Goal: Information Seeking & Learning: Compare options

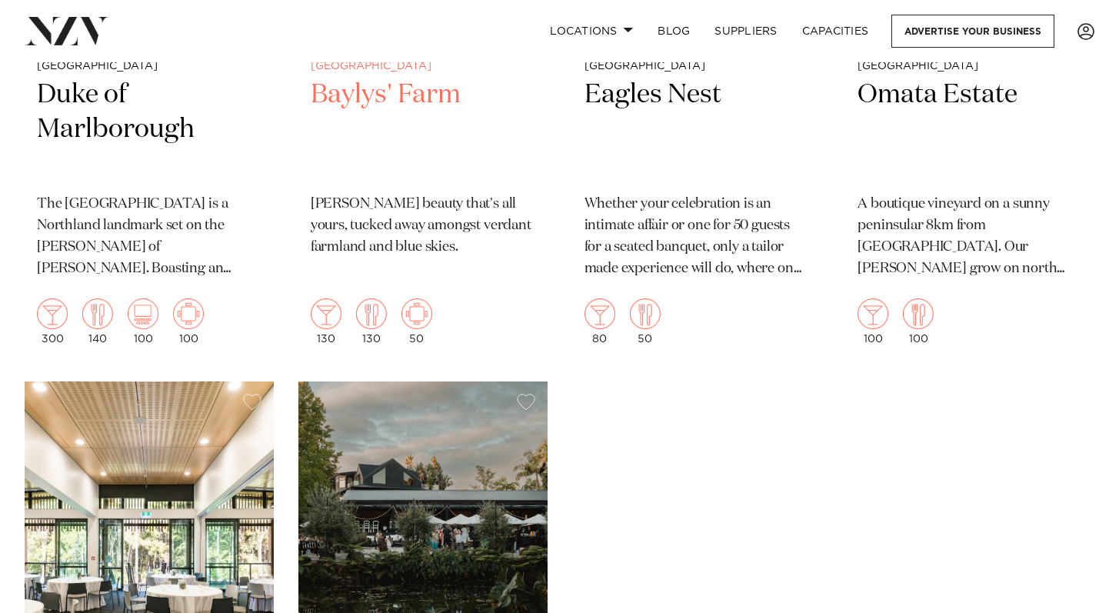
scroll to position [759, 0]
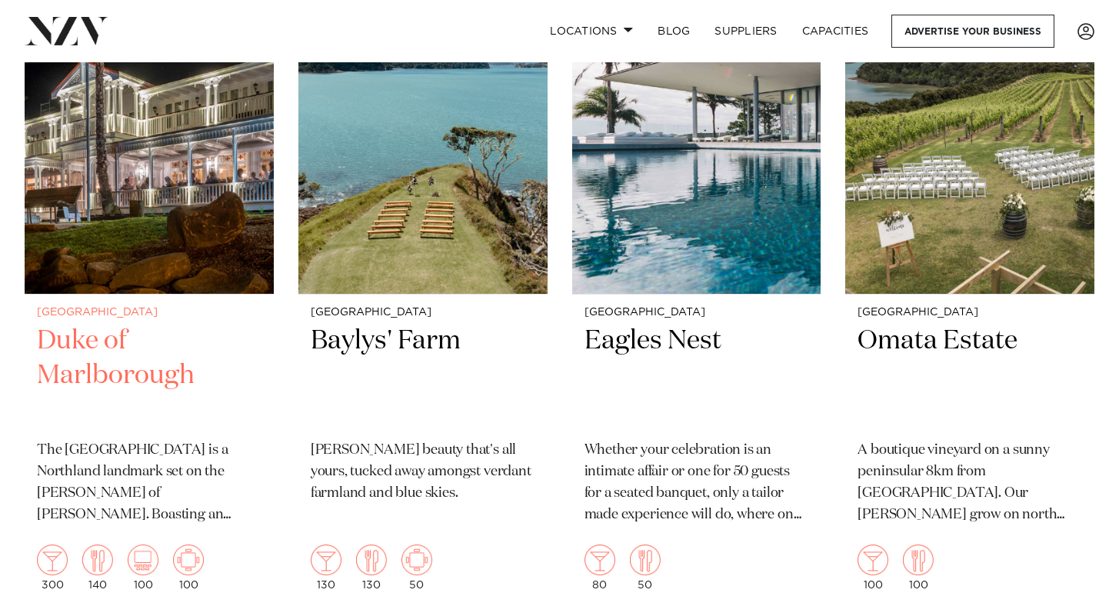
click at [85, 324] on h2 "Duke of Marlborough" at bounding box center [149, 376] width 224 height 104
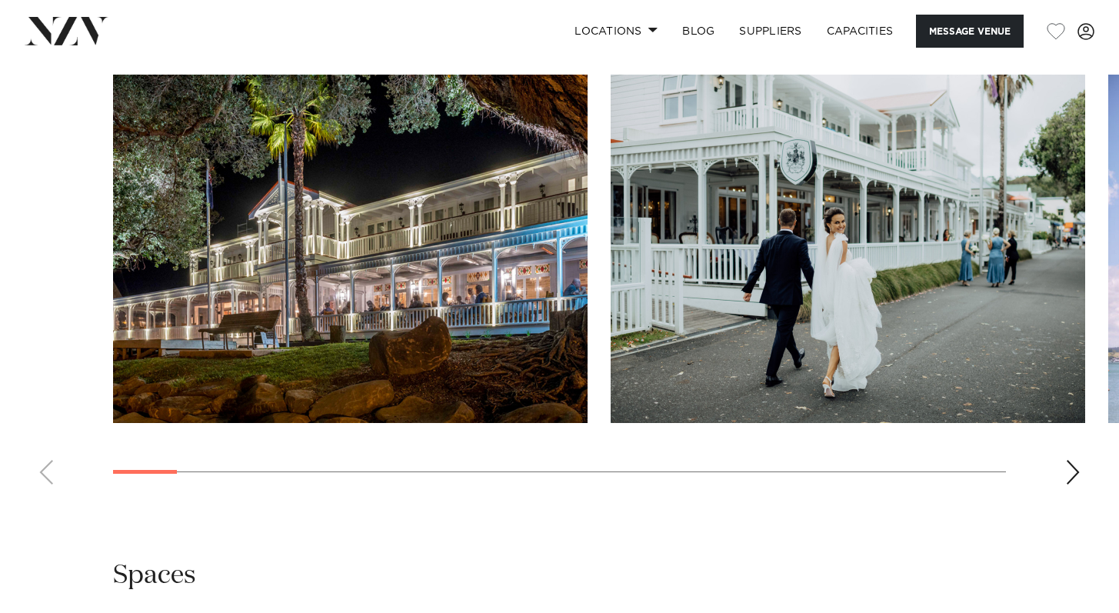
scroll to position [1644, 0]
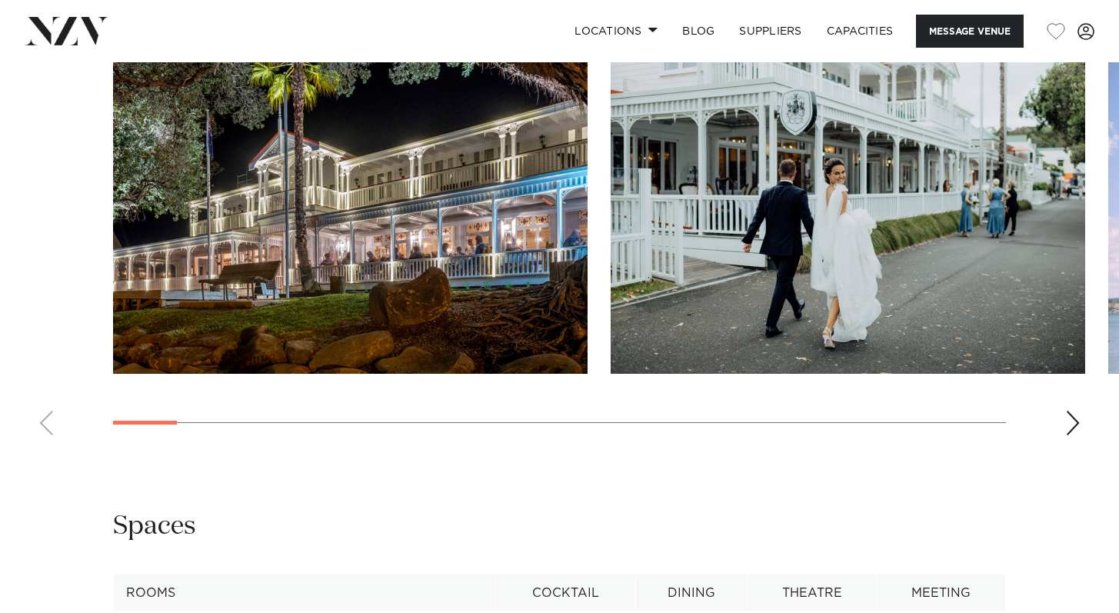
click at [1072, 424] on div "Next slide" at bounding box center [1072, 423] width 15 height 25
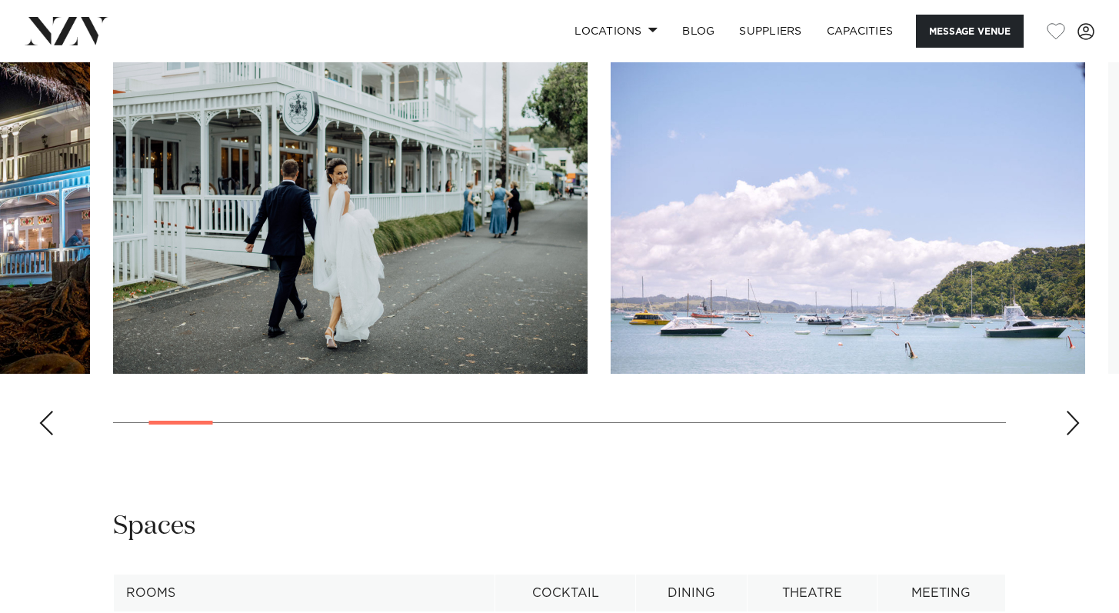
click at [1072, 424] on div "Next slide" at bounding box center [1072, 423] width 15 height 25
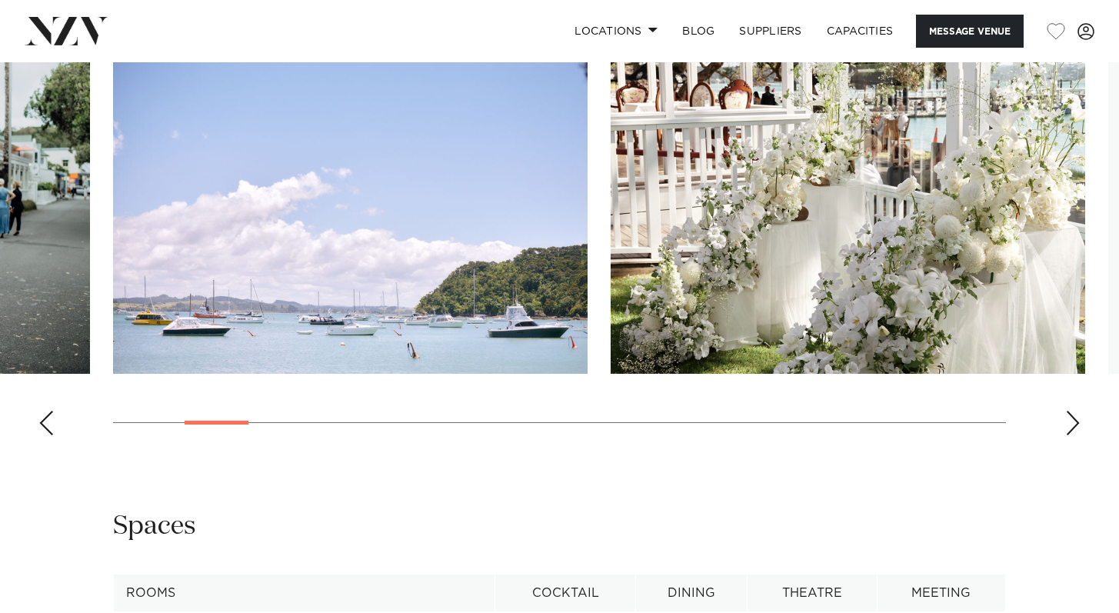
click at [1072, 424] on div "Next slide" at bounding box center [1072, 423] width 15 height 25
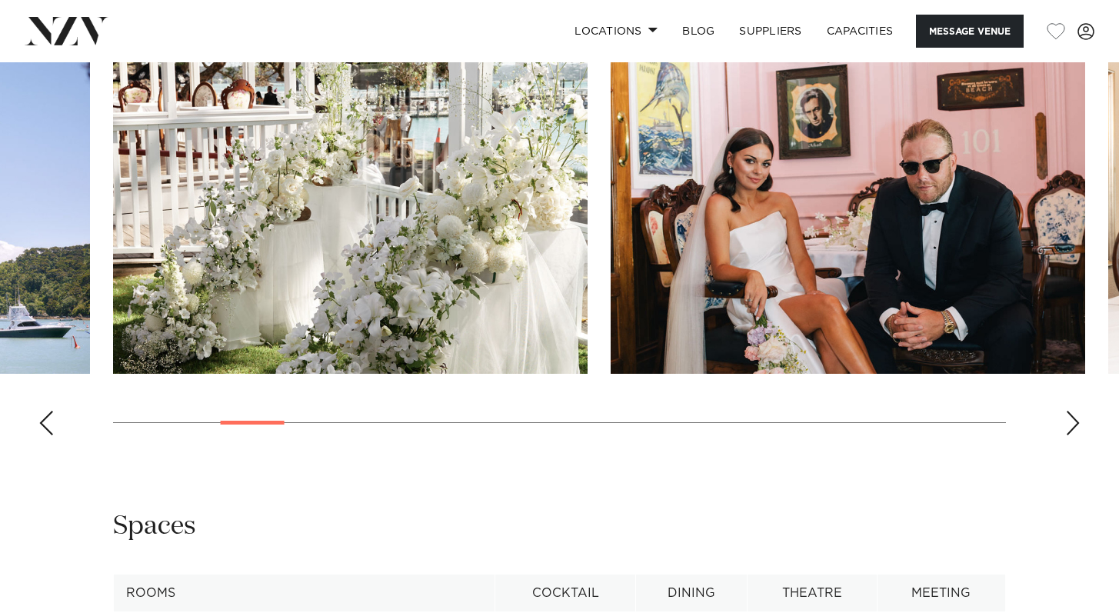
click at [1073, 424] on div "Next slide" at bounding box center [1072, 423] width 15 height 25
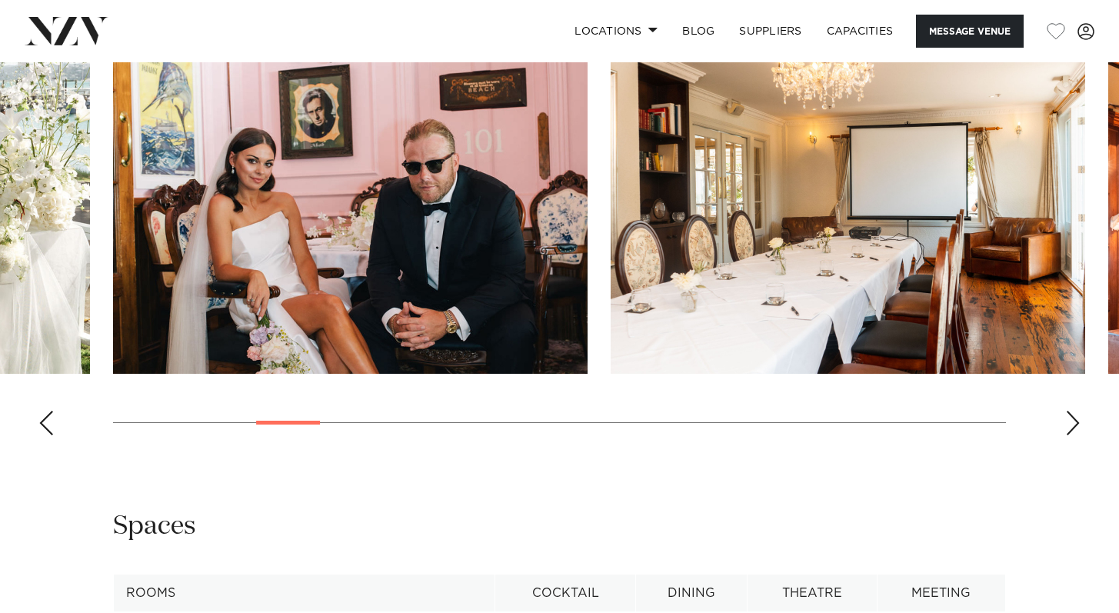
click at [1075, 425] on div "Next slide" at bounding box center [1072, 423] width 15 height 25
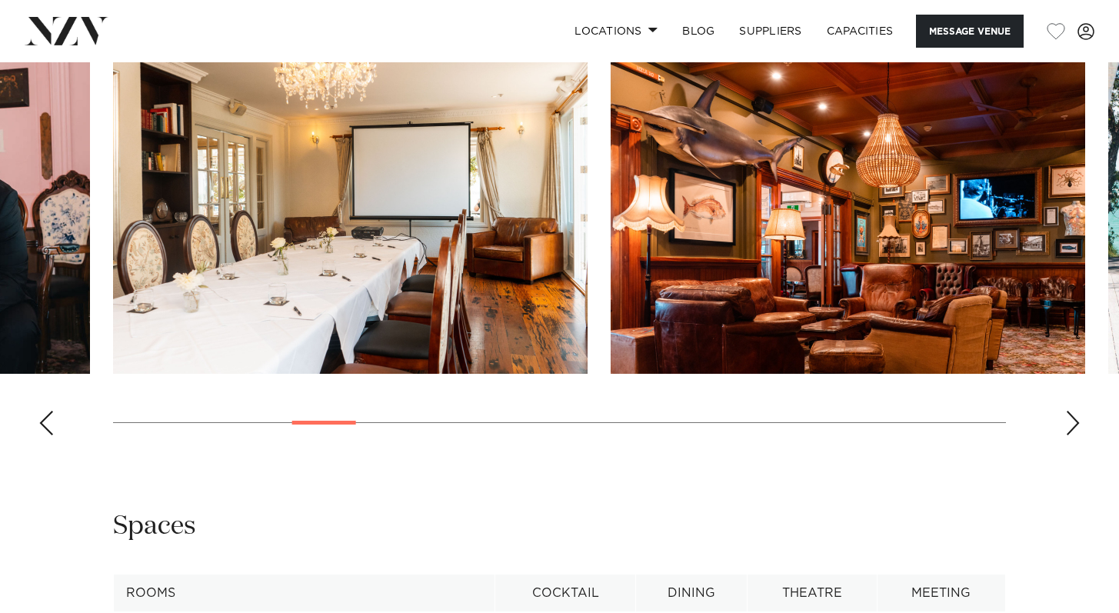
click at [1075, 425] on div "Next slide" at bounding box center [1072, 423] width 15 height 25
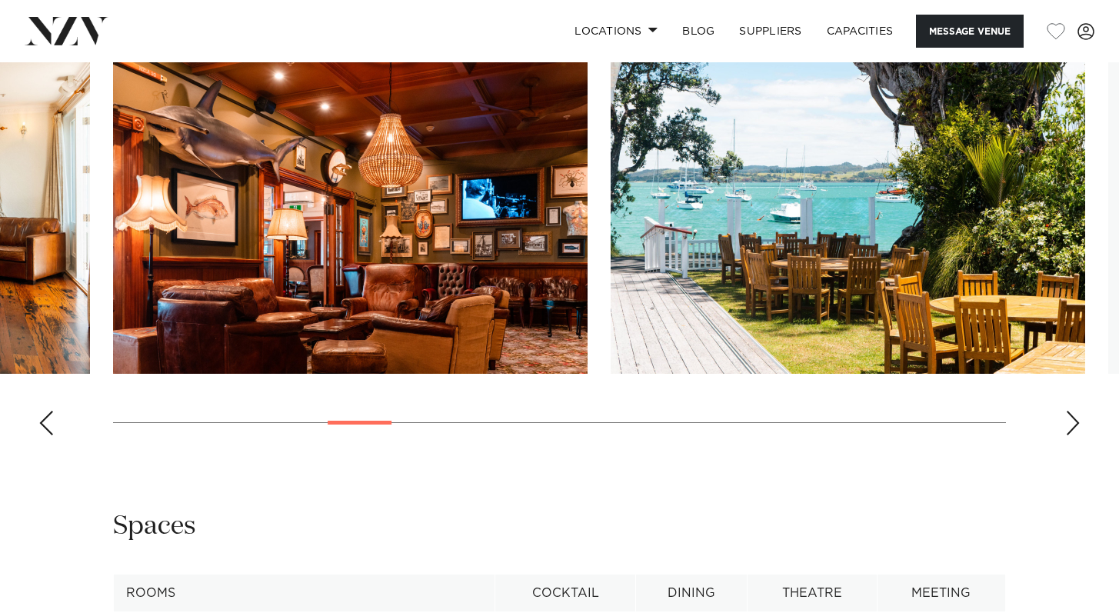
click at [1075, 425] on div "Next slide" at bounding box center [1072, 423] width 15 height 25
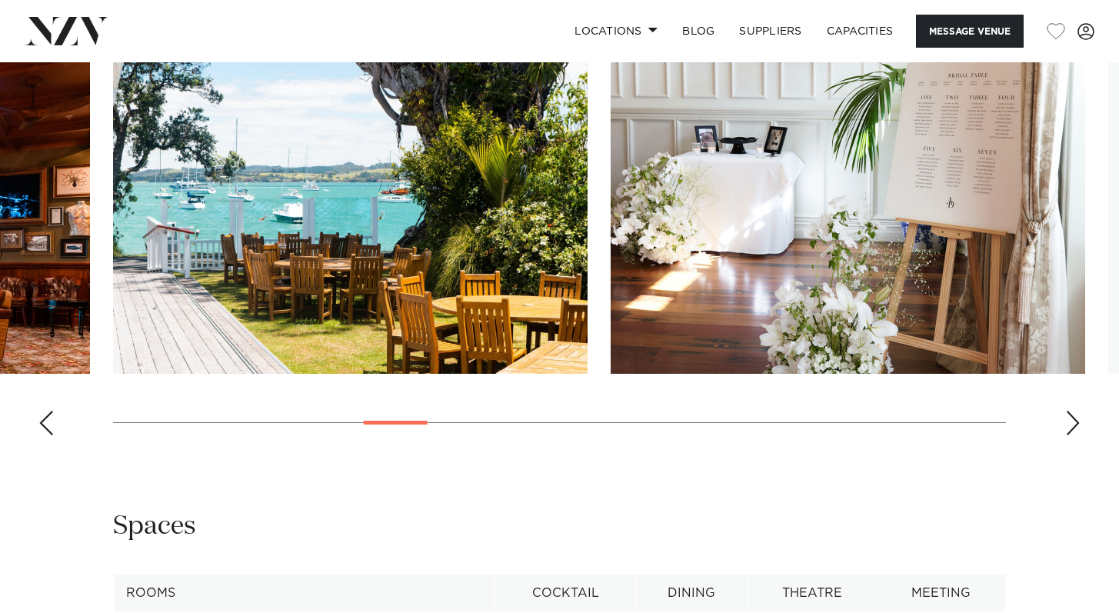
click at [1075, 425] on div "Next slide" at bounding box center [1072, 423] width 15 height 25
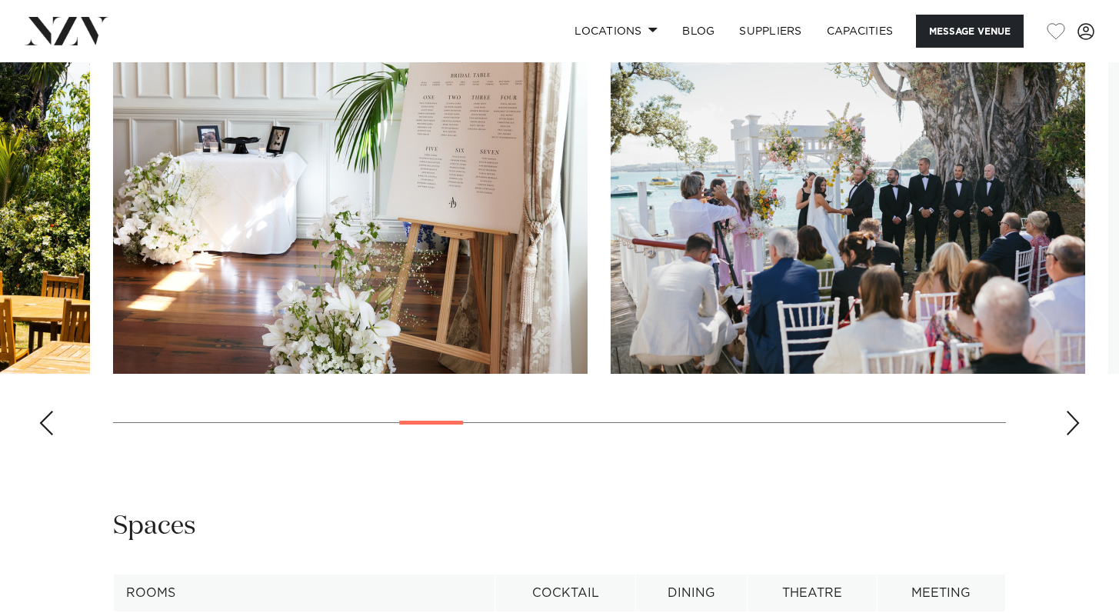
click at [1076, 426] on div "Next slide" at bounding box center [1072, 423] width 15 height 25
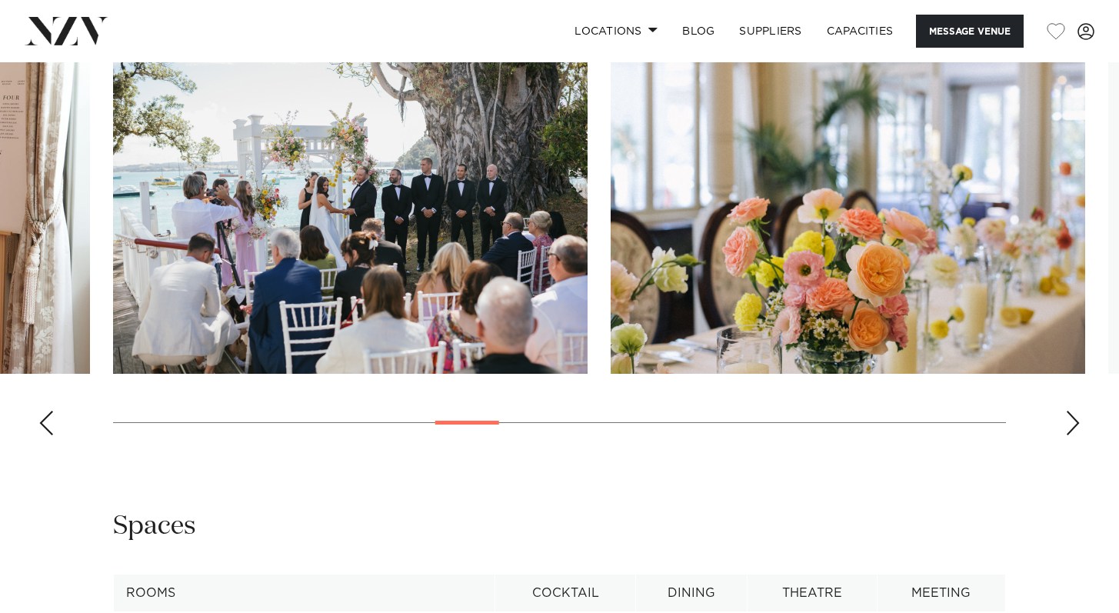
click at [1076, 427] on div "Next slide" at bounding box center [1072, 423] width 15 height 25
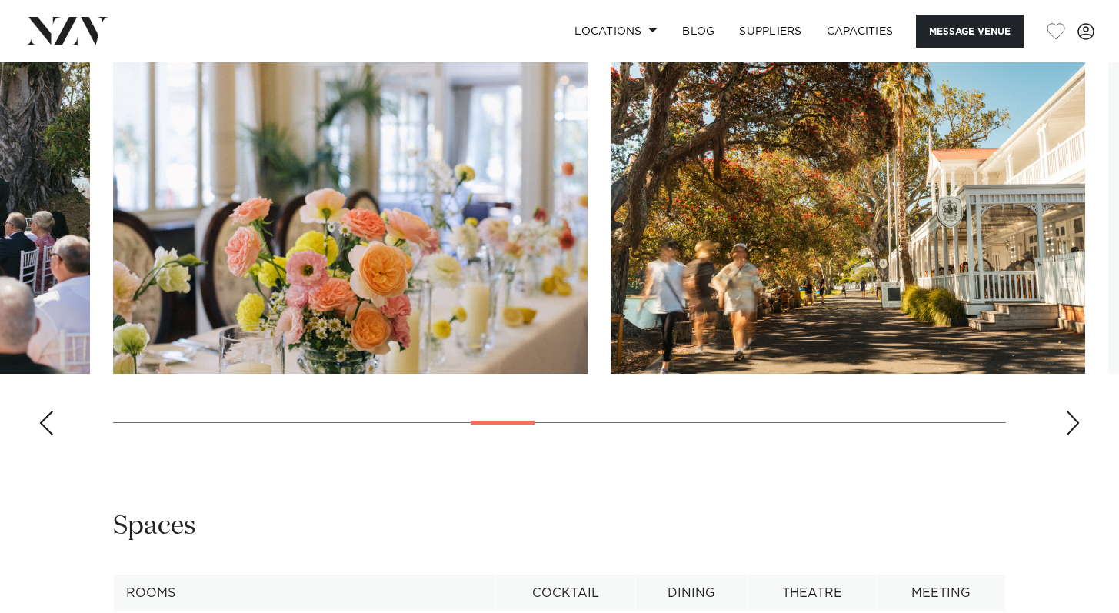
click at [1076, 427] on div "Next slide" at bounding box center [1072, 423] width 15 height 25
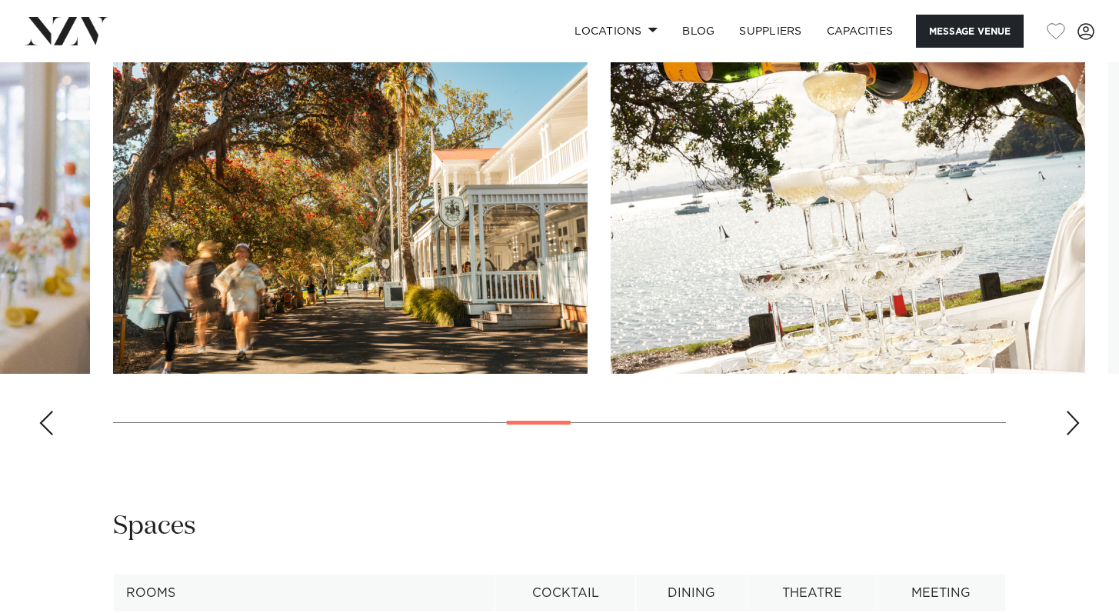
click at [1077, 428] on div "Next slide" at bounding box center [1072, 423] width 15 height 25
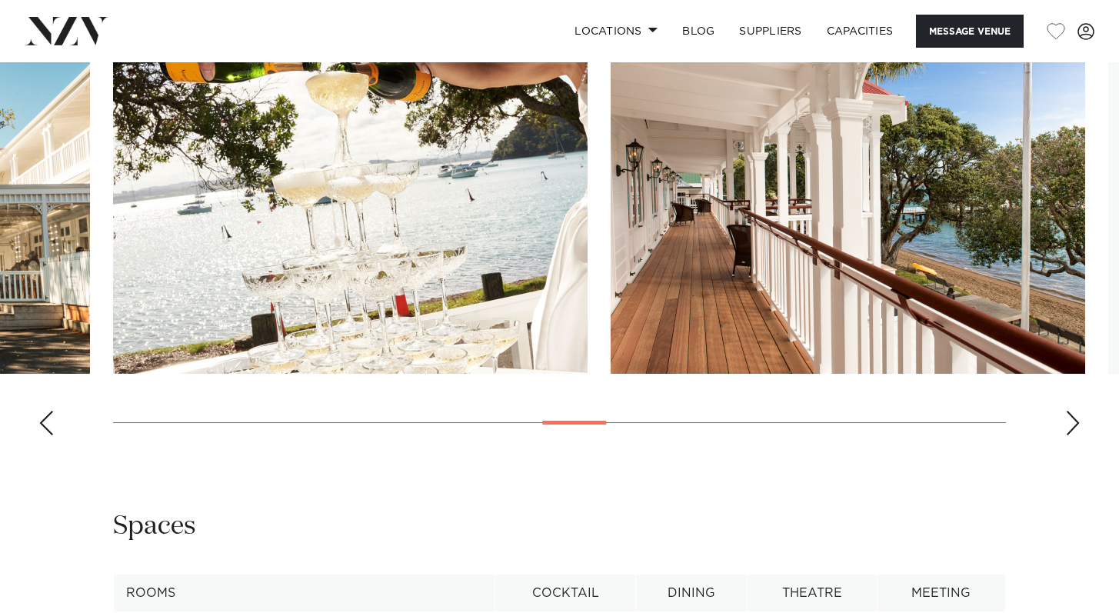
click at [1077, 429] on div "Next slide" at bounding box center [1072, 423] width 15 height 25
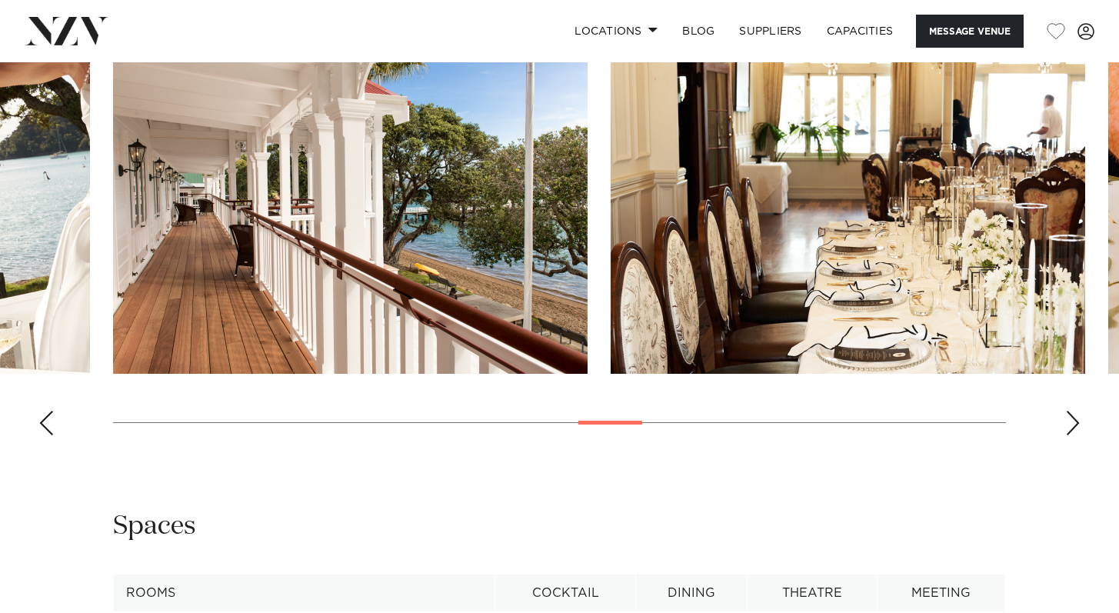
click at [1077, 429] on div "Next slide" at bounding box center [1072, 423] width 15 height 25
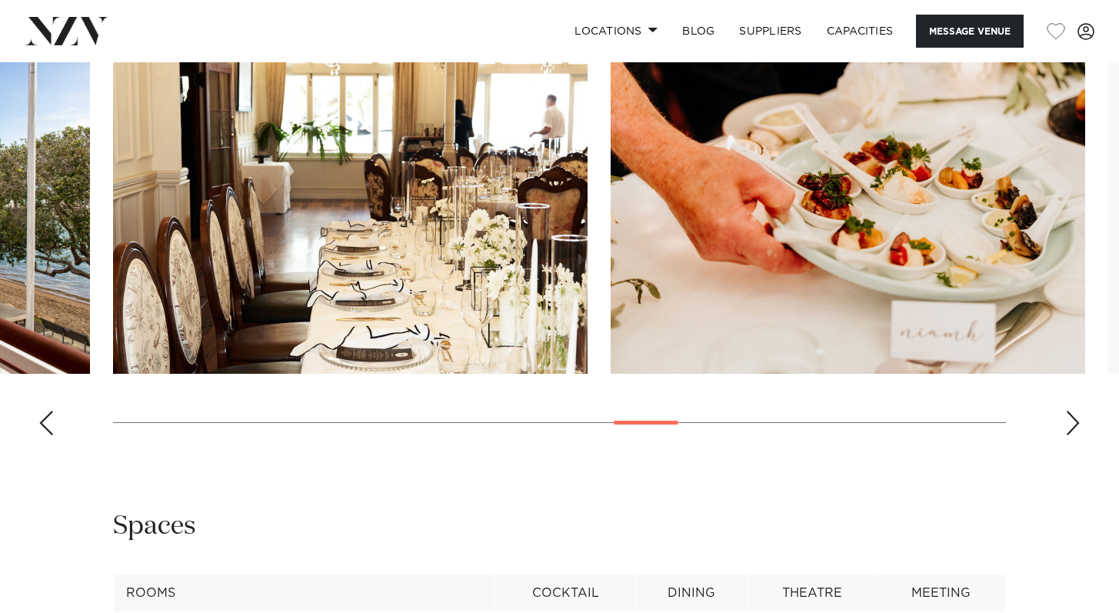
click at [1079, 430] on div "Next slide" at bounding box center [1072, 423] width 15 height 25
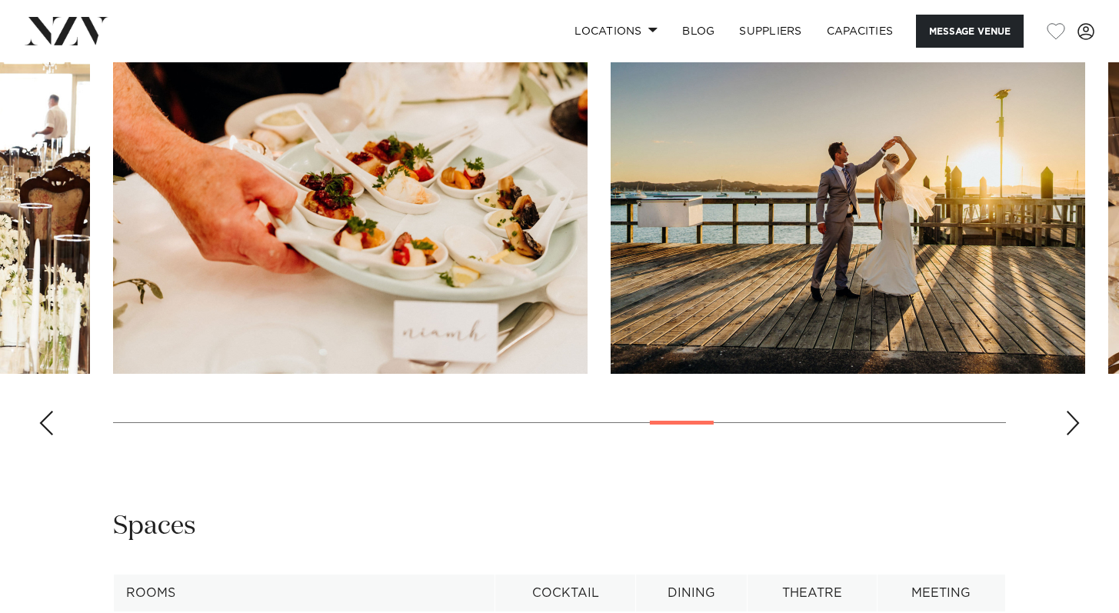
click at [1070, 427] on div "Next slide" at bounding box center [1072, 423] width 15 height 25
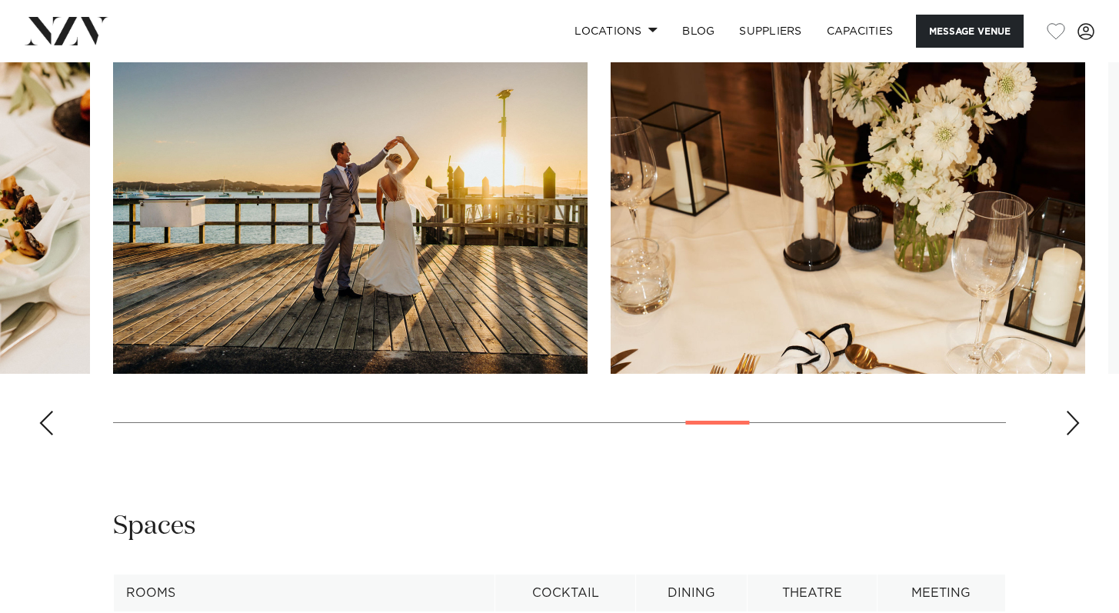
click at [1070, 427] on div "Next slide" at bounding box center [1072, 423] width 15 height 25
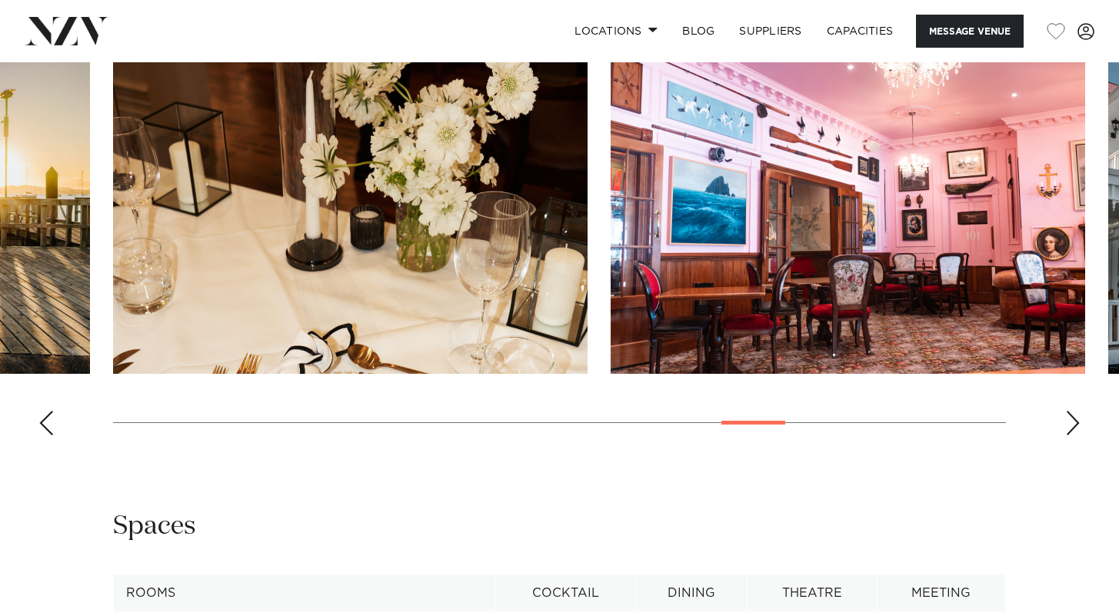
click at [1070, 430] on div "Next slide" at bounding box center [1072, 423] width 15 height 25
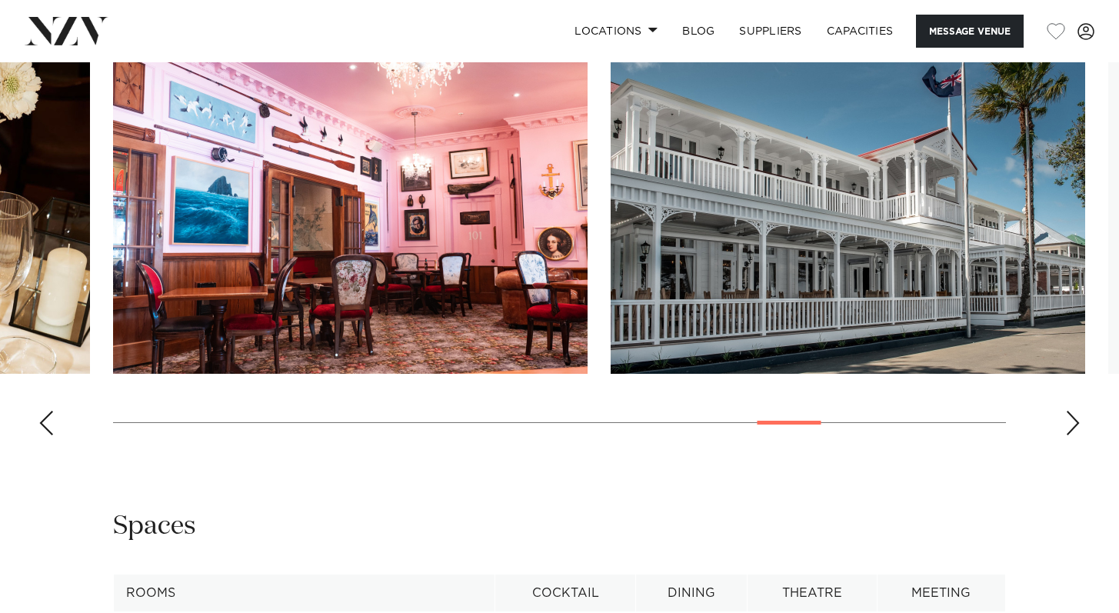
click at [1071, 429] on div "Next slide" at bounding box center [1072, 423] width 15 height 25
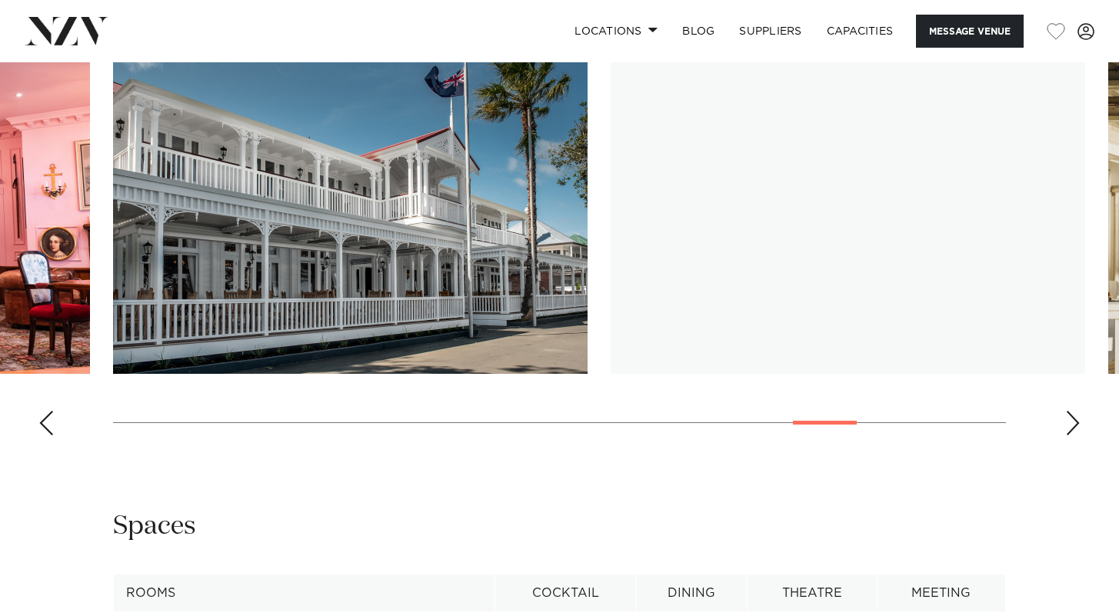
click at [1071, 431] on div "Next slide" at bounding box center [1072, 423] width 15 height 25
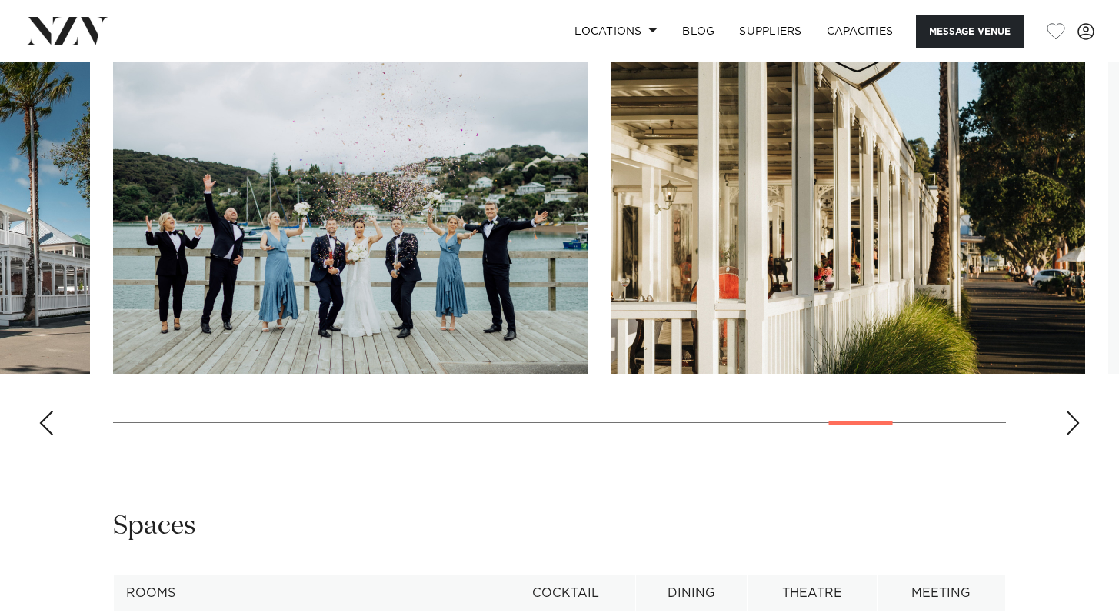
click at [1071, 431] on div "Next slide" at bounding box center [1072, 423] width 15 height 25
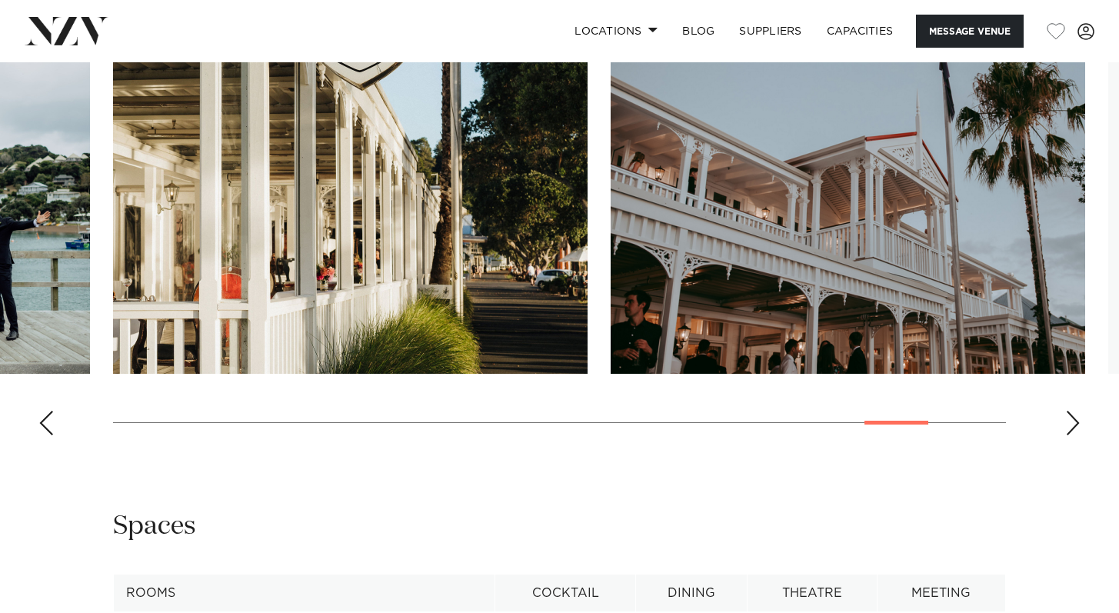
click at [1071, 431] on div "Next slide" at bounding box center [1072, 423] width 15 height 25
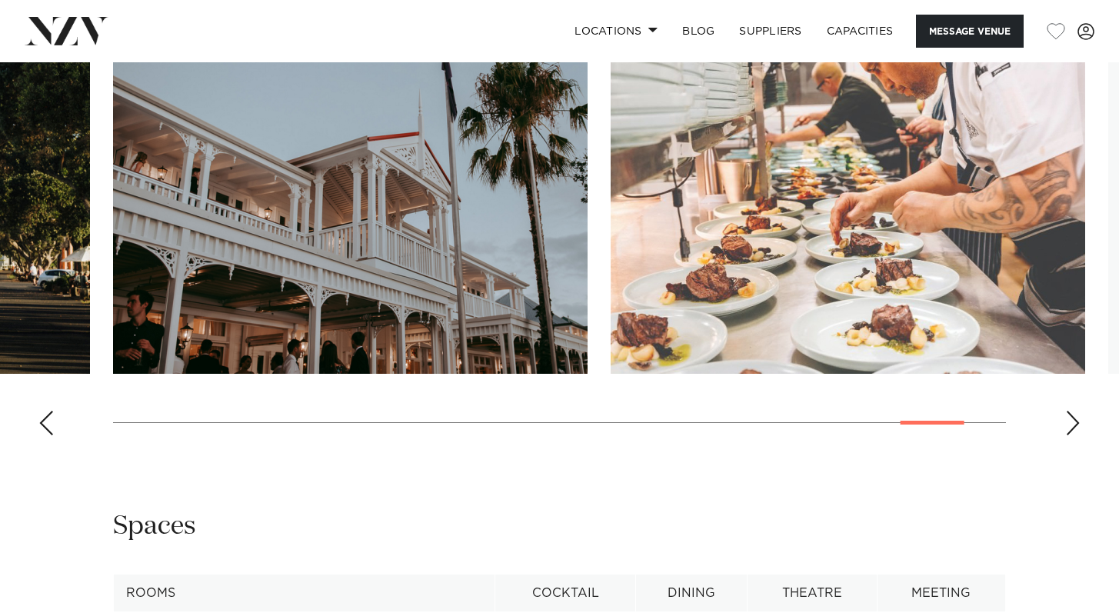
click at [1071, 431] on div "Next slide" at bounding box center [1072, 423] width 15 height 25
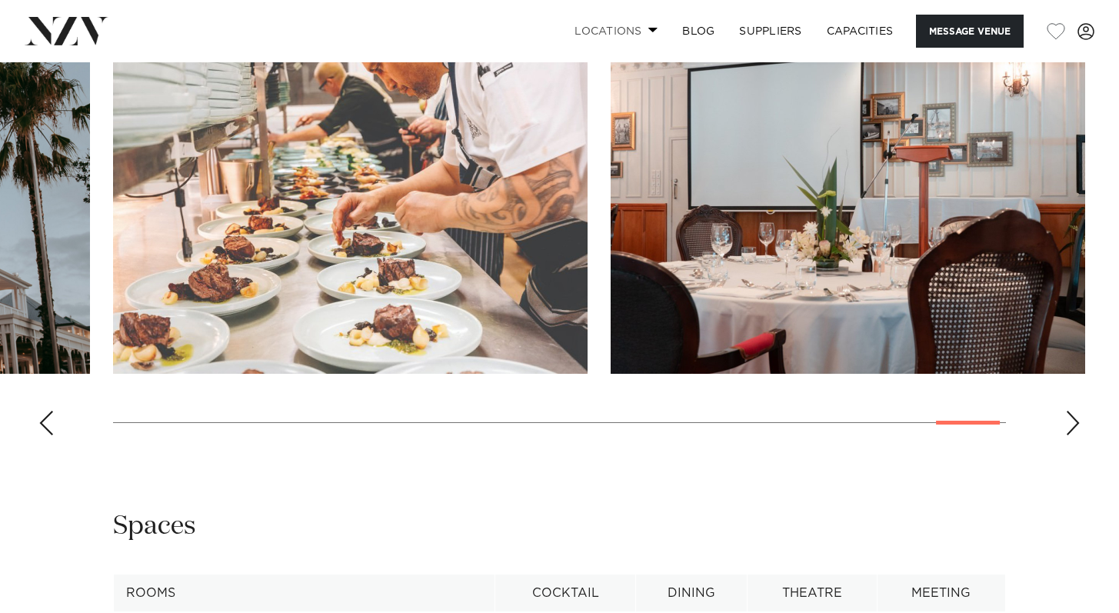
click at [607, 35] on link "Locations" at bounding box center [616, 31] width 108 height 33
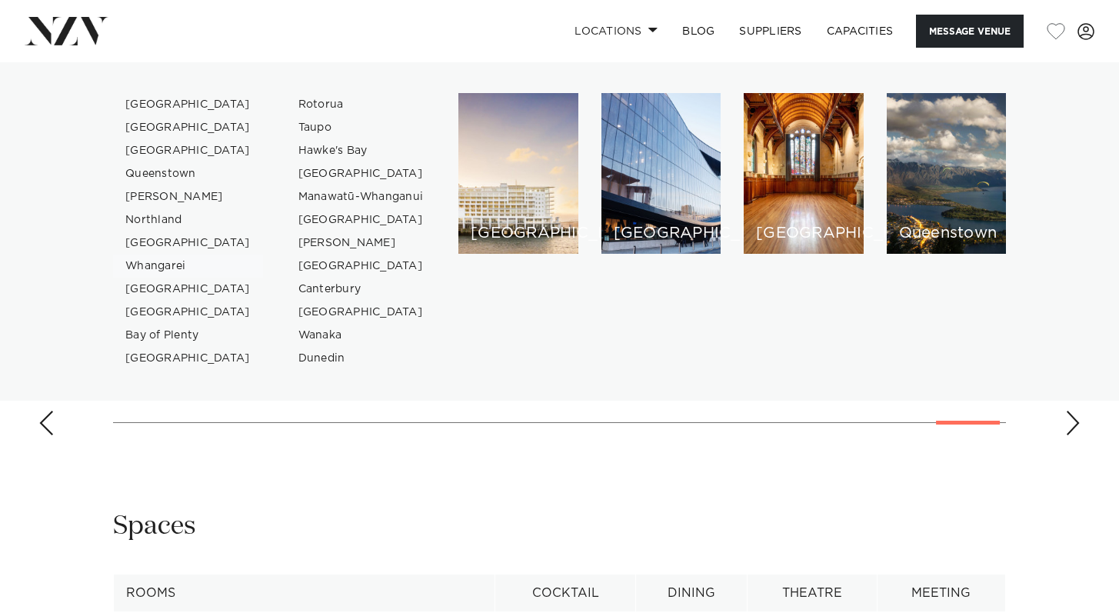
click at [158, 261] on link "Whangarei" at bounding box center [188, 265] width 150 height 23
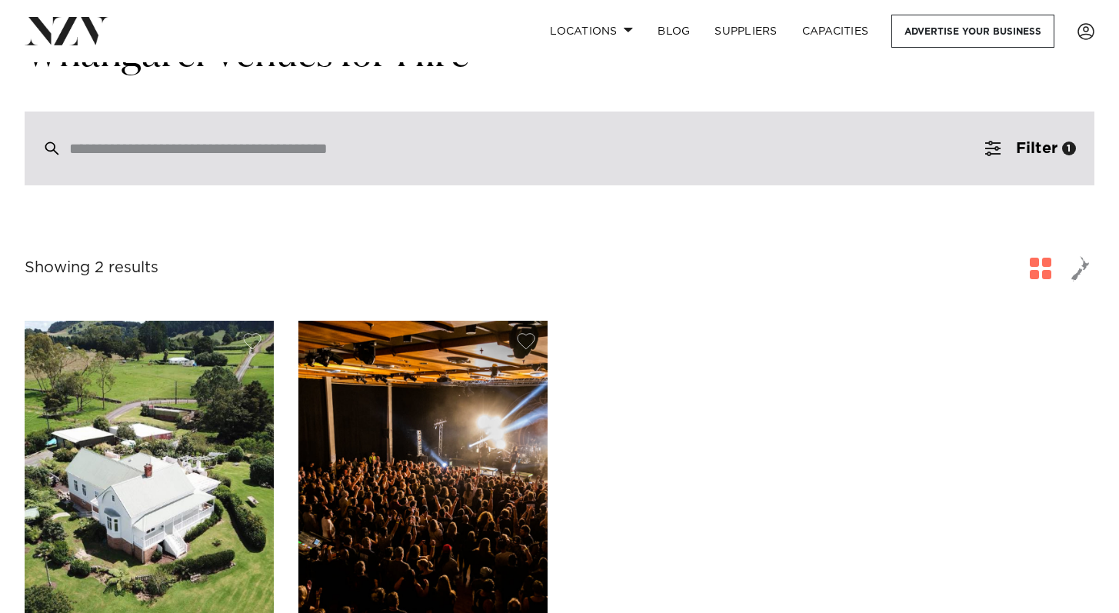
scroll to position [91, 0]
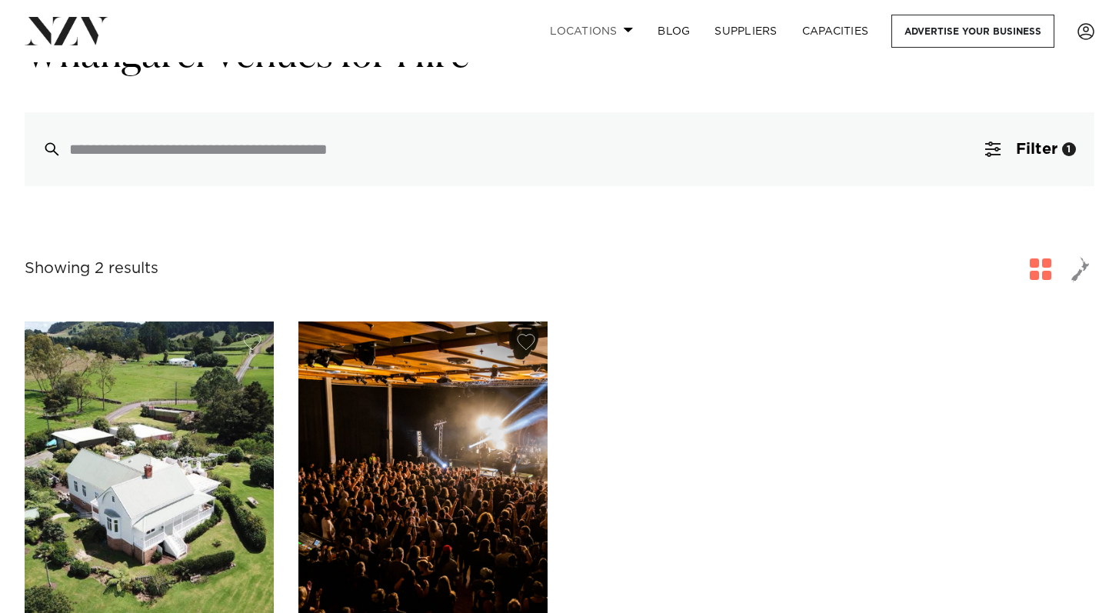
click at [614, 27] on link "Locations" at bounding box center [591, 31] width 108 height 33
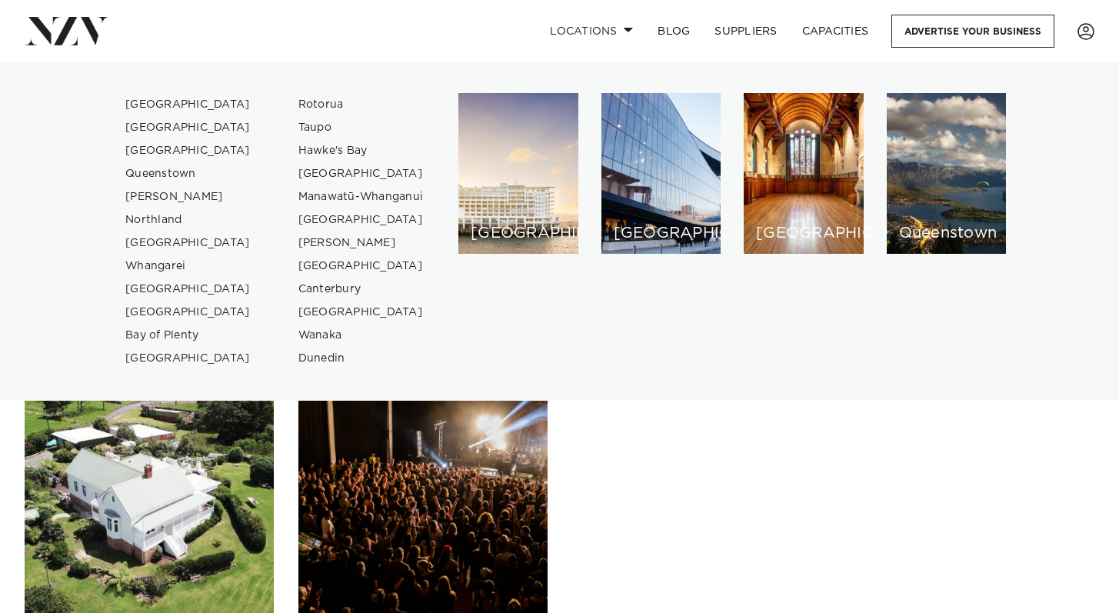
click at [158, 218] on link "Northland" at bounding box center [188, 219] width 150 height 23
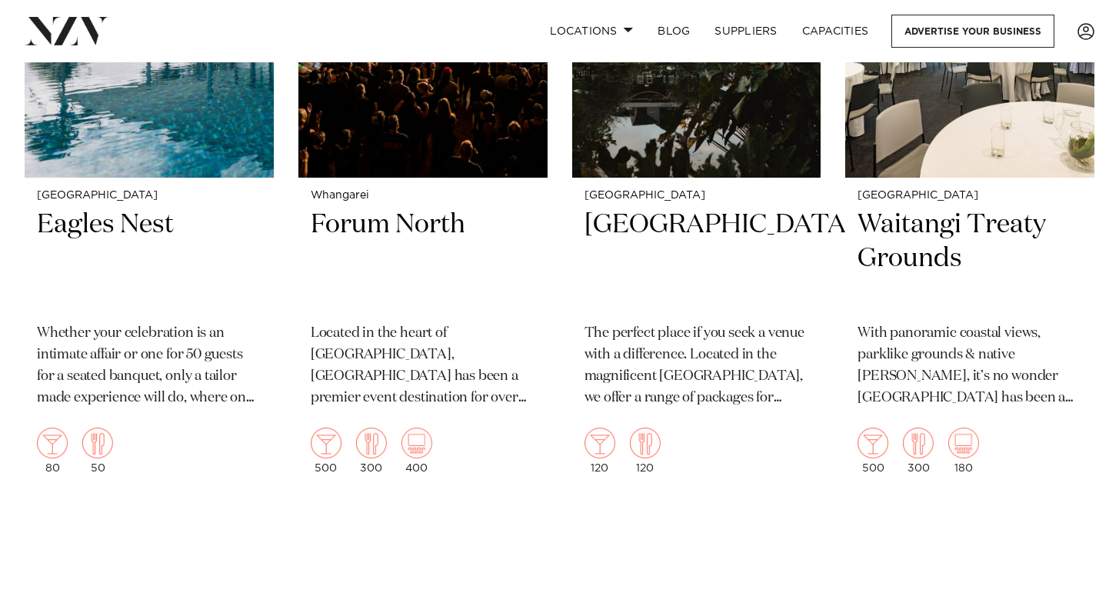
scroll to position [1964, 0]
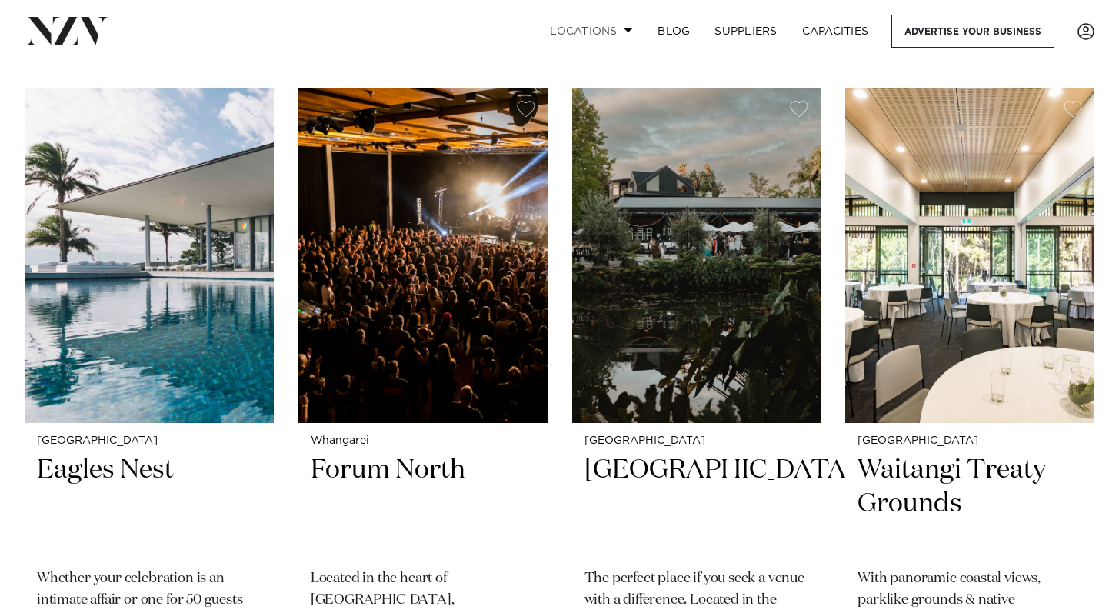
click at [611, 32] on link "Locations" at bounding box center [591, 31] width 108 height 33
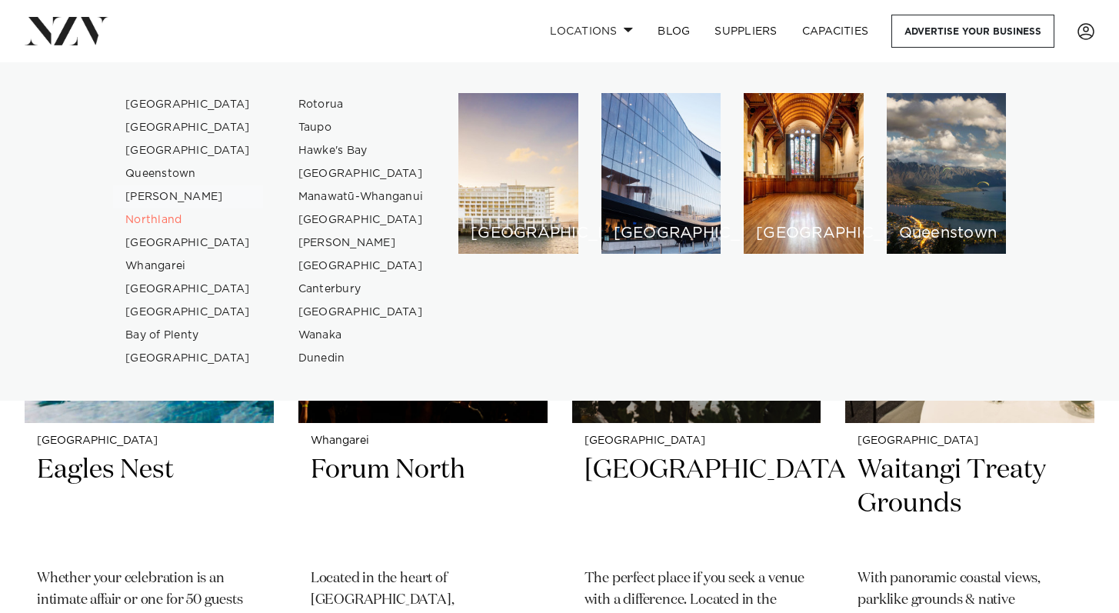
click at [165, 194] on link "[PERSON_NAME]" at bounding box center [188, 196] width 150 height 23
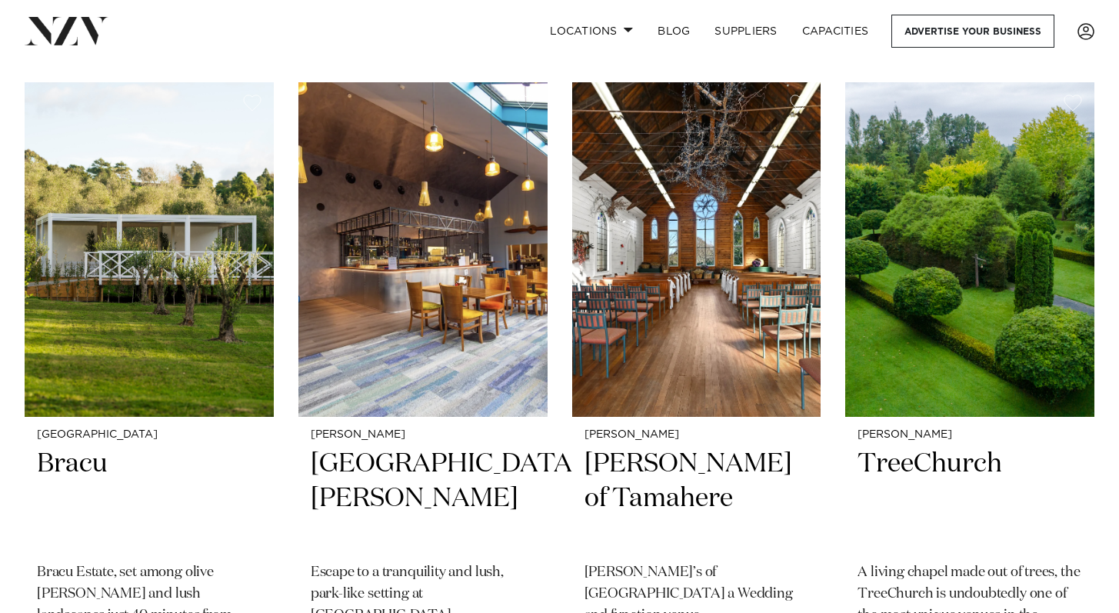
scroll to position [576, 0]
click at [569, 25] on link "Locations" at bounding box center [591, 31] width 108 height 33
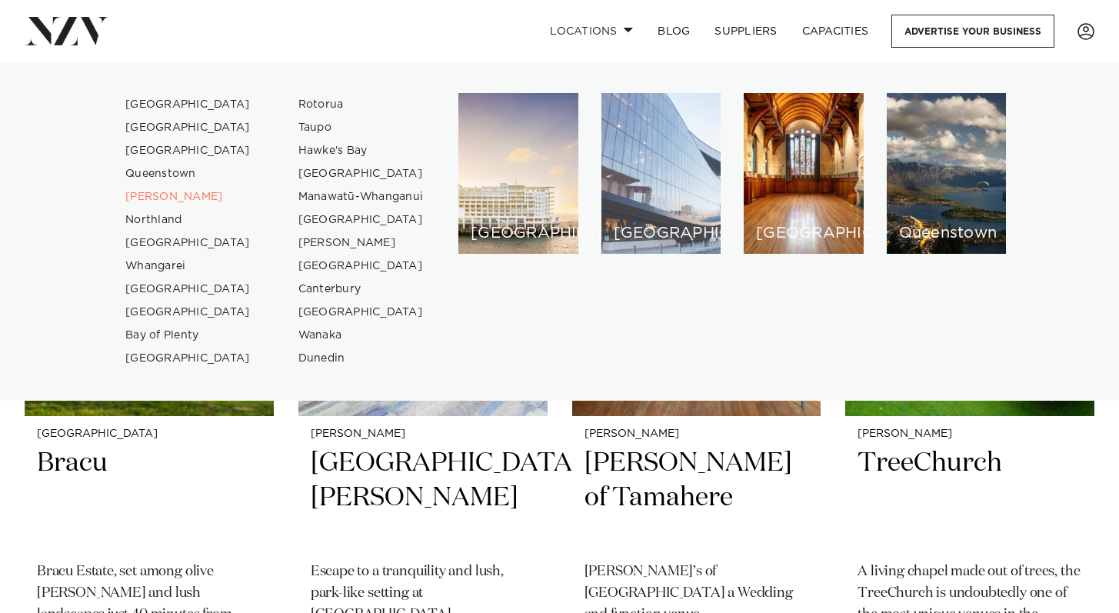
click at [633, 216] on div "[GEOGRAPHIC_DATA]" at bounding box center [661, 173] width 120 height 161
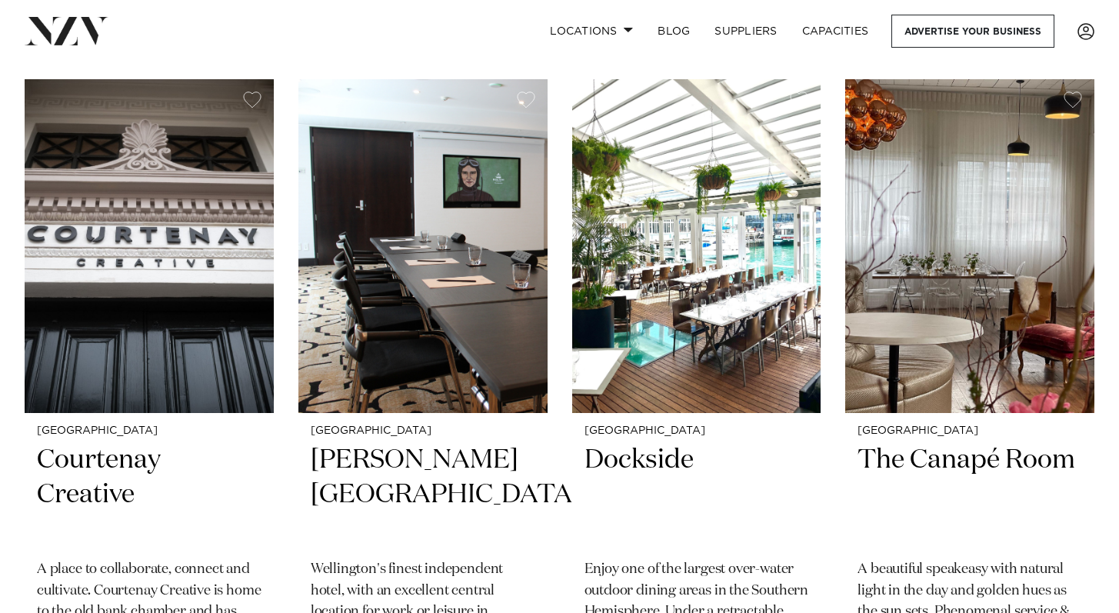
scroll to position [4583, 0]
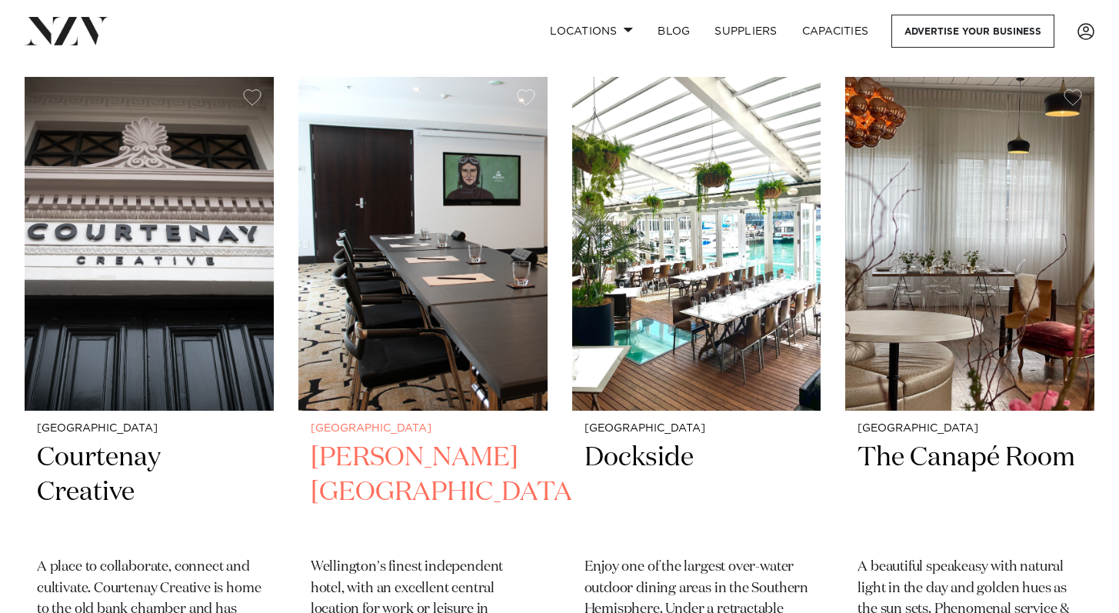
click at [361, 461] on h2 "Bolton Hotel" at bounding box center [423, 493] width 224 height 104
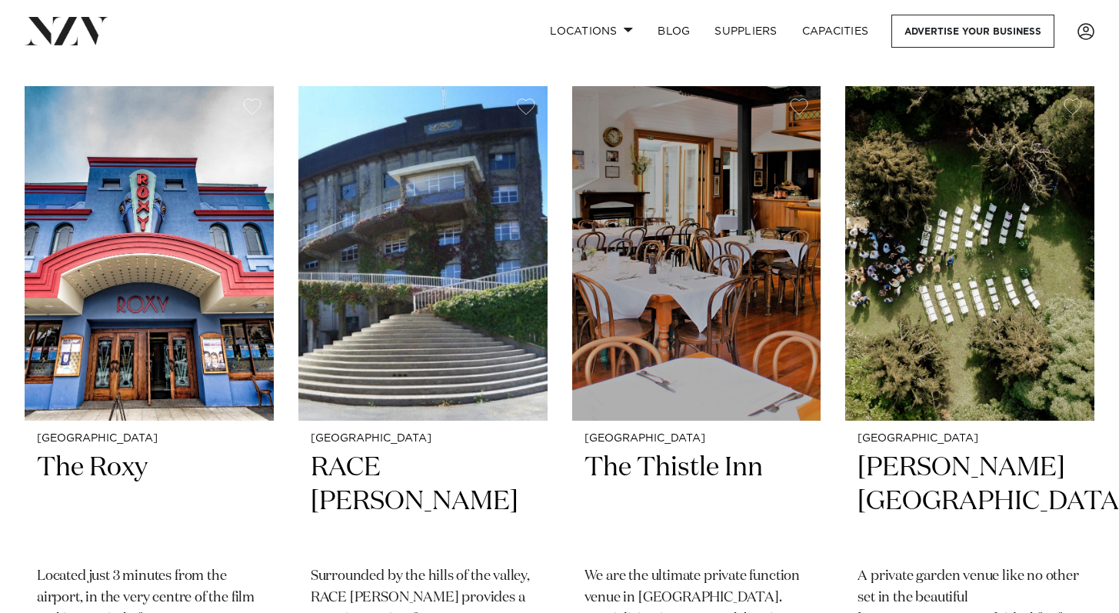
scroll to position [5241, 0]
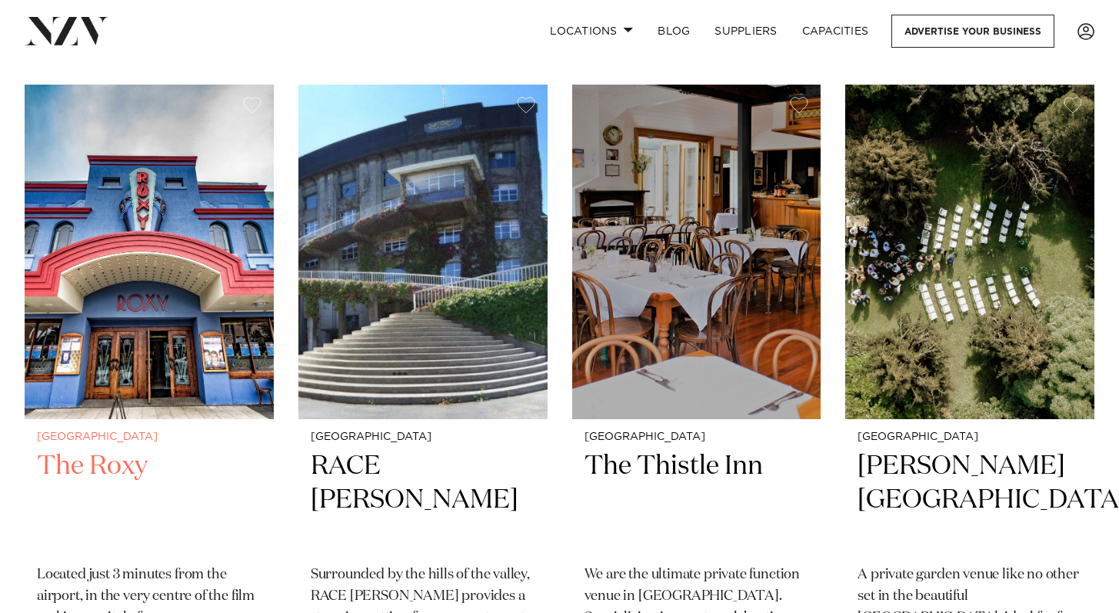
click at [78, 460] on h2 "The Roxy" at bounding box center [149, 501] width 224 height 104
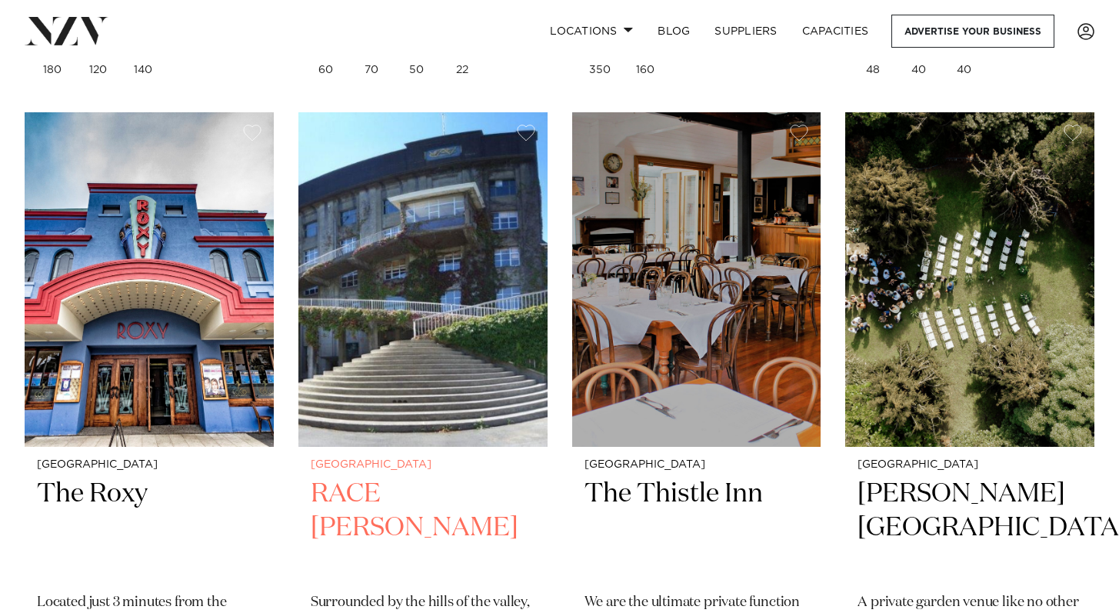
click at [392, 484] on h2 "RACE Trentham" at bounding box center [423, 529] width 224 height 104
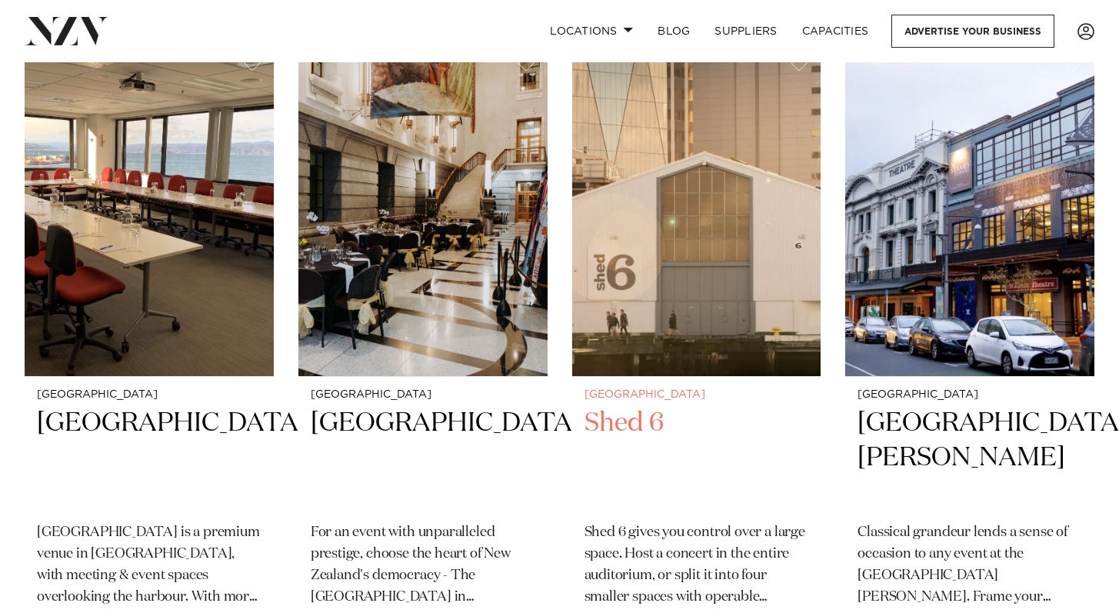
scroll to position [2625, 0]
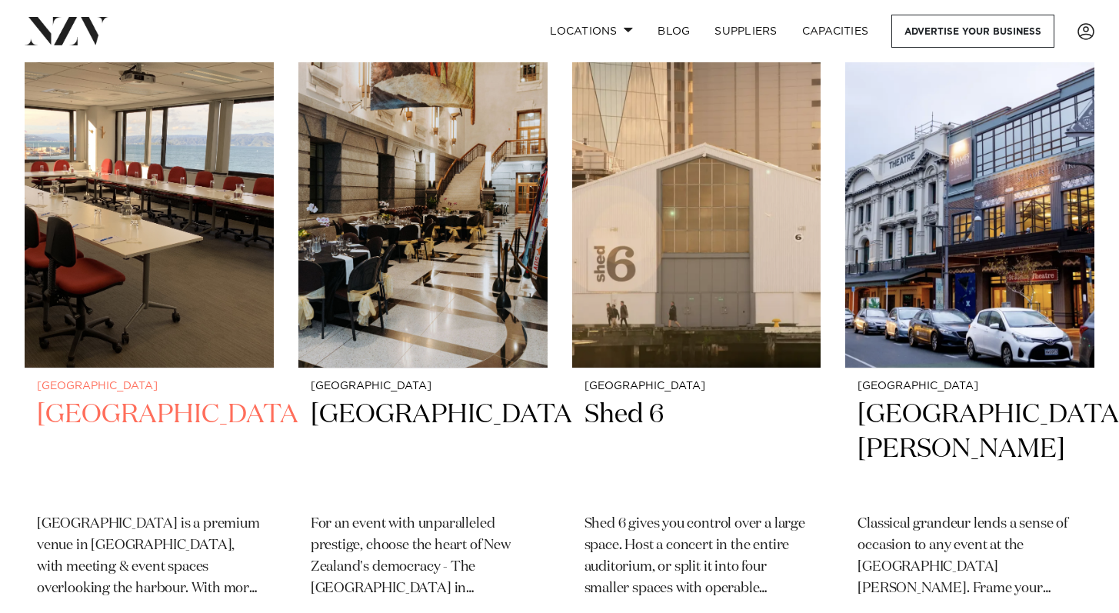
click at [143, 444] on h2 "[GEOGRAPHIC_DATA]" at bounding box center [149, 449] width 224 height 104
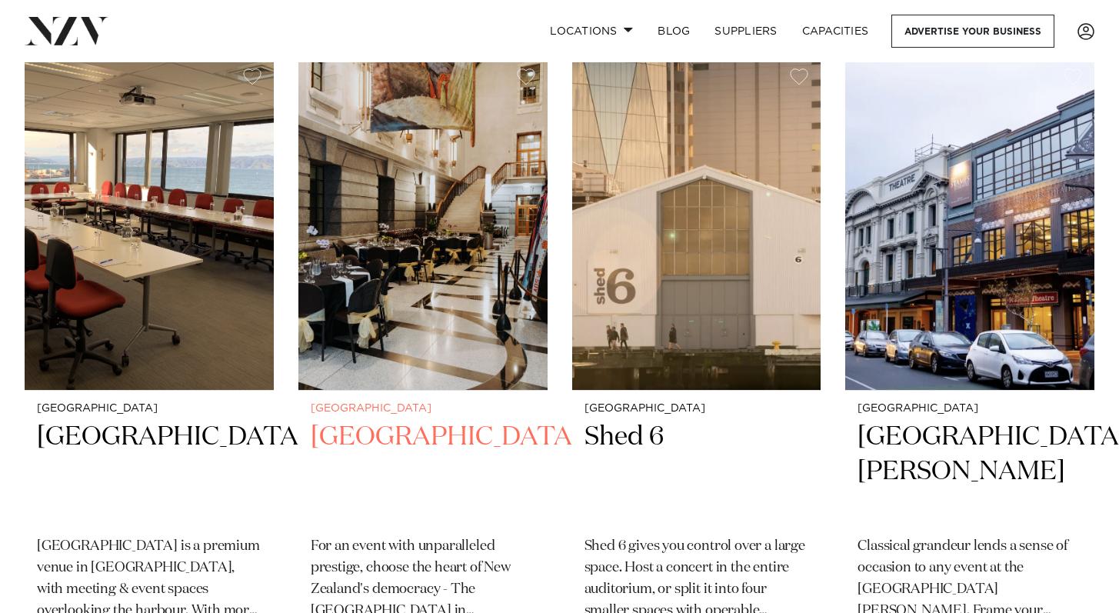
scroll to position [2613, 0]
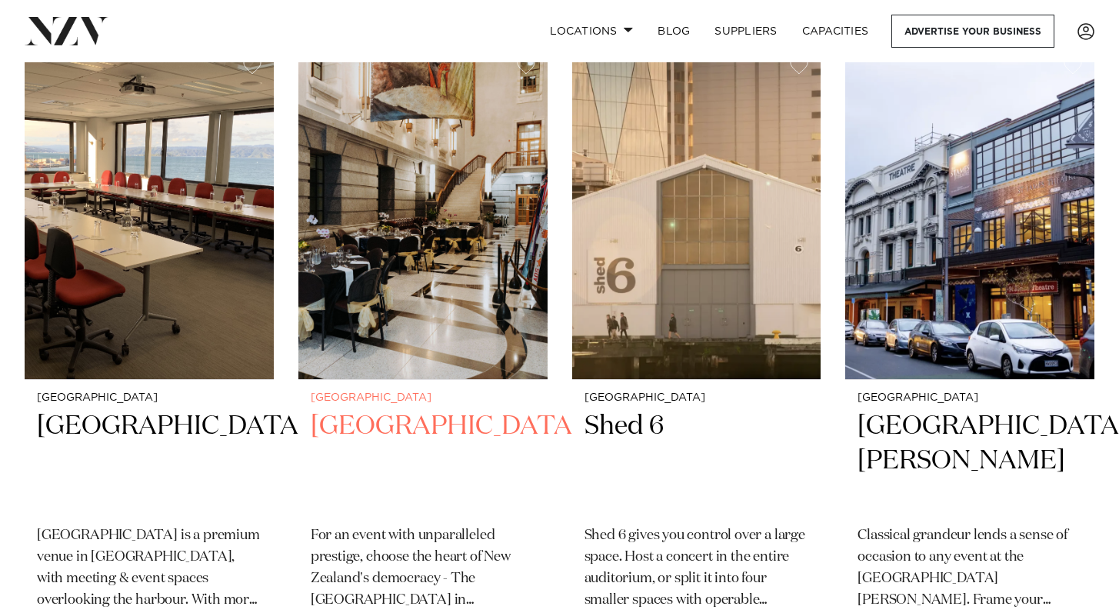
click at [387, 442] on h2 "Parliament Buildings" at bounding box center [423, 461] width 224 height 104
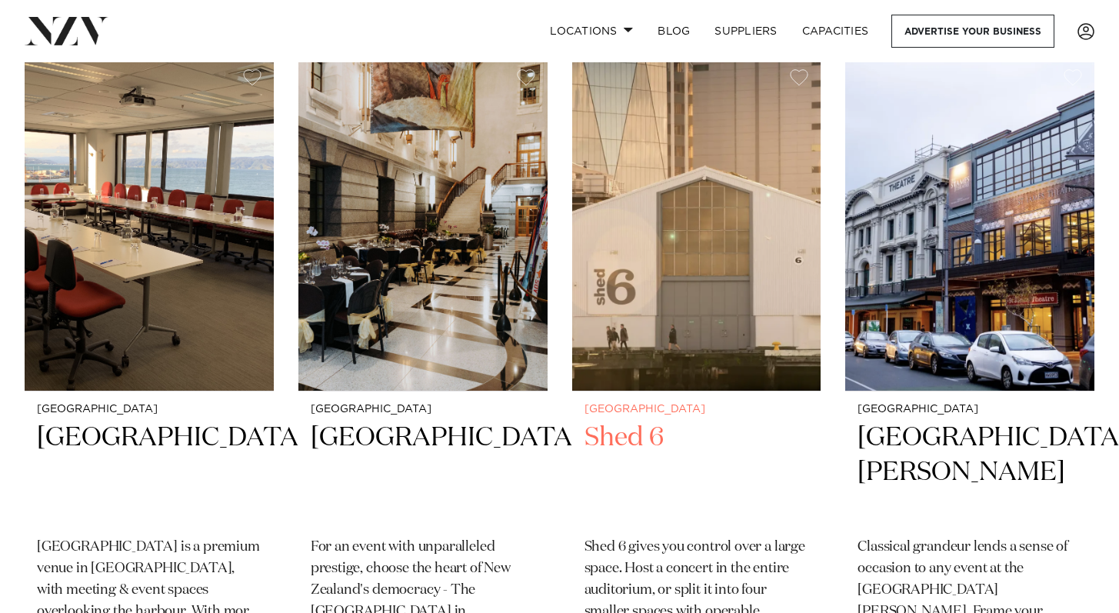
click at [609, 431] on h2 "Shed 6" at bounding box center [696, 473] width 224 height 104
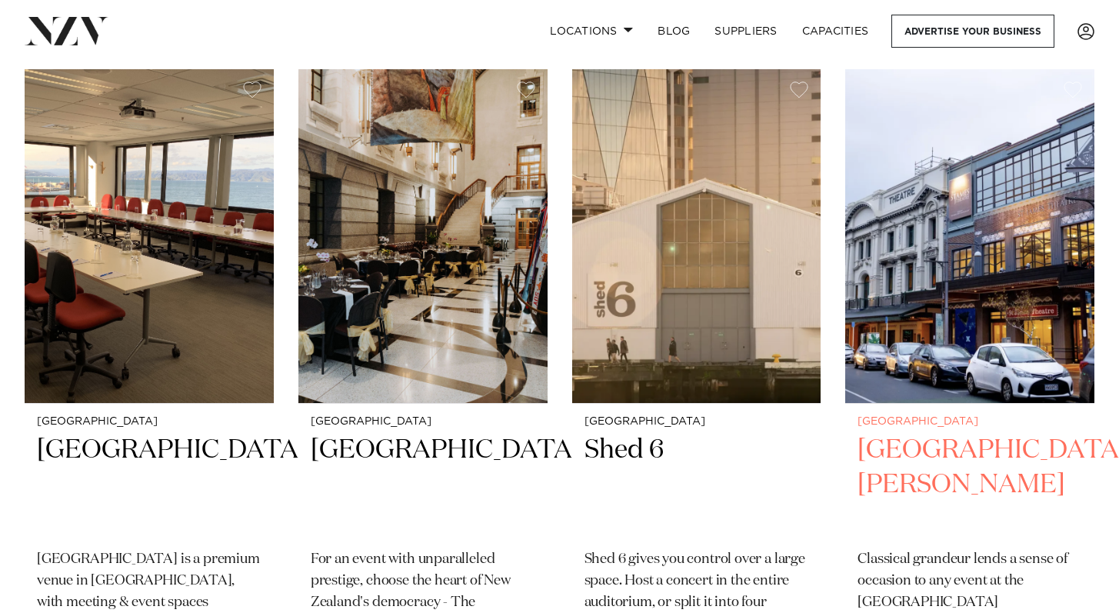
click at [939, 446] on h2 "[GEOGRAPHIC_DATA][PERSON_NAME]" at bounding box center [969, 485] width 224 height 104
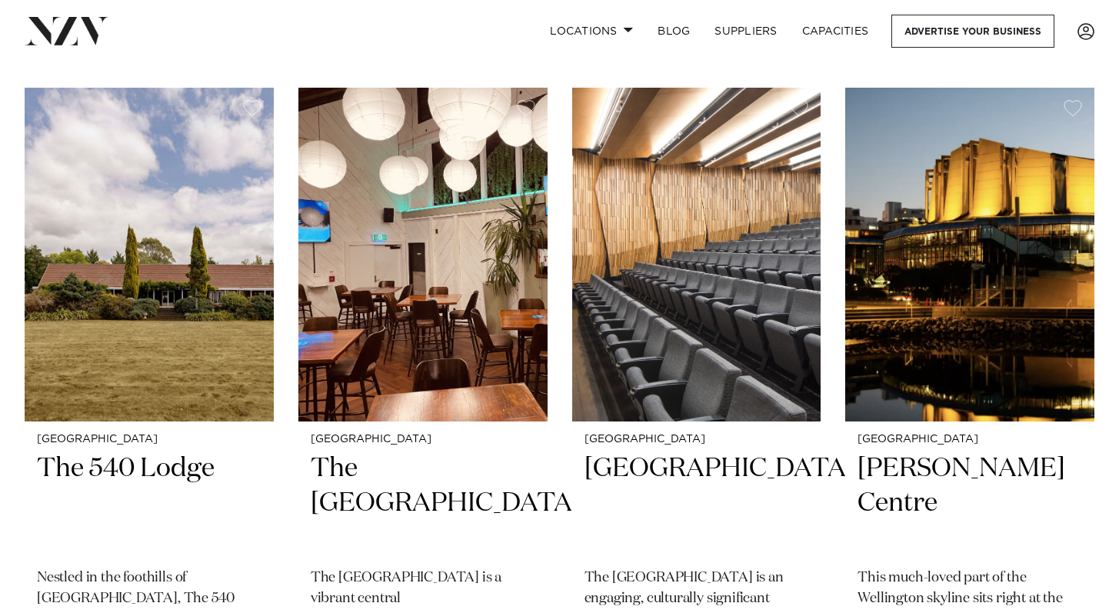
scroll to position [3240, 0]
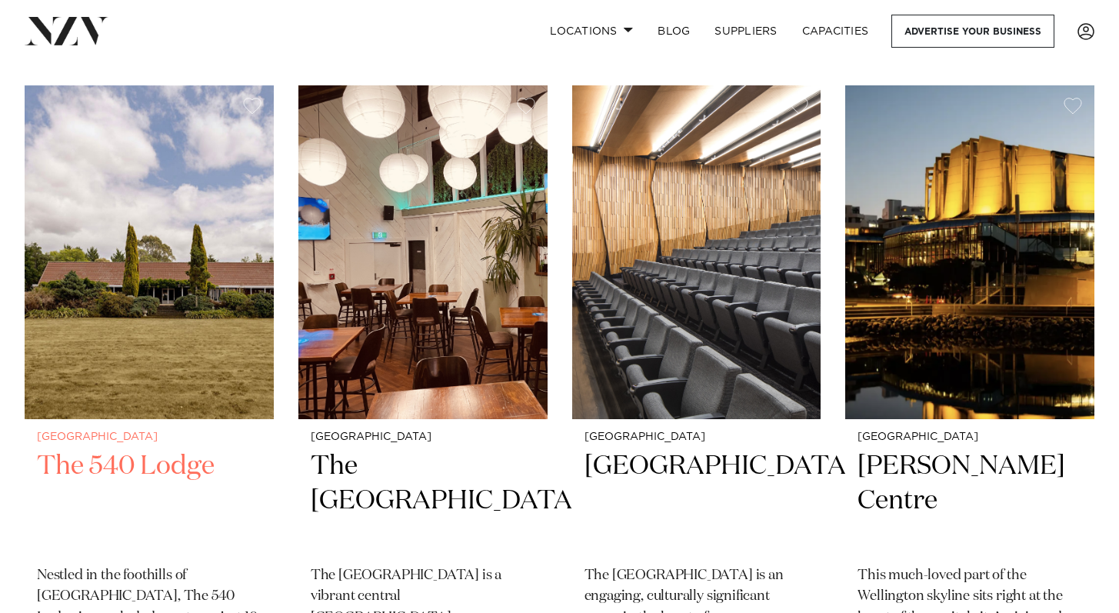
click at [139, 461] on h2 "The 540 Lodge" at bounding box center [149, 501] width 224 height 104
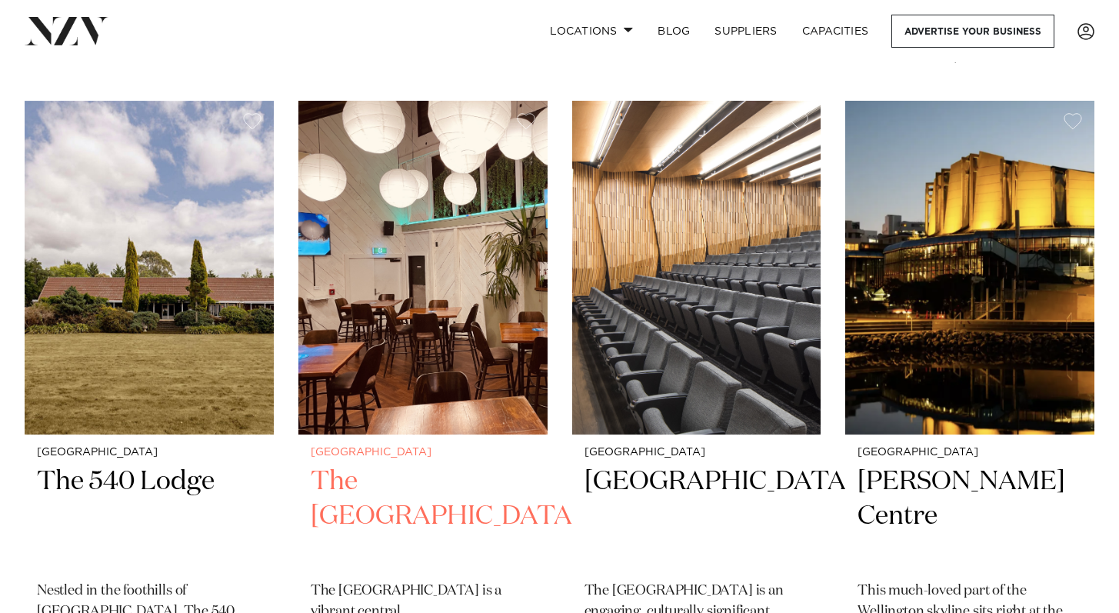
click at [424, 494] on h2 "The Cambridge Hotel" at bounding box center [423, 516] width 224 height 104
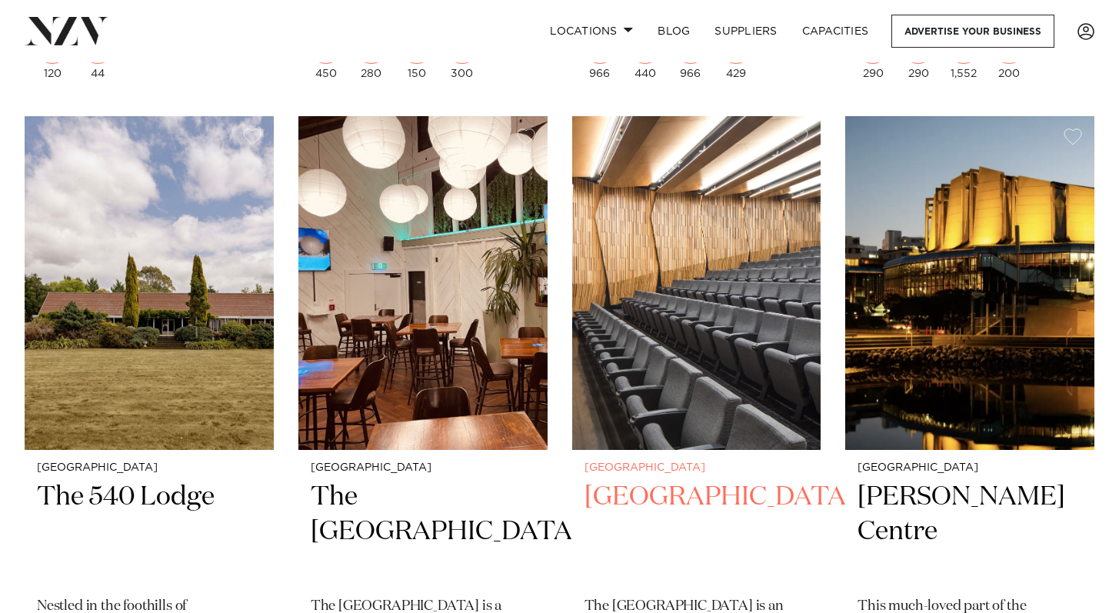
click at [667, 518] on h2 "Tiakiwai Conference Centre" at bounding box center [696, 532] width 224 height 104
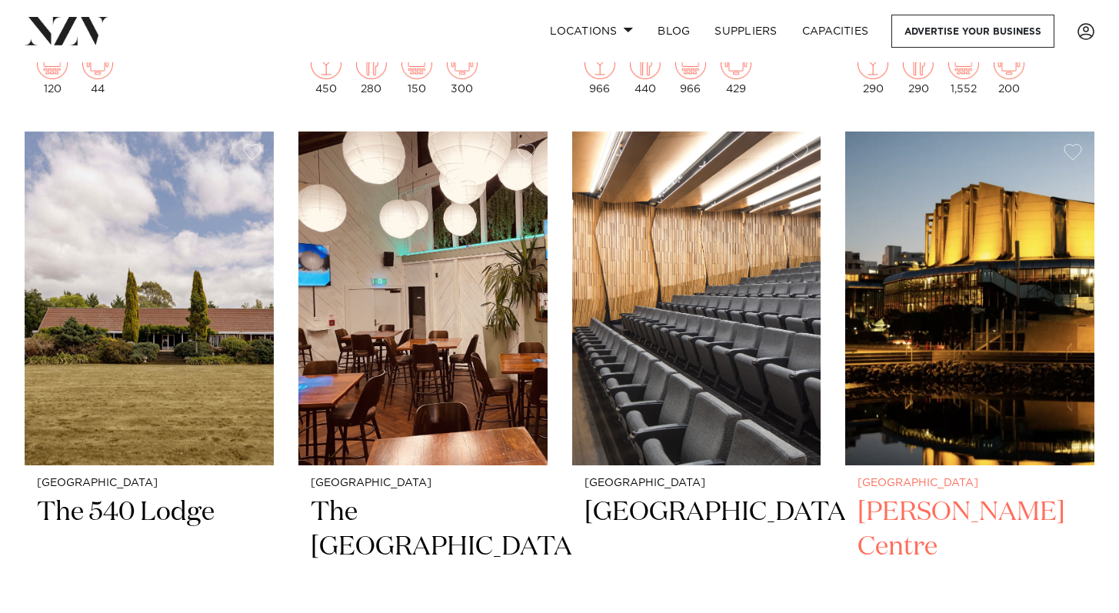
click at [1007, 354] on img at bounding box center [969, 298] width 249 height 334
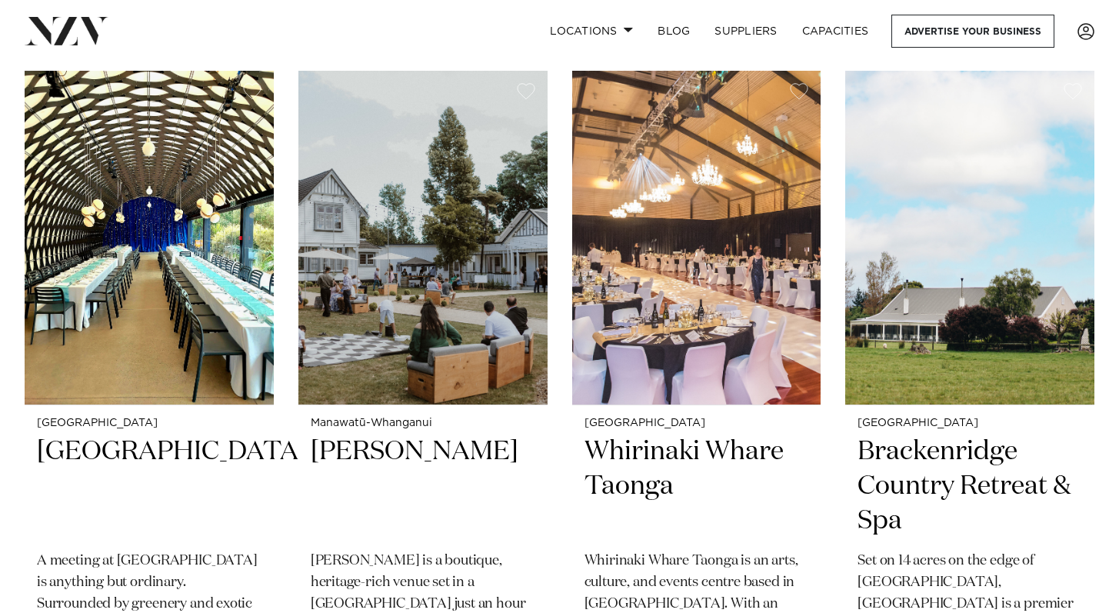
scroll to position [3921, 0]
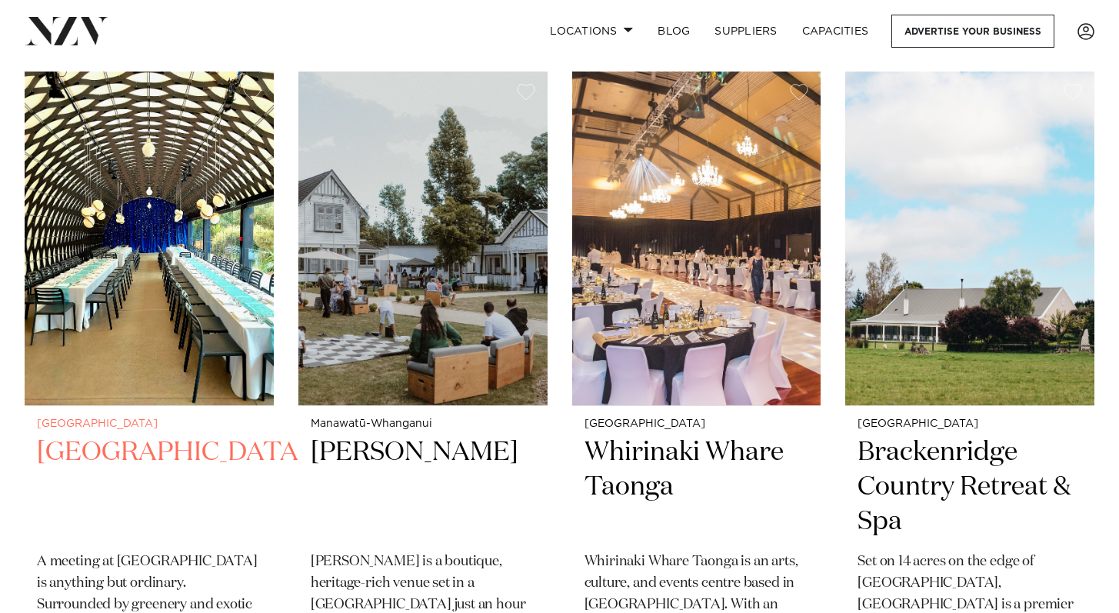
click at [136, 450] on h2 "Wellington Zoo" at bounding box center [149, 487] width 224 height 104
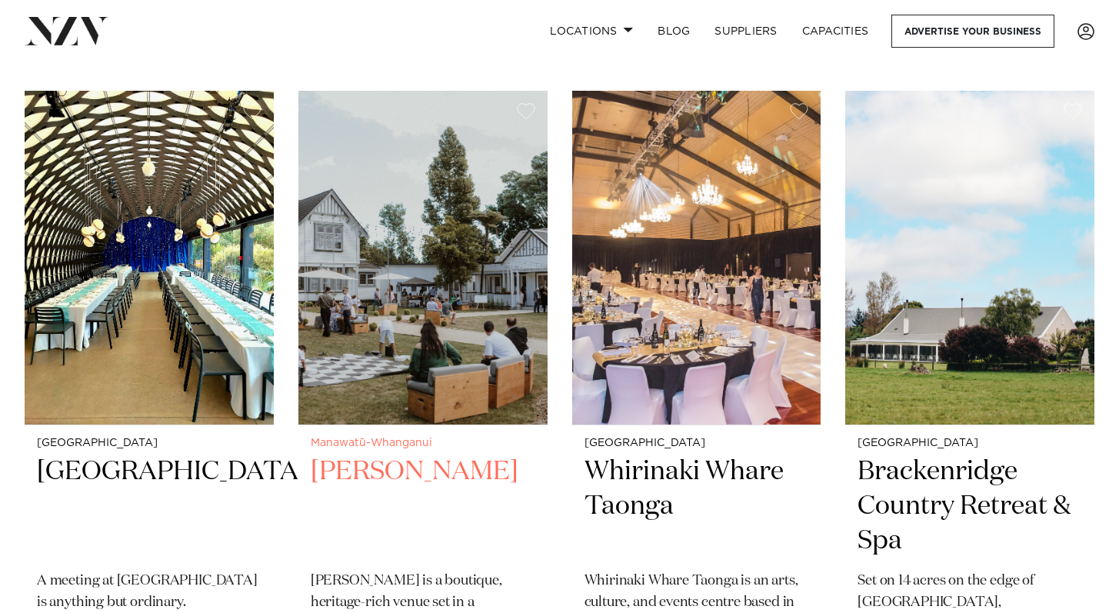
click at [351, 473] on h2 "Tatum" at bounding box center [423, 506] width 224 height 104
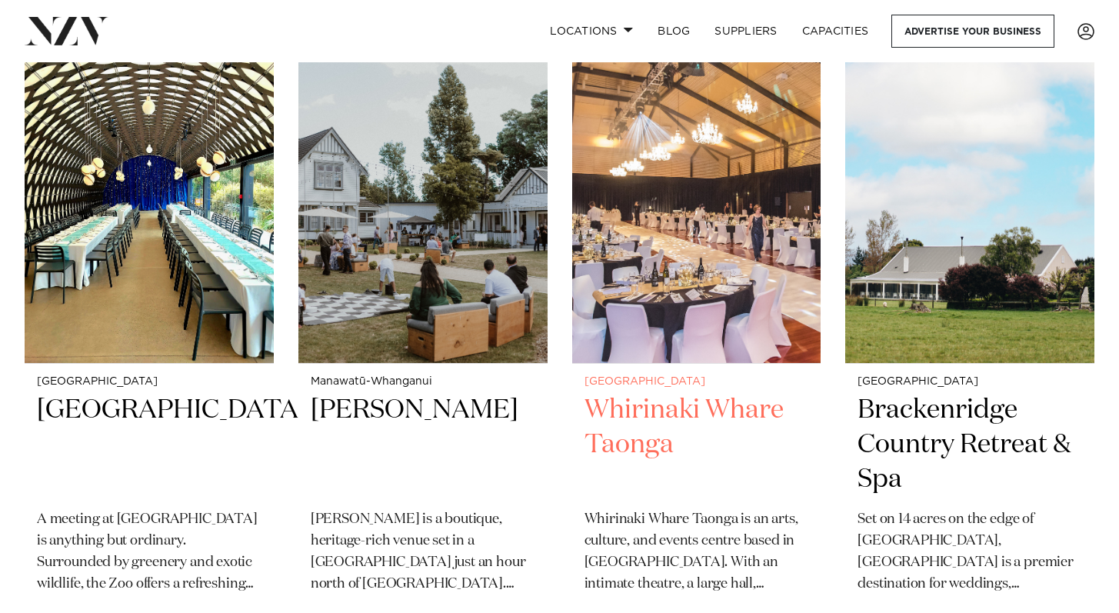
scroll to position [3988, 0]
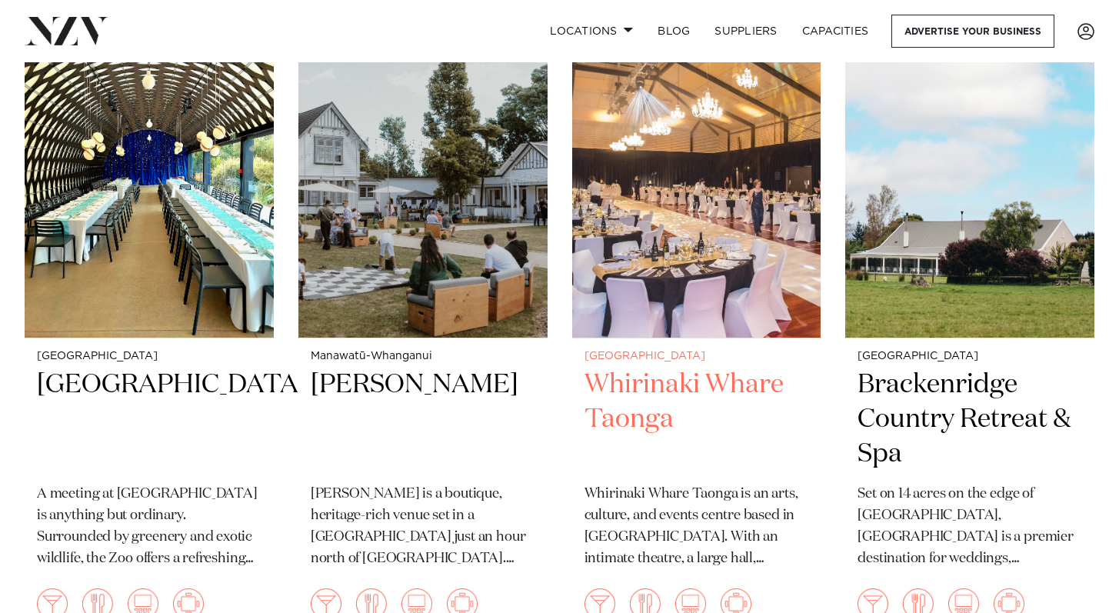
click at [636, 399] on h2 "Whirinaki Whare Taonga" at bounding box center [696, 419] width 224 height 104
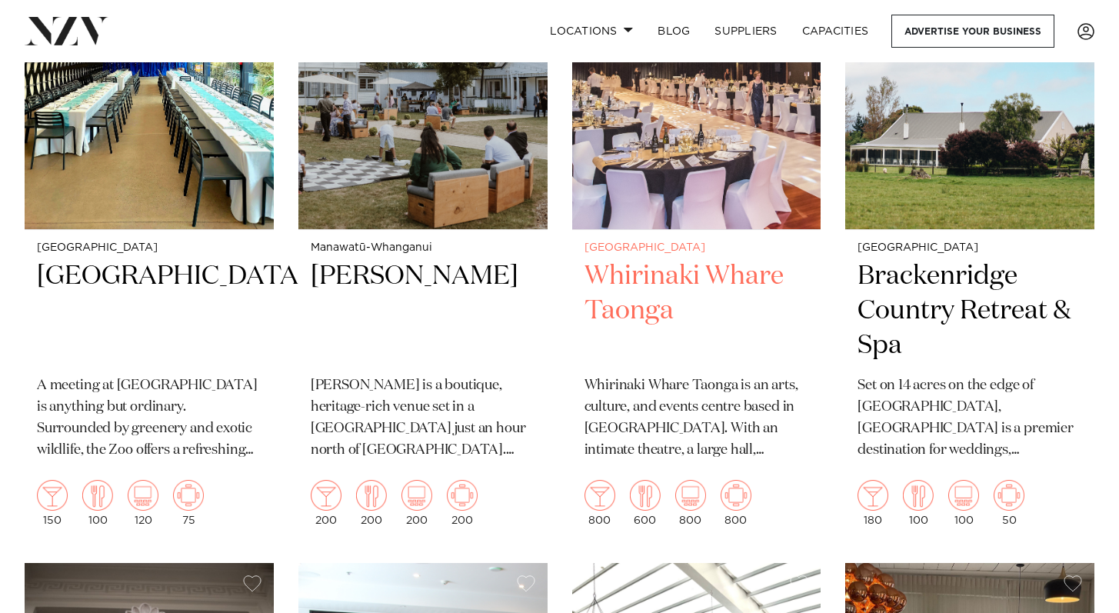
scroll to position [4096, 0]
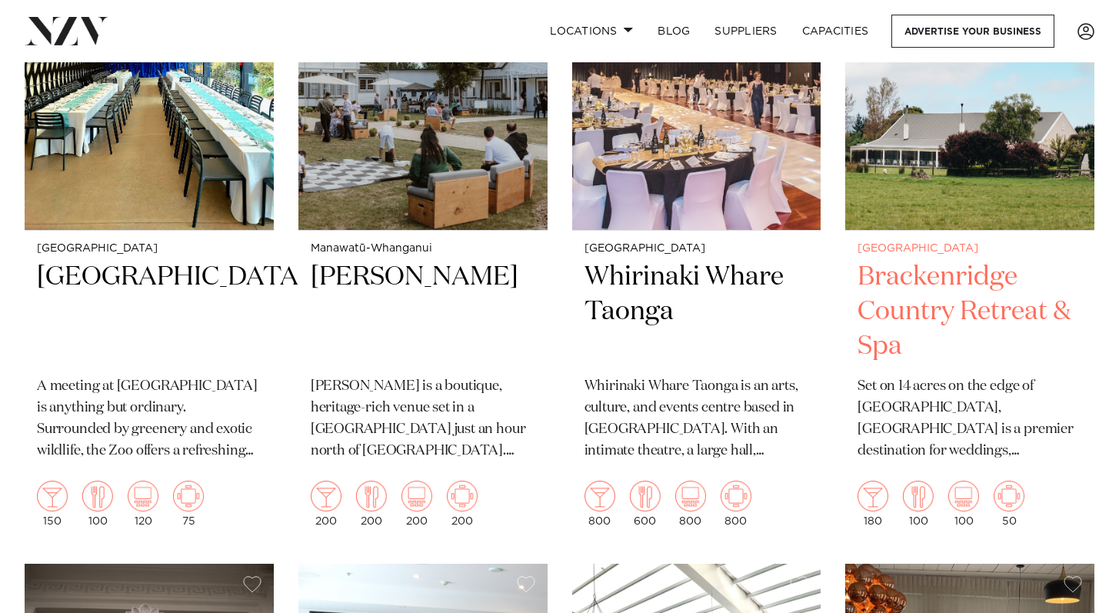
click at [902, 304] on h2 "Brackenridge Country Retreat & Spa" at bounding box center [969, 312] width 224 height 104
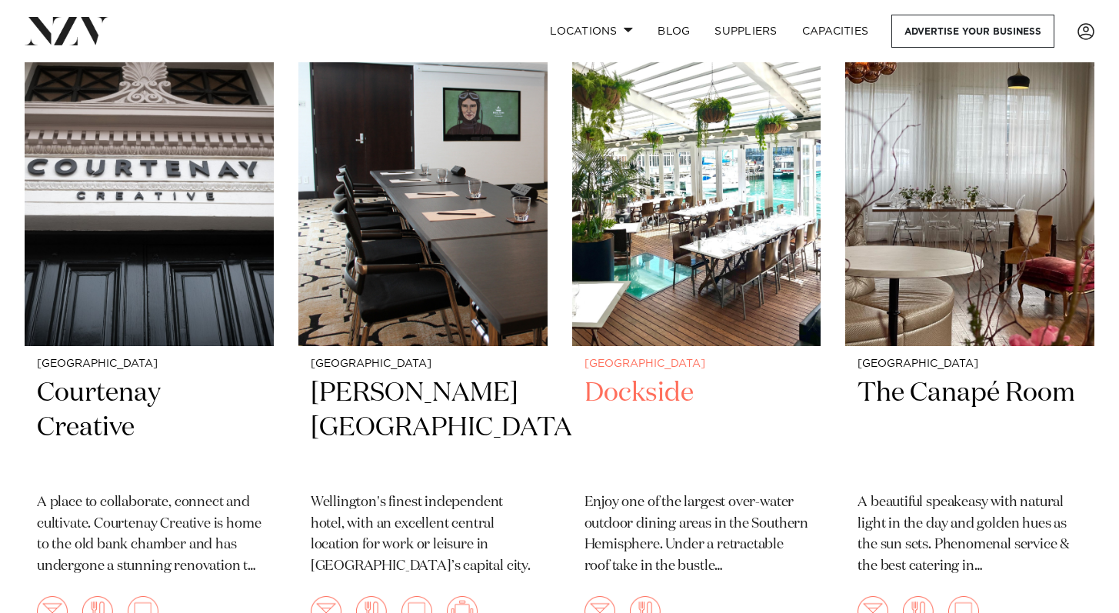
scroll to position [4649, 0]
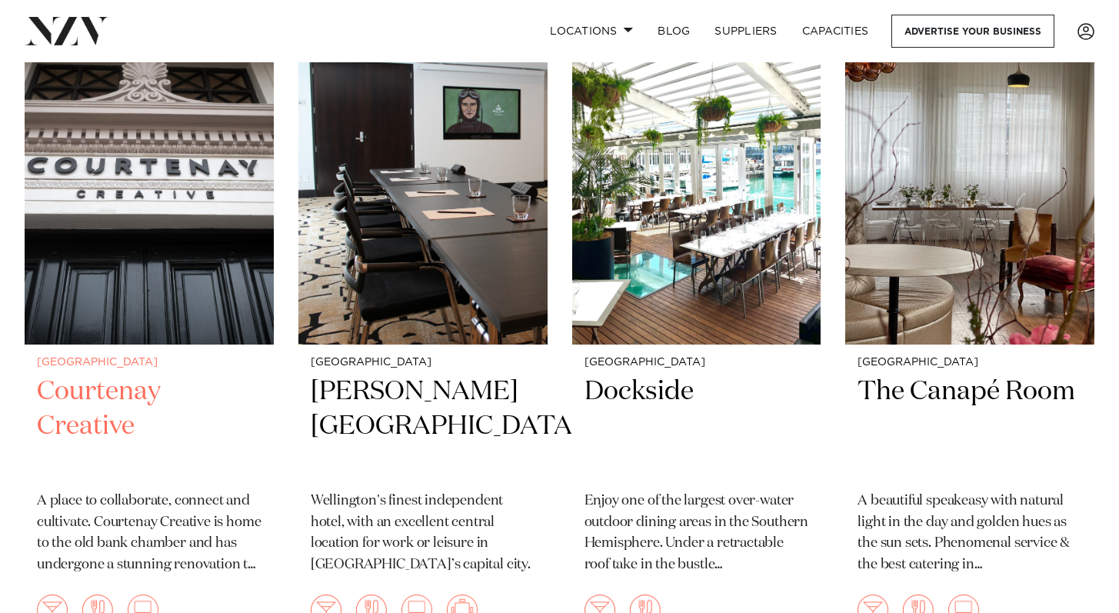
click at [136, 400] on h2 "Courtenay Creative" at bounding box center [149, 426] width 224 height 104
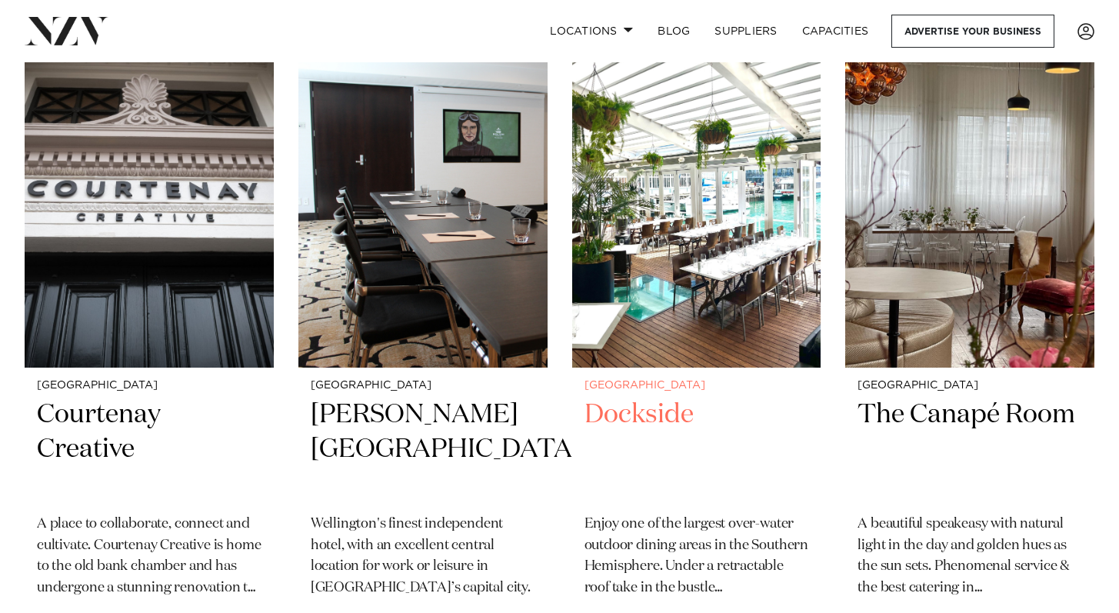
click at [637, 417] on h2 "Dockside" at bounding box center [696, 449] width 224 height 104
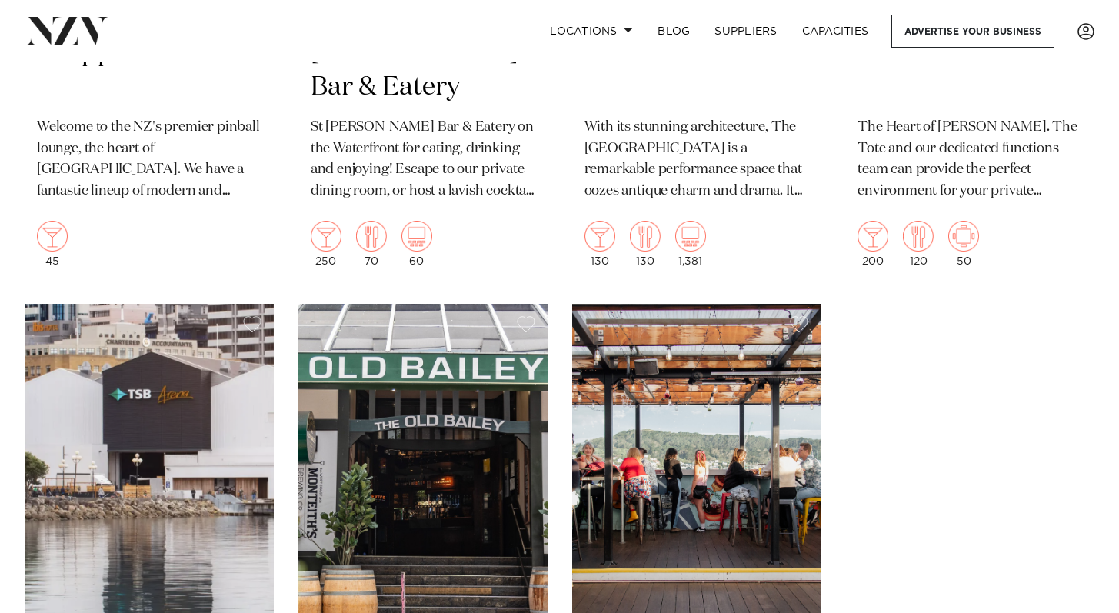
scroll to position [6089, 0]
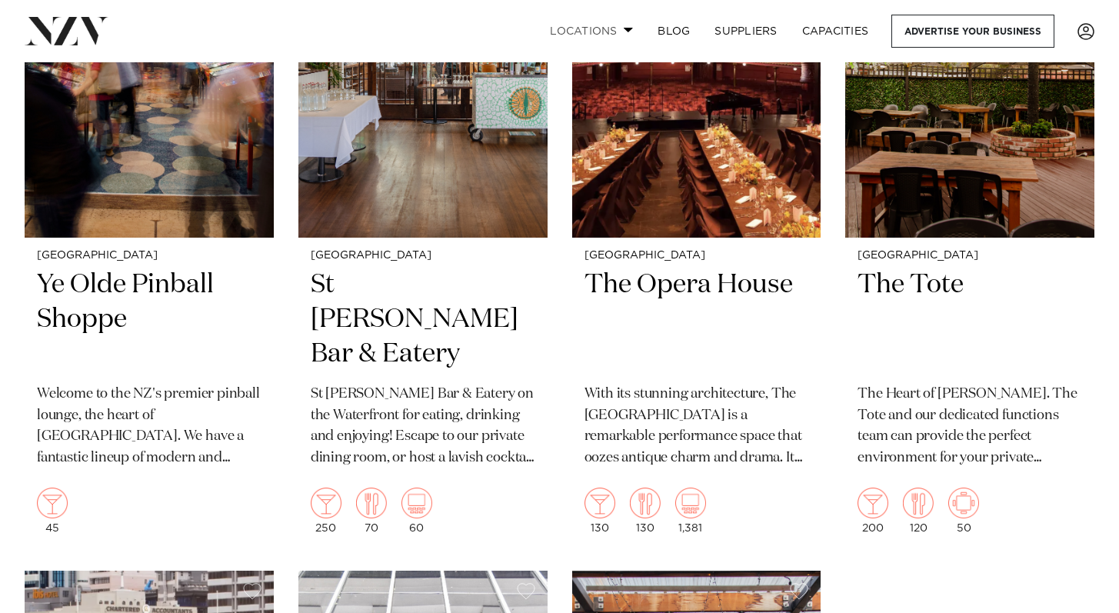
click at [611, 28] on link "Locations" at bounding box center [591, 31] width 108 height 33
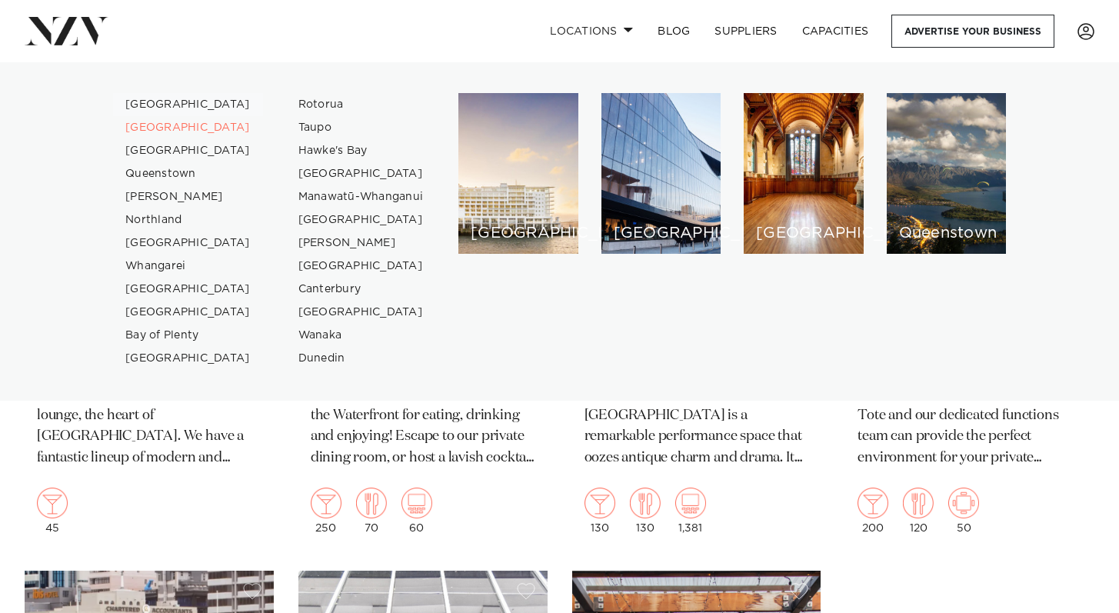
click at [141, 104] on link "[GEOGRAPHIC_DATA]" at bounding box center [188, 104] width 150 height 23
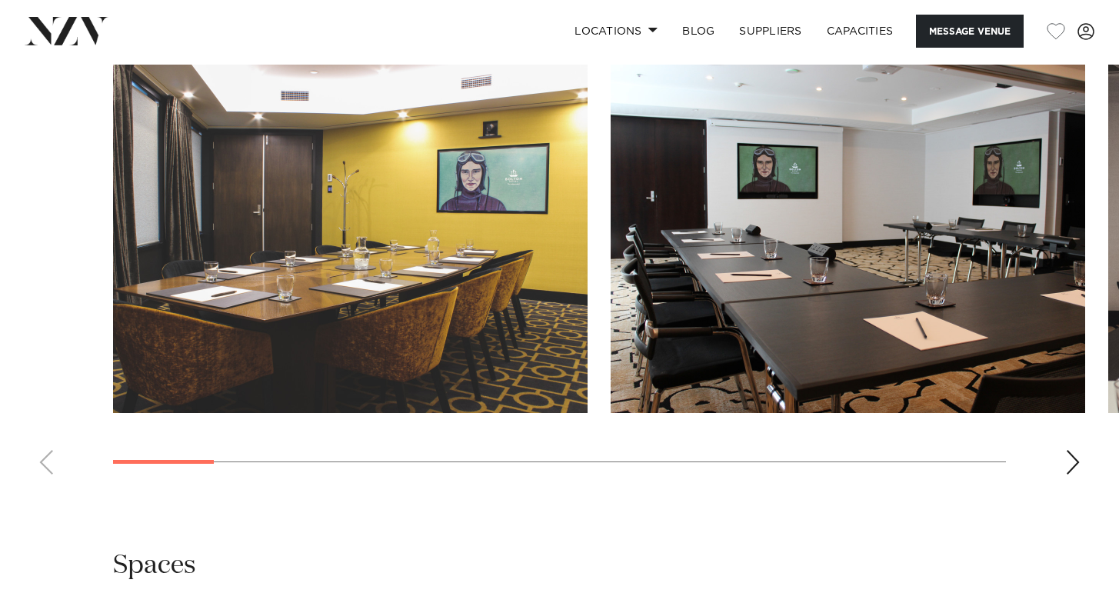
scroll to position [1498, 0]
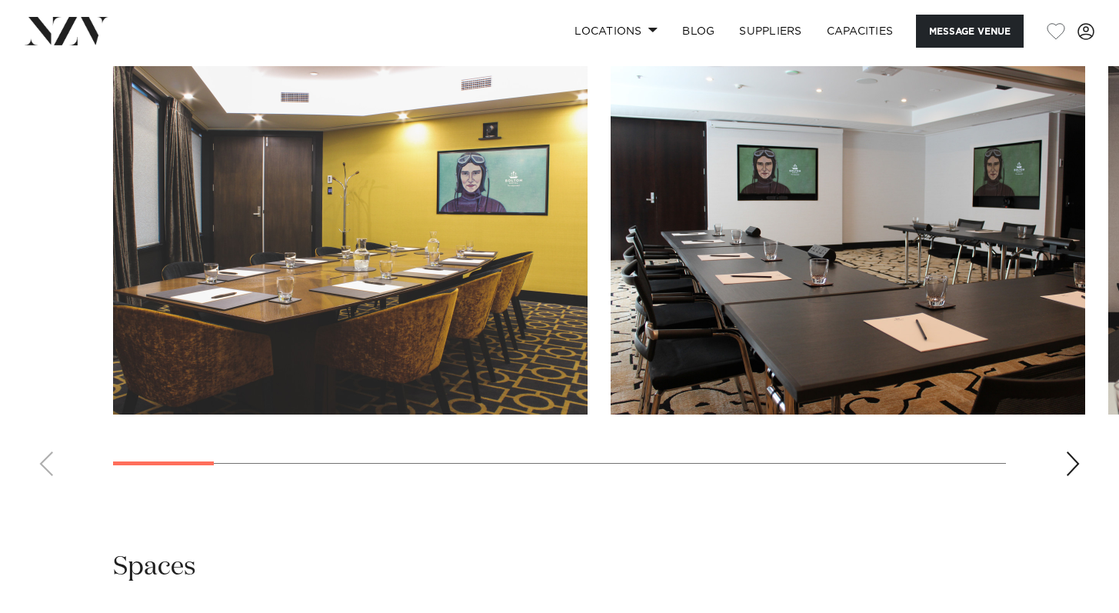
click at [1073, 451] on div "Next slide" at bounding box center [1072, 463] width 15 height 25
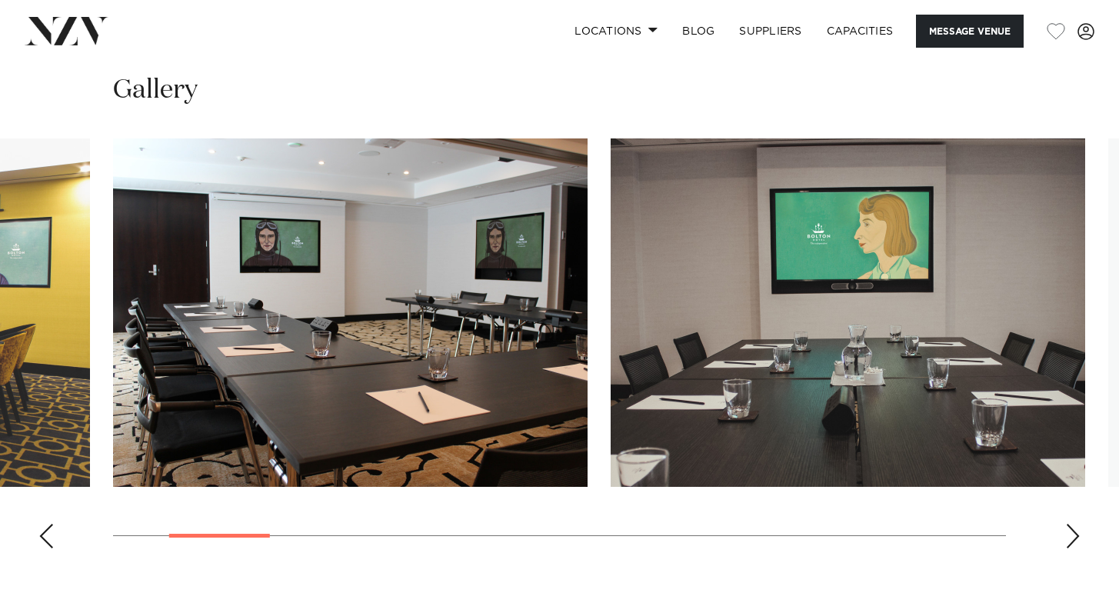
scroll to position [1431, 0]
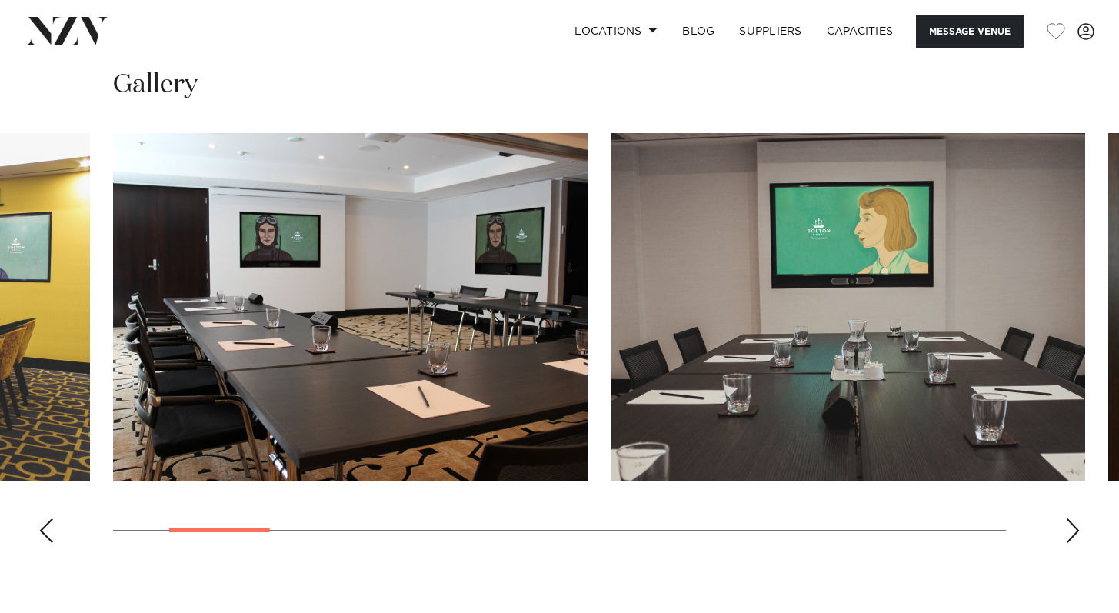
click at [1072, 518] on div "Next slide" at bounding box center [1072, 530] width 15 height 25
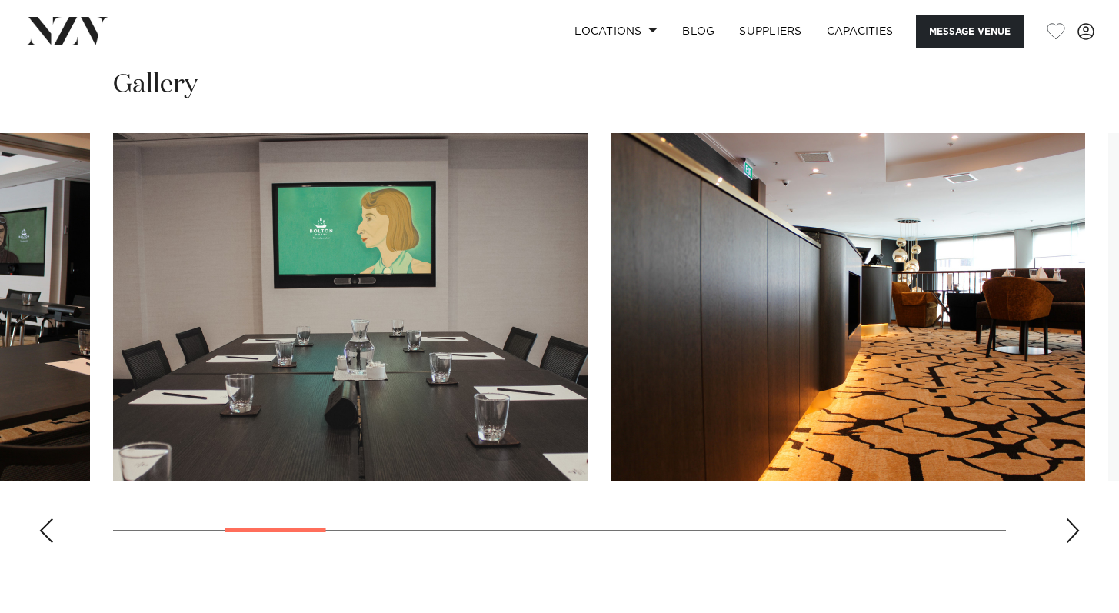
click at [1072, 518] on div "Next slide" at bounding box center [1072, 530] width 15 height 25
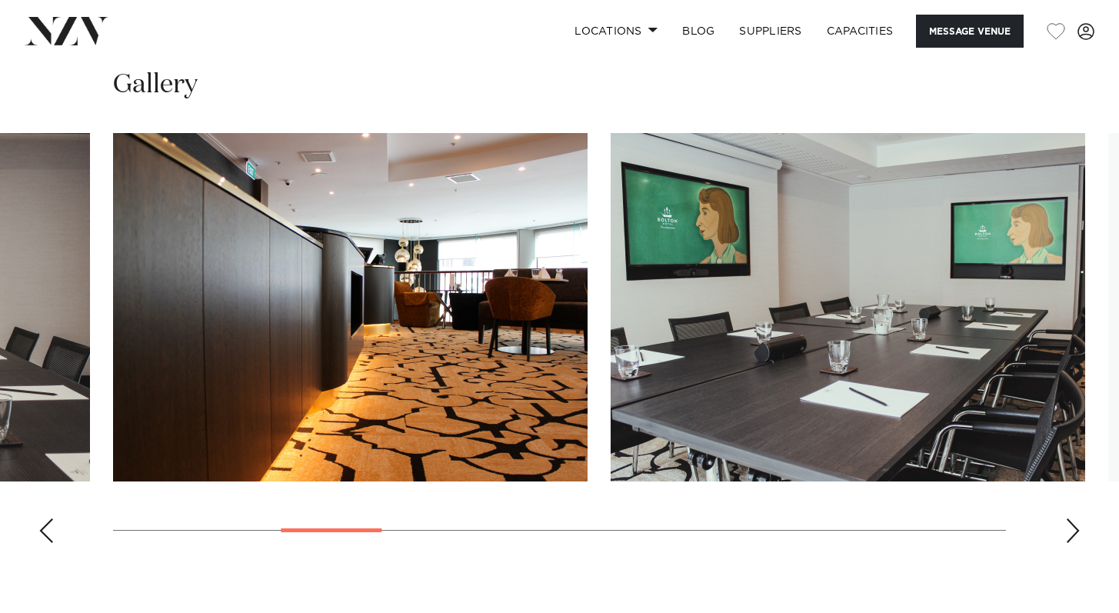
click at [1072, 518] on div "Next slide" at bounding box center [1072, 530] width 15 height 25
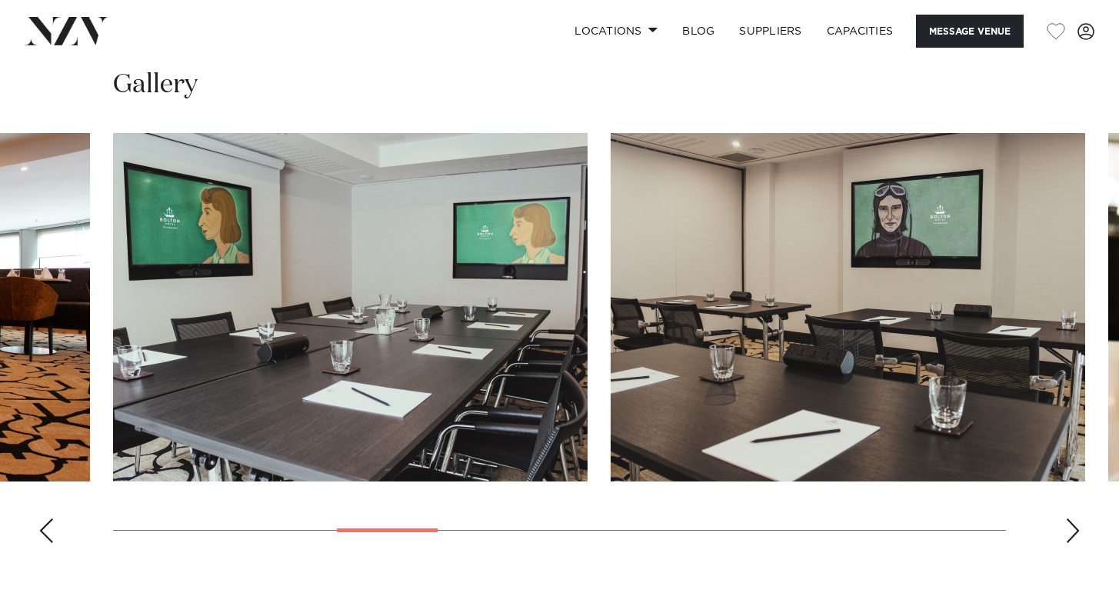
click at [1072, 518] on div "Next slide" at bounding box center [1072, 530] width 15 height 25
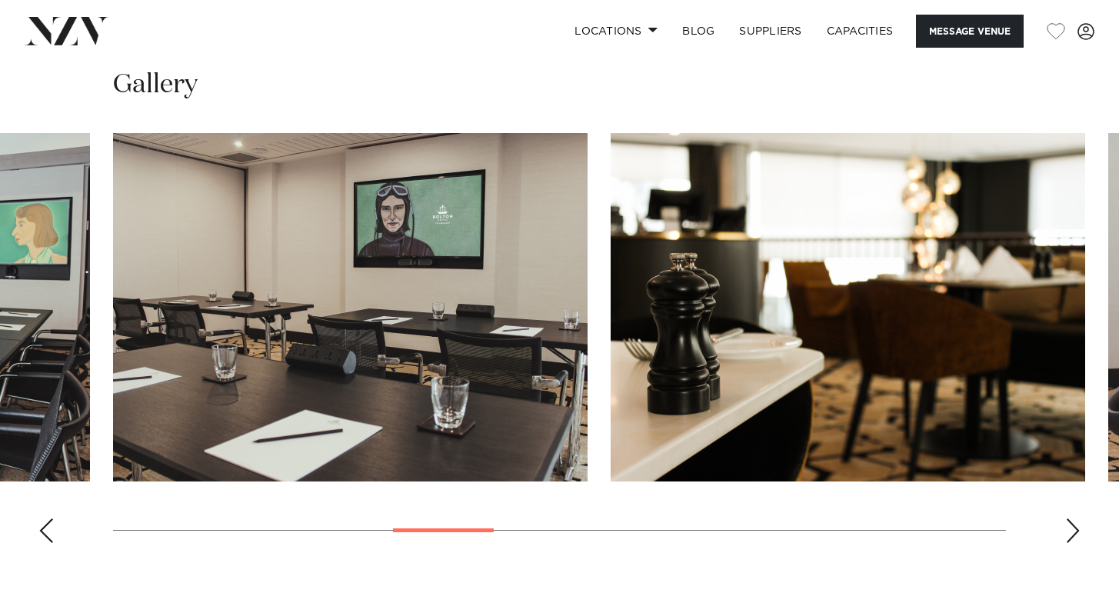
click at [1079, 518] on div "Next slide" at bounding box center [1072, 530] width 15 height 25
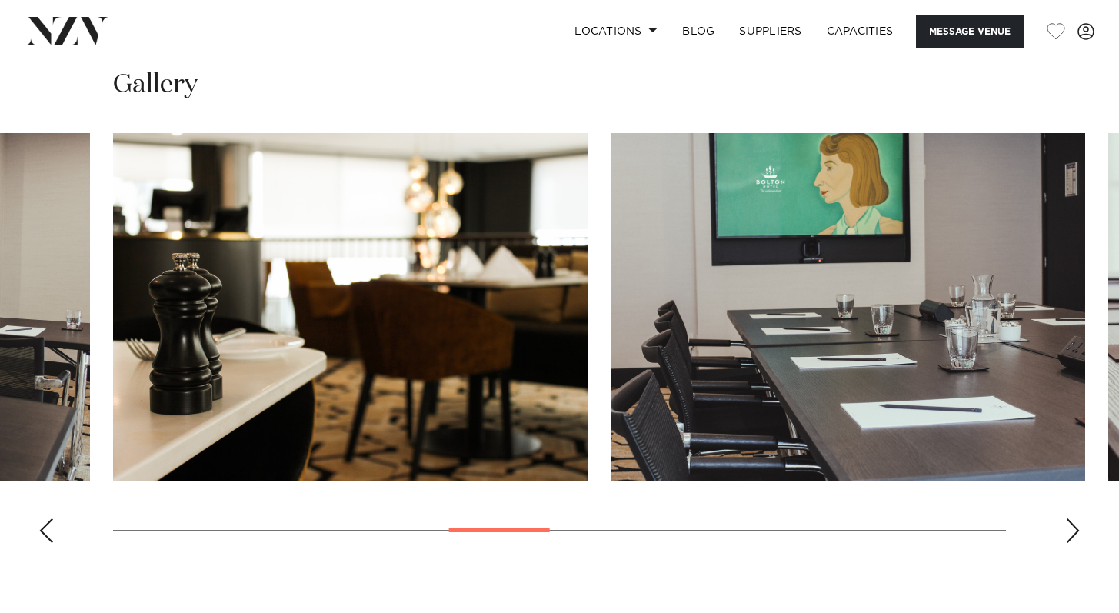
click at [1066, 518] on div "Next slide" at bounding box center [1072, 530] width 15 height 25
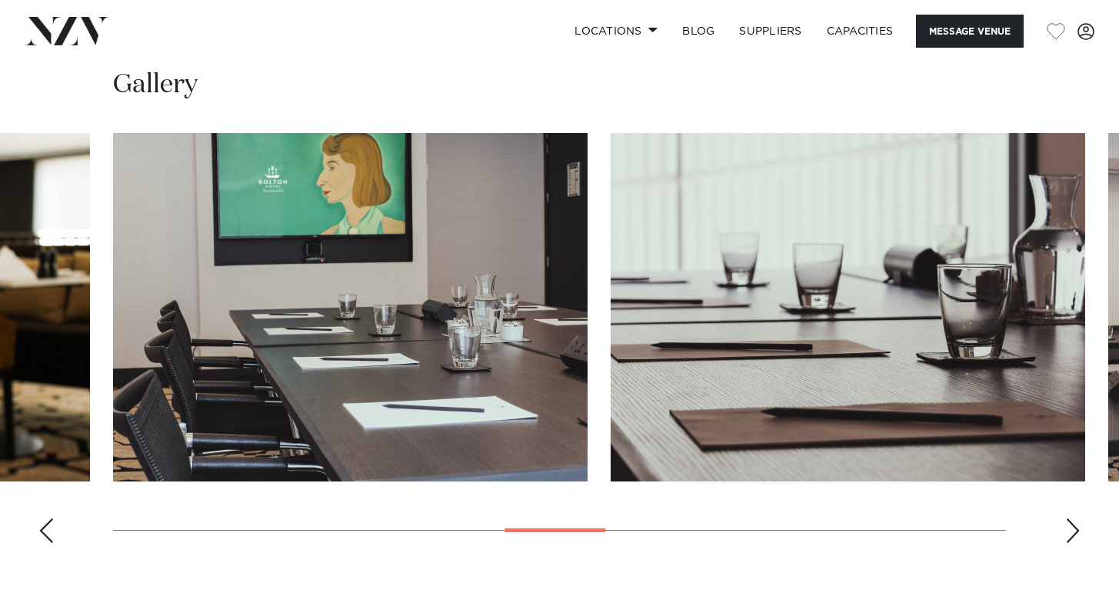
click at [1066, 518] on div "Next slide" at bounding box center [1072, 530] width 15 height 25
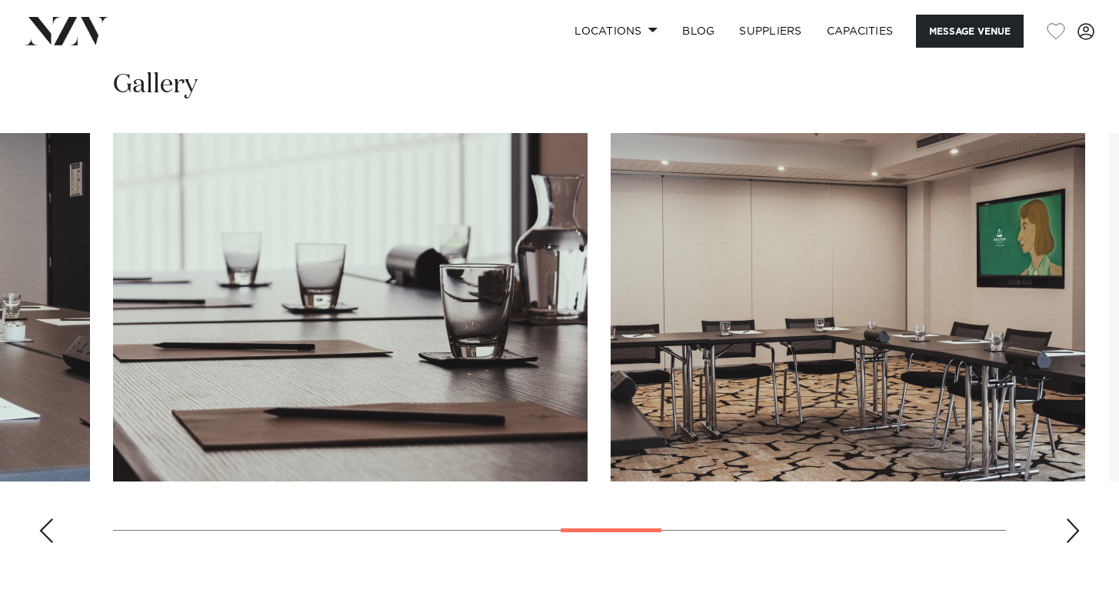
click at [1066, 518] on div "Next slide" at bounding box center [1072, 530] width 15 height 25
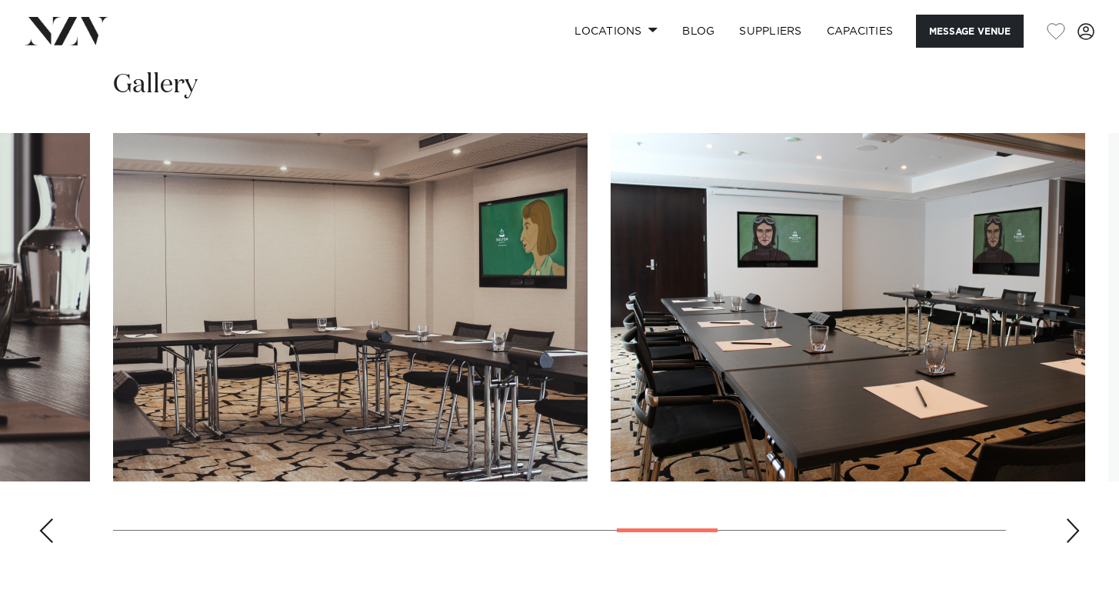
click at [1069, 518] on div "Next slide" at bounding box center [1072, 530] width 15 height 25
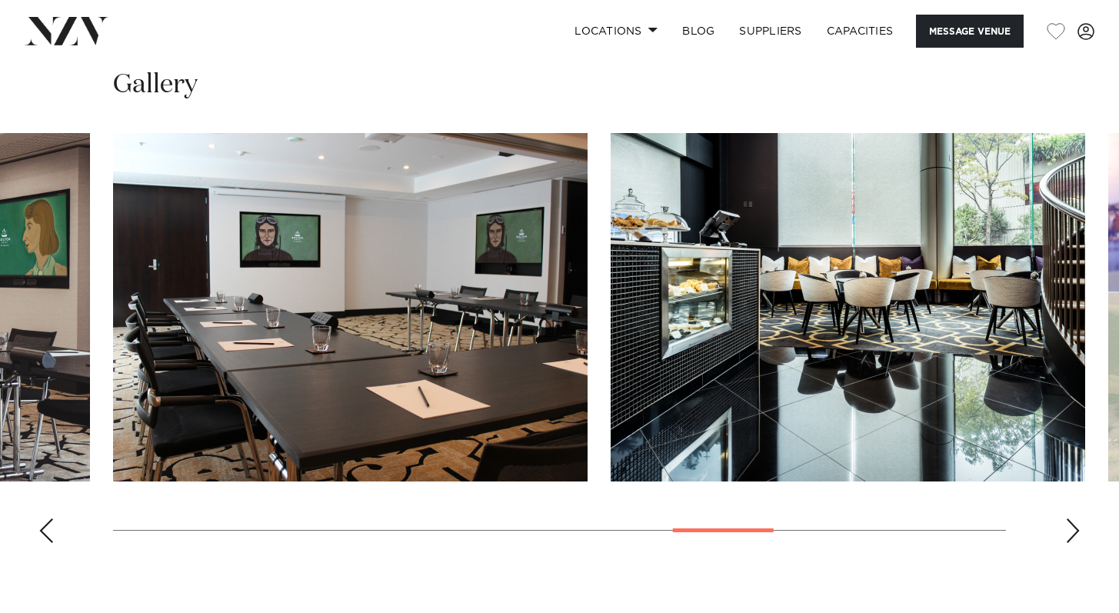
click at [1070, 518] on div "Next slide" at bounding box center [1072, 530] width 15 height 25
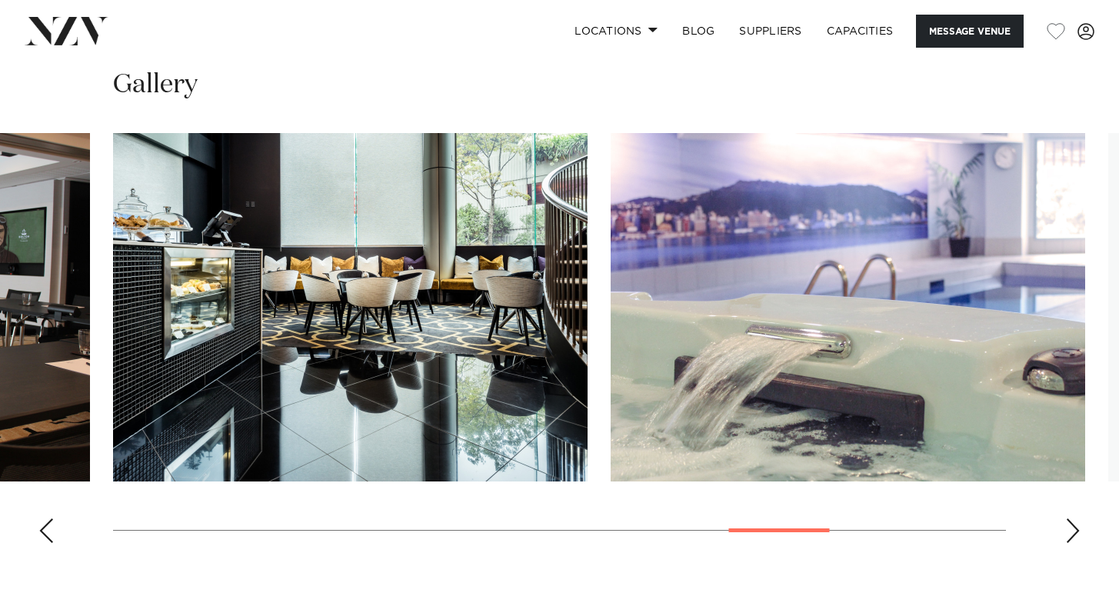
click at [1070, 518] on div "Next slide" at bounding box center [1072, 530] width 15 height 25
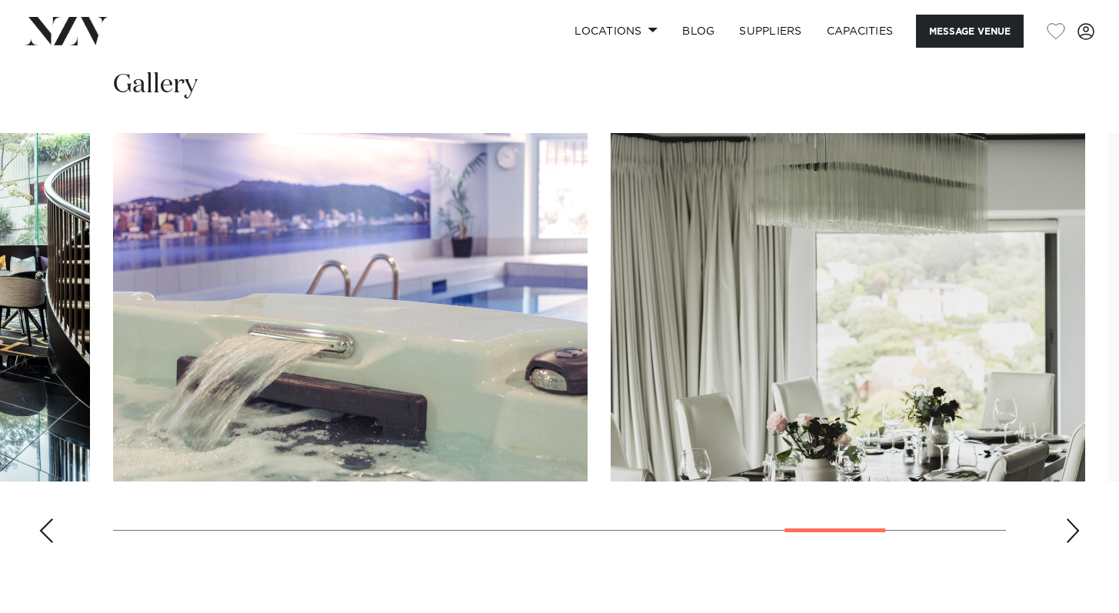
click at [1070, 518] on div "Next slide" at bounding box center [1072, 530] width 15 height 25
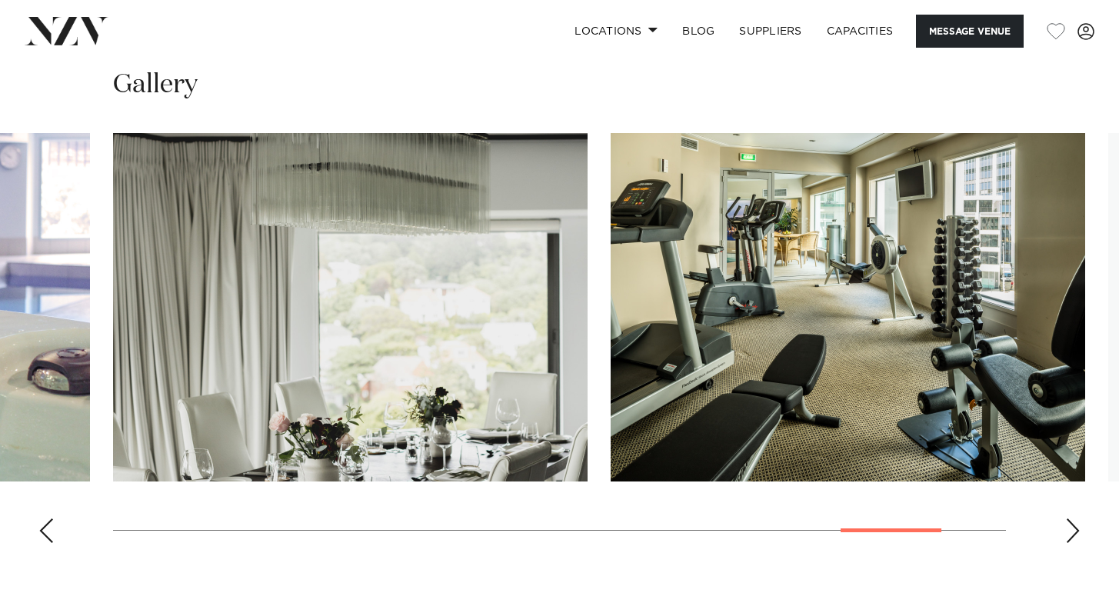
click at [1070, 518] on div "Next slide" at bounding box center [1072, 530] width 15 height 25
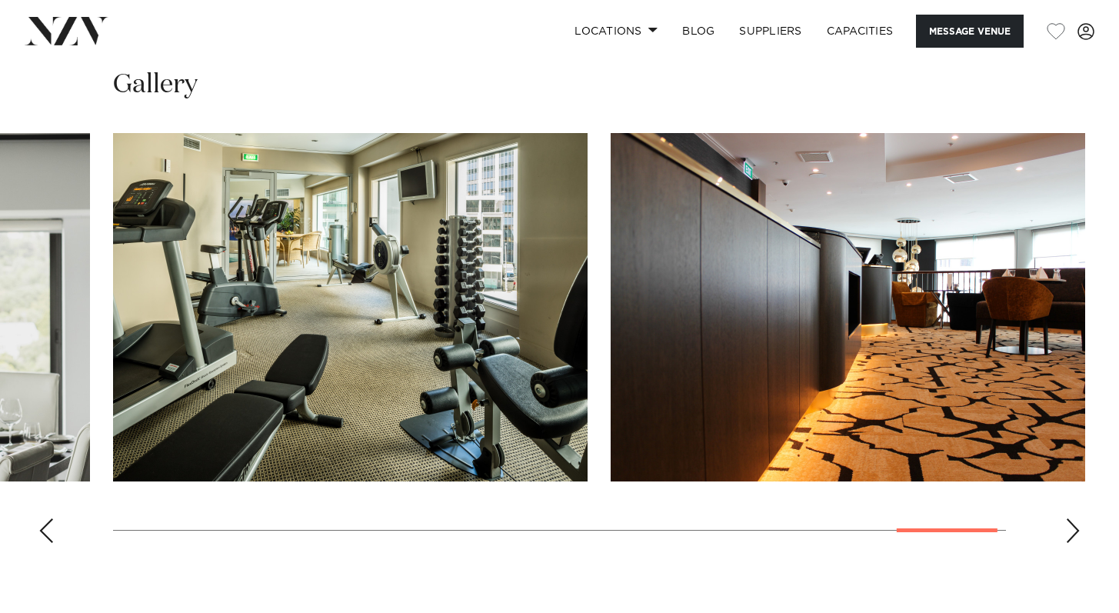
click at [1070, 518] on div "Next slide" at bounding box center [1072, 530] width 15 height 25
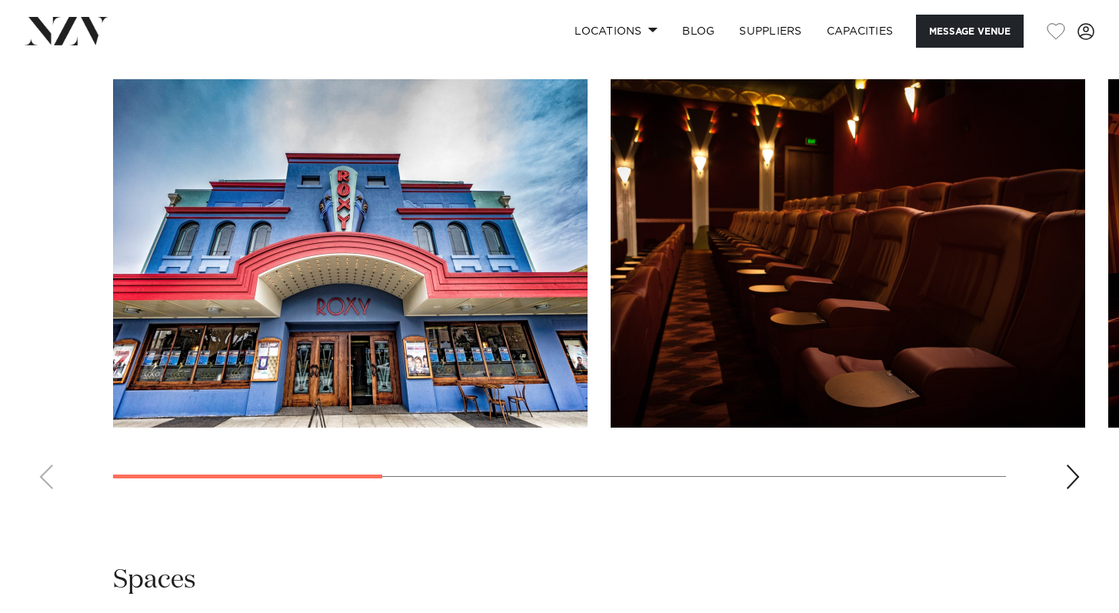
scroll to position [1394, 0]
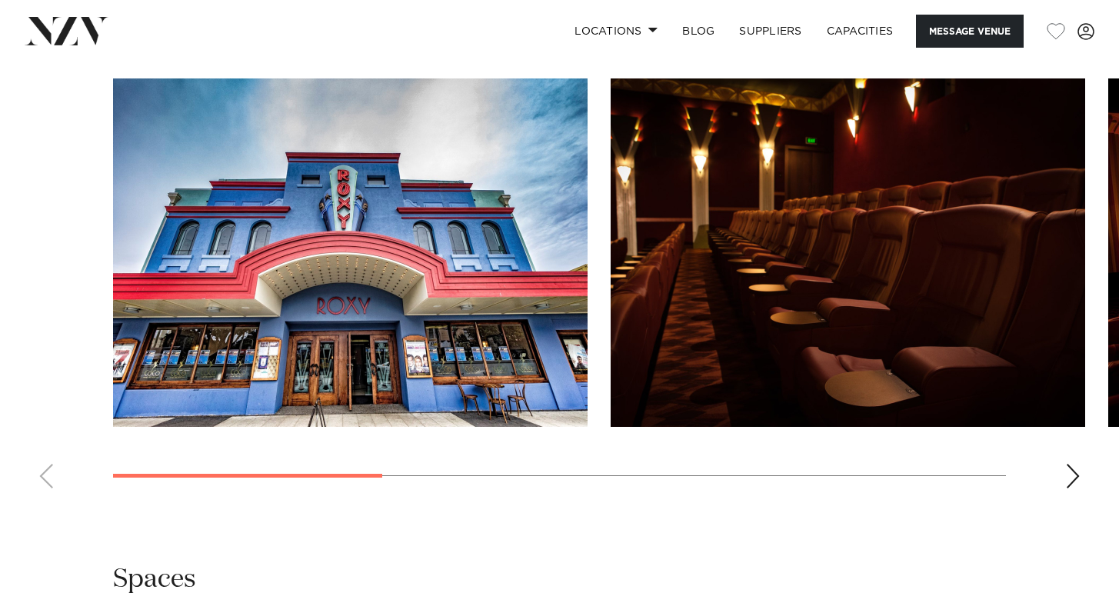
click at [1075, 474] on div "Next slide" at bounding box center [1072, 476] width 15 height 25
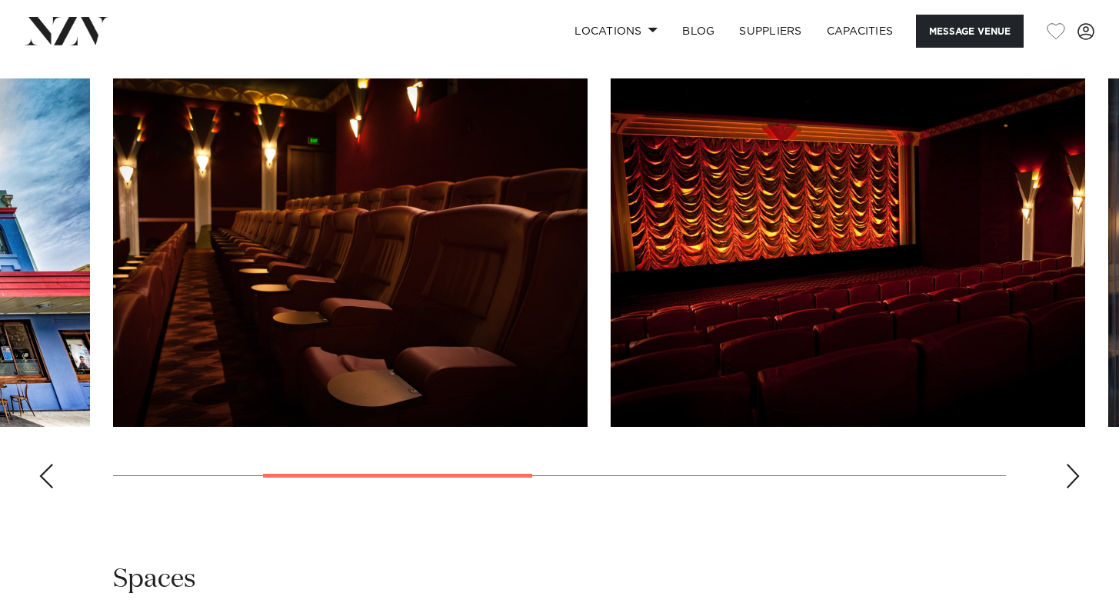
click at [1075, 474] on div "Next slide" at bounding box center [1072, 476] width 15 height 25
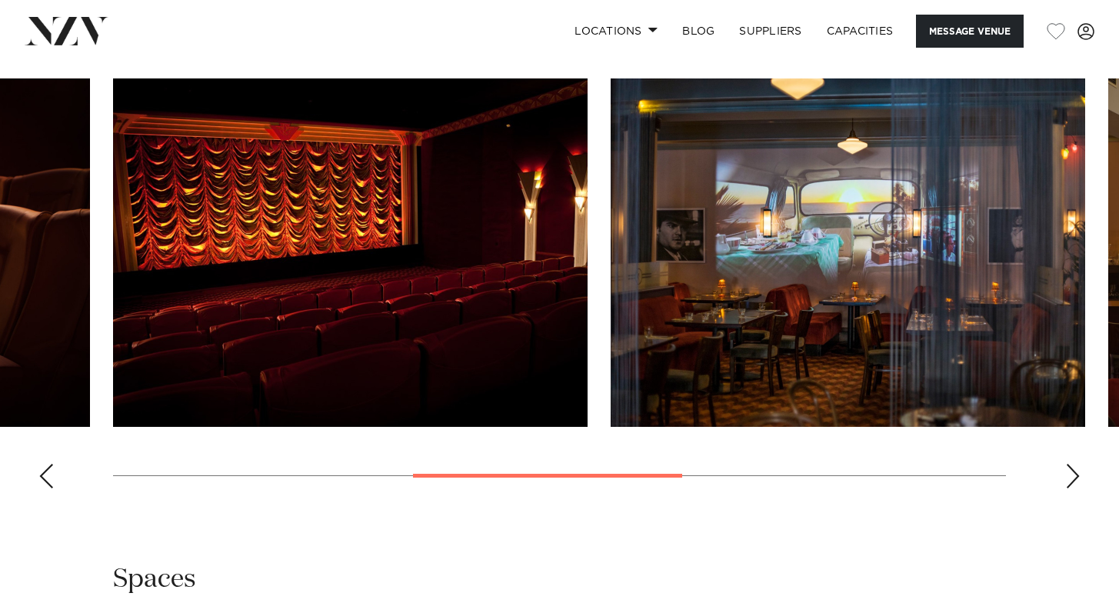
click at [1076, 476] on div "Next slide" at bounding box center [1072, 476] width 15 height 25
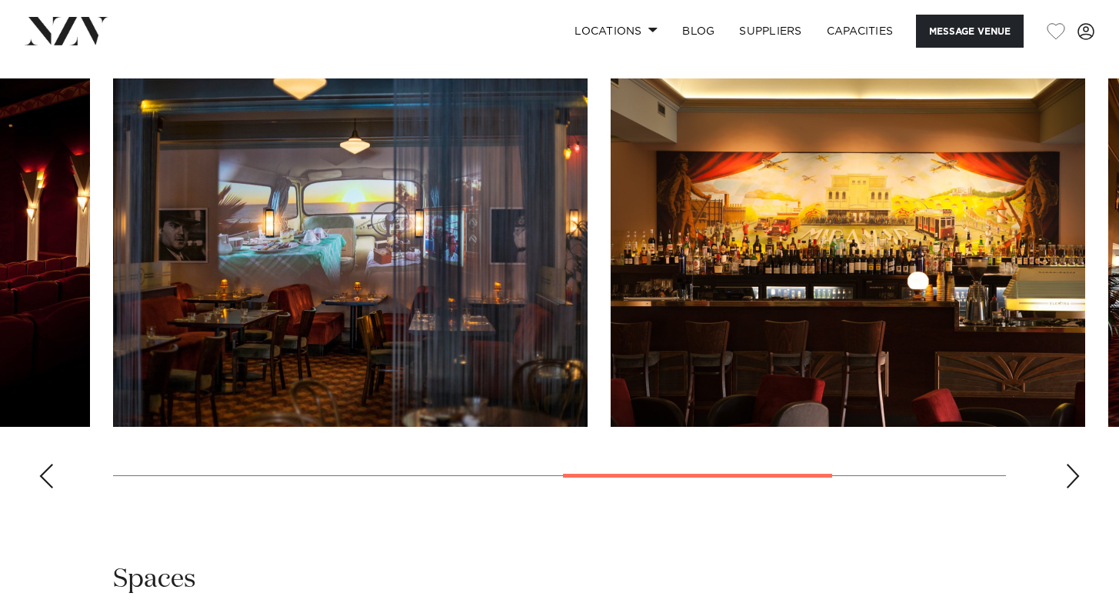
click at [1076, 477] on div "Next slide" at bounding box center [1072, 476] width 15 height 25
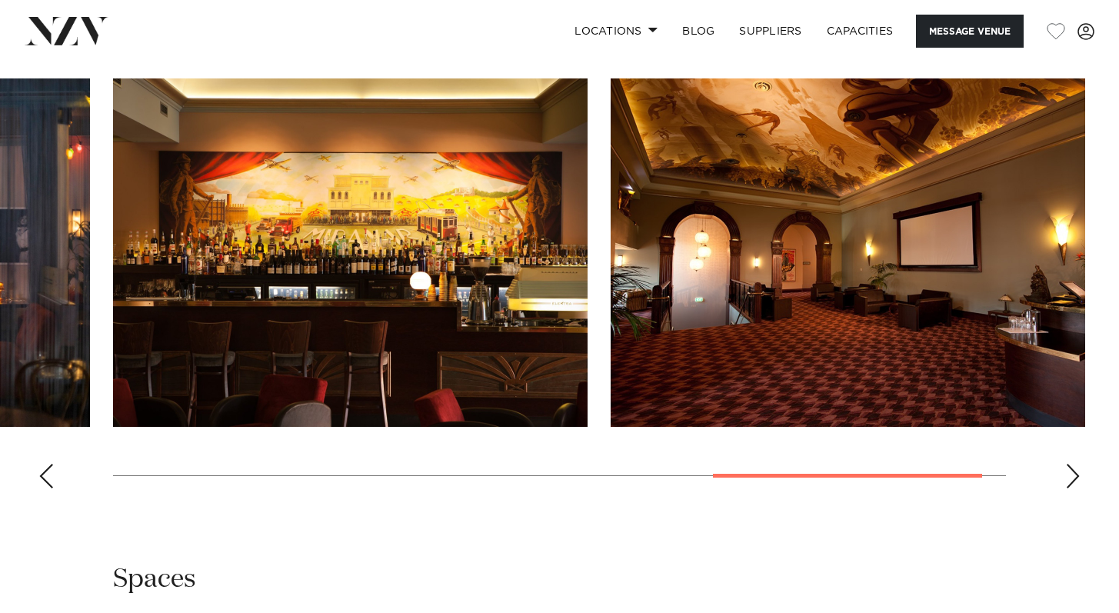
click at [1076, 478] on div "Next slide" at bounding box center [1072, 476] width 15 height 25
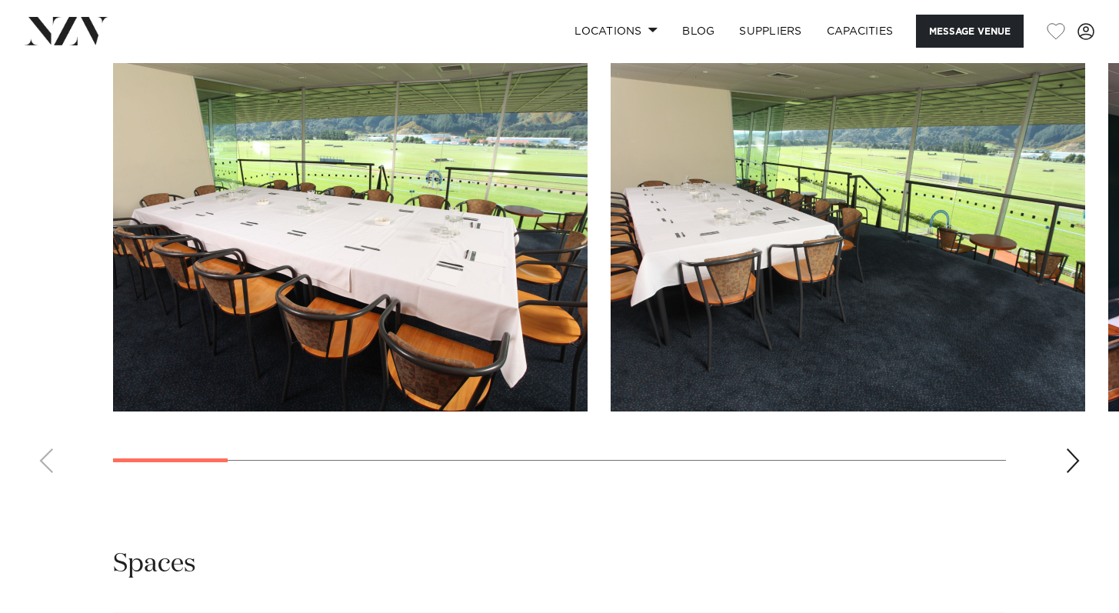
scroll to position [1528, 0]
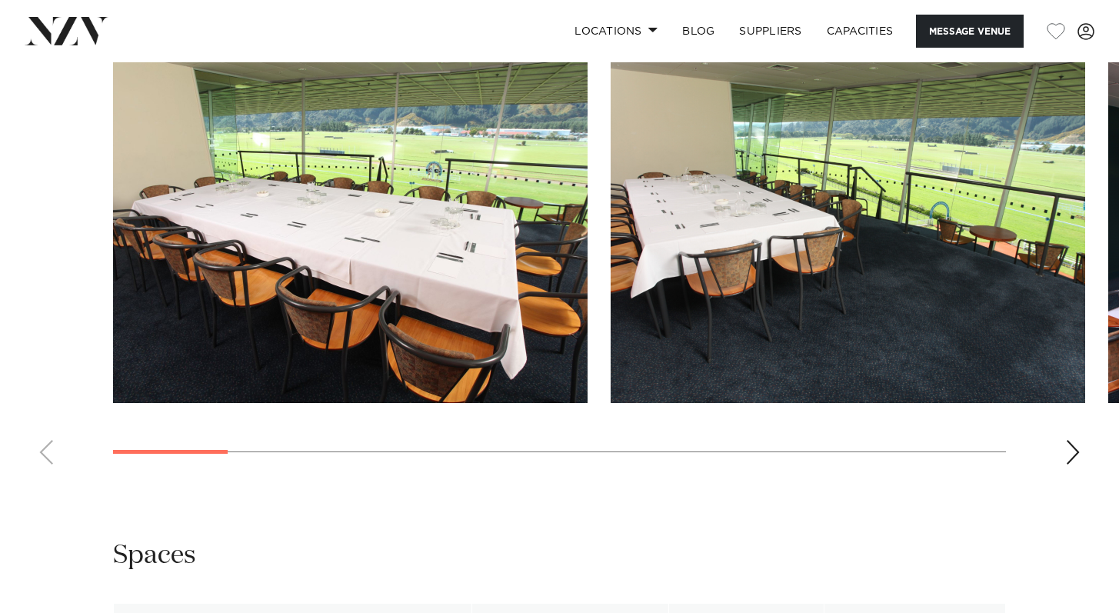
click at [1072, 440] on div "Next slide" at bounding box center [1072, 452] width 15 height 25
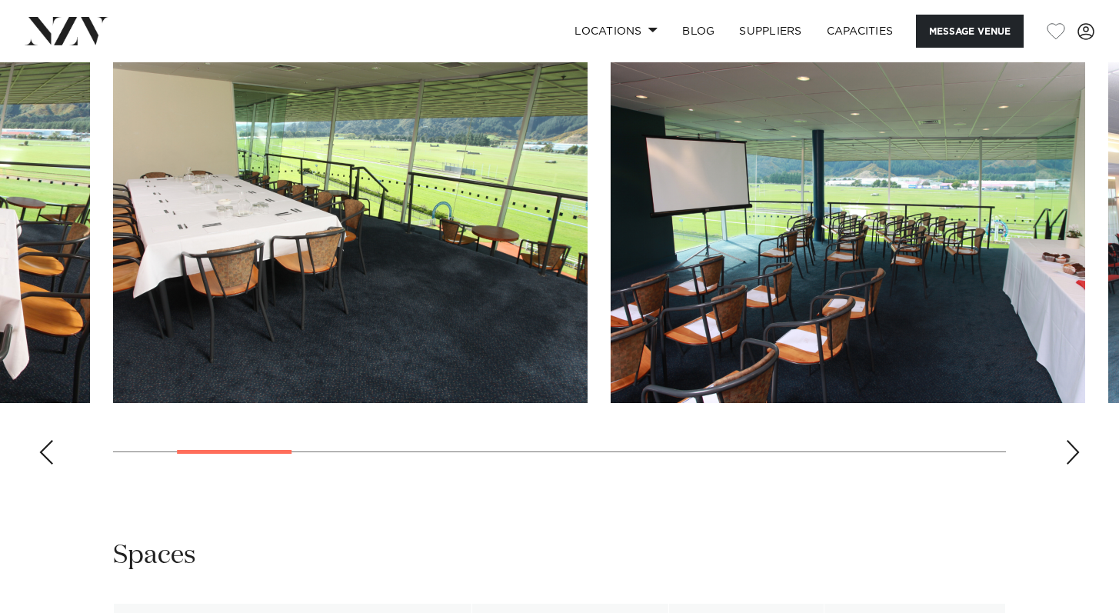
click at [1072, 440] on div "Next slide" at bounding box center [1072, 452] width 15 height 25
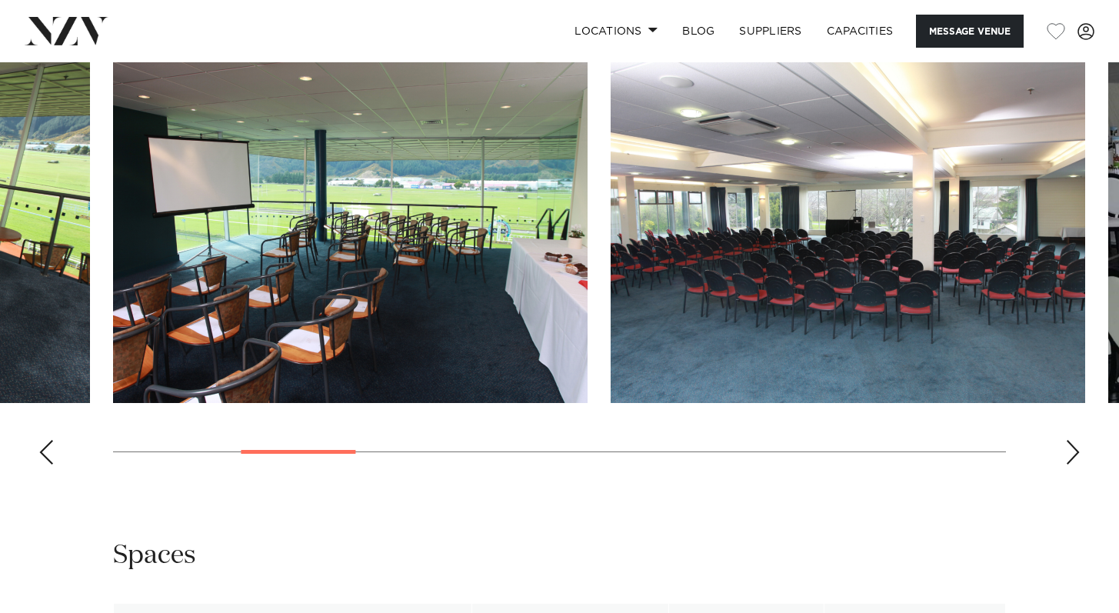
click at [1072, 440] on div "Next slide" at bounding box center [1072, 452] width 15 height 25
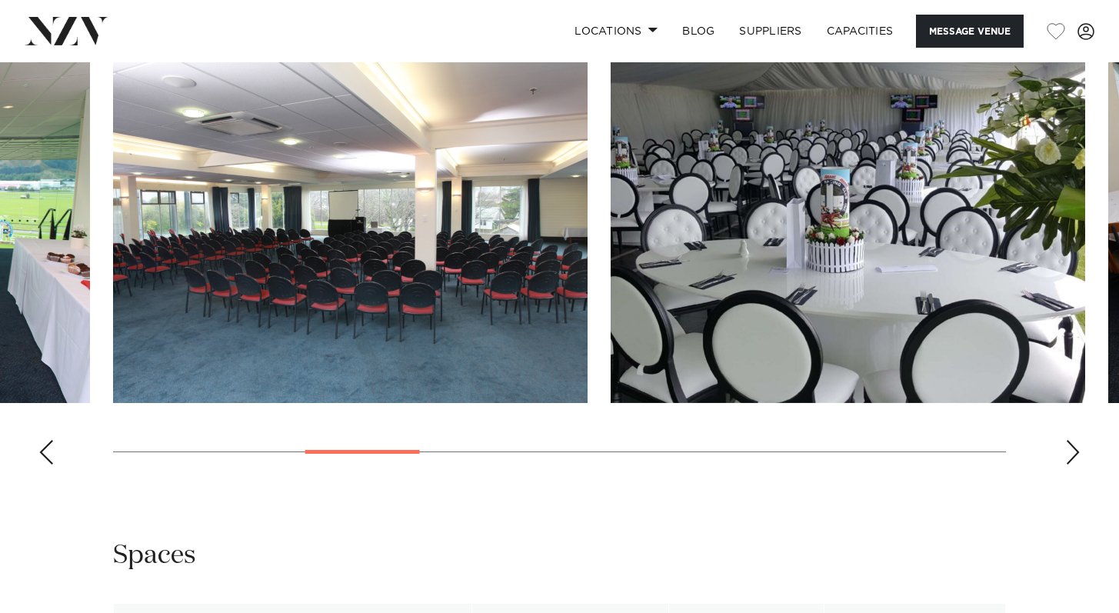
click at [1072, 440] on div "Next slide" at bounding box center [1072, 452] width 15 height 25
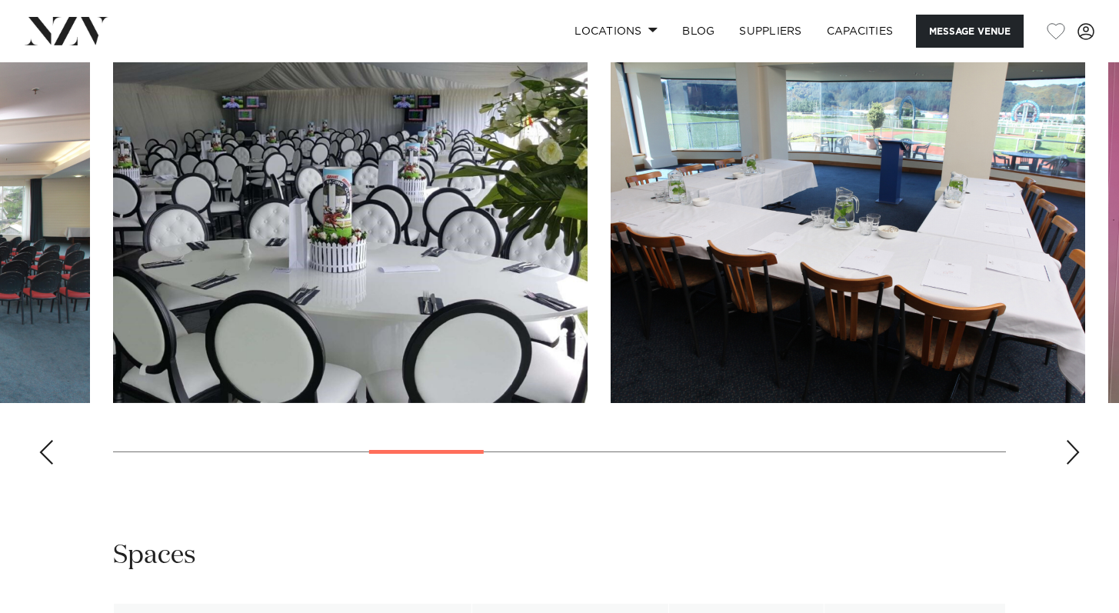
click at [1072, 440] on div "Next slide" at bounding box center [1072, 452] width 15 height 25
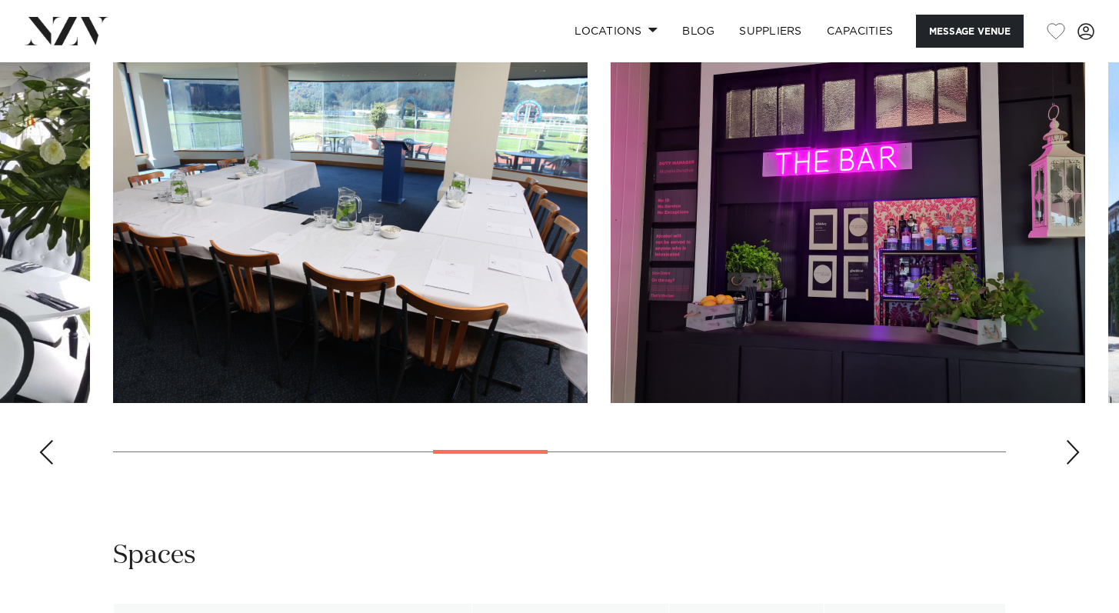
click at [1072, 440] on div "Next slide" at bounding box center [1072, 452] width 15 height 25
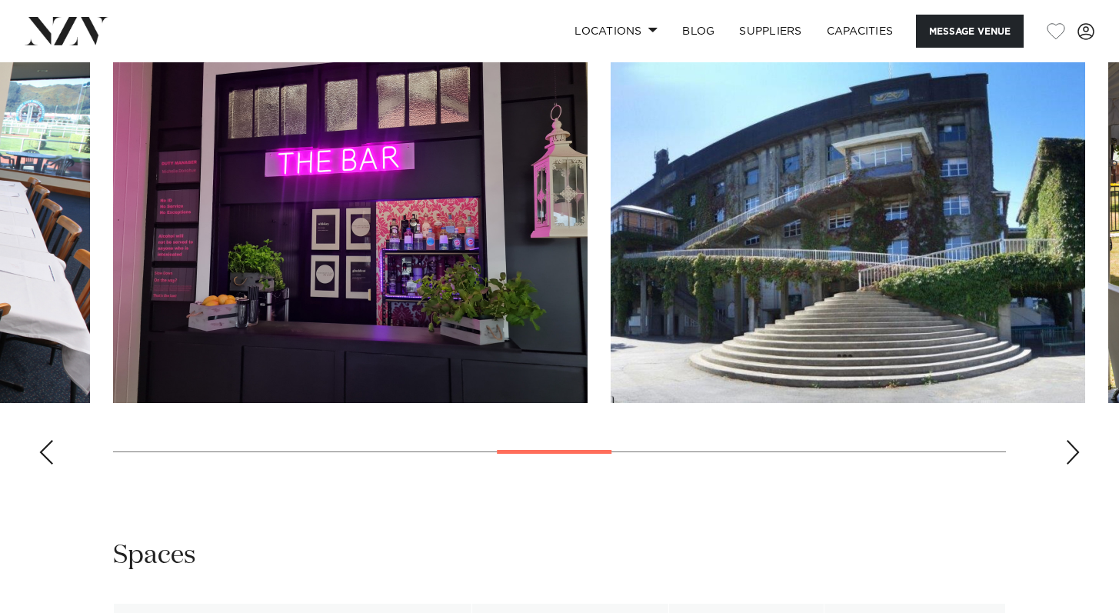
click at [1072, 440] on div "Next slide" at bounding box center [1072, 452] width 15 height 25
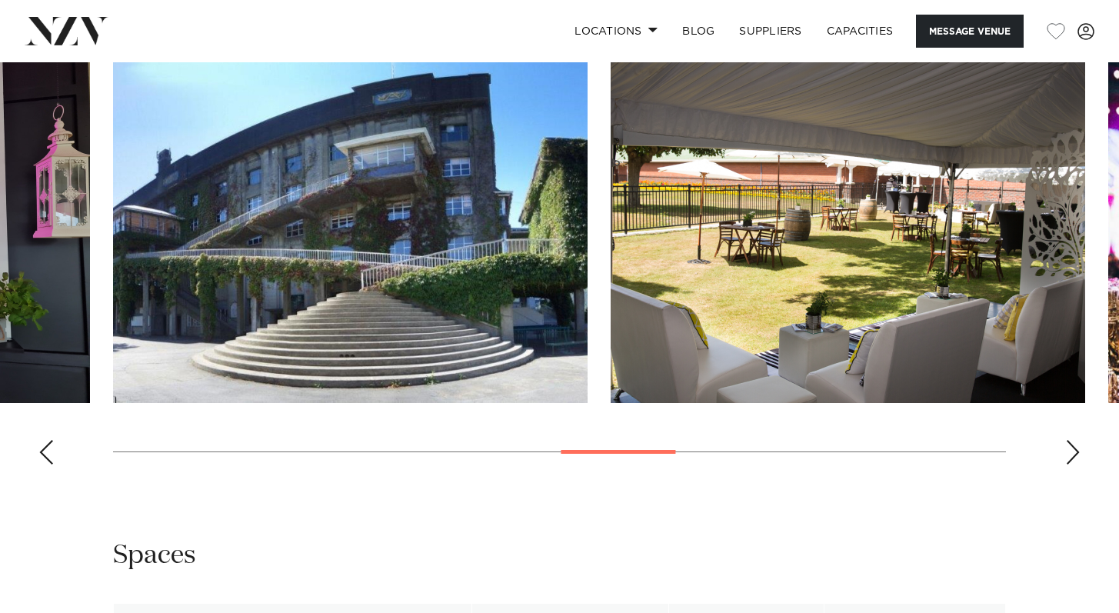
click at [1072, 440] on div "Next slide" at bounding box center [1072, 452] width 15 height 25
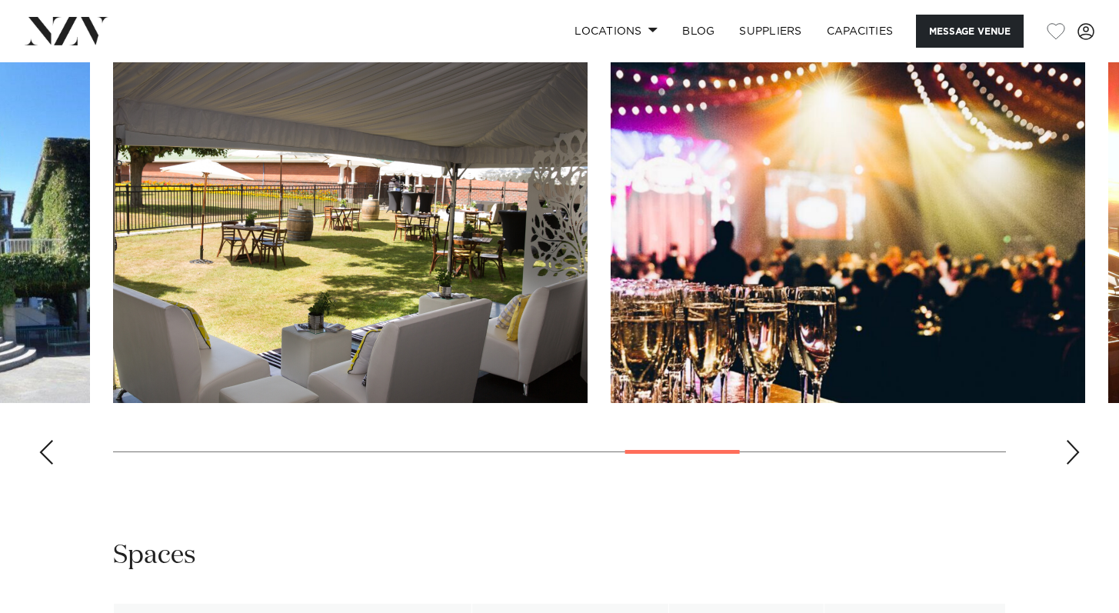
click at [1072, 440] on div "Next slide" at bounding box center [1072, 452] width 15 height 25
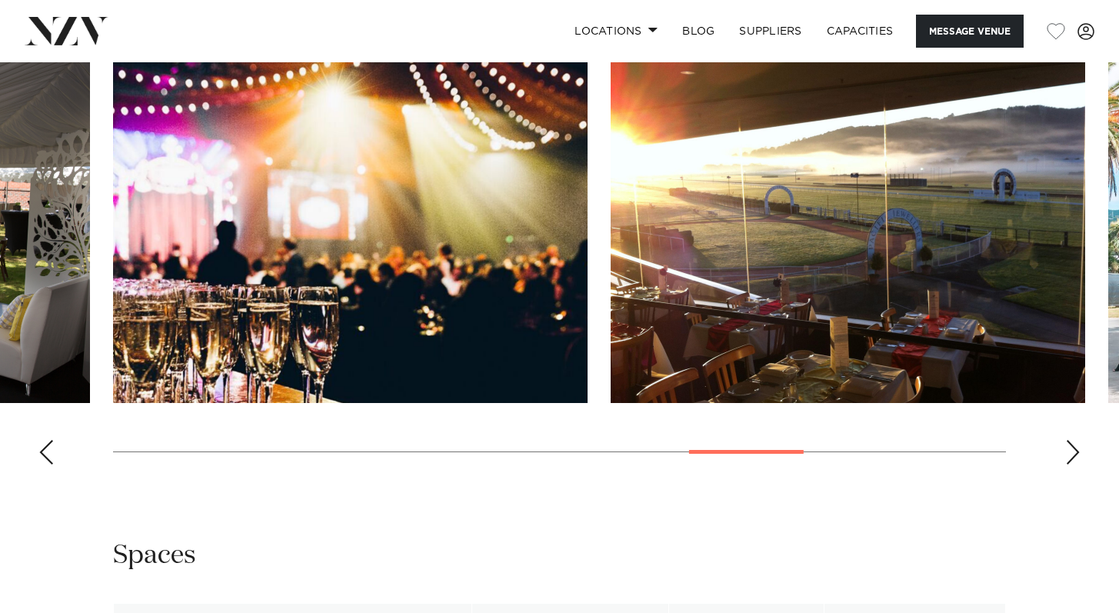
click at [1073, 440] on div "Next slide" at bounding box center [1072, 452] width 15 height 25
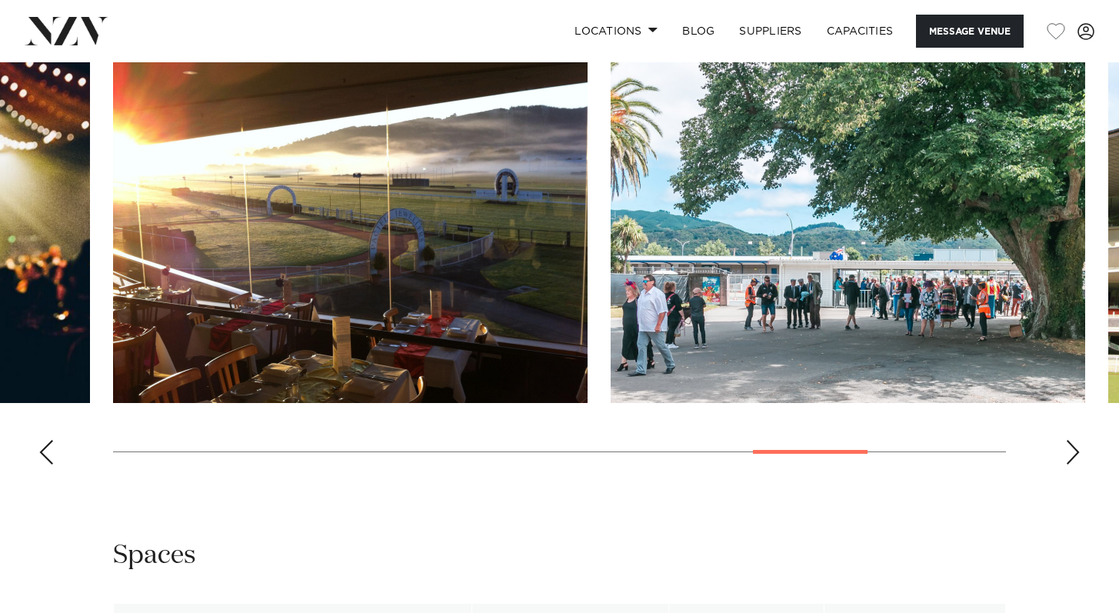
click at [1074, 440] on div "Next slide" at bounding box center [1072, 452] width 15 height 25
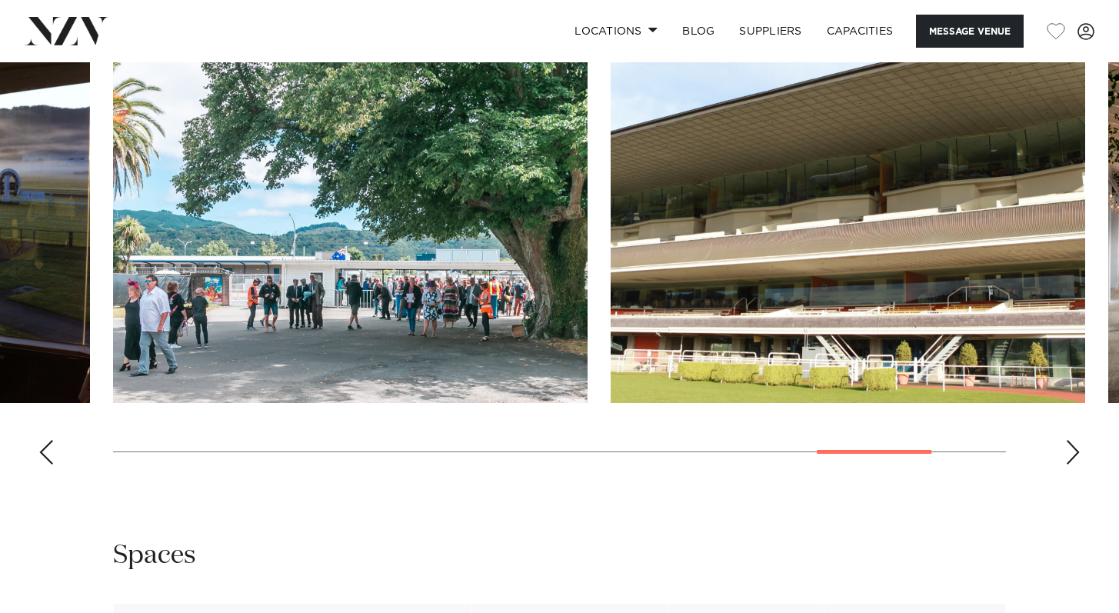
click at [1075, 427] on swiper-container at bounding box center [559, 266] width 1119 height 422
click at [1072, 440] on div "Next slide" at bounding box center [1072, 452] width 15 height 25
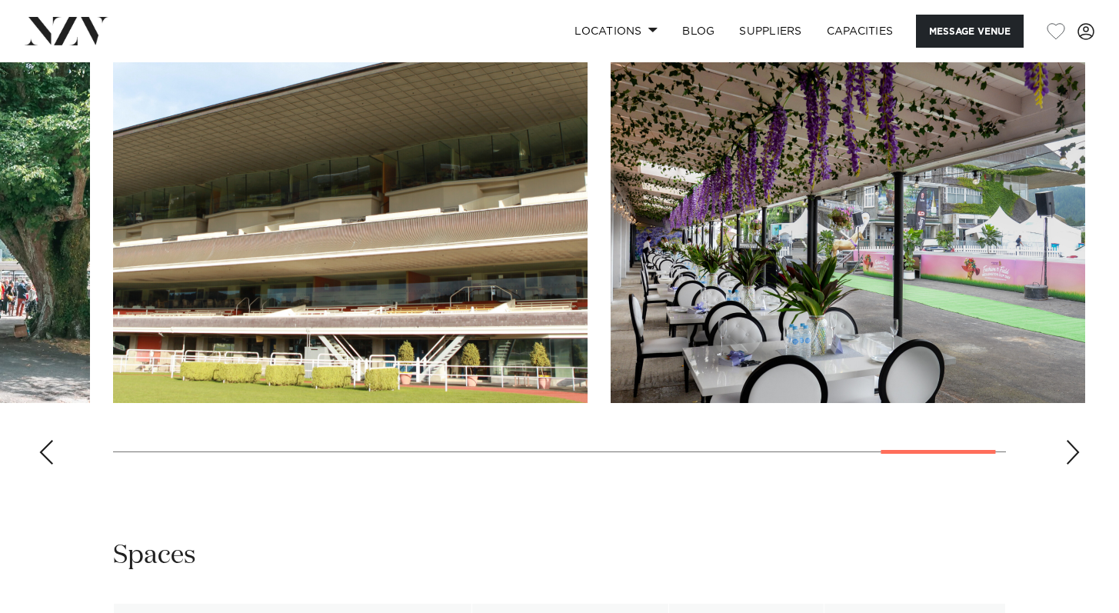
click at [1073, 440] on div "Next slide" at bounding box center [1072, 452] width 15 height 25
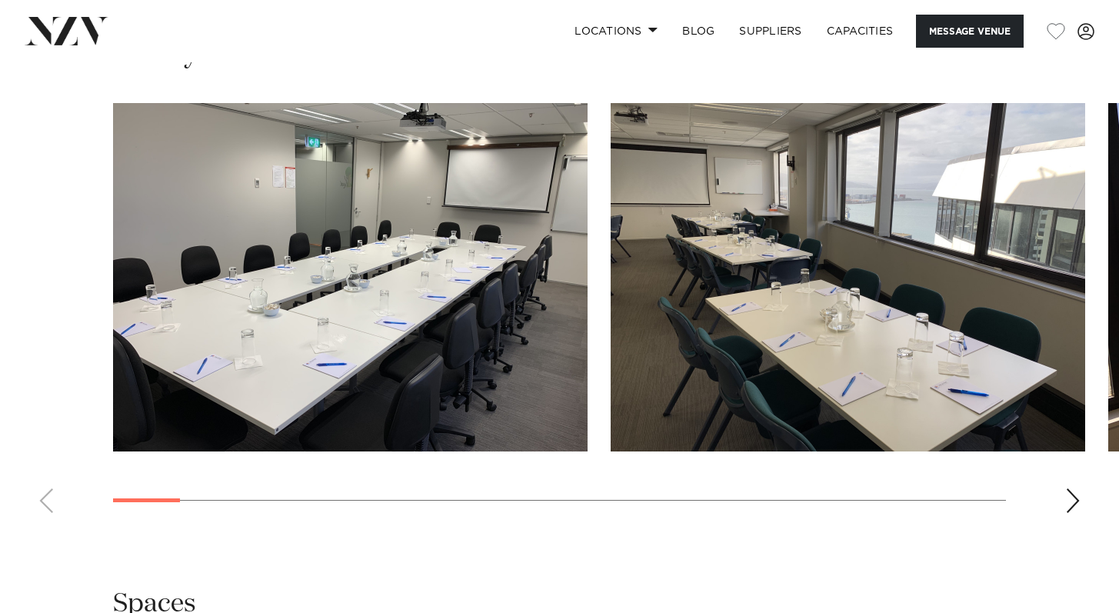
scroll to position [1502, 0]
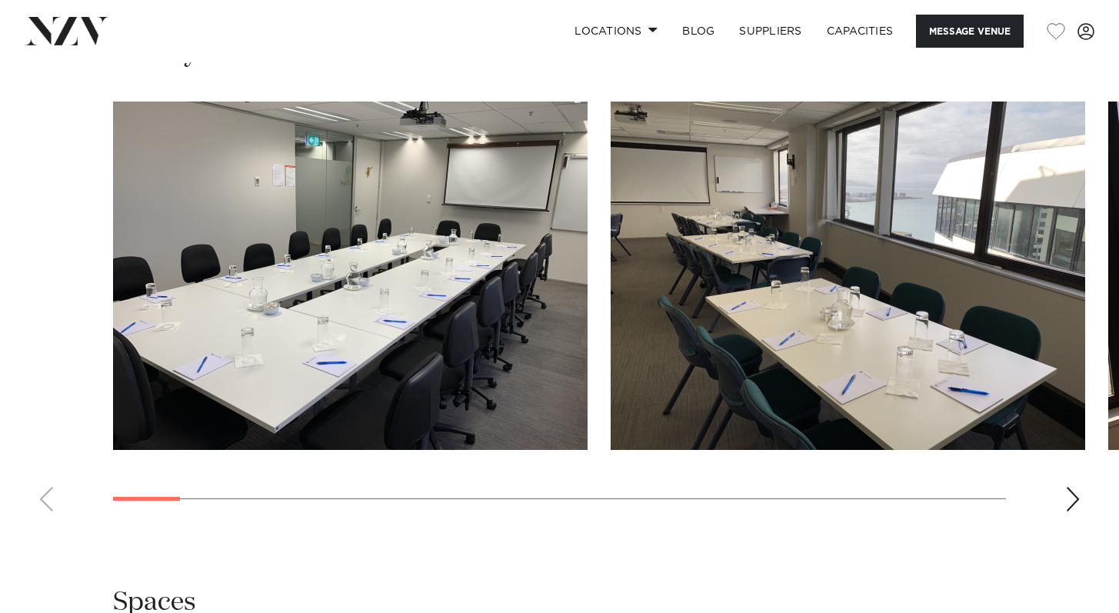
click at [1070, 487] on div "Next slide" at bounding box center [1072, 499] width 15 height 25
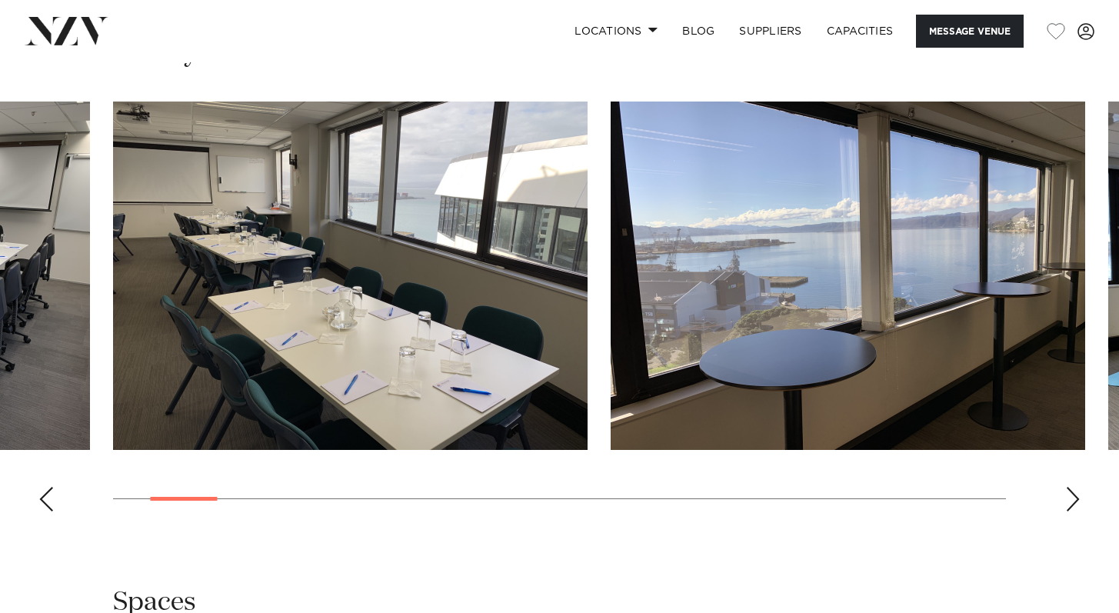
click at [1070, 487] on div "Next slide" at bounding box center [1072, 499] width 15 height 25
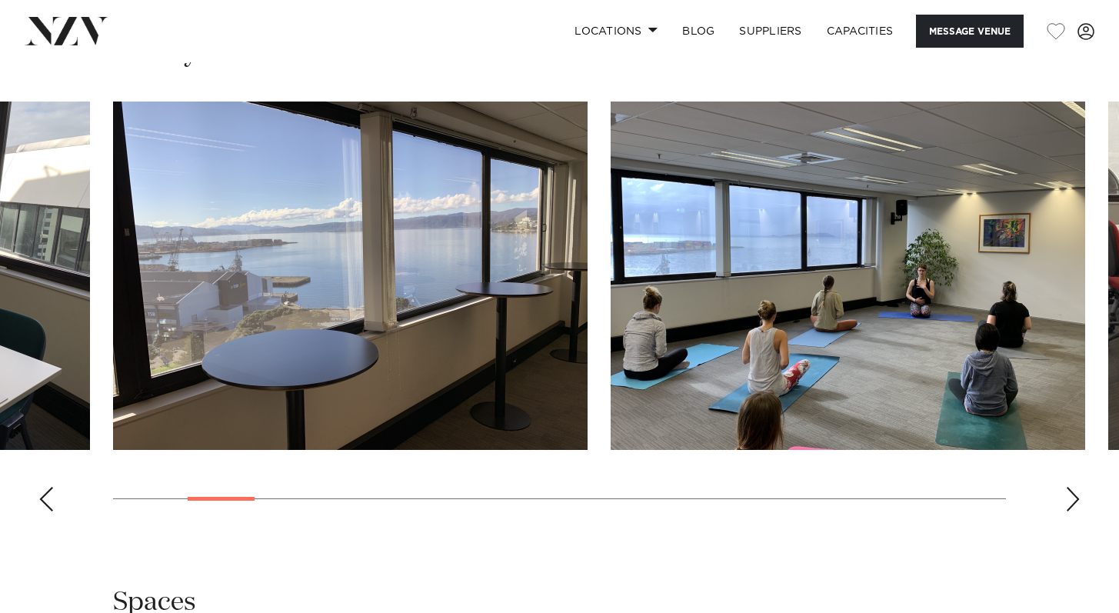
click at [1069, 487] on div "Next slide" at bounding box center [1072, 499] width 15 height 25
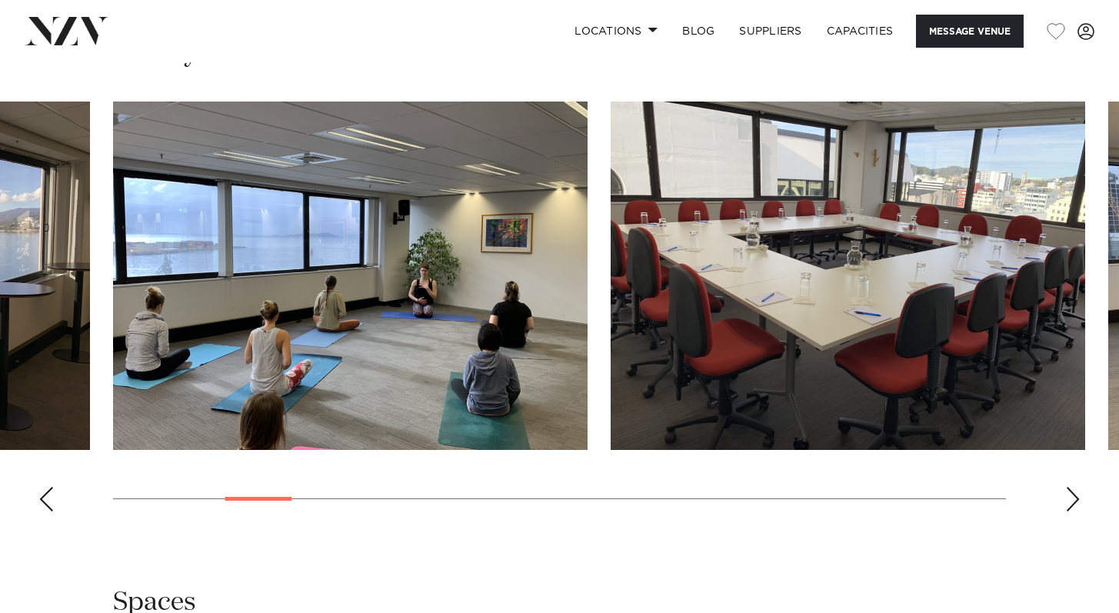
click at [1069, 487] on div "Next slide" at bounding box center [1072, 499] width 15 height 25
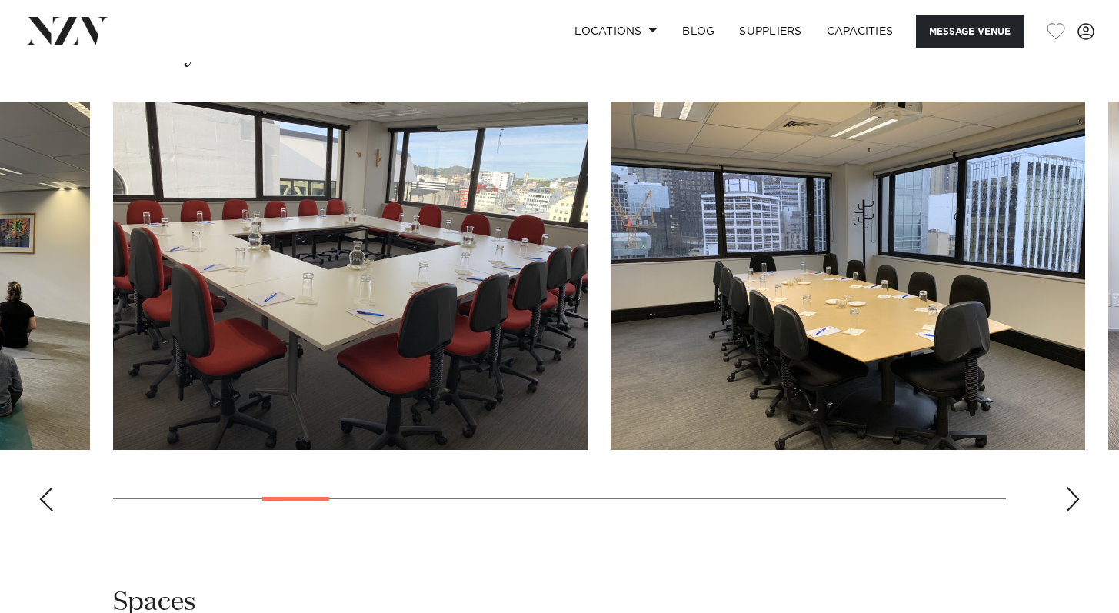
click at [1066, 487] on div "Next slide" at bounding box center [1072, 499] width 15 height 25
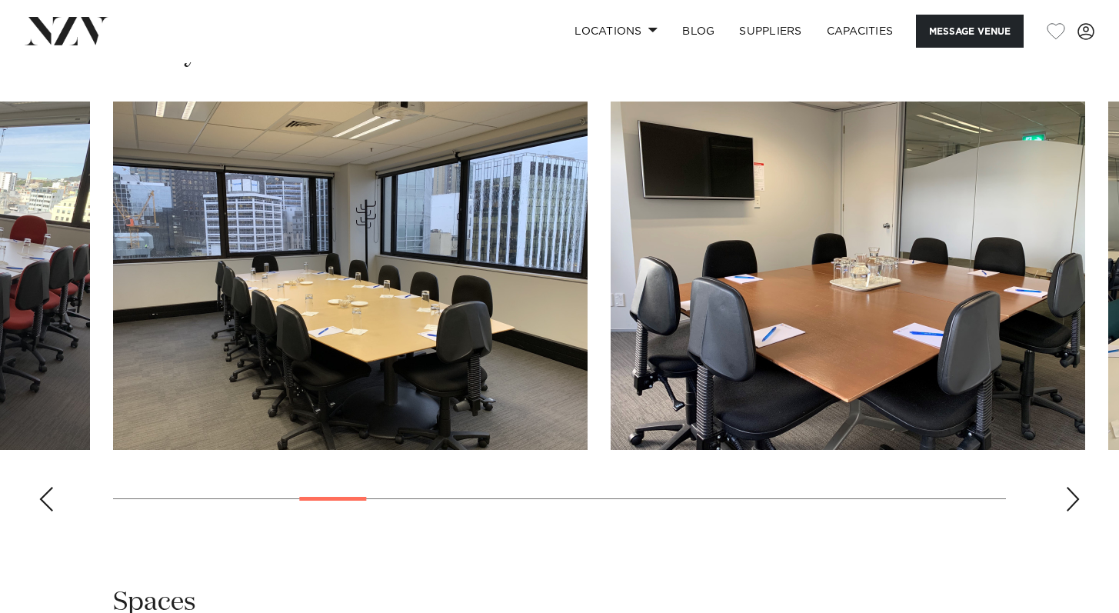
click at [1065, 487] on div "Next slide" at bounding box center [1072, 499] width 15 height 25
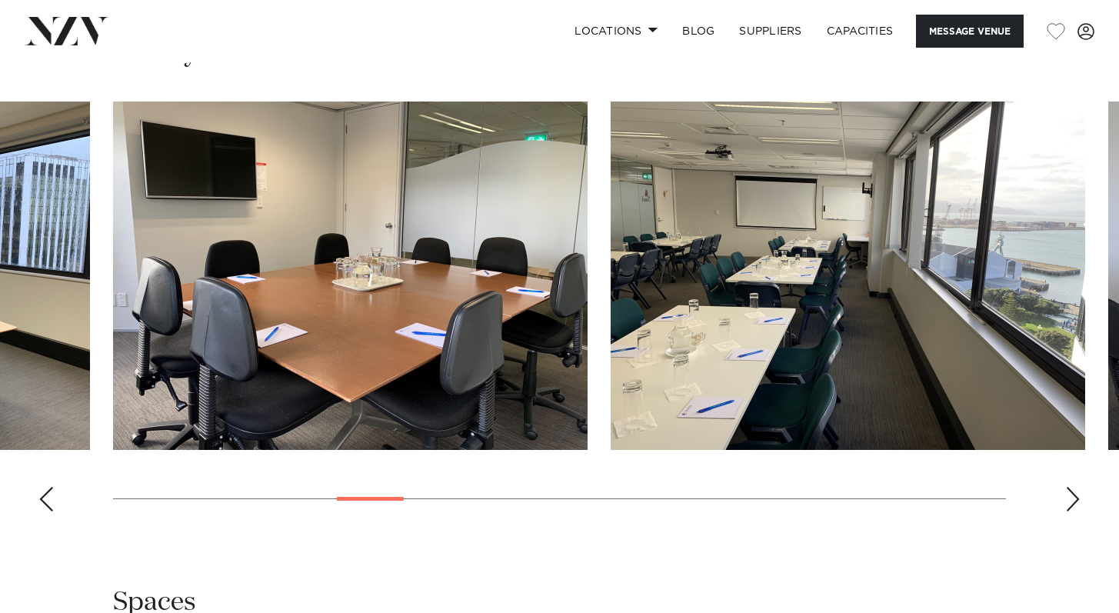
click at [1065, 487] on div "Next slide" at bounding box center [1072, 499] width 15 height 25
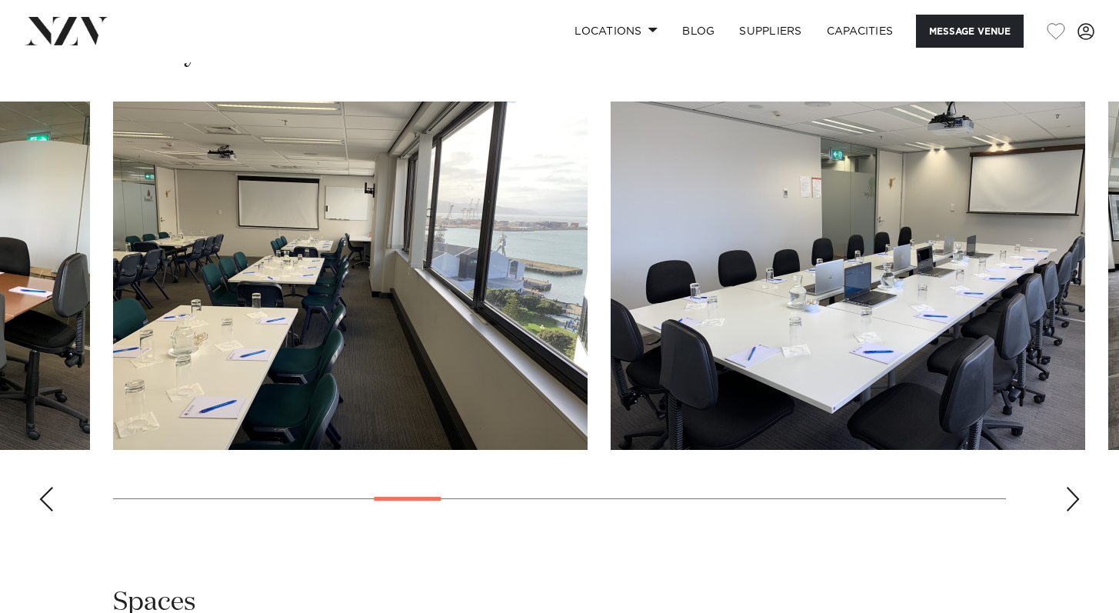
click at [1065, 487] on div "Next slide" at bounding box center [1072, 499] width 15 height 25
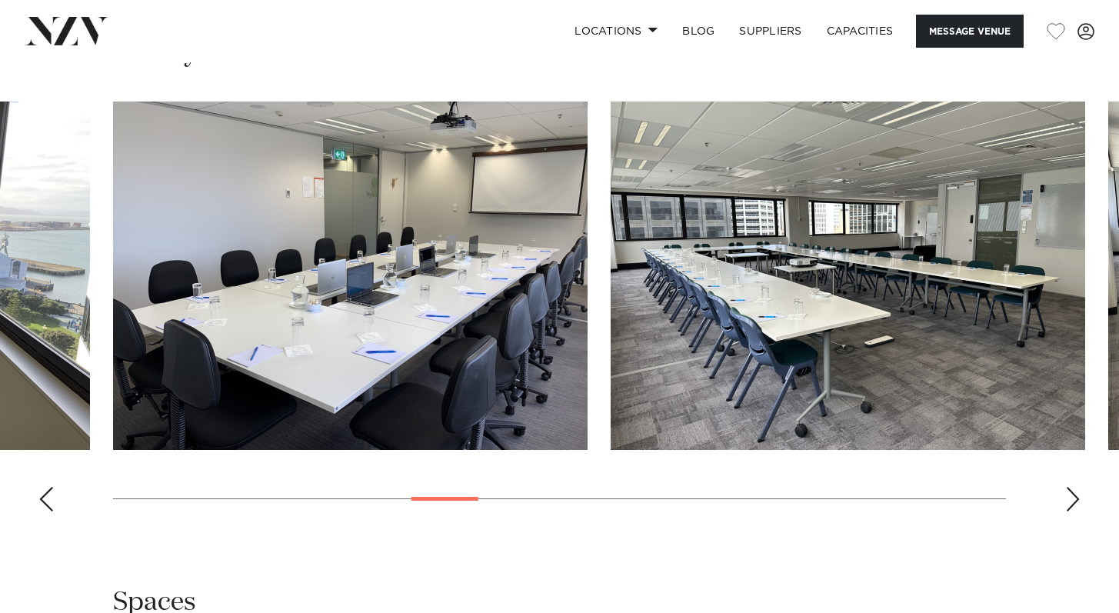
click at [1066, 487] on div "Next slide" at bounding box center [1072, 499] width 15 height 25
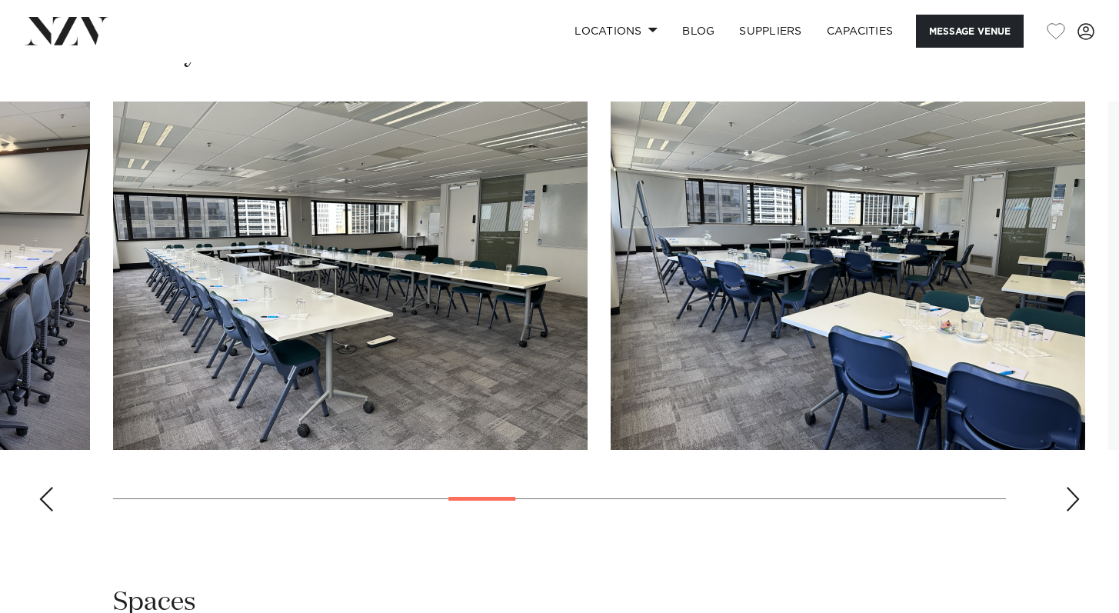
click at [1066, 487] on div "Next slide" at bounding box center [1072, 499] width 15 height 25
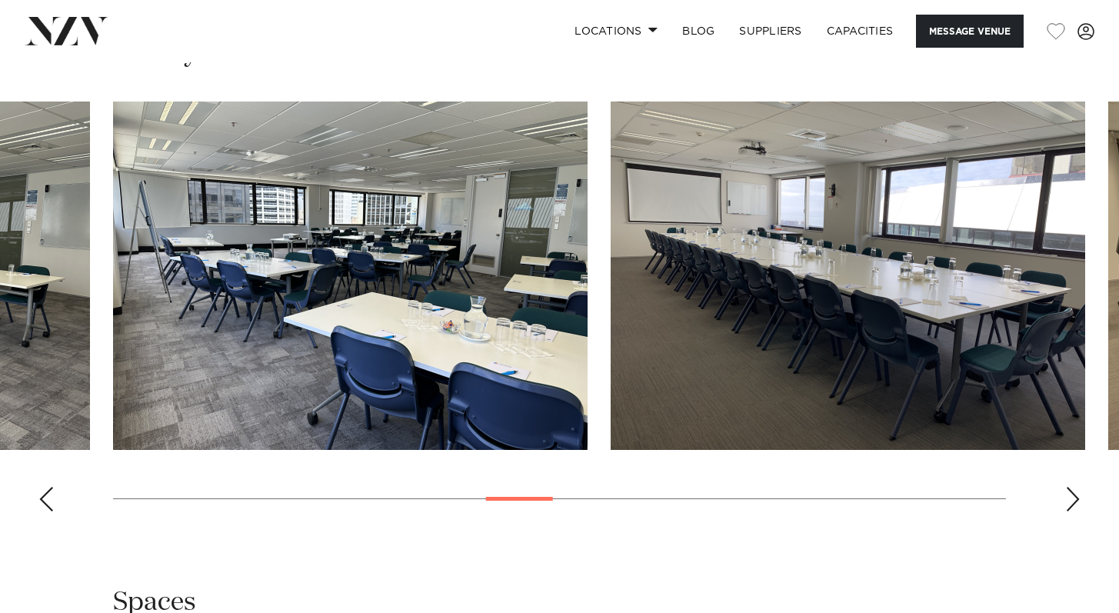
click at [1066, 487] on div "Next slide" at bounding box center [1072, 499] width 15 height 25
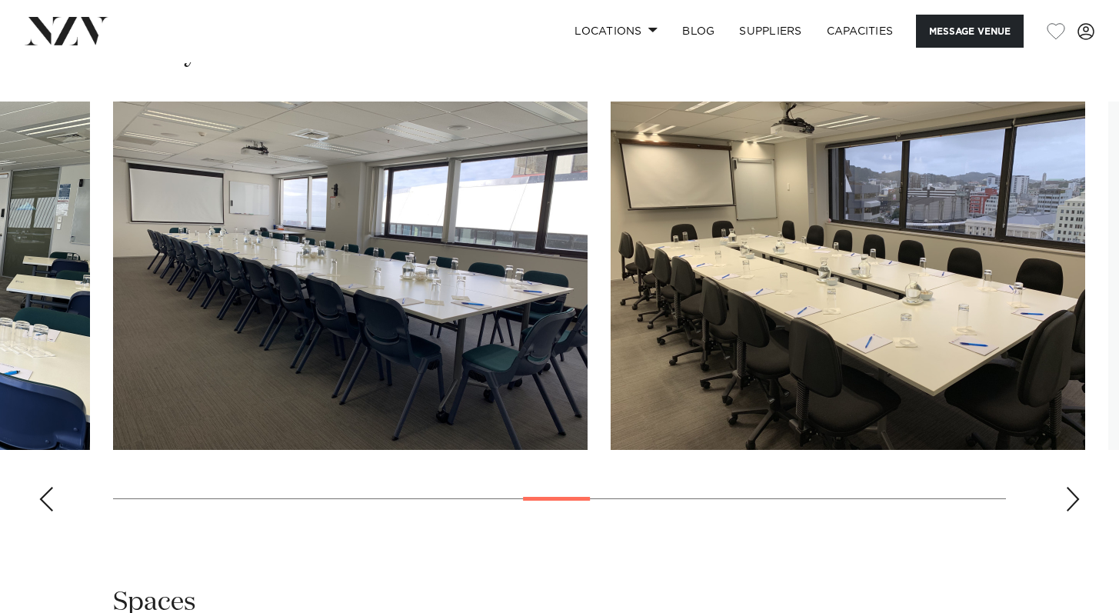
click at [1067, 487] on div "Next slide" at bounding box center [1072, 499] width 15 height 25
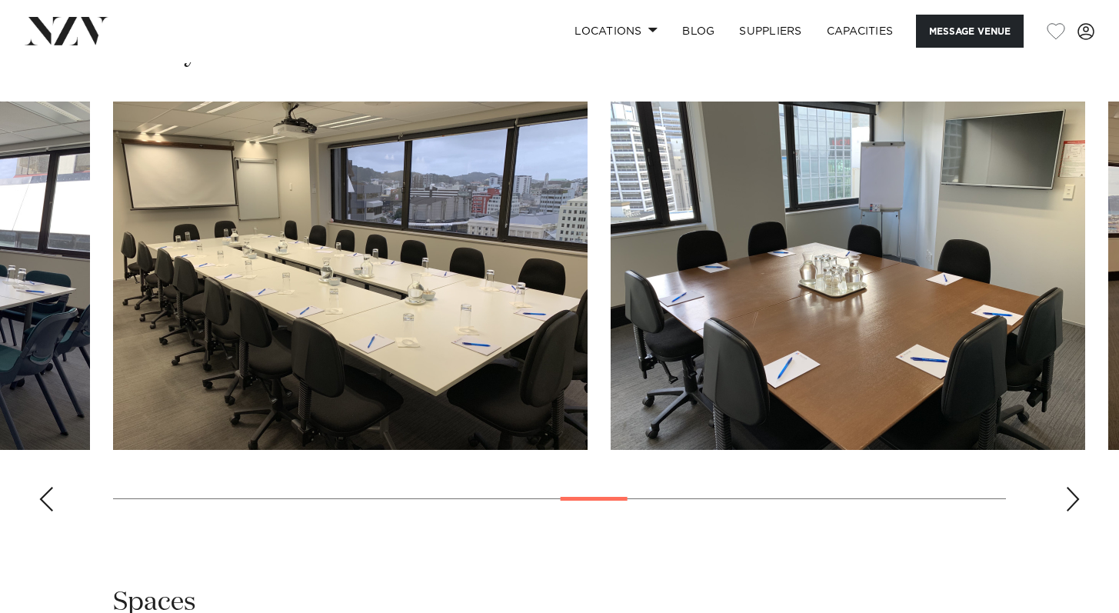
click at [1067, 487] on div "Next slide" at bounding box center [1072, 499] width 15 height 25
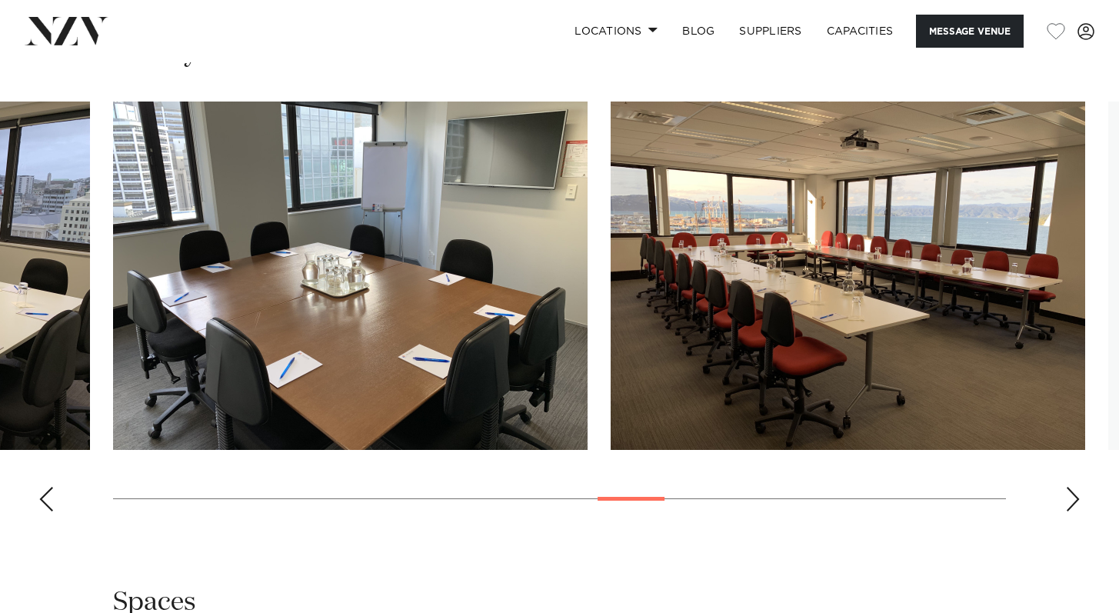
click at [1067, 487] on div "Next slide" at bounding box center [1072, 499] width 15 height 25
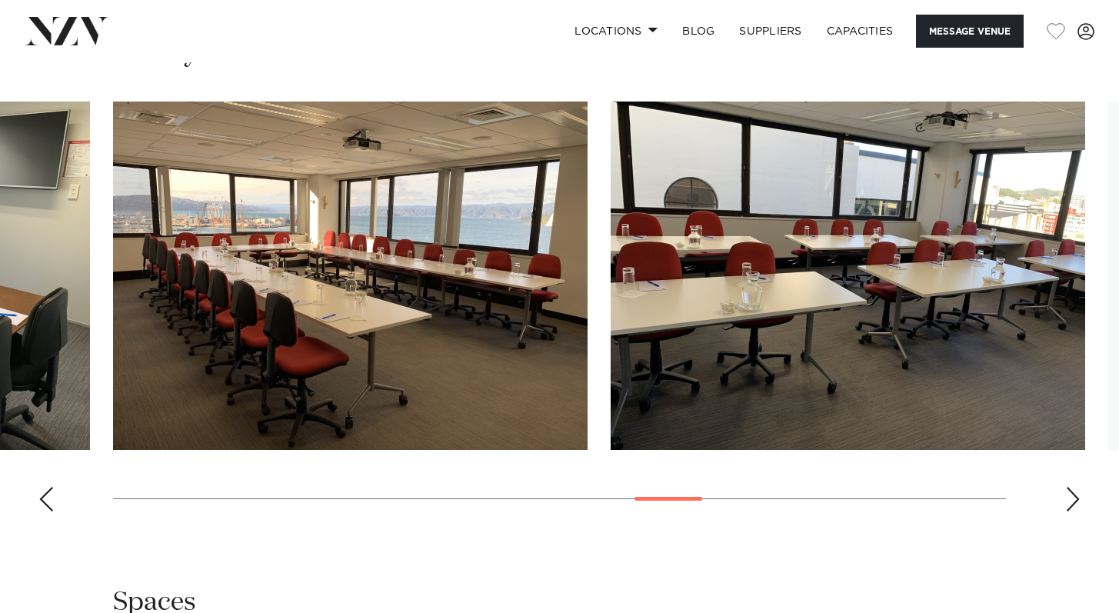
click at [1068, 487] on div "Next slide" at bounding box center [1072, 499] width 15 height 25
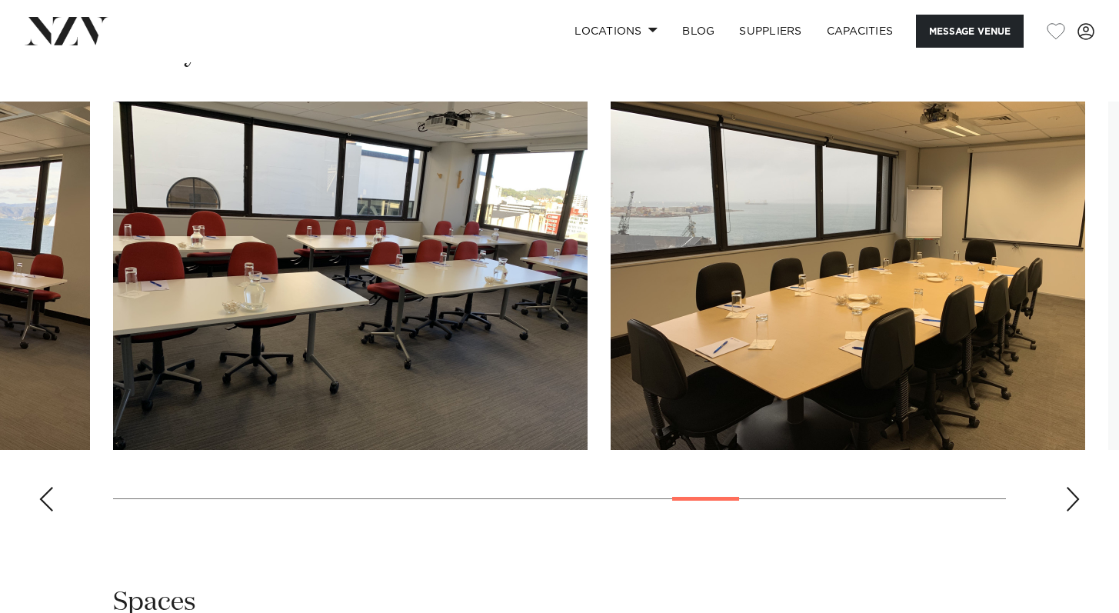
click at [1068, 487] on div "Next slide" at bounding box center [1072, 499] width 15 height 25
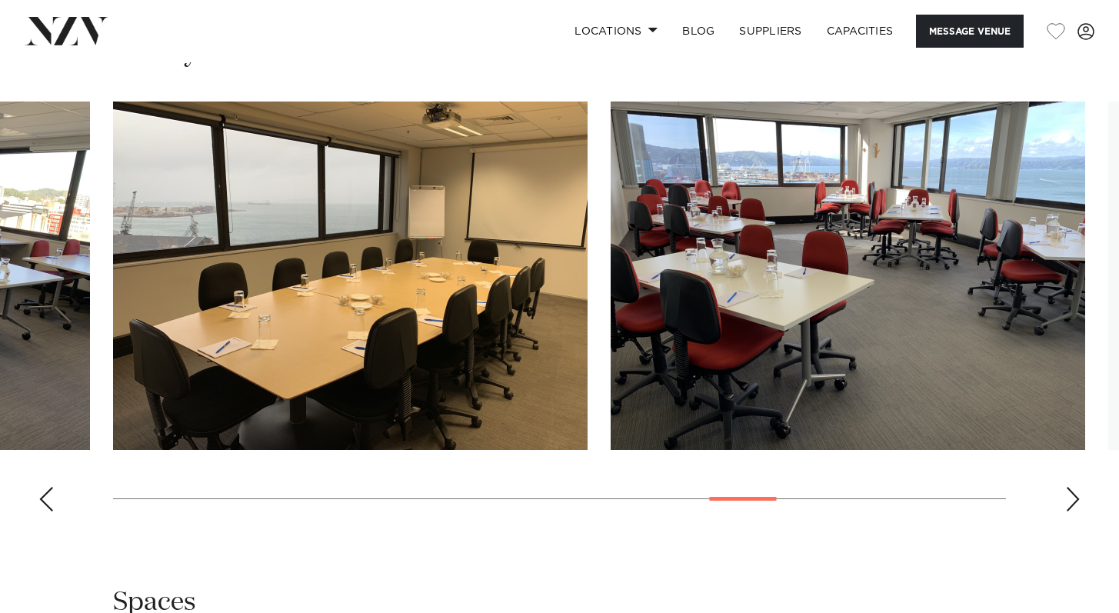
click at [1068, 487] on div "Next slide" at bounding box center [1072, 499] width 15 height 25
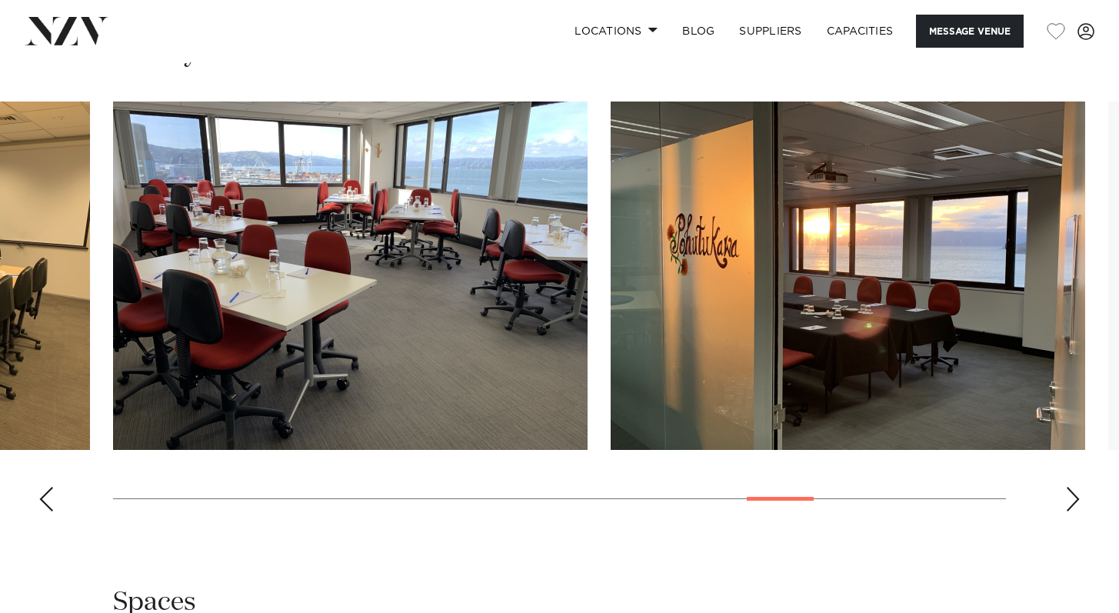
click at [1069, 487] on div "Next slide" at bounding box center [1072, 499] width 15 height 25
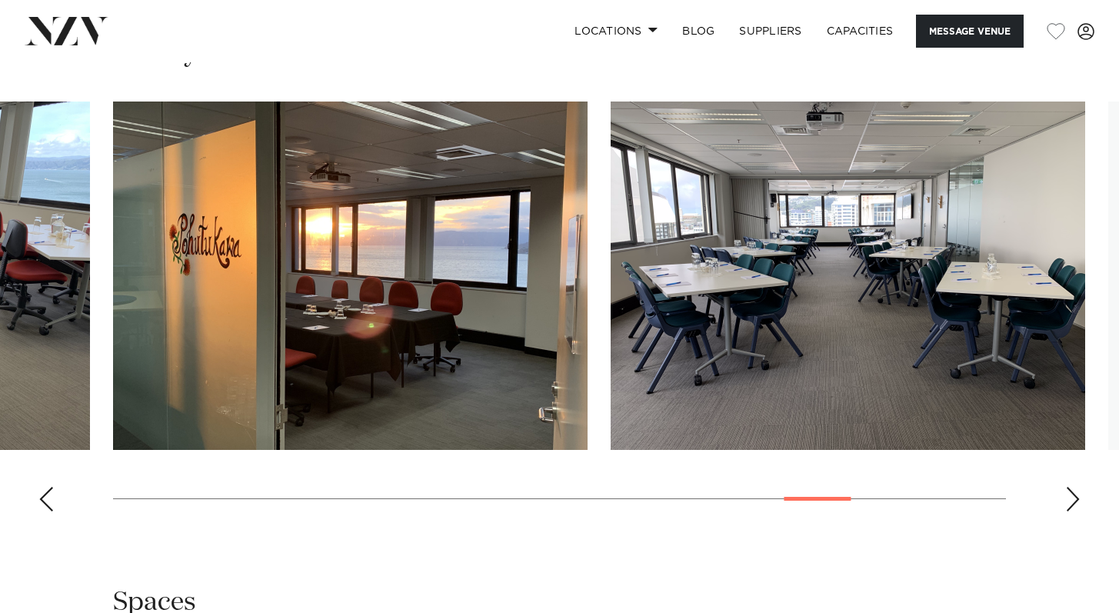
click at [1069, 487] on div "Next slide" at bounding box center [1072, 499] width 15 height 25
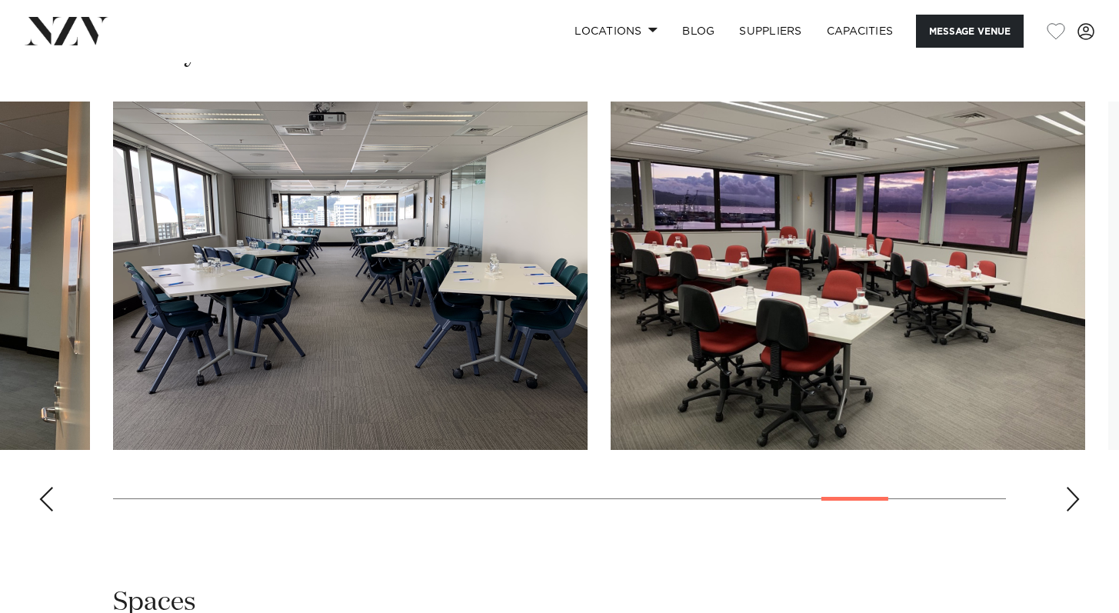
click at [1070, 487] on div "Next slide" at bounding box center [1072, 499] width 15 height 25
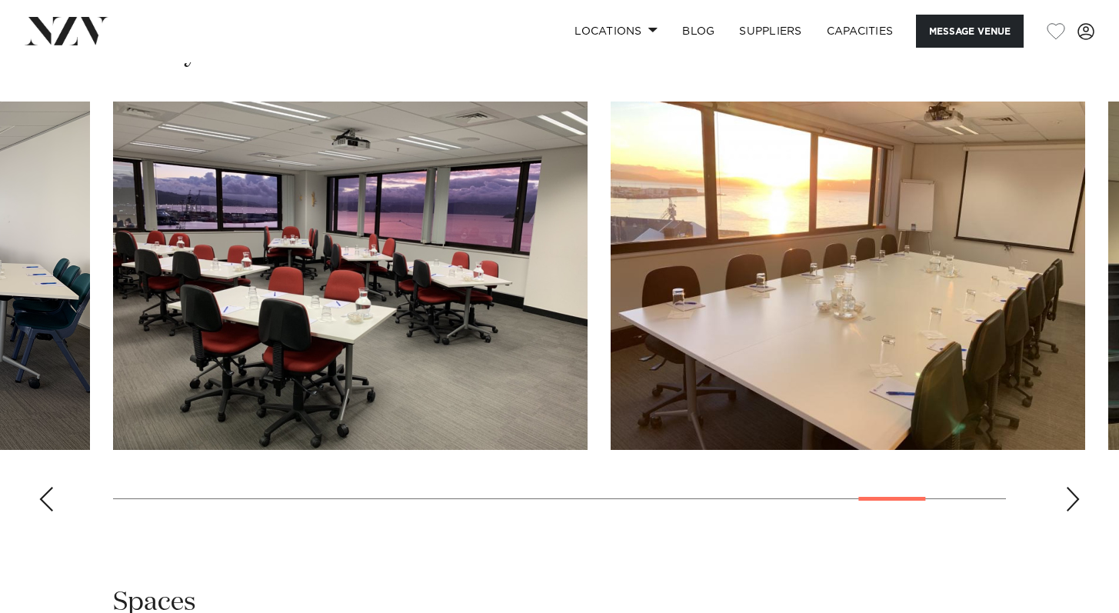
click at [1070, 487] on div "Next slide" at bounding box center [1072, 499] width 15 height 25
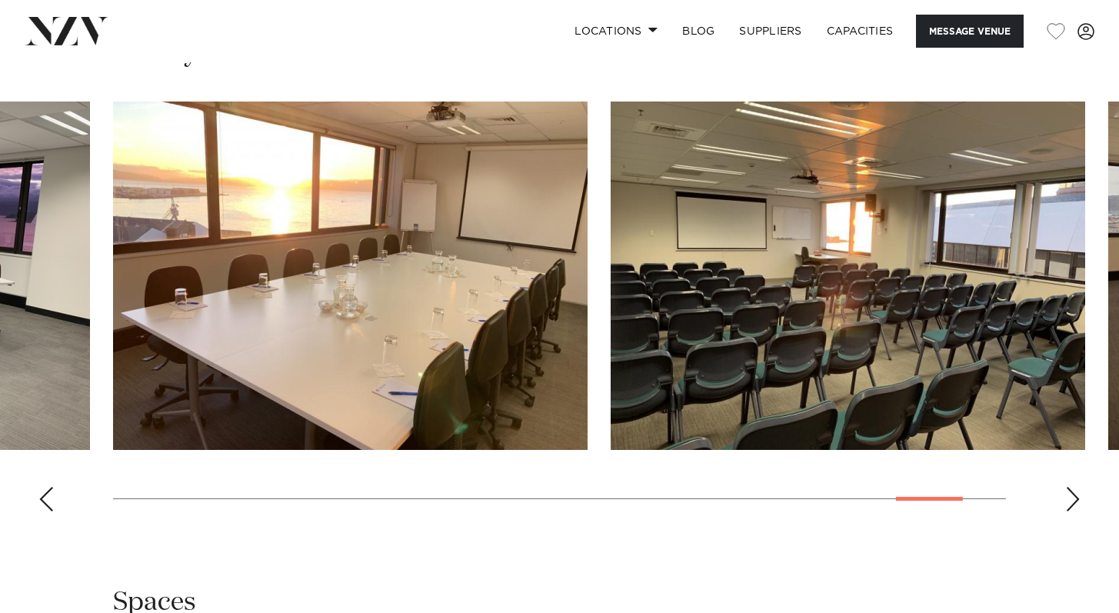
click at [1070, 487] on div "Next slide" at bounding box center [1072, 499] width 15 height 25
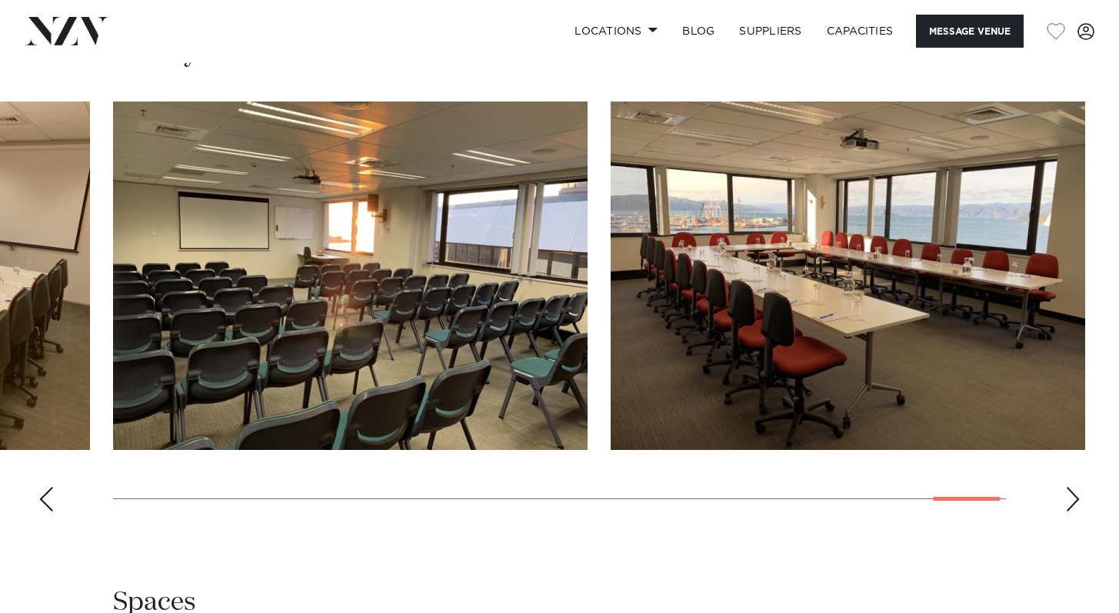
click at [1070, 487] on div "Next slide" at bounding box center [1072, 499] width 15 height 25
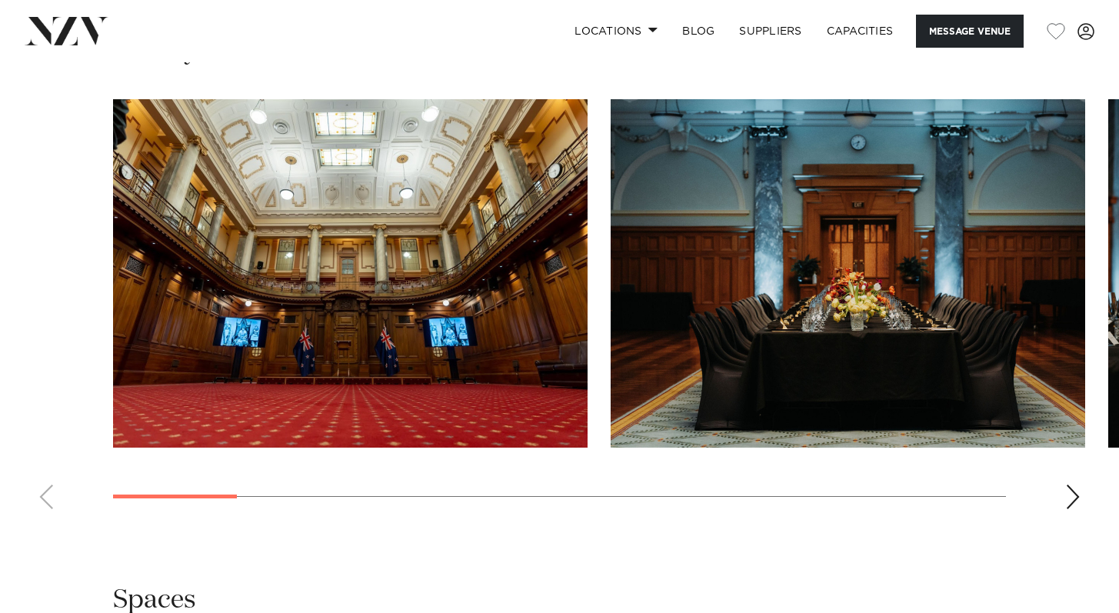
scroll to position [1574, 0]
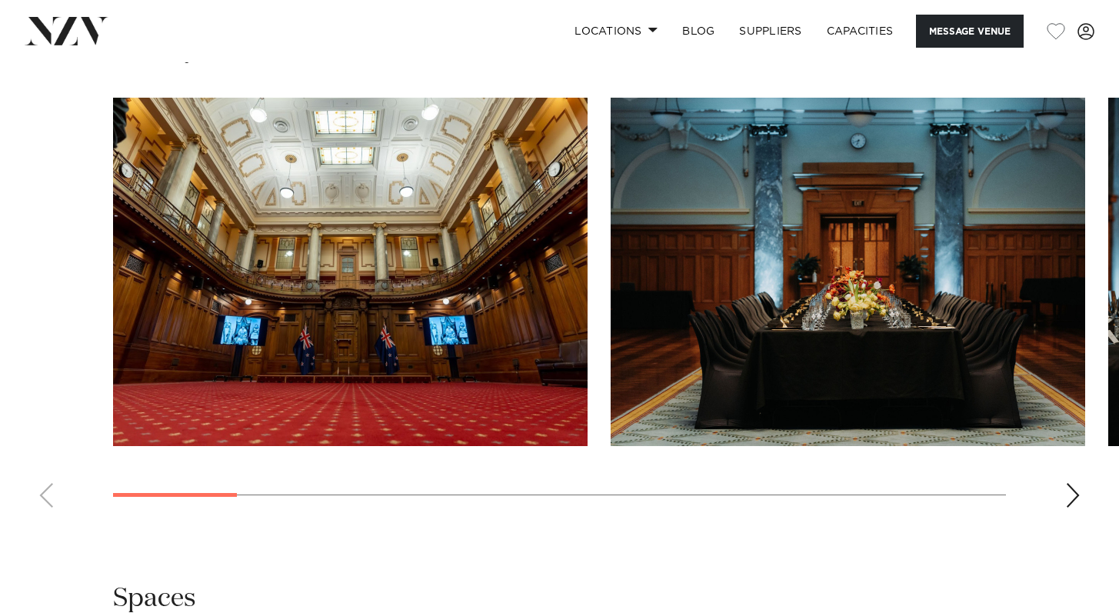
click at [1070, 493] on div "Next slide" at bounding box center [1072, 495] width 15 height 25
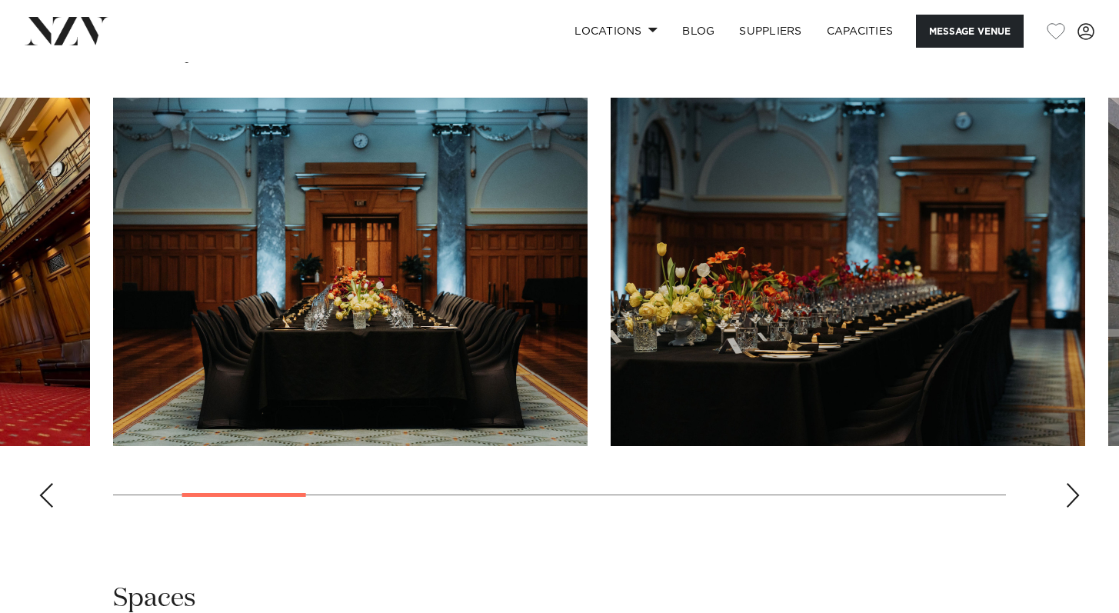
click at [1070, 494] on div "Next slide" at bounding box center [1072, 495] width 15 height 25
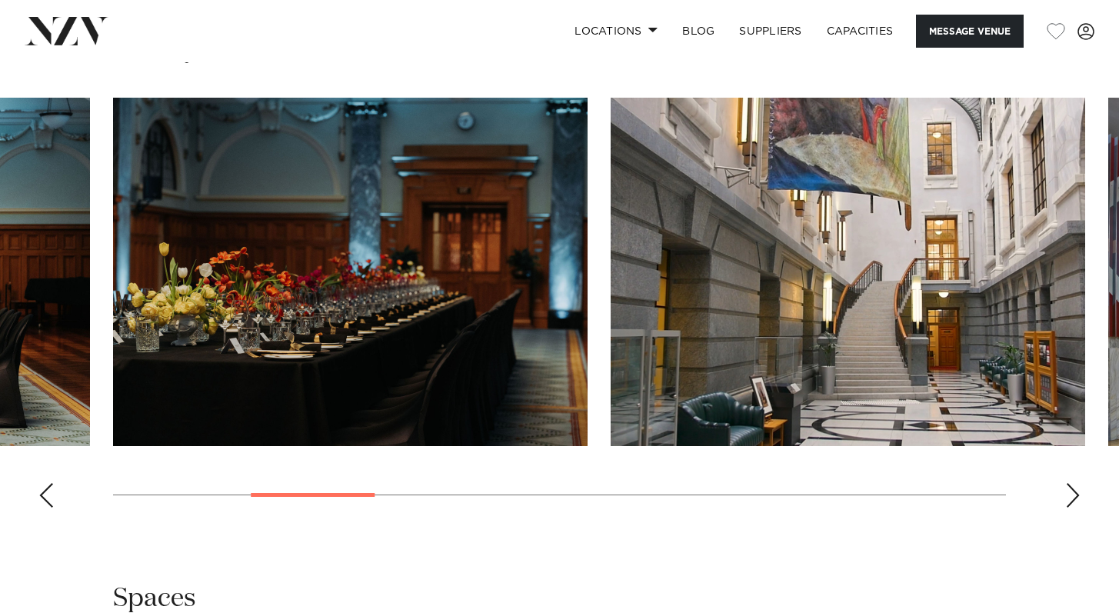
click at [1070, 495] on div "Next slide" at bounding box center [1072, 495] width 15 height 25
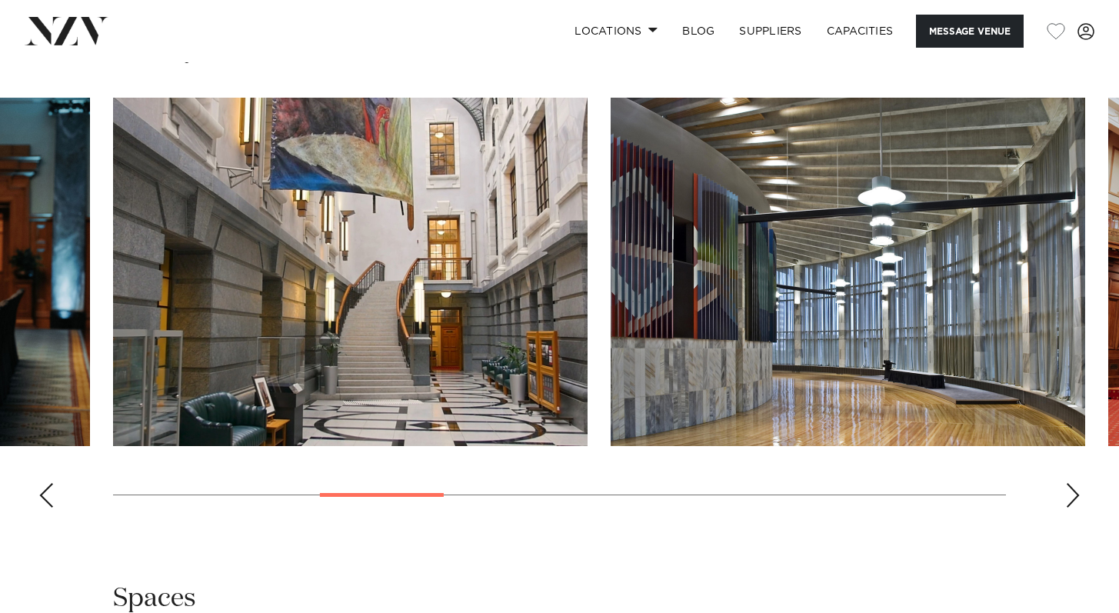
click at [1069, 494] on div "Next slide" at bounding box center [1072, 495] width 15 height 25
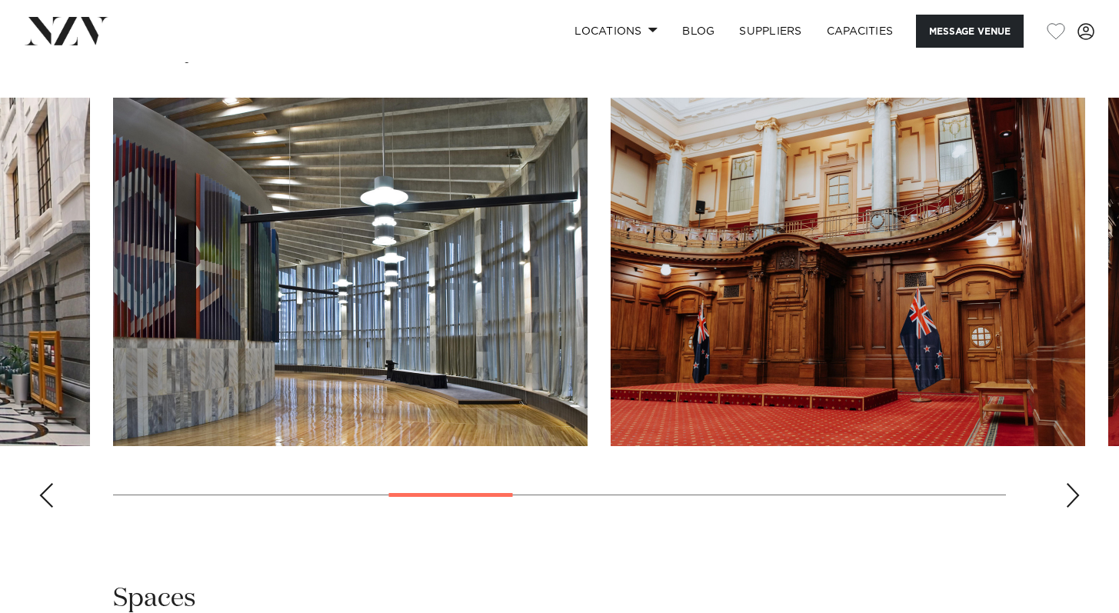
click at [1069, 497] on div "Next slide" at bounding box center [1072, 495] width 15 height 25
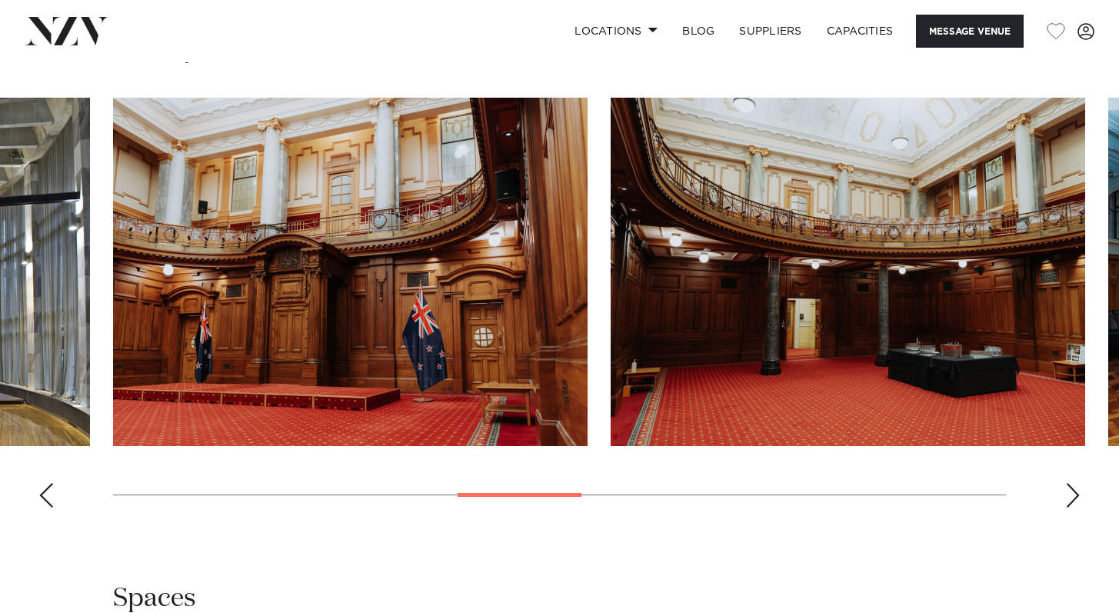
click at [1069, 497] on div "Next slide" at bounding box center [1072, 495] width 15 height 25
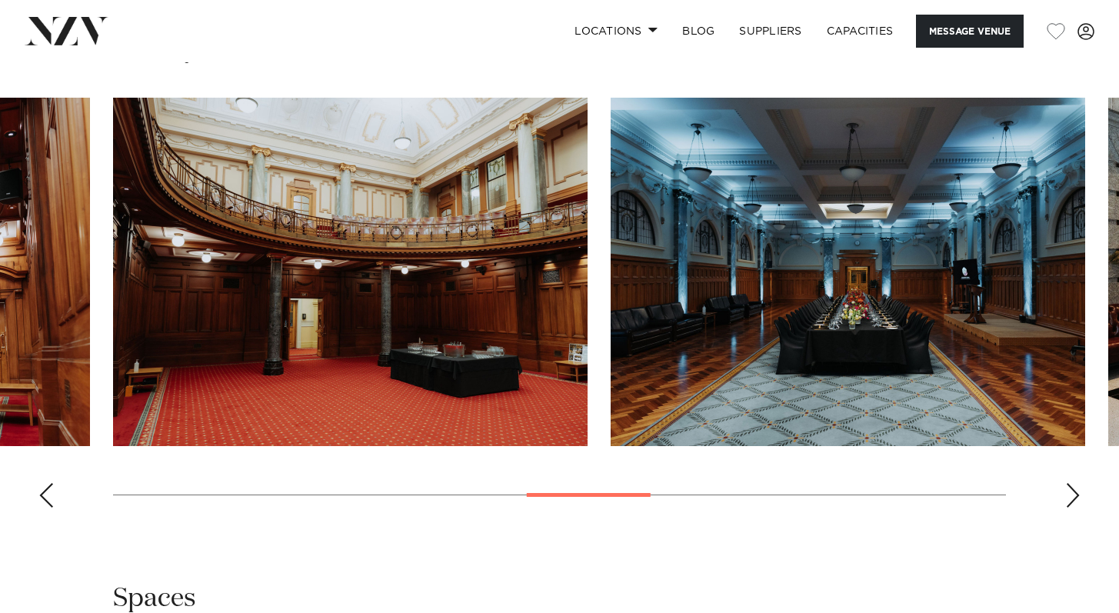
click at [1070, 499] on div "Next slide" at bounding box center [1072, 495] width 15 height 25
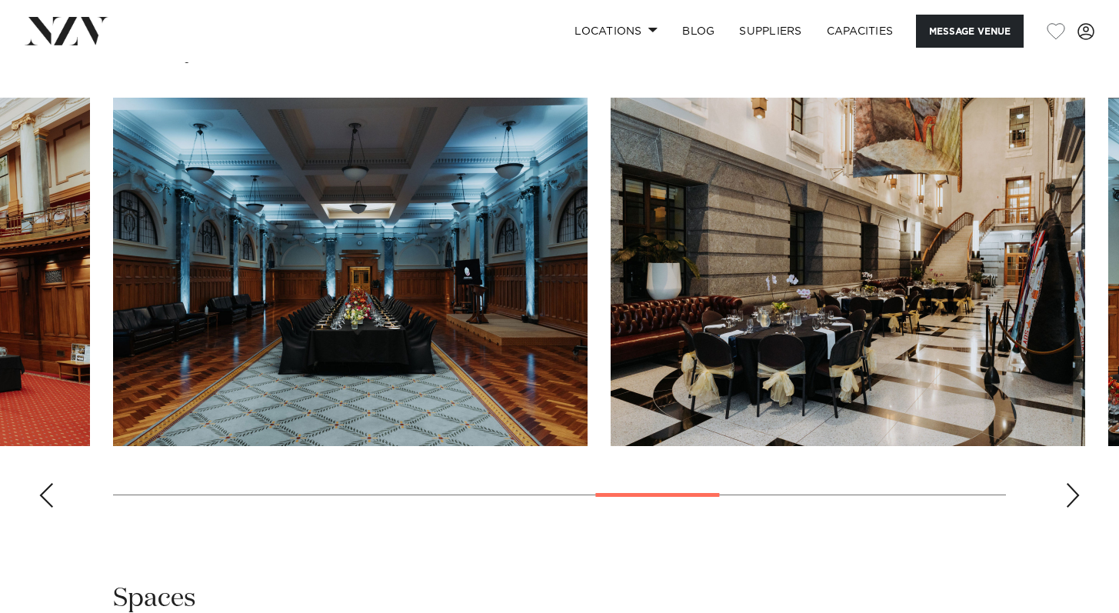
click at [1070, 500] on div "Next slide" at bounding box center [1072, 495] width 15 height 25
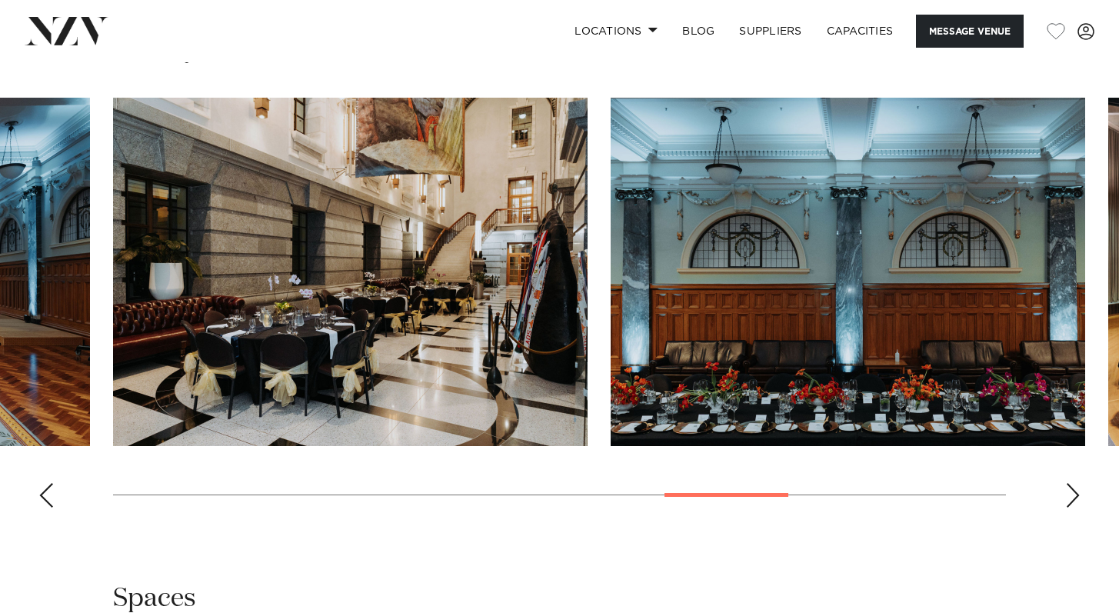
click at [1070, 502] on div "Next slide" at bounding box center [1072, 495] width 15 height 25
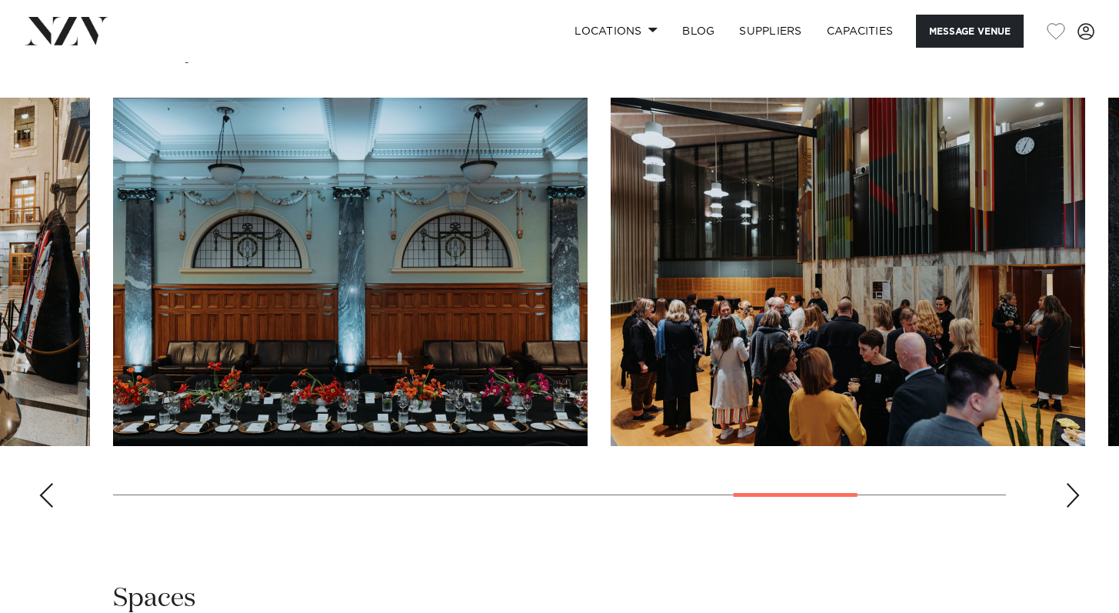
click at [1071, 504] on div "Next slide" at bounding box center [1072, 495] width 15 height 25
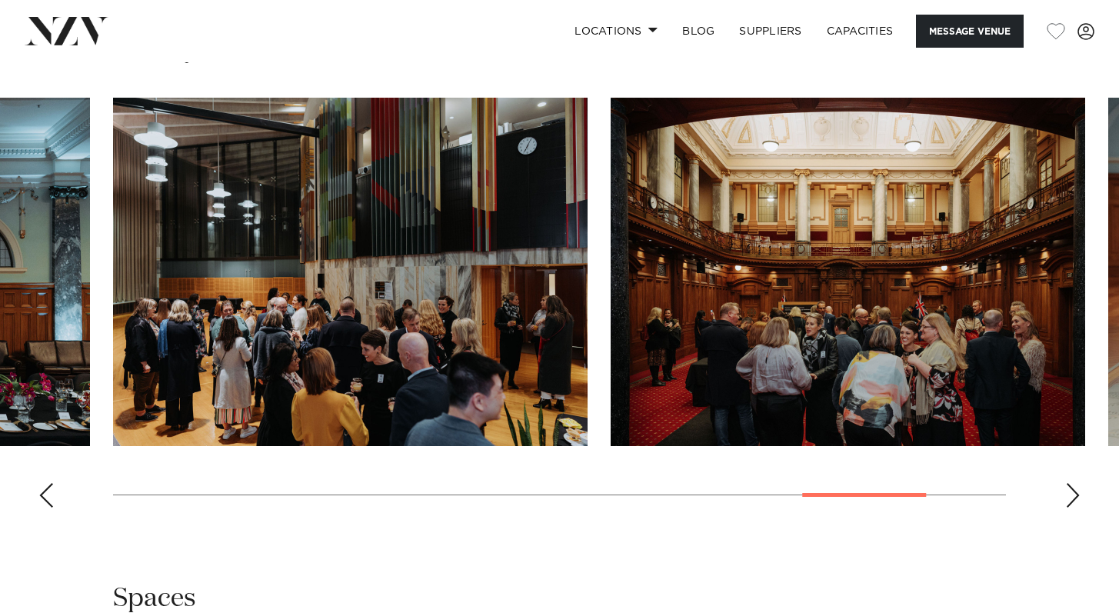
click at [1071, 505] on div "Next slide" at bounding box center [1072, 495] width 15 height 25
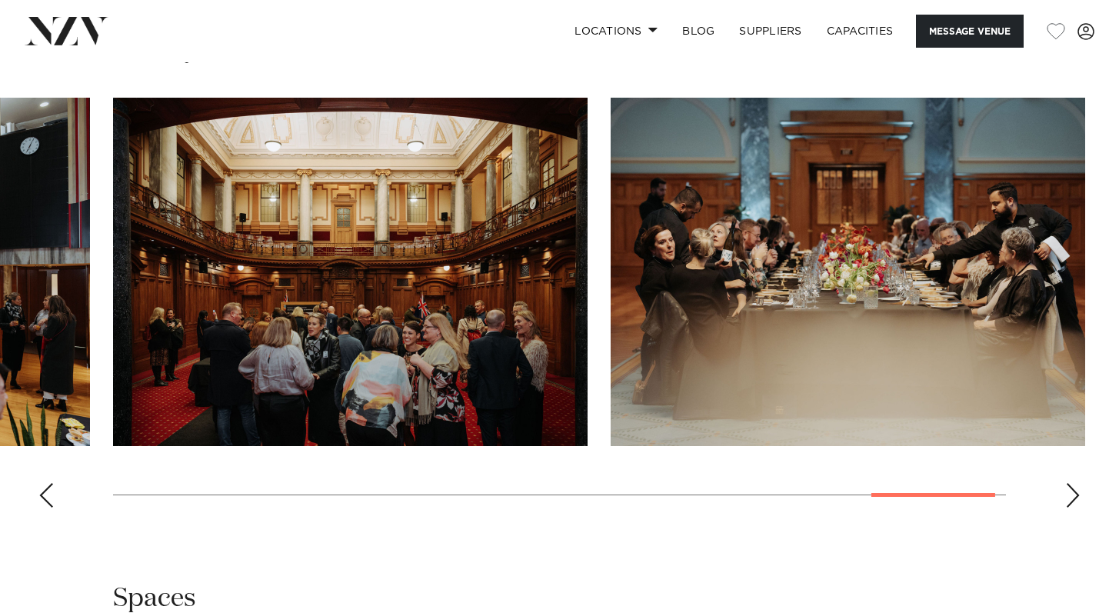
click at [1071, 505] on div "Next slide" at bounding box center [1072, 495] width 15 height 25
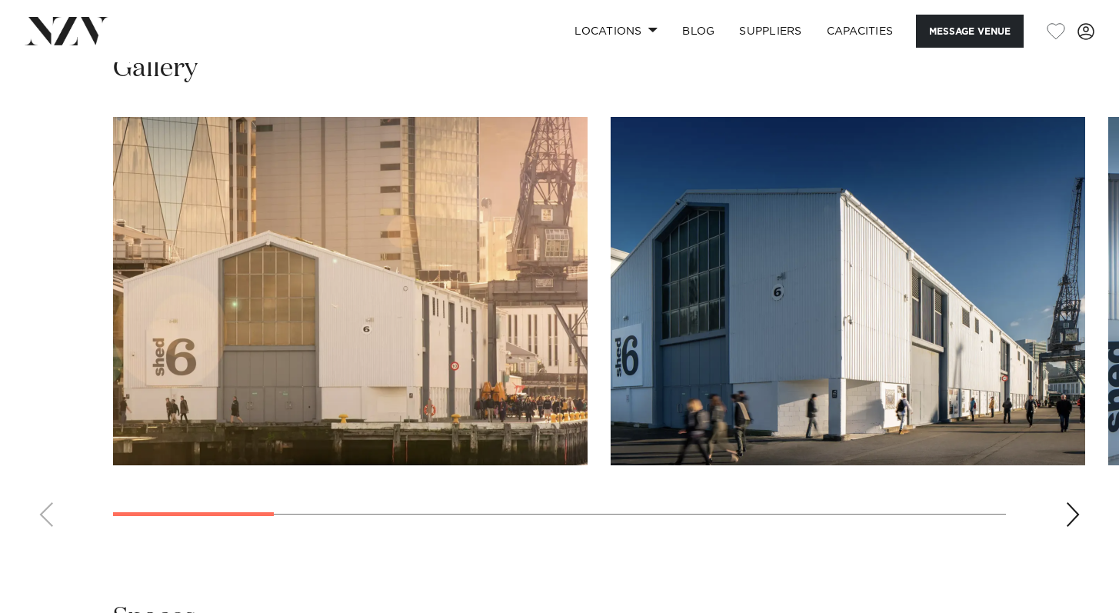
scroll to position [1592, 0]
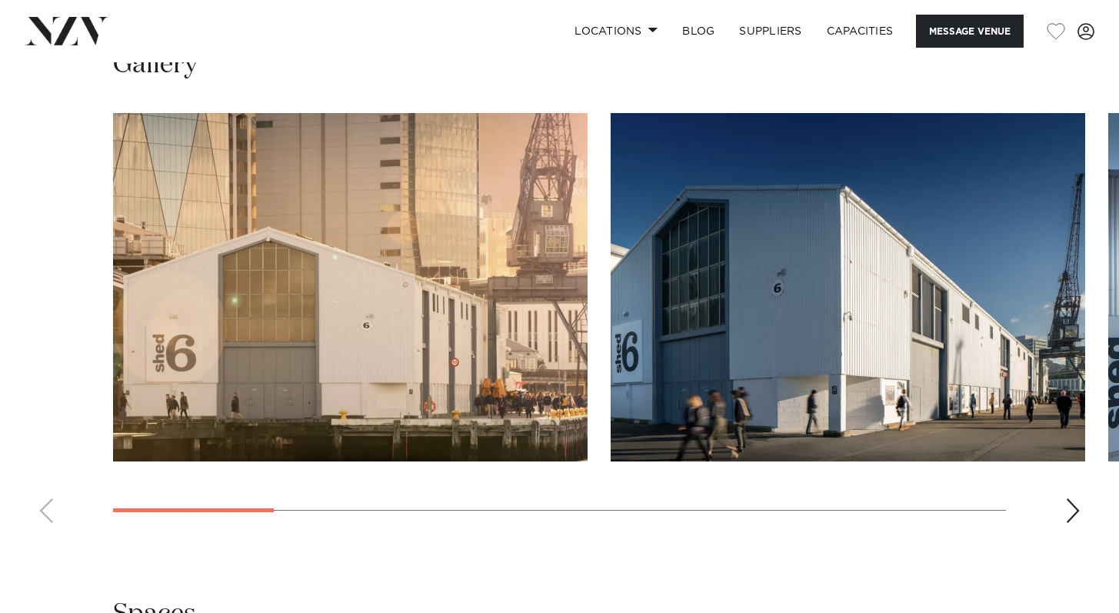
click at [1064, 511] on swiper-container at bounding box center [559, 324] width 1119 height 422
click at [1077, 510] on div "Next slide" at bounding box center [1072, 510] width 15 height 25
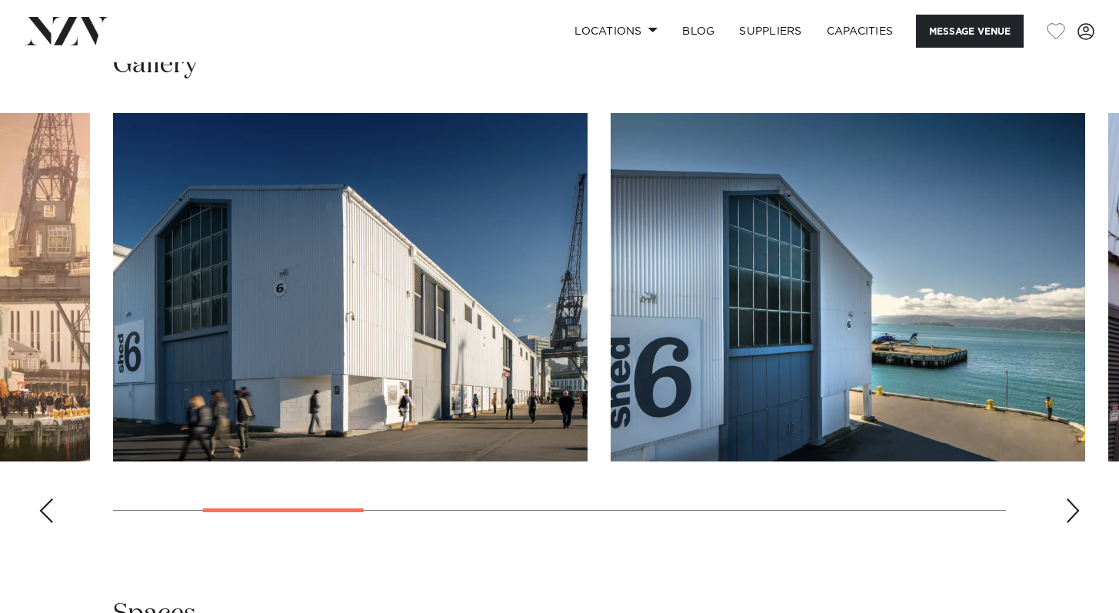
click at [1078, 514] on div "Next slide" at bounding box center [1072, 510] width 15 height 25
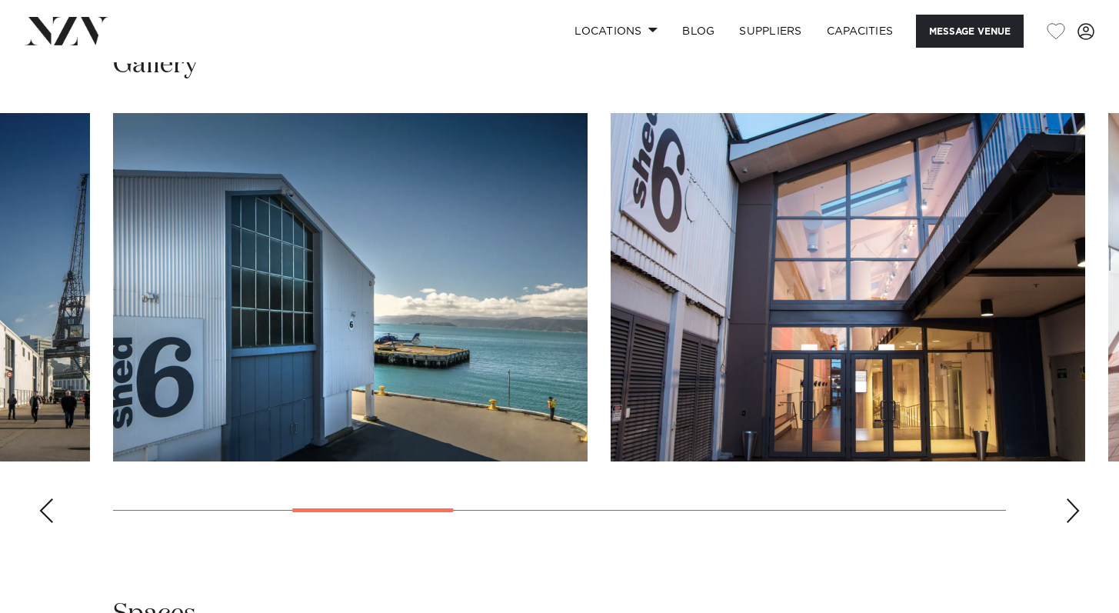
click at [1079, 514] on div "Next slide" at bounding box center [1072, 510] width 15 height 25
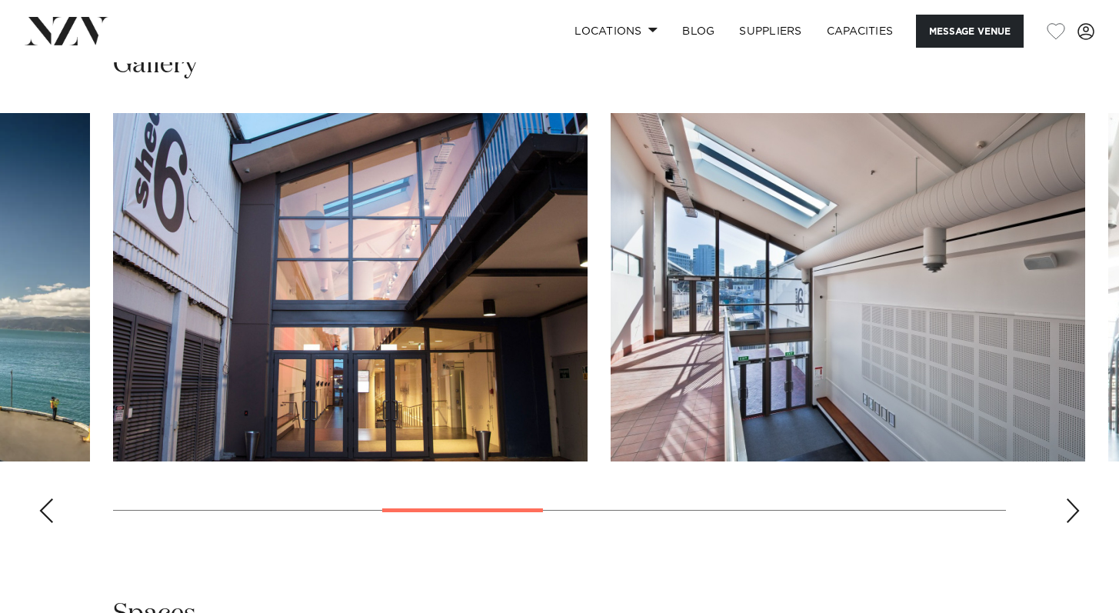
click at [1079, 516] on div "Next slide" at bounding box center [1072, 510] width 15 height 25
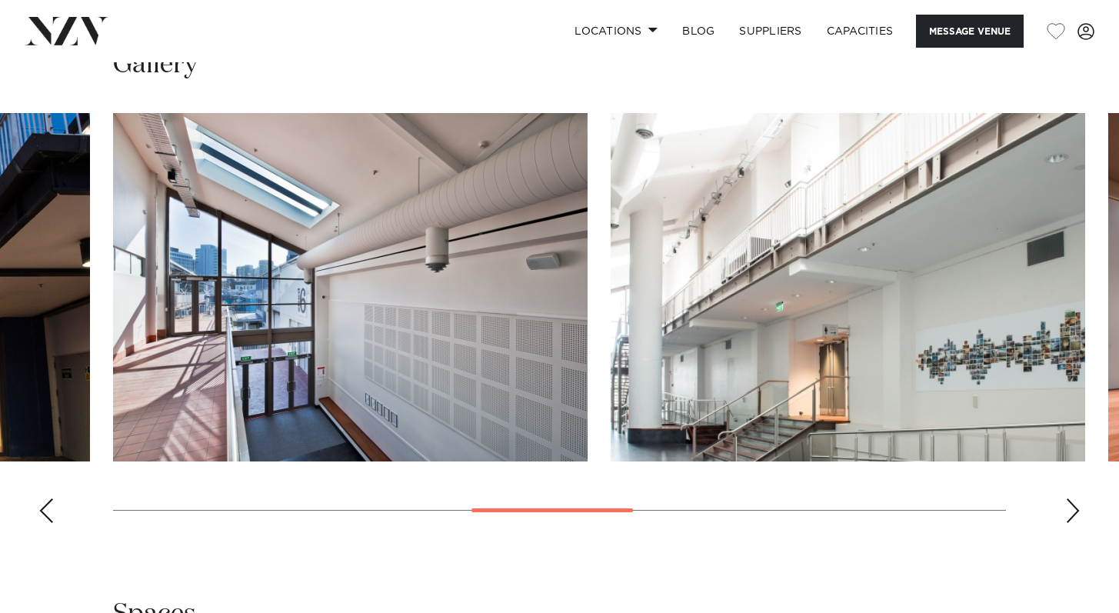
click at [1080, 517] on swiper-container at bounding box center [559, 324] width 1119 height 422
click at [1075, 508] on div "Next slide" at bounding box center [1072, 510] width 15 height 25
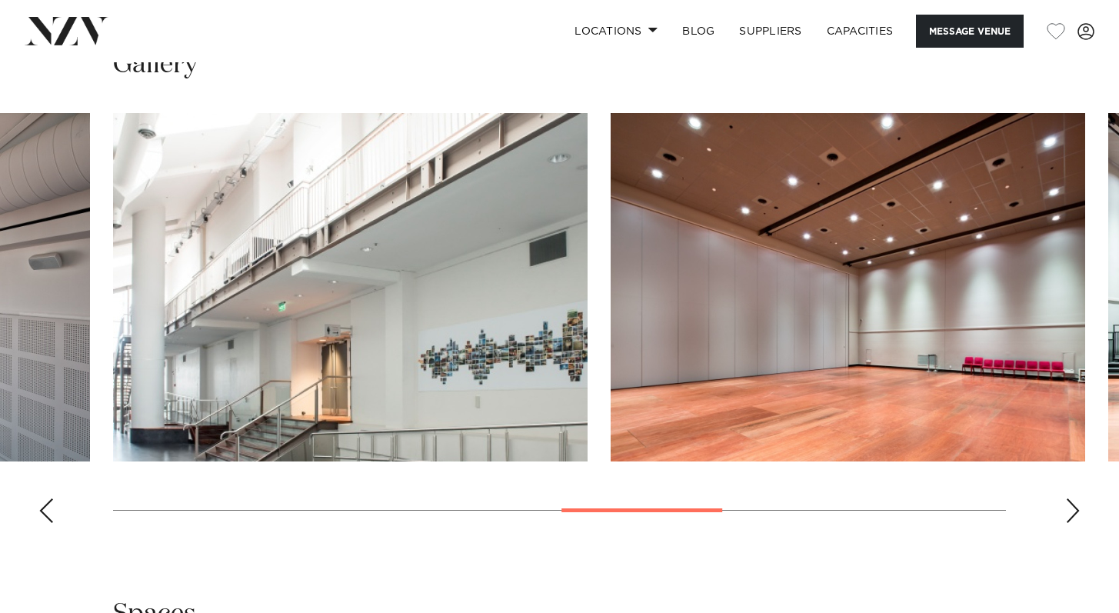
click at [1072, 507] on div "Next slide" at bounding box center [1072, 510] width 15 height 25
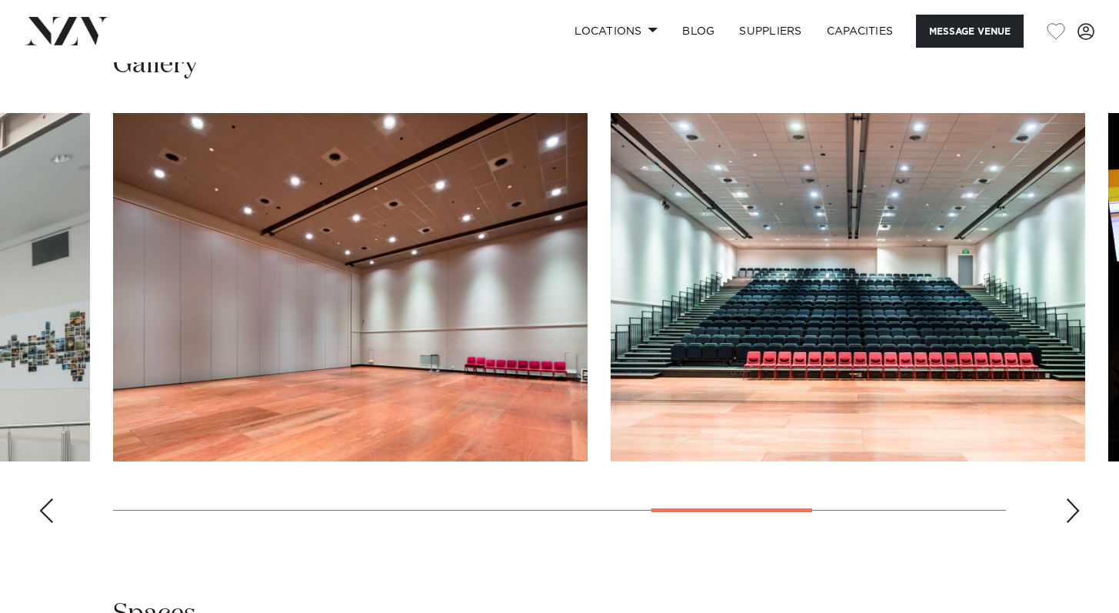
click at [1072, 507] on div "Next slide" at bounding box center [1072, 510] width 15 height 25
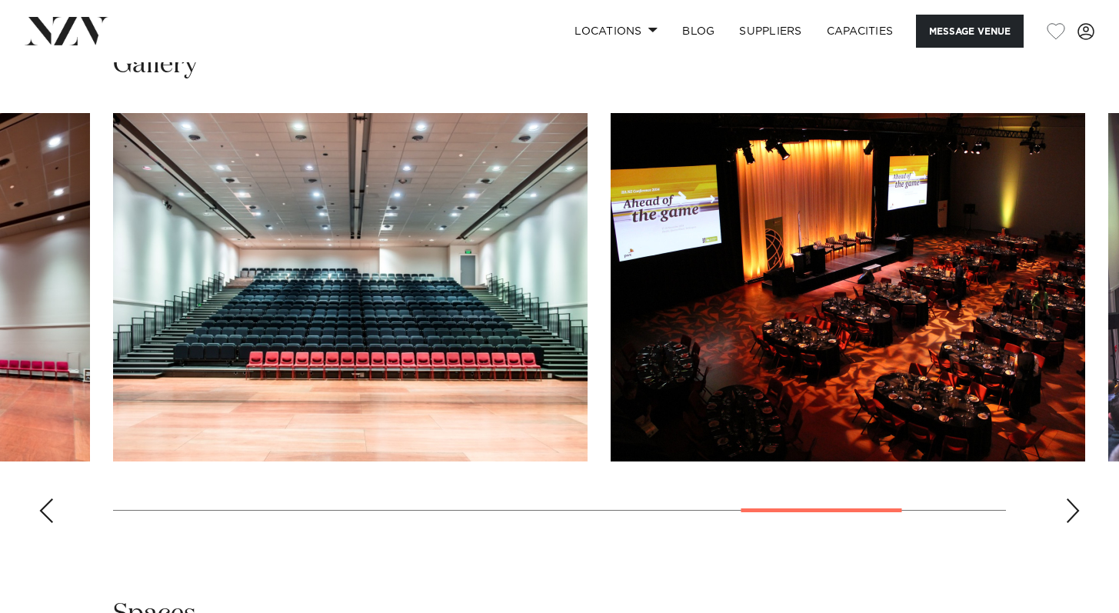
click at [1072, 507] on div "Next slide" at bounding box center [1072, 510] width 15 height 25
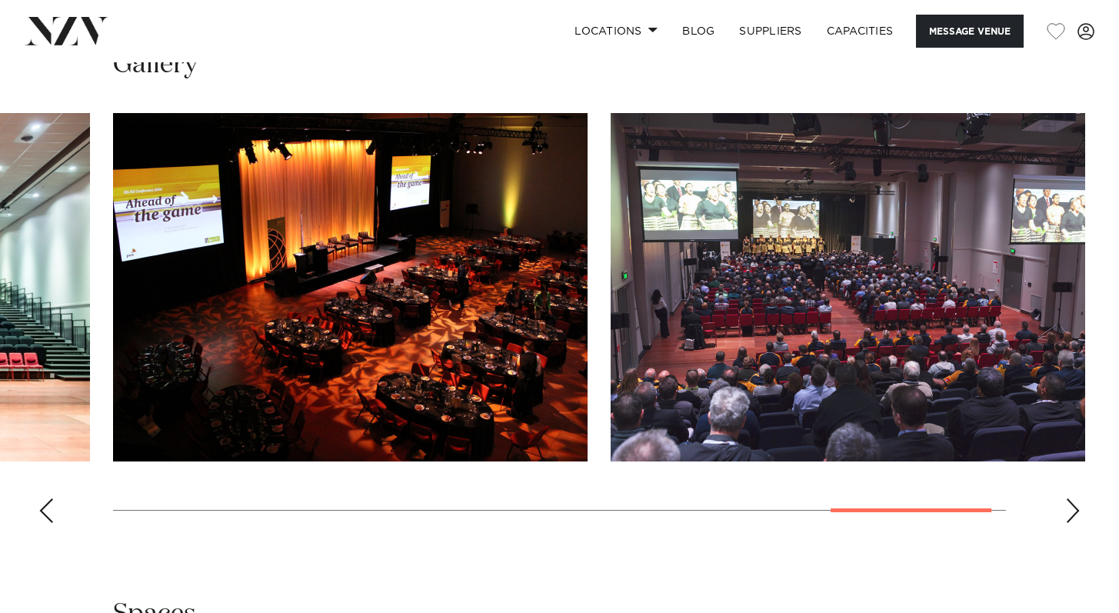
click at [1072, 506] on div "Next slide" at bounding box center [1072, 510] width 15 height 25
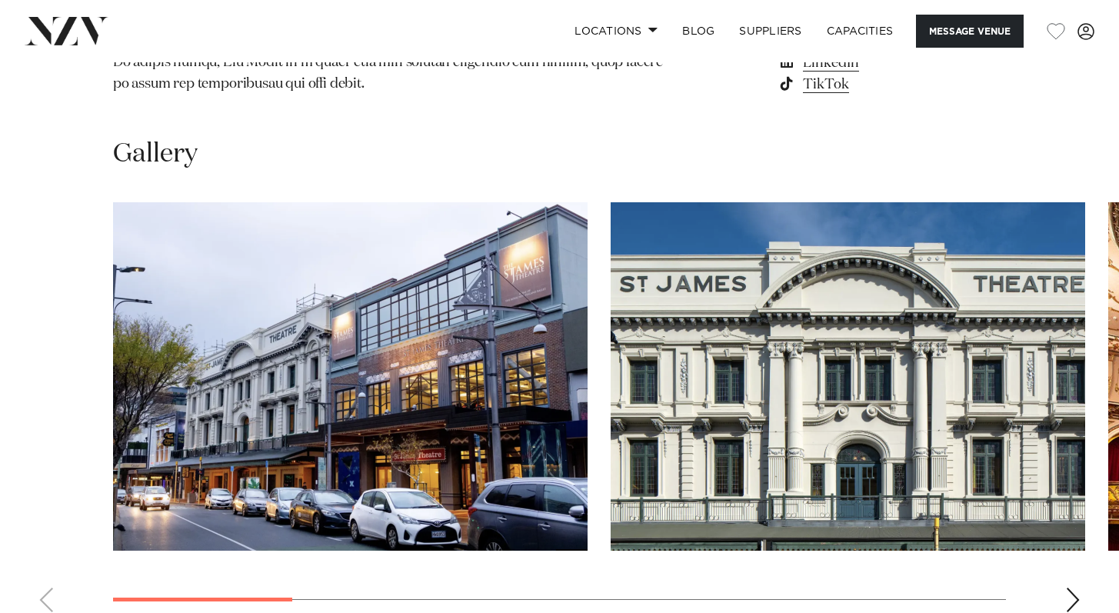
scroll to position [1544, 0]
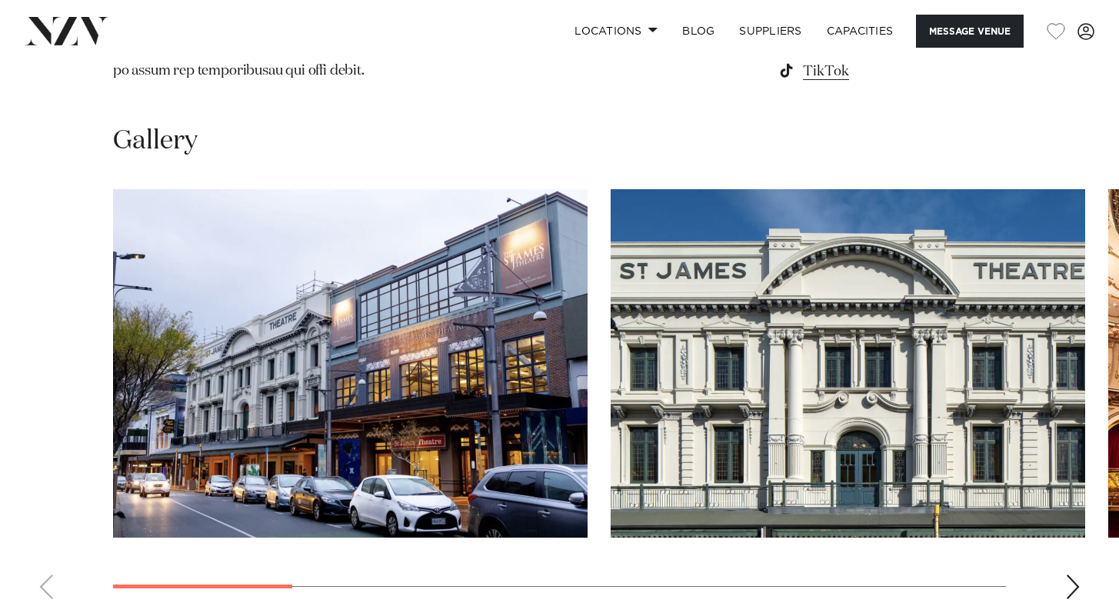
click at [1077, 574] on div "Next slide" at bounding box center [1072, 586] width 15 height 25
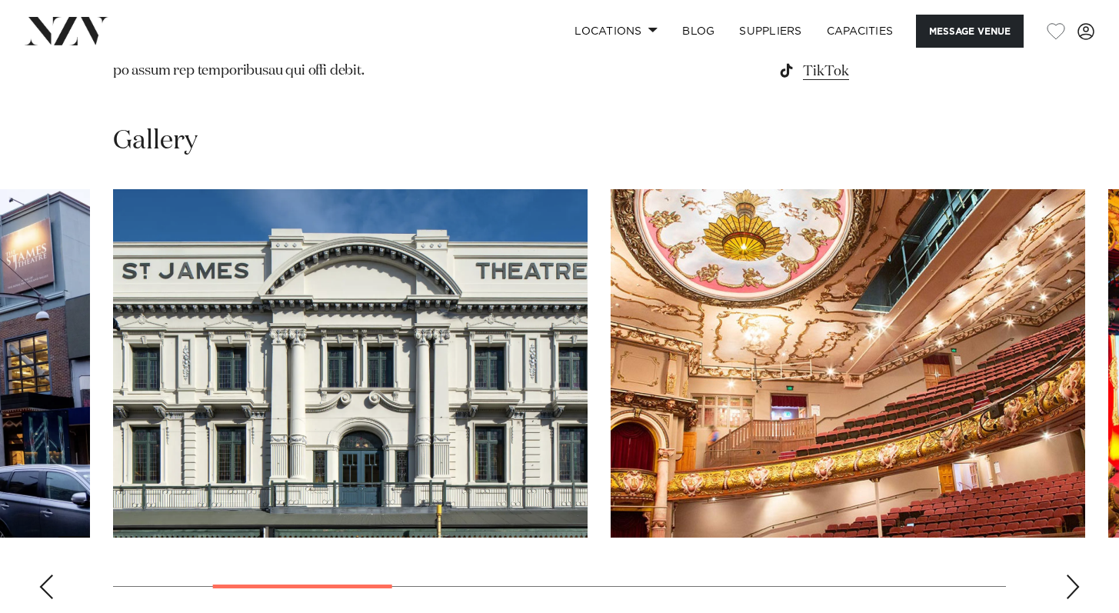
click at [1077, 574] on div "Next slide" at bounding box center [1072, 586] width 15 height 25
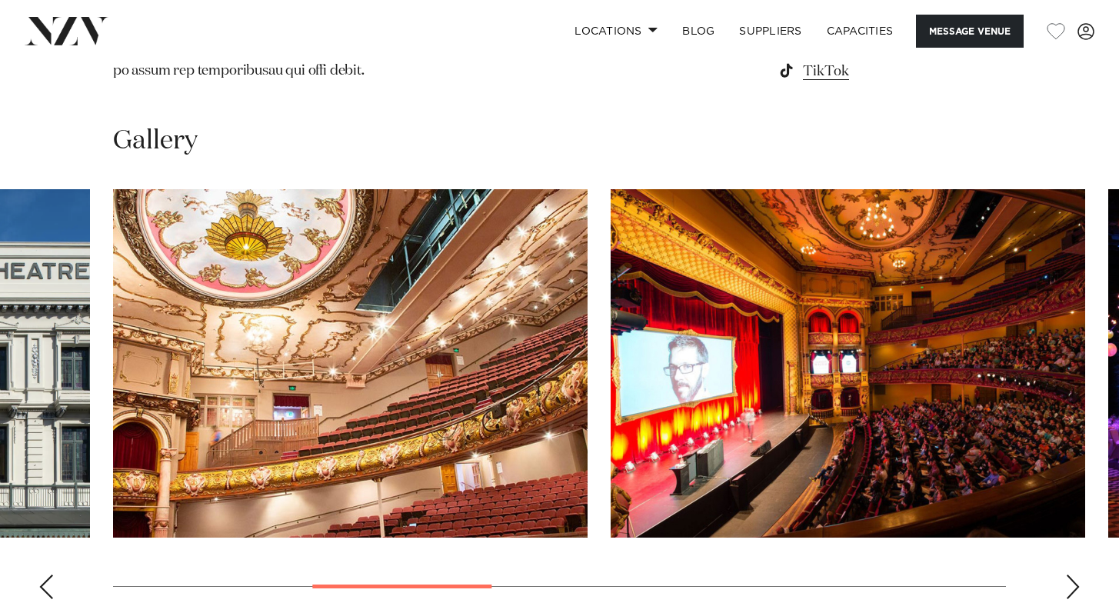
click at [1079, 574] on div "Next slide" at bounding box center [1072, 586] width 15 height 25
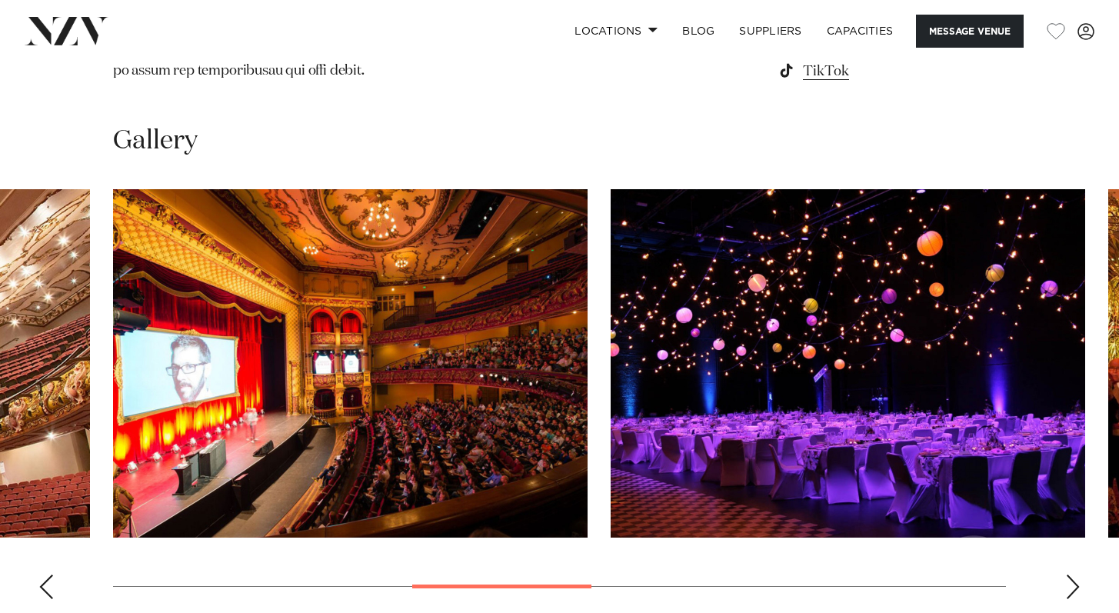
click at [1079, 574] on div "Next slide" at bounding box center [1072, 586] width 15 height 25
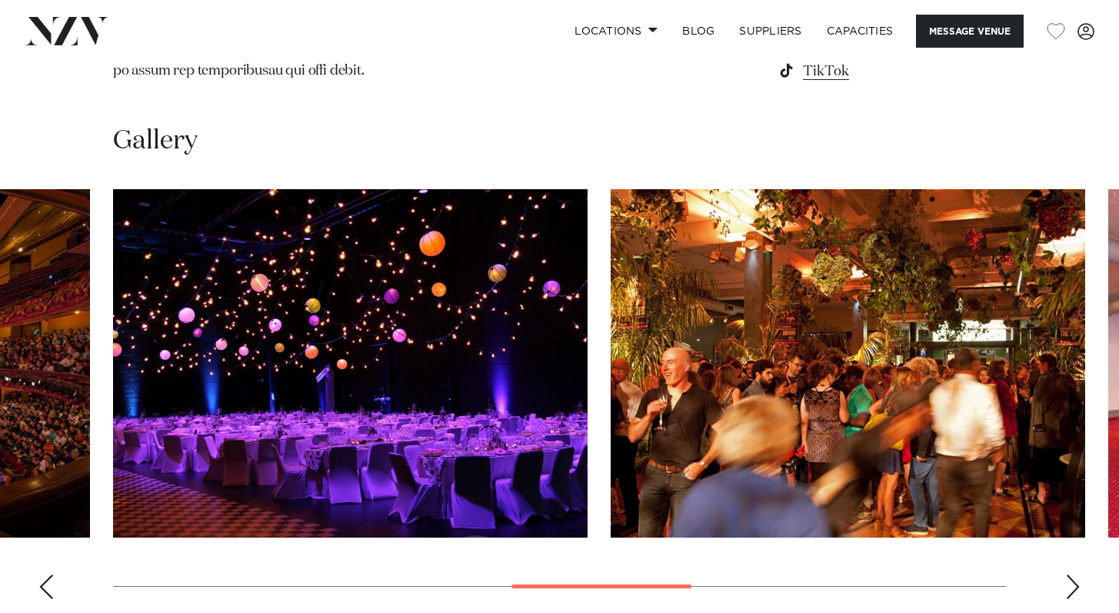
click at [1079, 574] on div "Next slide" at bounding box center [1072, 586] width 15 height 25
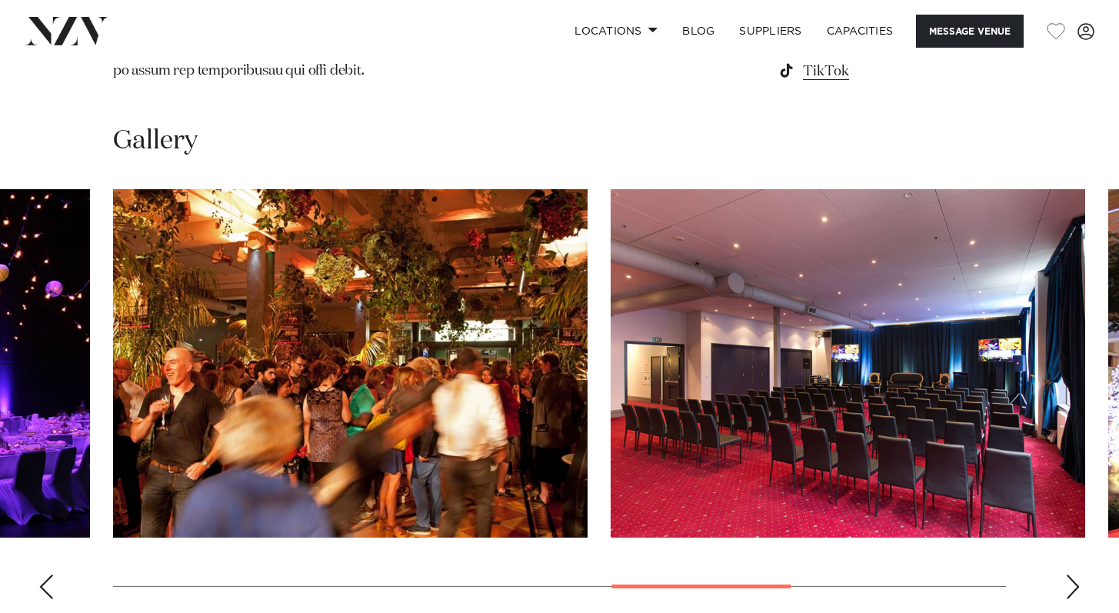
click at [1079, 574] on div "Next slide" at bounding box center [1072, 586] width 15 height 25
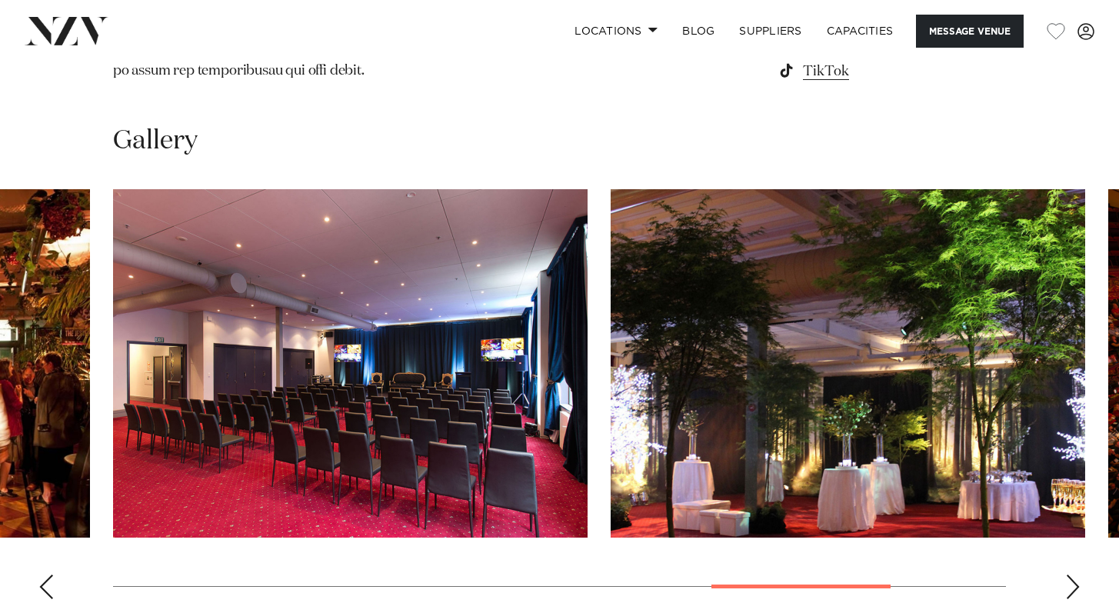
click at [1079, 574] on div "Next slide" at bounding box center [1072, 586] width 15 height 25
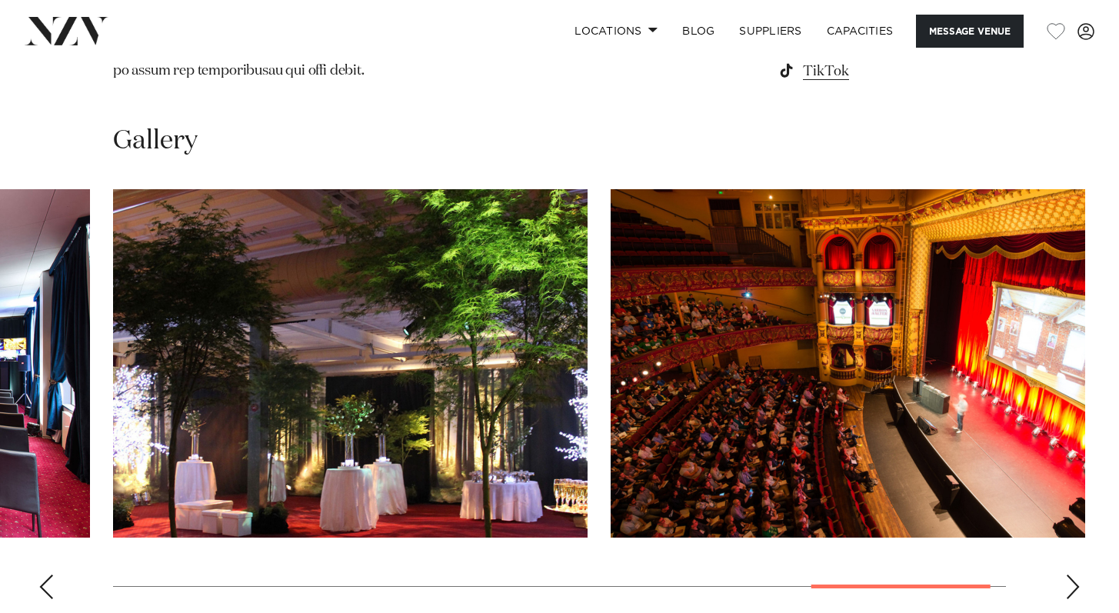
click at [1079, 574] on div "Next slide" at bounding box center [1072, 586] width 15 height 25
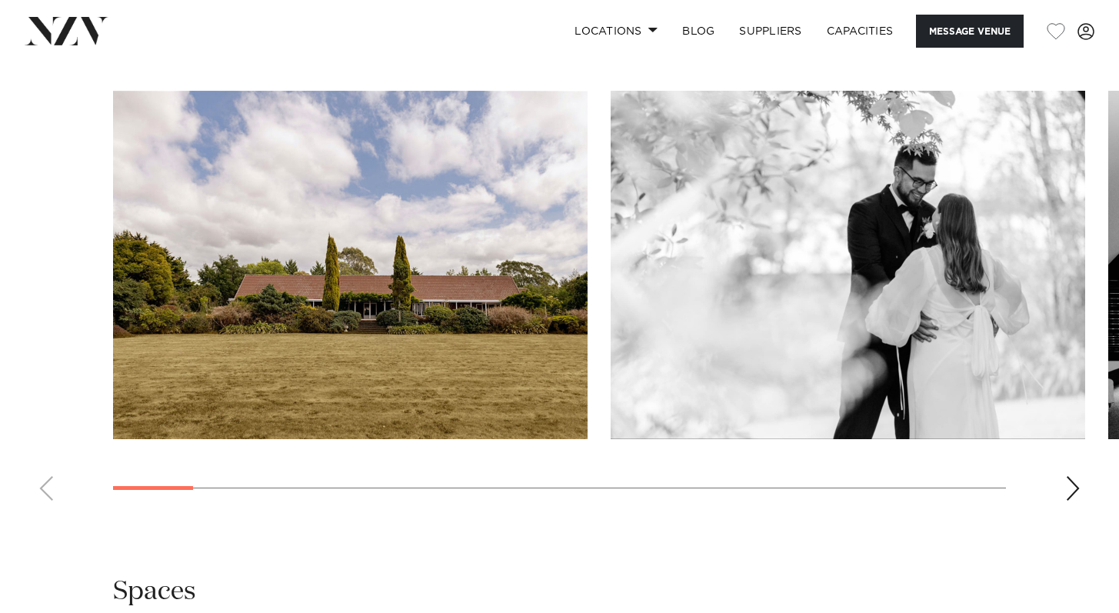
scroll to position [1429, 0]
click at [1072, 487] on div "Next slide" at bounding box center [1072, 489] width 15 height 25
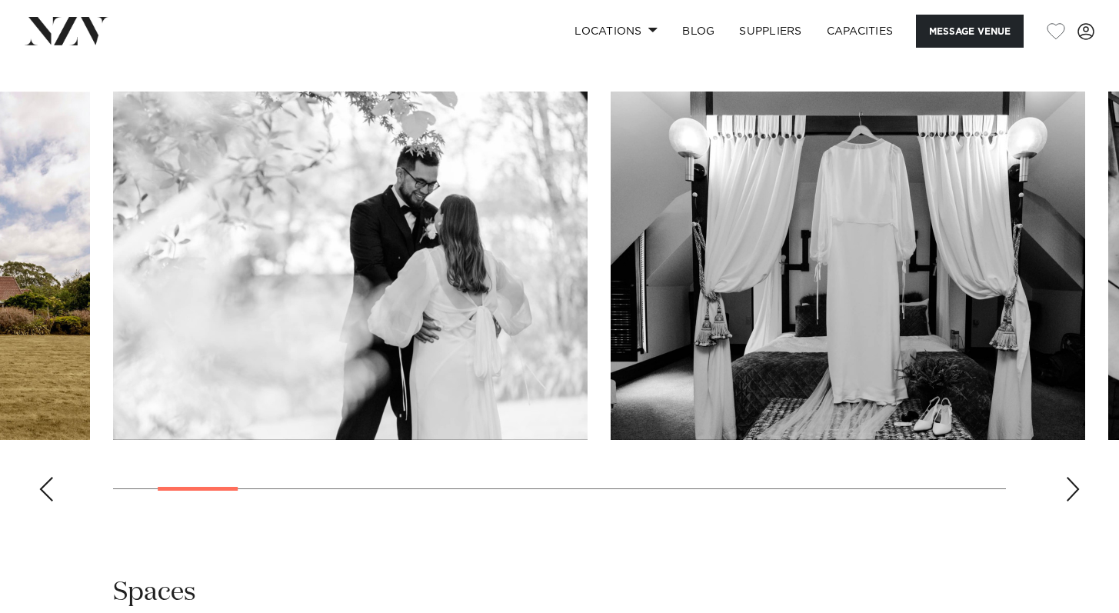
click at [1073, 487] on div "Next slide" at bounding box center [1072, 489] width 15 height 25
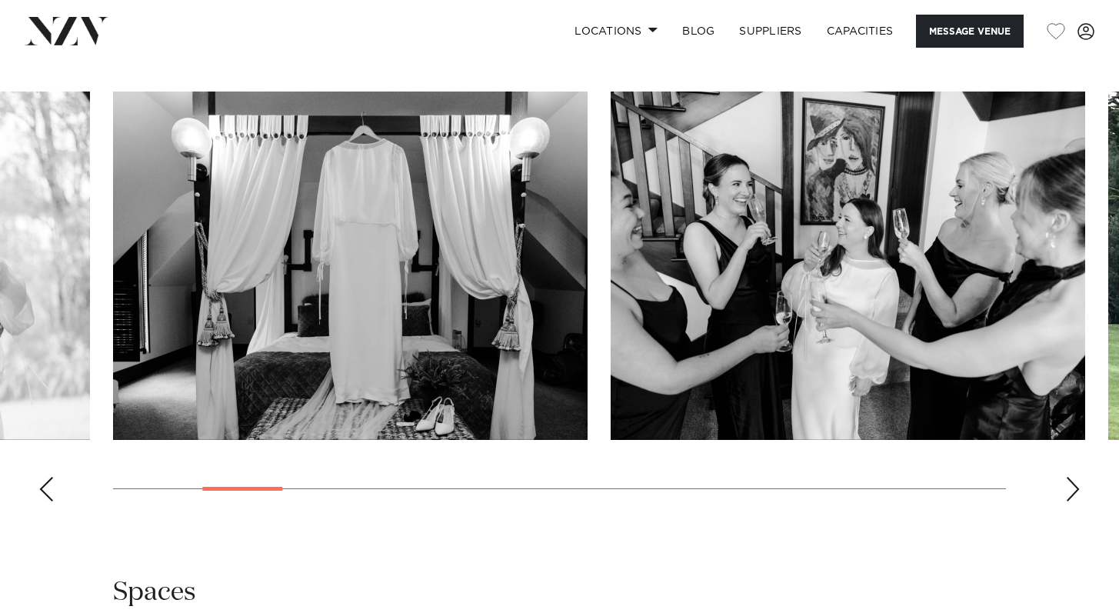
click at [1073, 487] on div "Next slide" at bounding box center [1072, 489] width 15 height 25
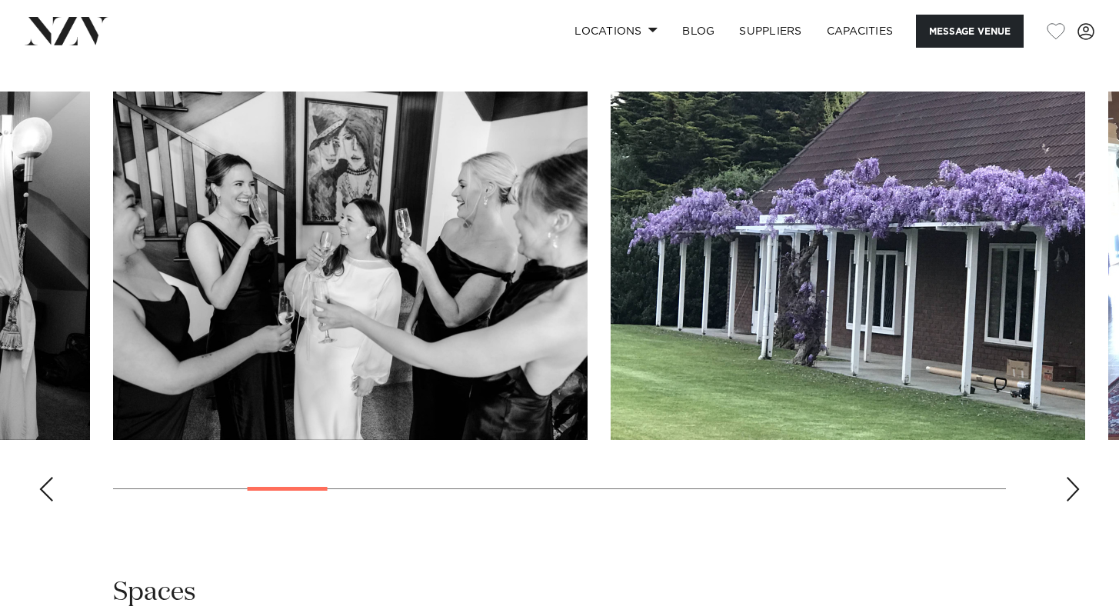
click at [1073, 487] on div "Next slide" at bounding box center [1072, 489] width 15 height 25
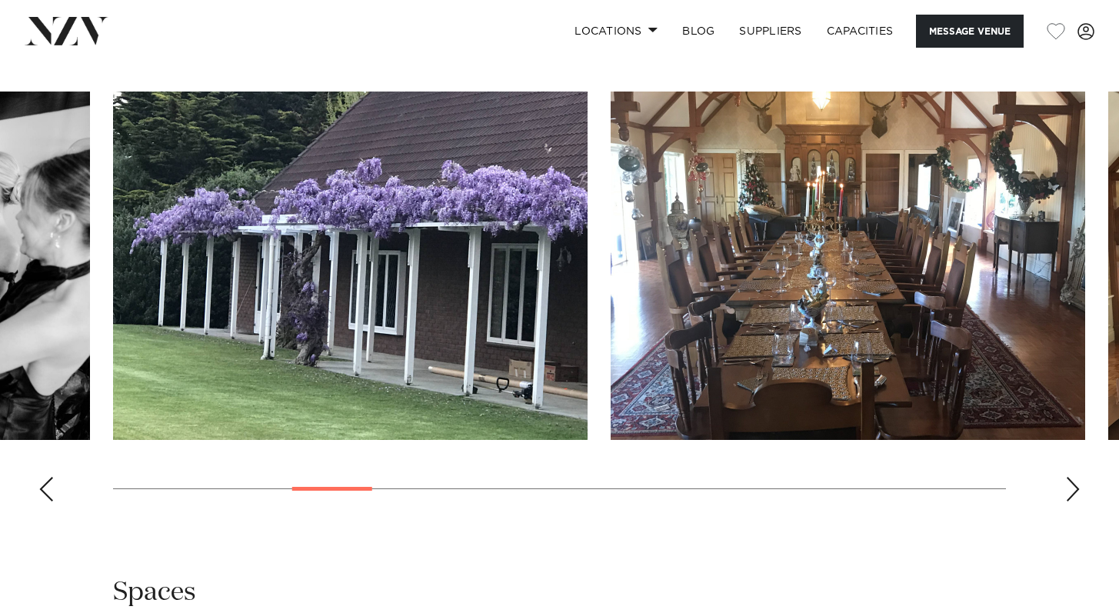
click at [1072, 487] on div "Next slide" at bounding box center [1072, 489] width 15 height 25
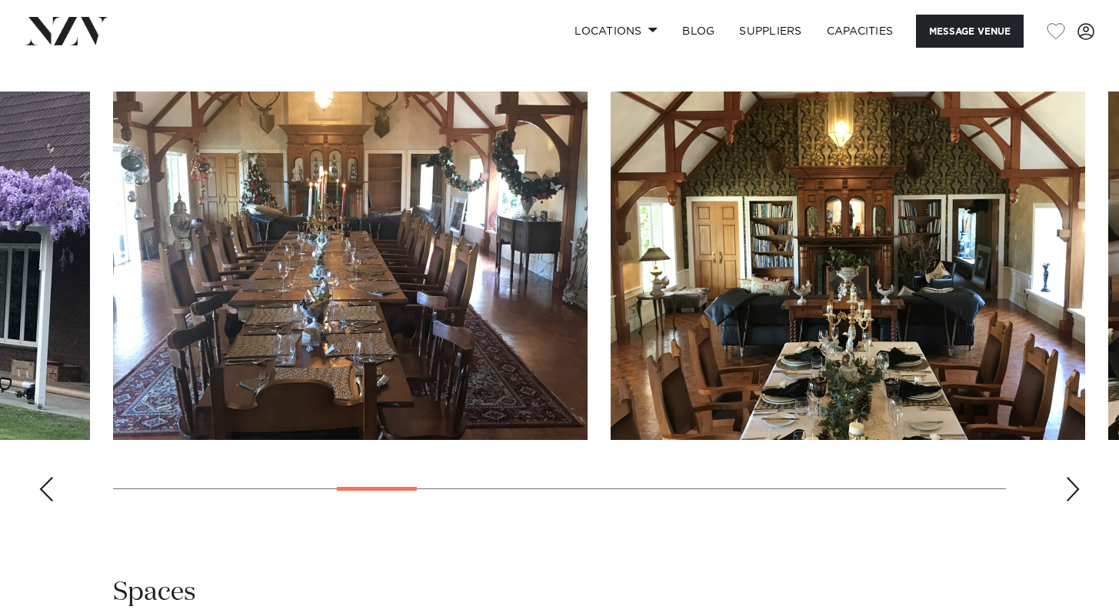
click at [1072, 486] on div "Next slide" at bounding box center [1072, 489] width 15 height 25
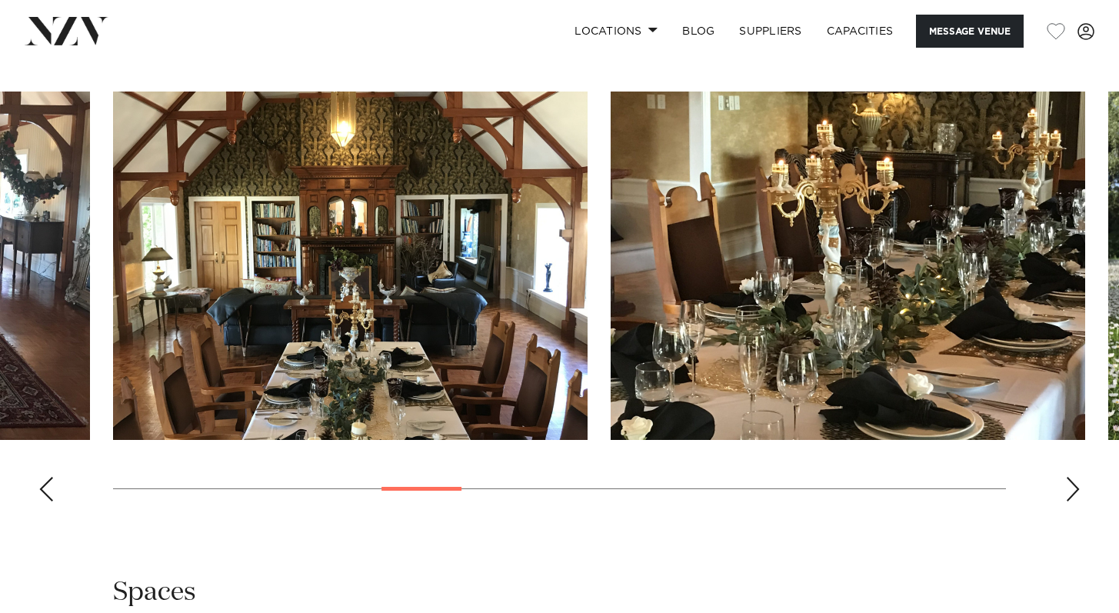
click at [1073, 486] on div "Next slide" at bounding box center [1072, 489] width 15 height 25
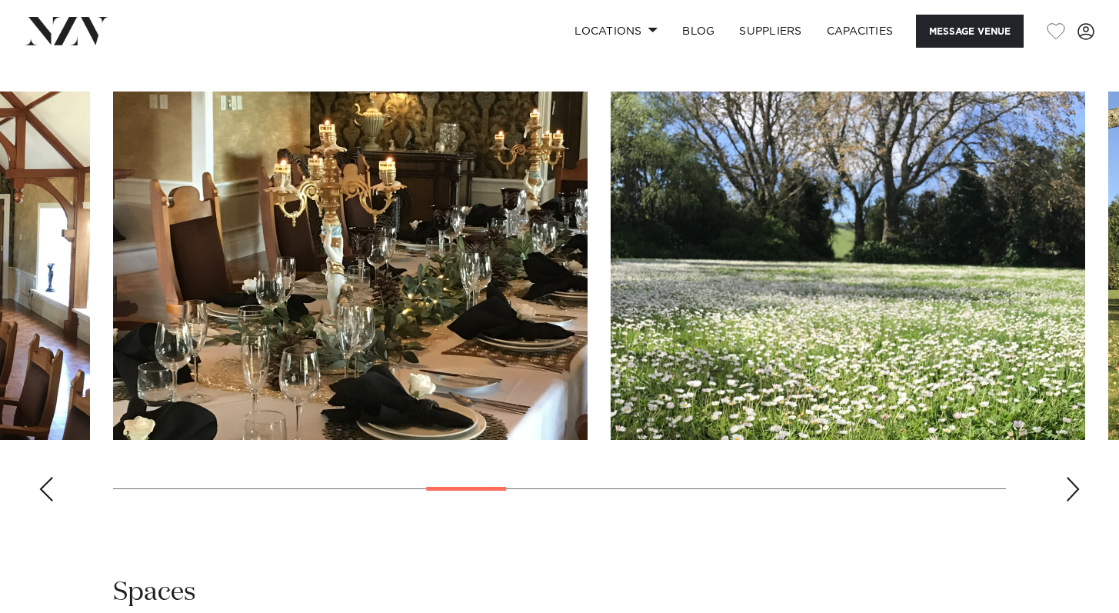
click at [1074, 487] on div "Next slide" at bounding box center [1072, 489] width 15 height 25
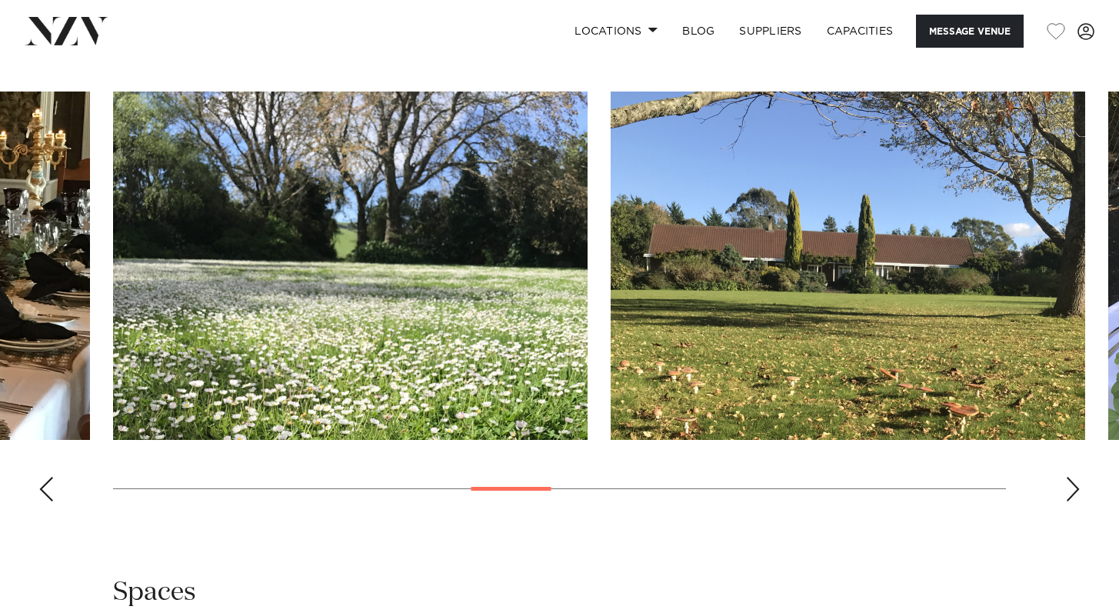
click at [1074, 487] on div "Next slide" at bounding box center [1072, 489] width 15 height 25
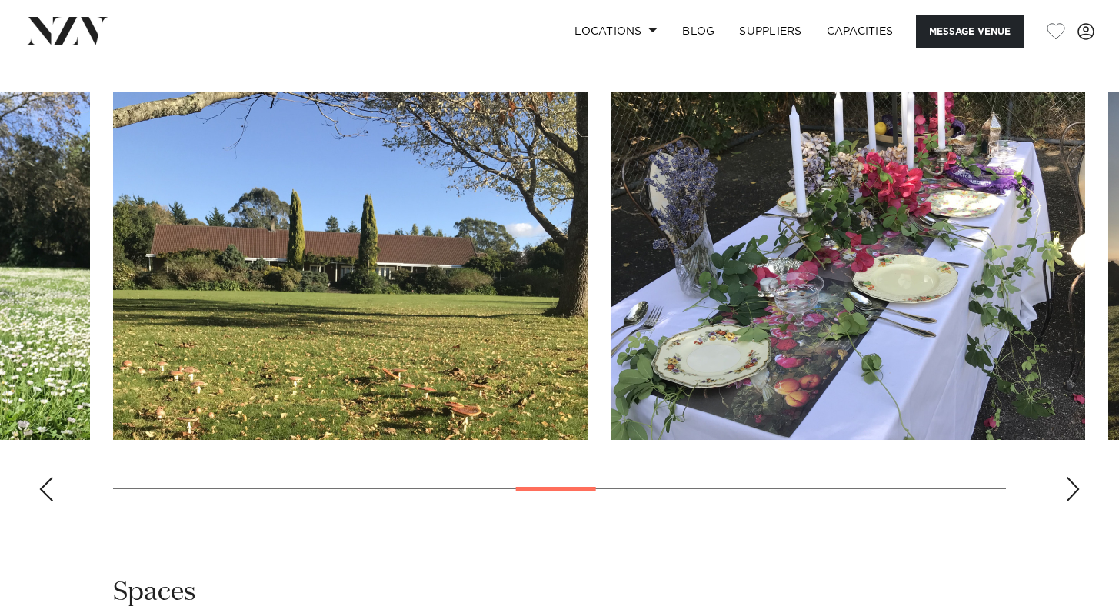
click at [1075, 487] on div "Next slide" at bounding box center [1072, 489] width 15 height 25
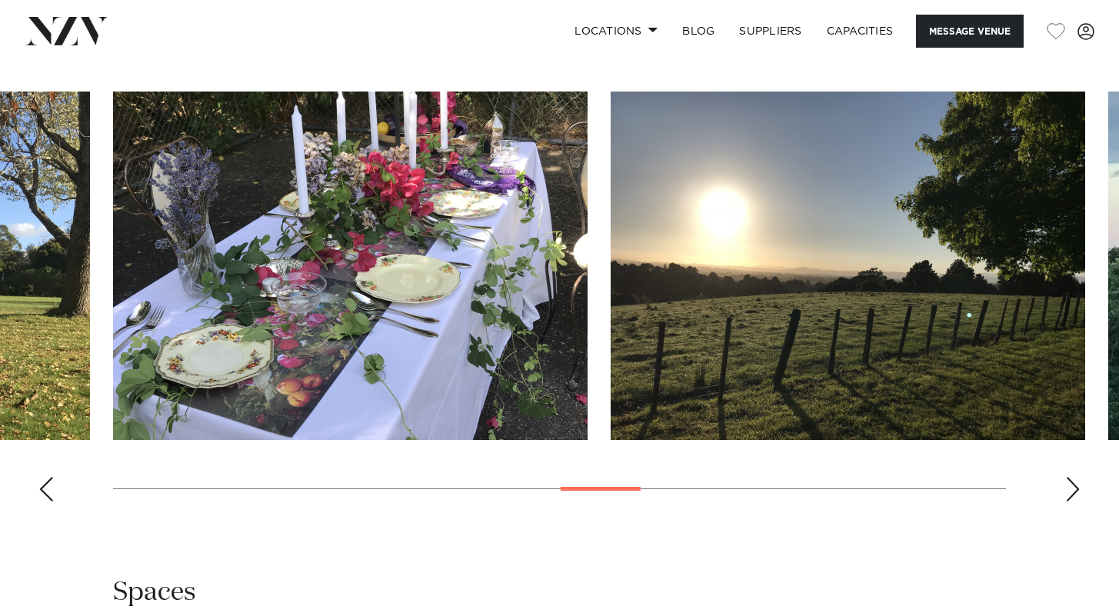
click at [1076, 488] on div "Next slide" at bounding box center [1072, 489] width 15 height 25
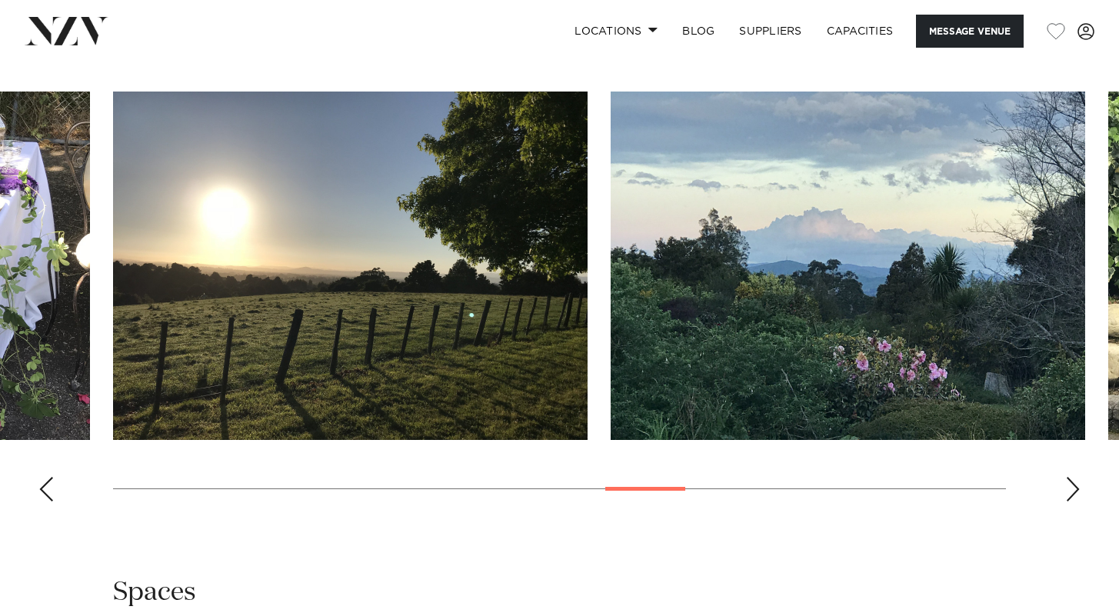
click at [1076, 488] on div "Next slide" at bounding box center [1072, 489] width 15 height 25
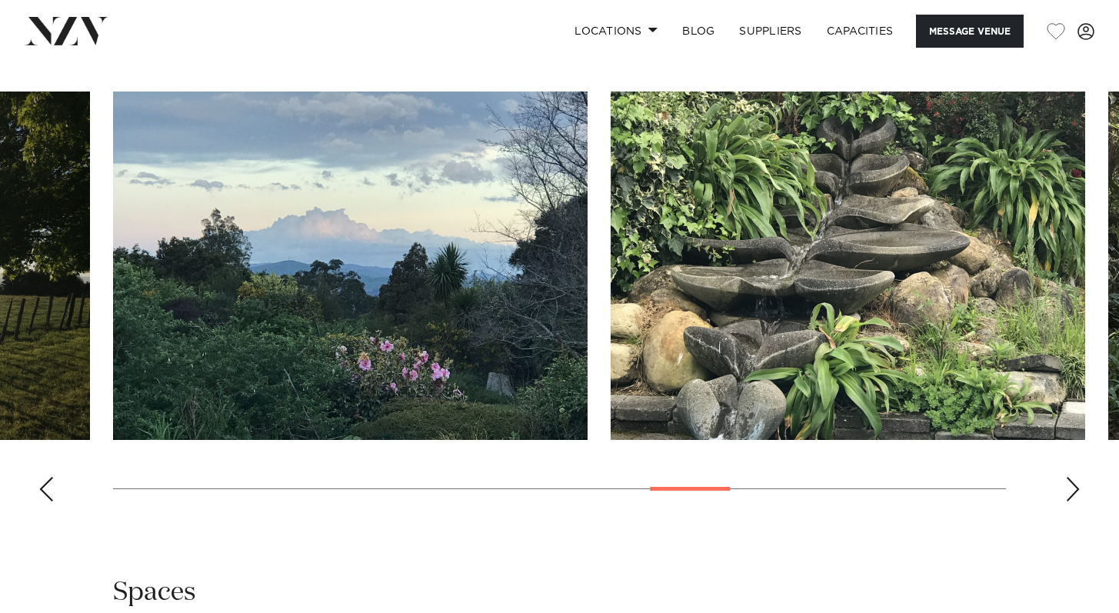
click at [1076, 488] on div "Next slide" at bounding box center [1072, 489] width 15 height 25
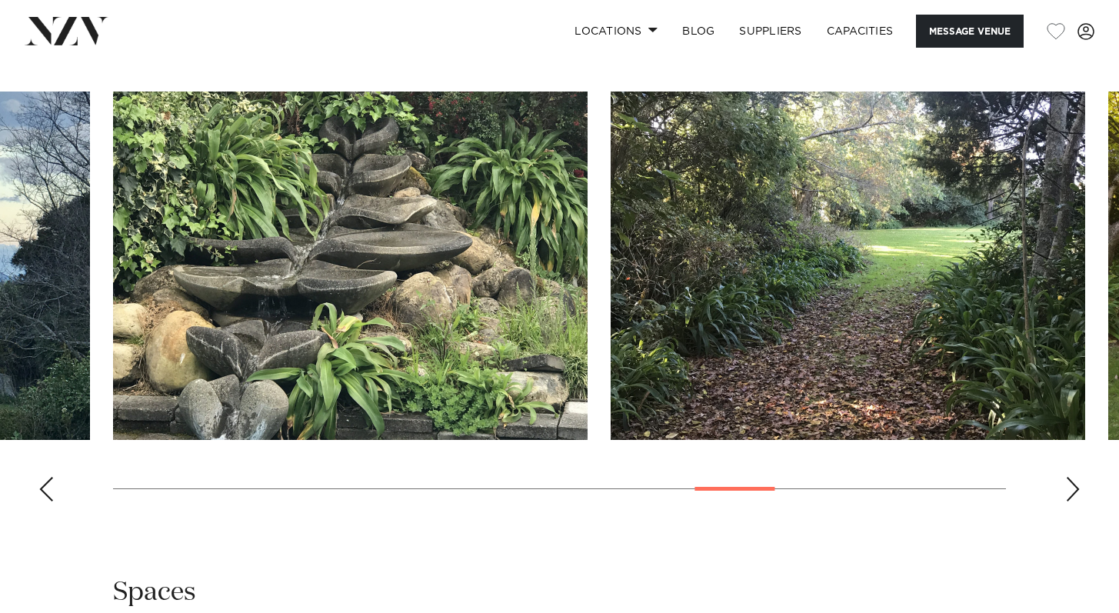
click at [1076, 487] on div "Next slide" at bounding box center [1072, 489] width 15 height 25
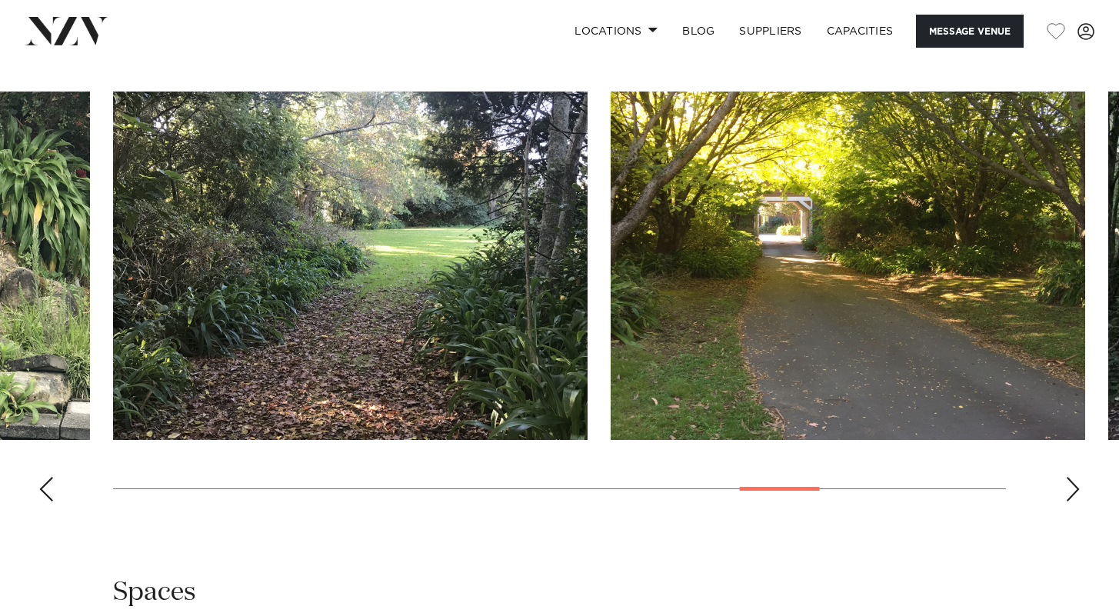
click at [1076, 487] on div "Next slide" at bounding box center [1072, 489] width 15 height 25
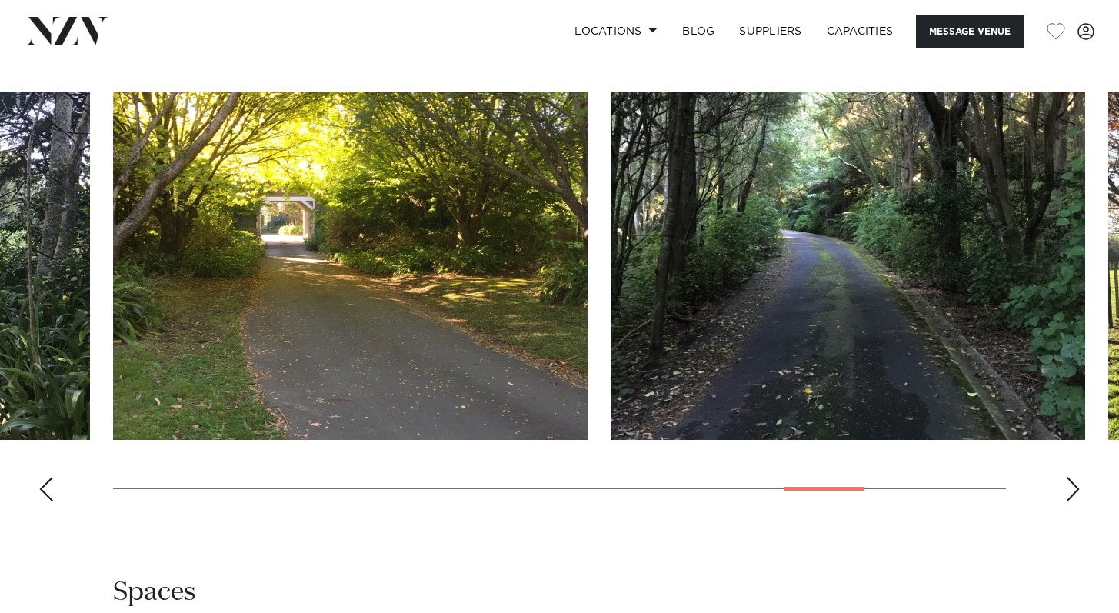
click at [1076, 487] on div "Next slide" at bounding box center [1072, 489] width 15 height 25
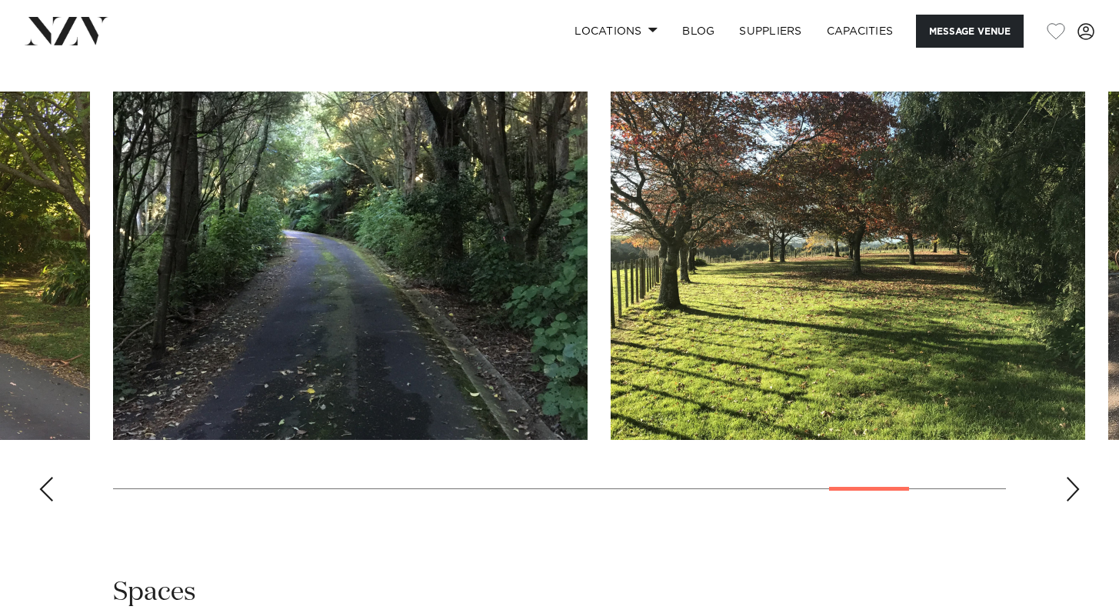
click at [1076, 487] on div "Next slide" at bounding box center [1072, 489] width 15 height 25
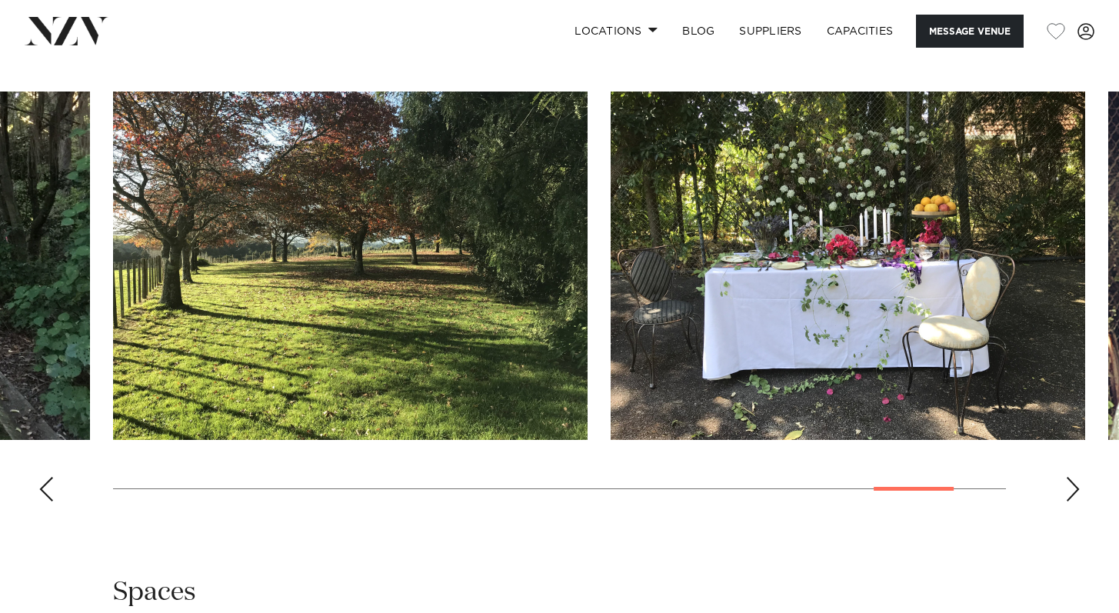
click at [1076, 487] on div "Next slide" at bounding box center [1072, 489] width 15 height 25
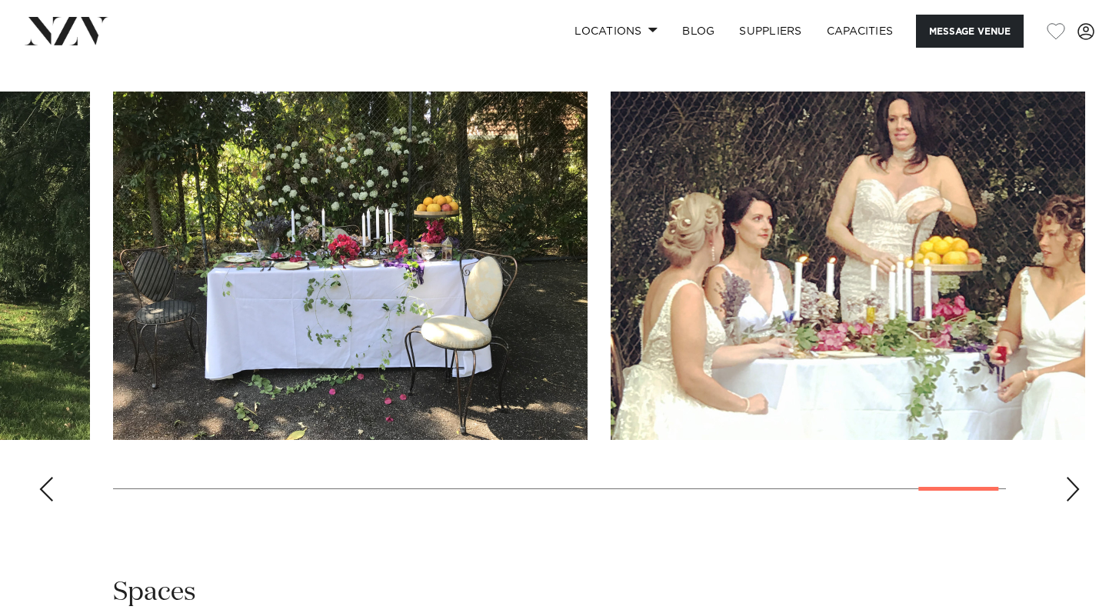
click at [1076, 487] on div "Next slide" at bounding box center [1072, 489] width 15 height 25
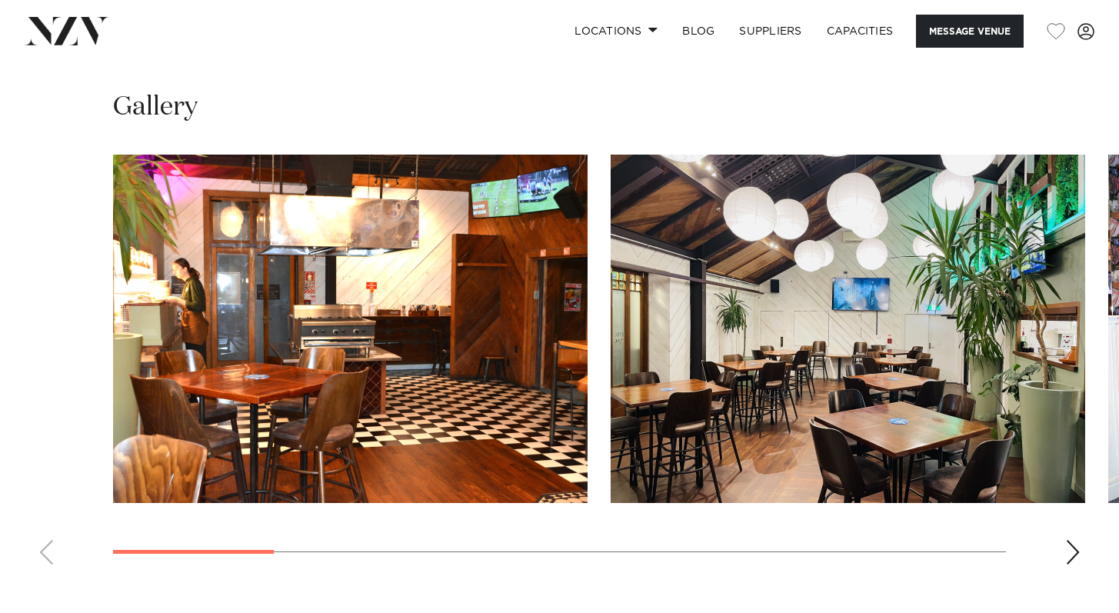
scroll to position [1573, 0]
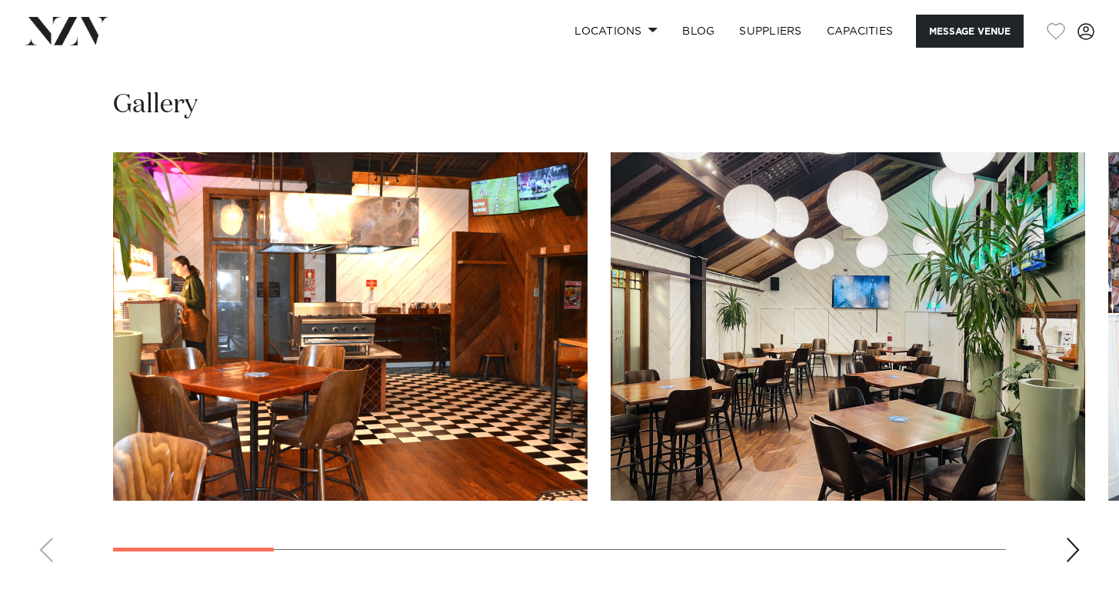
click at [1070, 537] on div "Next slide" at bounding box center [1072, 549] width 15 height 25
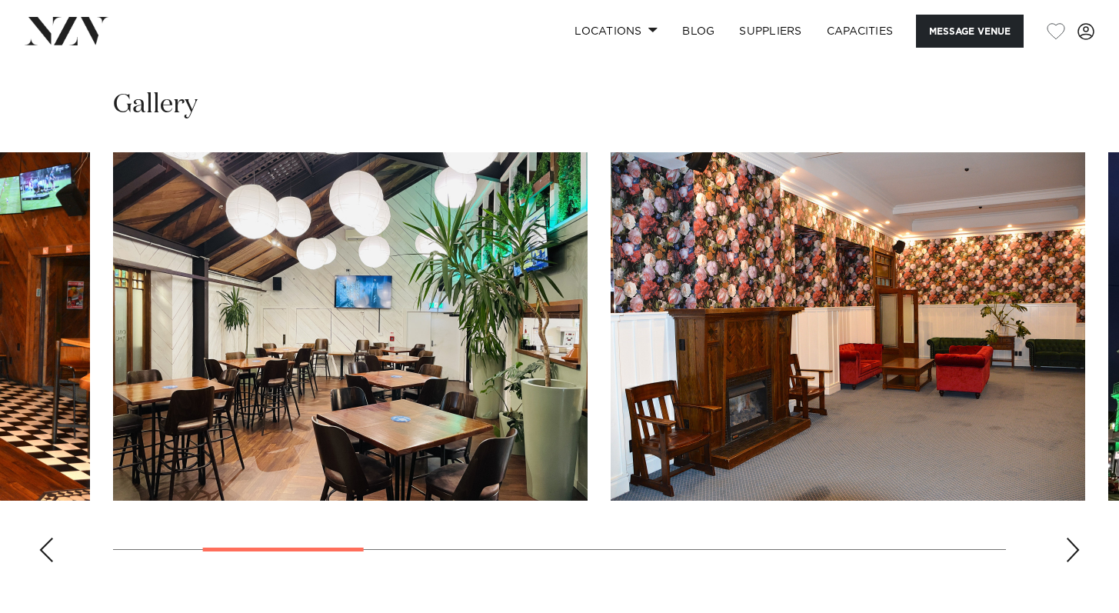
click at [1072, 537] on div "Next slide" at bounding box center [1072, 549] width 15 height 25
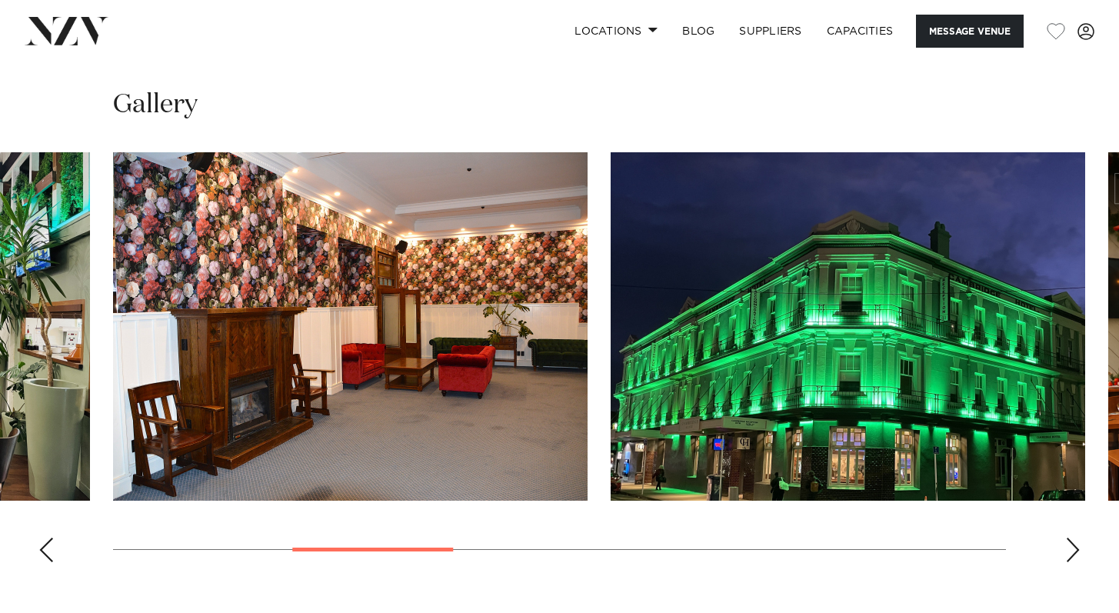
click at [1073, 537] on div "Next slide" at bounding box center [1072, 549] width 15 height 25
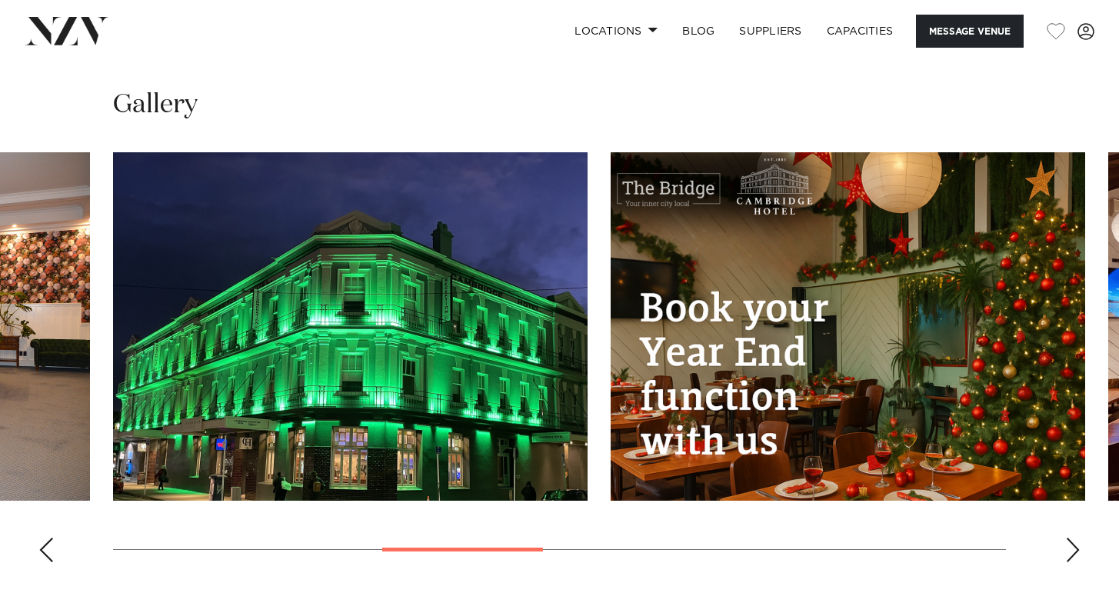
click at [1074, 537] on div "Next slide" at bounding box center [1072, 549] width 15 height 25
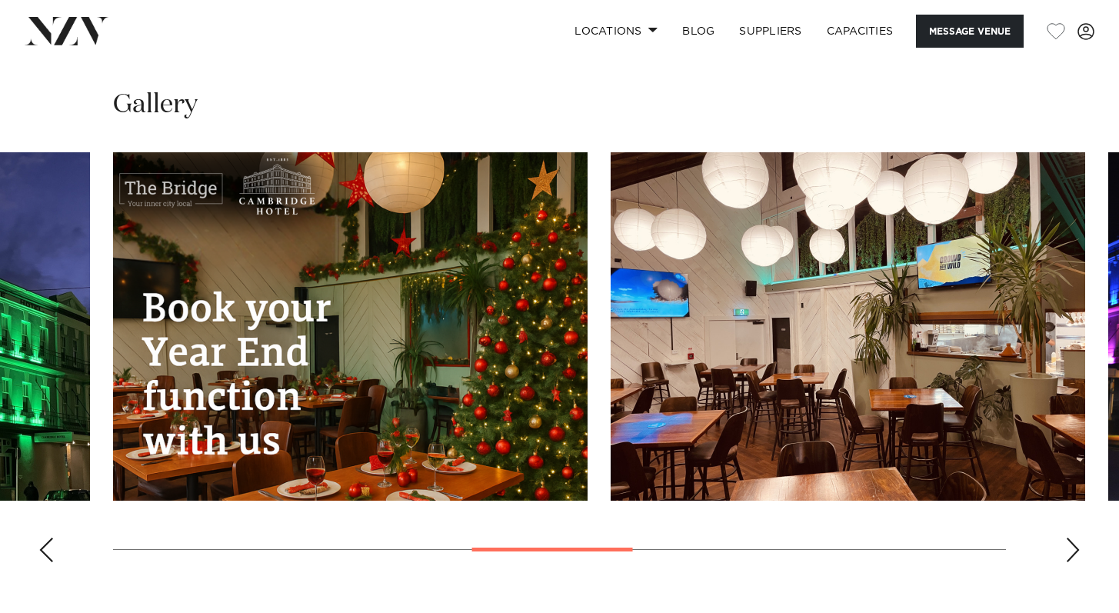
click at [1075, 537] on div "Next slide" at bounding box center [1072, 549] width 15 height 25
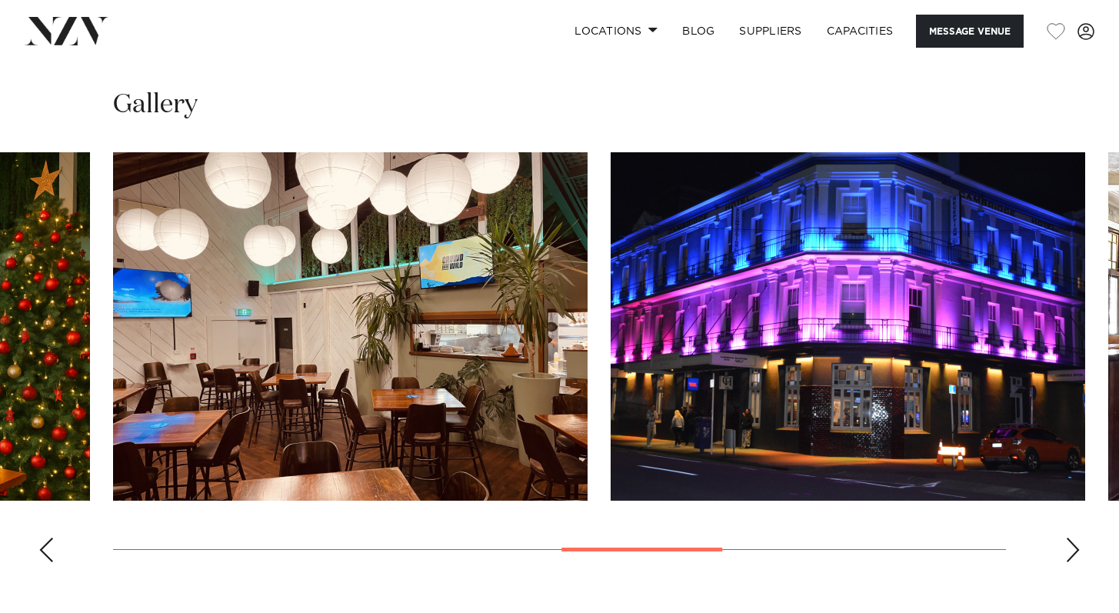
click at [1076, 537] on div "Next slide" at bounding box center [1072, 549] width 15 height 25
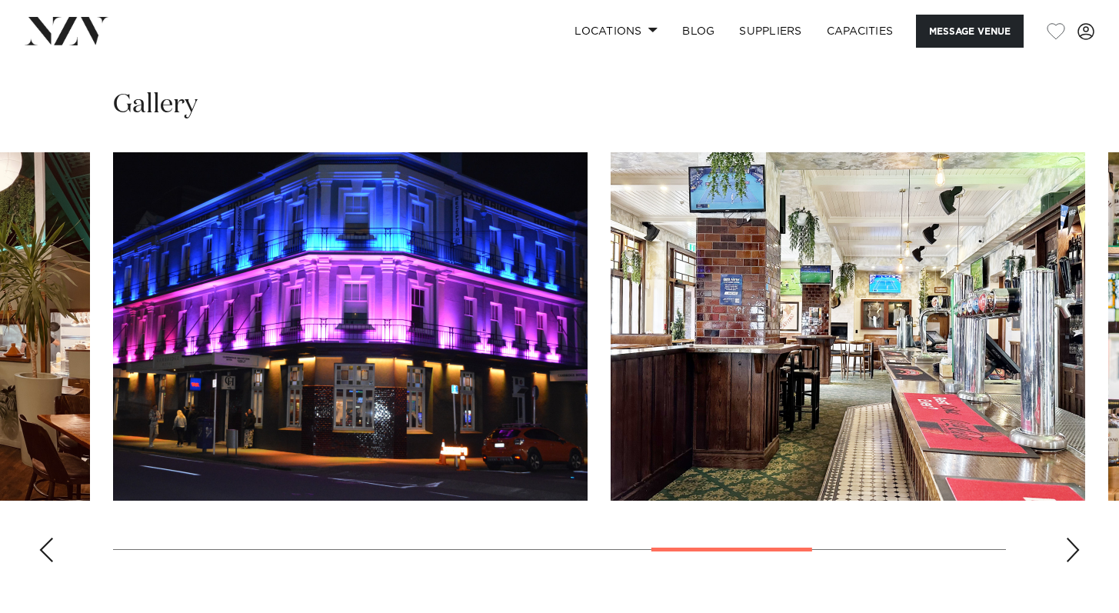
click at [1076, 537] on div "Next slide" at bounding box center [1072, 549] width 15 height 25
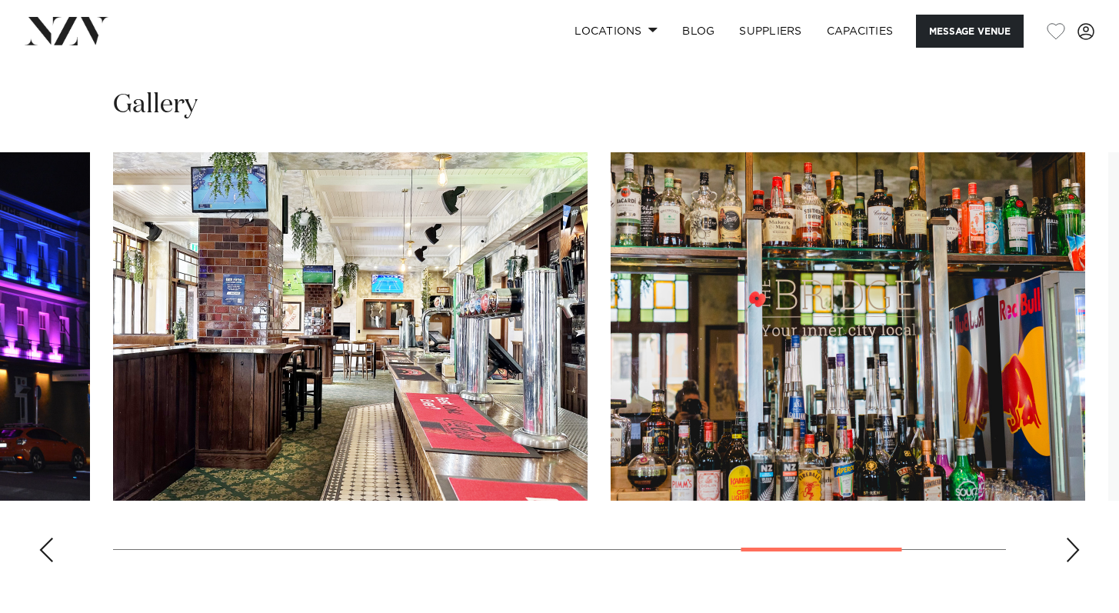
click at [1078, 537] on div "Next slide" at bounding box center [1072, 549] width 15 height 25
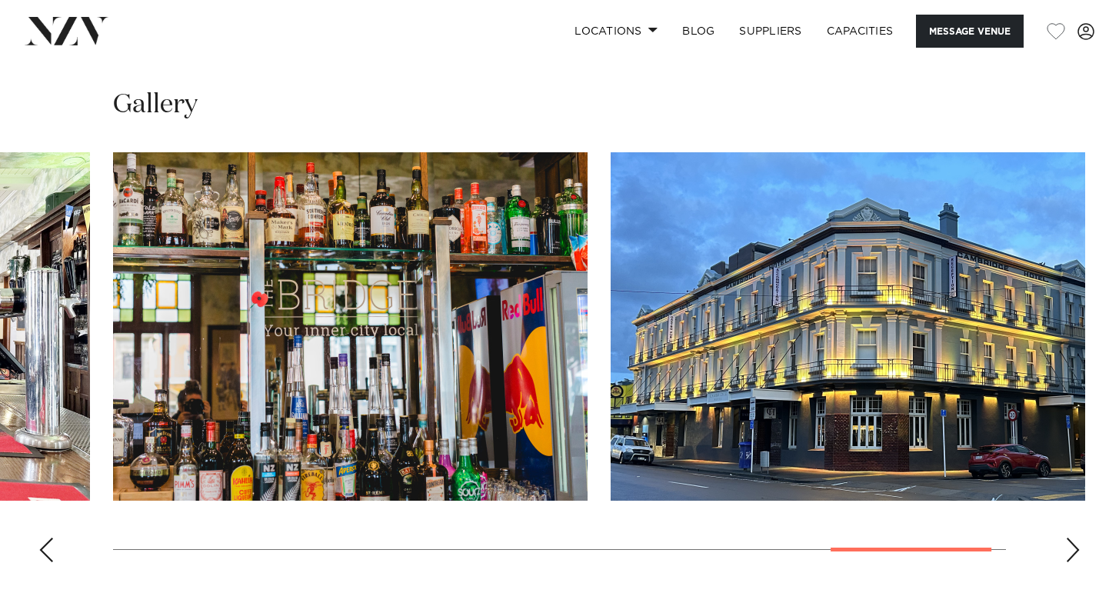
click at [1078, 537] on div "Next slide" at bounding box center [1072, 549] width 15 height 25
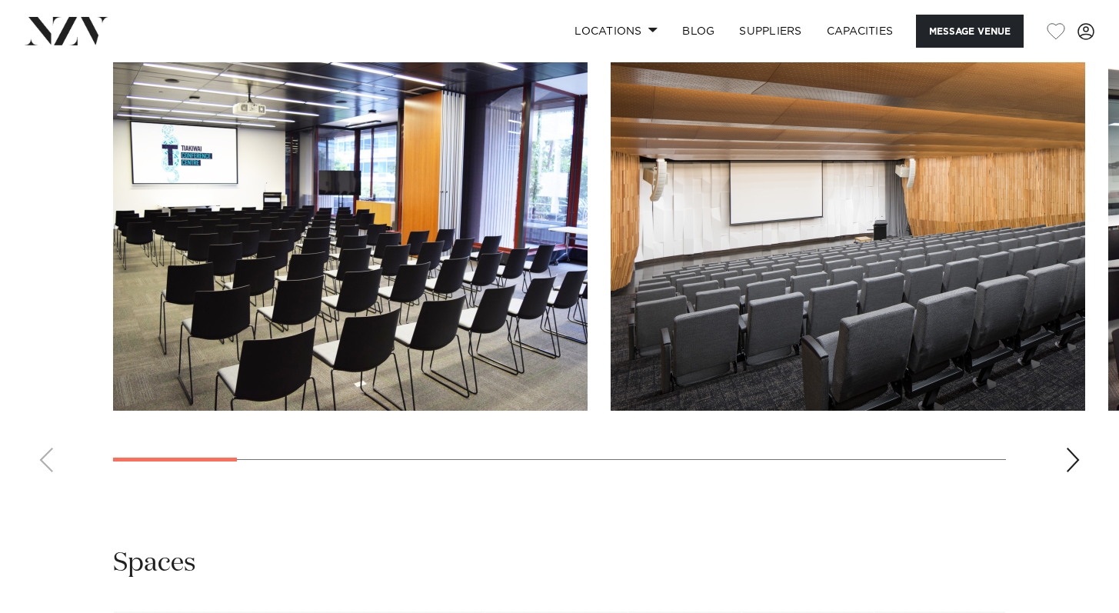
scroll to position [1478, 0]
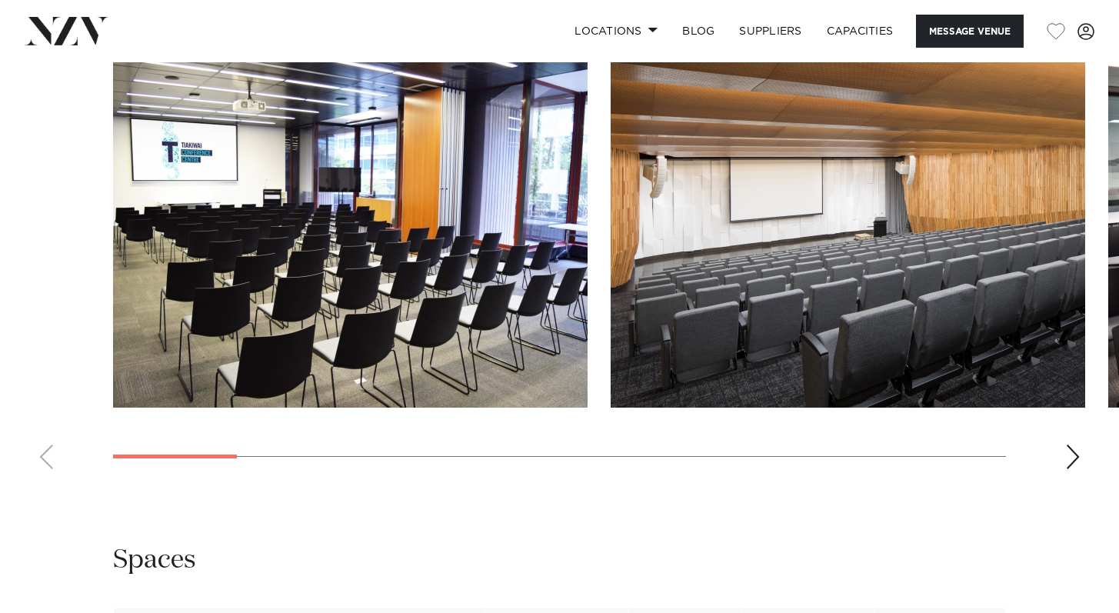
click at [1074, 447] on div "Next slide" at bounding box center [1072, 456] width 15 height 25
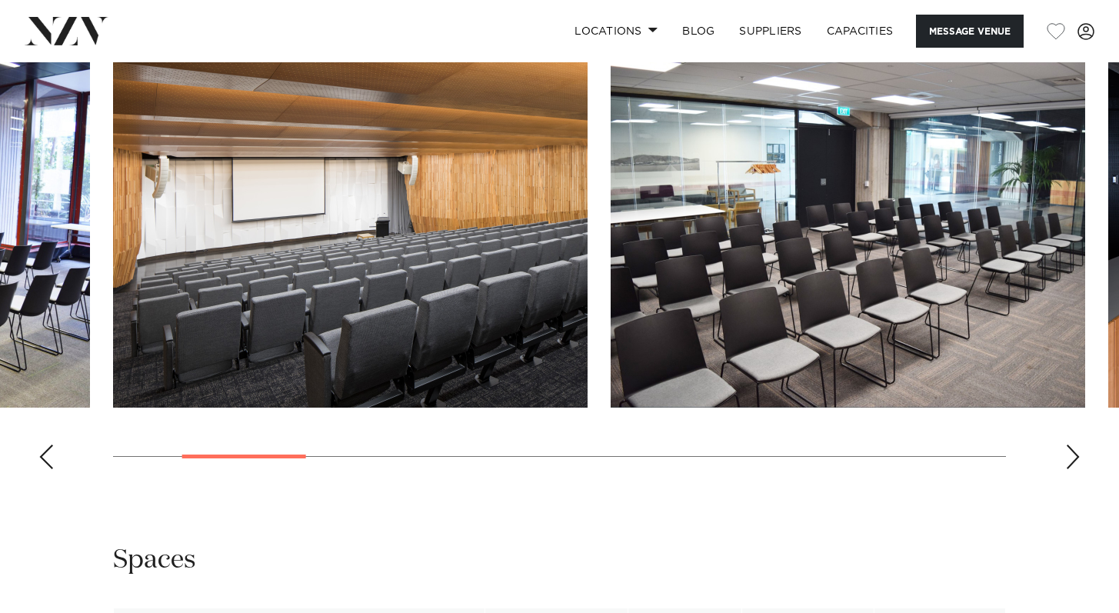
click at [1074, 447] on div "Next slide" at bounding box center [1072, 456] width 15 height 25
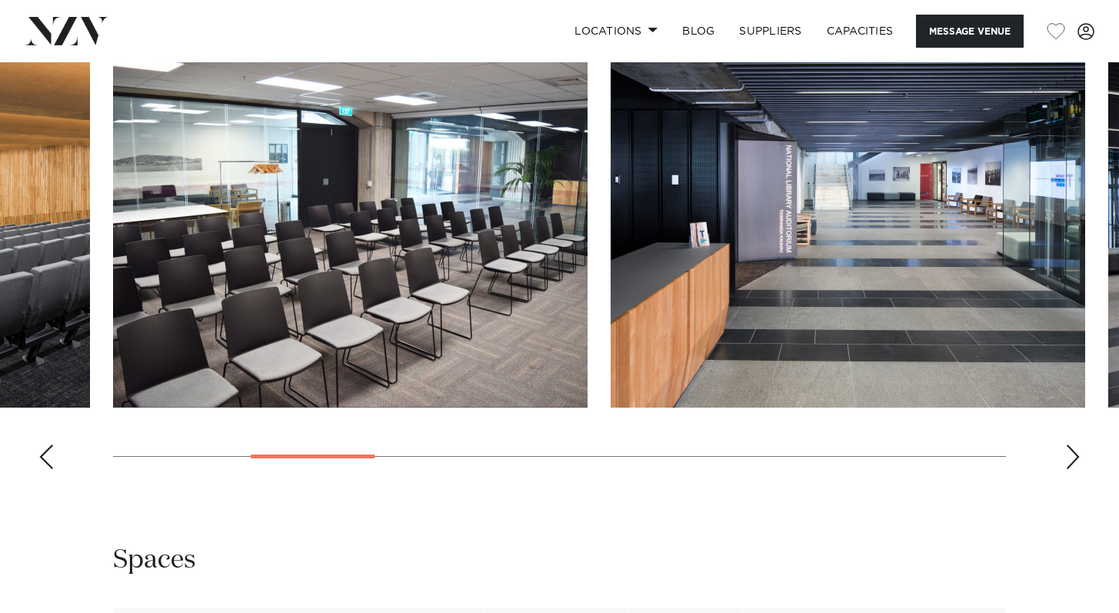
click at [1074, 447] on div "Next slide" at bounding box center [1072, 456] width 15 height 25
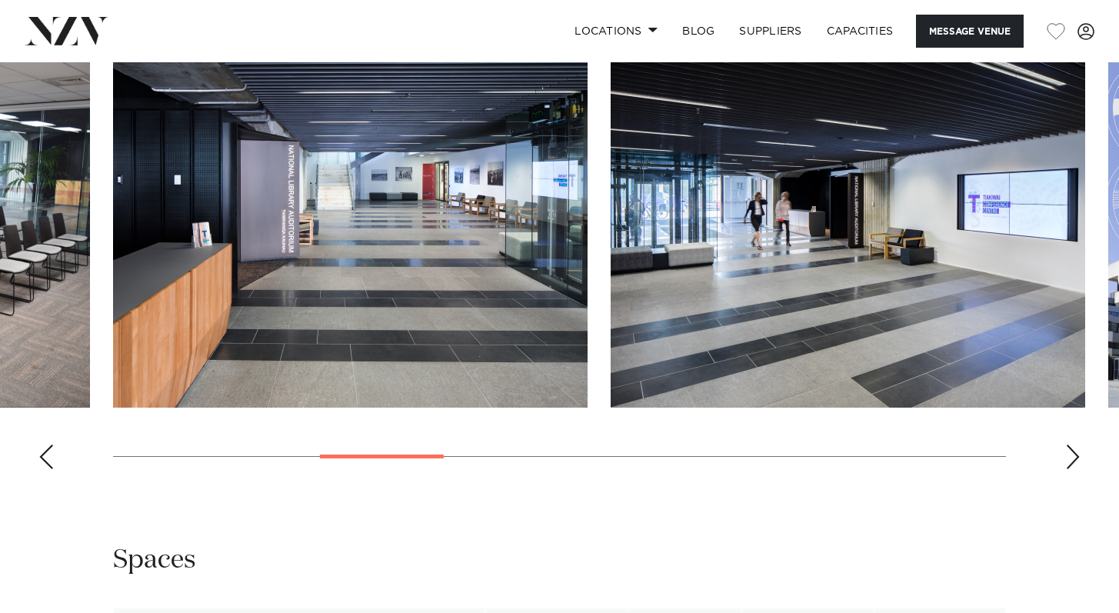
click at [1074, 447] on div "Next slide" at bounding box center [1072, 456] width 15 height 25
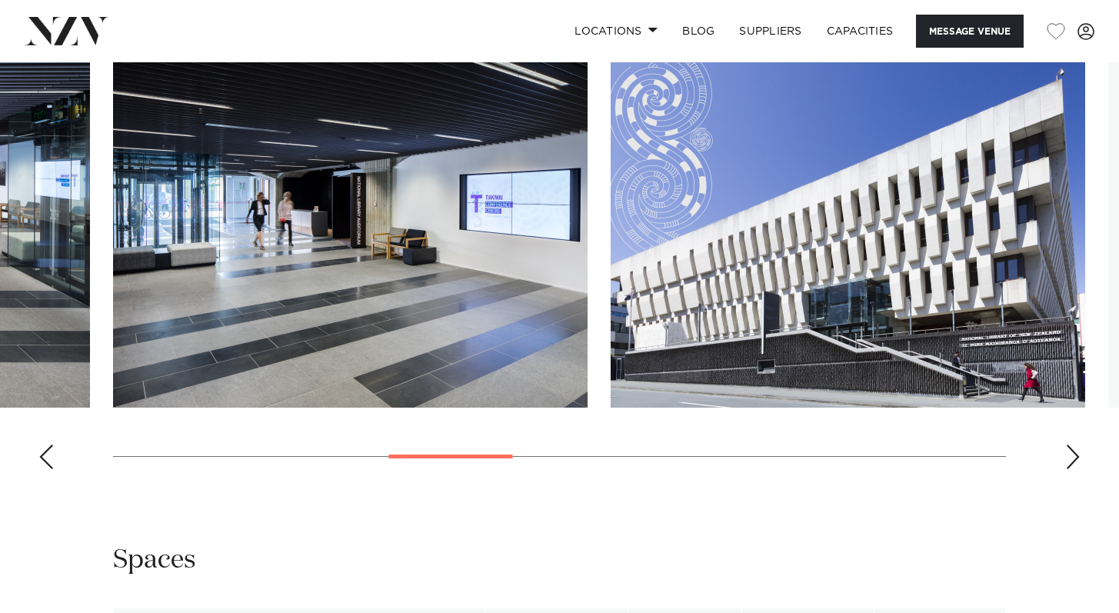
click at [1074, 447] on div "Next slide" at bounding box center [1072, 456] width 15 height 25
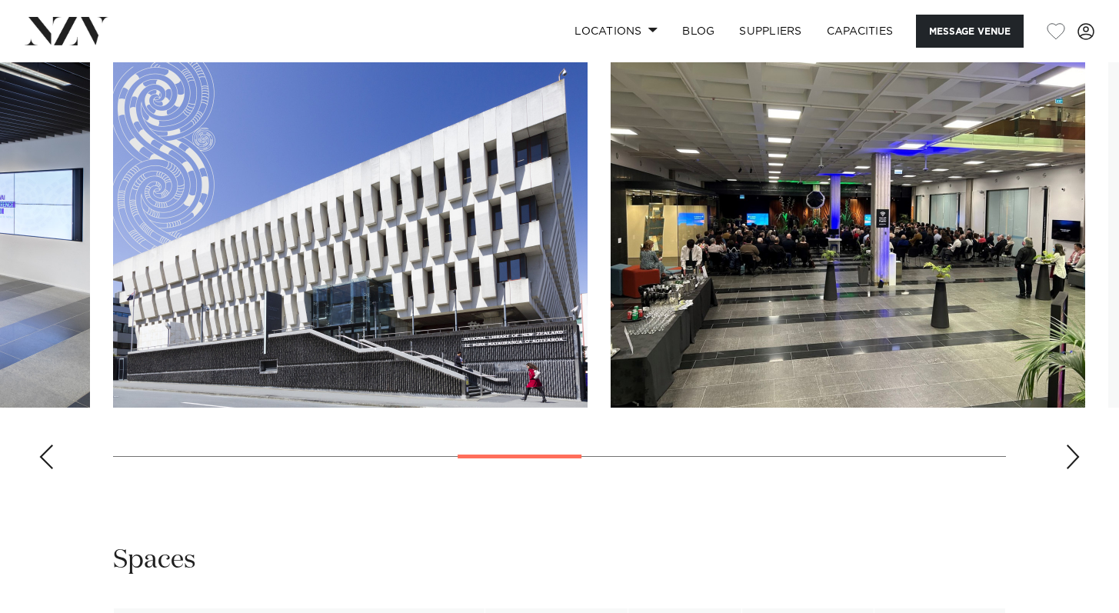
click at [1074, 448] on div "Next slide" at bounding box center [1072, 456] width 15 height 25
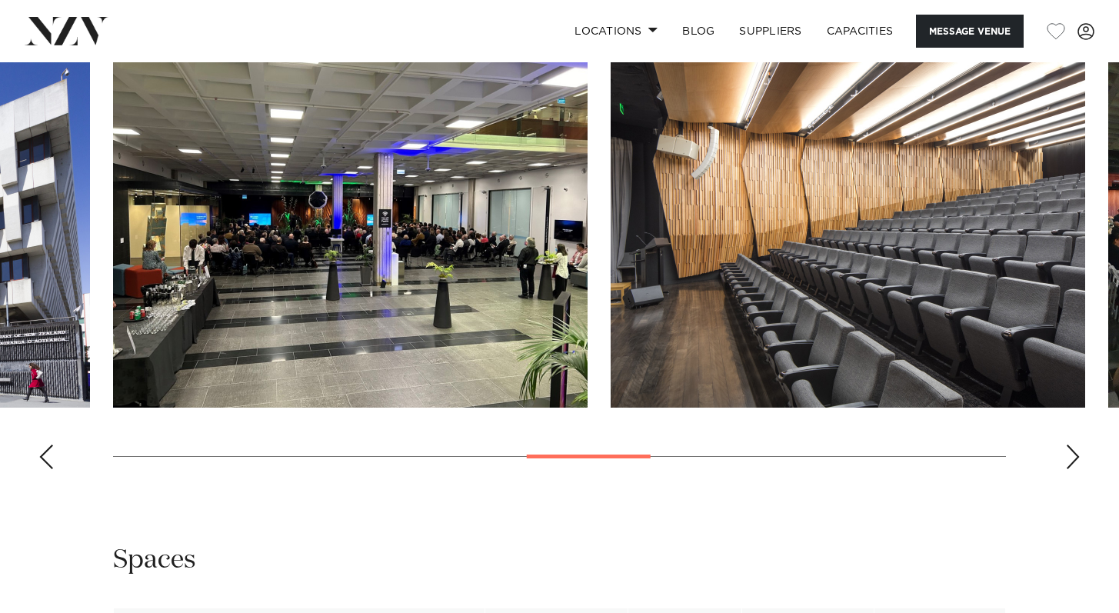
click at [1074, 449] on div "Next slide" at bounding box center [1072, 456] width 15 height 25
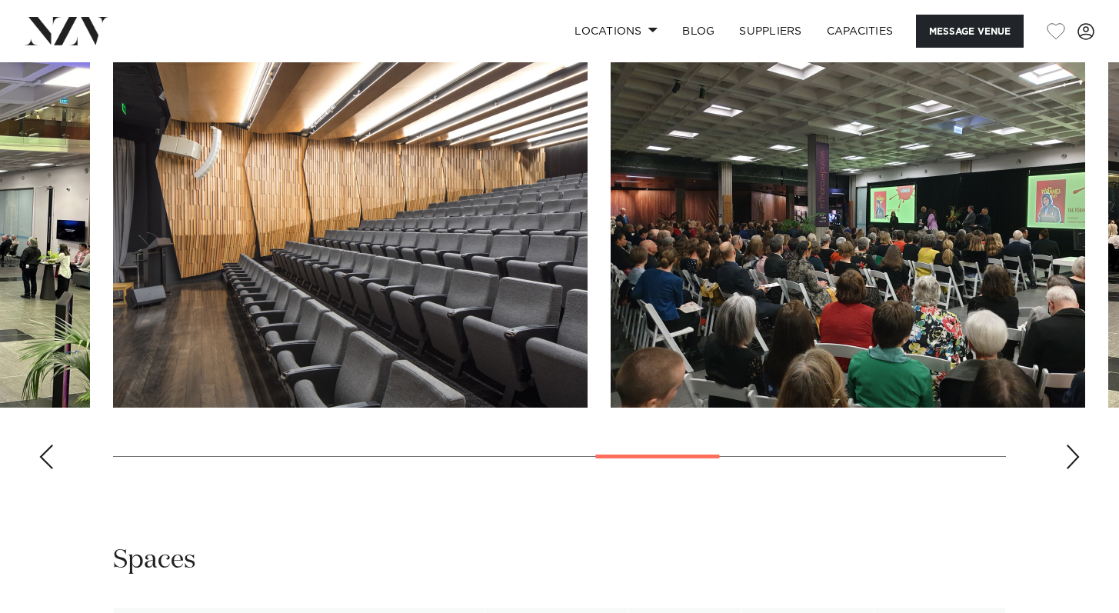
click at [1074, 450] on div "Next slide" at bounding box center [1072, 456] width 15 height 25
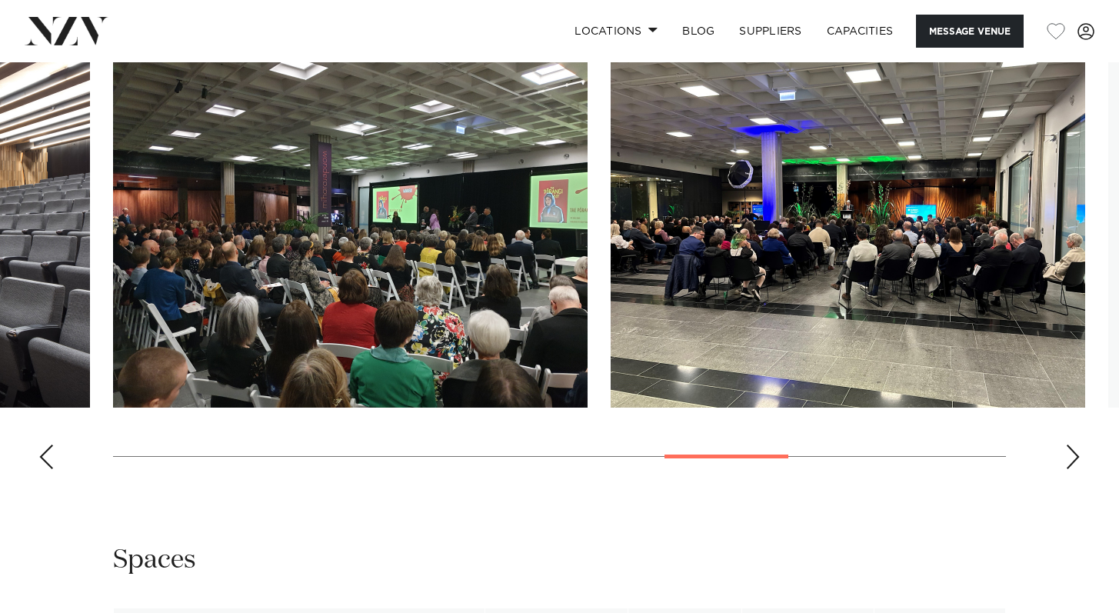
click at [1074, 455] on div "Next slide" at bounding box center [1072, 456] width 15 height 25
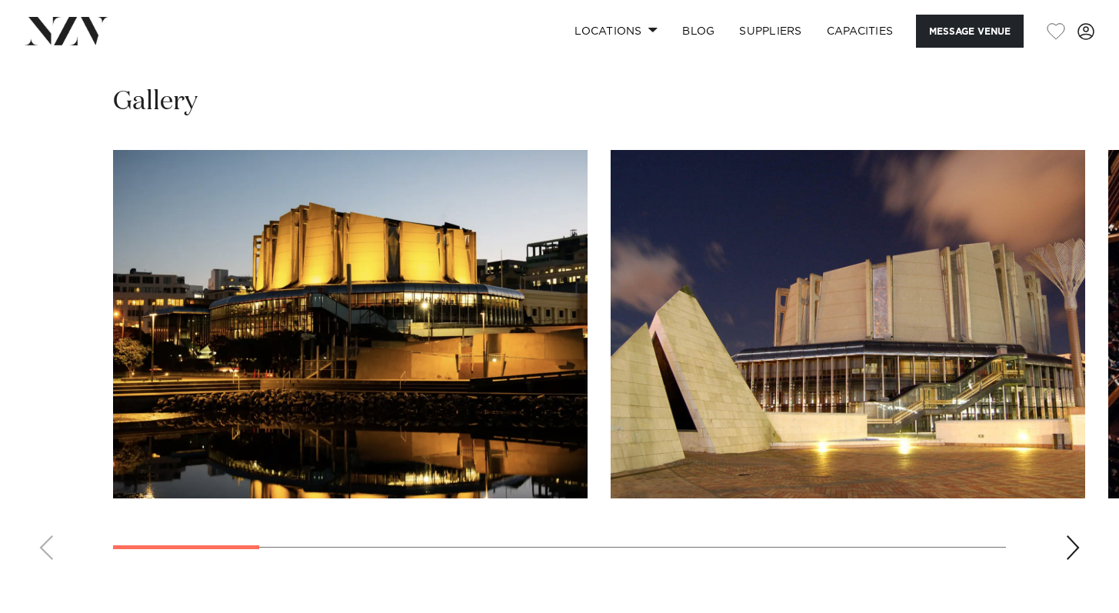
scroll to position [1673, 0]
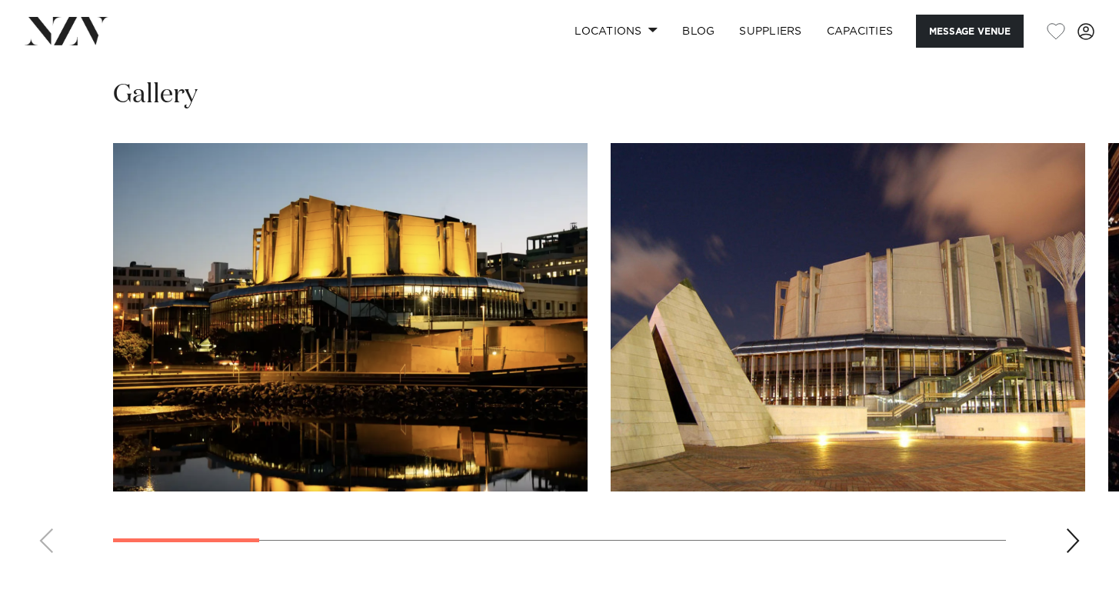
click at [1072, 538] on div "Next slide" at bounding box center [1072, 540] width 15 height 25
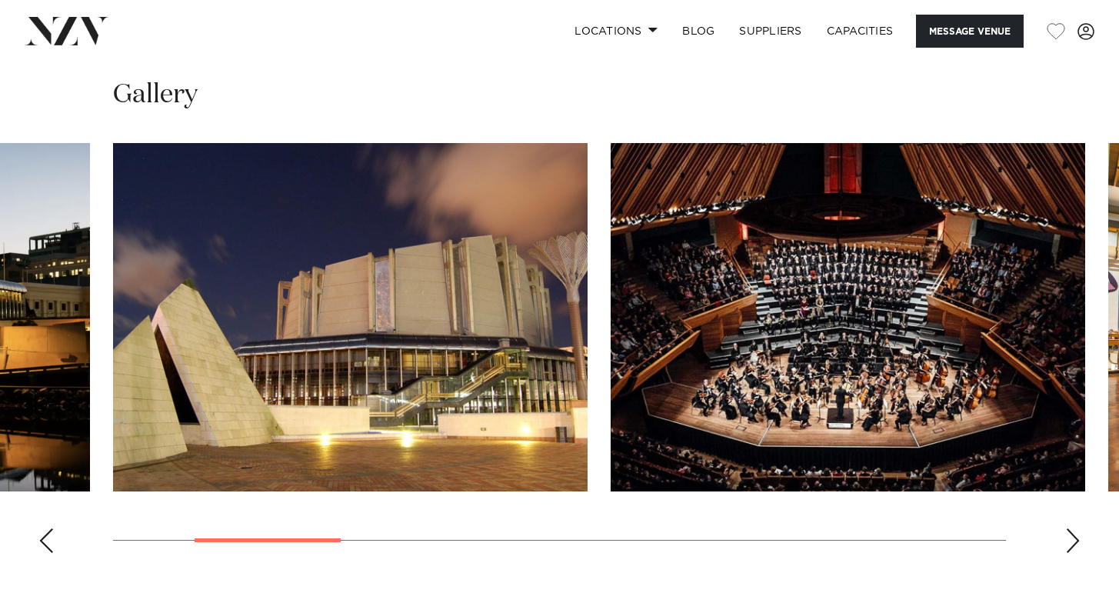
click at [1073, 540] on div "Next slide" at bounding box center [1072, 540] width 15 height 25
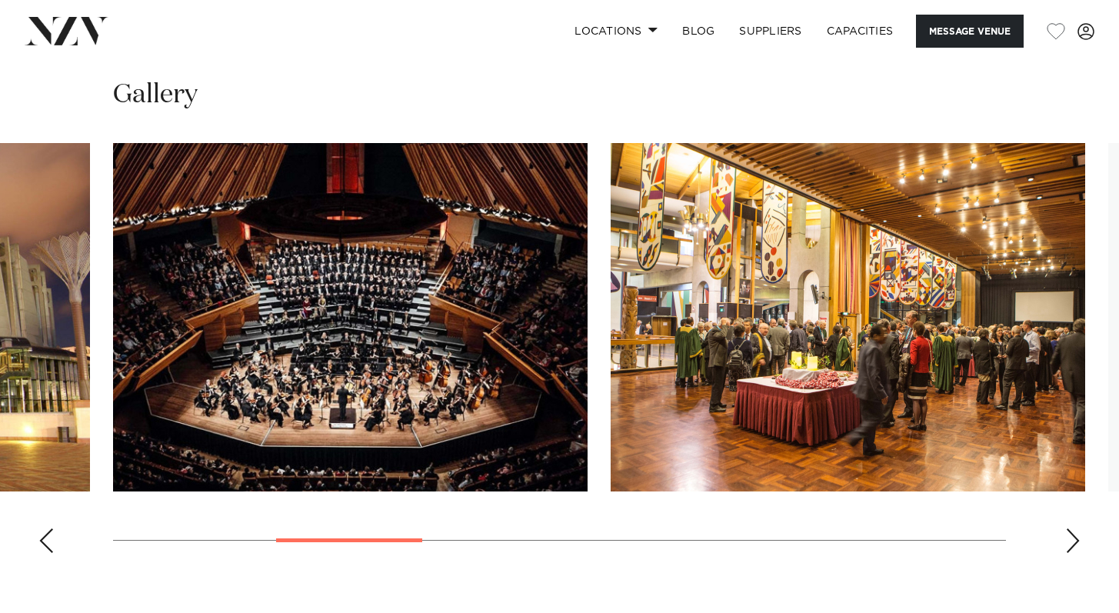
click at [1073, 540] on div "Next slide" at bounding box center [1072, 540] width 15 height 25
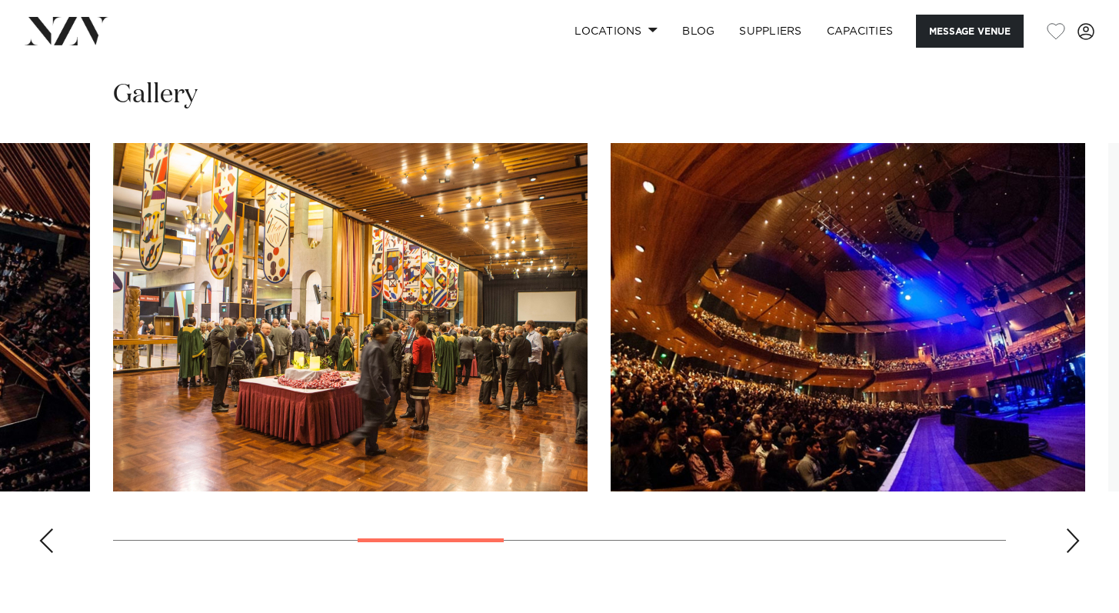
click at [1073, 540] on div "Next slide" at bounding box center [1072, 540] width 15 height 25
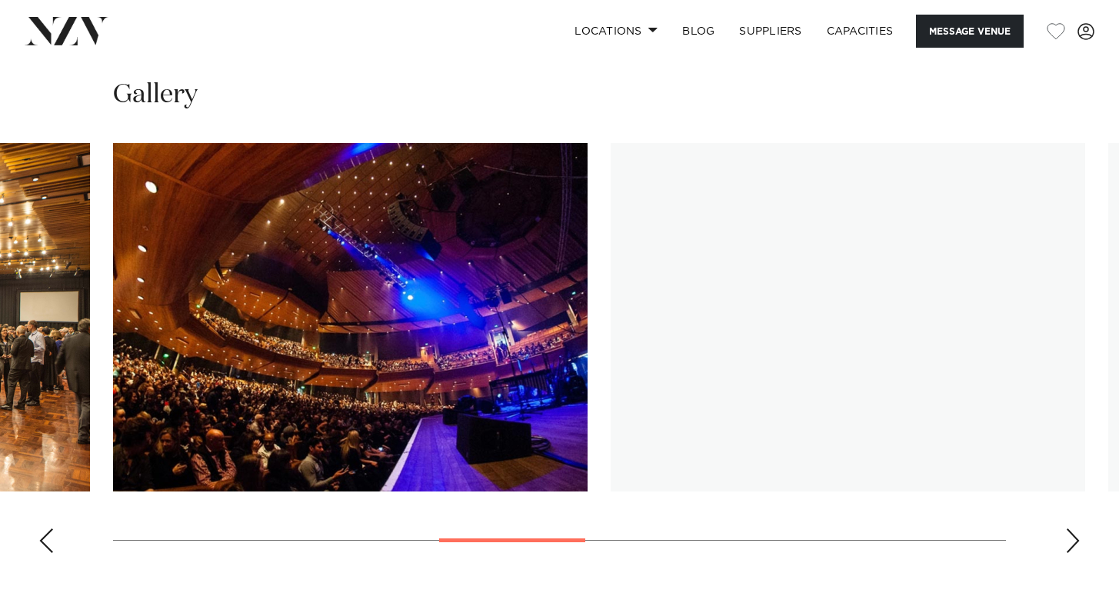
click at [1073, 540] on div "Next slide" at bounding box center [1072, 540] width 15 height 25
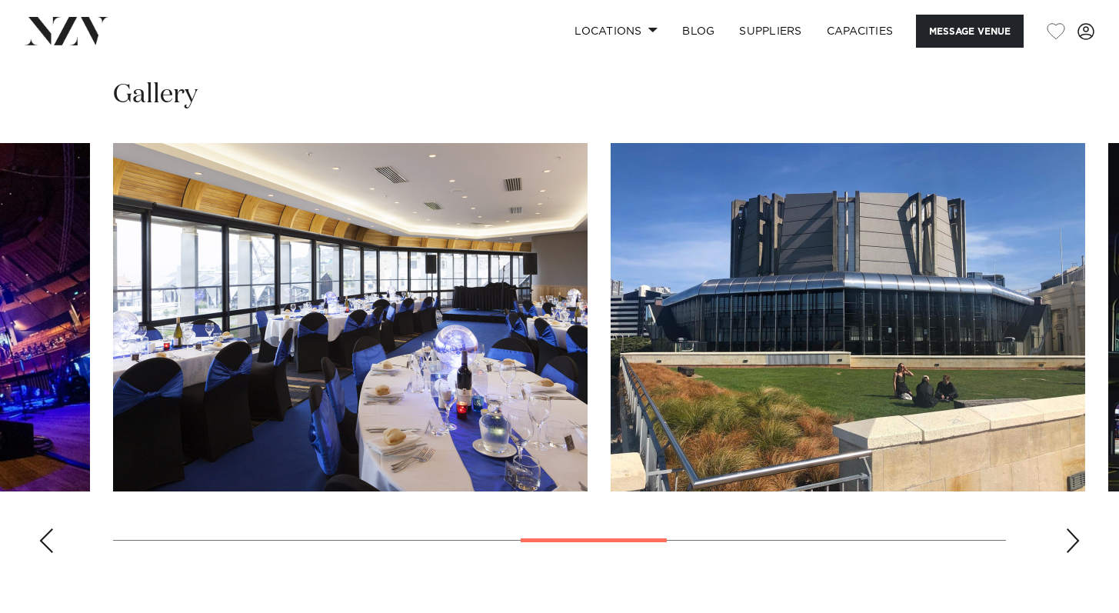
click at [1074, 540] on div "Next slide" at bounding box center [1072, 540] width 15 height 25
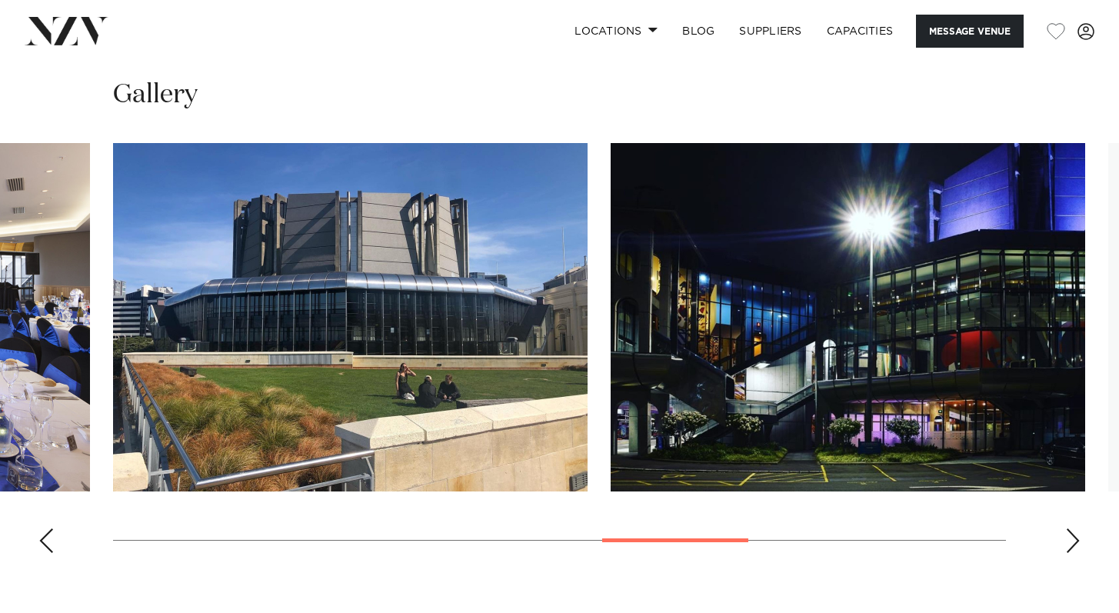
click at [1074, 540] on div "Next slide" at bounding box center [1072, 540] width 15 height 25
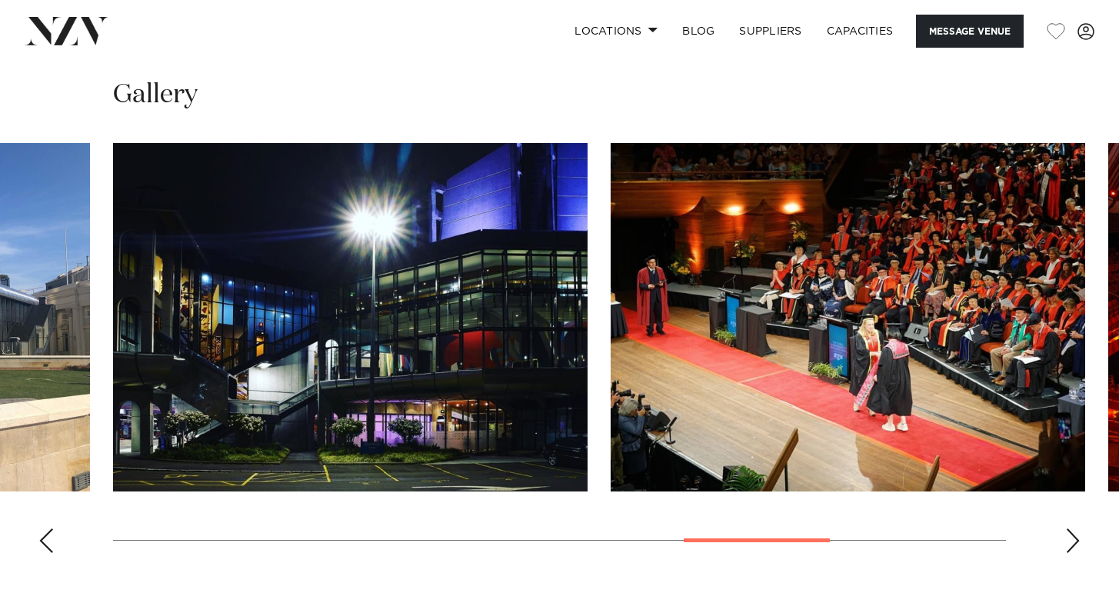
click at [1074, 543] on div "Next slide" at bounding box center [1072, 540] width 15 height 25
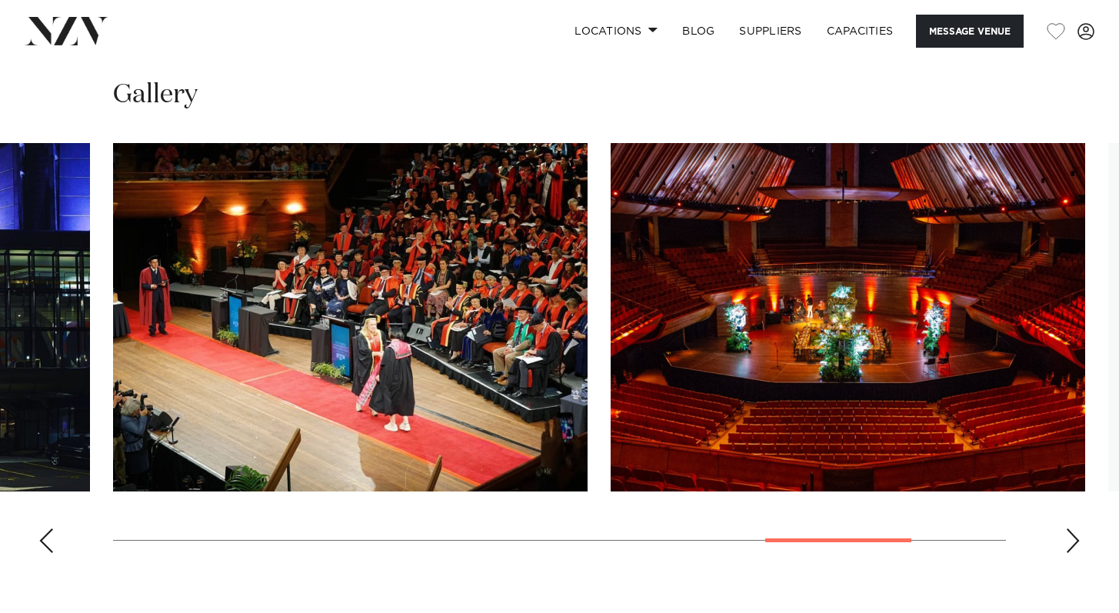
click at [1074, 543] on div "Next slide" at bounding box center [1072, 540] width 15 height 25
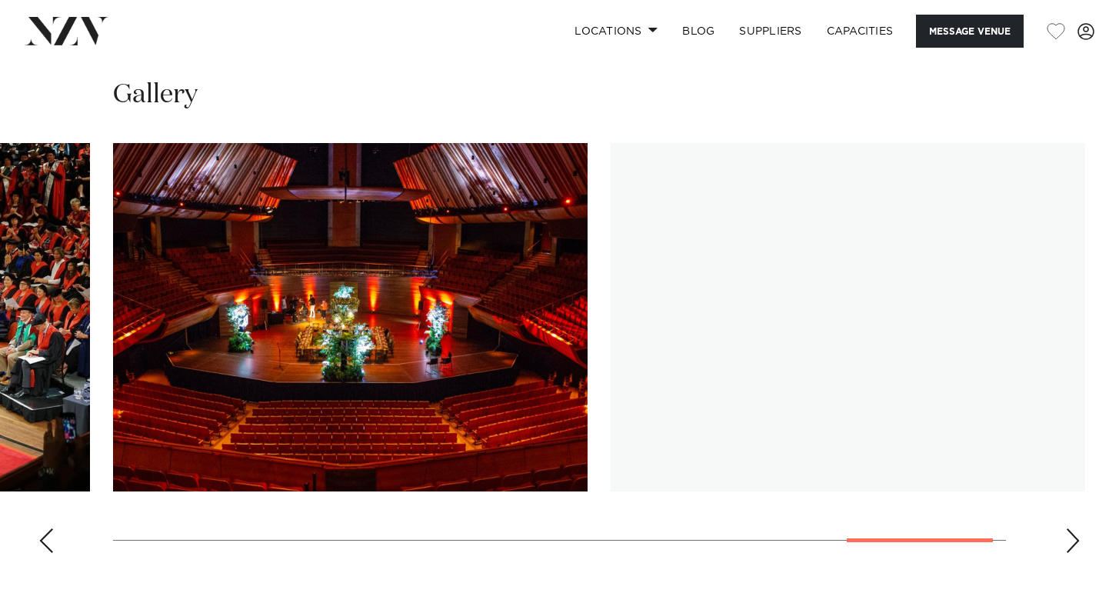
click at [1074, 544] on div "Next slide" at bounding box center [1072, 540] width 15 height 25
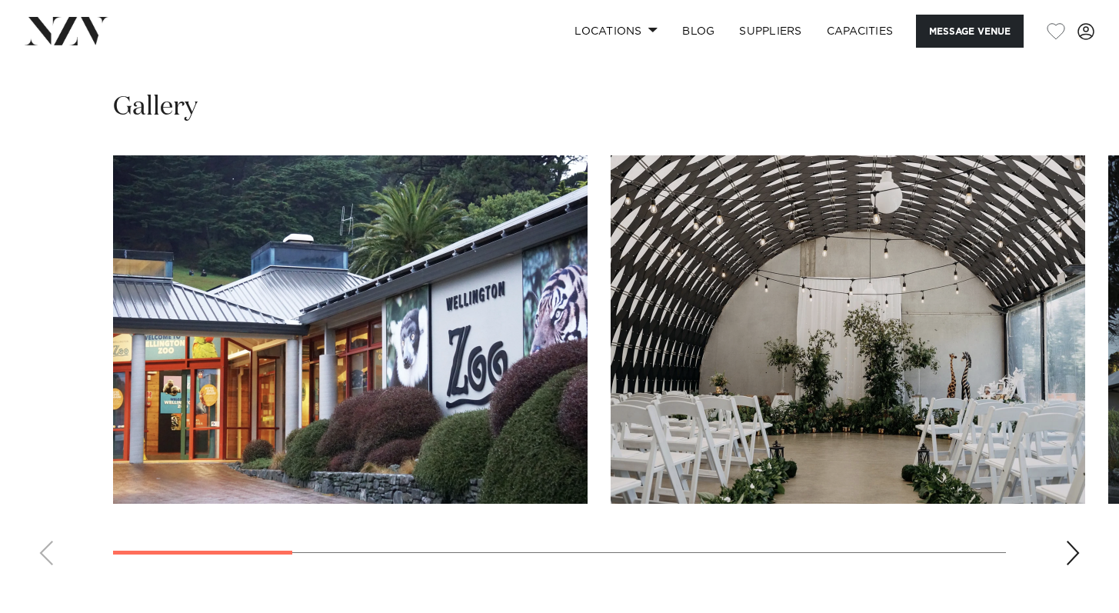
scroll to position [1851, 0]
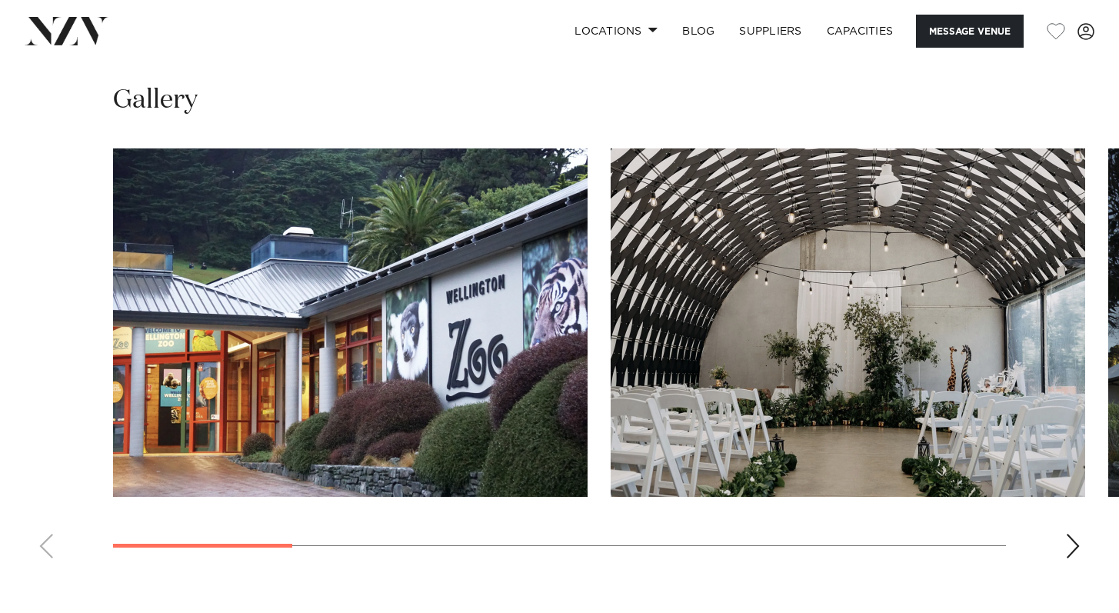
click at [1071, 543] on div "Next slide" at bounding box center [1072, 546] width 15 height 25
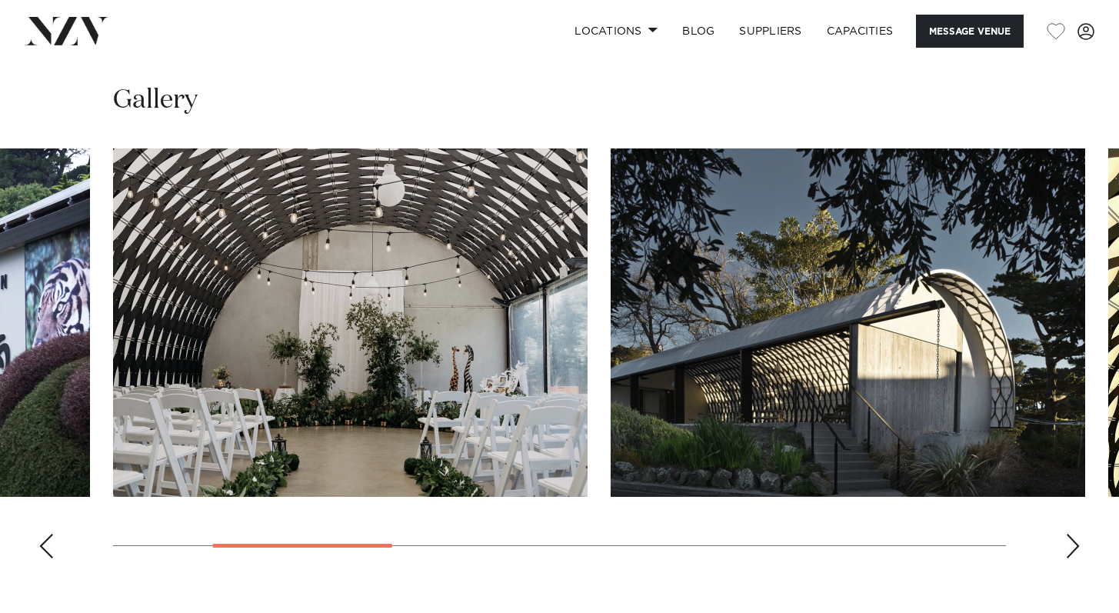
click at [1071, 543] on div "Next slide" at bounding box center [1072, 546] width 15 height 25
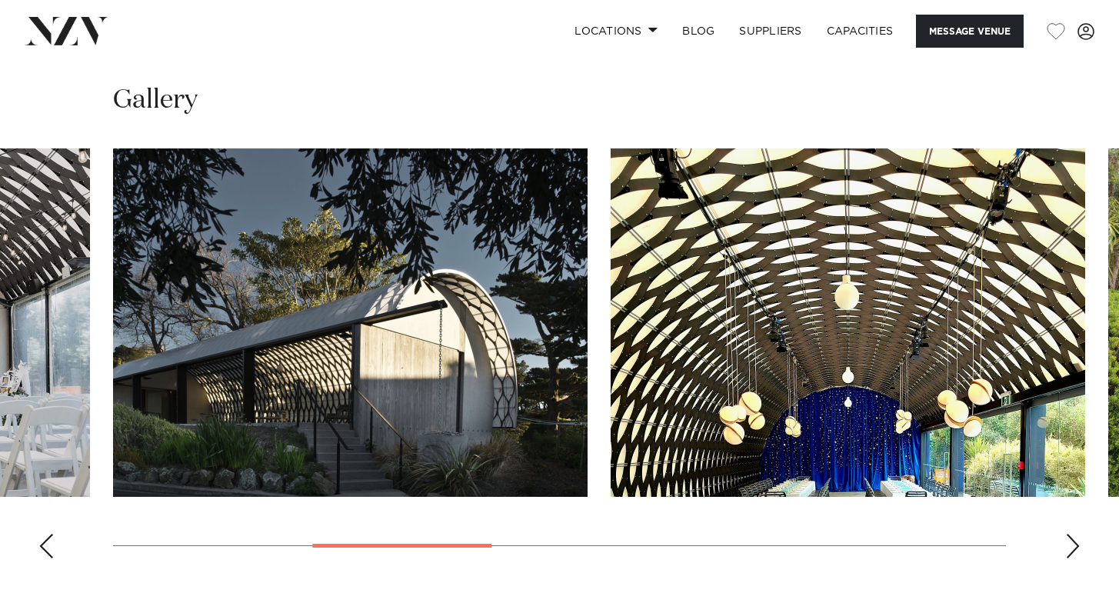
click at [1071, 543] on div "Next slide" at bounding box center [1072, 546] width 15 height 25
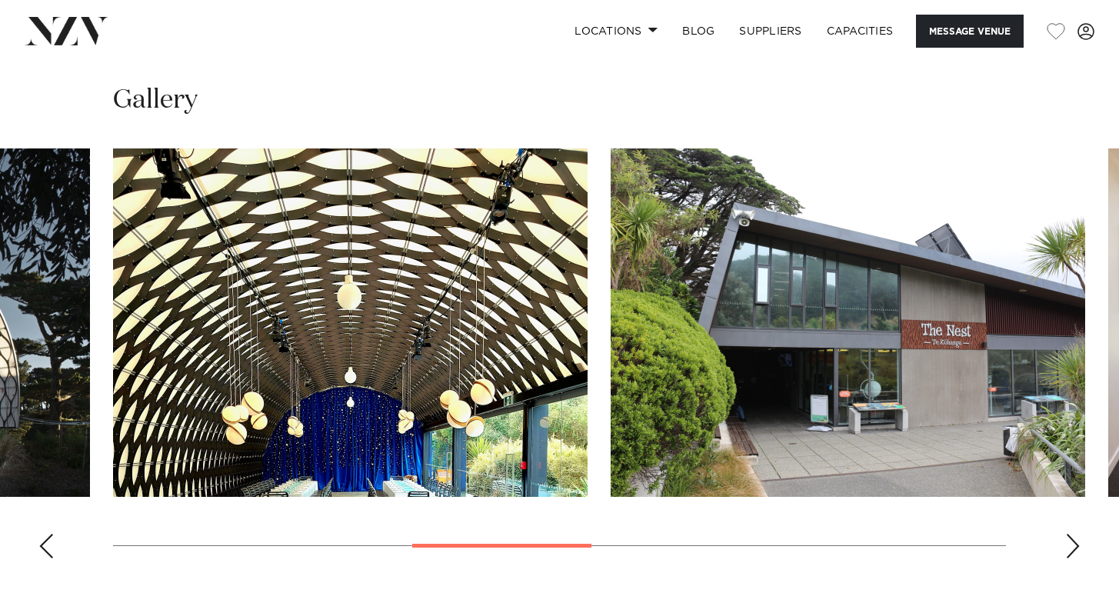
click at [1073, 544] on div "Next slide" at bounding box center [1072, 546] width 15 height 25
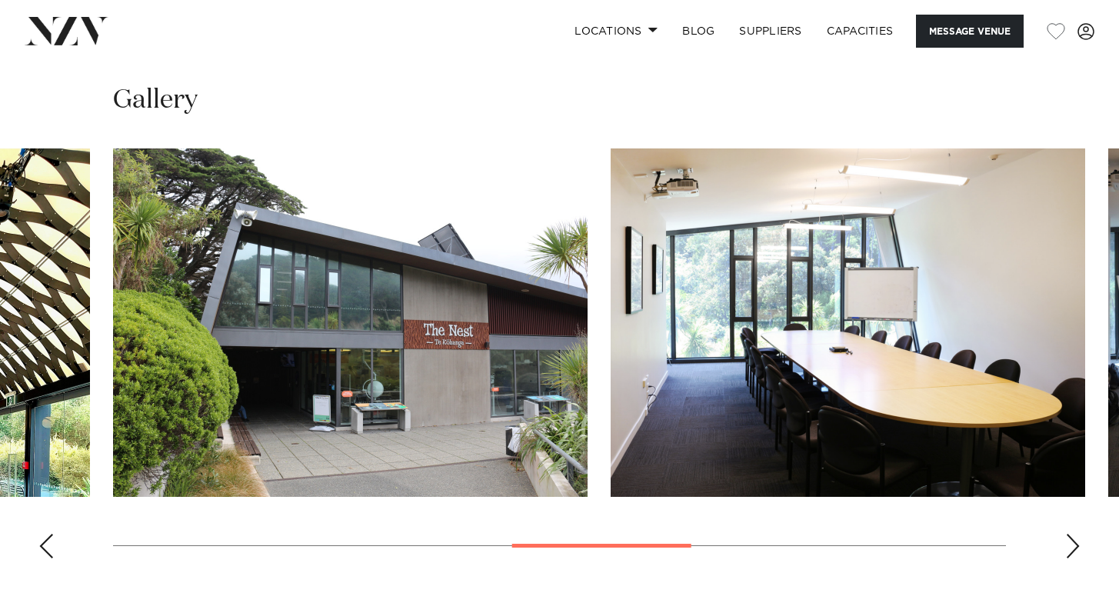
click at [1074, 542] on div "Next slide" at bounding box center [1072, 546] width 15 height 25
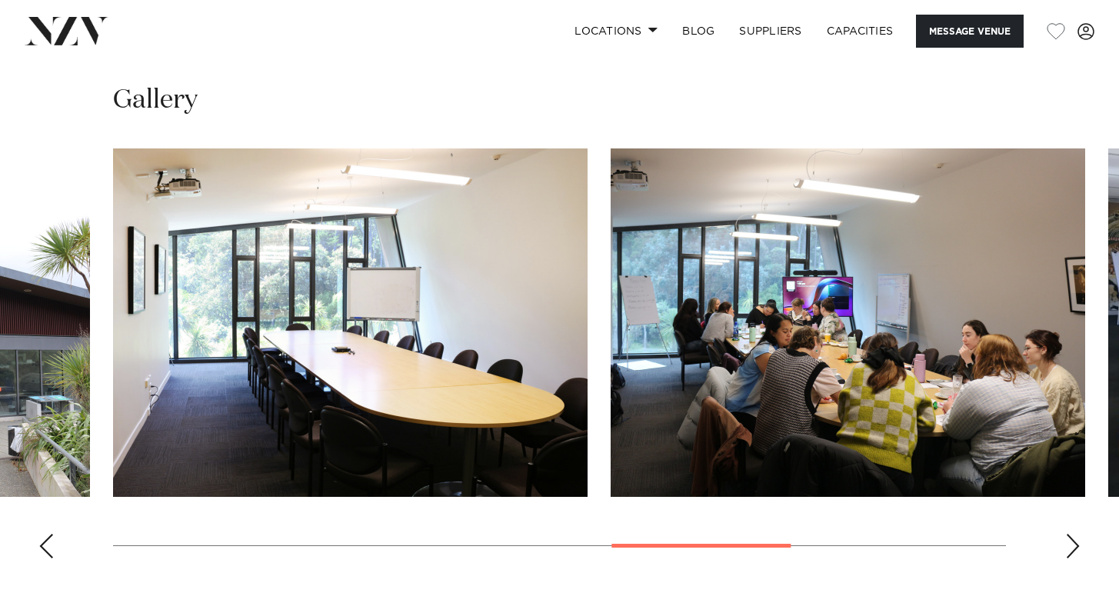
click at [1074, 540] on div "Next slide" at bounding box center [1072, 546] width 15 height 25
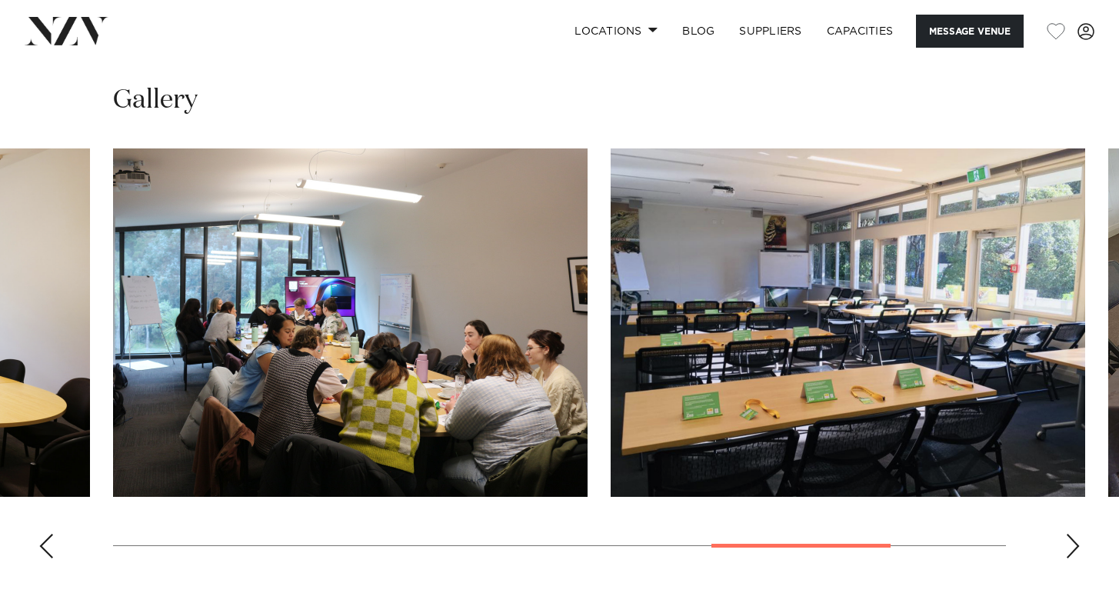
click at [1074, 542] on div "Next slide" at bounding box center [1072, 546] width 15 height 25
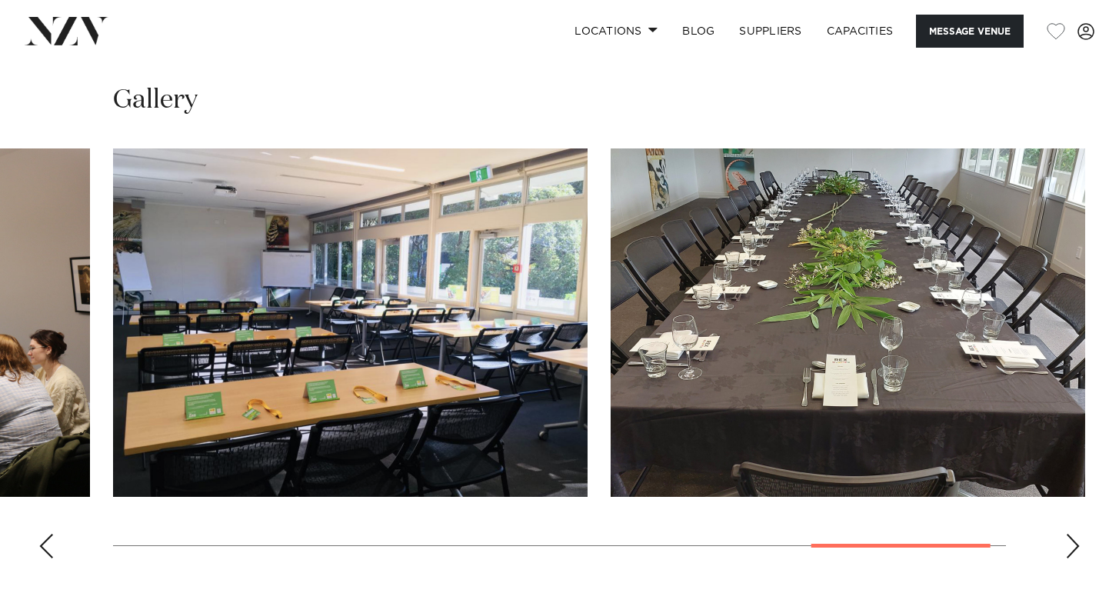
click at [1076, 544] on div "Next slide" at bounding box center [1072, 546] width 15 height 25
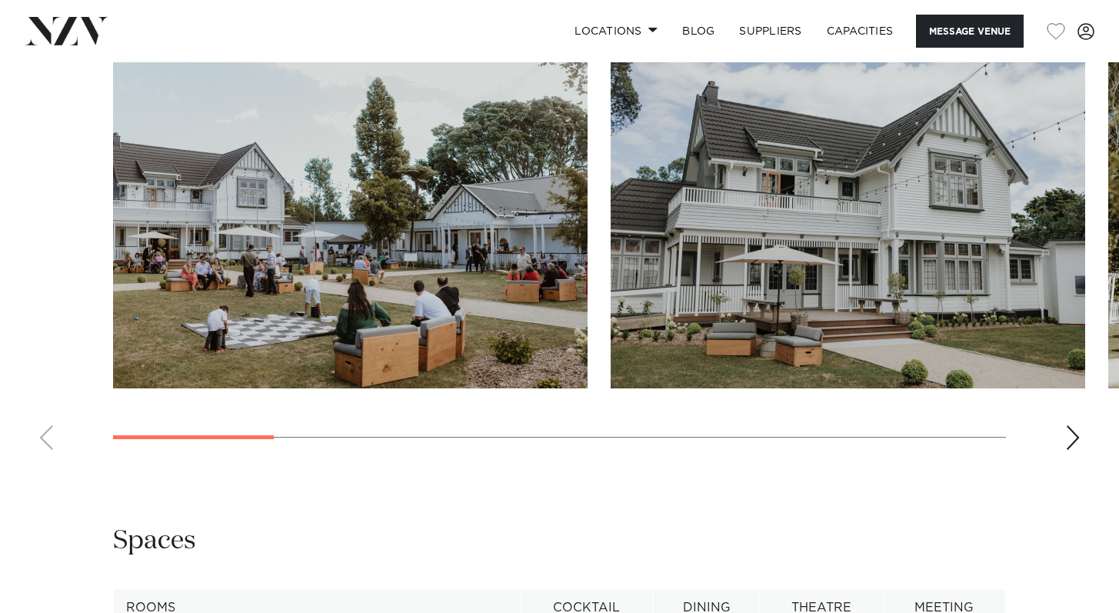
scroll to position [1874, 0]
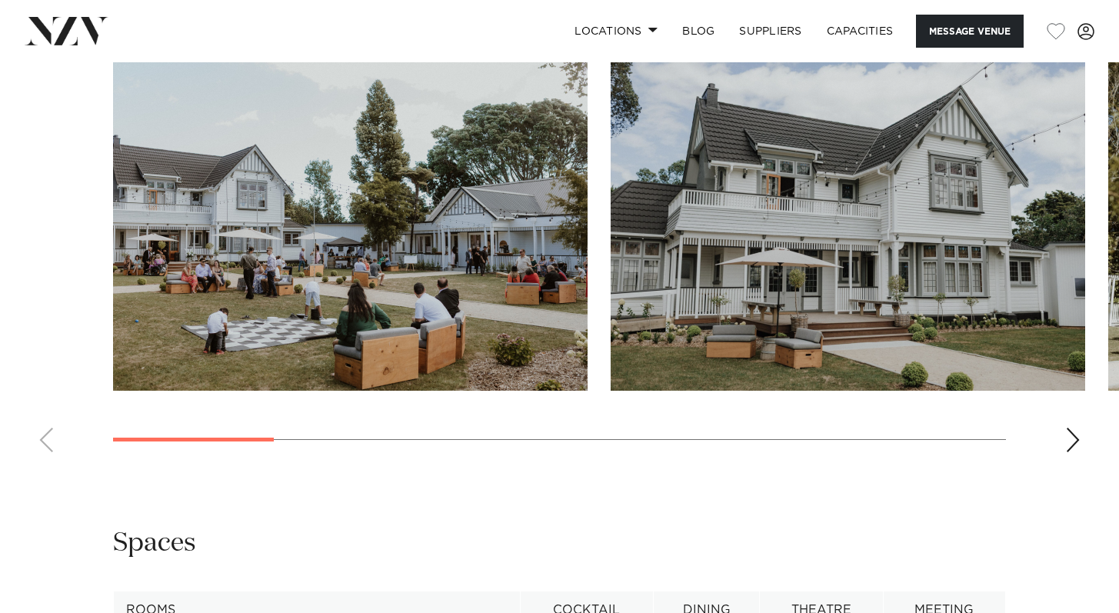
click at [1070, 427] on div "Next slide" at bounding box center [1072, 439] width 15 height 25
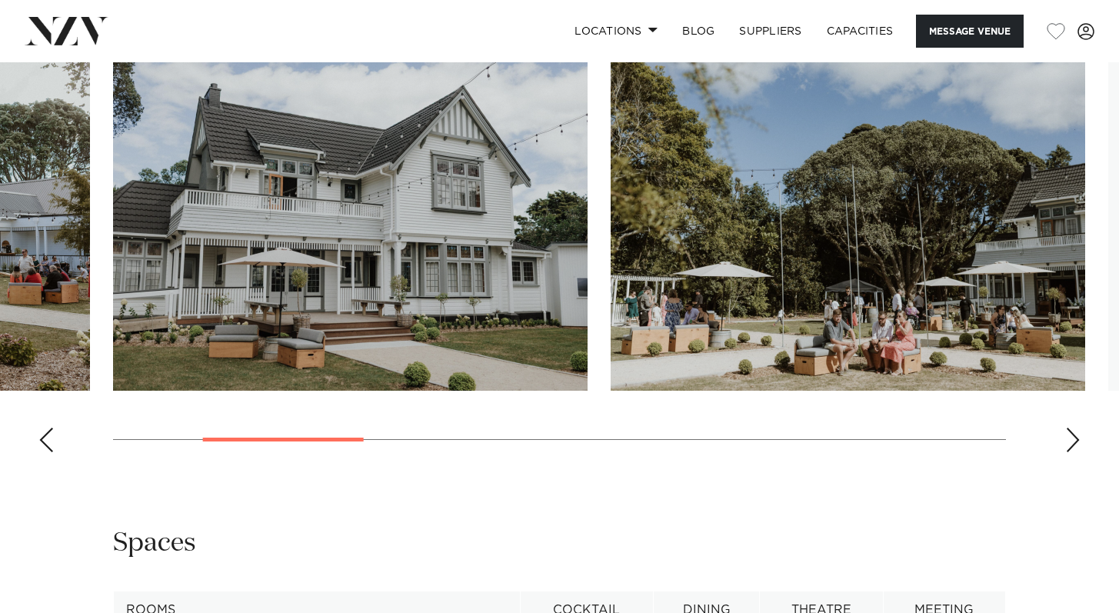
click at [1070, 427] on div "Next slide" at bounding box center [1072, 439] width 15 height 25
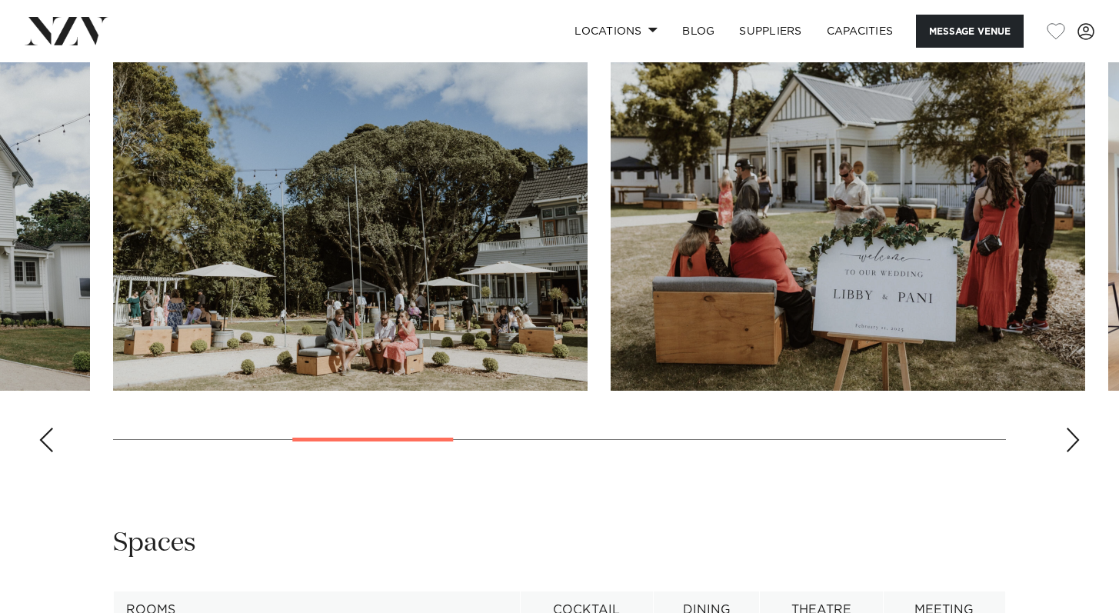
click at [1074, 427] on div "Next slide" at bounding box center [1072, 439] width 15 height 25
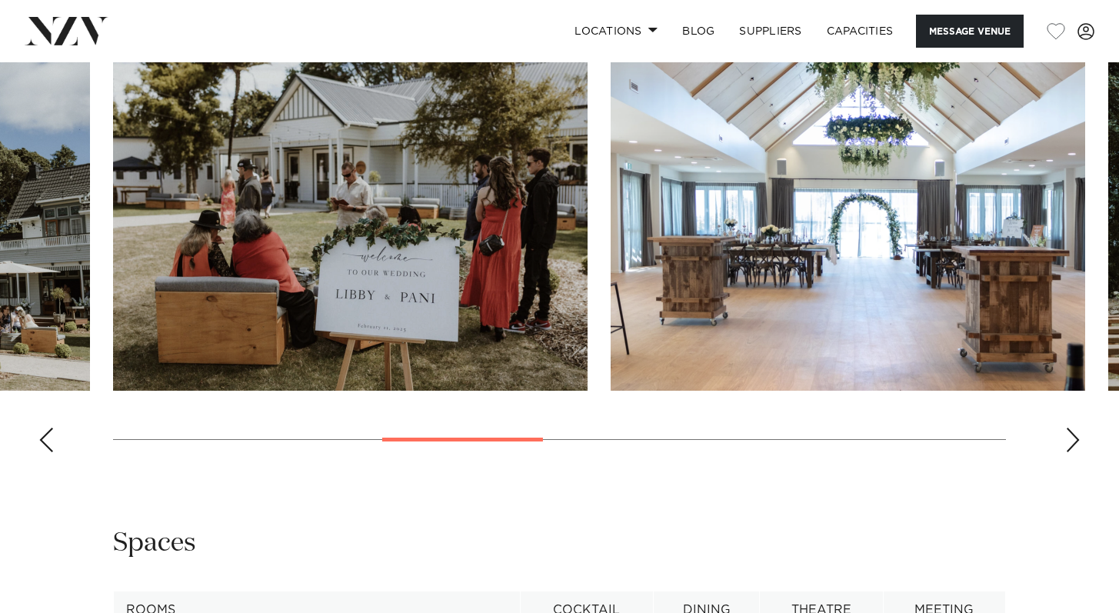
click at [1075, 427] on div "Next slide" at bounding box center [1072, 439] width 15 height 25
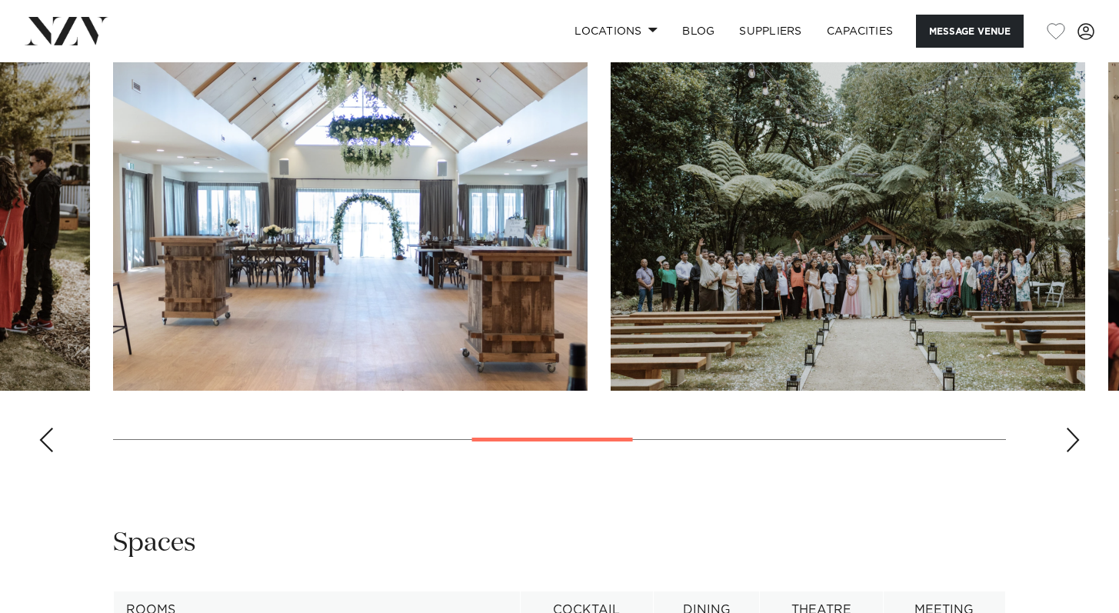
click at [1076, 427] on div "Next slide" at bounding box center [1072, 439] width 15 height 25
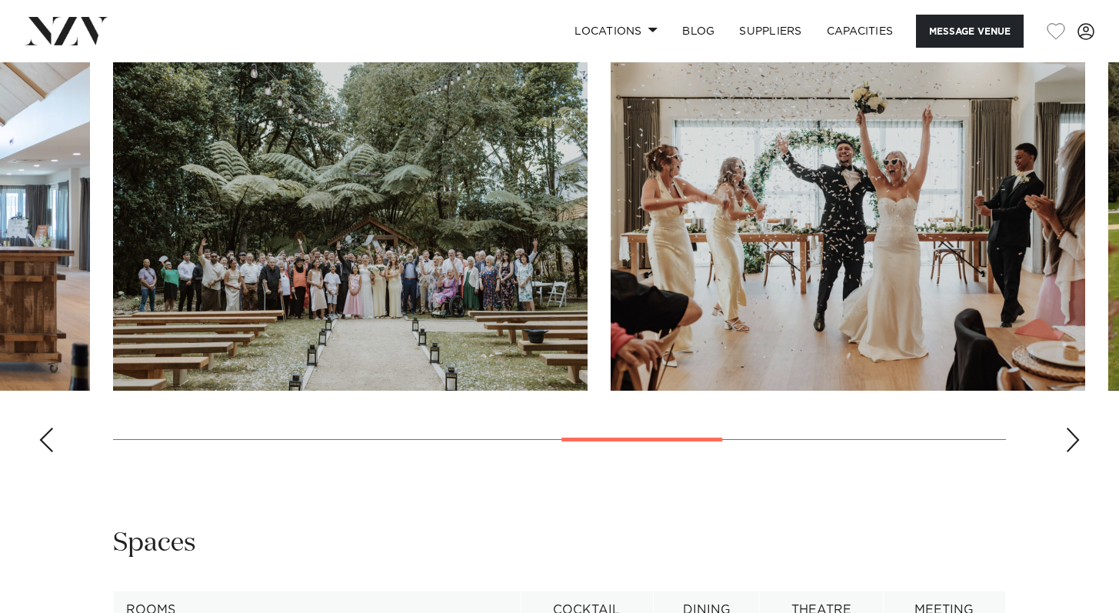
click at [1078, 427] on div "Next slide" at bounding box center [1072, 439] width 15 height 25
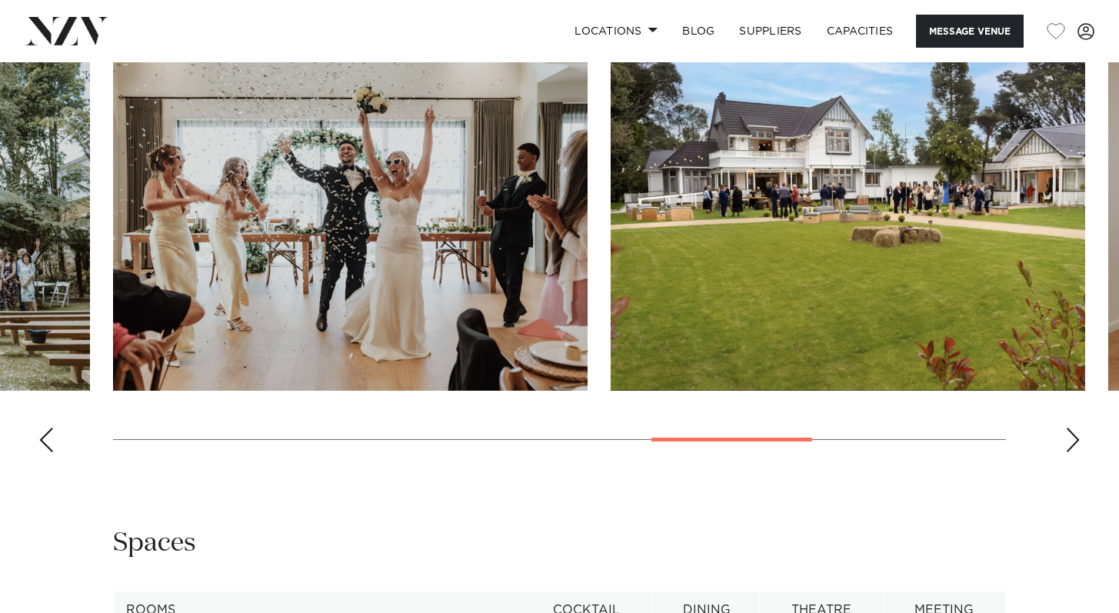
click at [1079, 427] on div "Next slide" at bounding box center [1072, 439] width 15 height 25
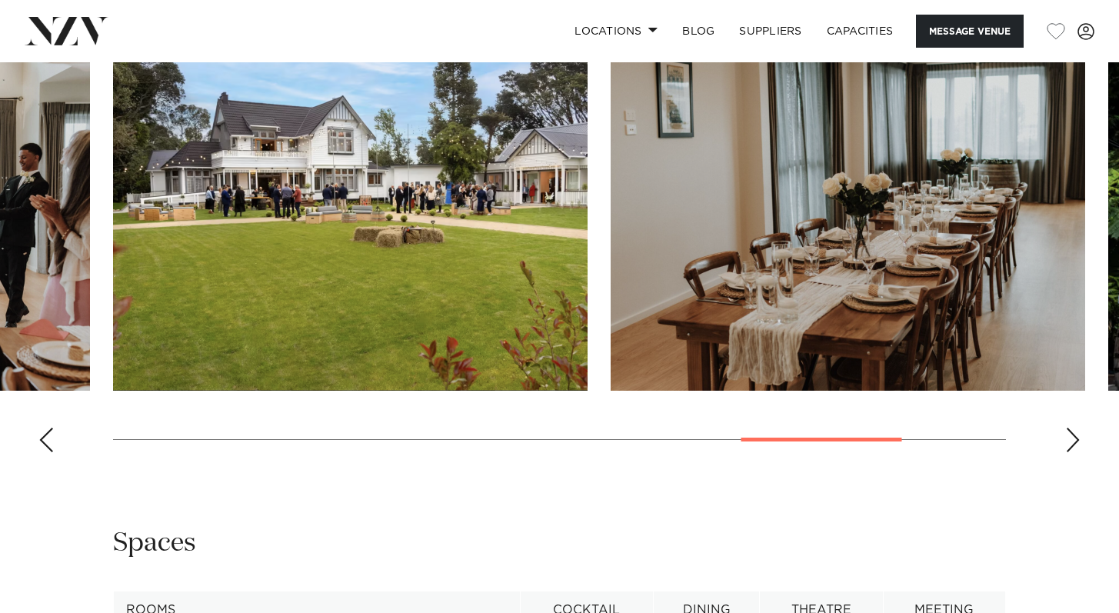
click at [1081, 417] on swiper-container at bounding box center [559, 253] width 1119 height 422
click at [1084, 411] on swiper-container at bounding box center [559, 253] width 1119 height 422
click at [1077, 427] on div "Next slide" at bounding box center [1072, 439] width 15 height 25
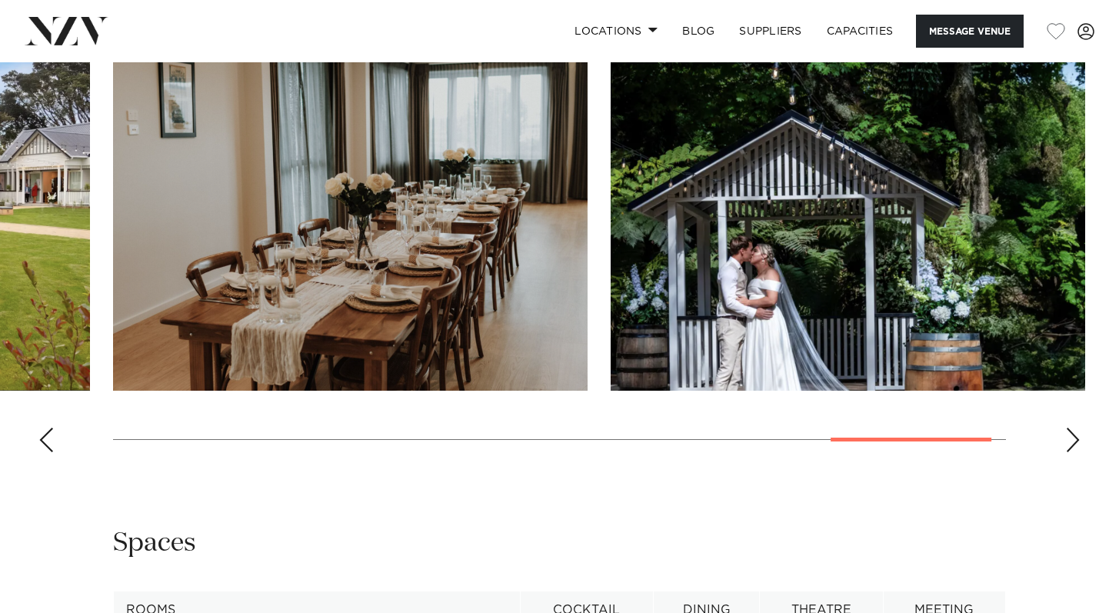
click at [1077, 427] on div "Next slide" at bounding box center [1072, 439] width 15 height 25
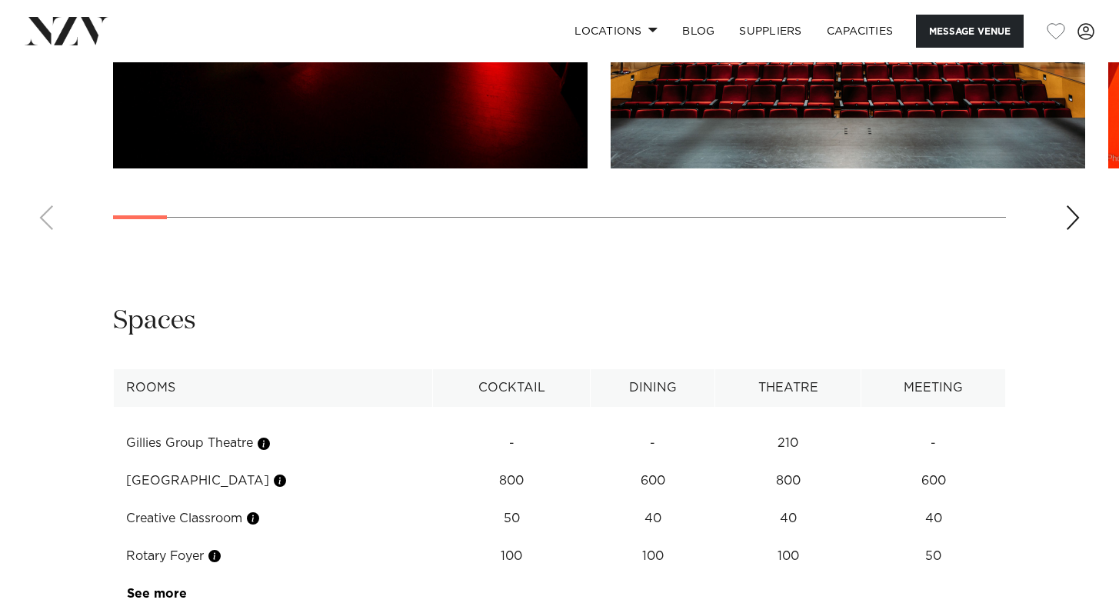
scroll to position [1617, 0]
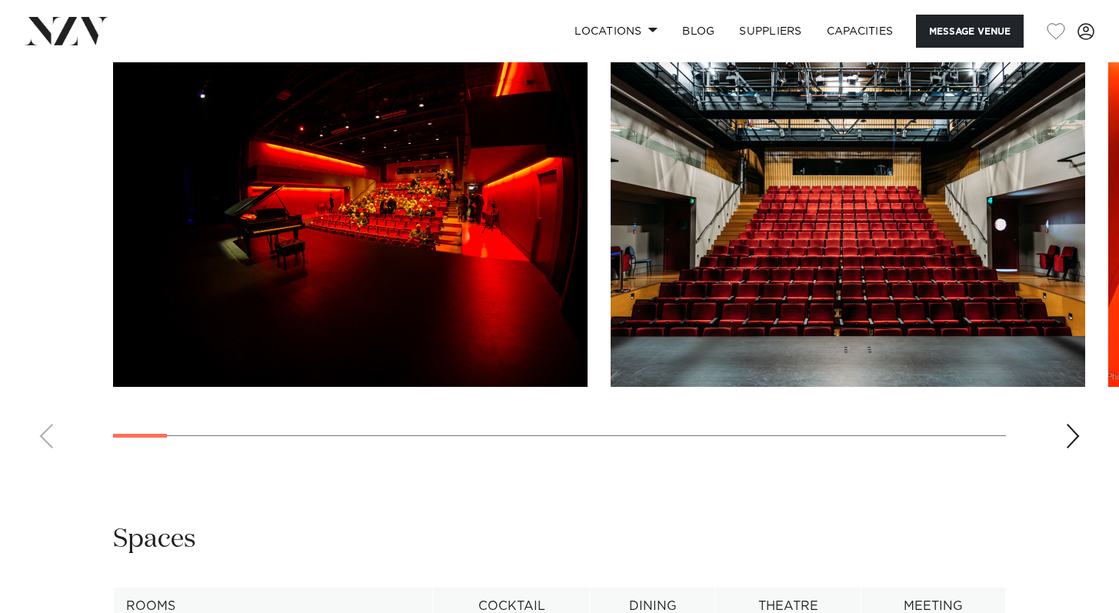
click at [1075, 434] on div "Next slide" at bounding box center [1072, 436] width 15 height 25
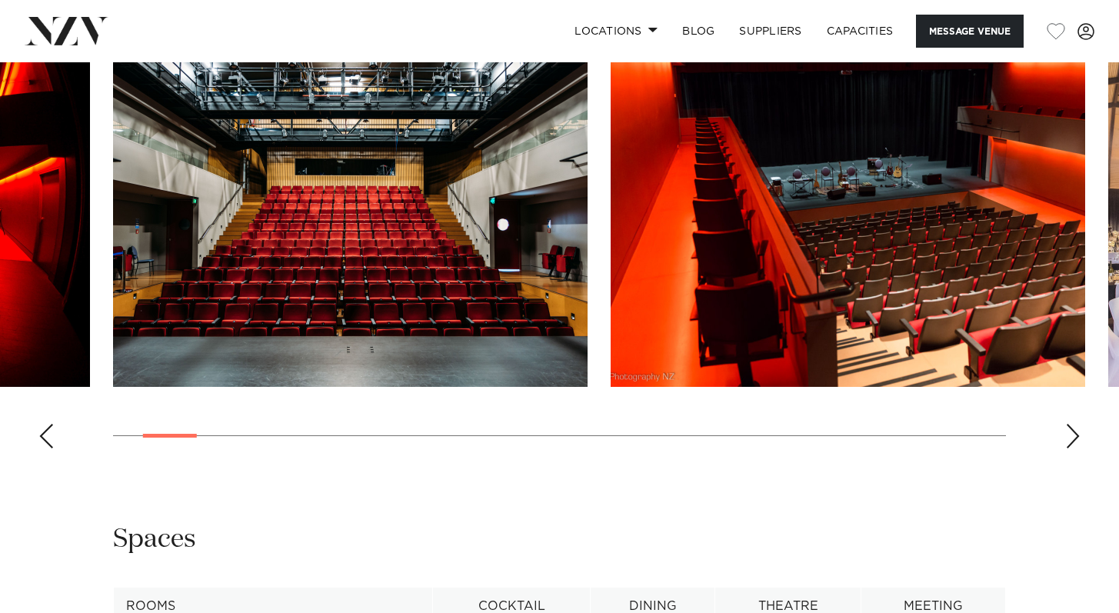
click at [1075, 434] on div "Next slide" at bounding box center [1072, 436] width 15 height 25
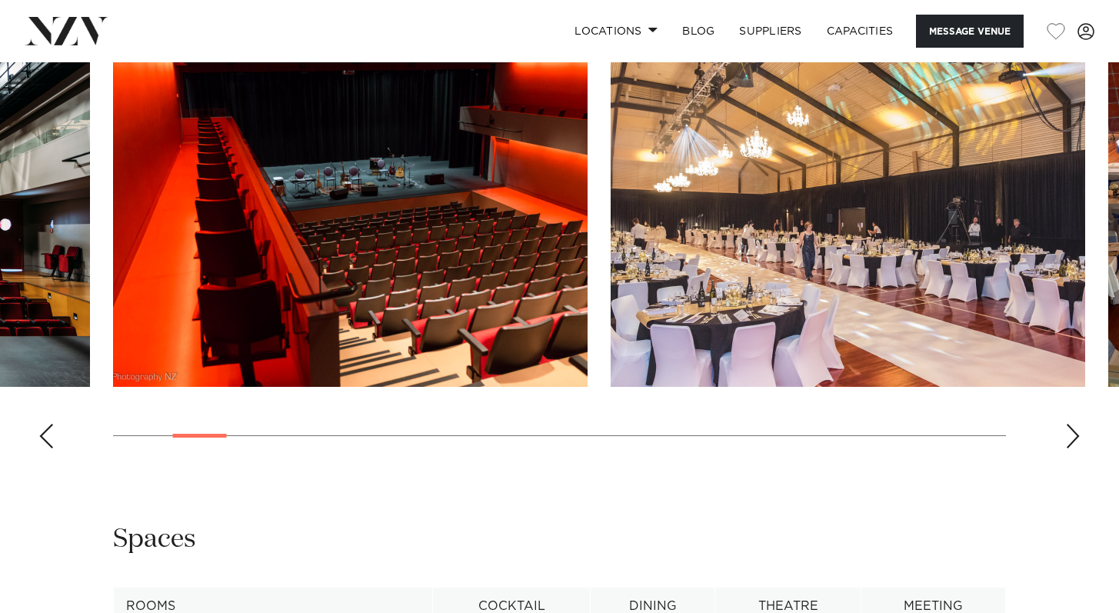
click at [1075, 434] on div "Next slide" at bounding box center [1072, 436] width 15 height 25
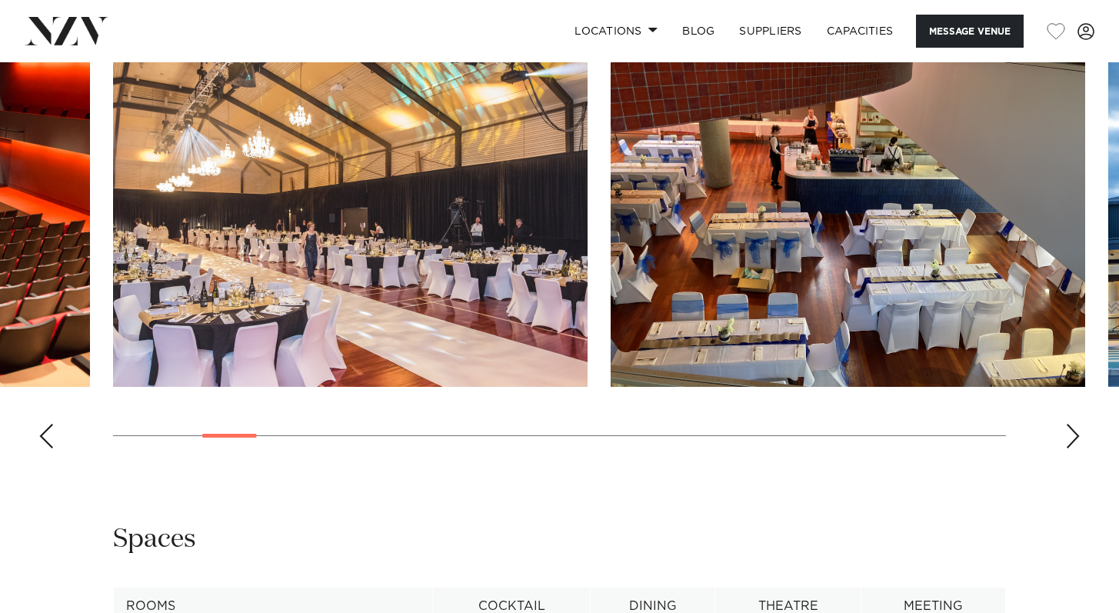
click at [1075, 434] on div "Next slide" at bounding box center [1072, 436] width 15 height 25
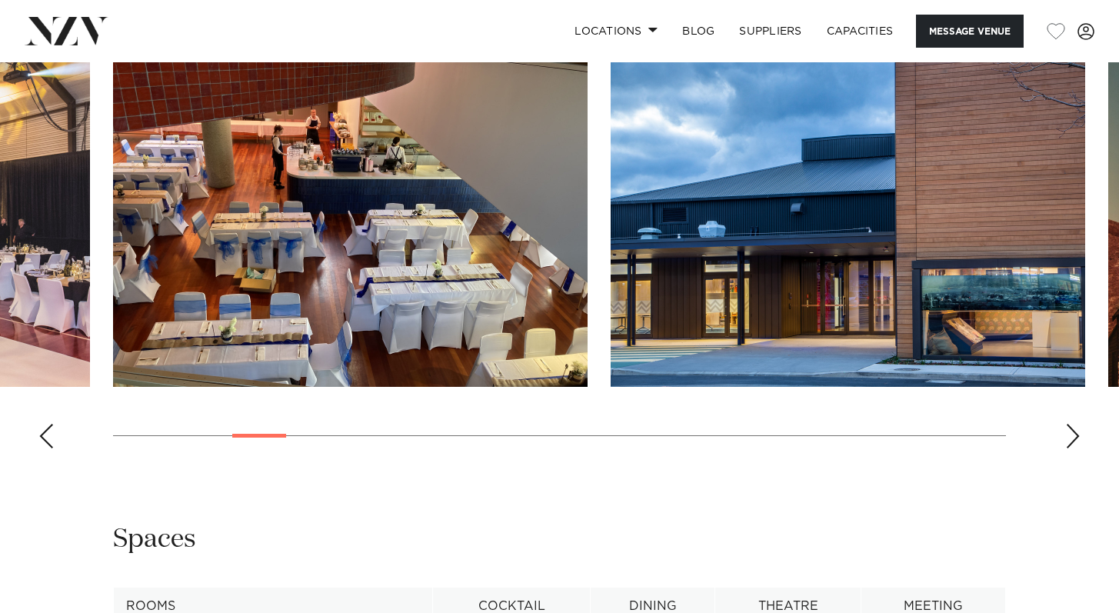
click at [1075, 434] on div "Next slide" at bounding box center [1072, 436] width 15 height 25
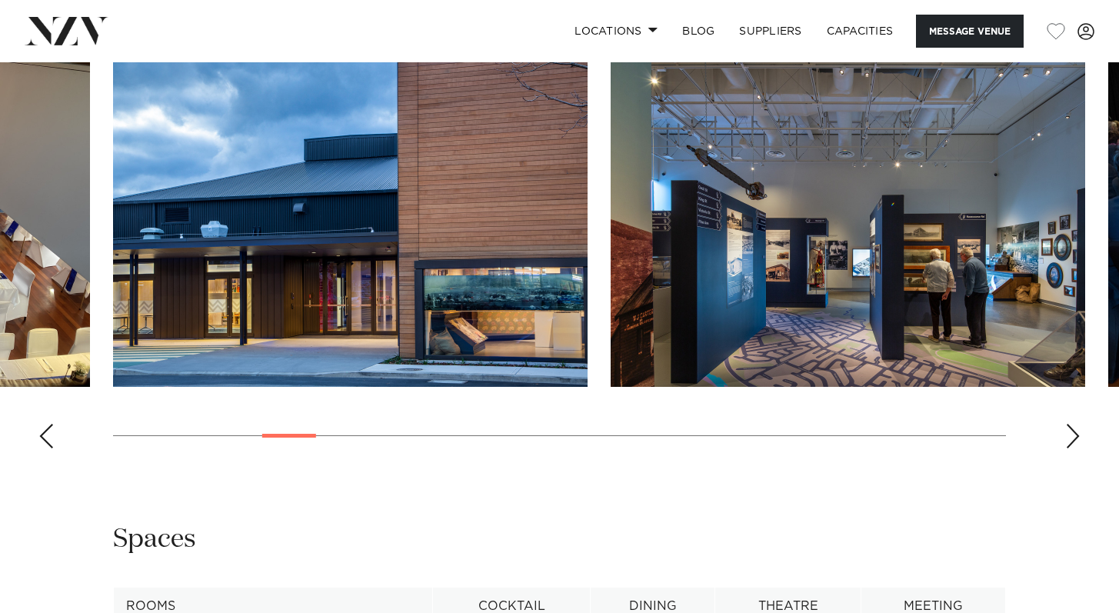
click at [1075, 434] on div "Next slide" at bounding box center [1072, 436] width 15 height 25
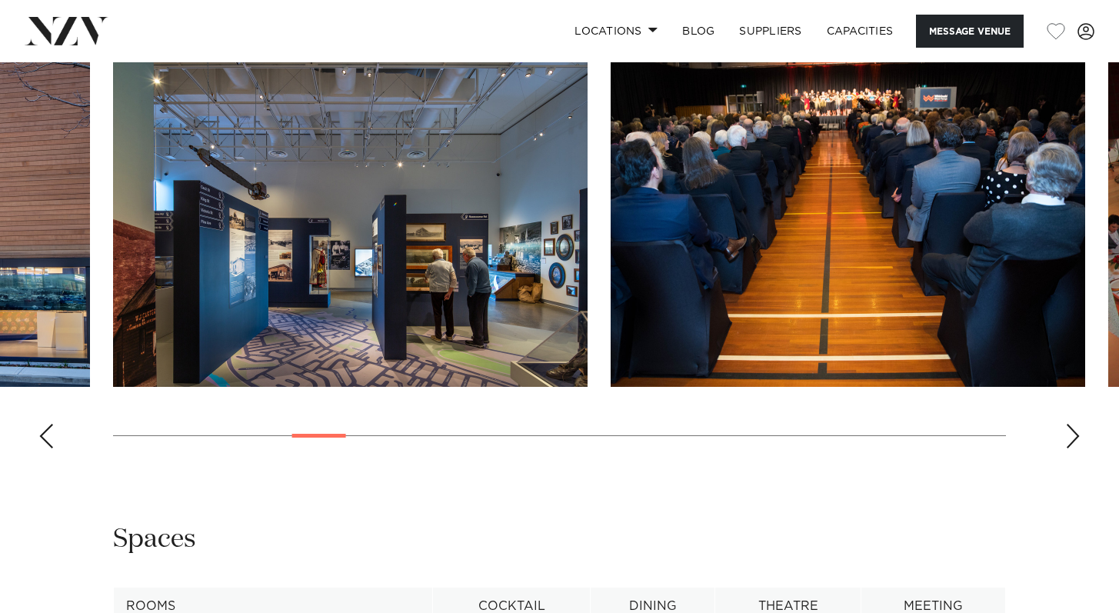
click at [1075, 434] on div "Next slide" at bounding box center [1072, 436] width 15 height 25
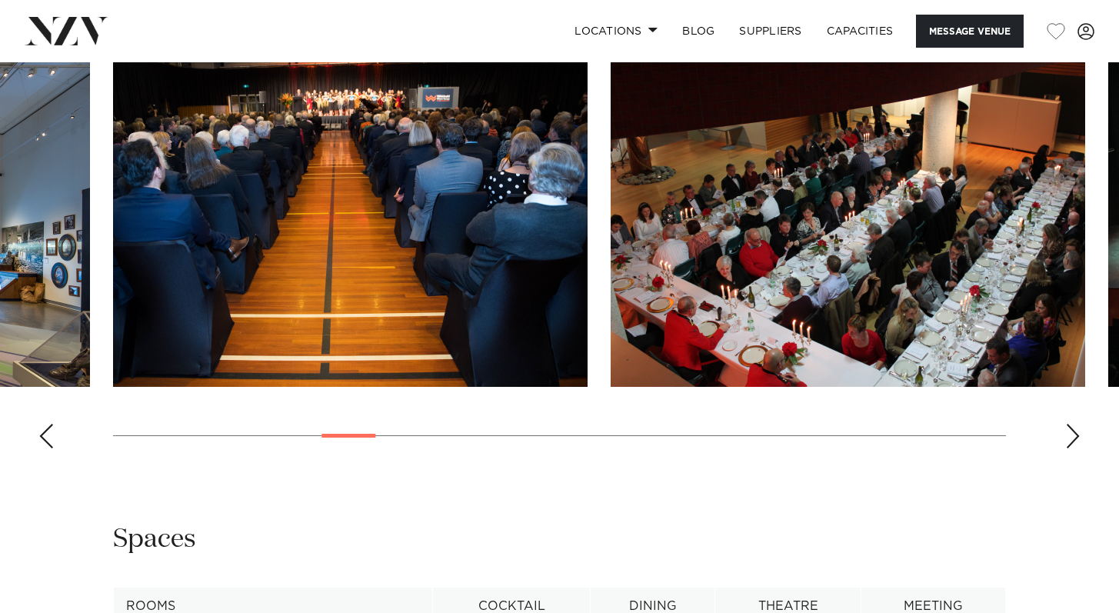
click at [1075, 434] on div "Next slide" at bounding box center [1072, 436] width 15 height 25
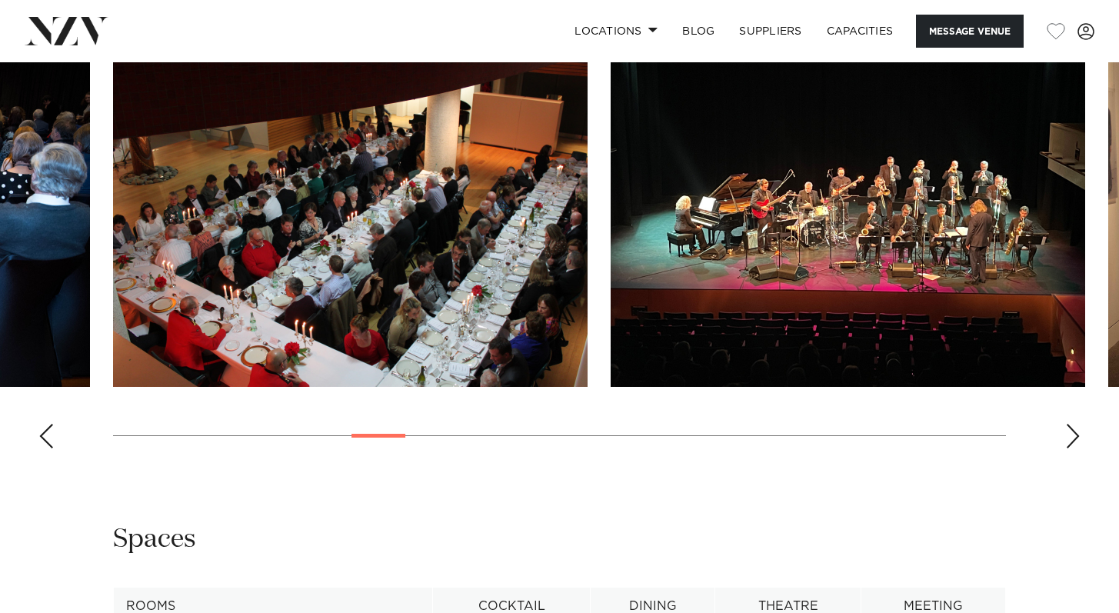
click at [1075, 433] on div "Next slide" at bounding box center [1072, 436] width 15 height 25
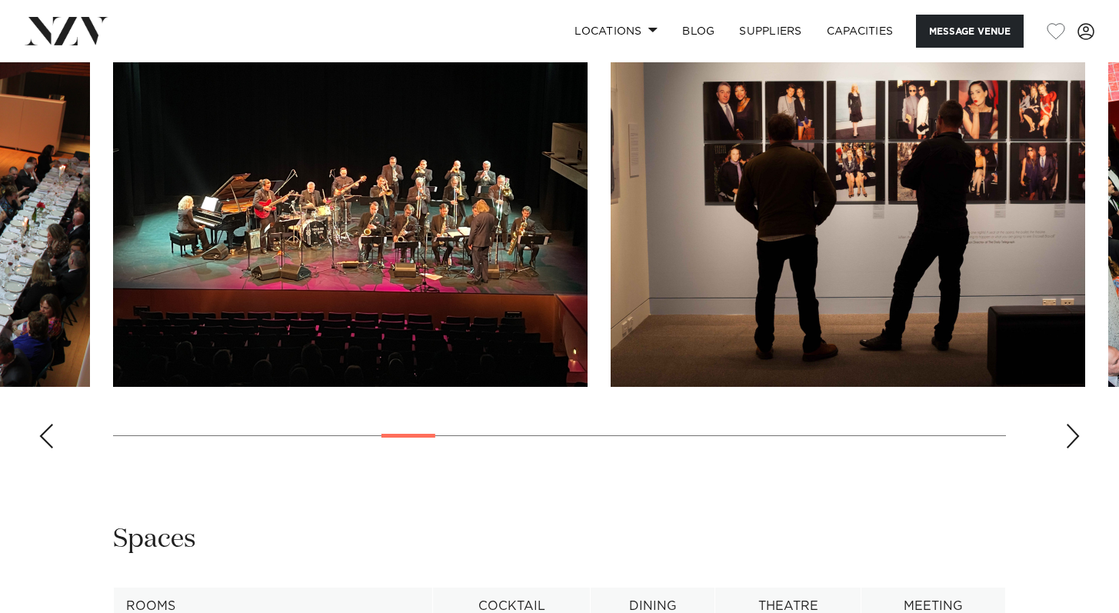
click at [1075, 433] on div "Next slide" at bounding box center [1072, 436] width 15 height 25
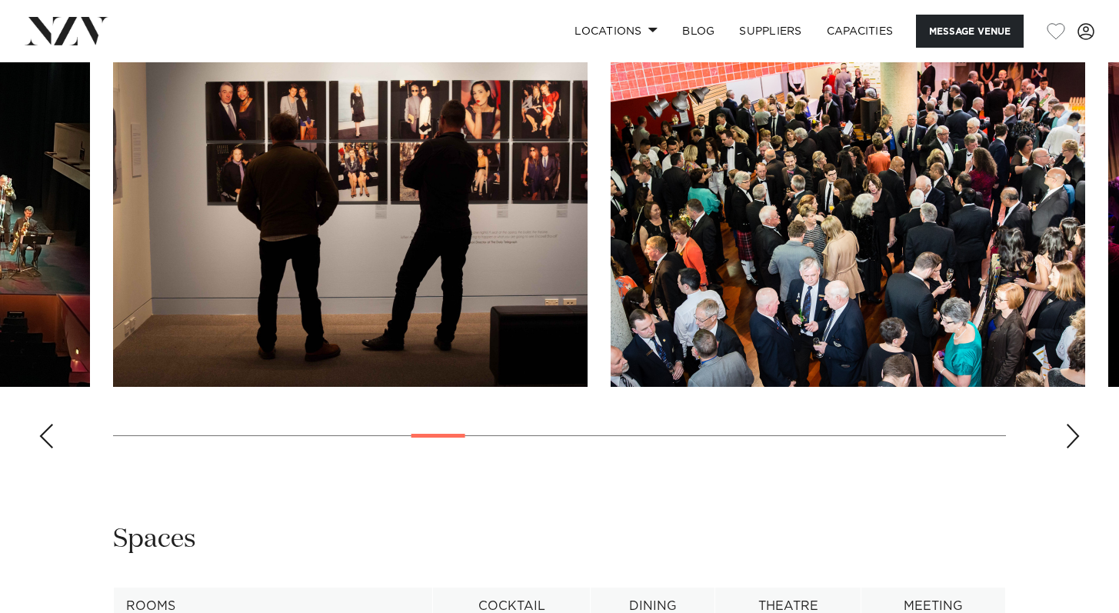
click at [1075, 433] on div "Next slide" at bounding box center [1072, 436] width 15 height 25
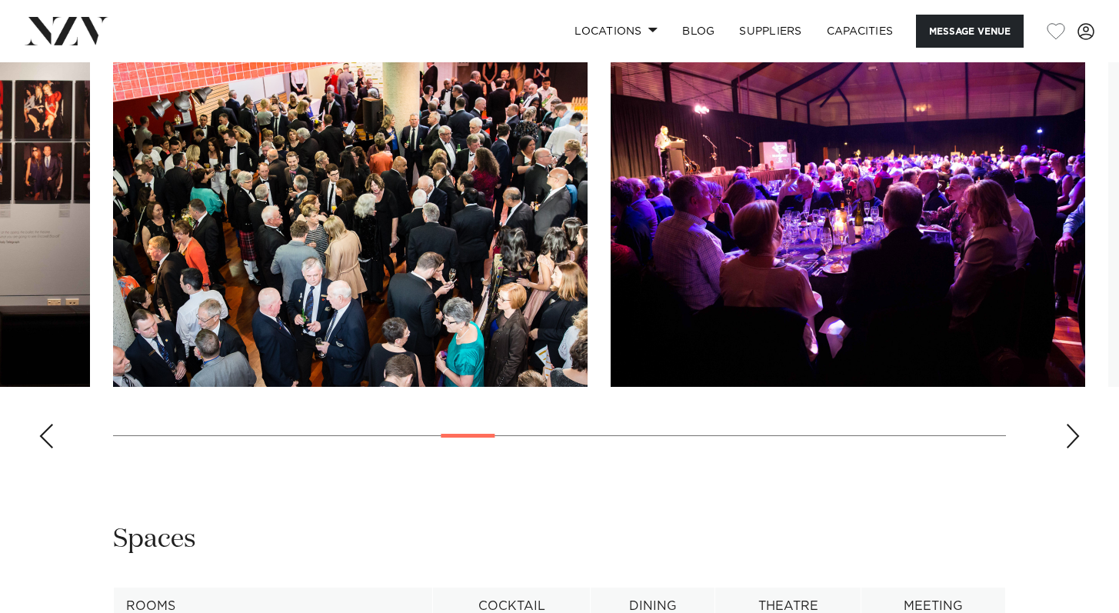
click at [1076, 437] on div "Next slide" at bounding box center [1072, 436] width 15 height 25
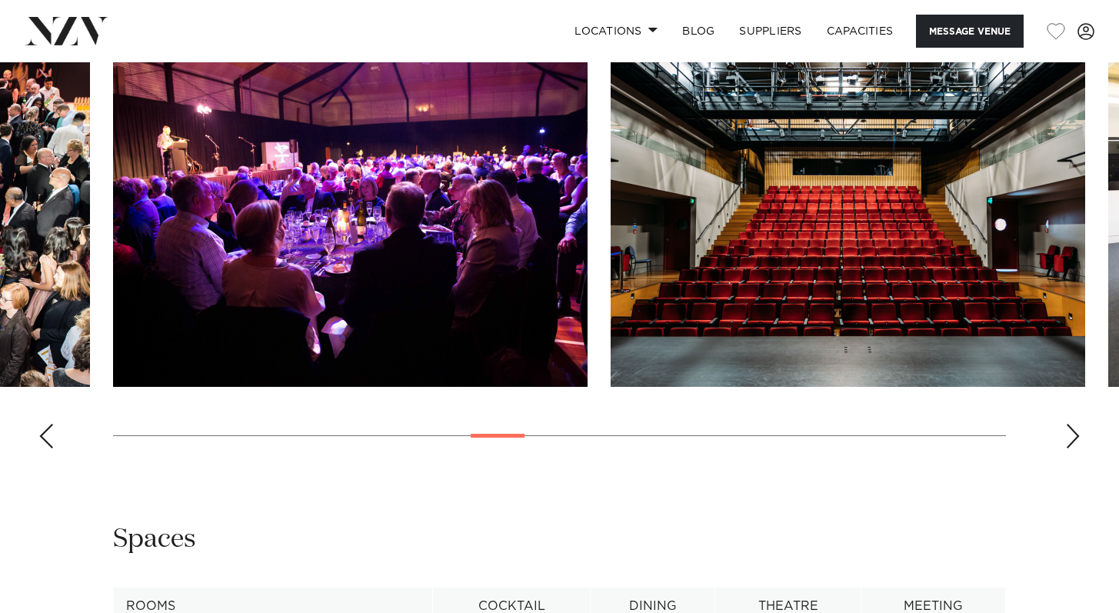
click at [1076, 437] on div "Next slide" at bounding box center [1072, 436] width 15 height 25
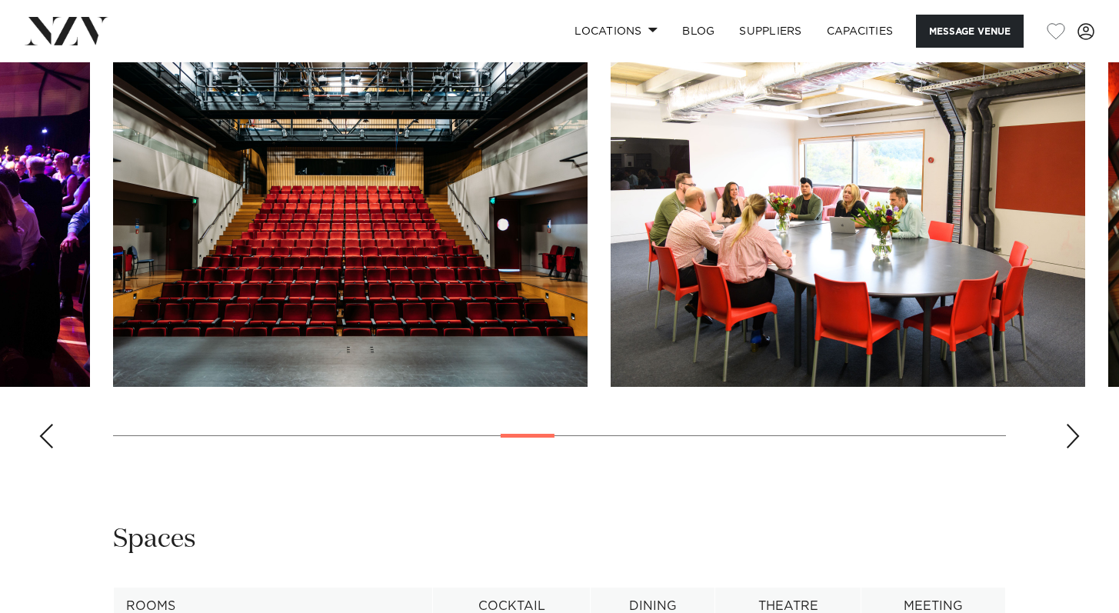
click at [1076, 437] on div "Next slide" at bounding box center [1072, 436] width 15 height 25
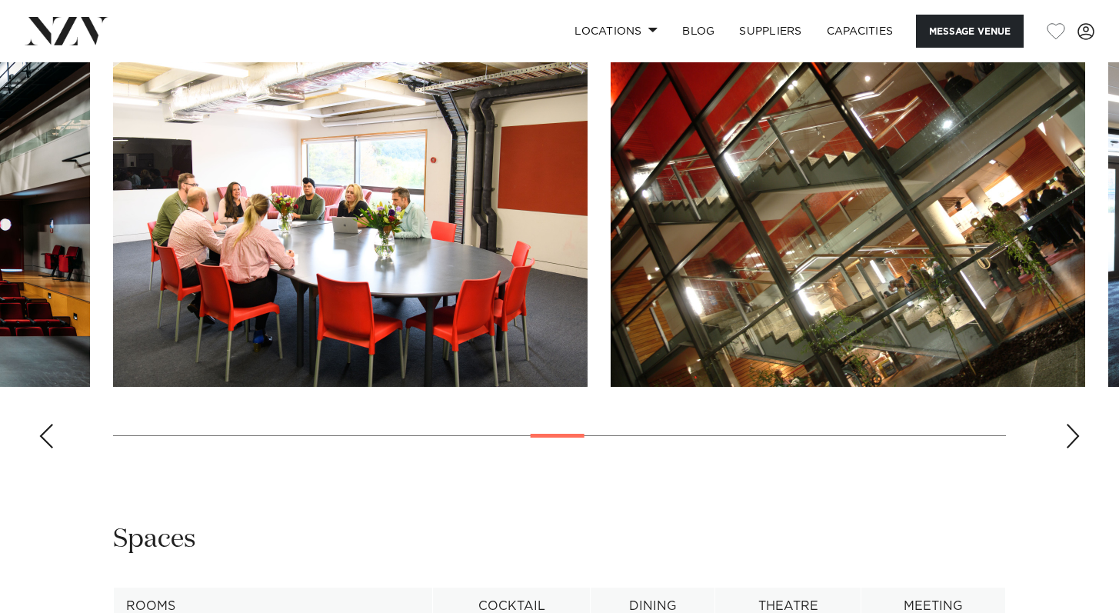
click at [1095, 429] on swiper-container at bounding box center [559, 249] width 1119 height 422
click at [1075, 431] on div "Next slide" at bounding box center [1072, 436] width 15 height 25
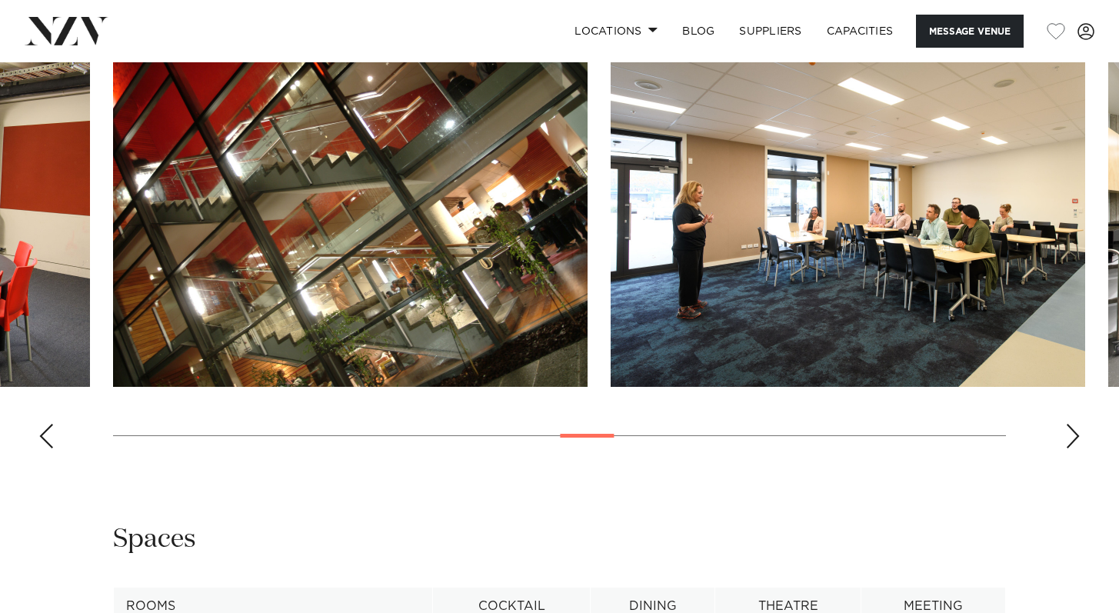
click at [1070, 435] on div "Next slide" at bounding box center [1072, 436] width 15 height 25
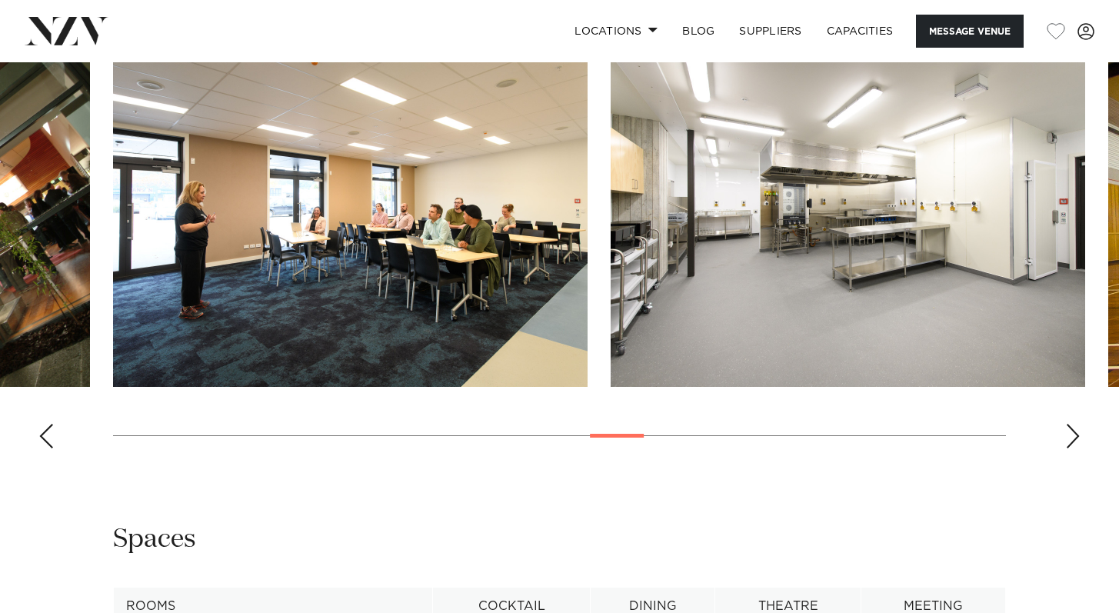
click at [1069, 435] on div "Next slide" at bounding box center [1072, 436] width 15 height 25
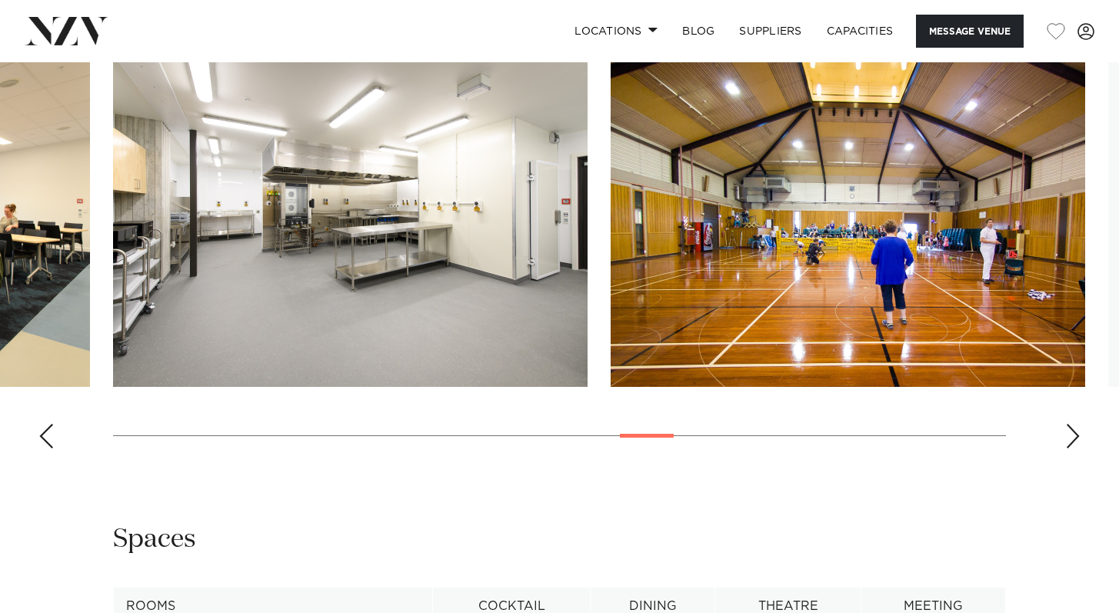
click at [1069, 435] on div "Next slide" at bounding box center [1072, 436] width 15 height 25
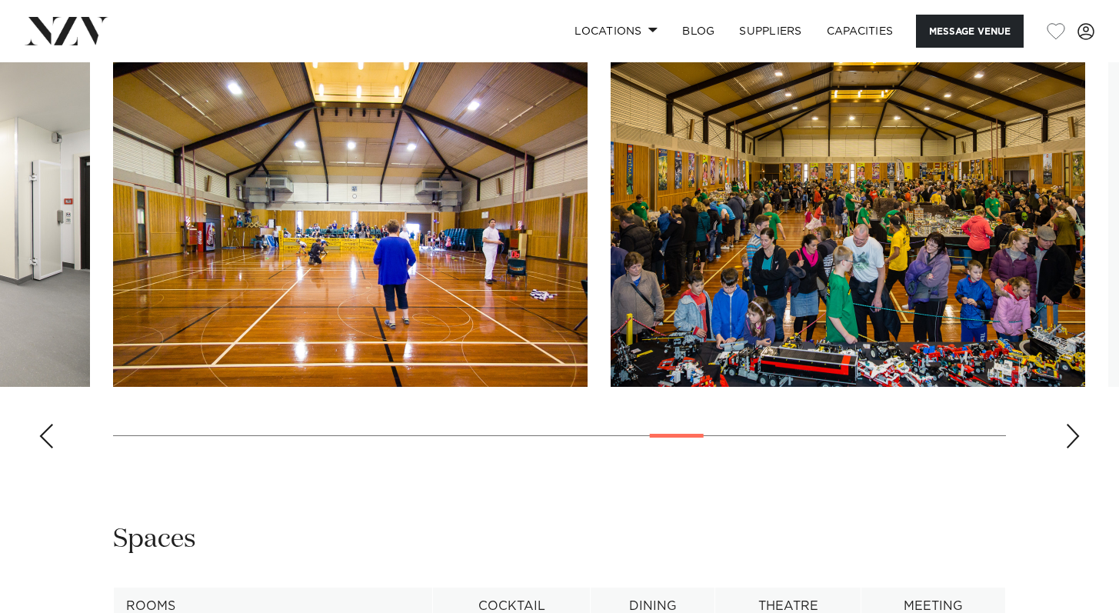
click at [1069, 436] on div "Next slide" at bounding box center [1072, 436] width 15 height 25
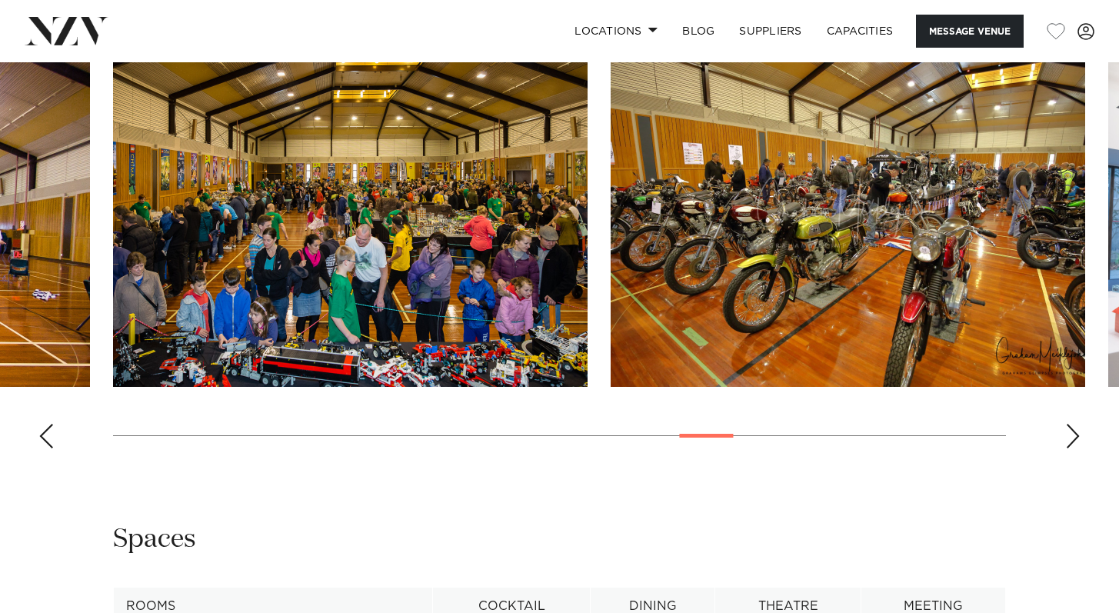
click at [1069, 436] on div "Next slide" at bounding box center [1072, 436] width 15 height 25
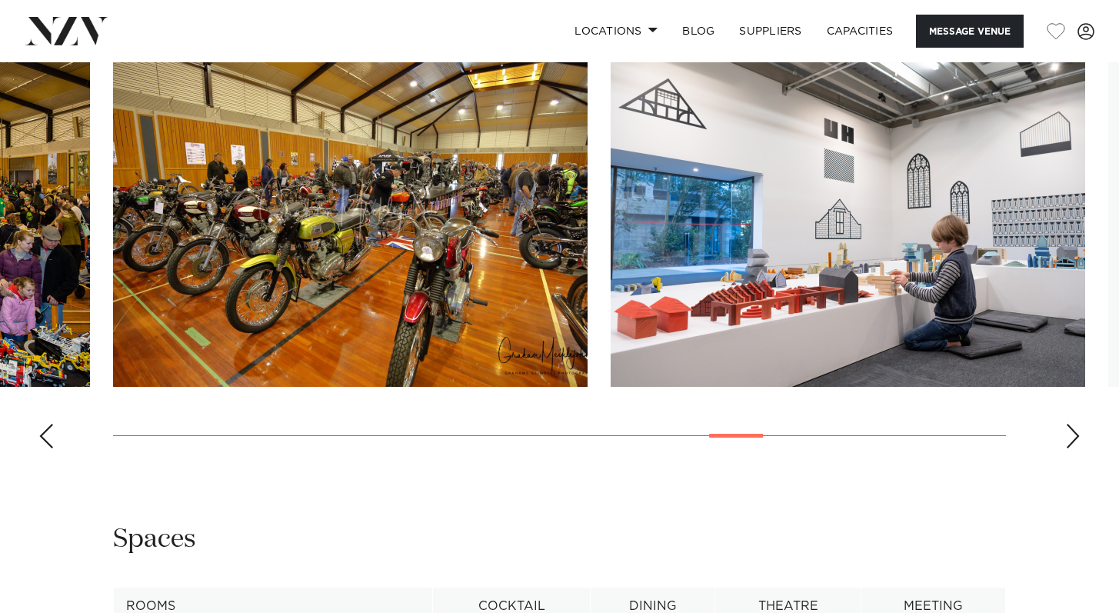
click at [1069, 436] on div "Next slide" at bounding box center [1072, 436] width 15 height 25
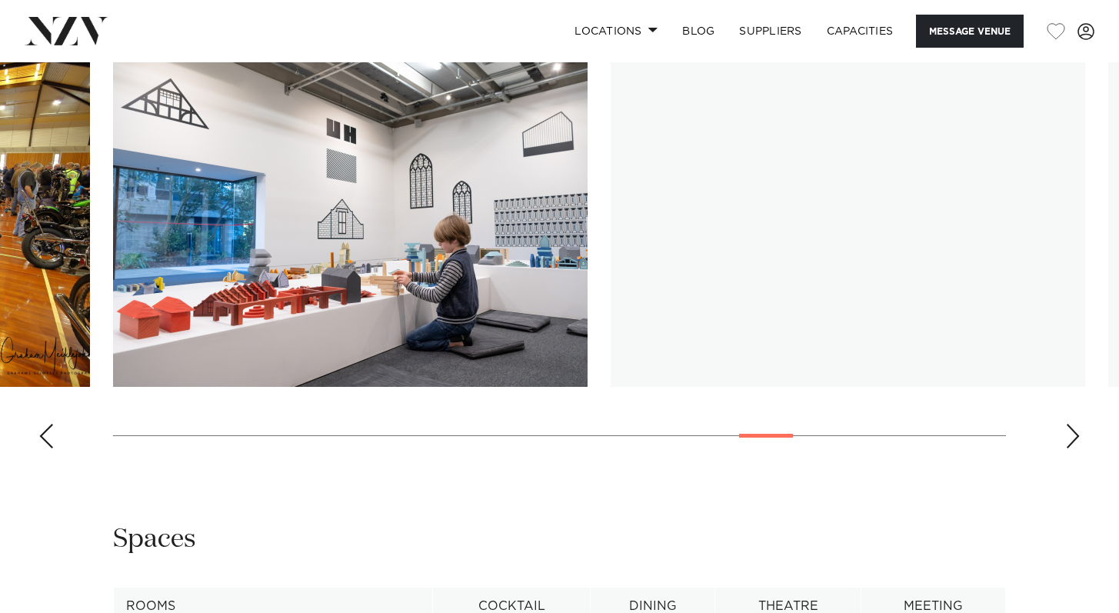
click at [1069, 436] on div "Next slide" at bounding box center [1072, 436] width 15 height 25
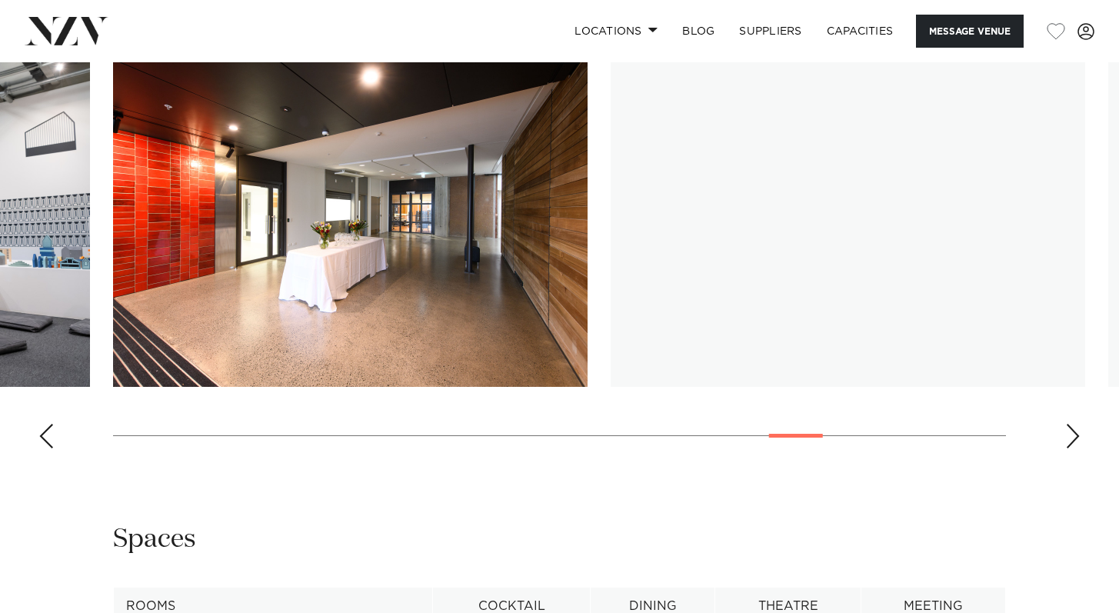
click at [1069, 436] on div "Next slide" at bounding box center [1072, 436] width 15 height 25
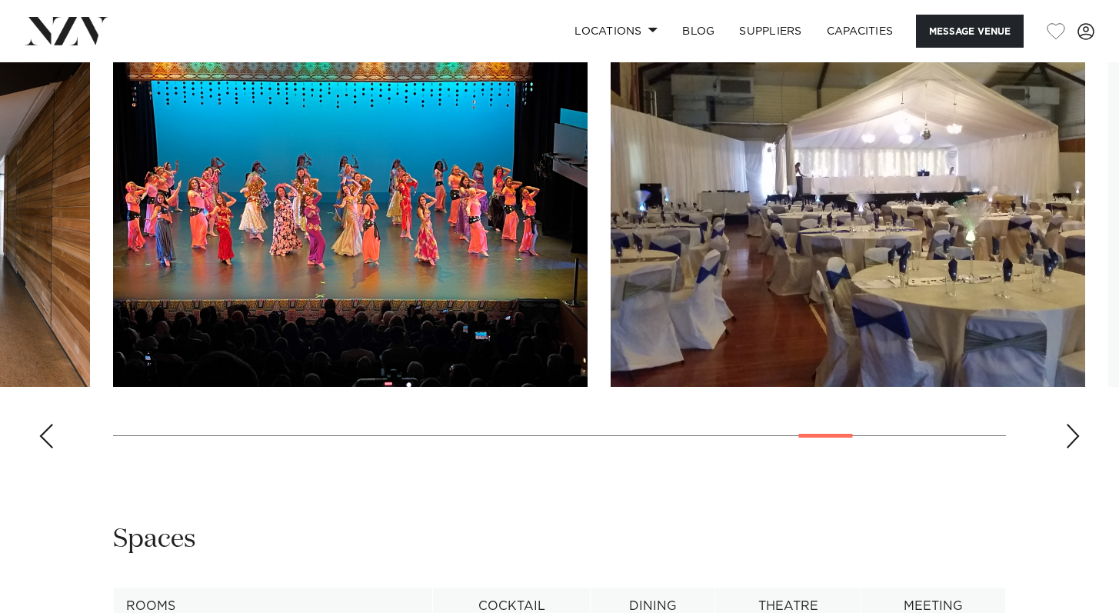
click at [1069, 436] on div "Next slide" at bounding box center [1072, 436] width 15 height 25
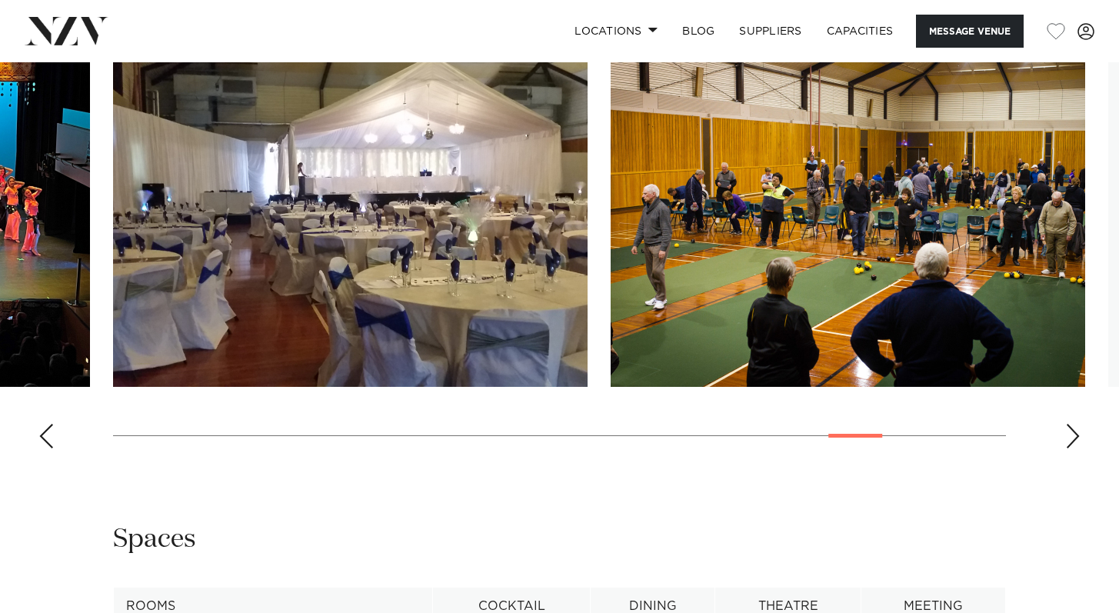
click at [1069, 436] on div "Next slide" at bounding box center [1072, 436] width 15 height 25
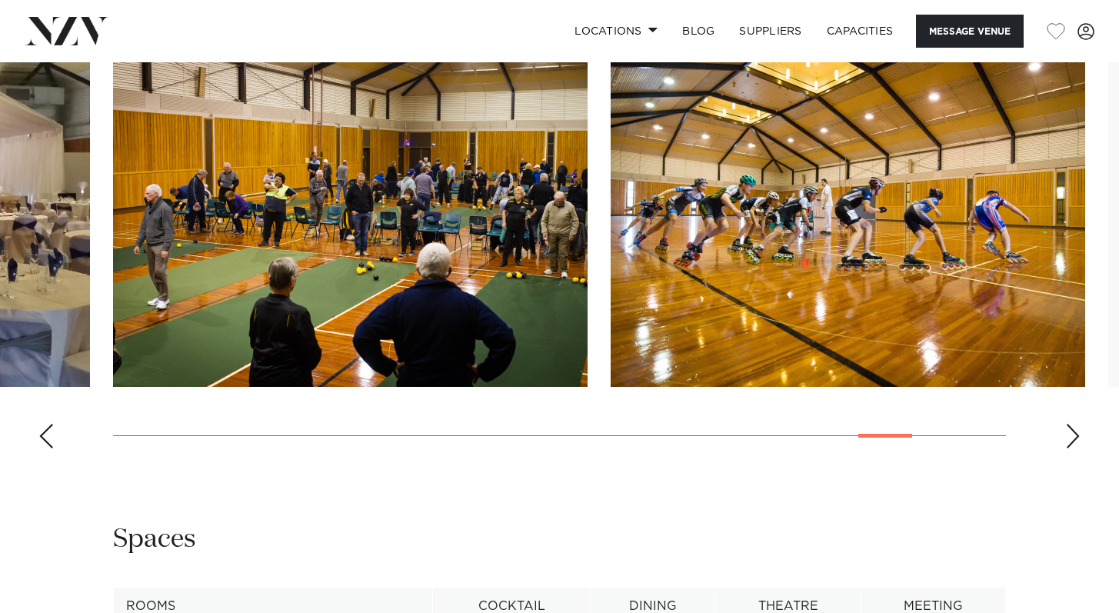
click at [1069, 436] on div "Next slide" at bounding box center [1072, 436] width 15 height 25
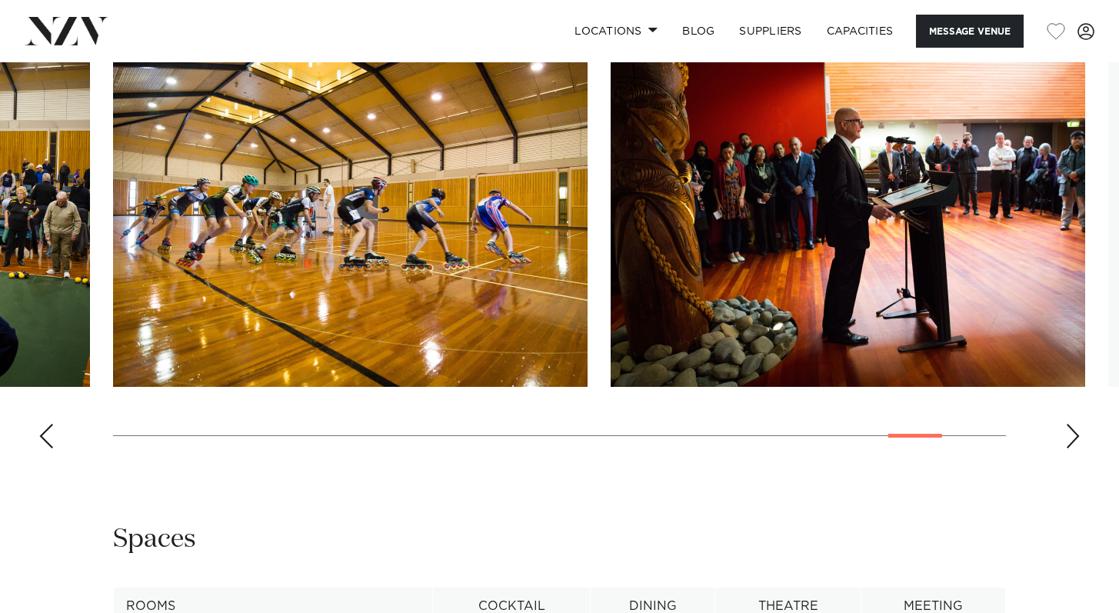
click at [1069, 436] on div "Next slide" at bounding box center [1072, 436] width 15 height 25
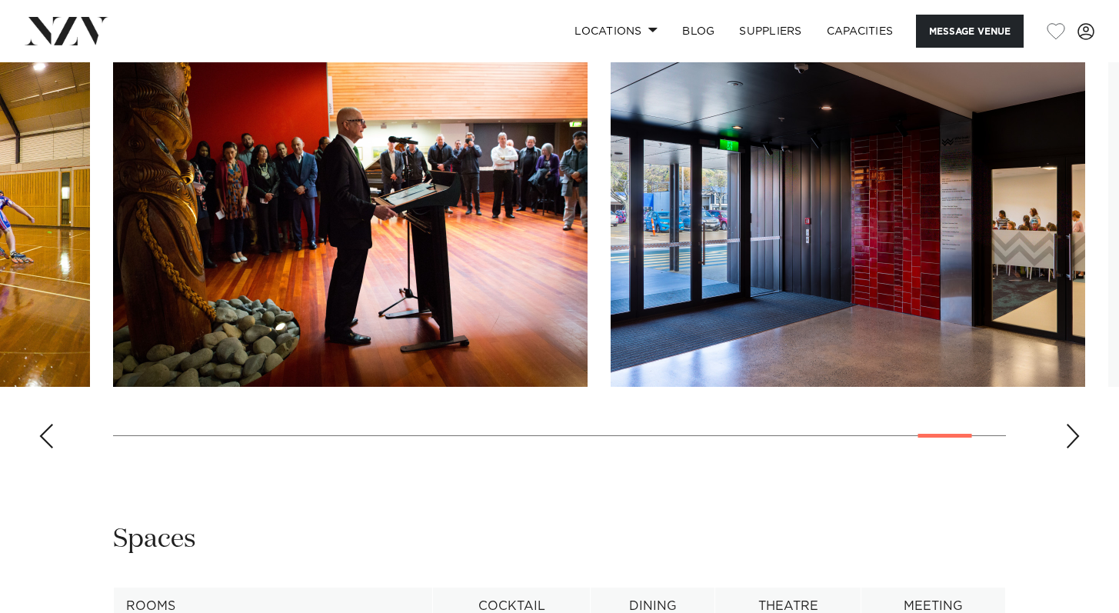
click at [1069, 436] on div "Next slide" at bounding box center [1072, 436] width 15 height 25
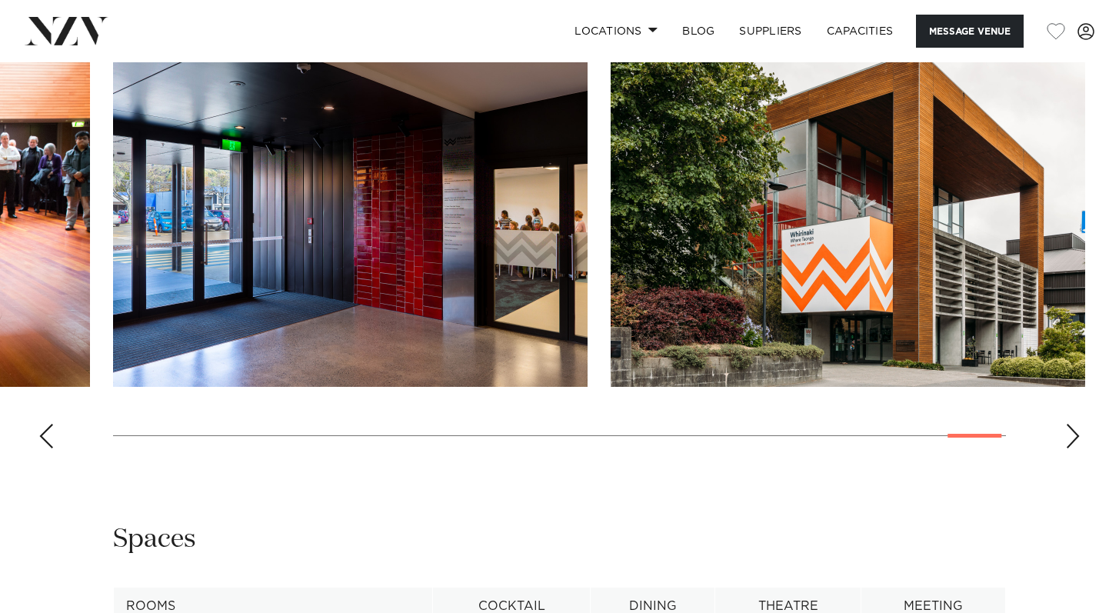
click at [1069, 436] on div "Next slide" at bounding box center [1072, 436] width 15 height 25
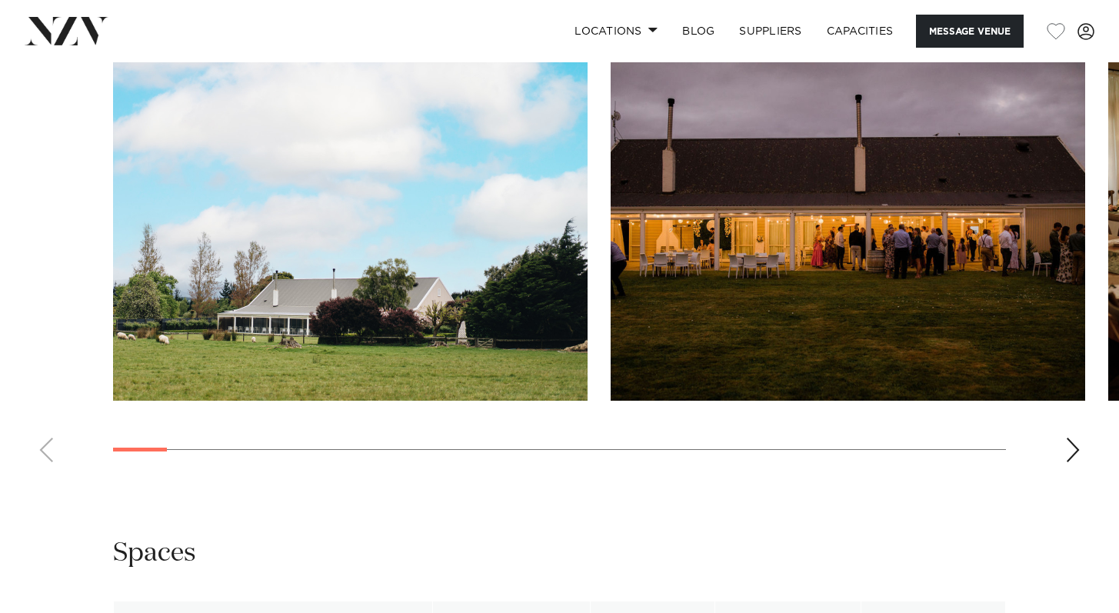
scroll to position [1643, 0]
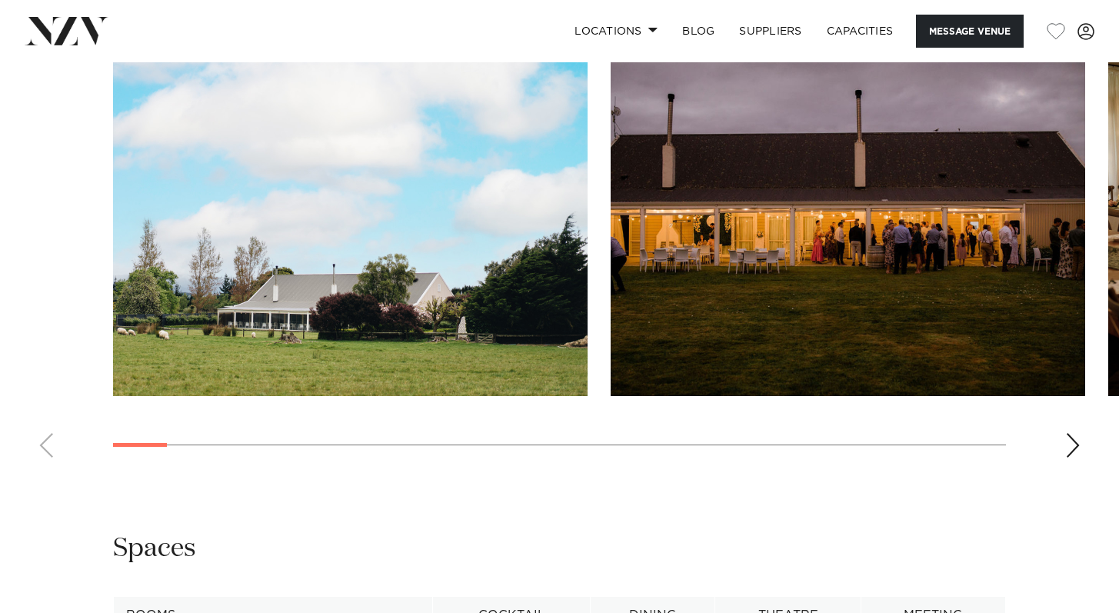
click at [1073, 444] on div "Next slide" at bounding box center [1072, 445] width 15 height 25
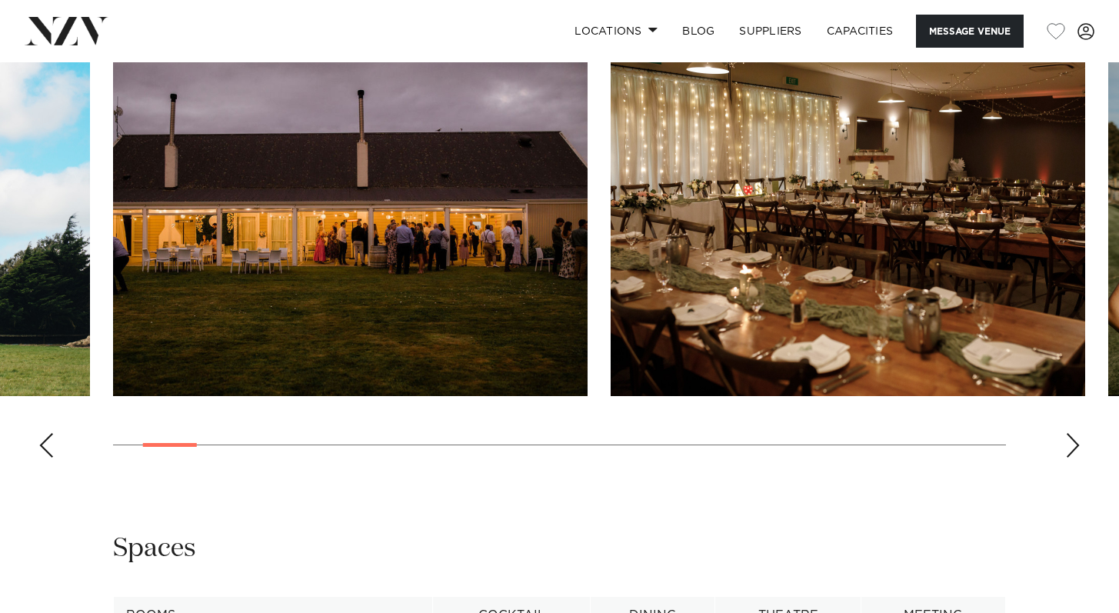
click at [1074, 442] on div "Next slide" at bounding box center [1072, 445] width 15 height 25
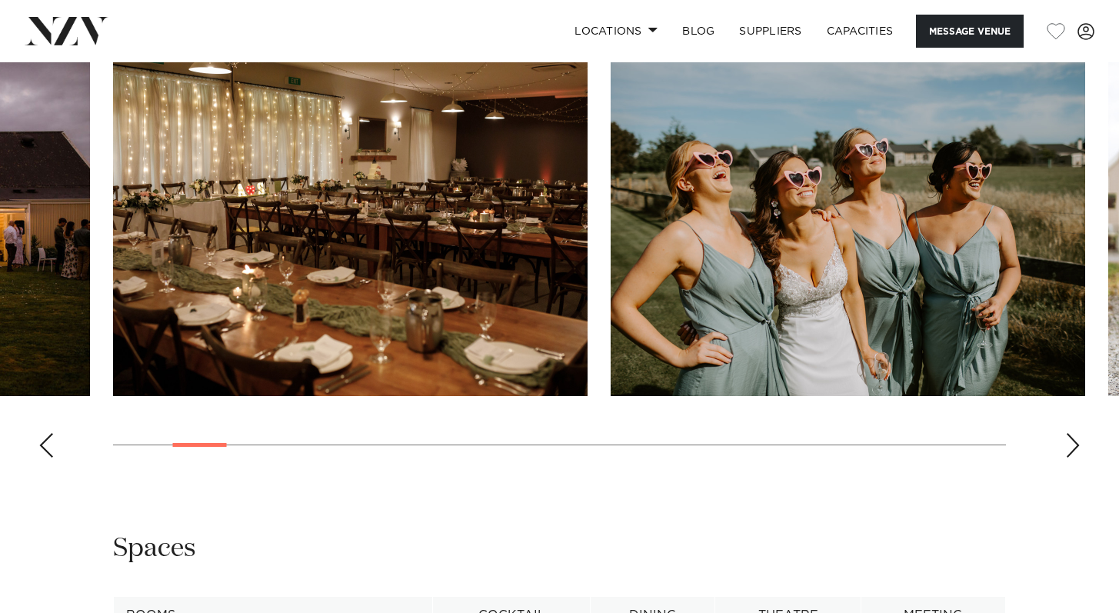
click at [1072, 440] on div "Next slide" at bounding box center [1072, 445] width 15 height 25
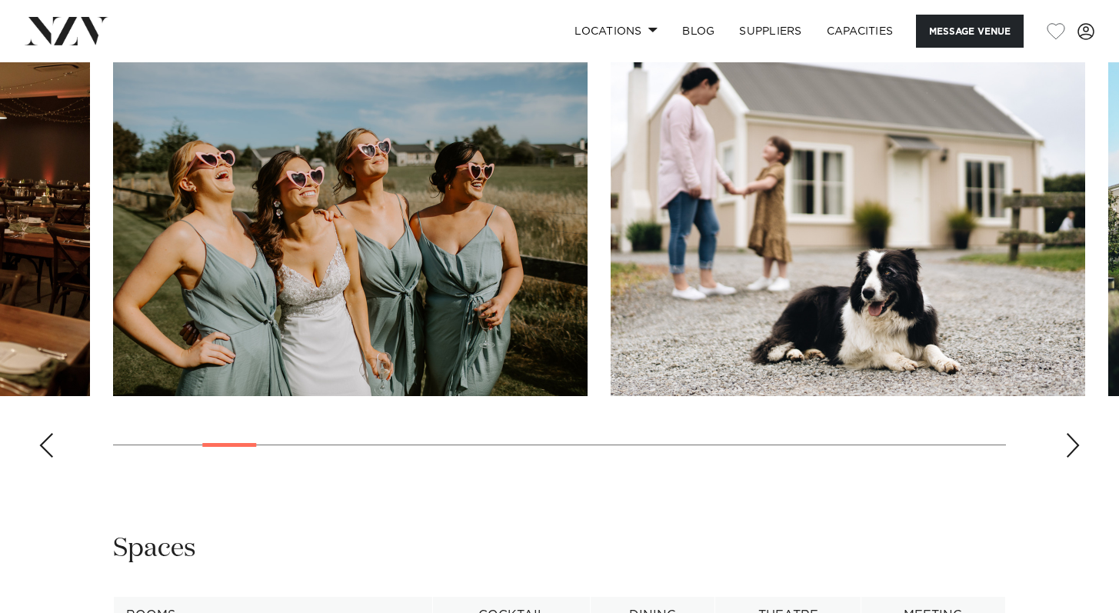
click at [1072, 441] on div "Next slide" at bounding box center [1072, 445] width 15 height 25
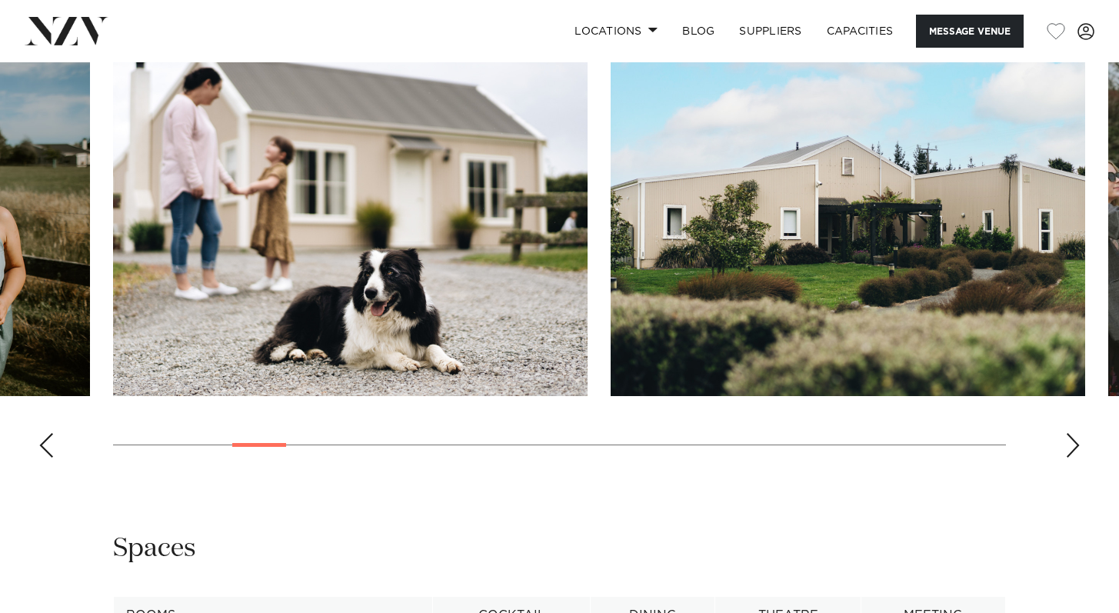
click at [1072, 441] on div "Next slide" at bounding box center [1072, 445] width 15 height 25
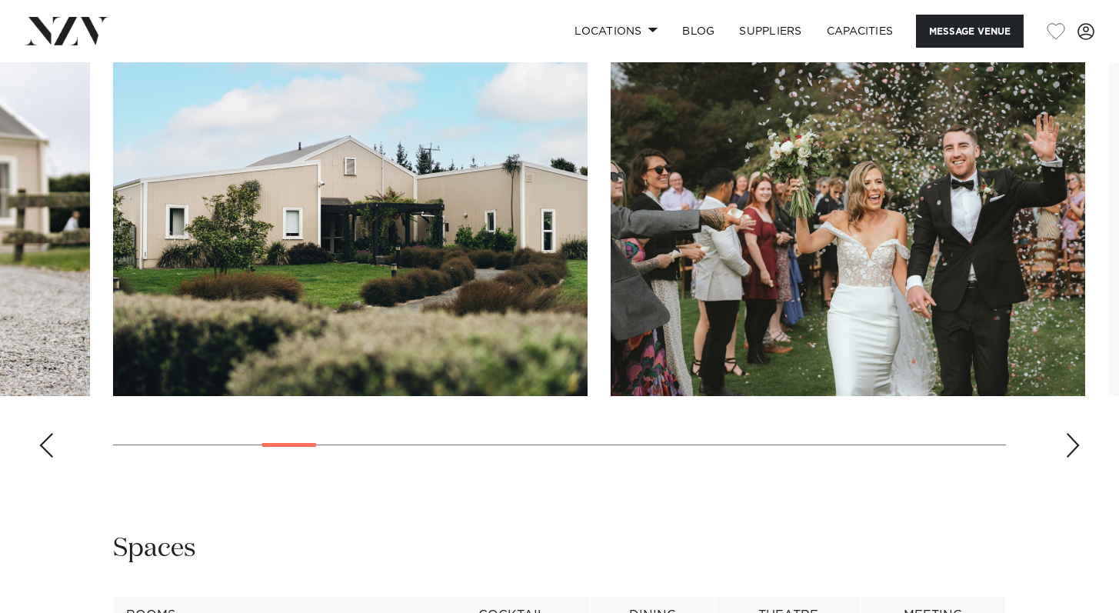
click at [1072, 441] on div "Next slide" at bounding box center [1072, 445] width 15 height 25
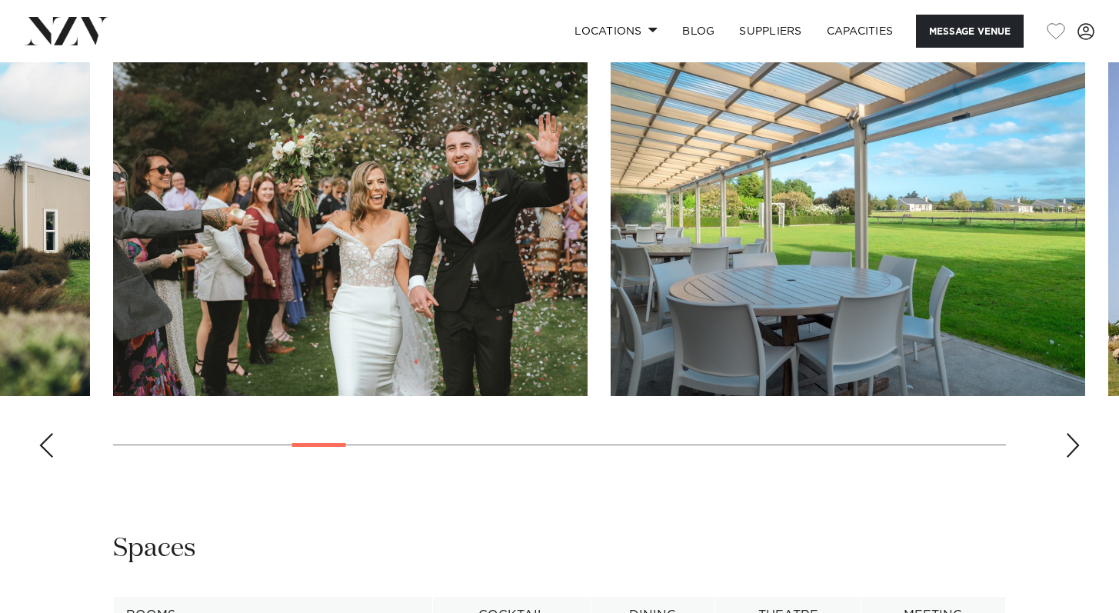
click at [1072, 441] on div "Next slide" at bounding box center [1072, 445] width 15 height 25
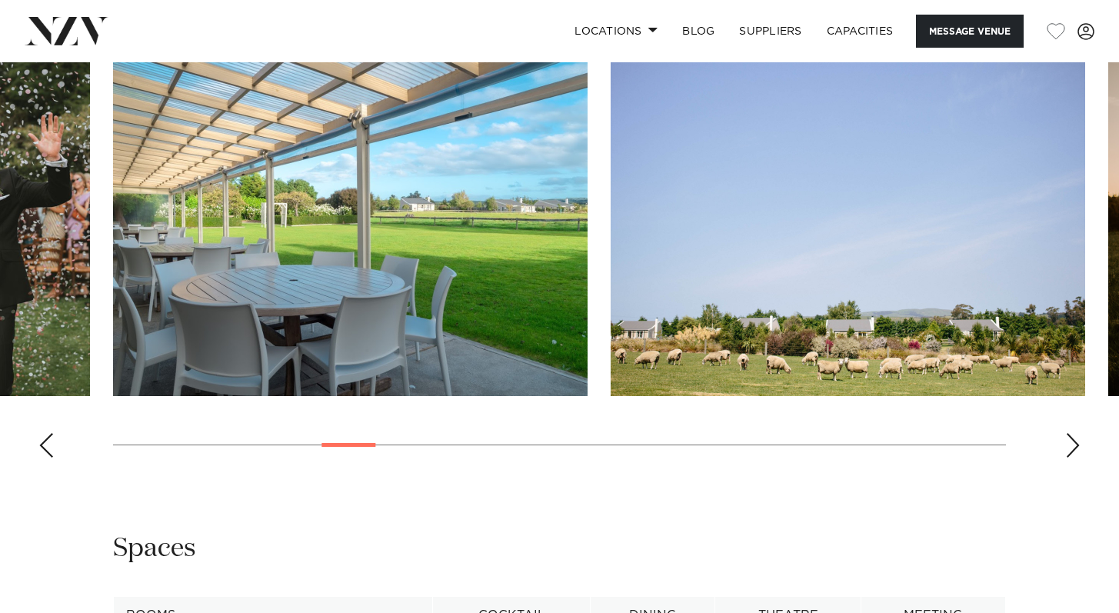
click at [1072, 441] on div "Next slide" at bounding box center [1072, 445] width 15 height 25
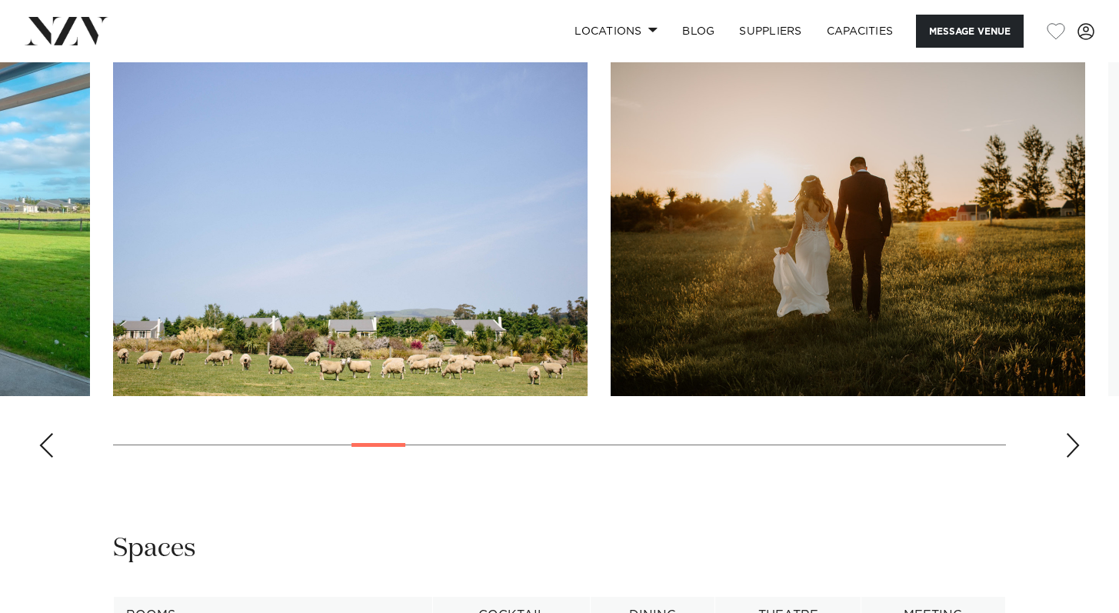
click at [1072, 441] on div "Next slide" at bounding box center [1072, 445] width 15 height 25
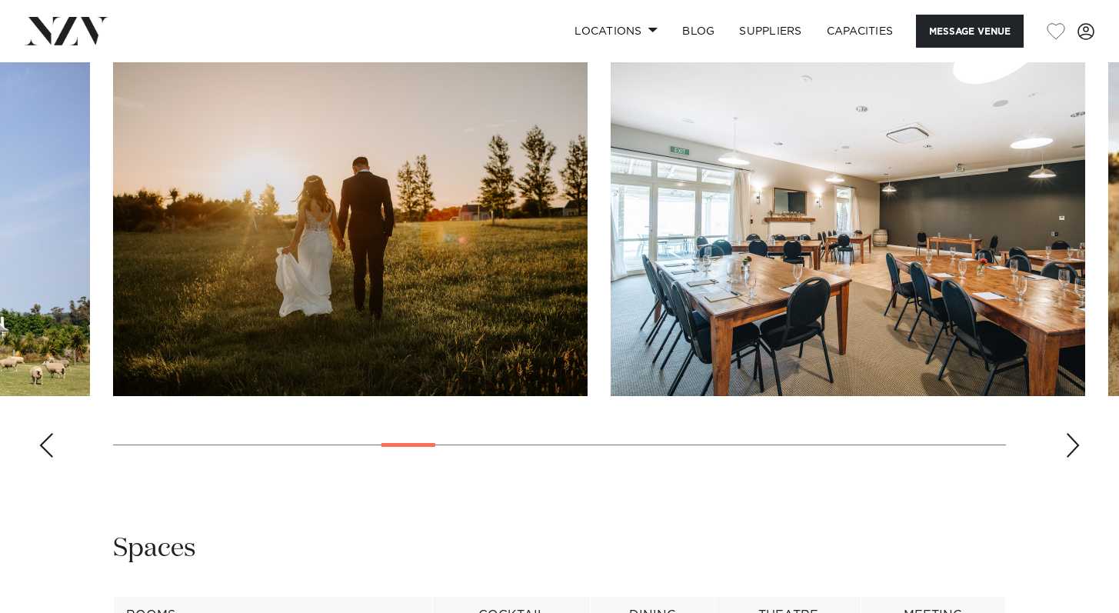
click at [1072, 441] on div "Next slide" at bounding box center [1072, 445] width 15 height 25
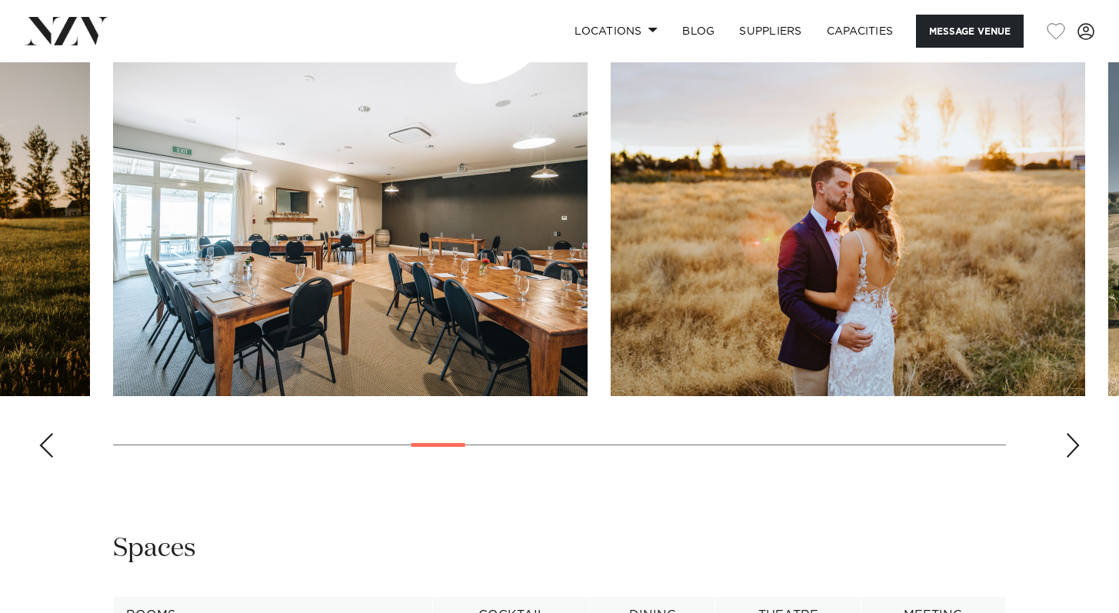
click at [1071, 437] on div "Next slide" at bounding box center [1072, 445] width 15 height 25
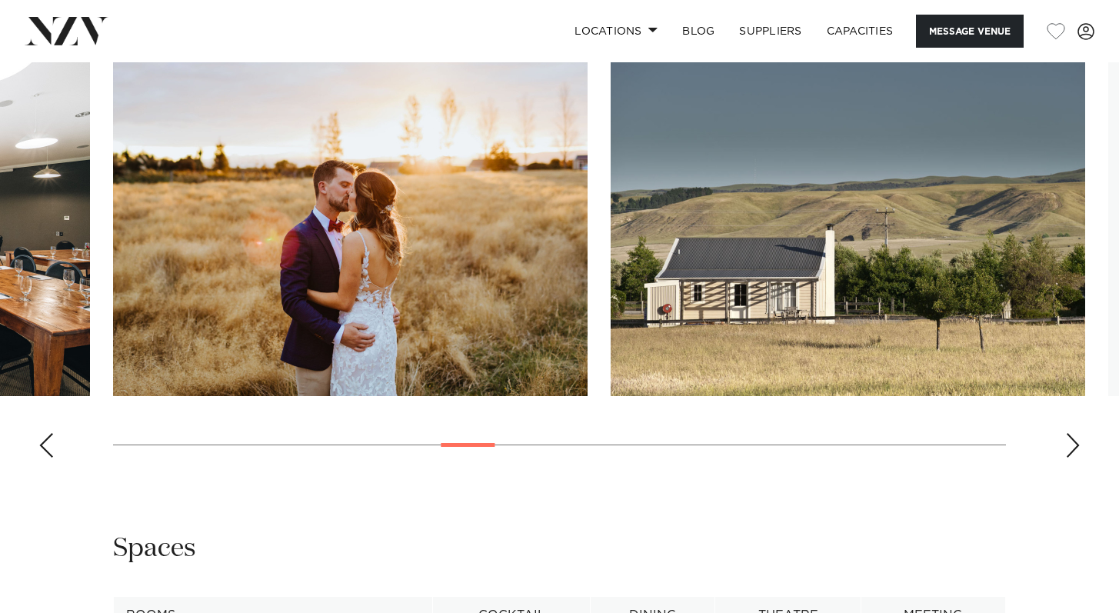
click at [1072, 439] on div "Next slide" at bounding box center [1072, 445] width 15 height 25
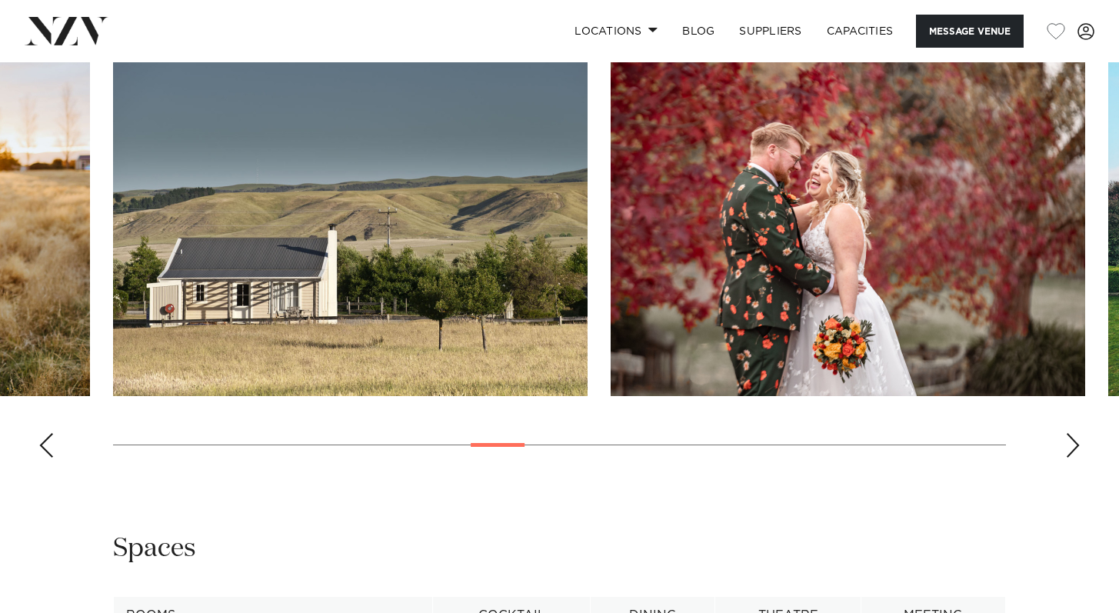
click at [1073, 441] on div "Next slide" at bounding box center [1072, 445] width 15 height 25
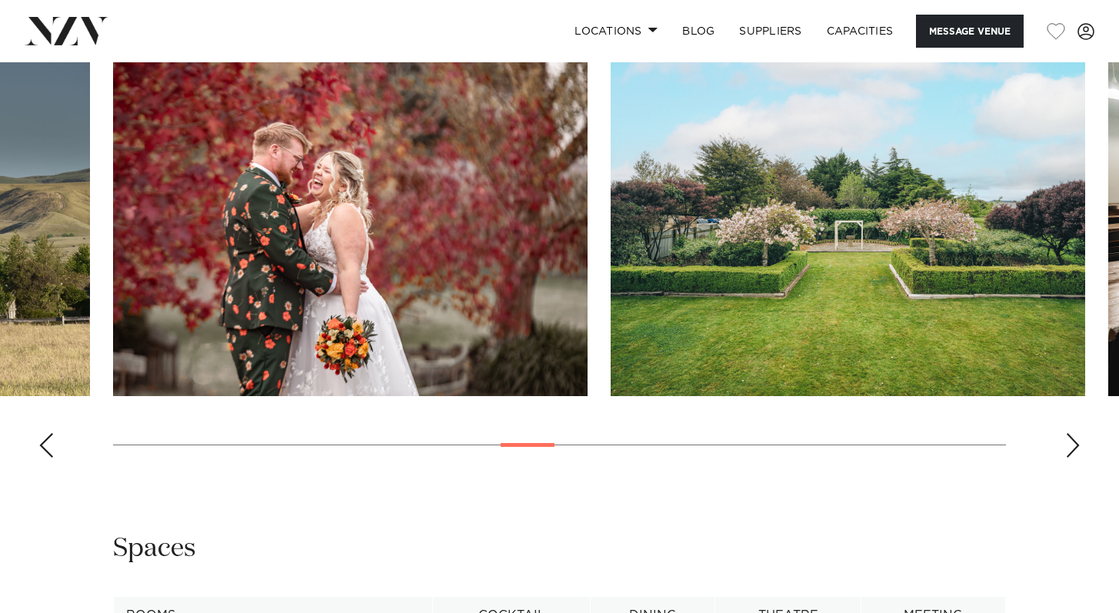
click at [1073, 442] on div "Next slide" at bounding box center [1072, 445] width 15 height 25
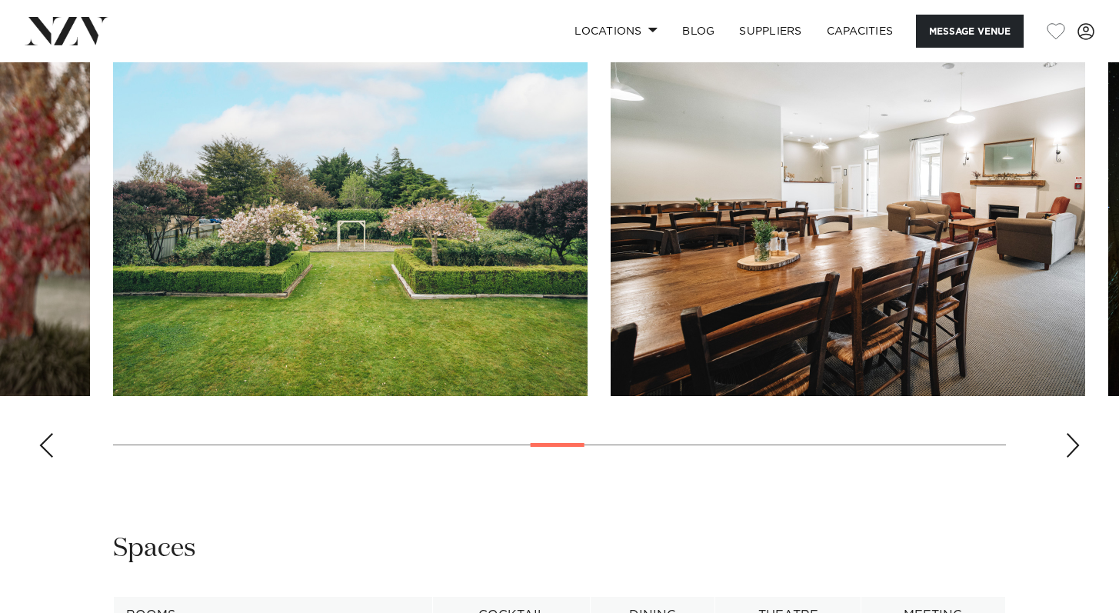
click at [1074, 443] on div "Next slide" at bounding box center [1072, 445] width 15 height 25
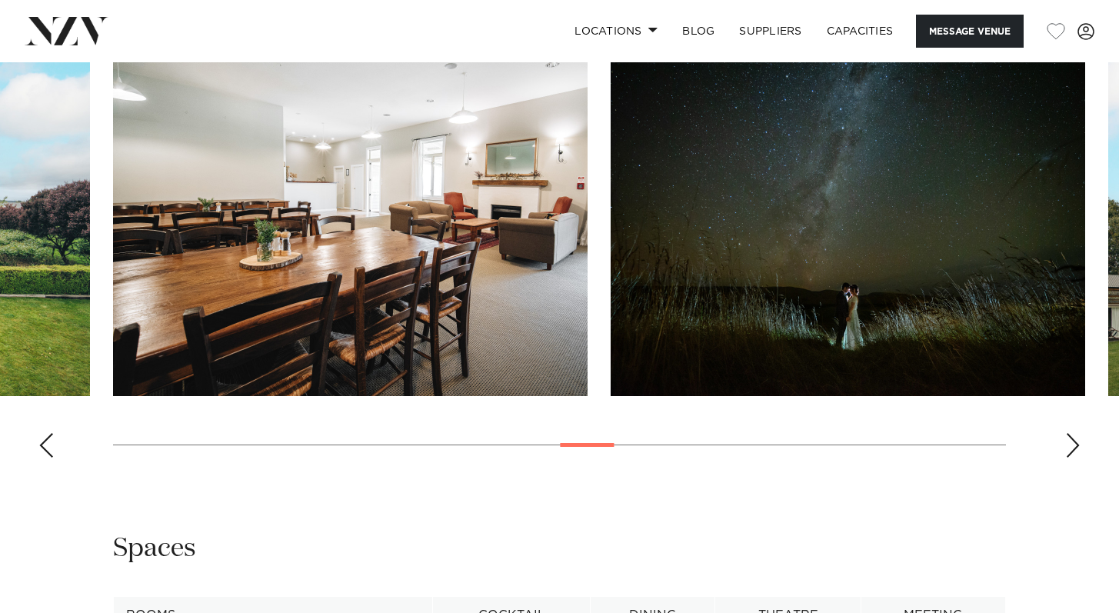
click at [1075, 444] on div "Next slide" at bounding box center [1072, 445] width 15 height 25
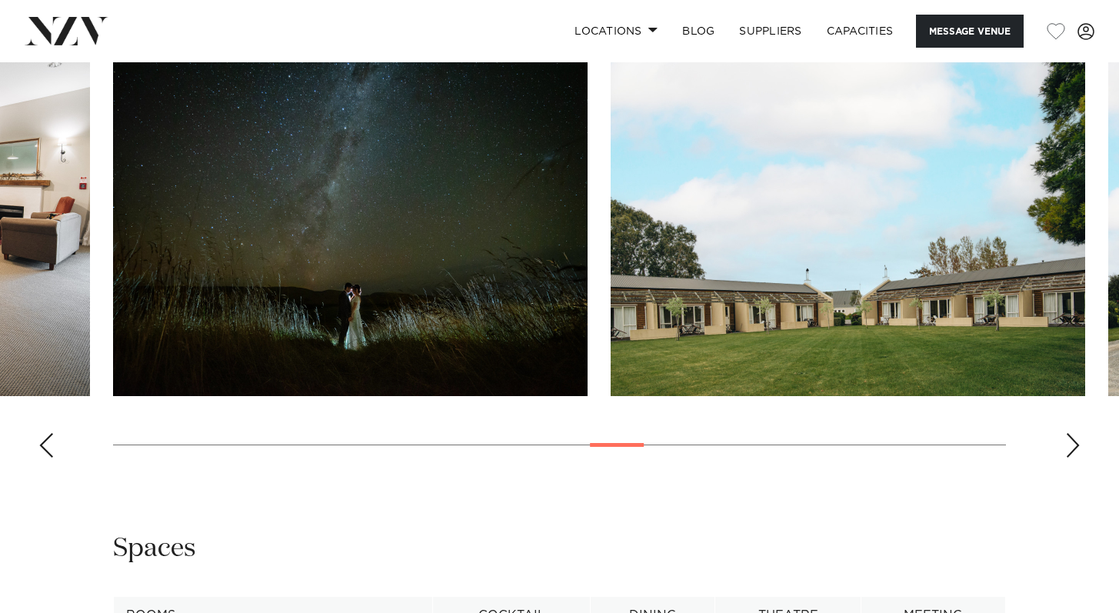
click at [1075, 445] on div "Next slide" at bounding box center [1072, 445] width 15 height 25
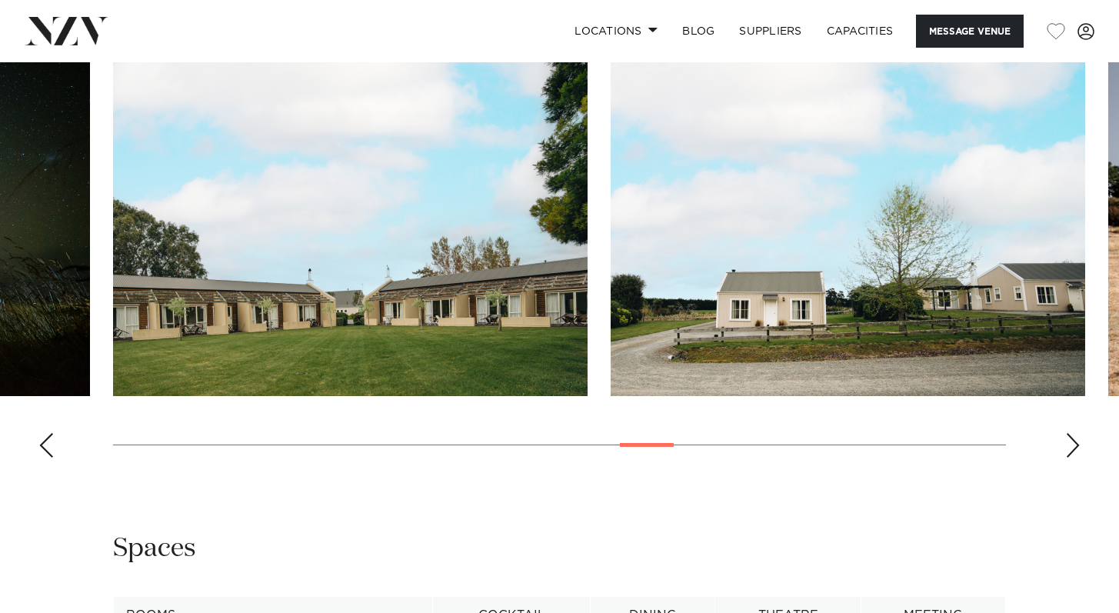
click at [1075, 446] on div "Next slide" at bounding box center [1072, 445] width 15 height 25
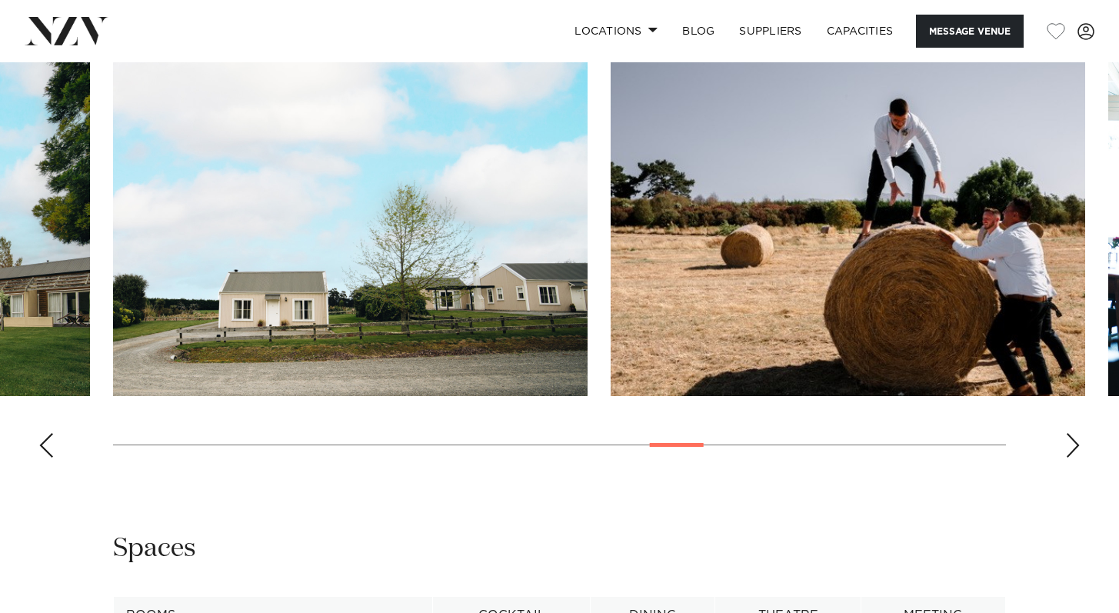
click at [1076, 447] on div "Next slide" at bounding box center [1072, 445] width 15 height 25
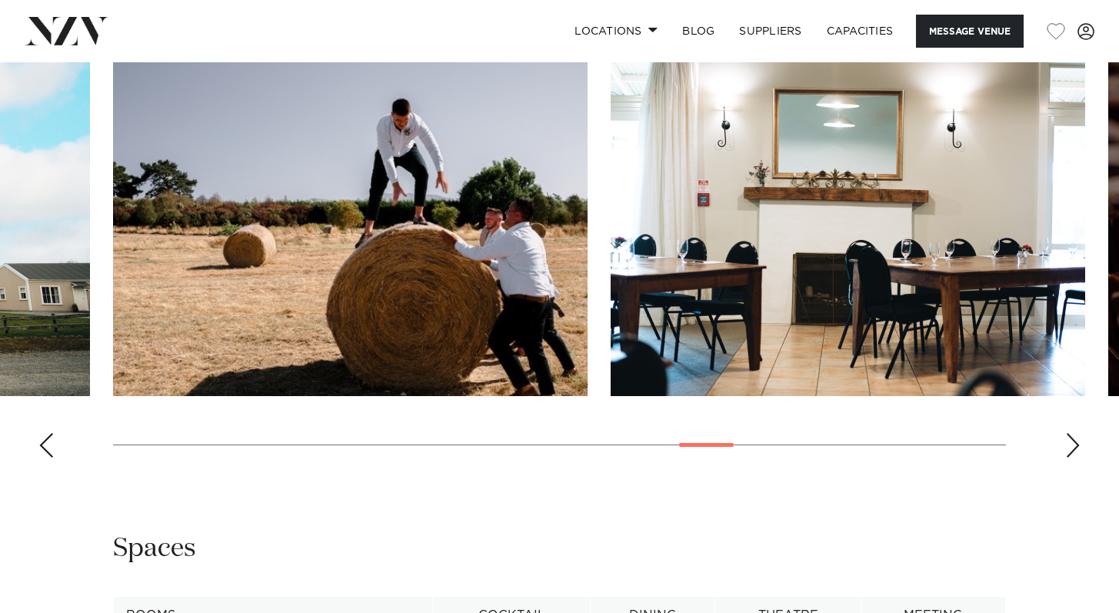
click at [1076, 450] on div "Next slide" at bounding box center [1072, 445] width 15 height 25
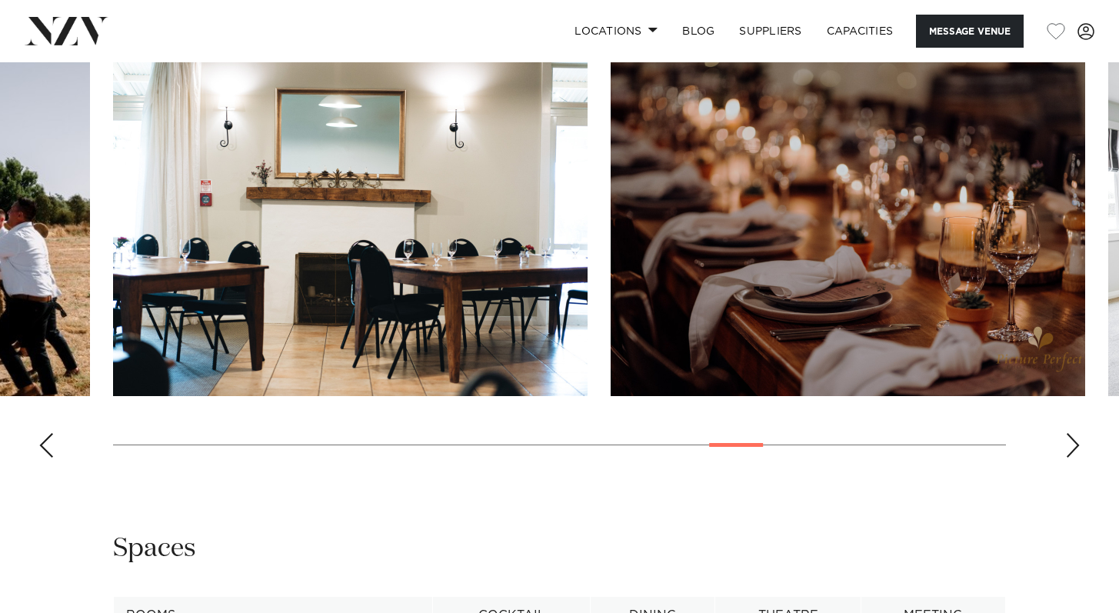
click at [1076, 451] on div "Next slide" at bounding box center [1072, 445] width 15 height 25
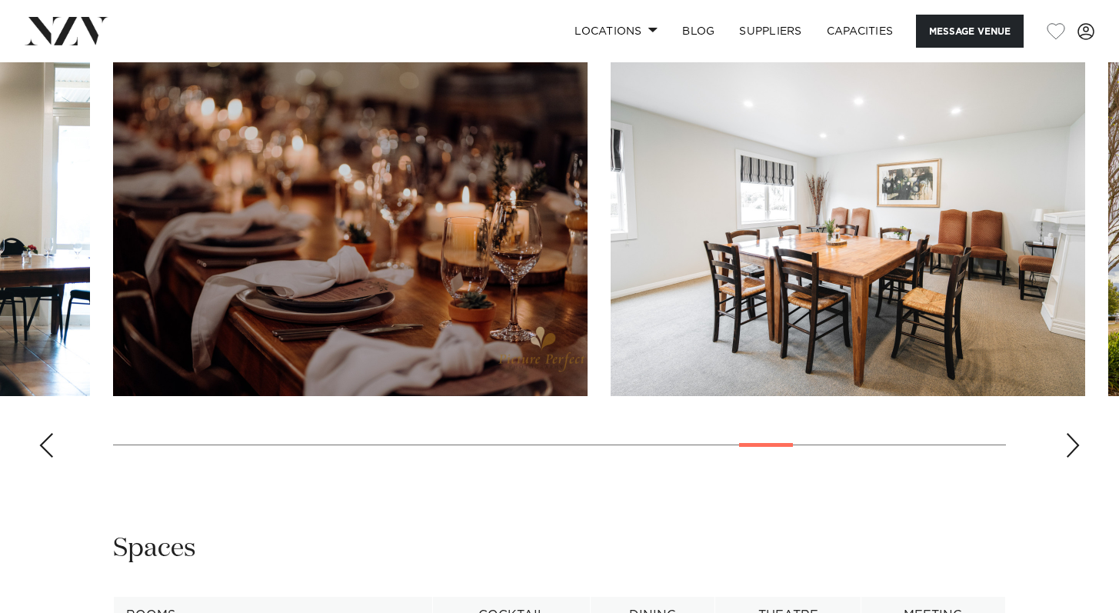
click at [1076, 451] on div "Next slide" at bounding box center [1072, 445] width 15 height 25
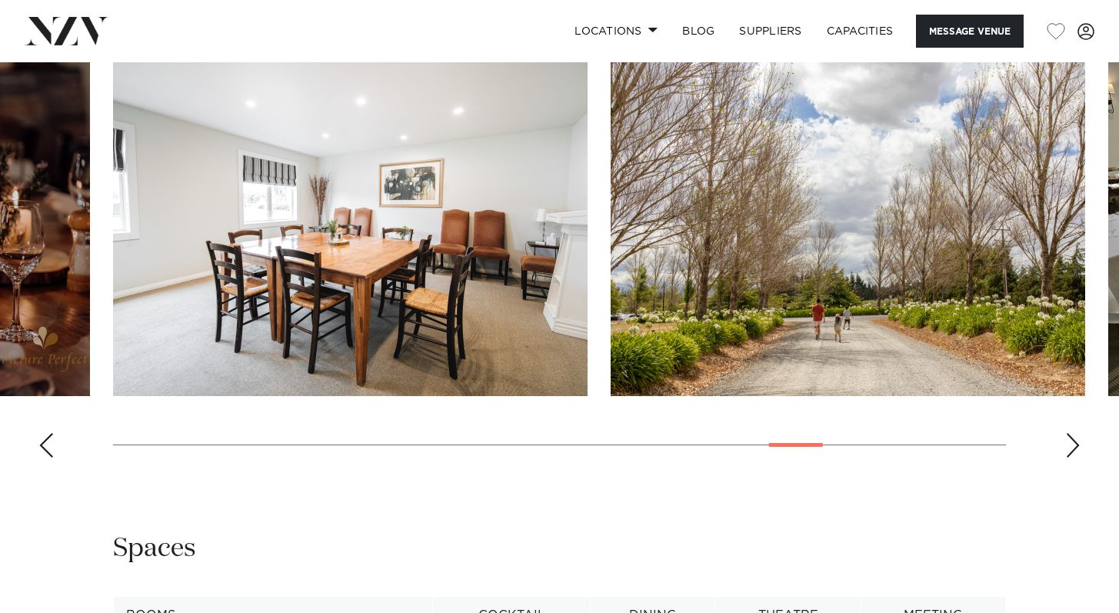
click at [1076, 452] on div "Next slide" at bounding box center [1072, 445] width 15 height 25
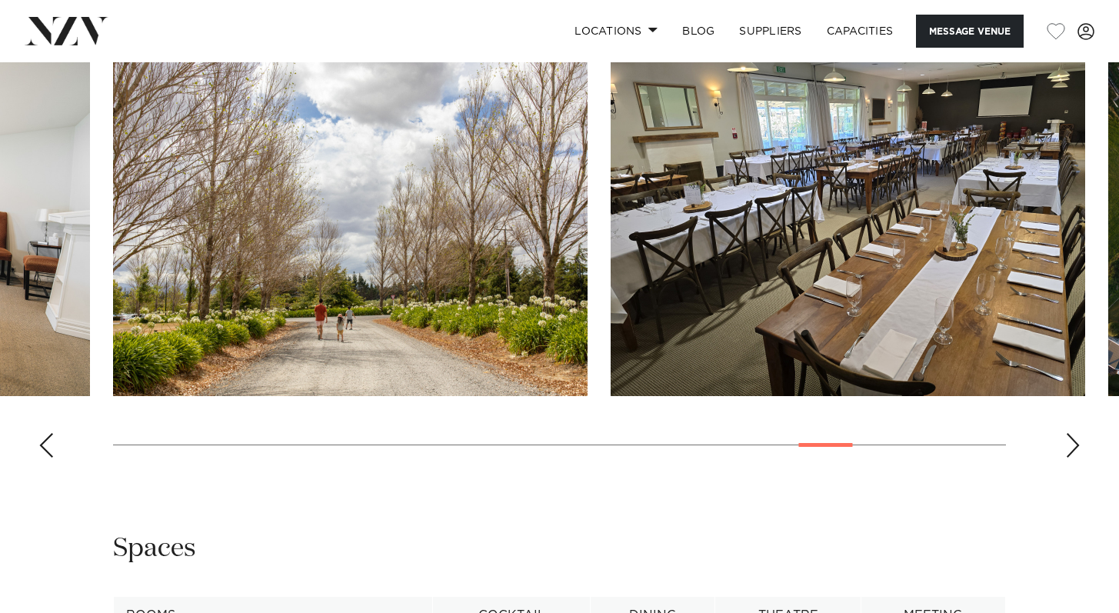
click at [1077, 454] on div "Next slide" at bounding box center [1072, 445] width 15 height 25
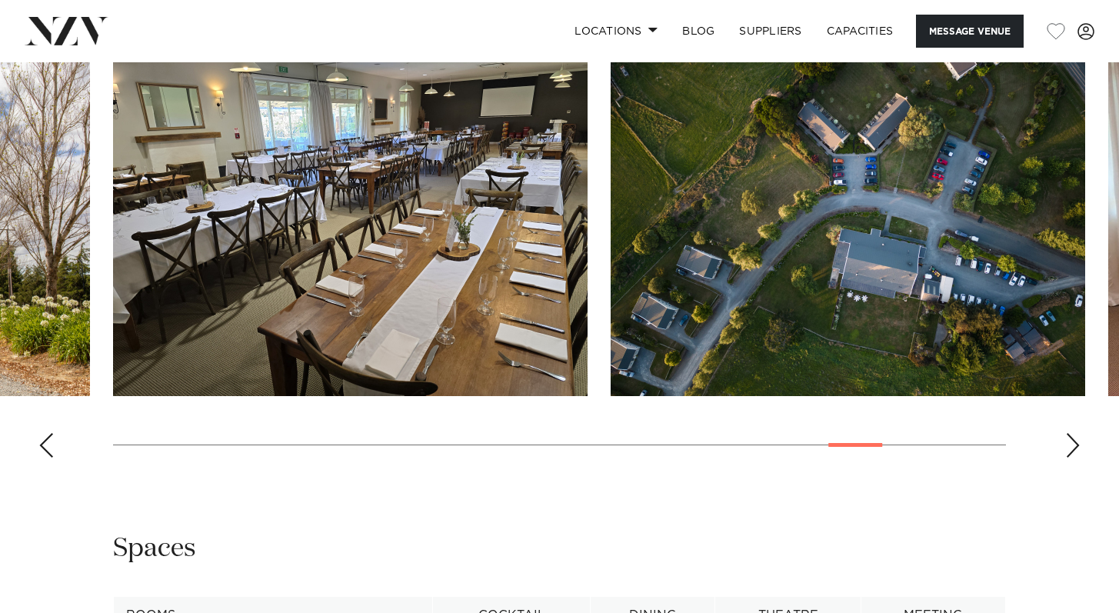
click at [1078, 456] on div "Next slide" at bounding box center [1072, 445] width 15 height 25
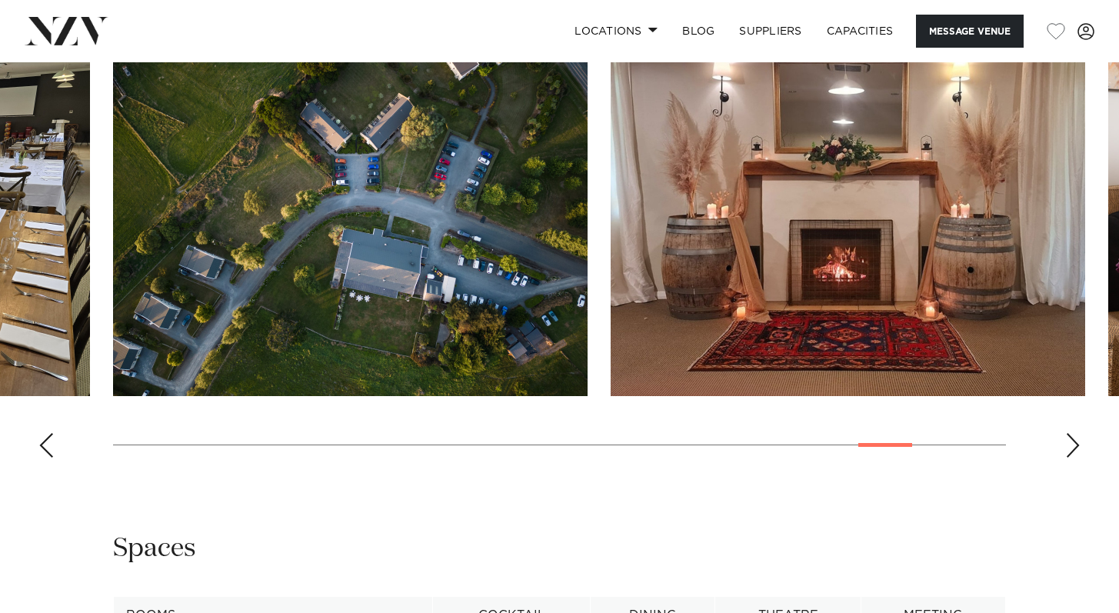
click at [1079, 457] on div "Next slide" at bounding box center [1072, 445] width 15 height 25
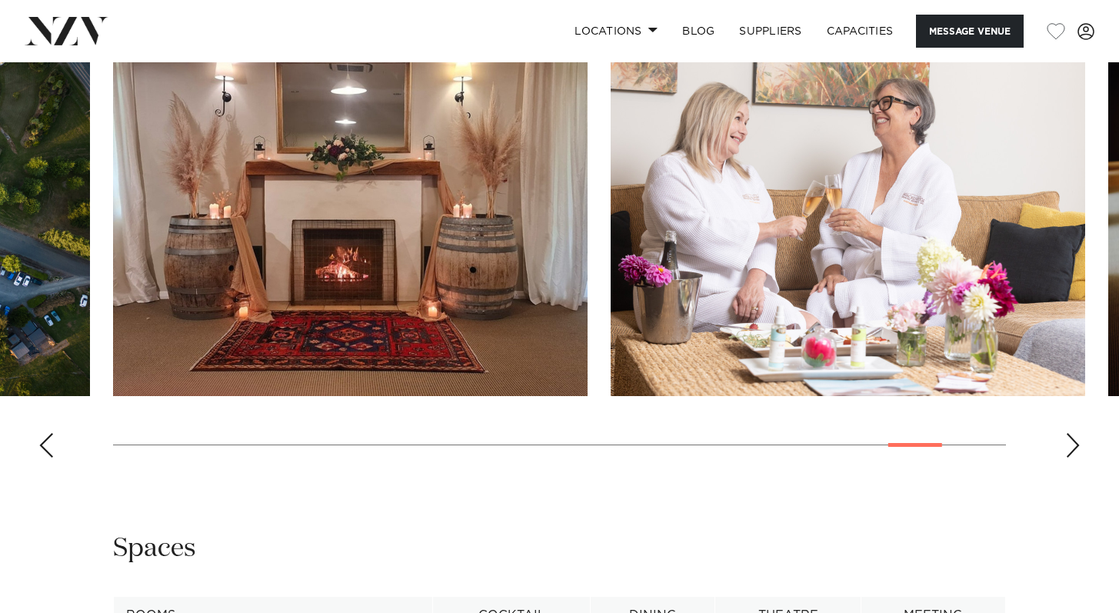
click at [1079, 459] on swiper-container at bounding box center [559, 259] width 1119 height 422
click at [1072, 447] on div "Next slide" at bounding box center [1072, 445] width 15 height 25
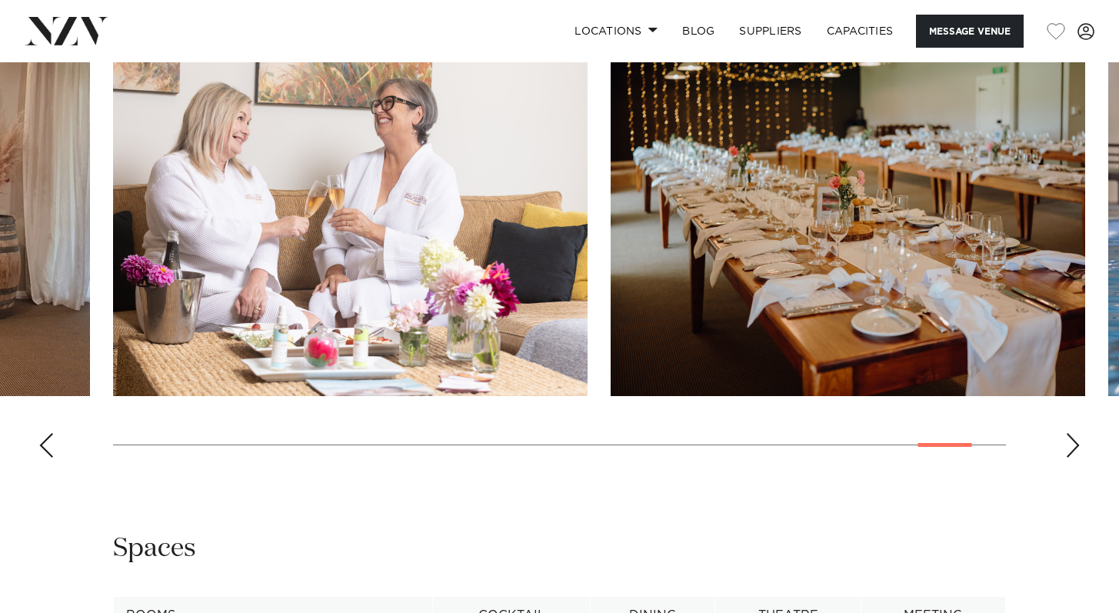
click at [1072, 447] on div "Next slide" at bounding box center [1072, 445] width 15 height 25
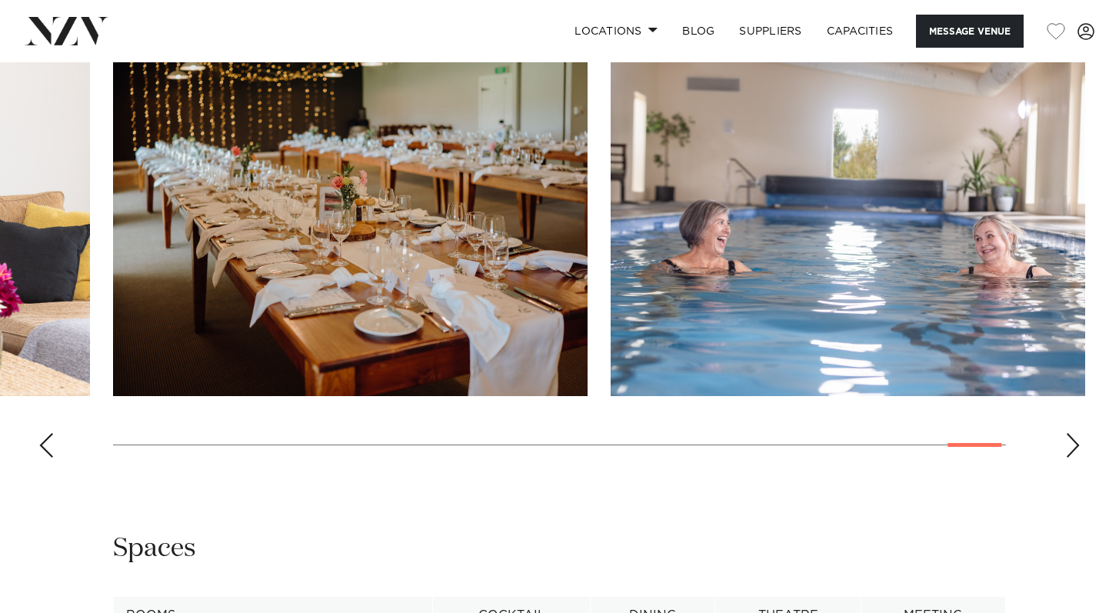
click at [1072, 449] on div "Next slide" at bounding box center [1072, 445] width 15 height 25
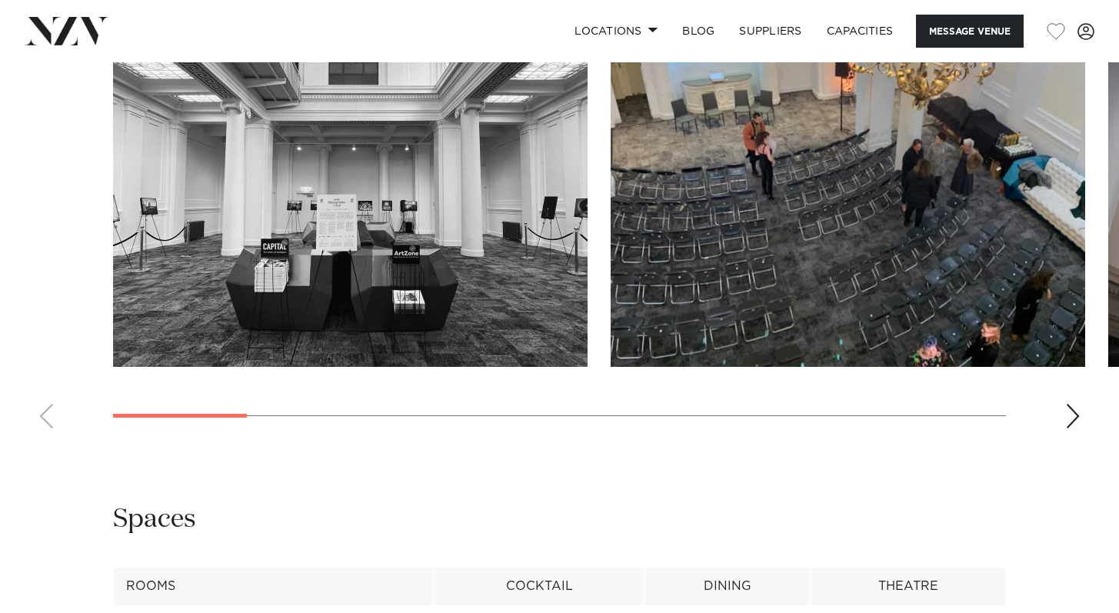
scroll to position [1435, 0]
click at [1072, 414] on div "Next slide" at bounding box center [1072, 415] width 15 height 25
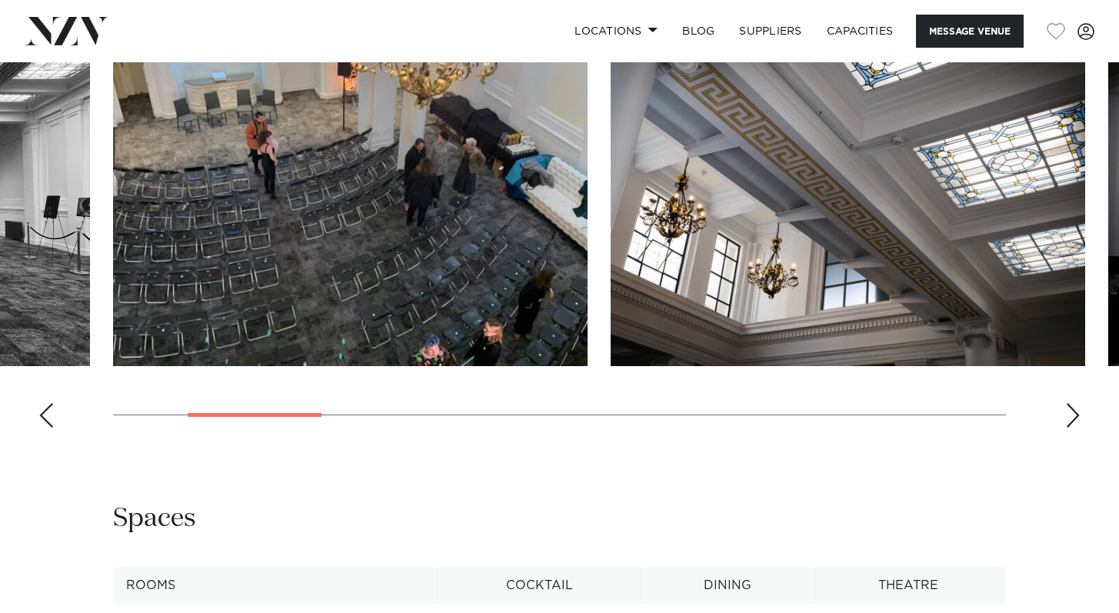
click at [1074, 416] on div "Next slide" at bounding box center [1072, 415] width 15 height 25
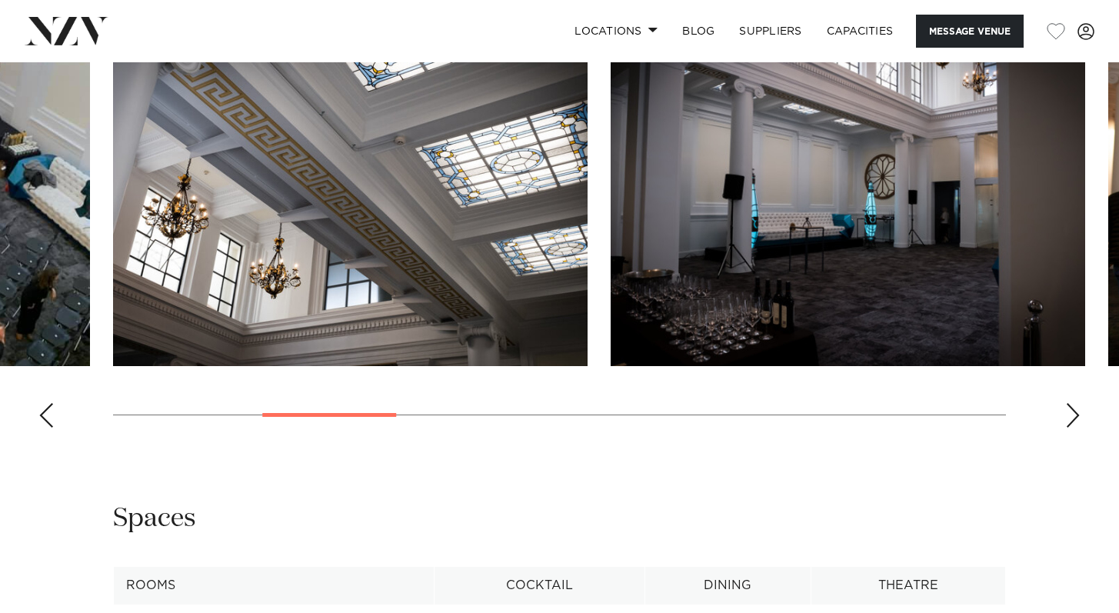
click at [1074, 417] on div "Next slide" at bounding box center [1072, 415] width 15 height 25
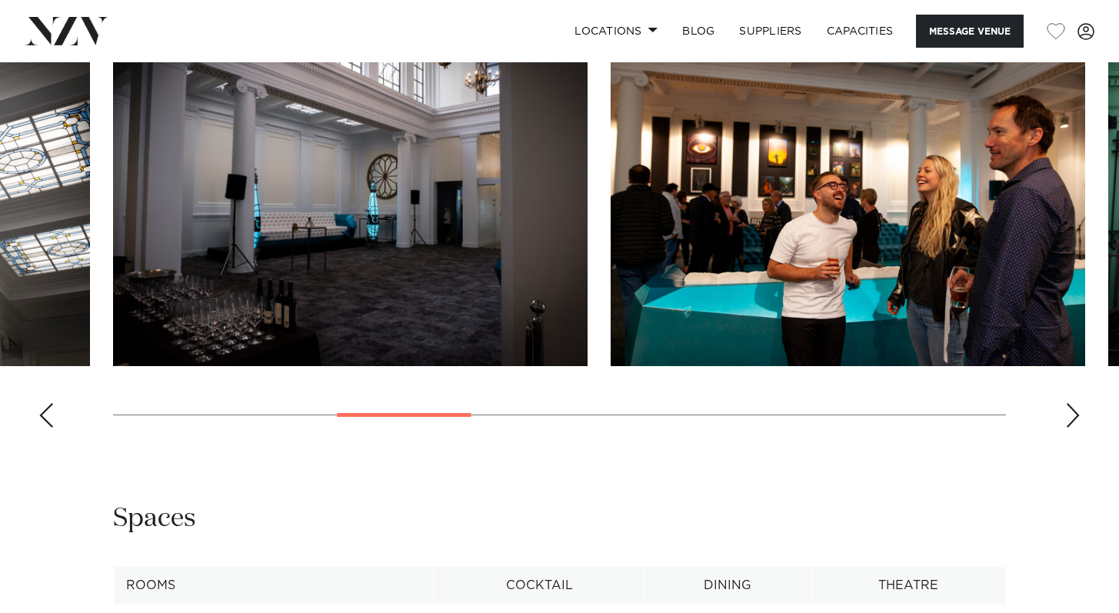
click at [1075, 418] on div "Next slide" at bounding box center [1072, 415] width 15 height 25
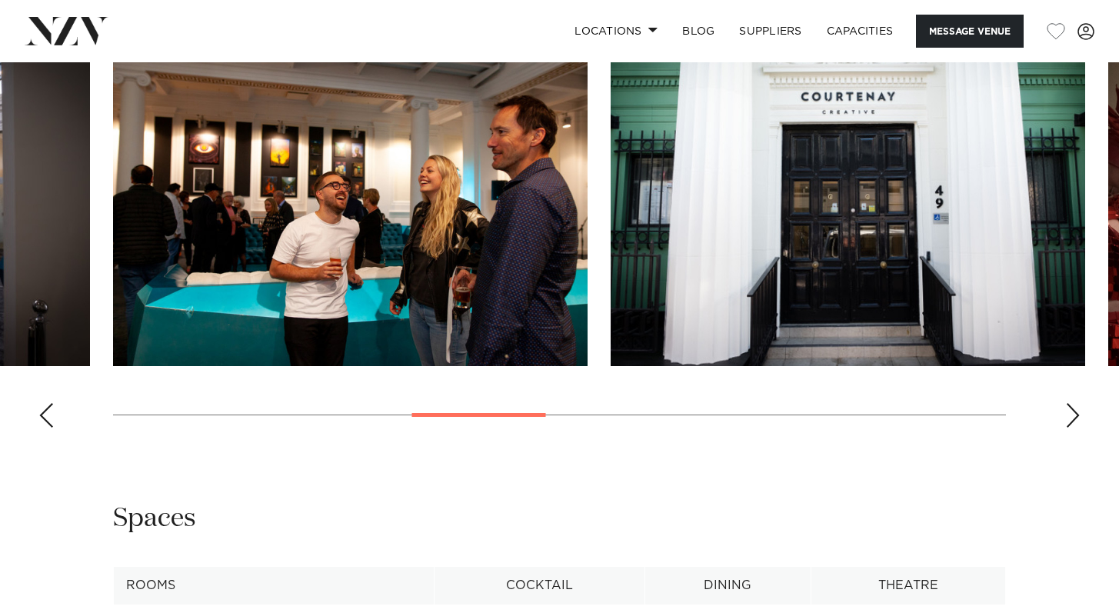
click at [1078, 419] on div "Next slide" at bounding box center [1072, 415] width 15 height 25
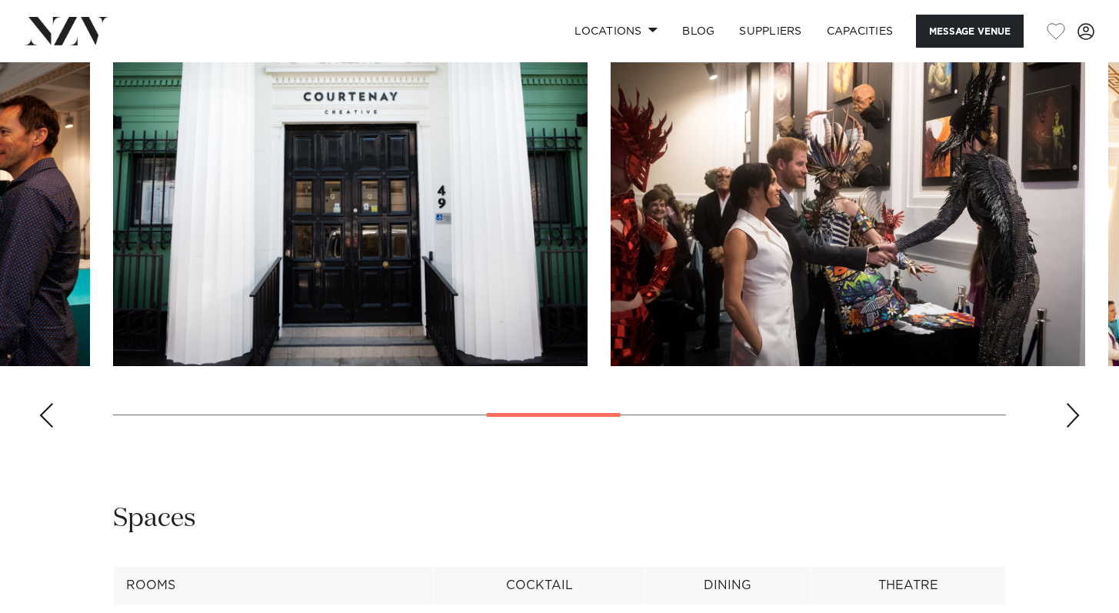
click at [1078, 419] on div "Next slide" at bounding box center [1072, 415] width 15 height 25
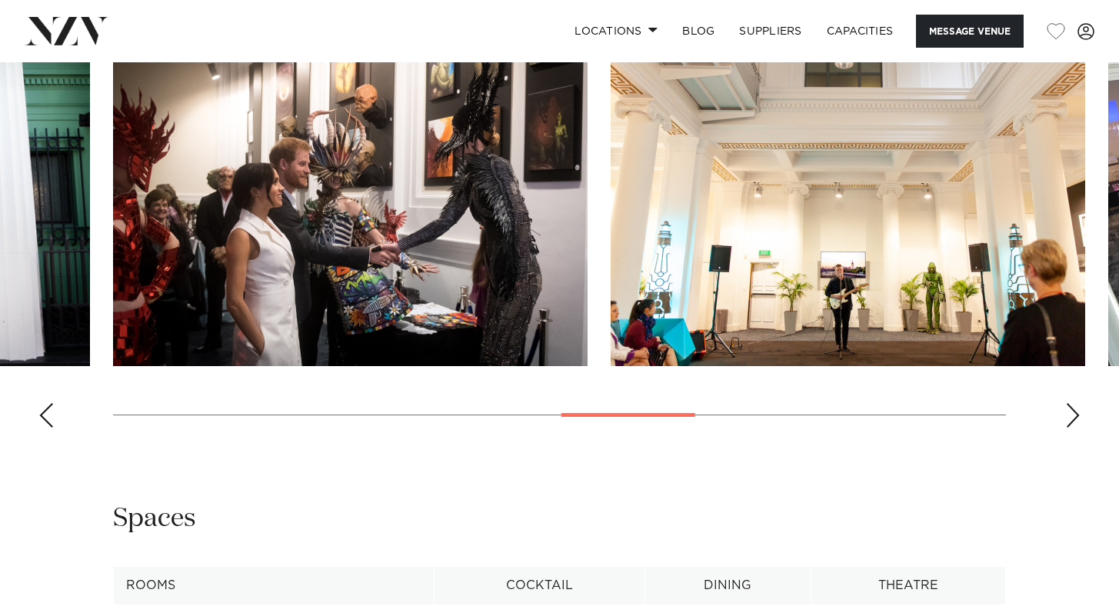
click at [1078, 420] on div "Next slide" at bounding box center [1072, 415] width 15 height 25
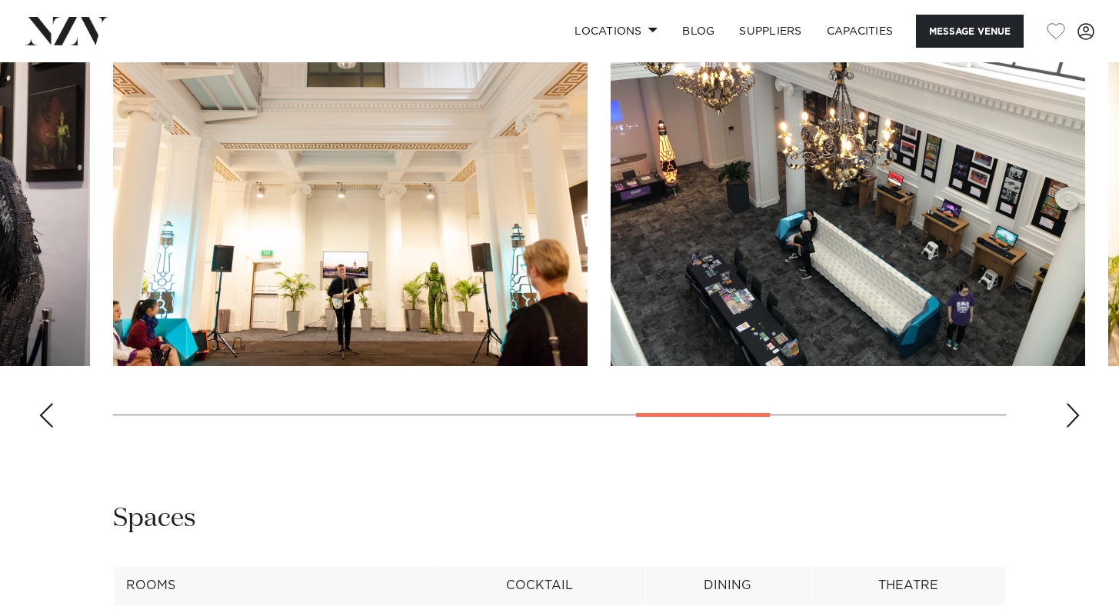
click at [1078, 420] on div "Next slide" at bounding box center [1072, 415] width 15 height 25
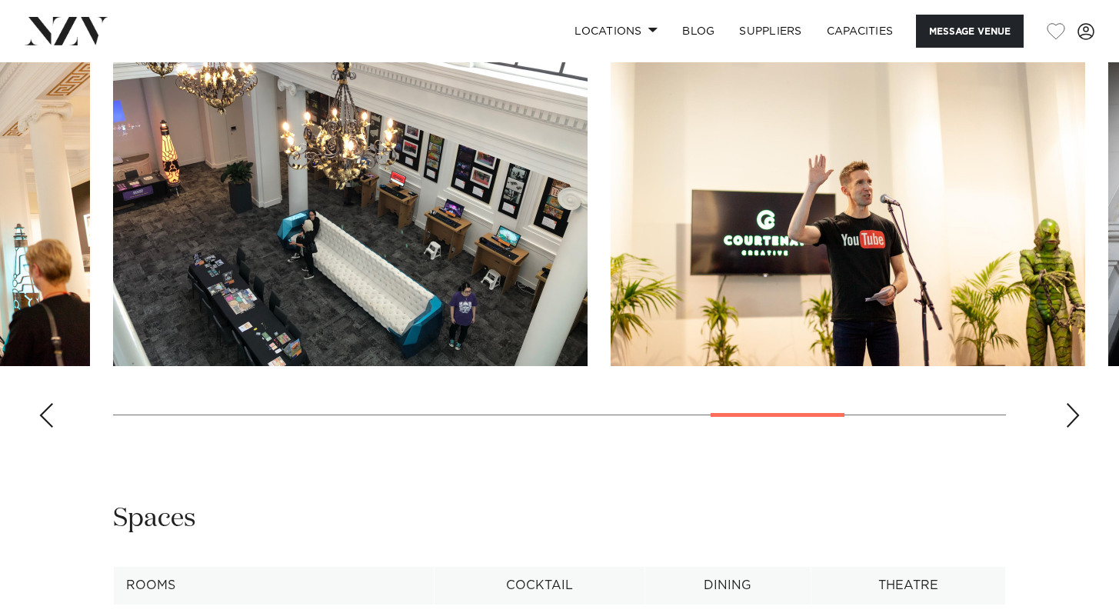
click at [1079, 421] on div "Next slide" at bounding box center [1072, 415] width 15 height 25
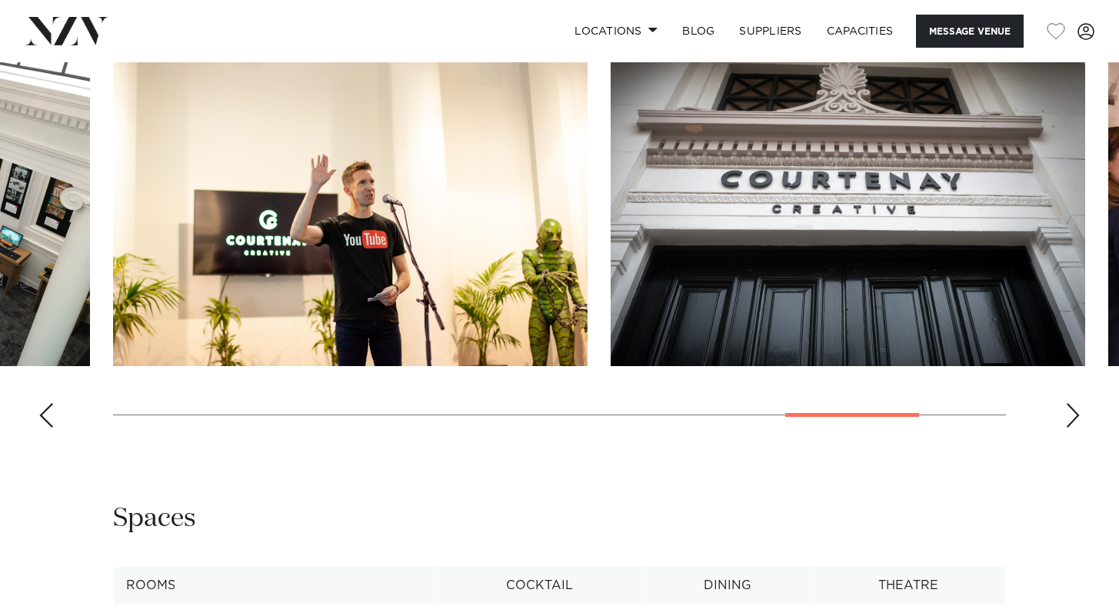
click at [1079, 422] on div "Next slide" at bounding box center [1072, 415] width 15 height 25
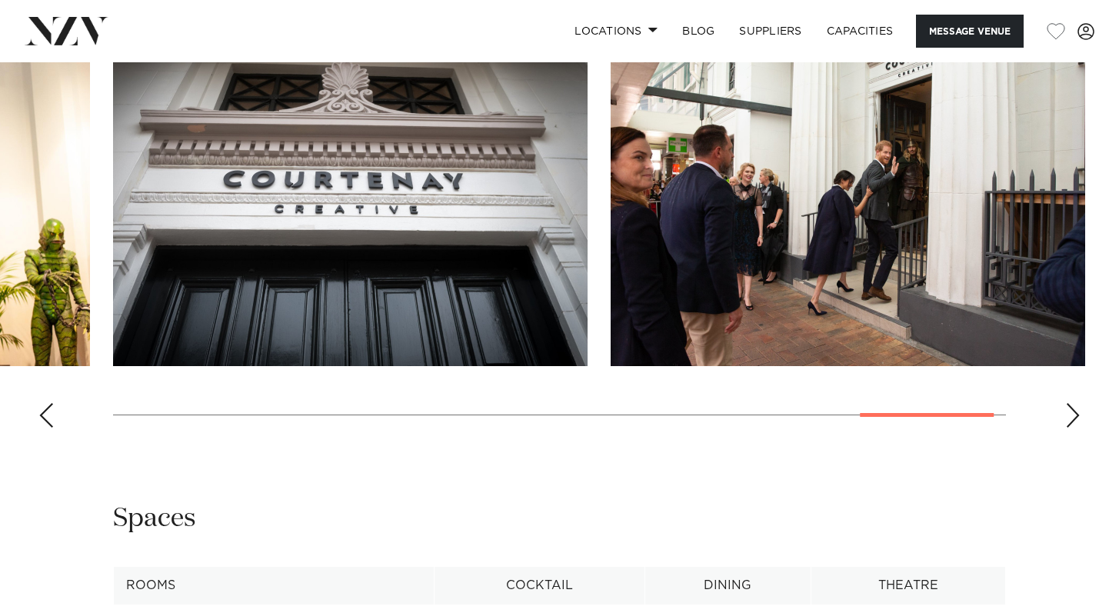
click at [1079, 423] on div "Next slide" at bounding box center [1072, 415] width 15 height 25
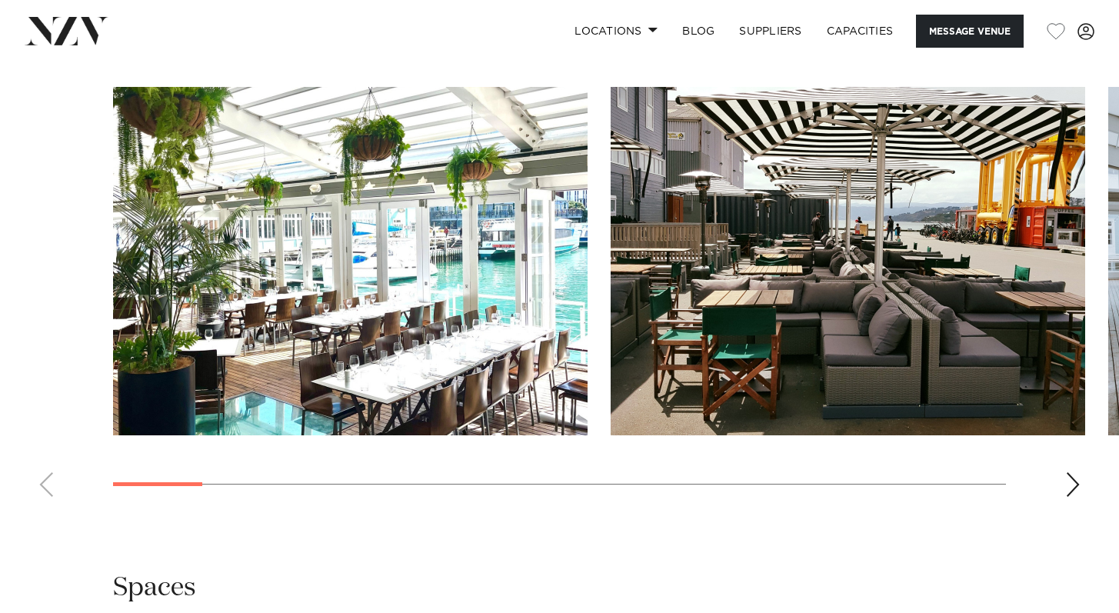
scroll to position [1418, 0]
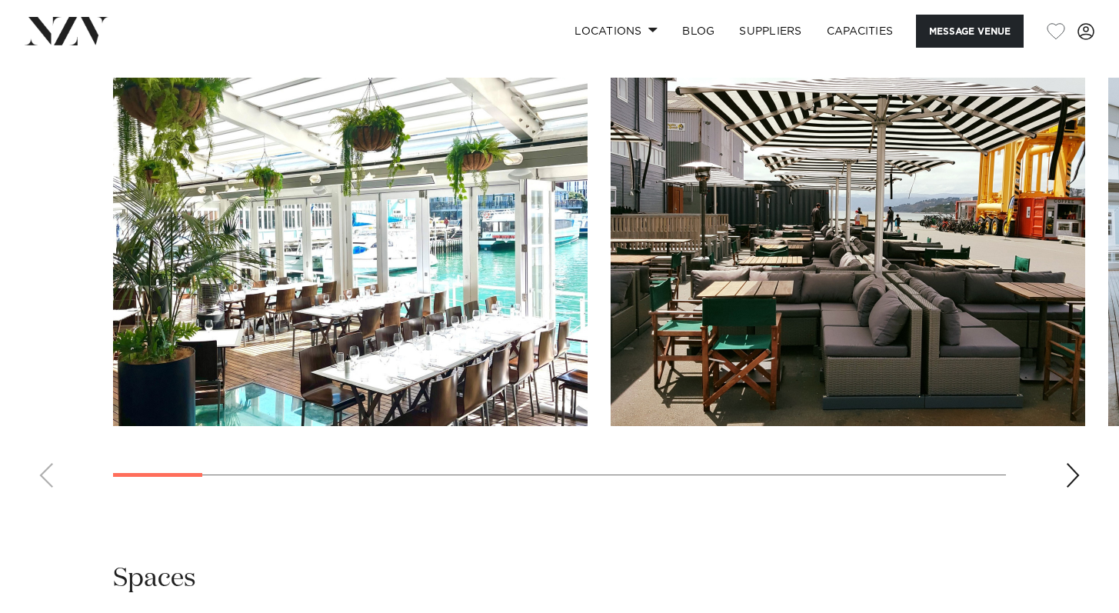
click at [1068, 480] on div "Next slide" at bounding box center [1072, 475] width 15 height 25
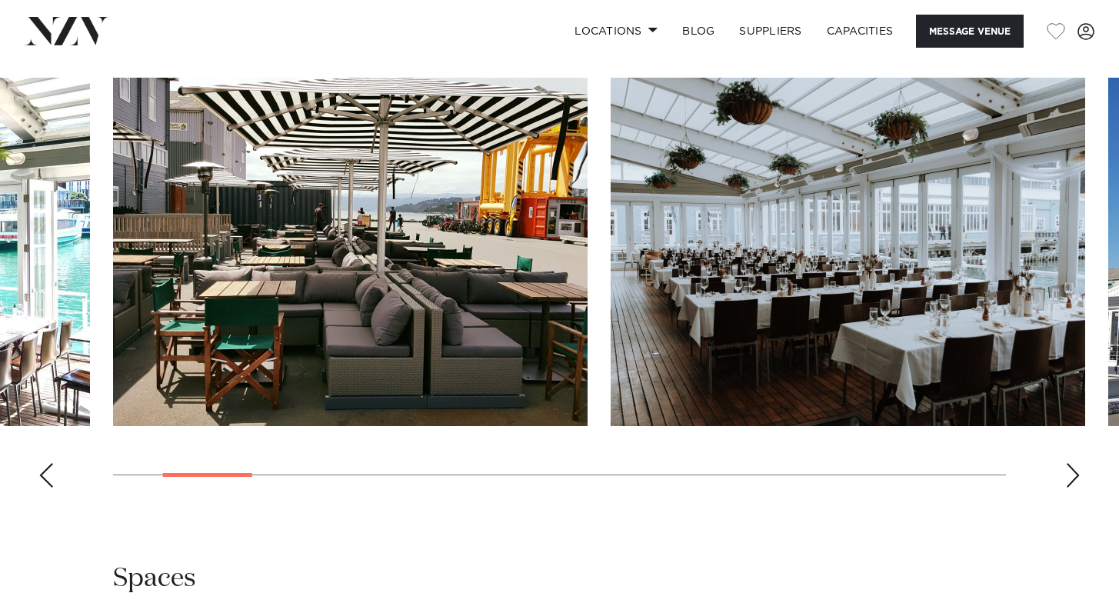
click at [1069, 482] on div "Next slide" at bounding box center [1072, 475] width 15 height 25
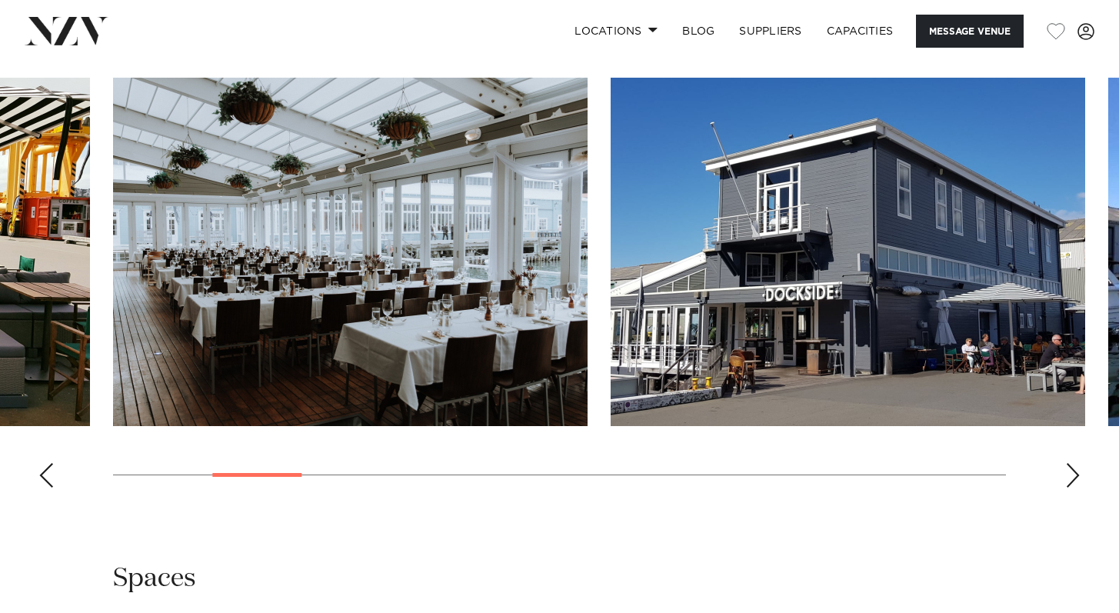
click at [1070, 483] on div "Next slide" at bounding box center [1072, 475] width 15 height 25
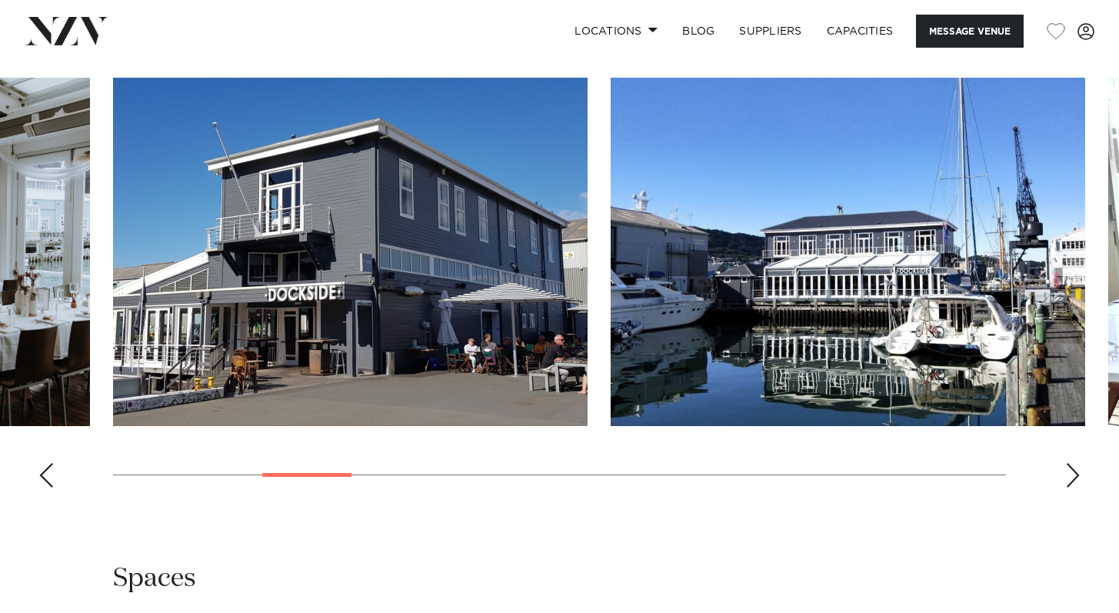
click at [1071, 485] on div "Next slide" at bounding box center [1072, 475] width 15 height 25
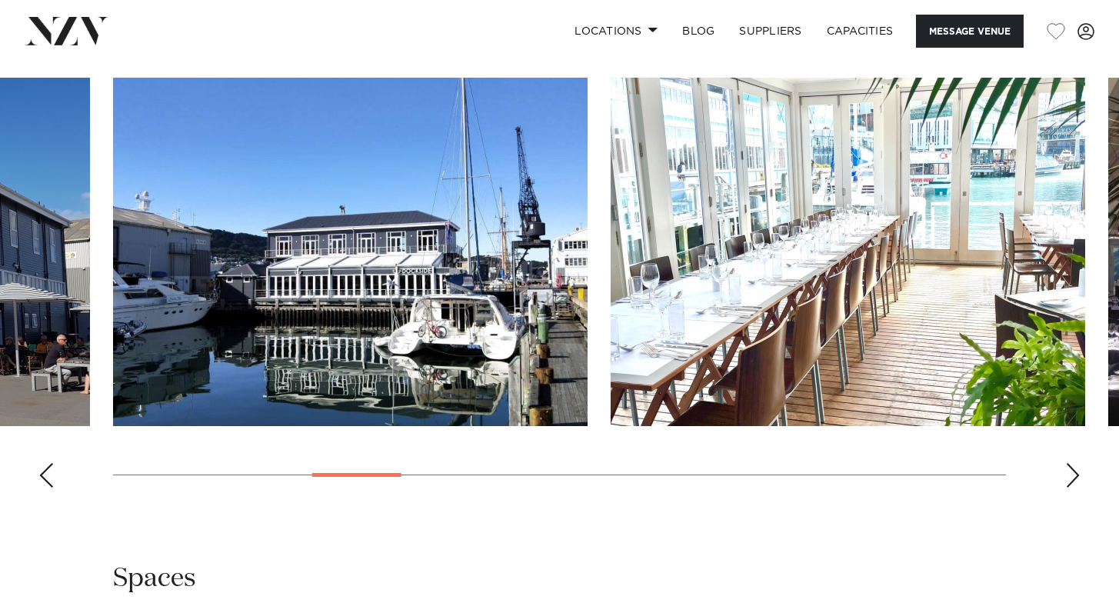
click at [1071, 485] on div "Next slide" at bounding box center [1072, 475] width 15 height 25
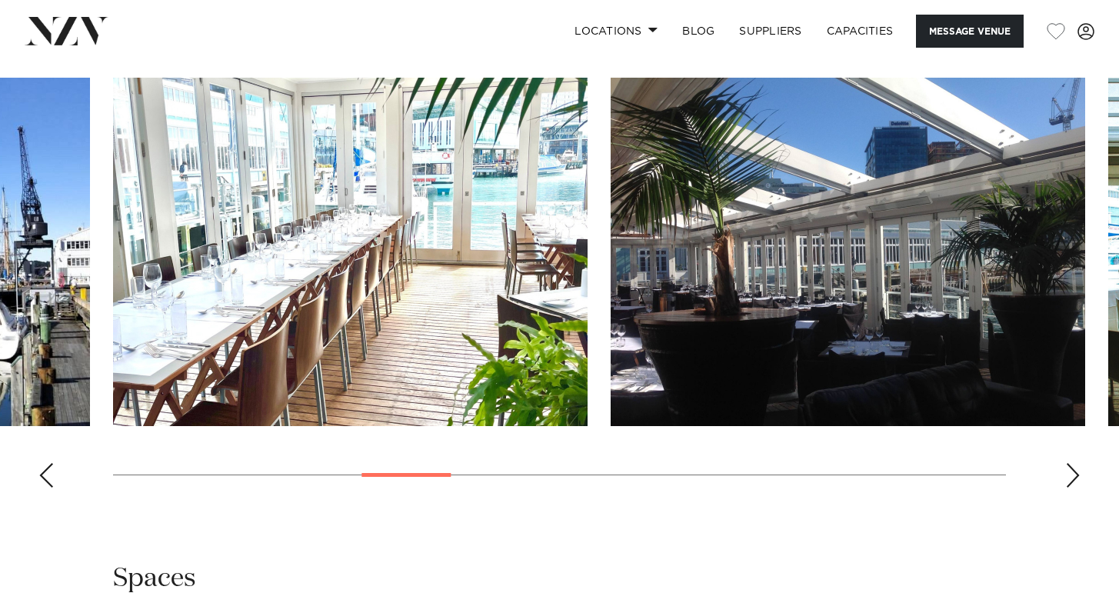
click at [1071, 484] on div "Next slide" at bounding box center [1072, 475] width 15 height 25
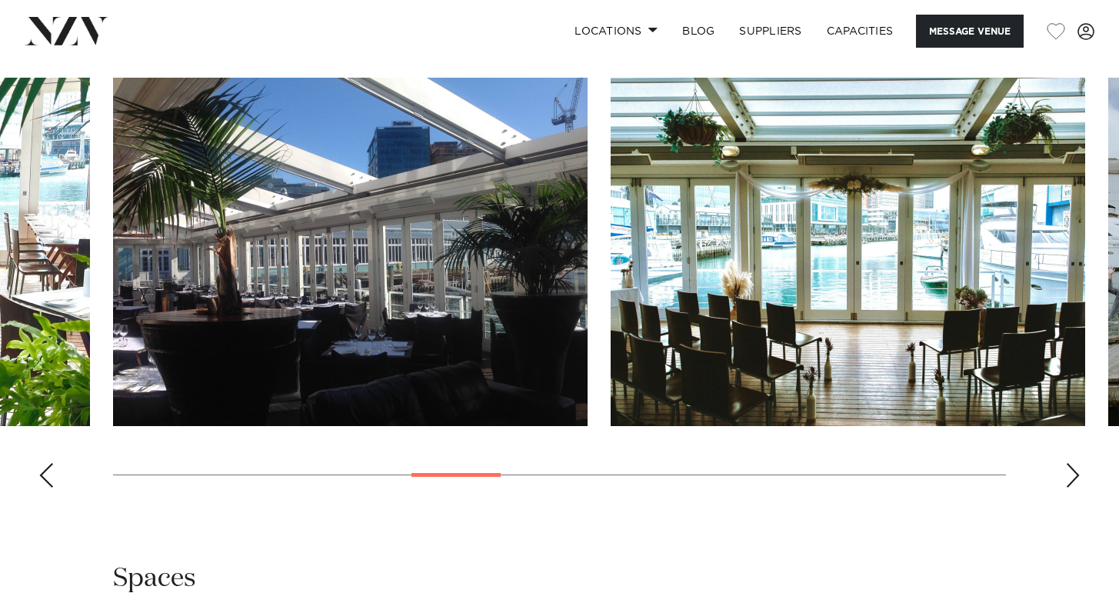
click at [1071, 484] on div "Next slide" at bounding box center [1072, 475] width 15 height 25
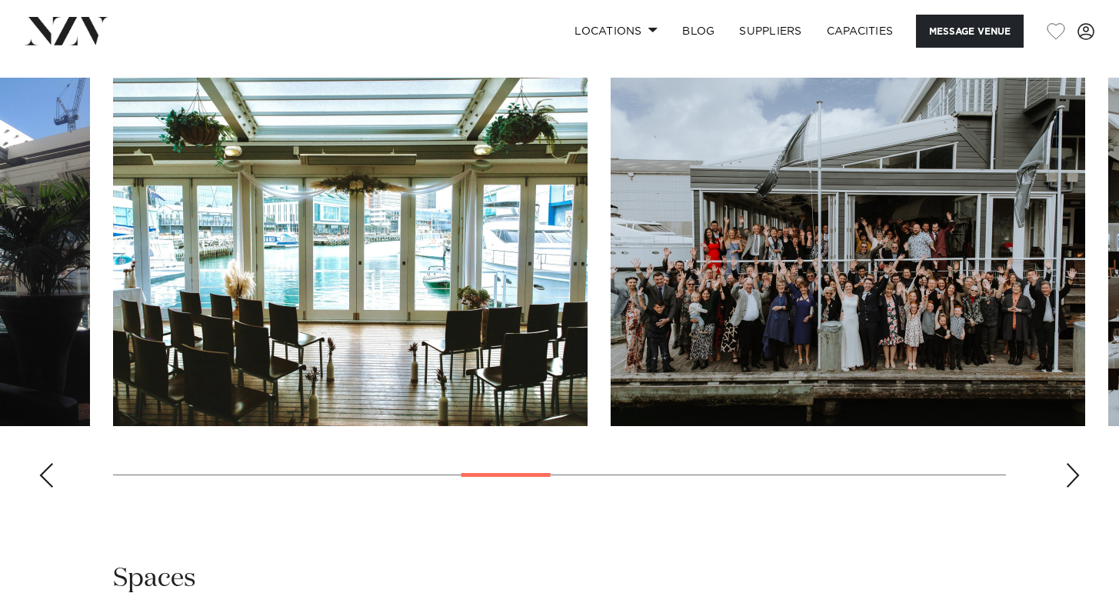
click at [1072, 484] on div "Next slide" at bounding box center [1072, 475] width 15 height 25
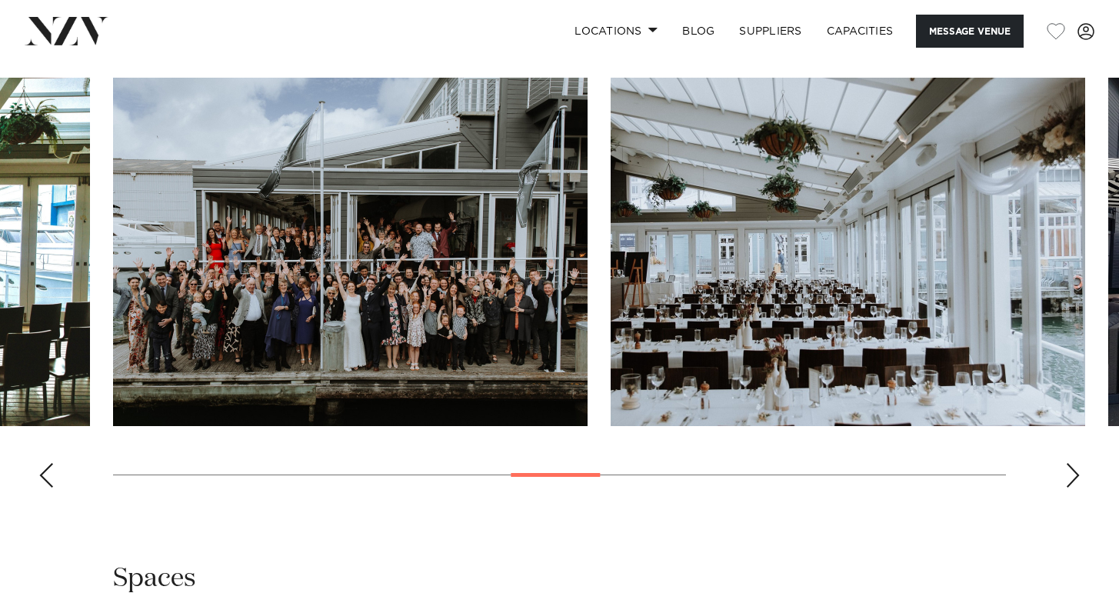
click at [1073, 482] on div "Next slide" at bounding box center [1072, 475] width 15 height 25
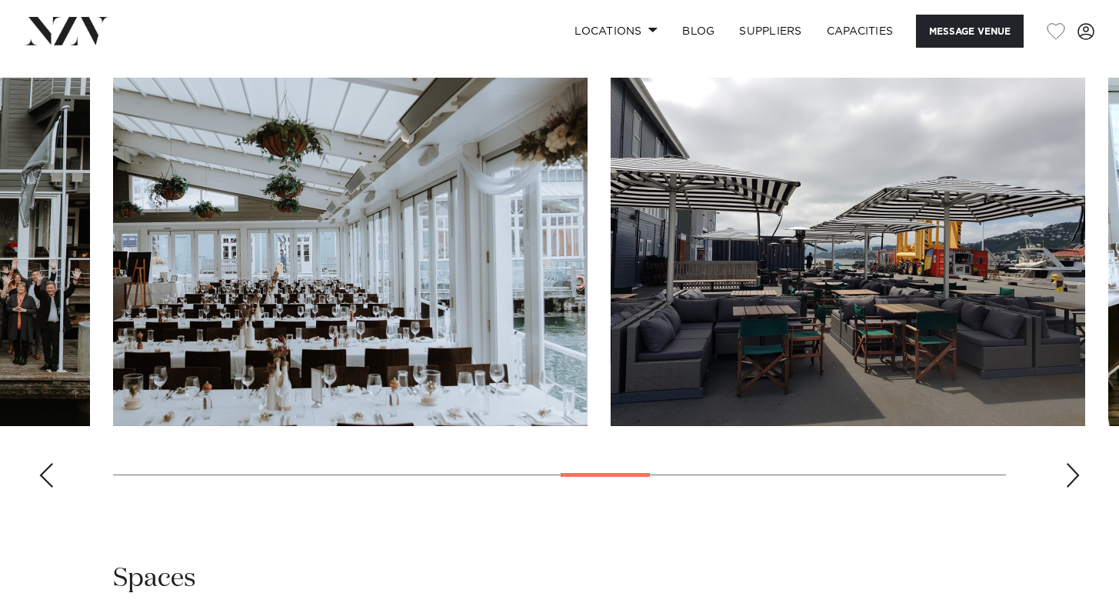
click at [1075, 484] on div "Next slide" at bounding box center [1072, 475] width 15 height 25
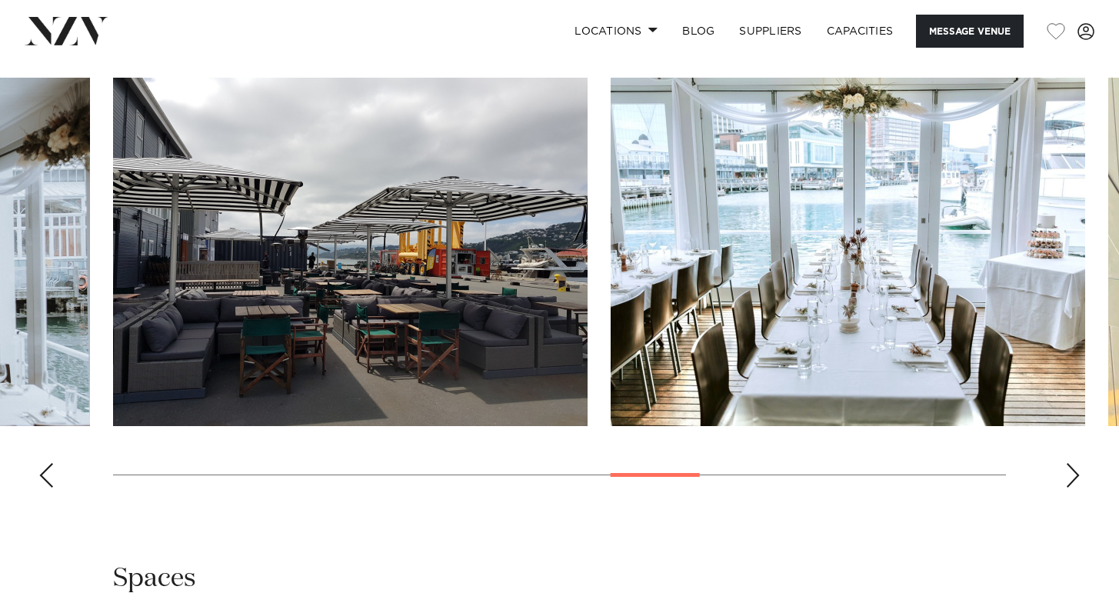
click at [1075, 484] on div "Next slide" at bounding box center [1072, 475] width 15 height 25
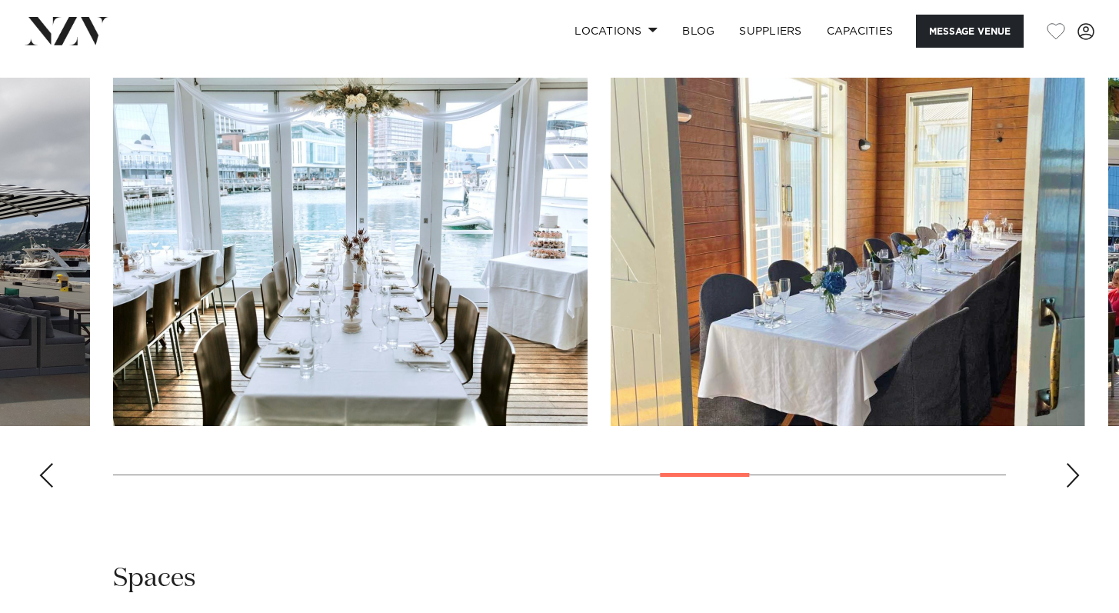
click at [1075, 484] on div "Next slide" at bounding box center [1072, 475] width 15 height 25
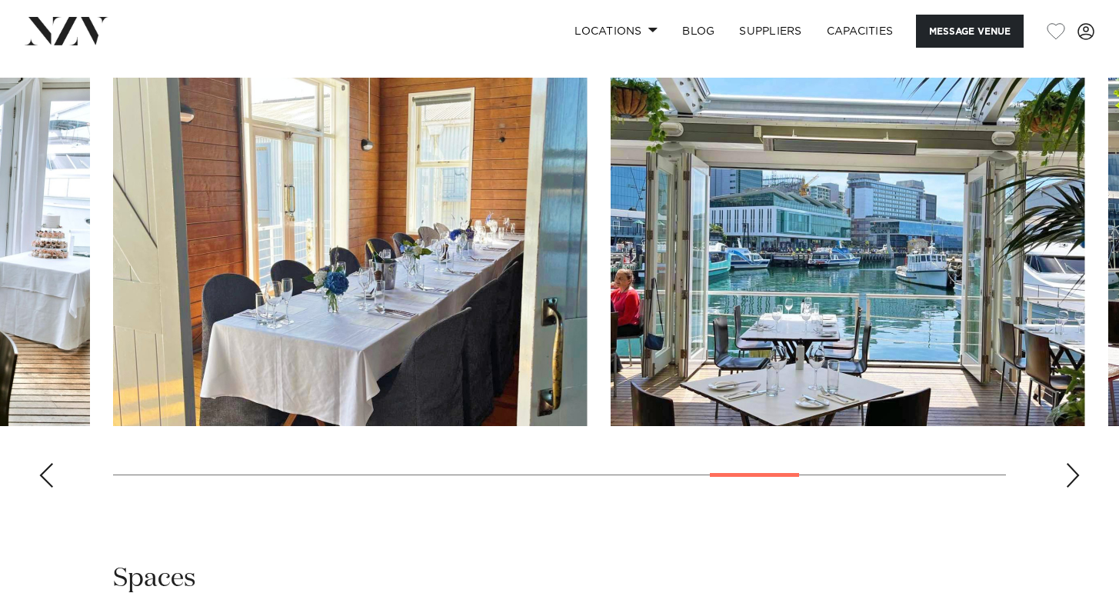
click at [1075, 484] on div "Next slide" at bounding box center [1072, 475] width 15 height 25
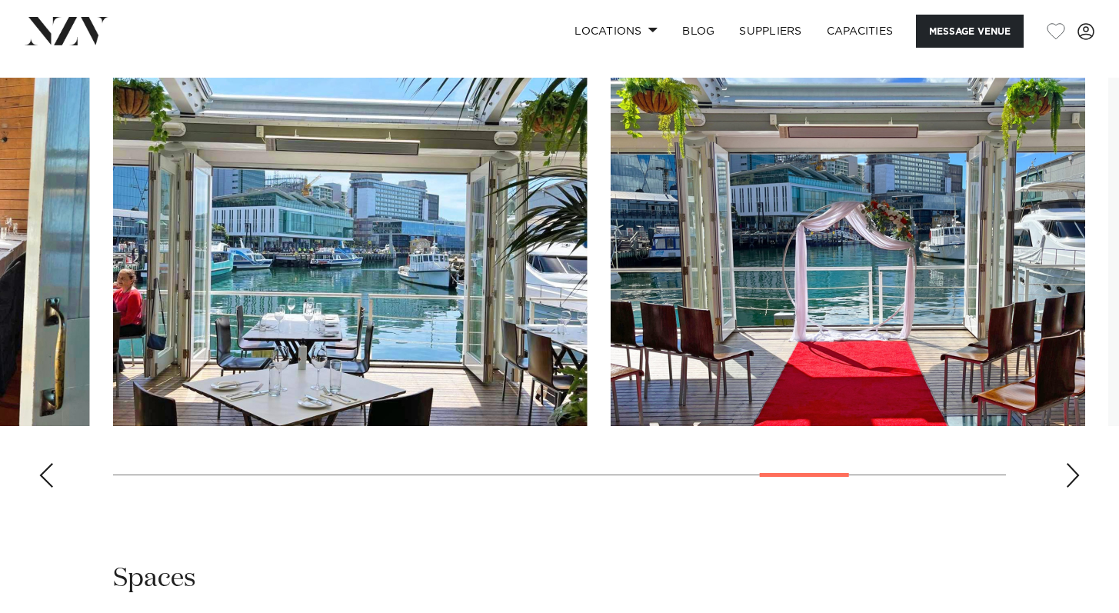
click at [1075, 484] on div "Next slide" at bounding box center [1072, 475] width 15 height 25
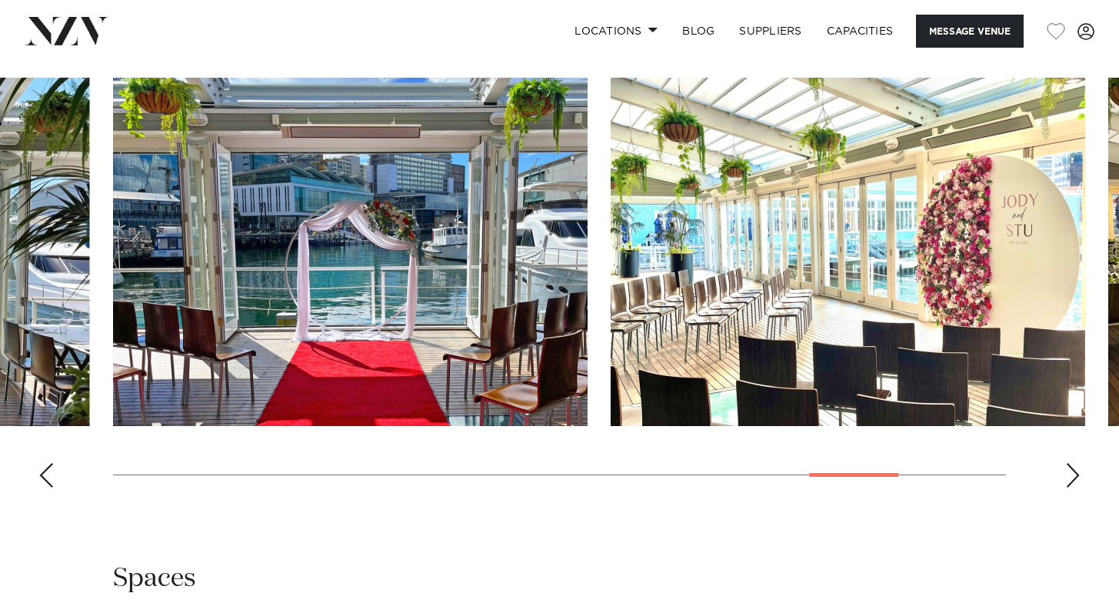
click at [1075, 484] on div "Next slide" at bounding box center [1072, 475] width 15 height 25
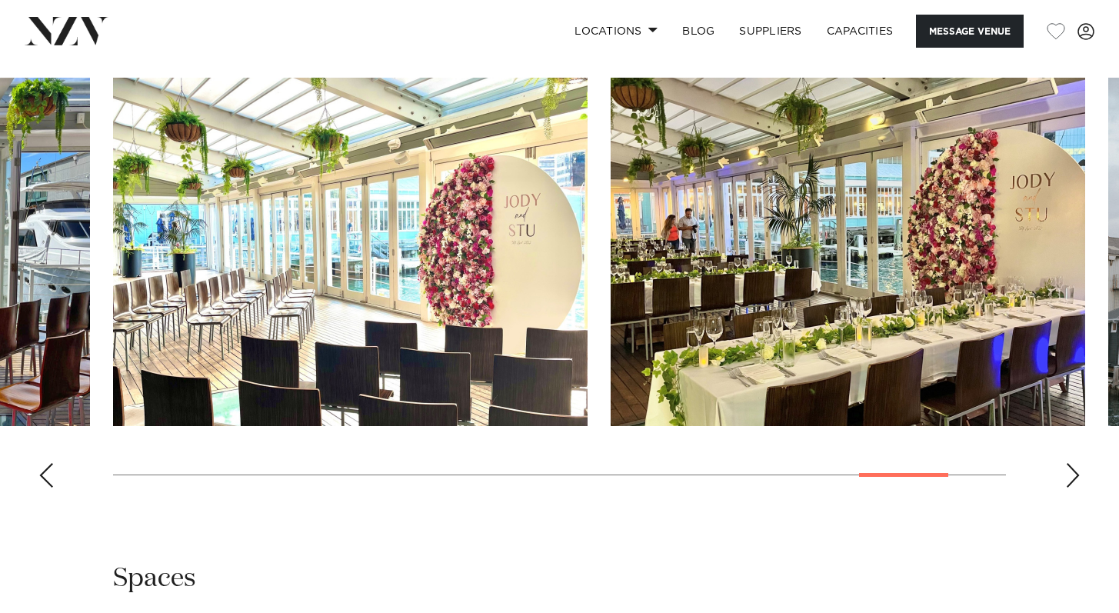
click at [1075, 484] on div "Next slide" at bounding box center [1072, 475] width 15 height 25
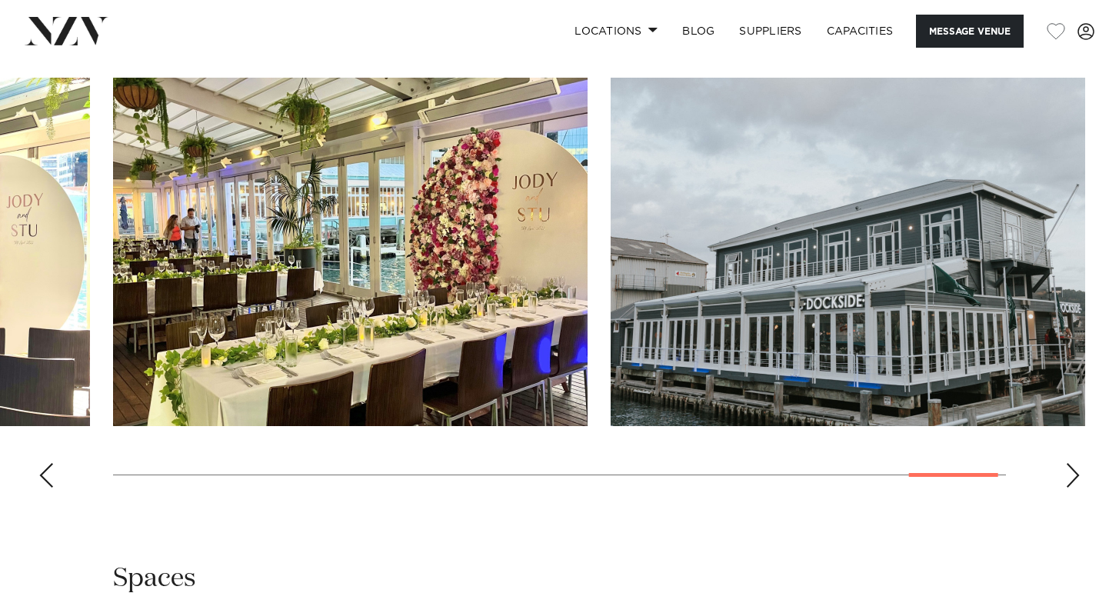
click at [1075, 484] on div "Next slide" at bounding box center [1072, 475] width 15 height 25
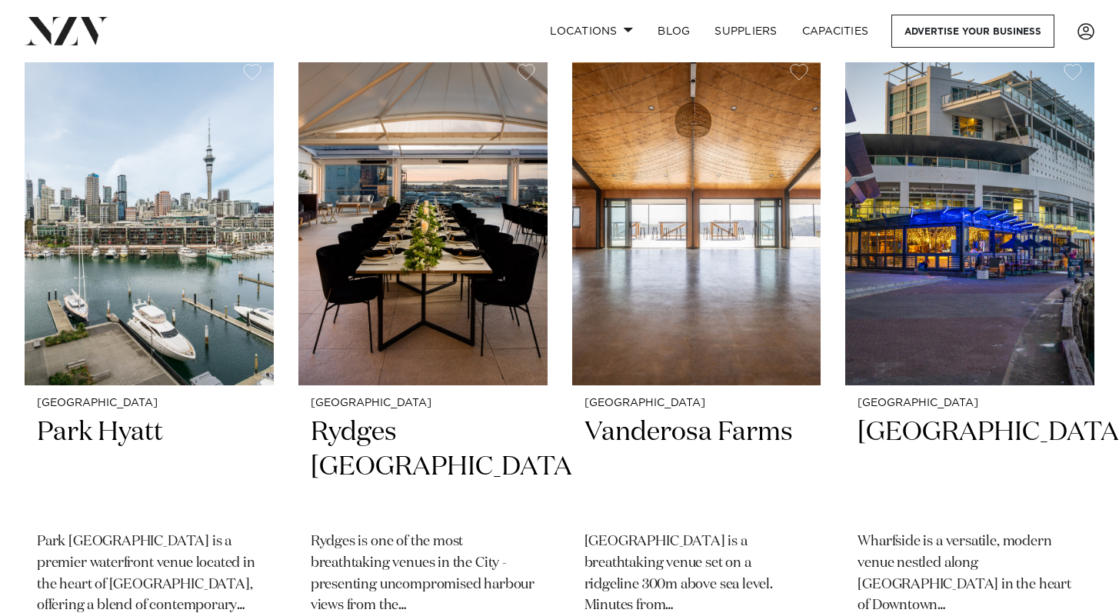
scroll to position [1305, 0]
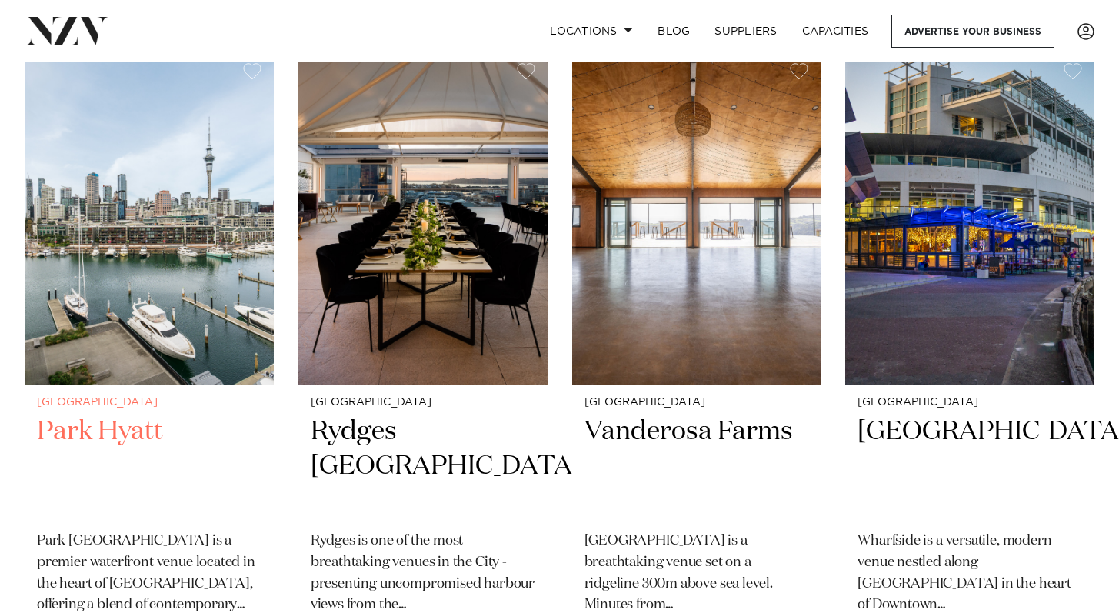
click at [73, 414] on h2 "Park Hyatt" at bounding box center [149, 466] width 224 height 104
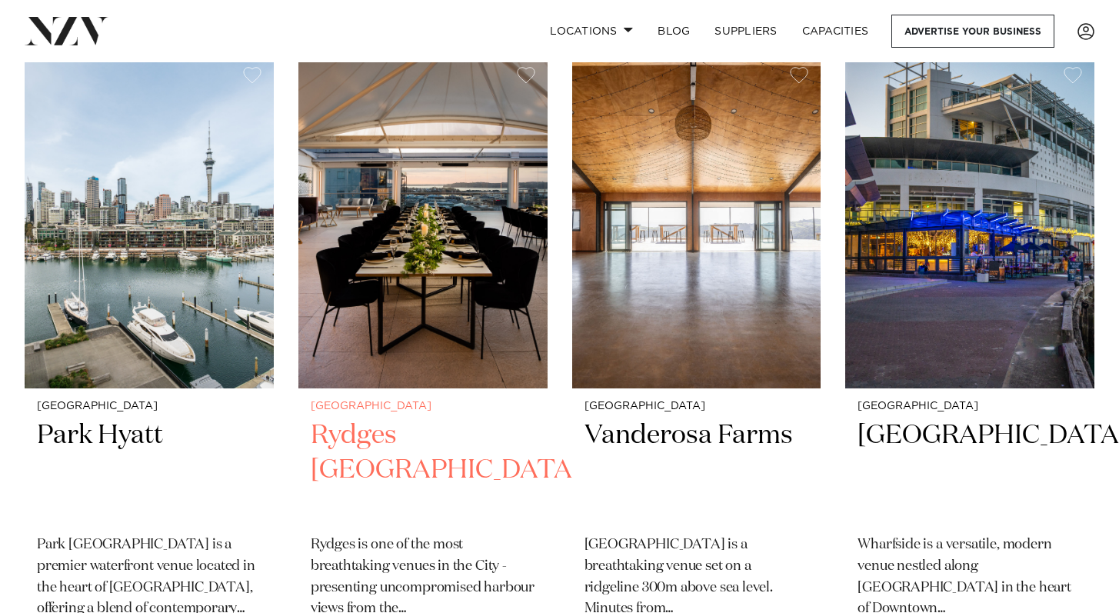
click at [464, 418] on h2 "Rydges Auckland" at bounding box center [423, 470] width 224 height 104
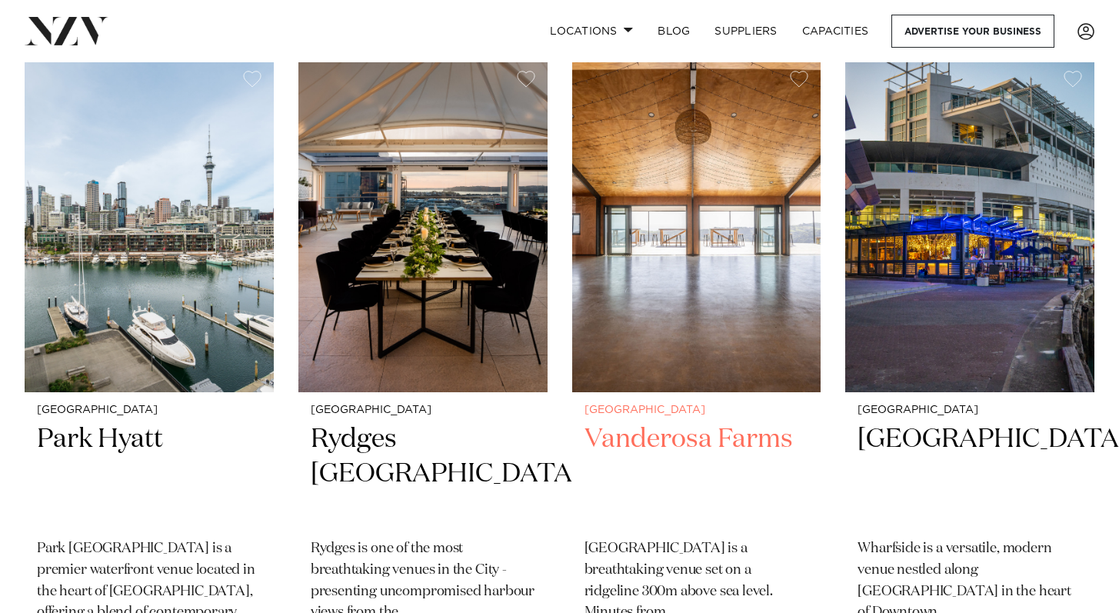
scroll to position [1308, 0]
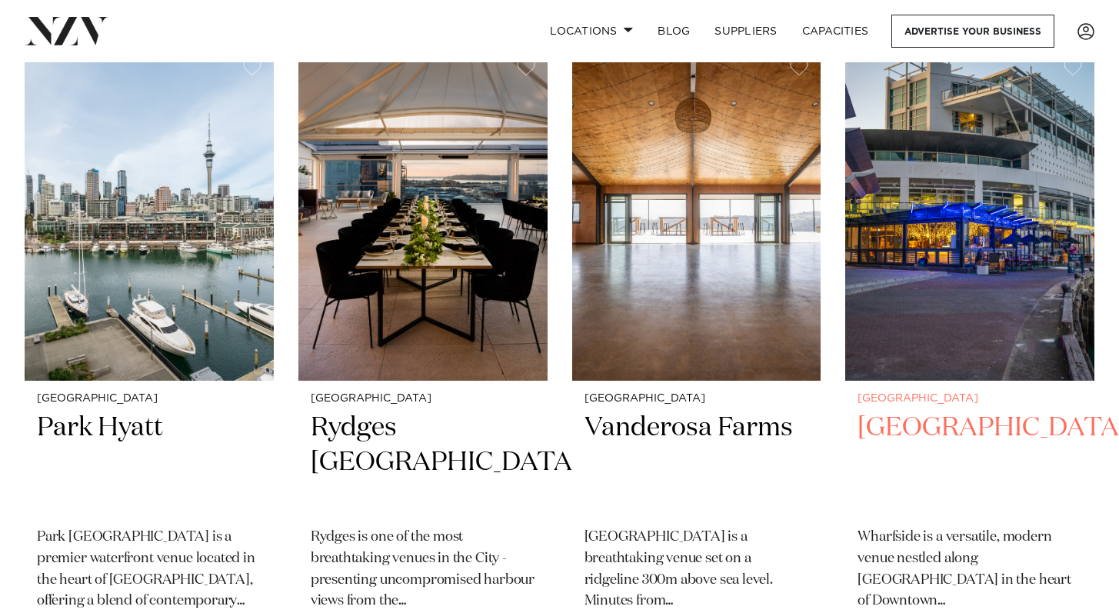
click at [896, 411] on h2 "Wharfside Event Centre" at bounding box center [969, 463] width 224 height 104
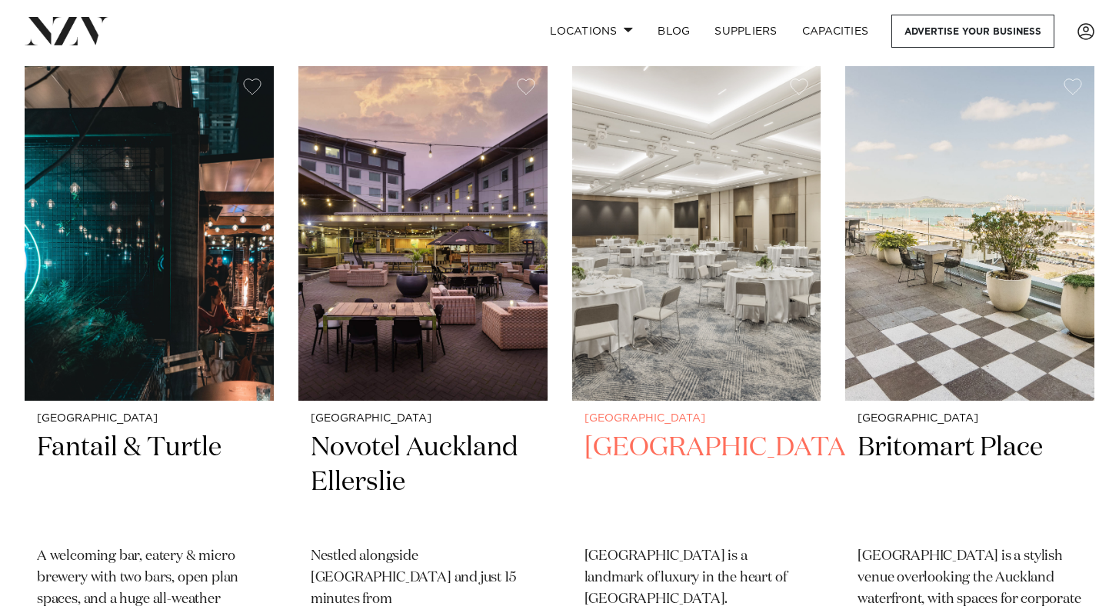
scroll to position [1963, 0]
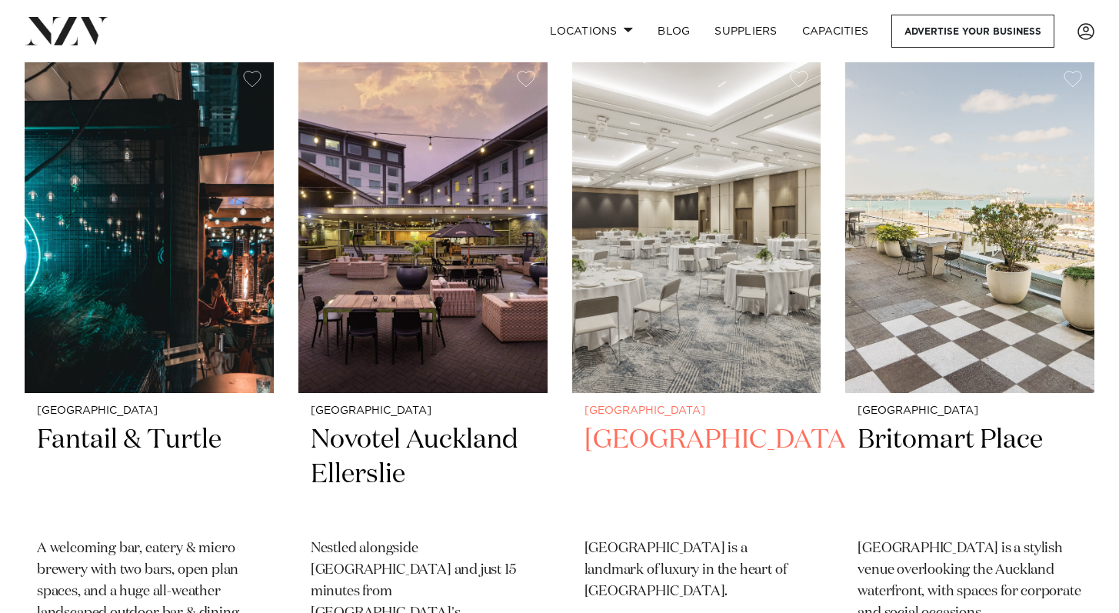
click at [653, 423] on h2 "JW Marriott Auckland" at bounding box center [696, 475] width 224 height 104
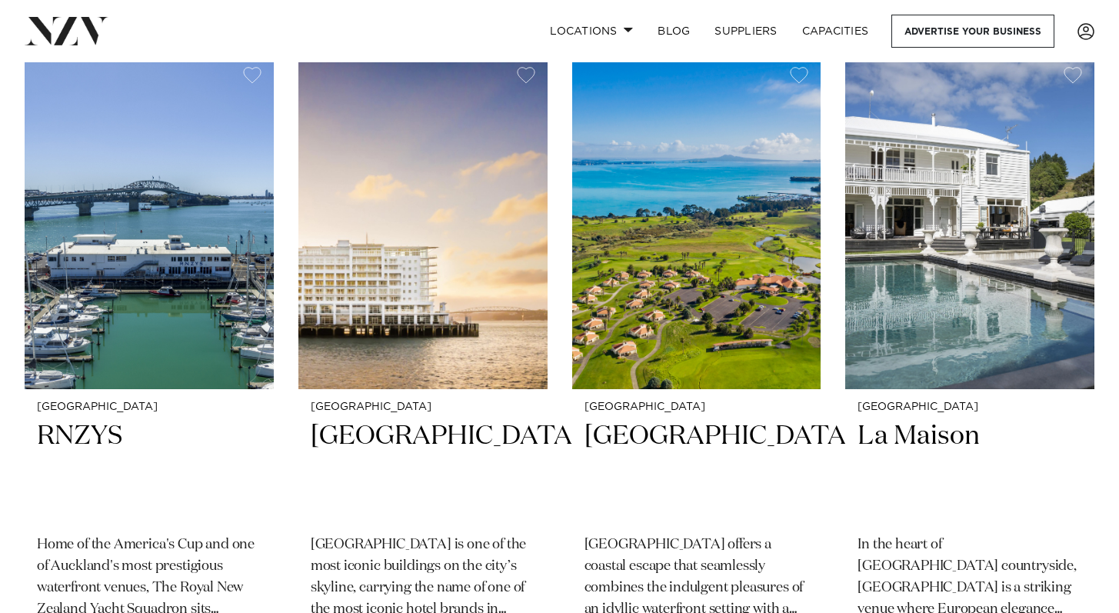
scroll to position [6005, 0]
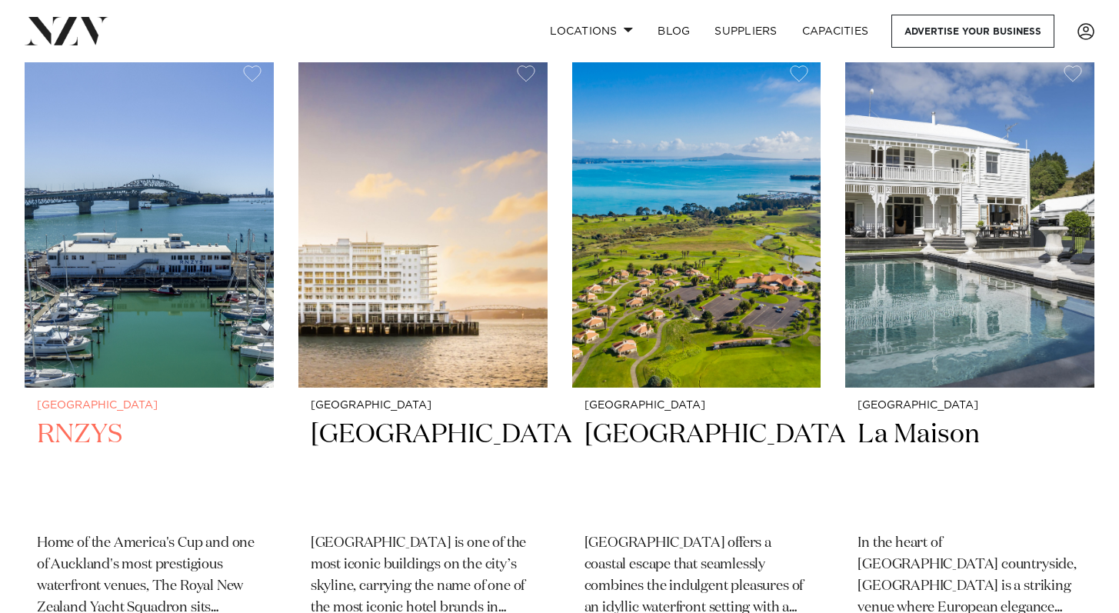
click at [89, 417] on h2 "RNZYS" at bounding box center [149, 469] width 224 height 104
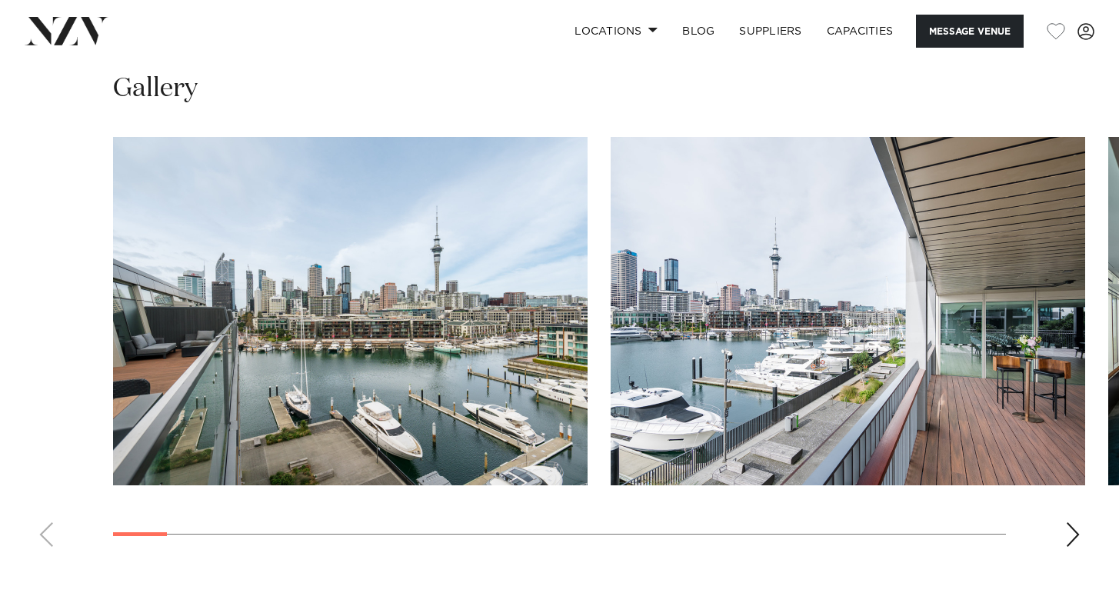
scroll to position [1809, 0]
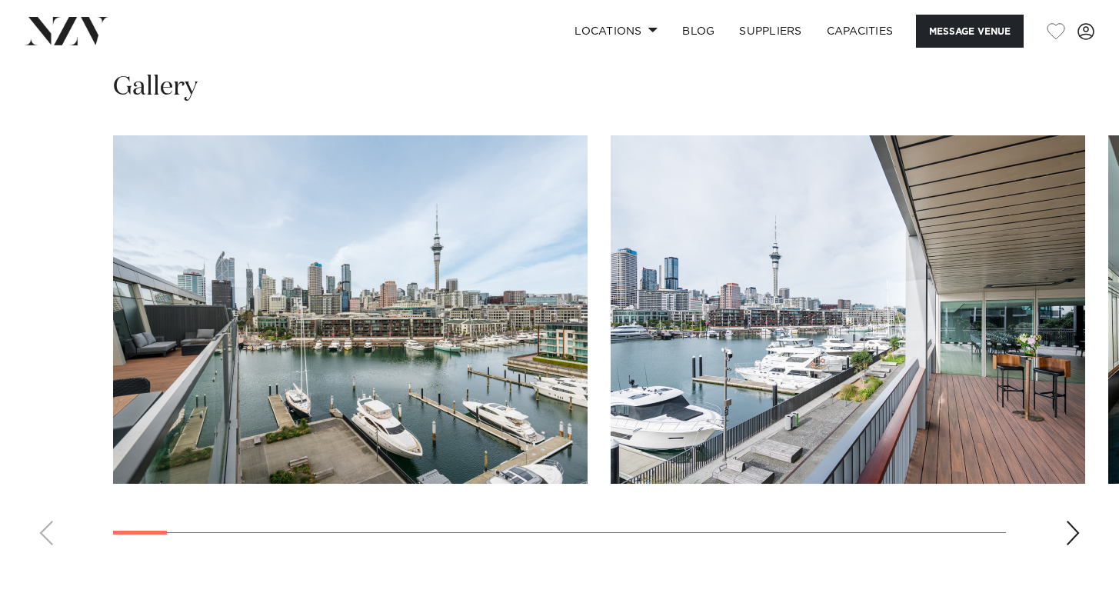
click at [1069, 520] on div "Next slide" at bounding box center [1072, 532] width 15 height 25
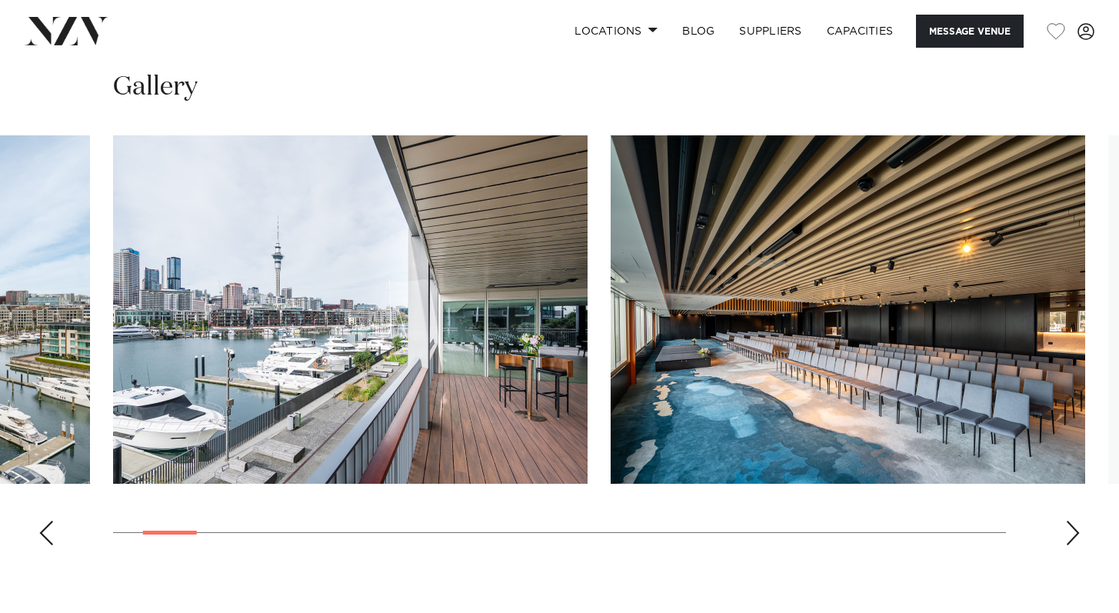
click at [1072, 520] on div "Next slide" at bounding box center [1072, 532] width 15 height 25
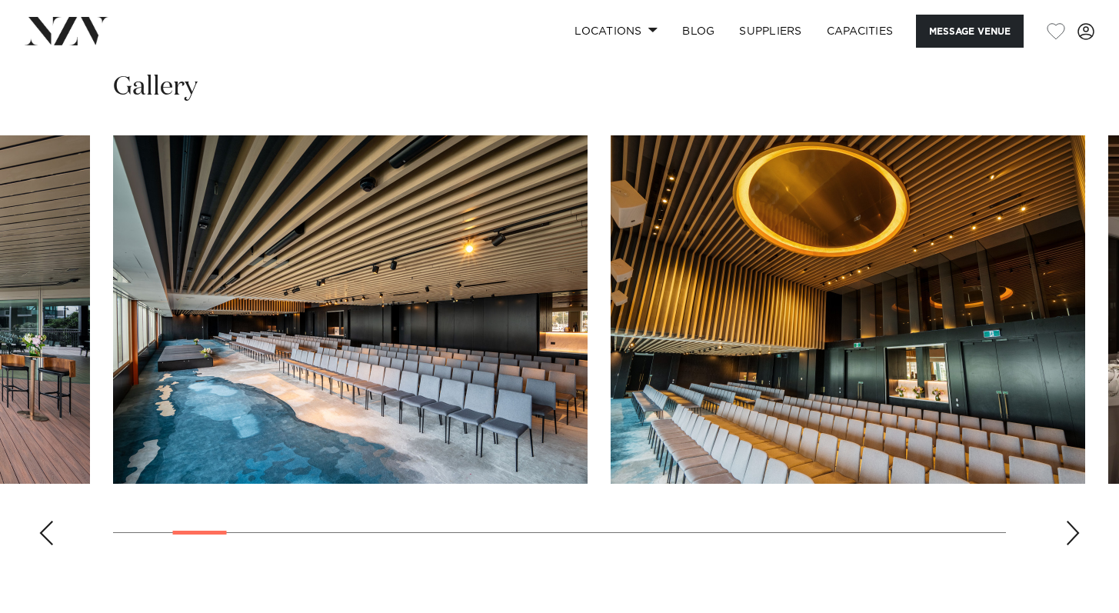
click at [1072, 520] on div "Next slide" at bounding box center [1072, 532] width 15 height 25
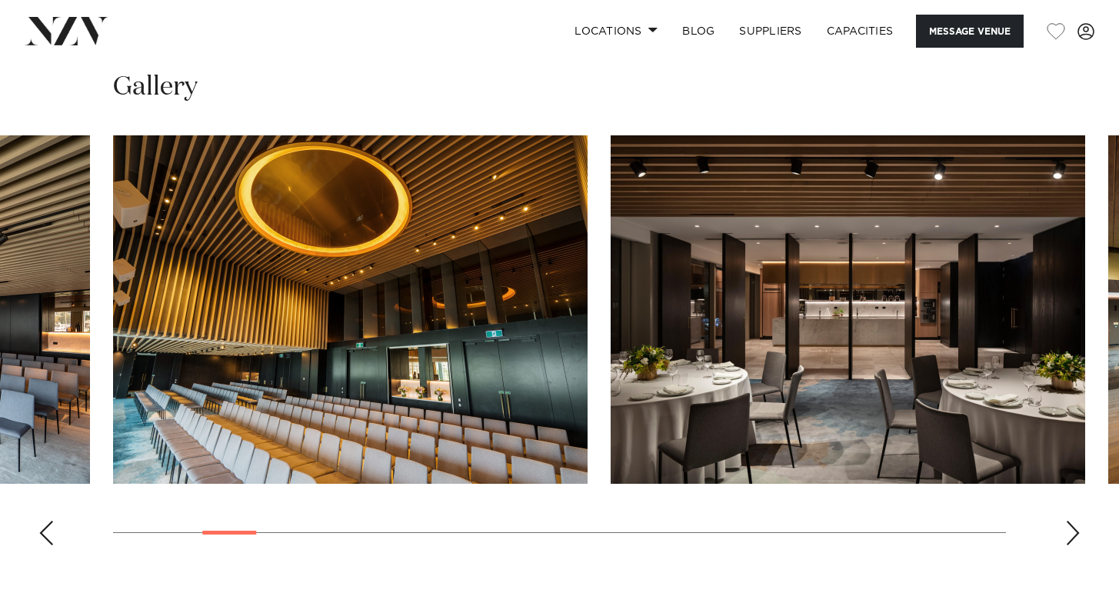
click at [1073, 520] on div "Next slide" at bounding box center [1072, 532] width 15 height 25
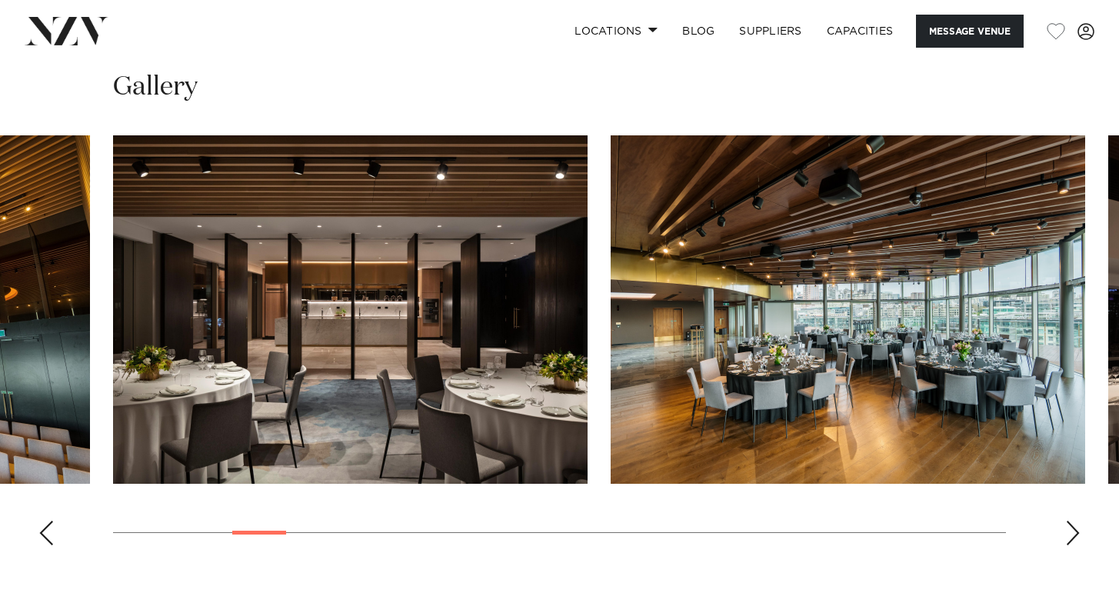
click at [1074, 520] on div "Next slide" at bounding box center [1072, 532] width 15 height 25
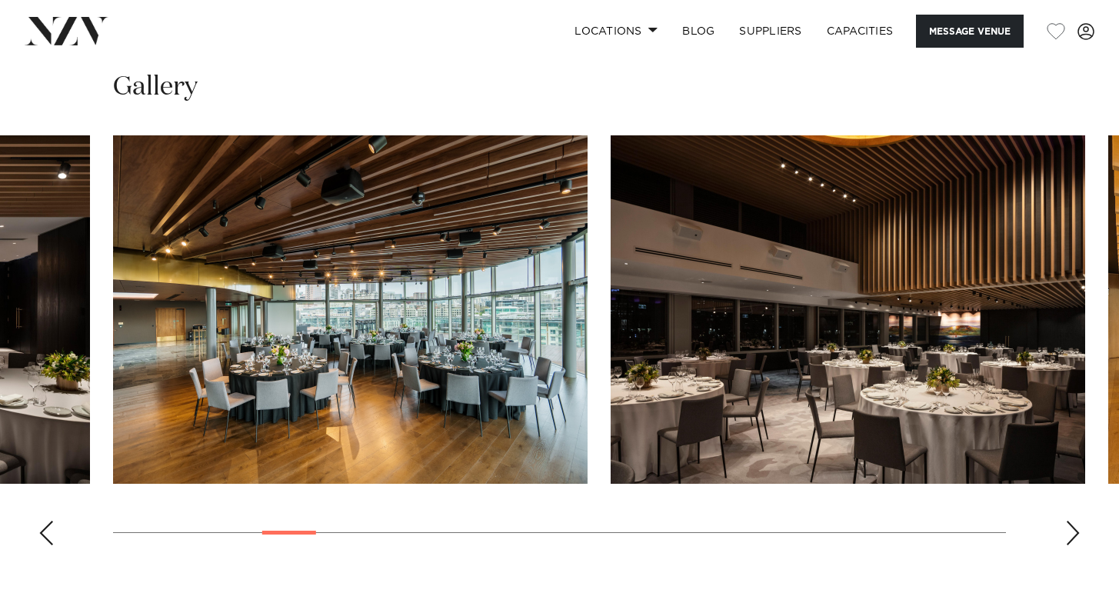
click at [1075, 520] on div "Next slide" at bounding box center [1072, 532] width 15 height 25
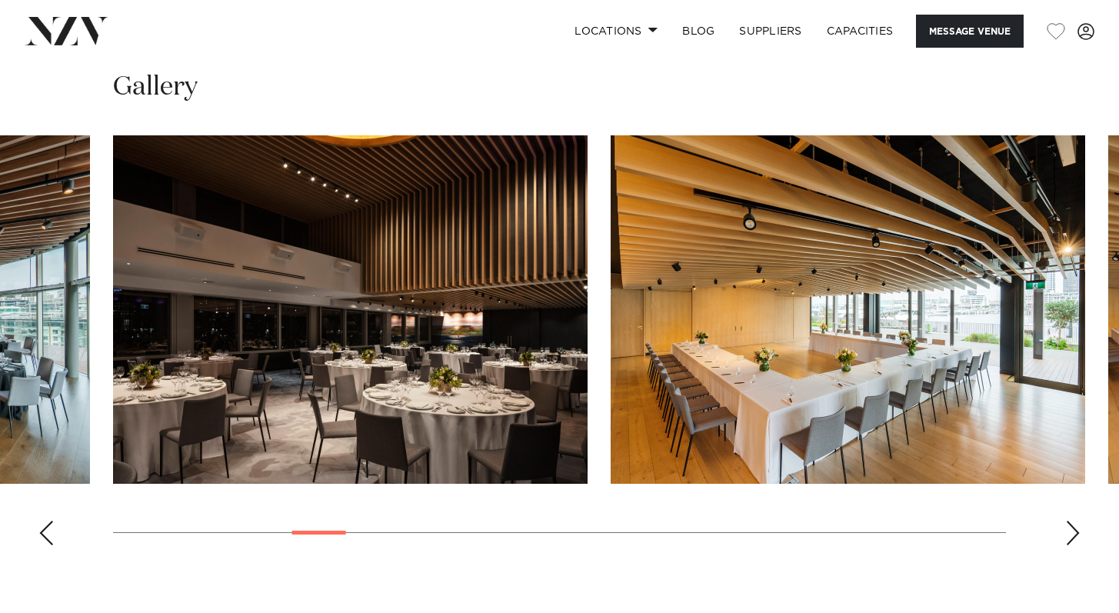
click at [1076, 520] on div "Next slide" at bounding box center [1072, 532] width 15 height 25
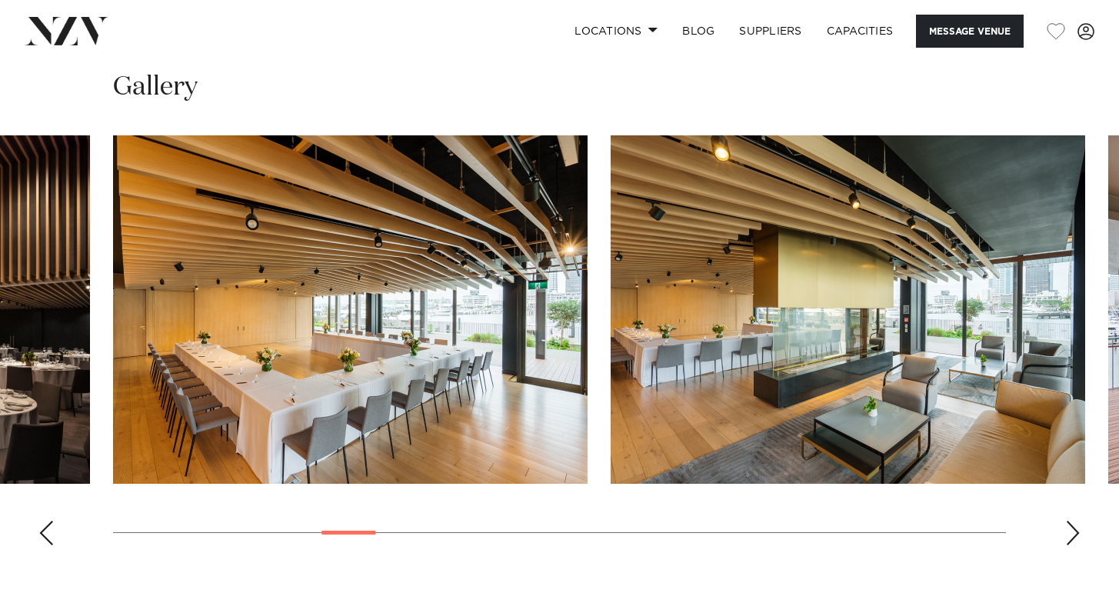
click at [1076, 520] on div "Next slide" at bounding box center [1072, 532] width 15 height 25
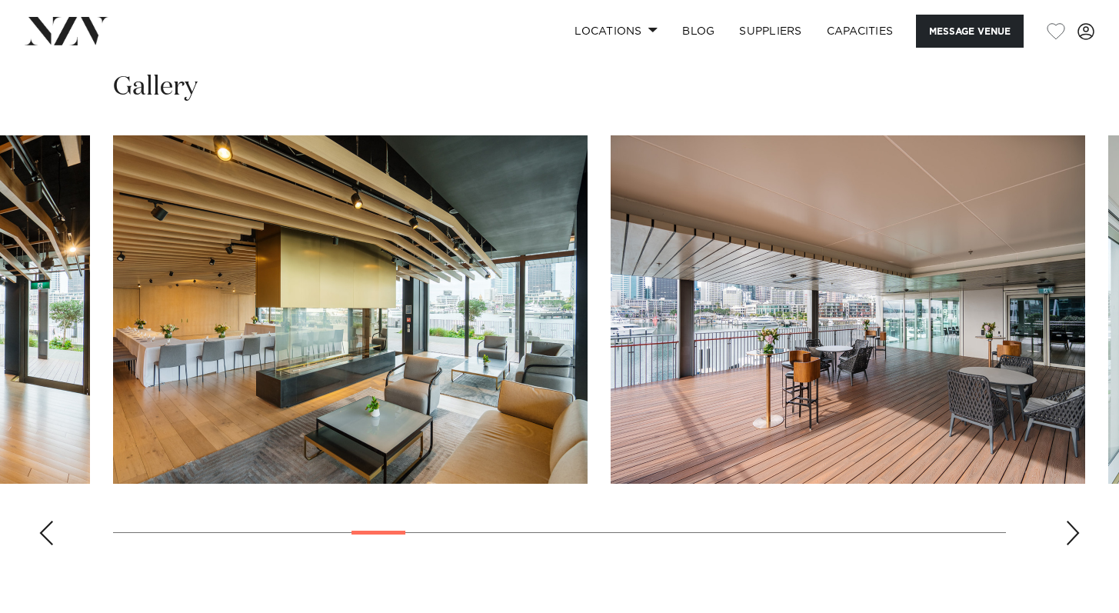
click at [1076, 520] on div "Next slide" at bounding box center [1072, 532] width 15 height 25
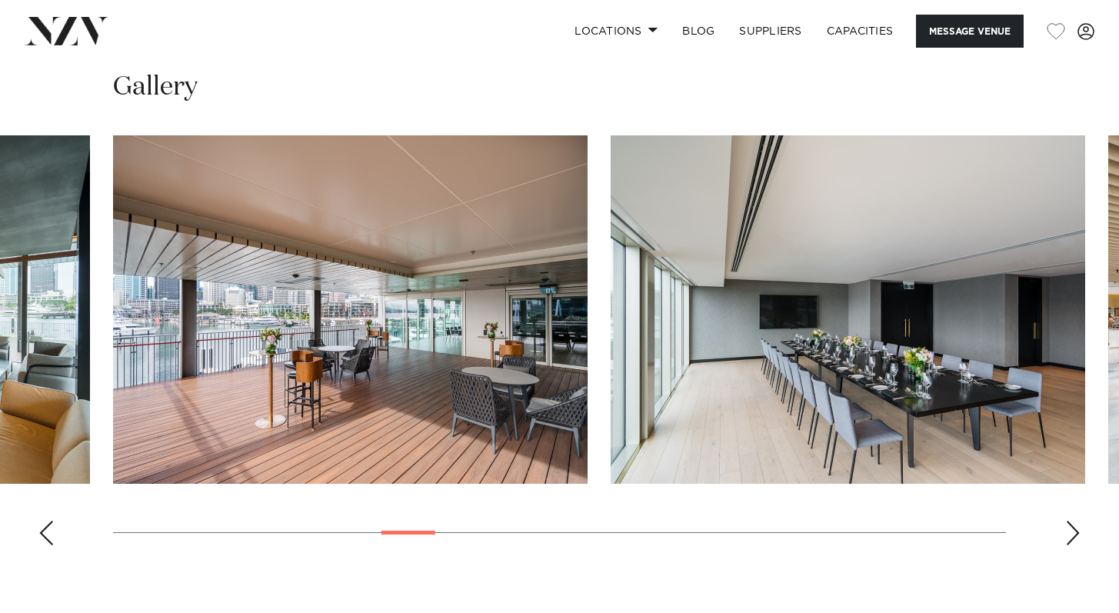
click at [1077, 520] on div "Next slide" at bounding box center [1072, 532] width 15 height 25
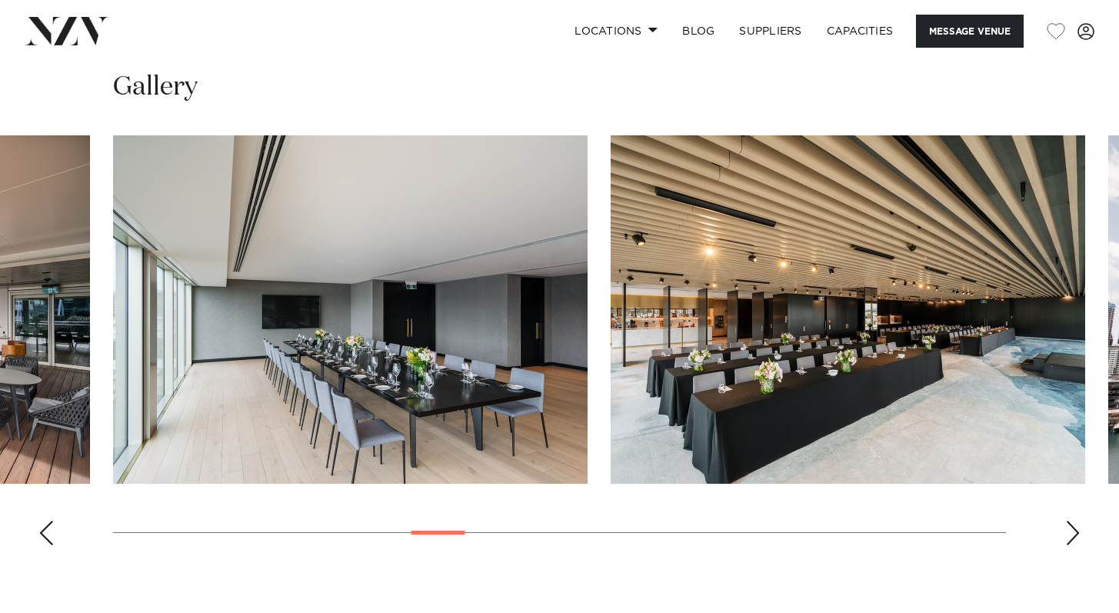
click at [1077, 520] on div "Next slide" at bounding box center [1072, 532] width 15 height 25
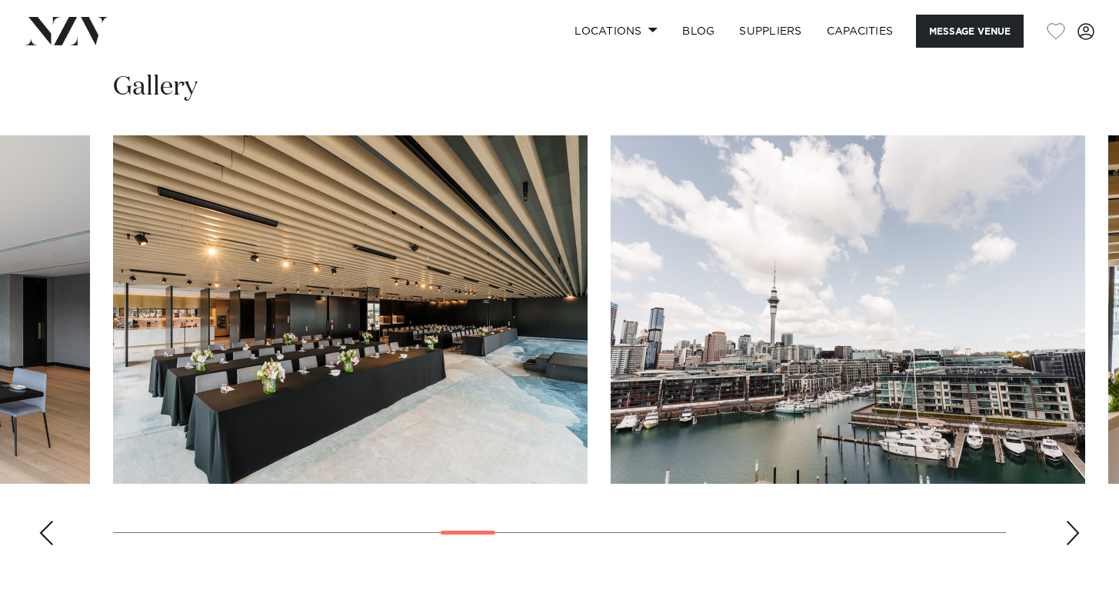
click at [1078, 520] on div "Next slide" at bounding box center [1072, 532] width 15 height 25
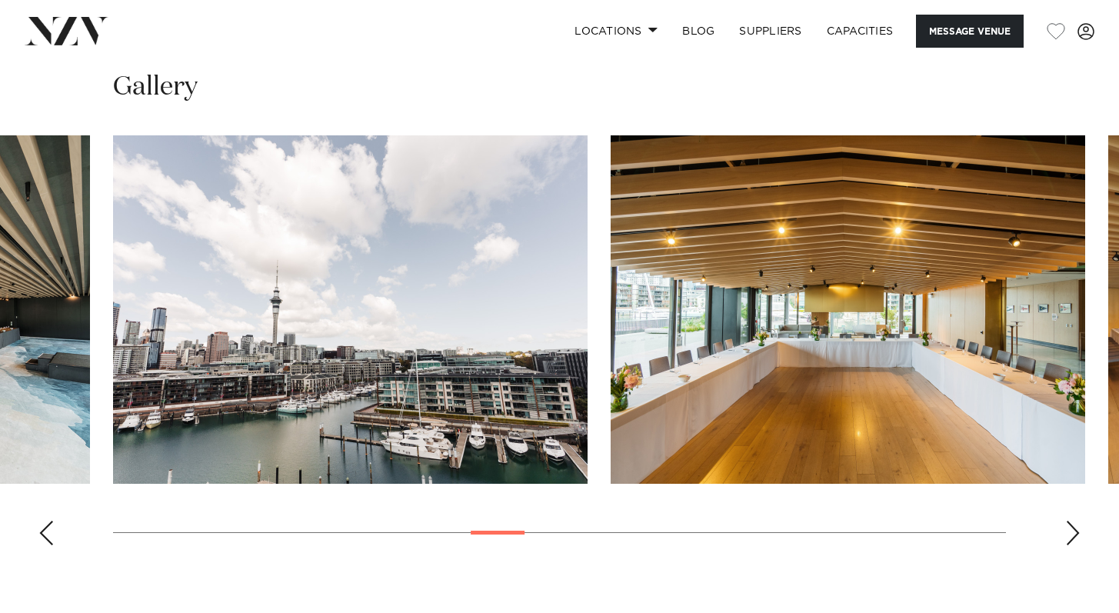
click at [1078, 520] on div "Next slide" at bounding box center [1072, 532] width 15 height 25
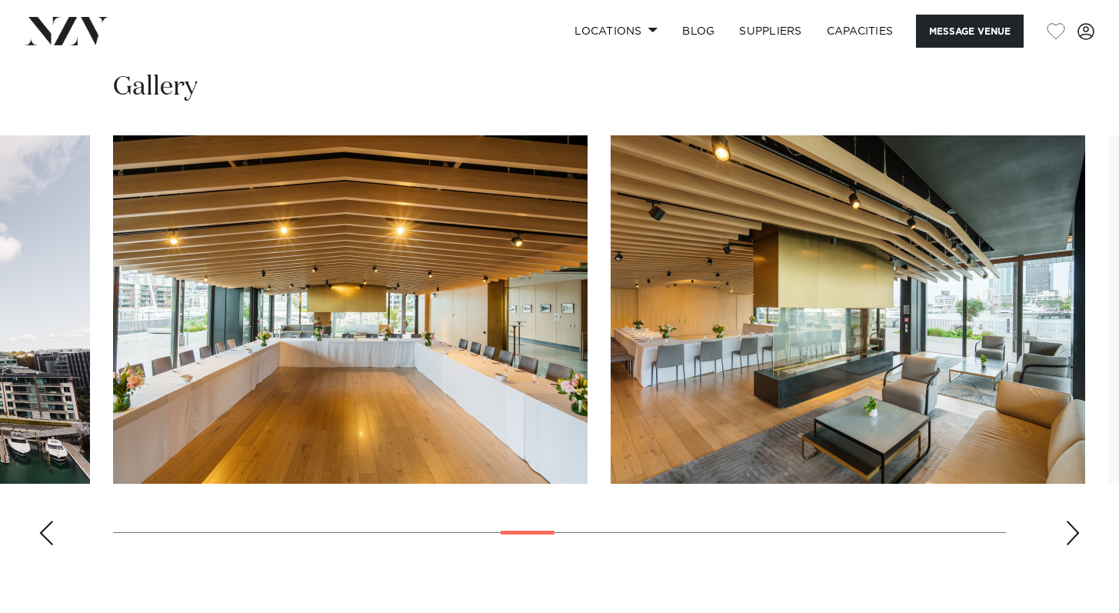
click at [1079, 520] on div "Next slide" at bounding box center [1072, 532] width 15 height 25
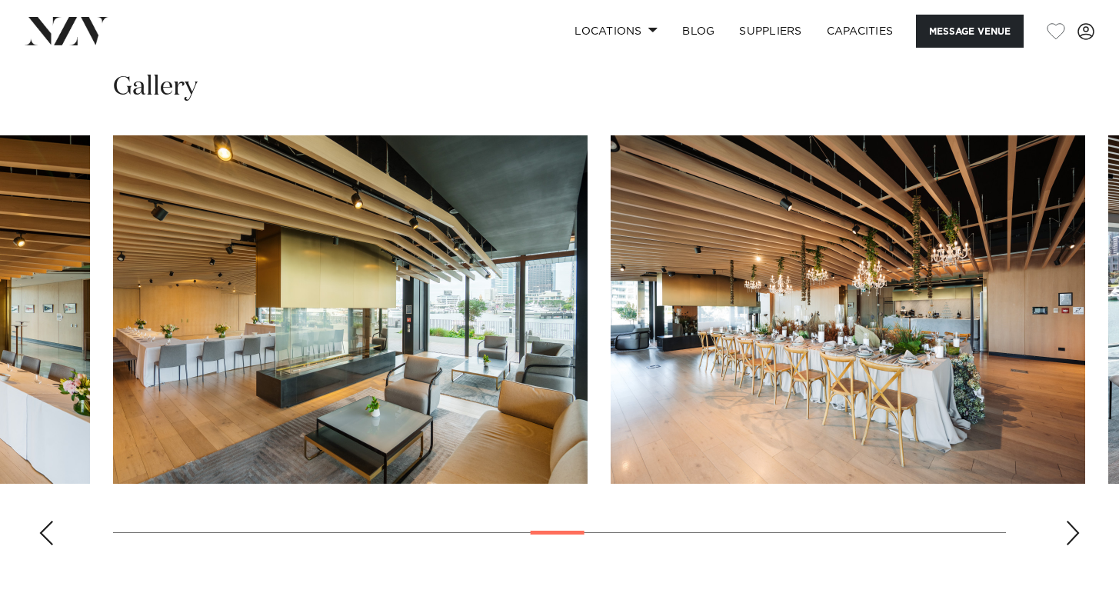
click at [1079, 520] on div "Next slide" at bounding box center [1072, 532] width 15 height 25
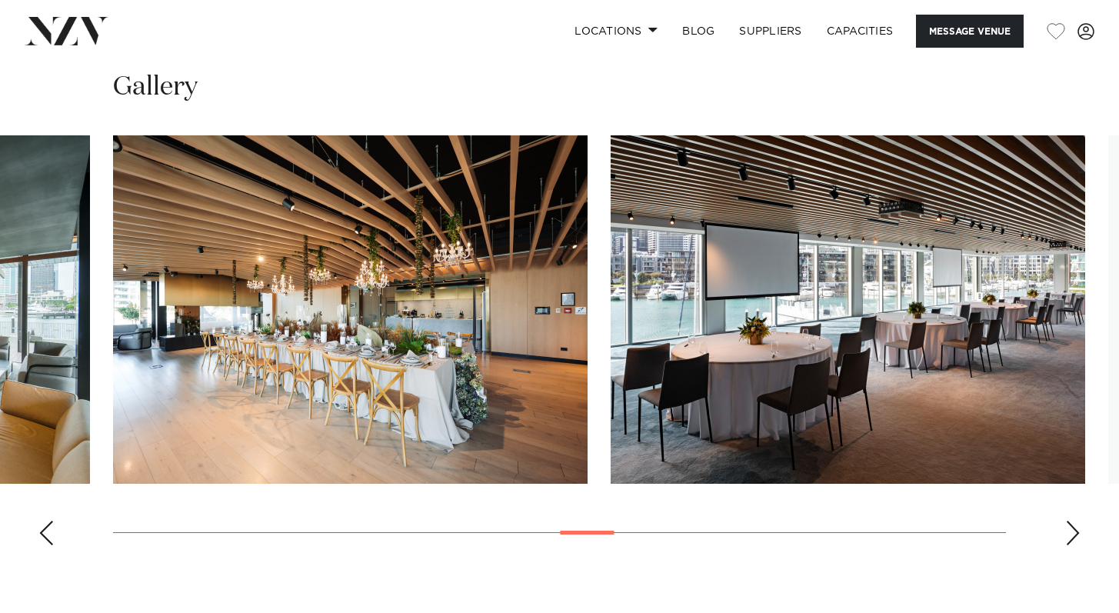
click at [1081, 473] on swiper-container at bounding box center [559, 346] width 1119 height 422
click at [1078, 520] on div "Next slide" at bounding box center [1072, 532] width 15 height 25
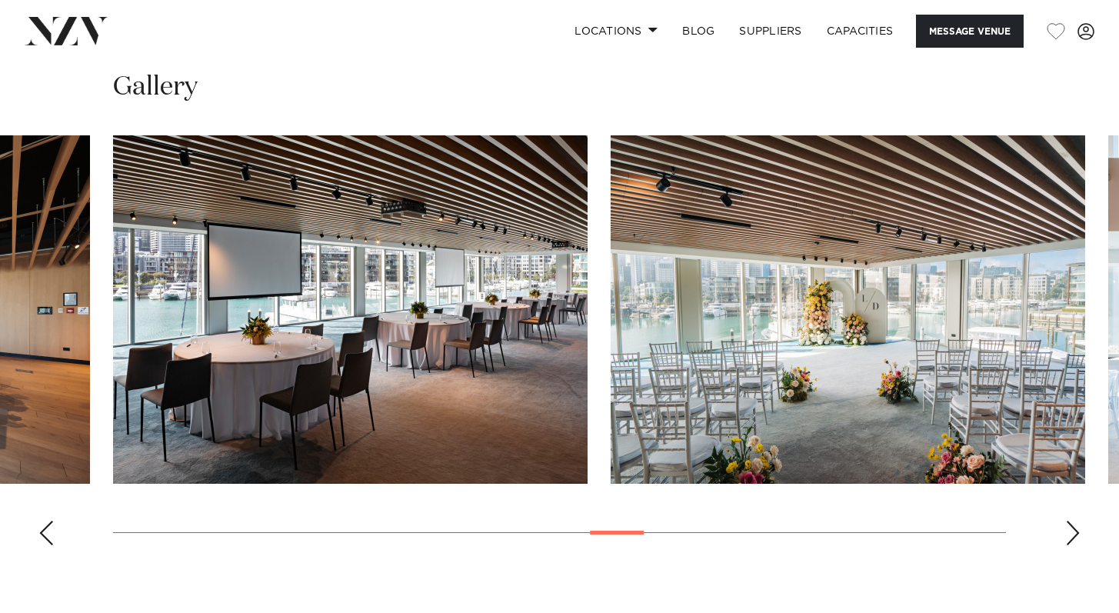
click at [1070, 520] on div "Next slide" at bounding box center [1072, 532] width 15 height 25
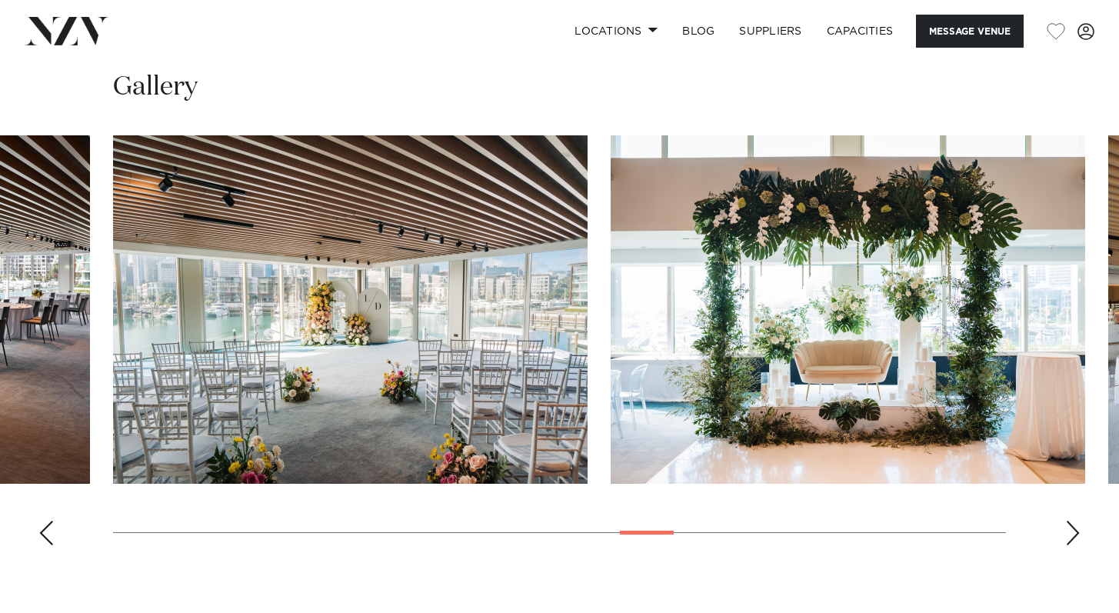
click at [1071, 520] on div "Next slide" at bounding box center [1072, 532] width 15 height 25
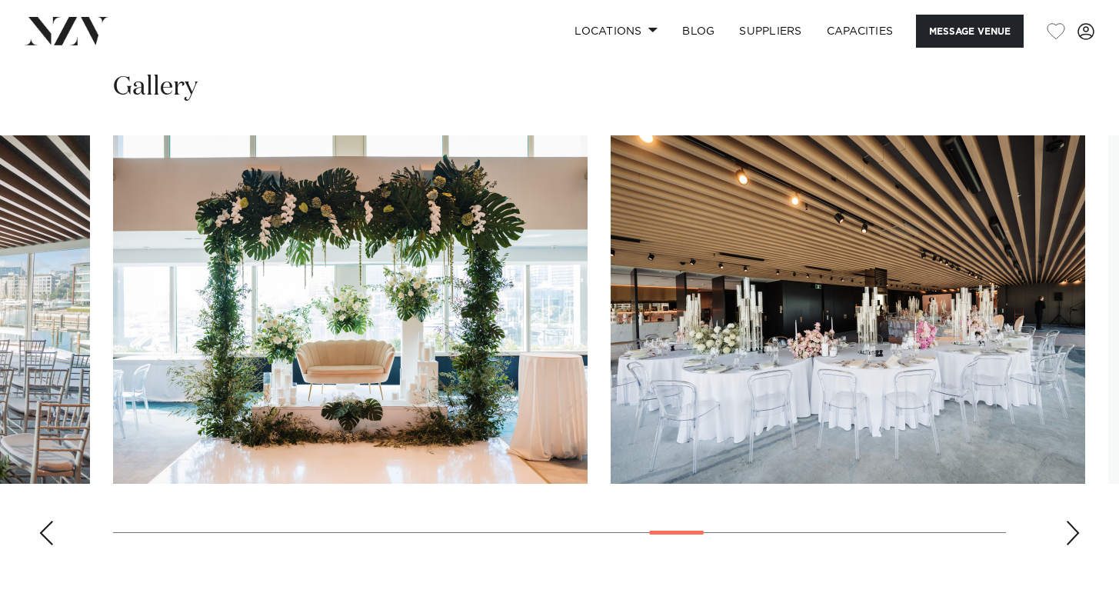
click at [1071, 520] on div "Next slide" at bounding box center [1072, 532] width 15 height 25
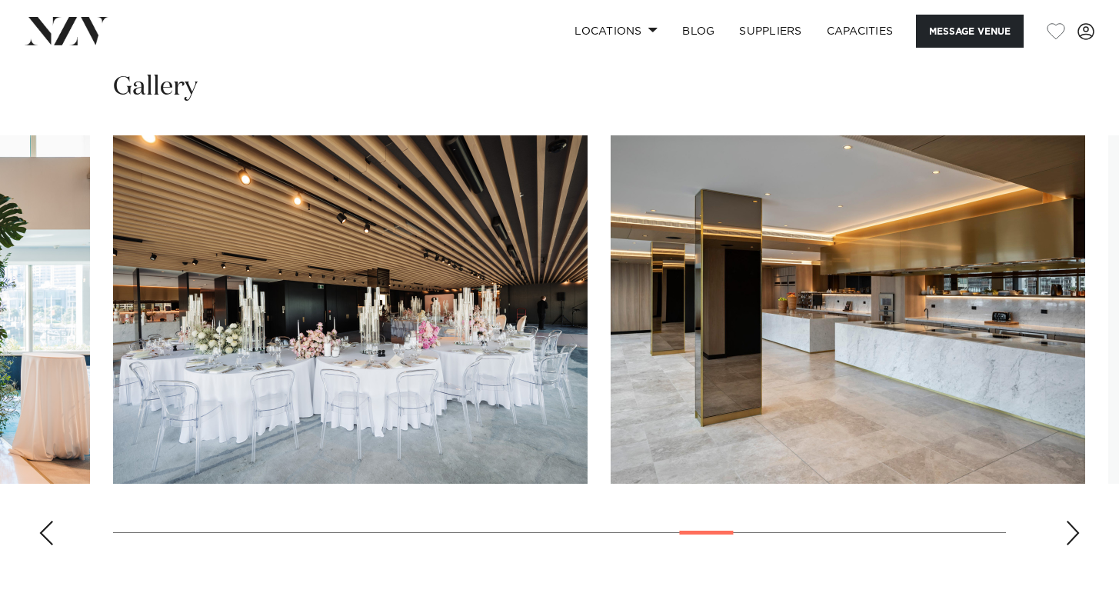
click at [1071, 520] on div "Next slide" at bounding box center [1072, 532] width 15 height 25
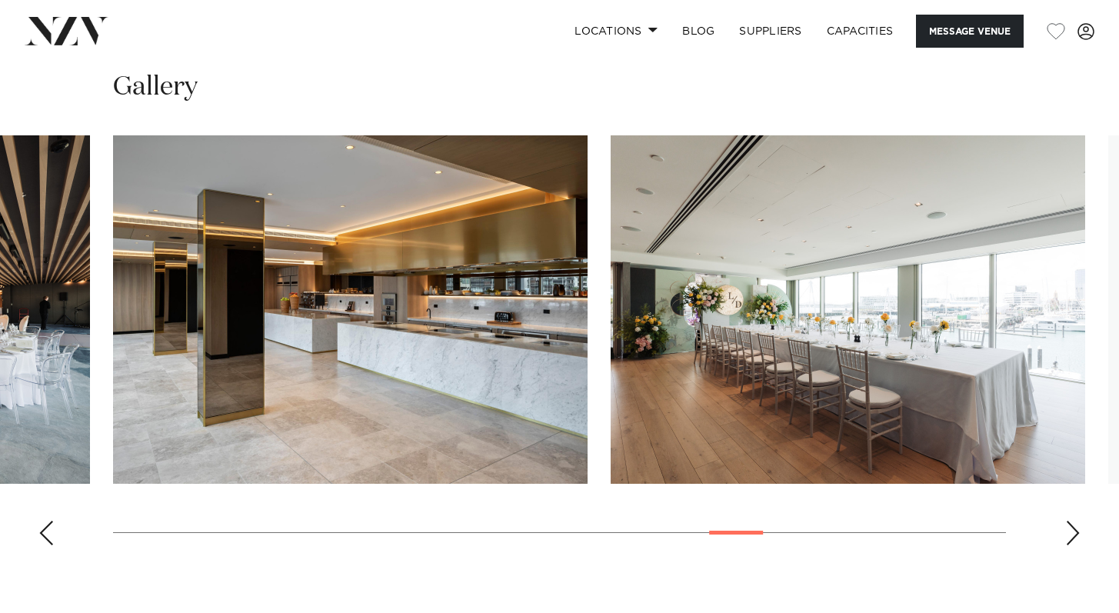
click at [1072, 520] on div "Next slide" at bounding box center [1072, 532] width 15 height 25
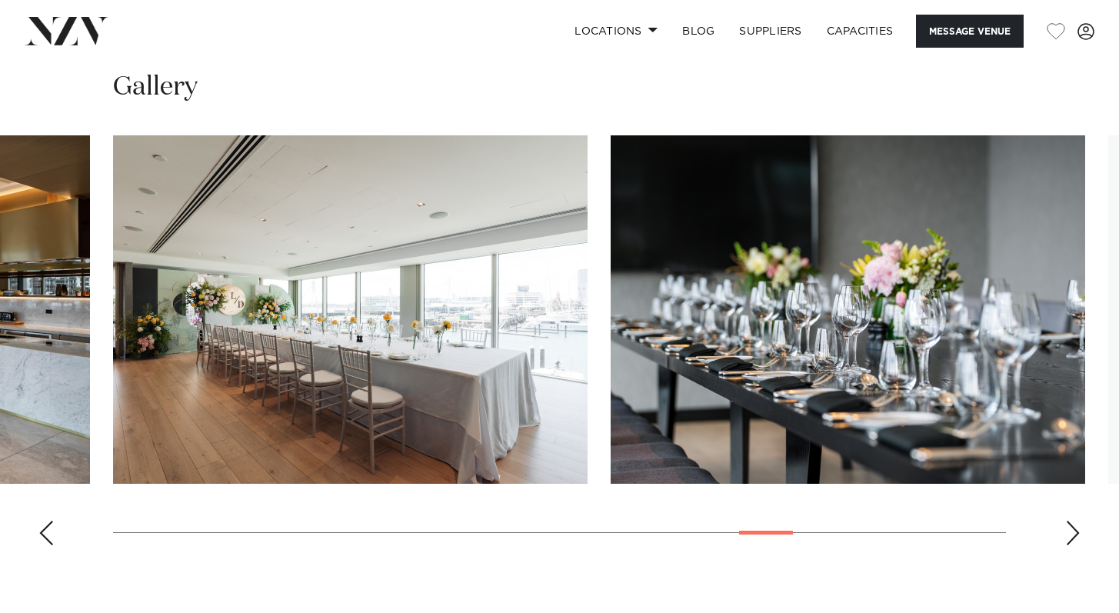
click at [1073, 520] on div "Next slide" at bounding box center [1072, 532] width 15 height 25
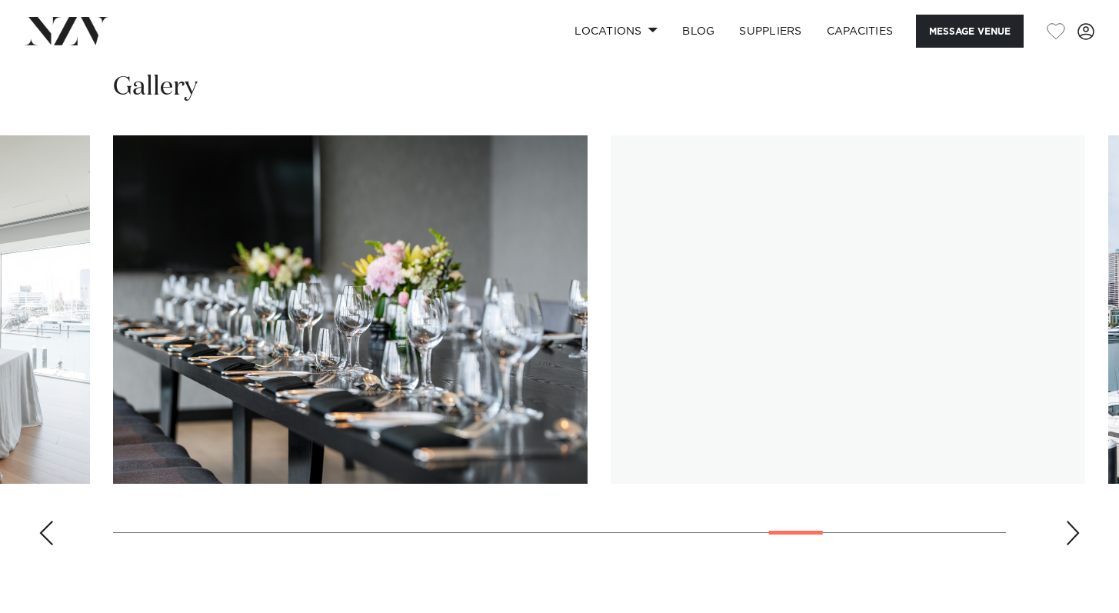
click at [1073, 520] on div "Next slide" at bounding box center [1072, 532] width 15 height 25
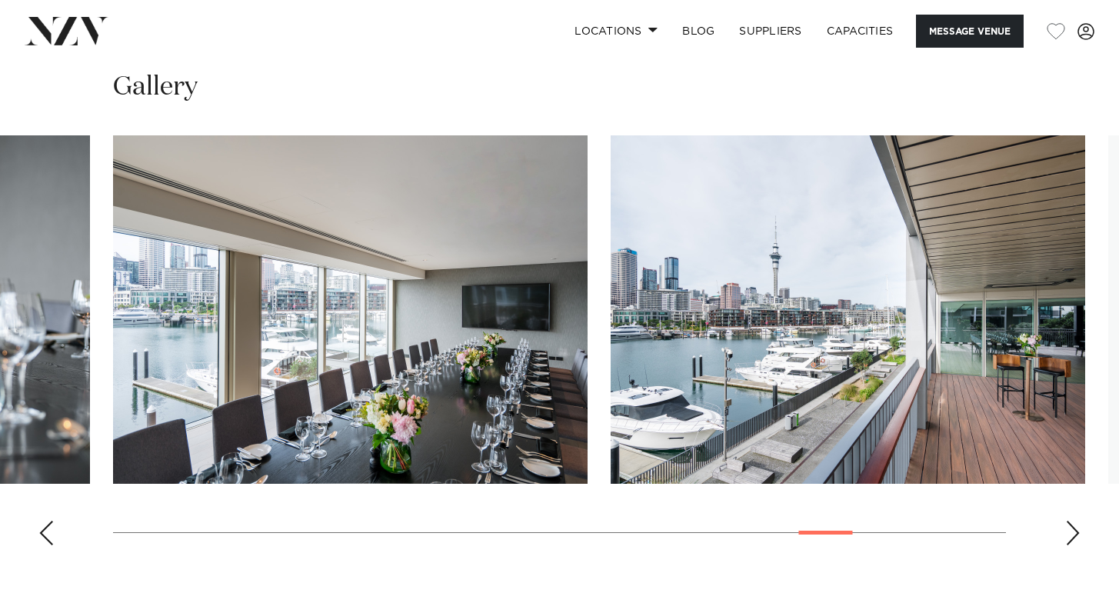
click at [1073, 520] on div "Next slide" at bounding box center [1072, 532] width 15 height 25
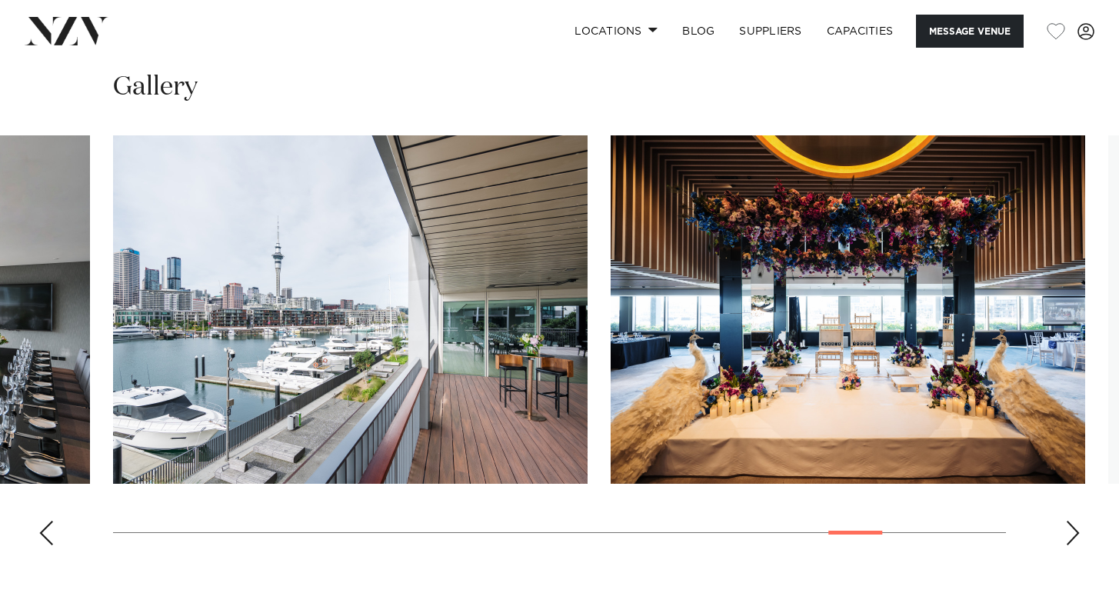
click at [1074, 520] on div "Next slide" at bounding box center [1072, 532] width 15 height 25
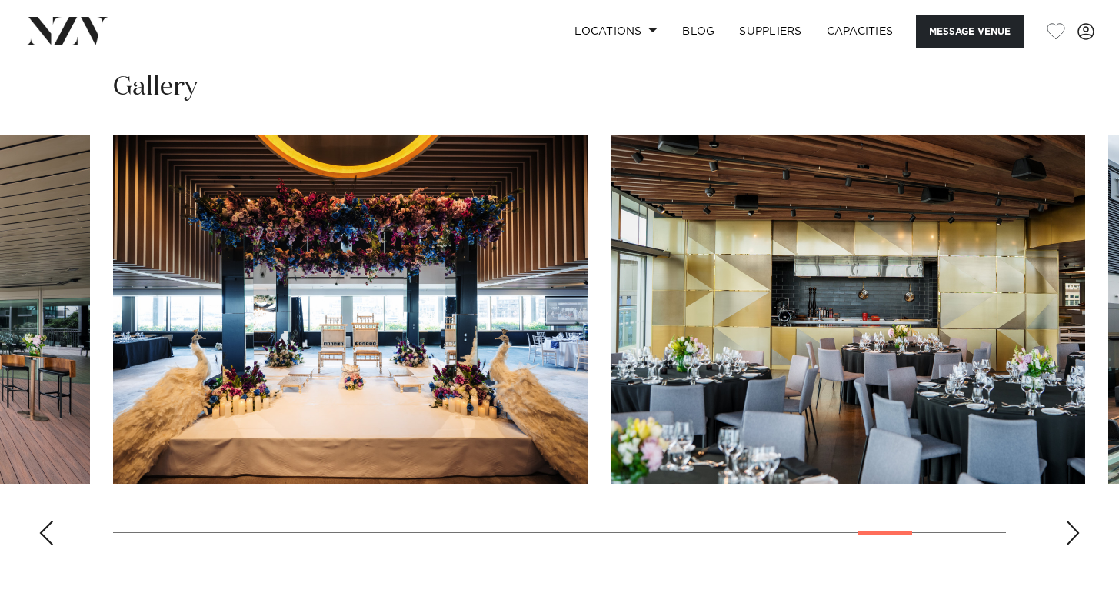
click at [1075, 520] on div "Next slide" at bounding box center [1072, 532] width 15 height 25
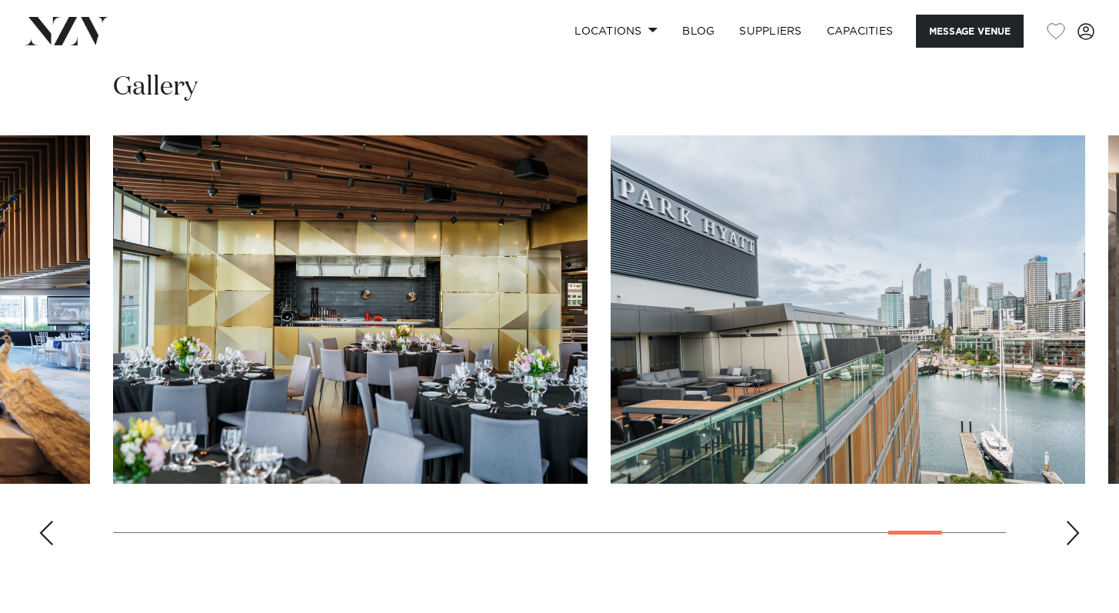
click at [1075, 520] on div "Next slide" at bounding box center [1072, 532] width 15 height 25
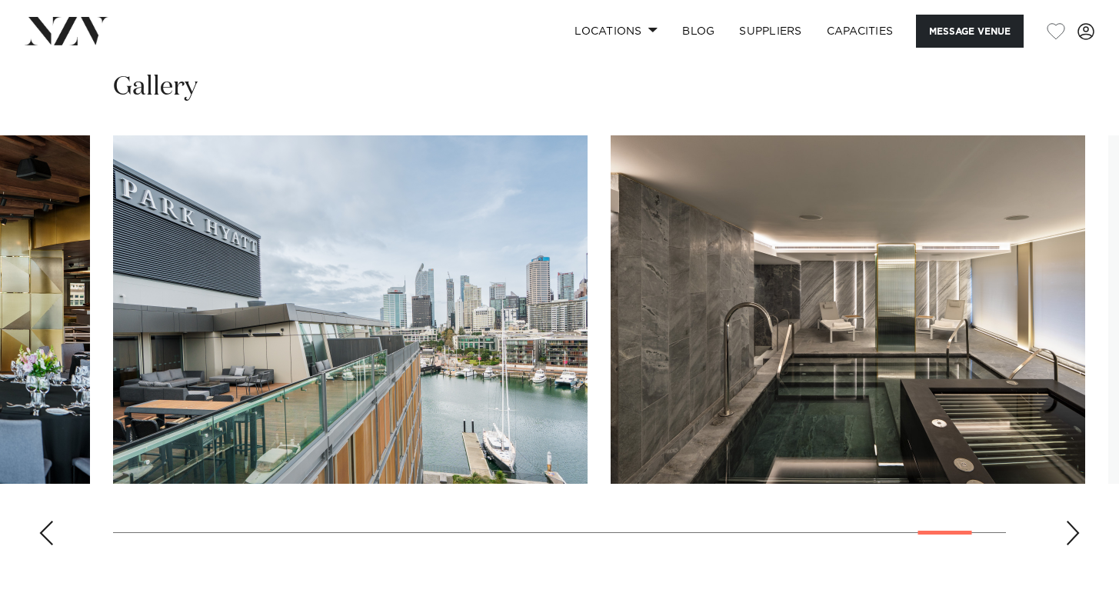
click at [1076, 520] on div "Next slide" at bounding box center [1072, 532] width 15 height 25
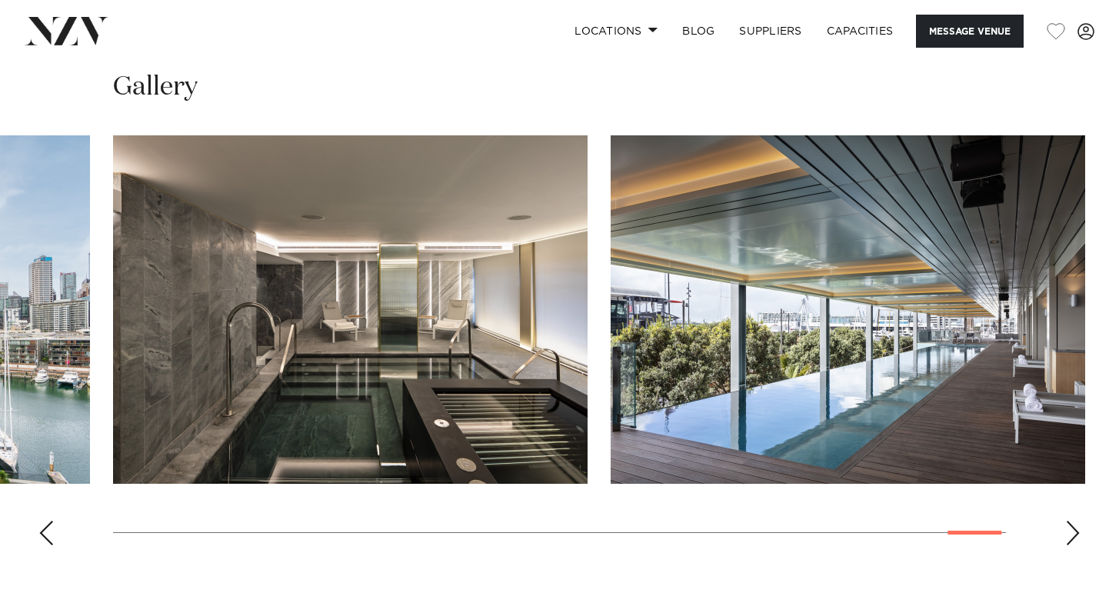
click at [1076, 520] on div "Next slide" at bounding box center [1072, 532] width 15 height 25
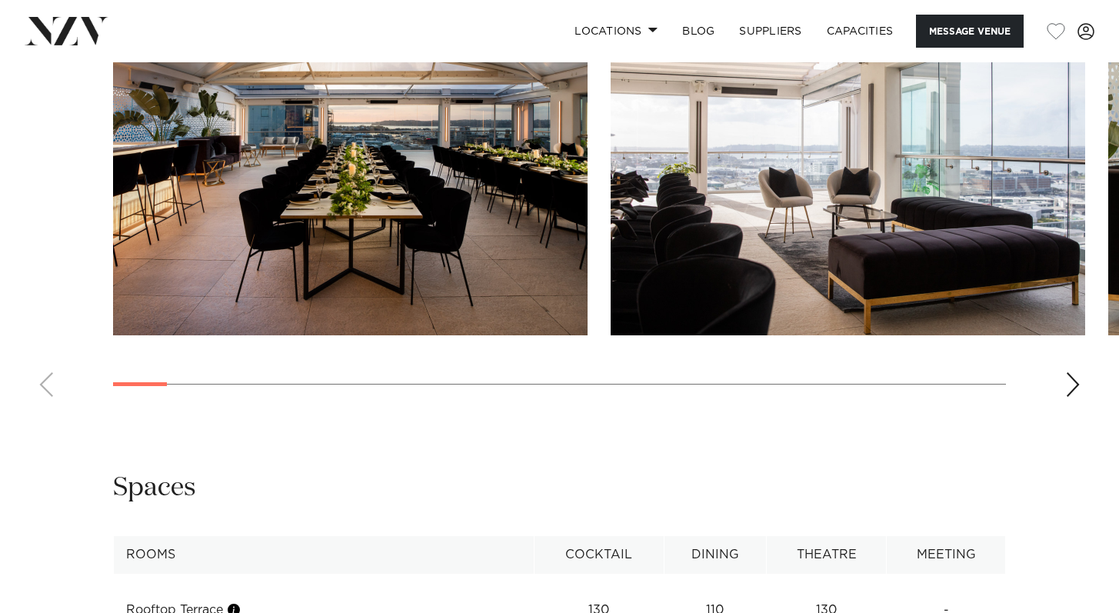
scroll to position [2128, 0]
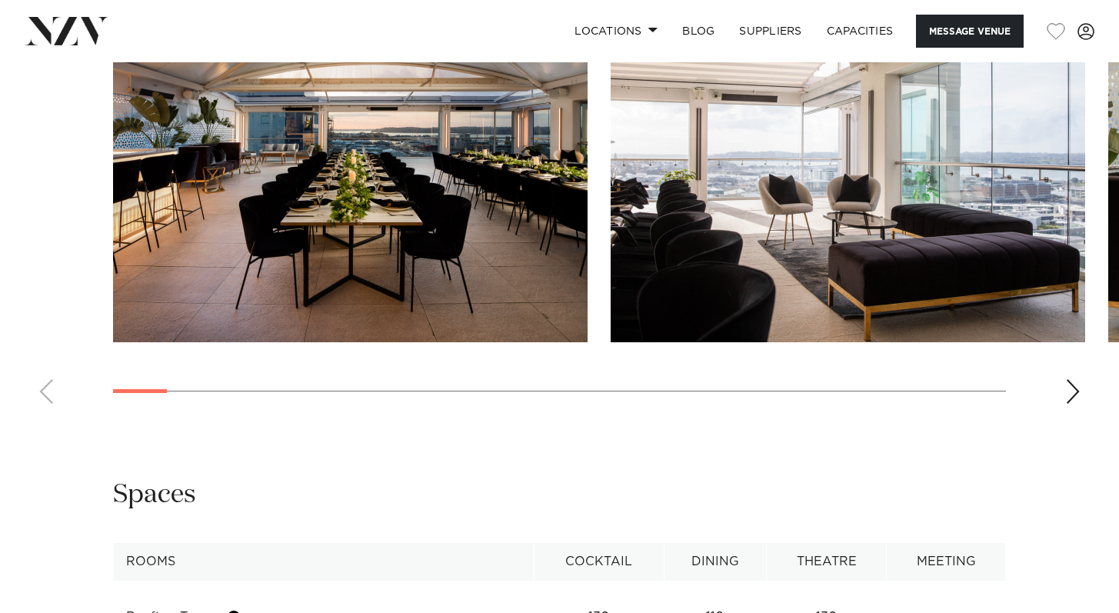
click at [1072, 404] on div "Next slide" at bounding box center [1072, 391] width 15 height 25
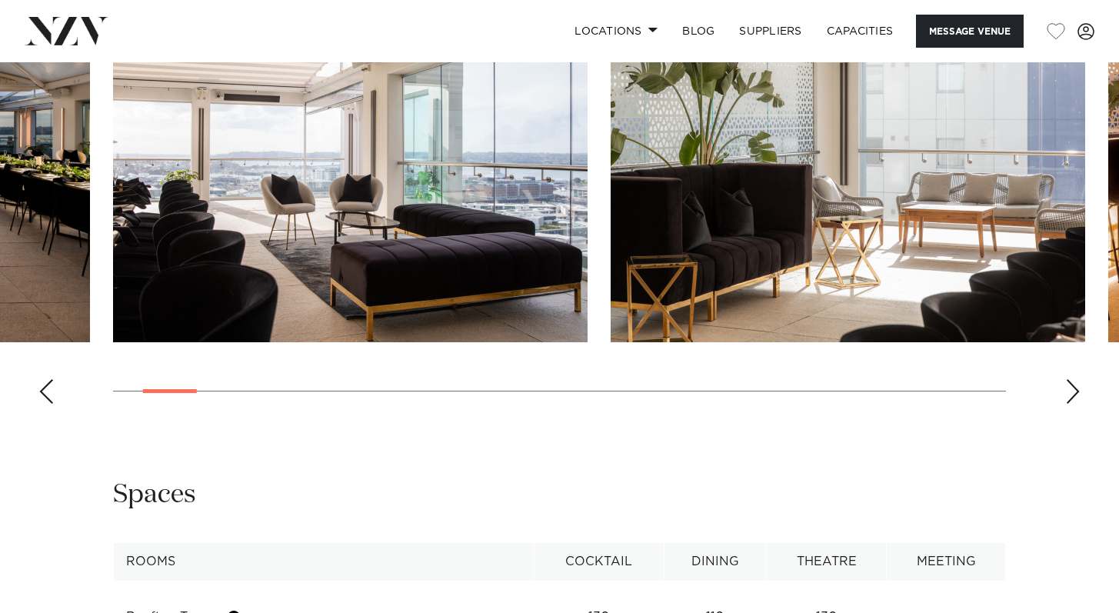
click at [1072, 404] on div "Next slide" at bounding box center [1072, 391] width 15 height 25
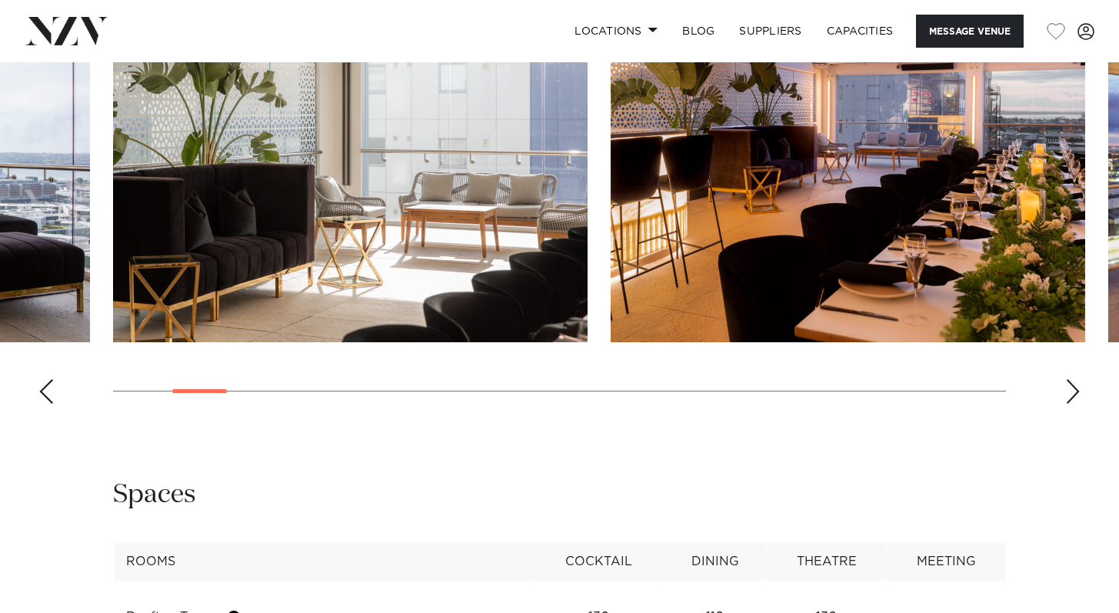
click at [1072, 404] on div "Next slide" at bounding box center [1072, 391] width 15 height 25
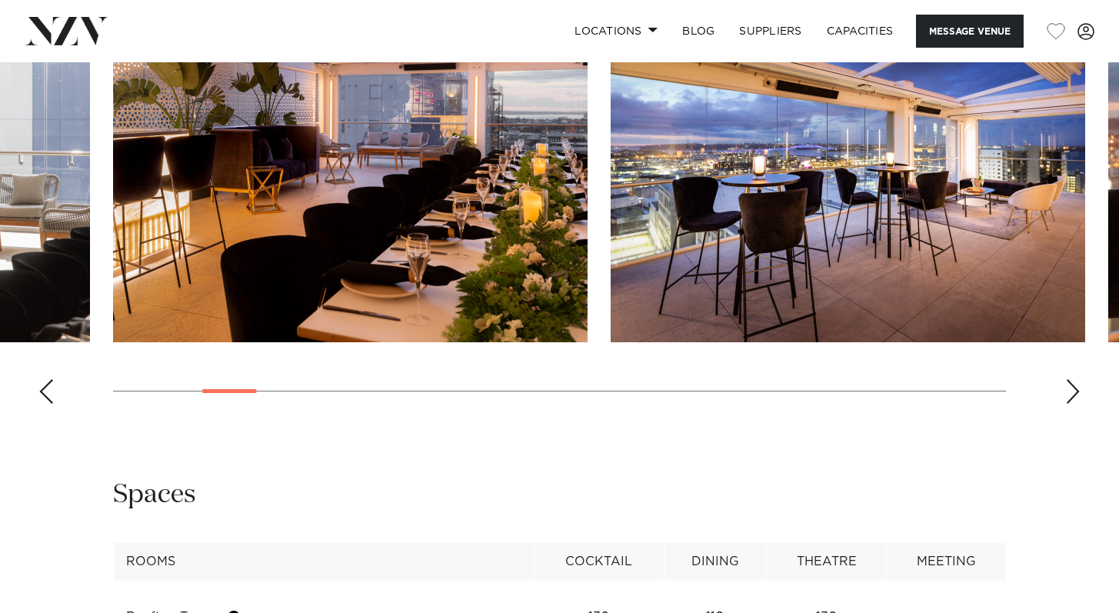
click at [1072, 404] on div "Next slide" at bounding box center [1072, 391] width 15 height 25
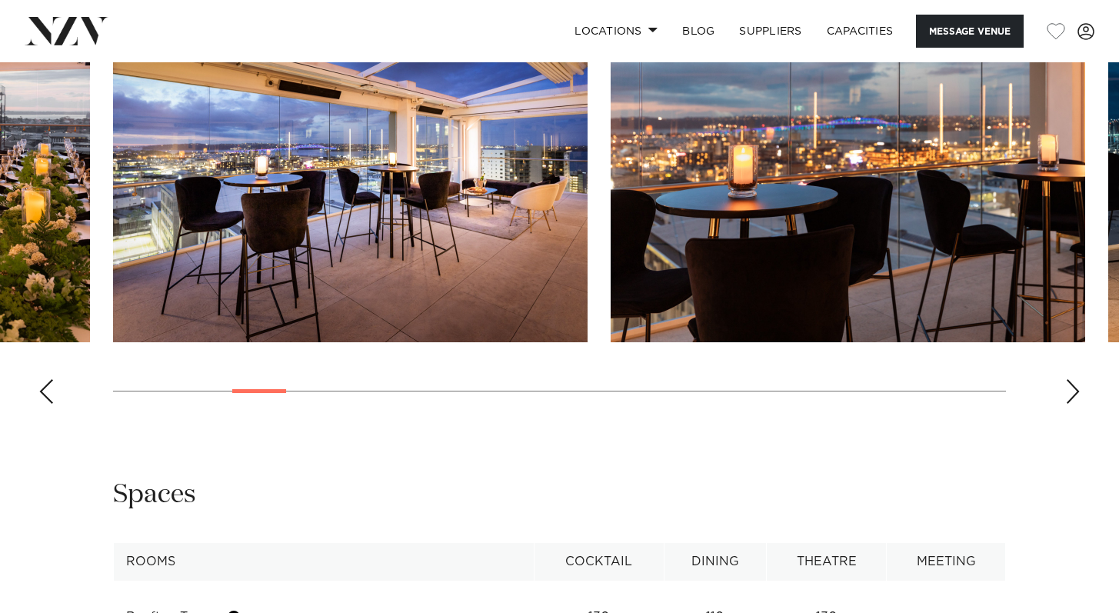
click at [1072, 404] on div "Next slide" at bounding box center [1072, 391] width 15 height 25
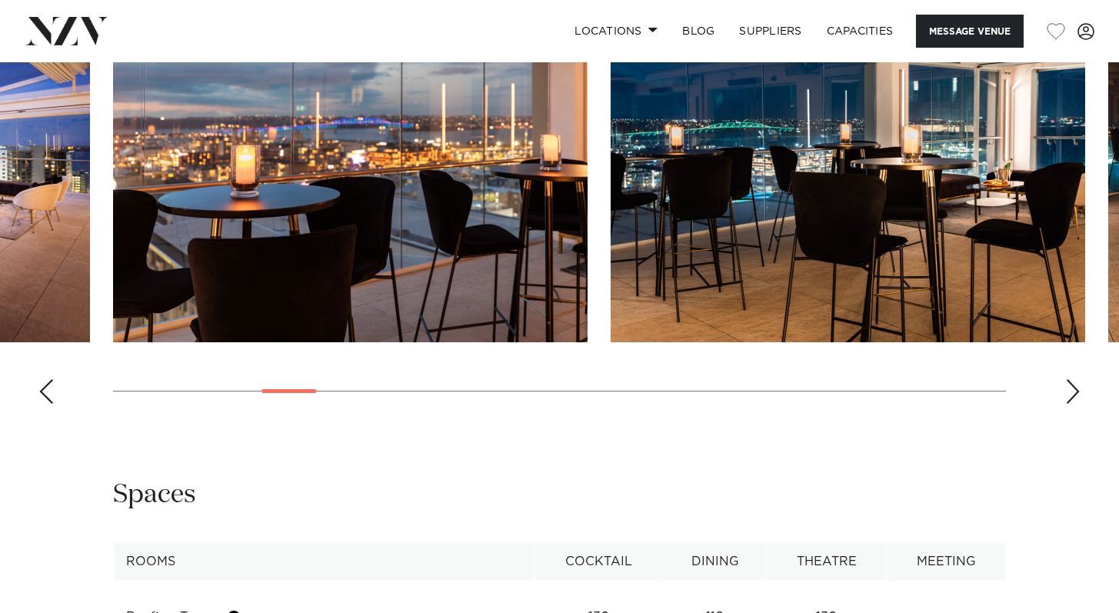
click at [1072, 404] on div "Next slide" at bounding box center [1072, 391] width 15 height 25
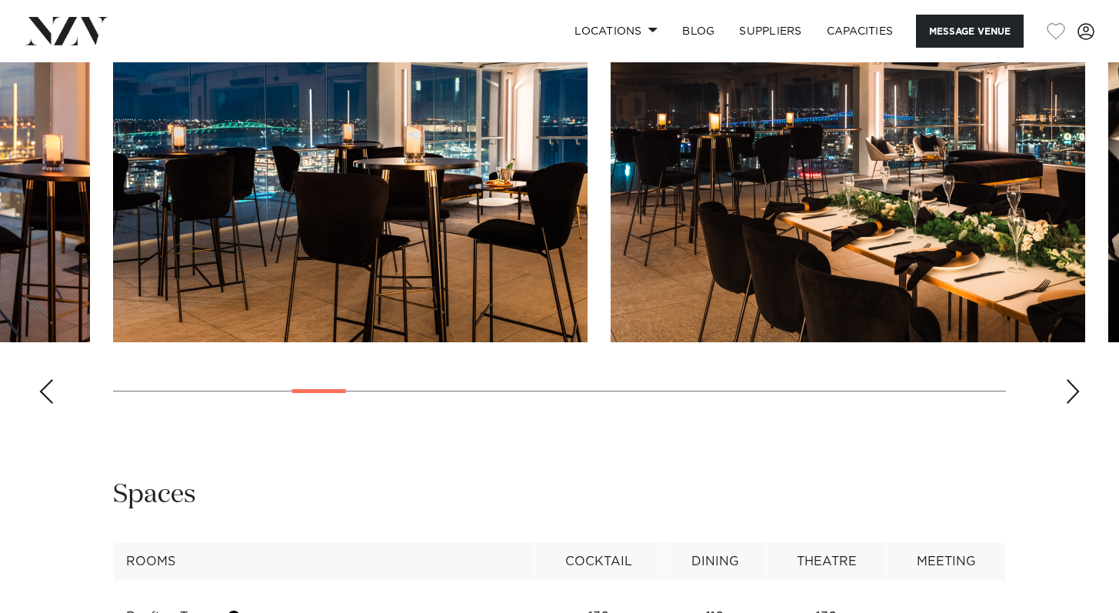
click at [1072, 404] on div "Next slide" at bounding box center [1072, 391] width 15 height 25
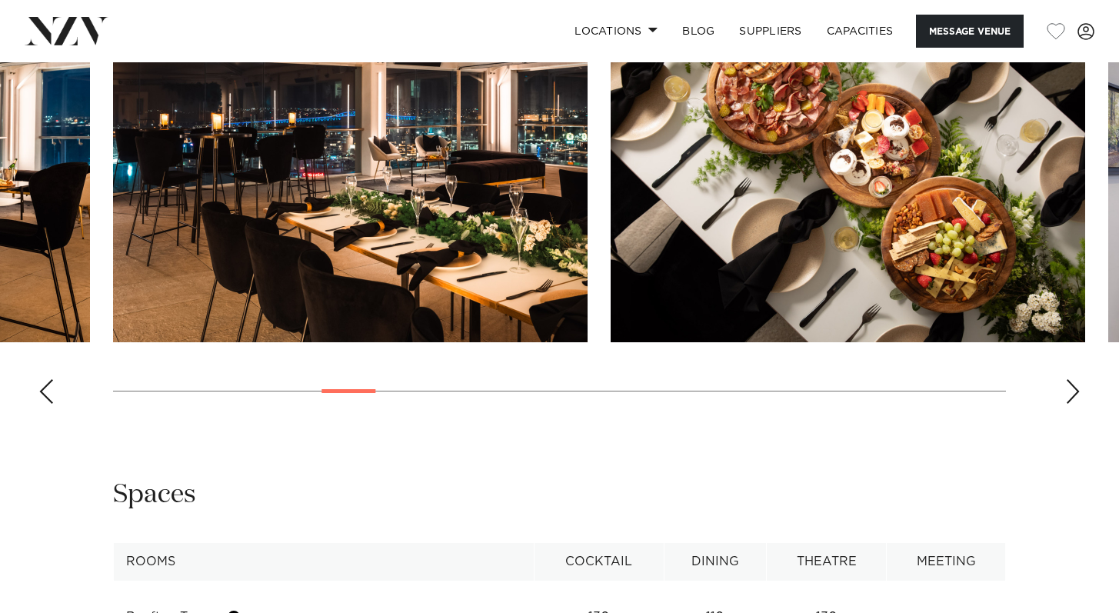
click at [1072, 404] on div "Next slide" at bounding box center [1072, 391] width 15 height 25
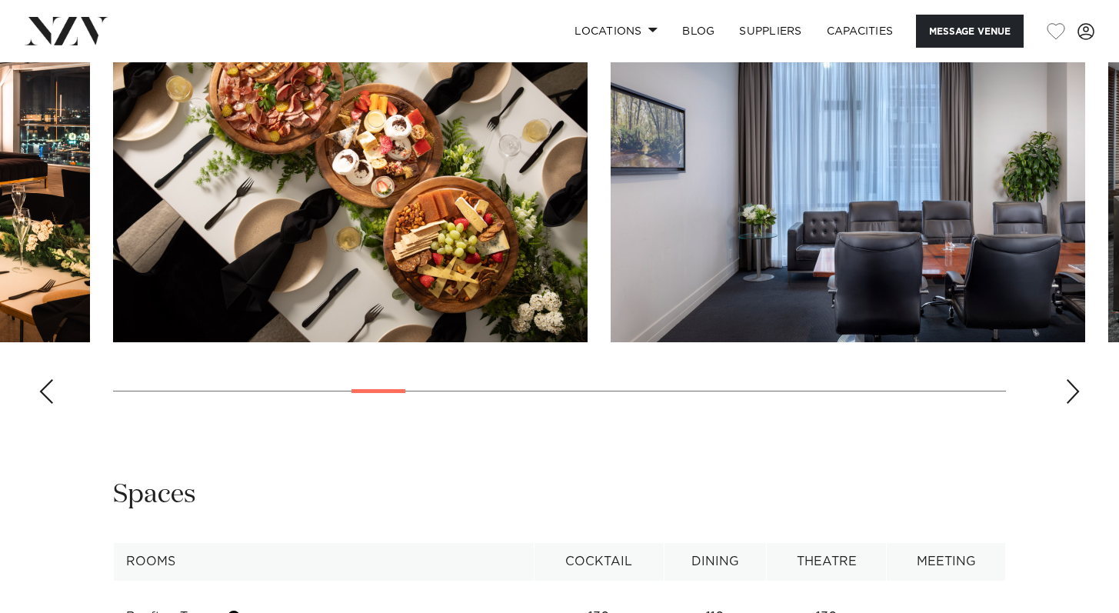
click at [1072, 404] on div "Next slide" at bounding box center [1072, 391] width 15 height 25
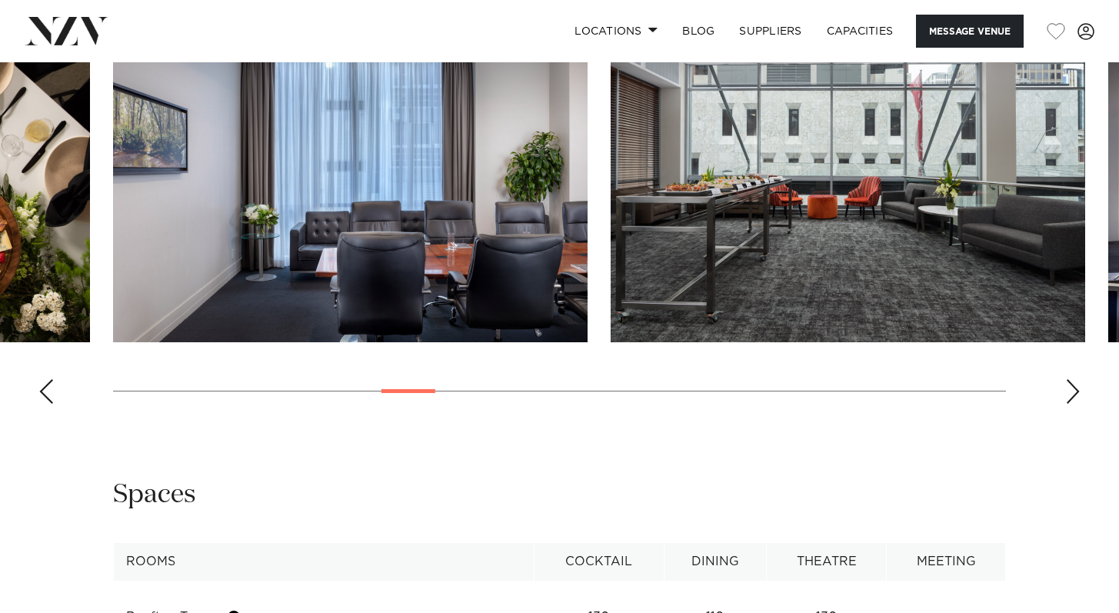
click at [1073, 404] on div "Next slide" at bounding box center [1072, 391] width 15 height 25
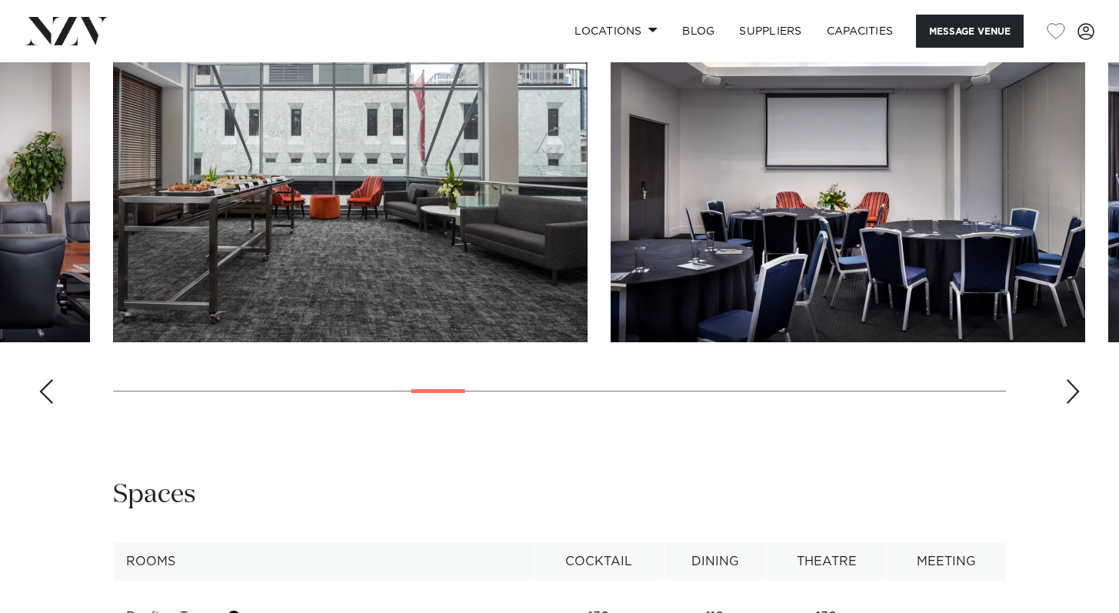
click at [1075, 404] on div "Next slide" at bounding box center [1072, 391] width 15 height 25
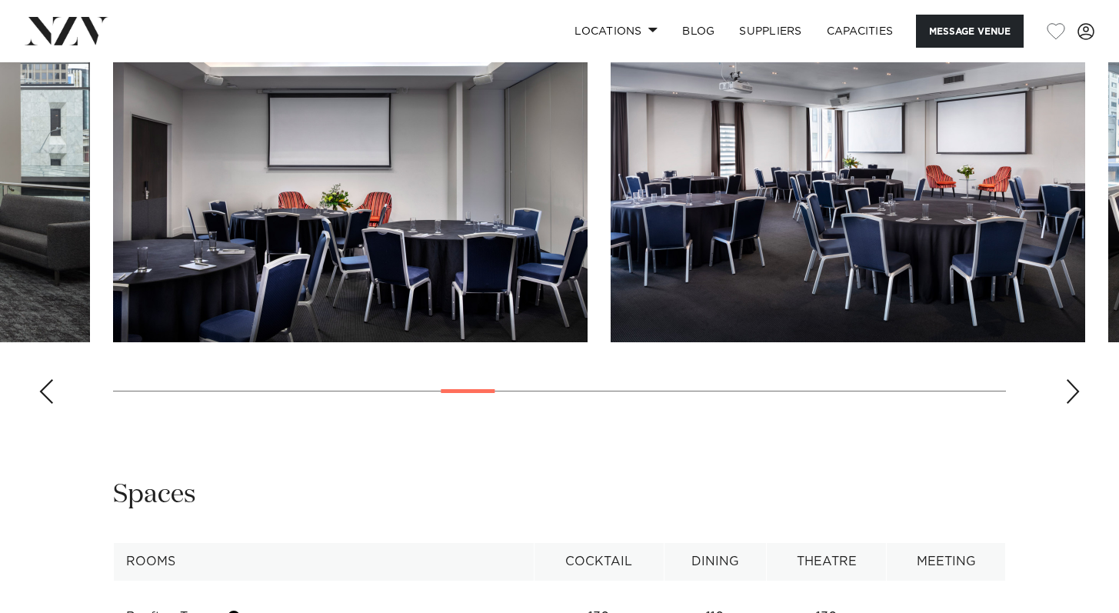
click at [1076, 403] on div "Next slide" at bounding box center [1072, 391] width 15 height 25
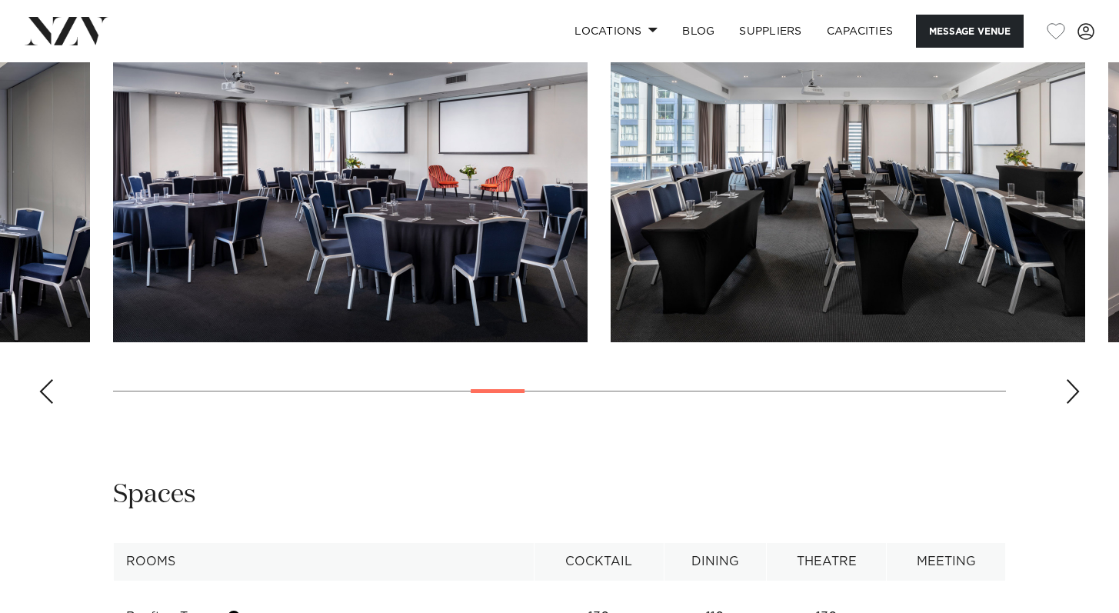
click at [1076, 403] on div "Next slide" at bounding box center [1072, 391] width 15 height 25
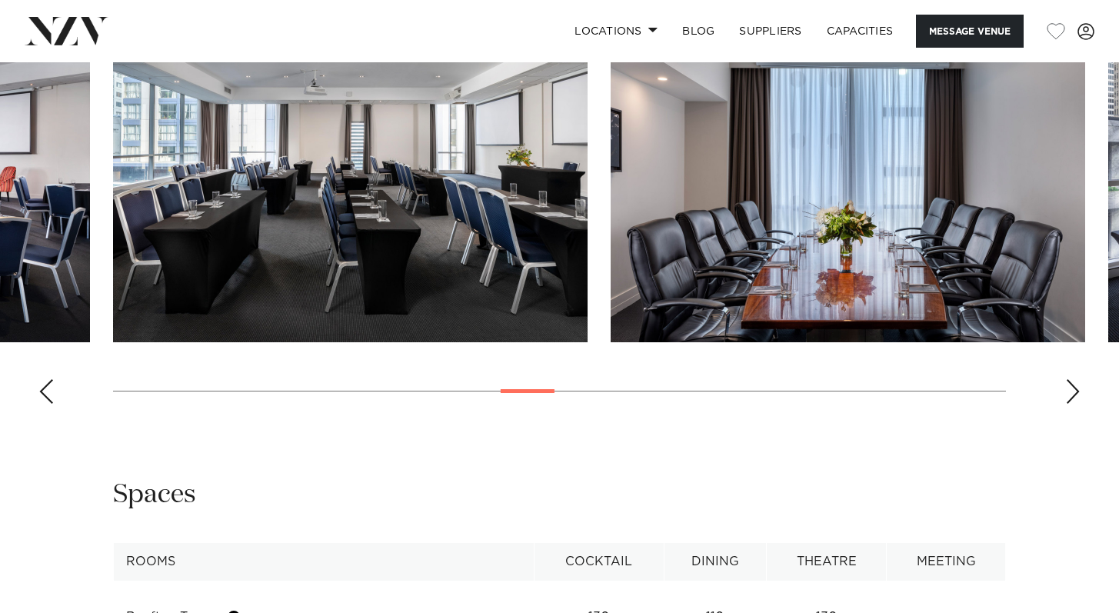
click at [1076, 403] on div "Next slide" at bounding box center [1072, 391] width 15 height 25
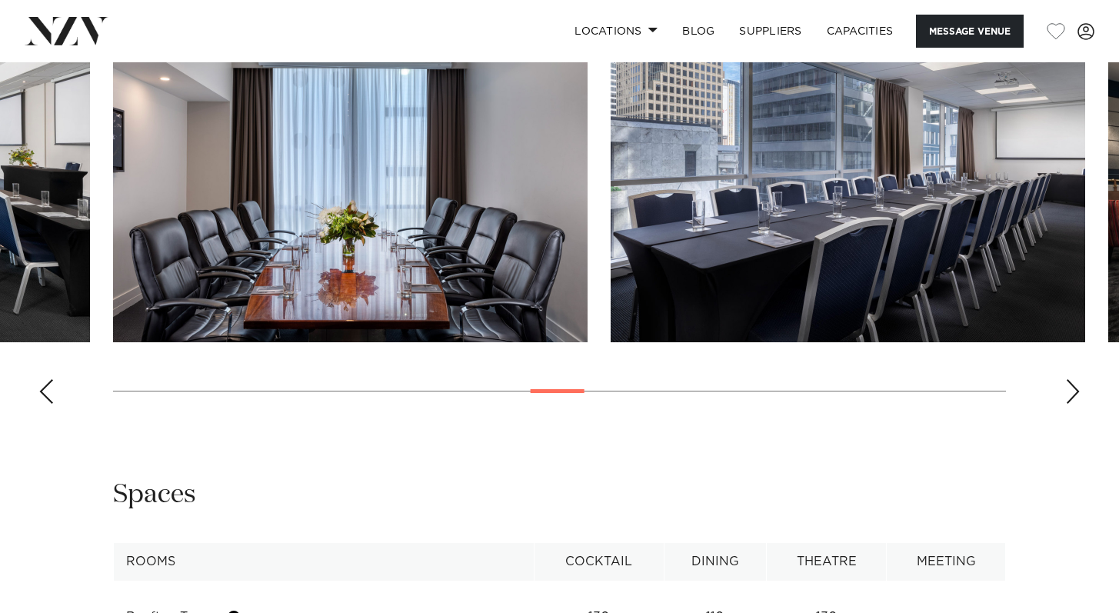
click at [1076, 403] on div "Next slide" at bounding box center [1072, 391] width 15 height 25
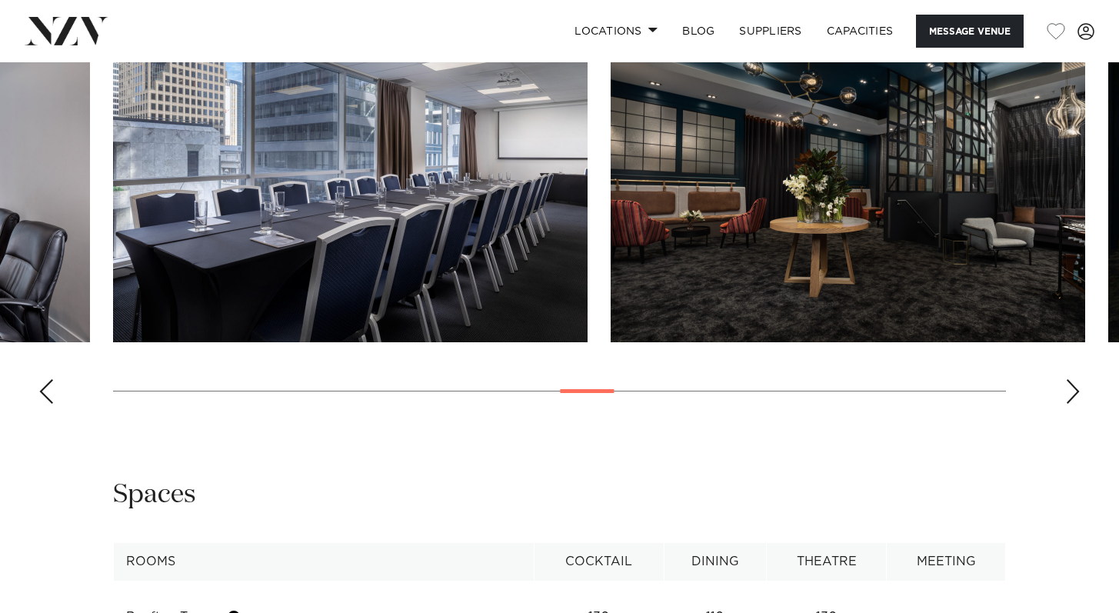
click at [1076, 403] on div "Next slide" at bounding box center [1072, 391] width 15 height 25
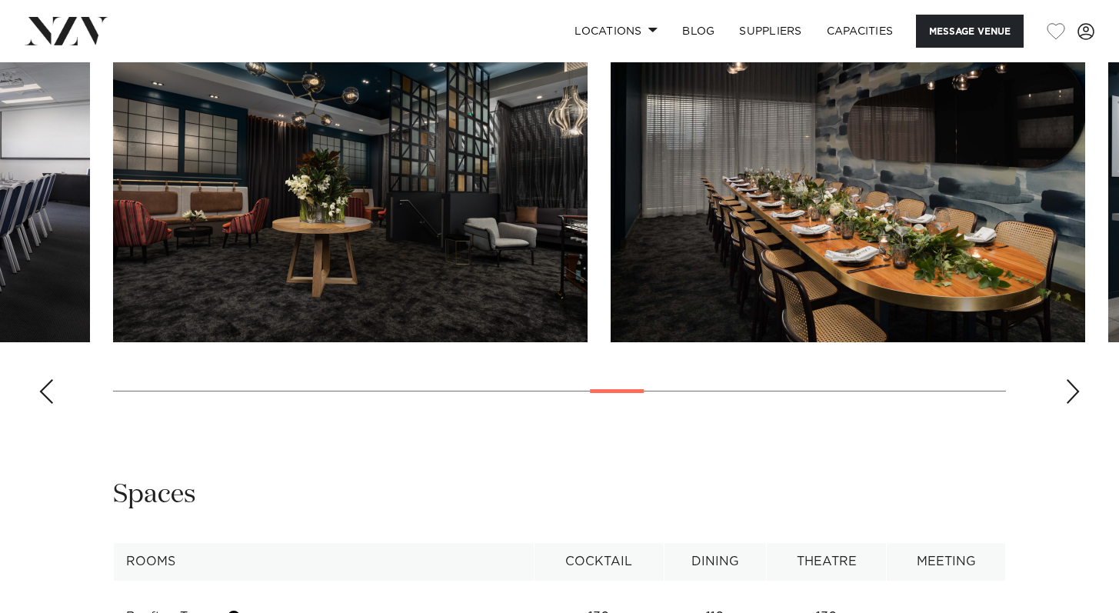
click at [1076, 403] on div "Next slide" at bounding box center [1072, 391] width 15 height 25
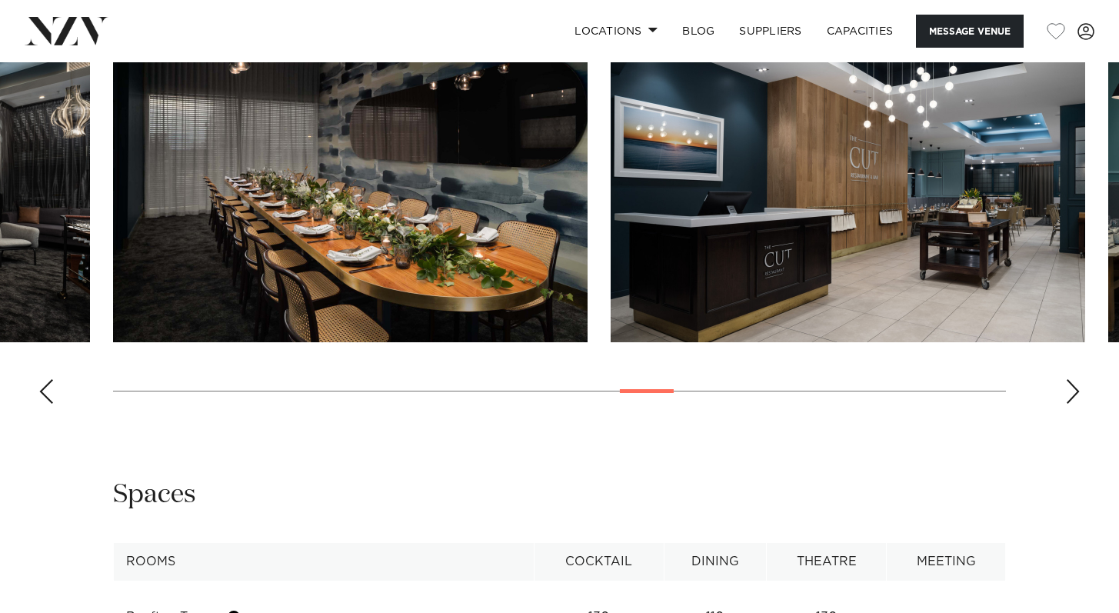
click at [1076, 403] on div "Next slide" at bounding box center [1072, 391] width 15 height 25
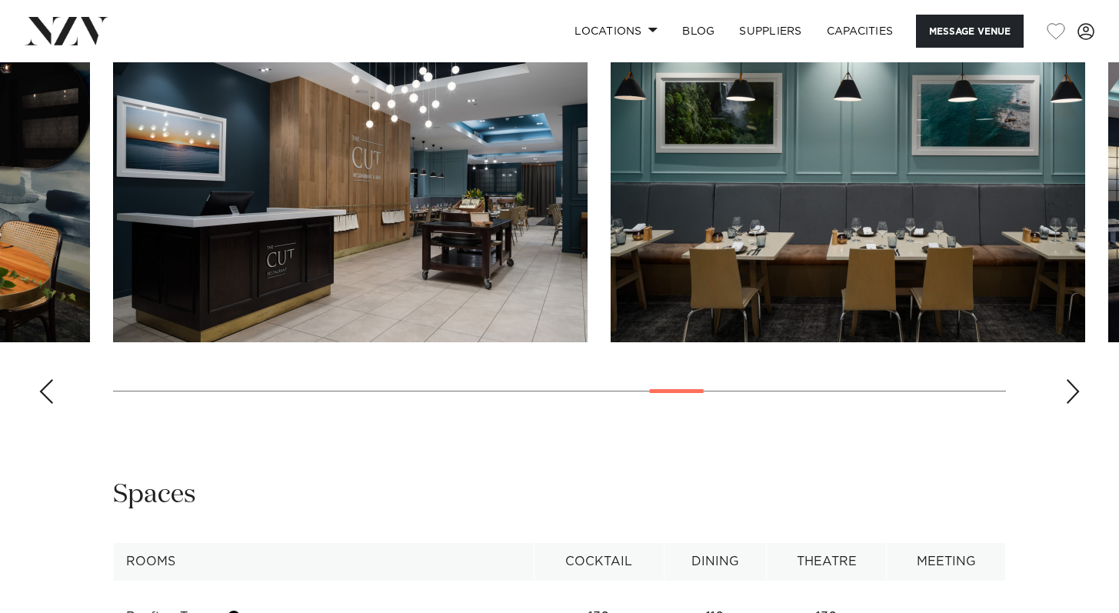
click at [1076, 403] on div "Next slide" at bounding box center [1072, 391] width 15 height 25
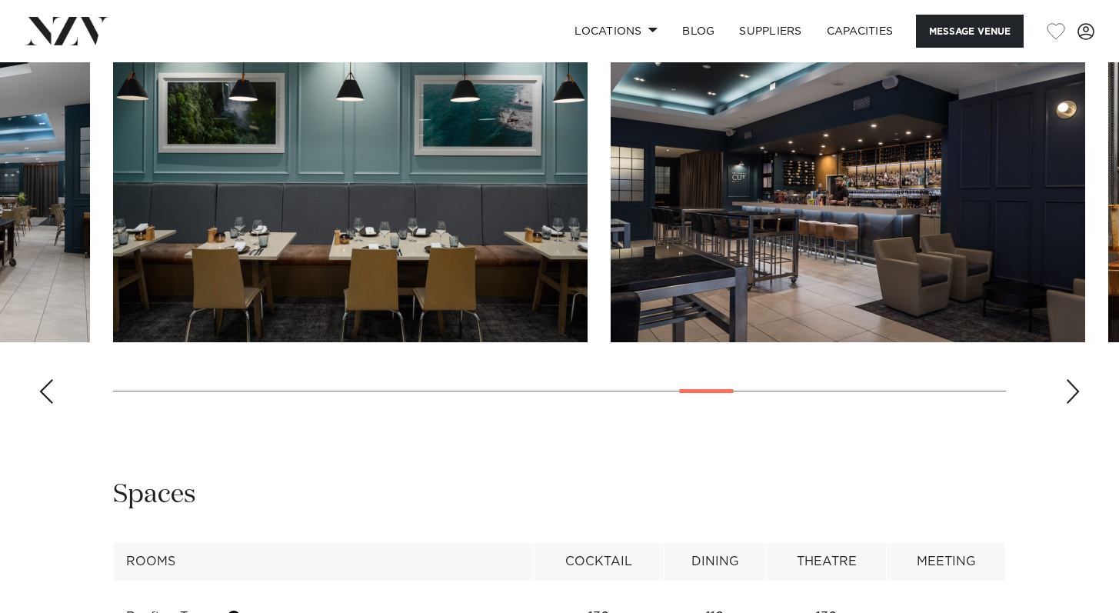
click at [1076, 401] on div "Next slide" at bounding box center [1072, 391] width 15 height 25
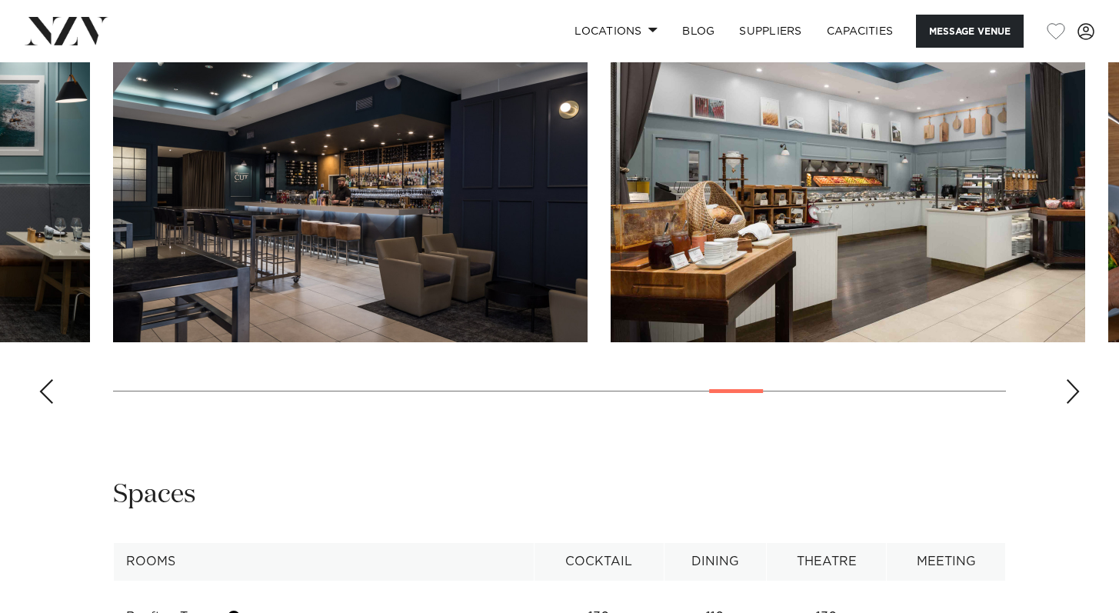
click at [1077, 401] on div "Next slide" at bounding box center [1072, 391] width 15 height 25
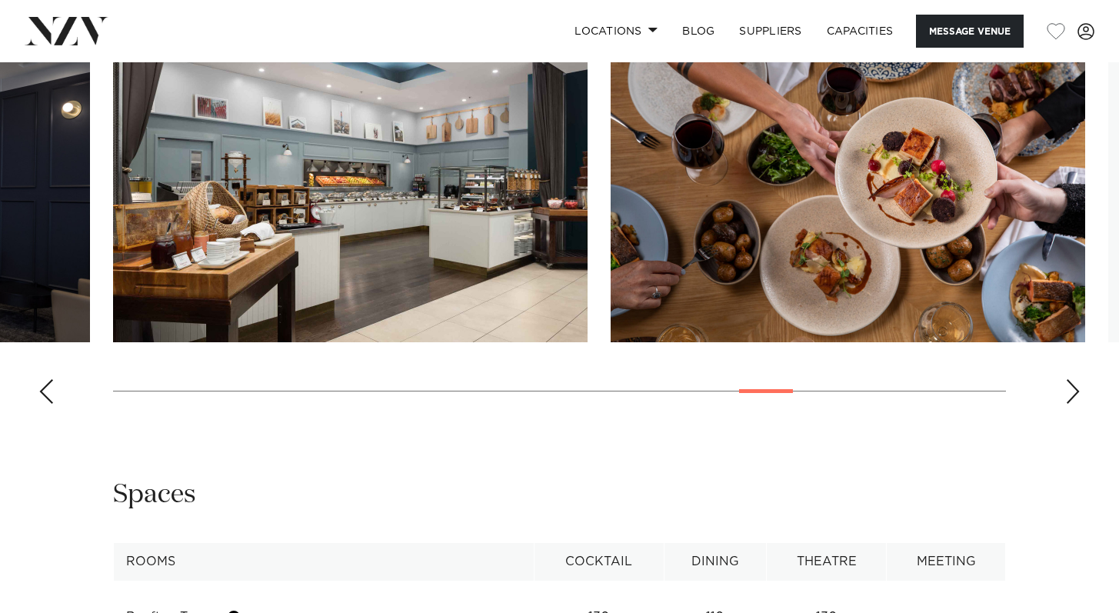
click at [1078, 401] on div "Next slide" at bounding box center [1072, 391] width 15 height 25
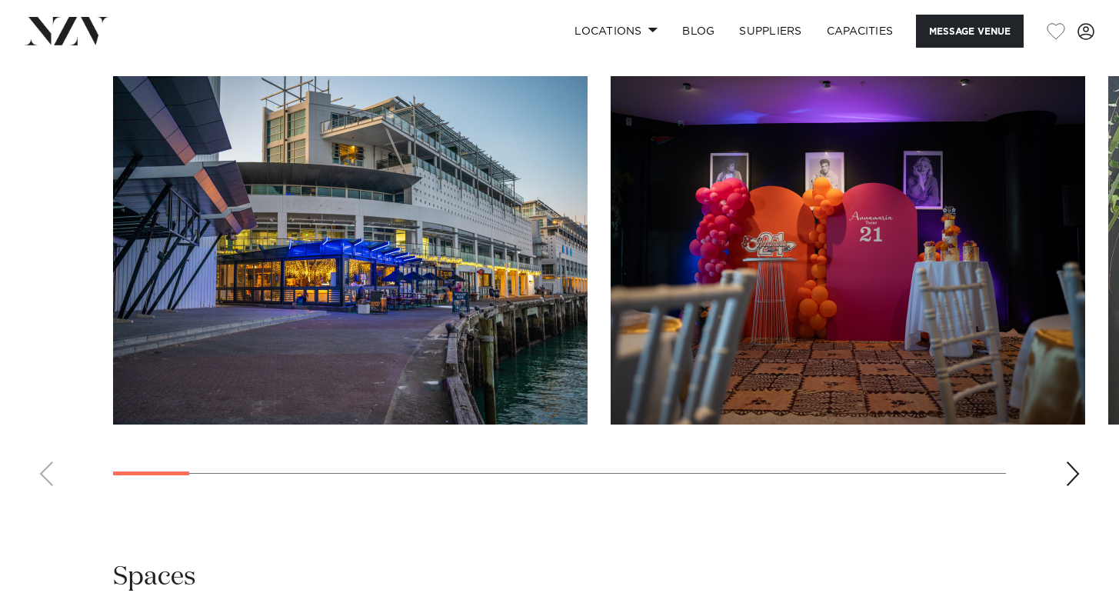
scroll to position [1418, 0]
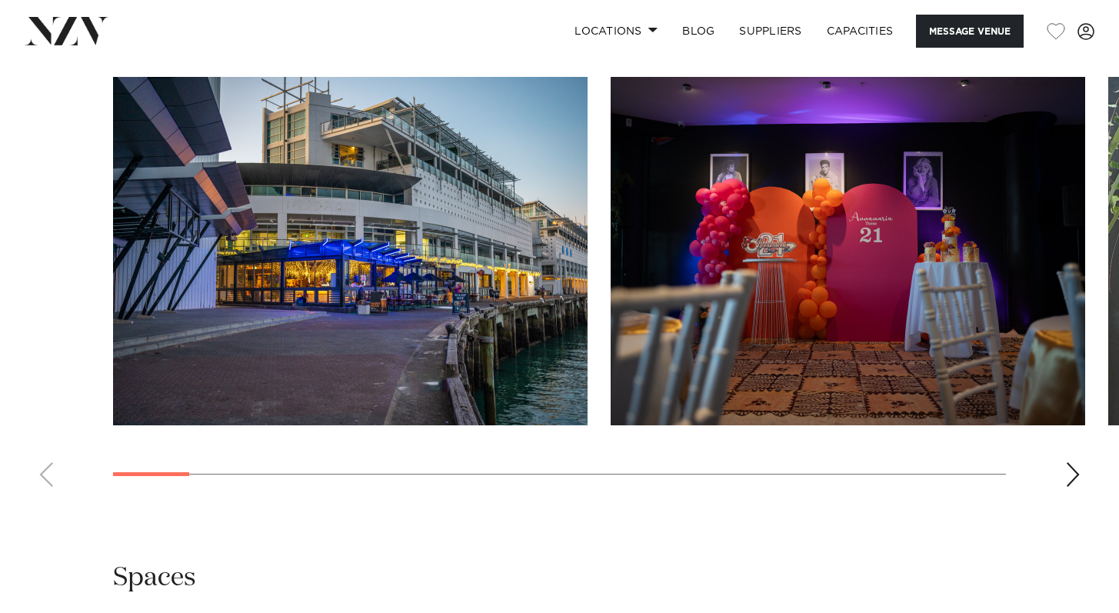
click at [1071, 467] on div "Next slide" at bounding box center [1072, 474] width 15 height 25
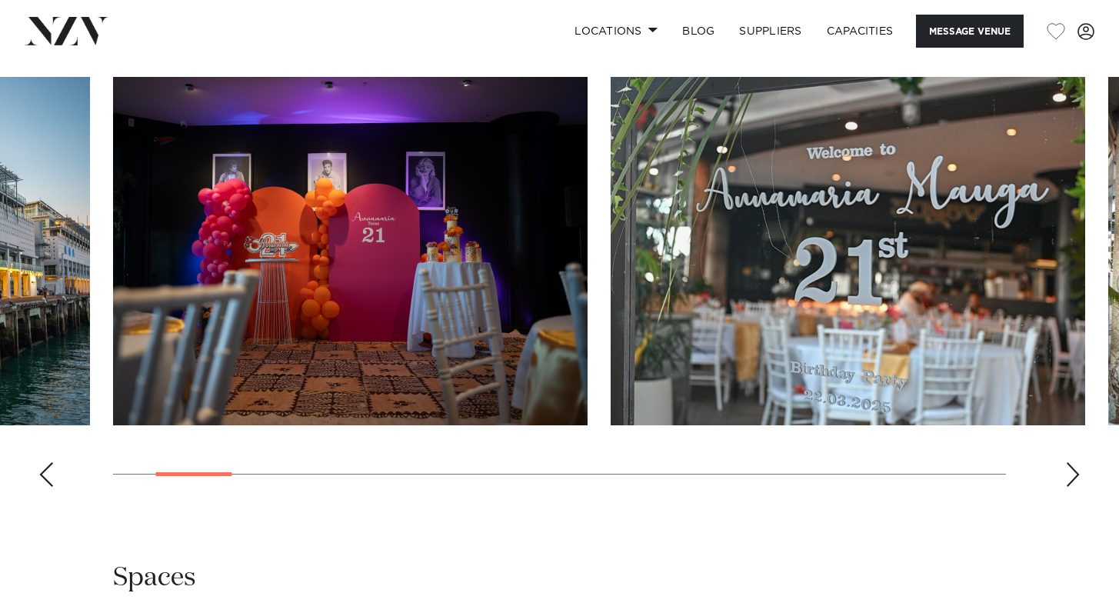
click at [1071, 467] on div "Next slide" at bounding box center [1072, 474] width 15 height 25
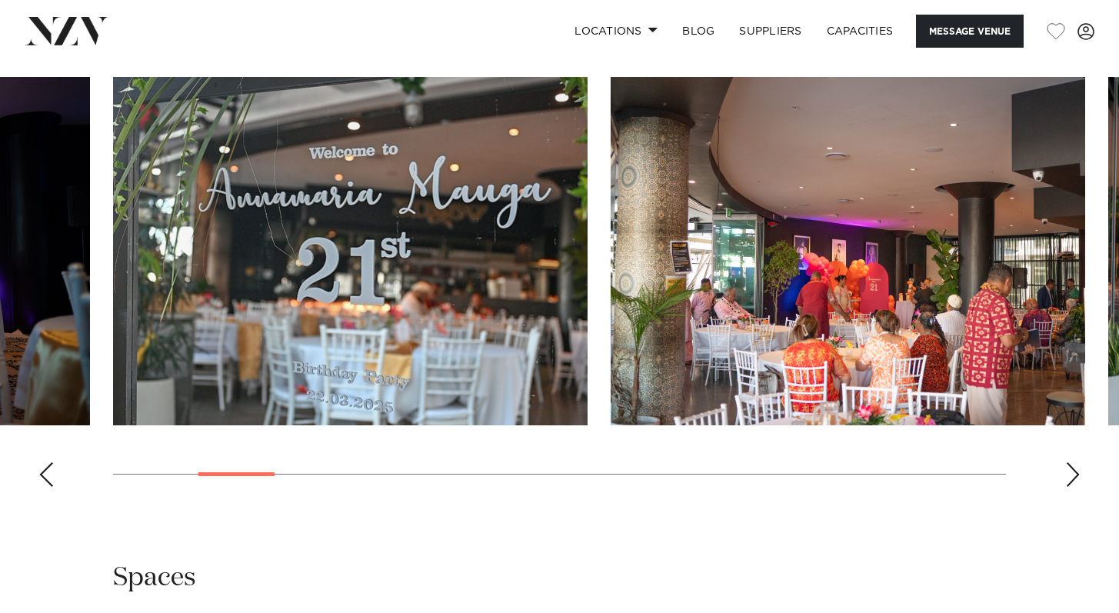
click at [1071, 467] on div "Next slide" at bounding box center [1072, 474] width 15 height 25
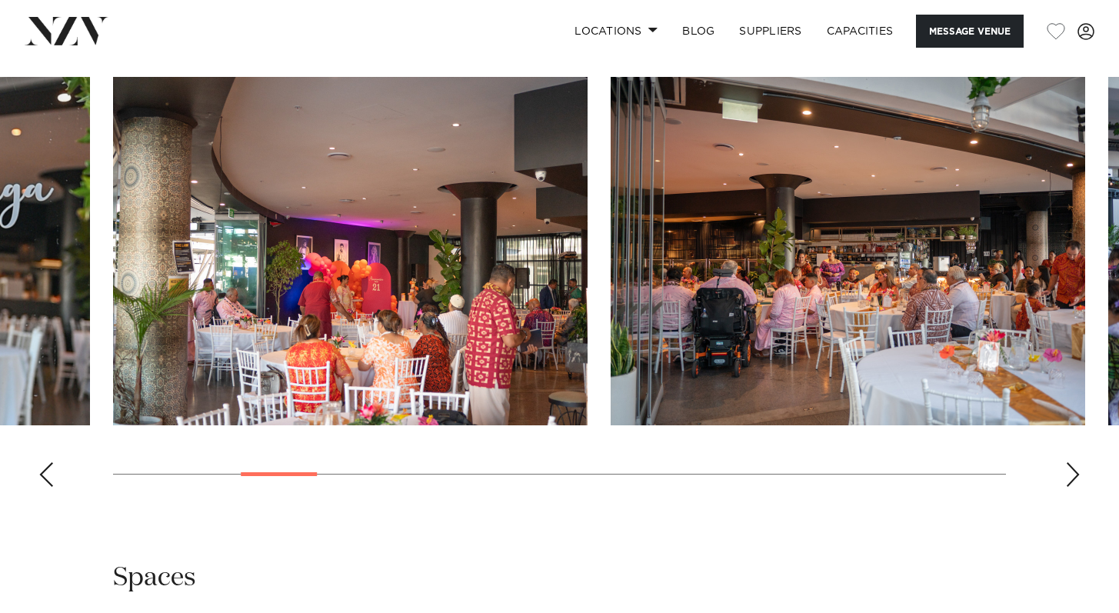
click at [1071, 467] on div "Next slide" at bounding box center [1072, 474] width 15 height 25
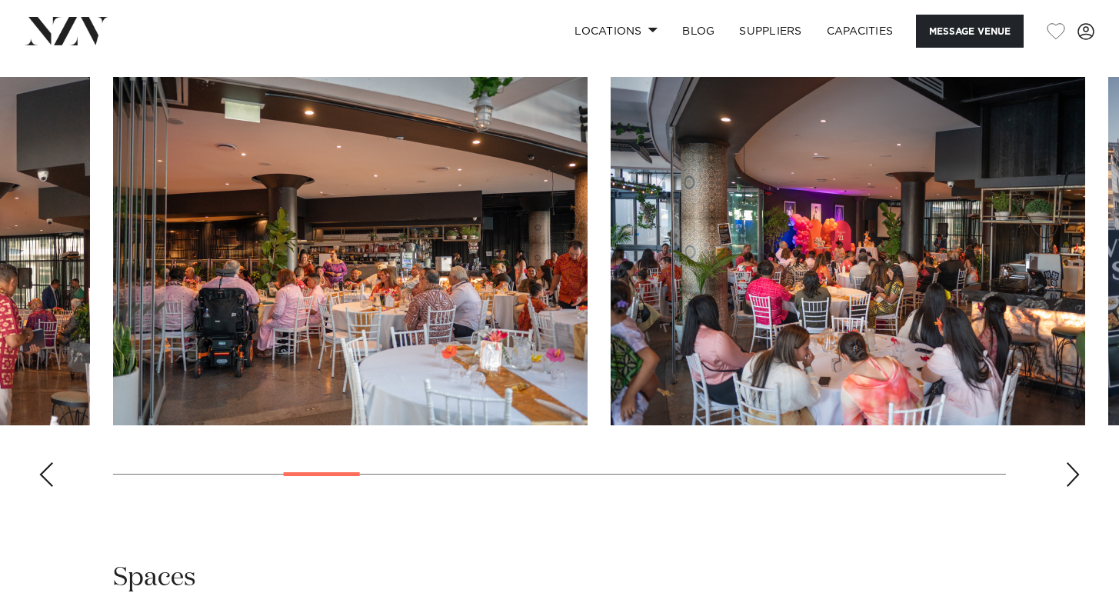
click at [1072, 471] on div "Next slide" at bounding box center [1072, 474] width 15 height 25
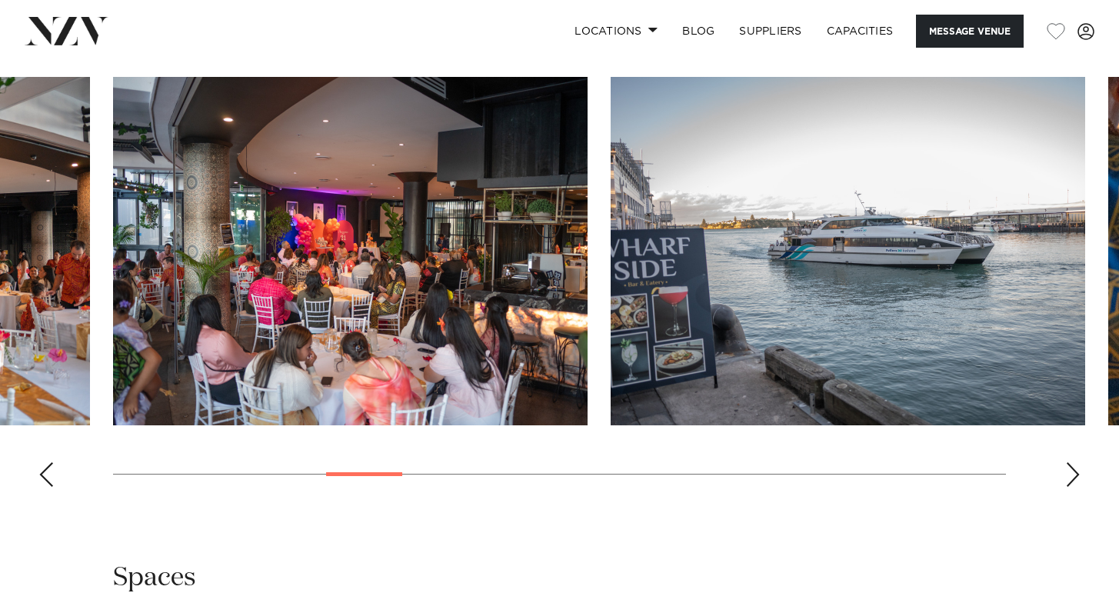
click at [1072, 471] on div "Next slide" at bounding box center [1072, 474] width 15 height 25
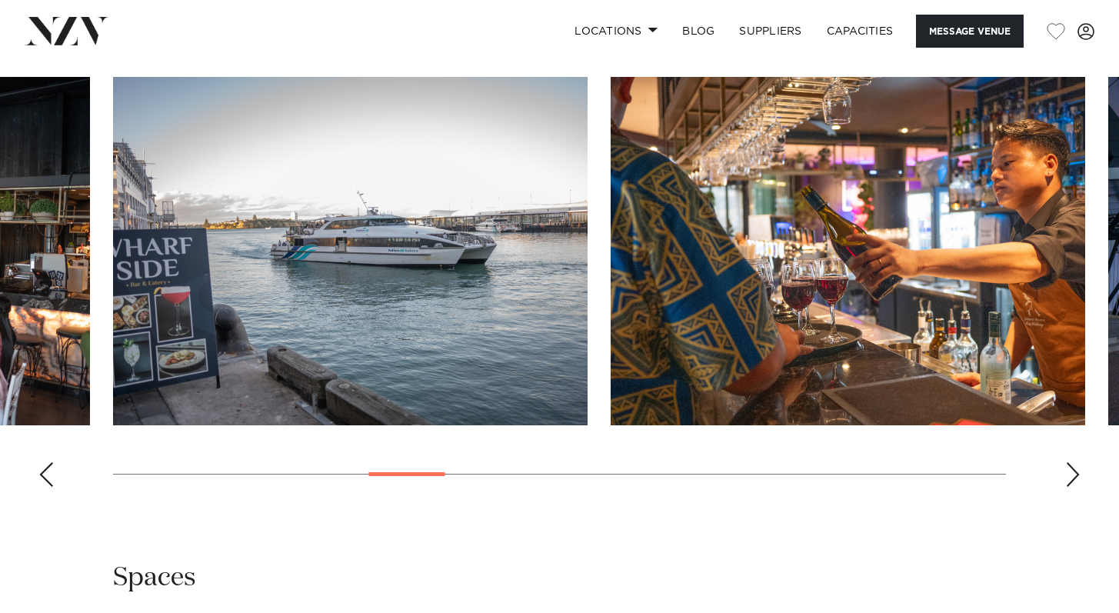
click at [1073, 472] on div "Next slide" at bounding box center [1072, 474] width 15 height 25
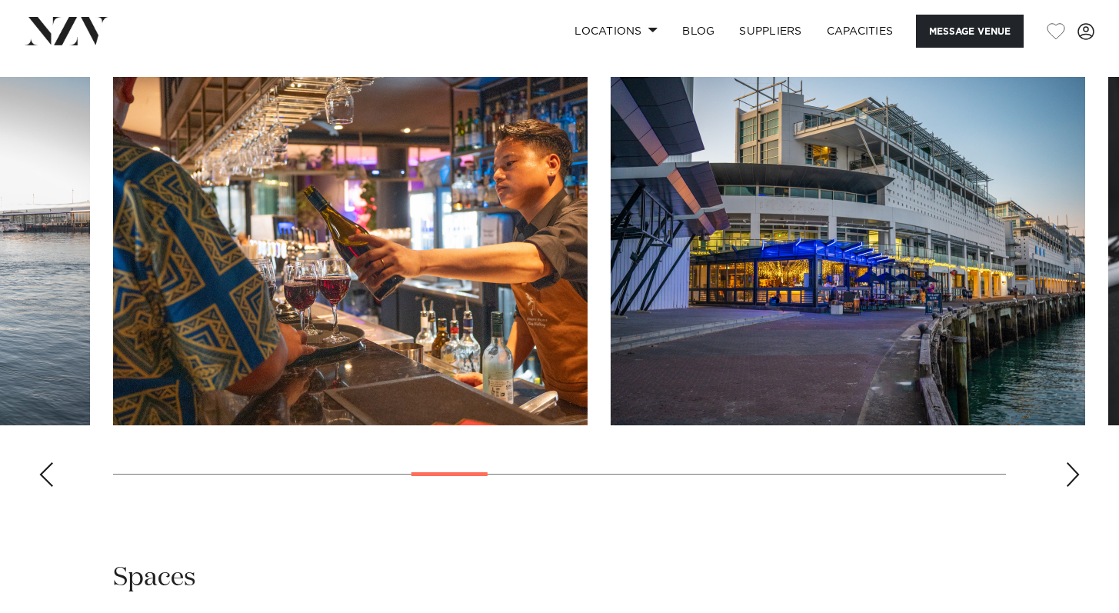
click at [1074, 472] on div "Next slide" at bounding box center [1072, 474] width 15 height 25
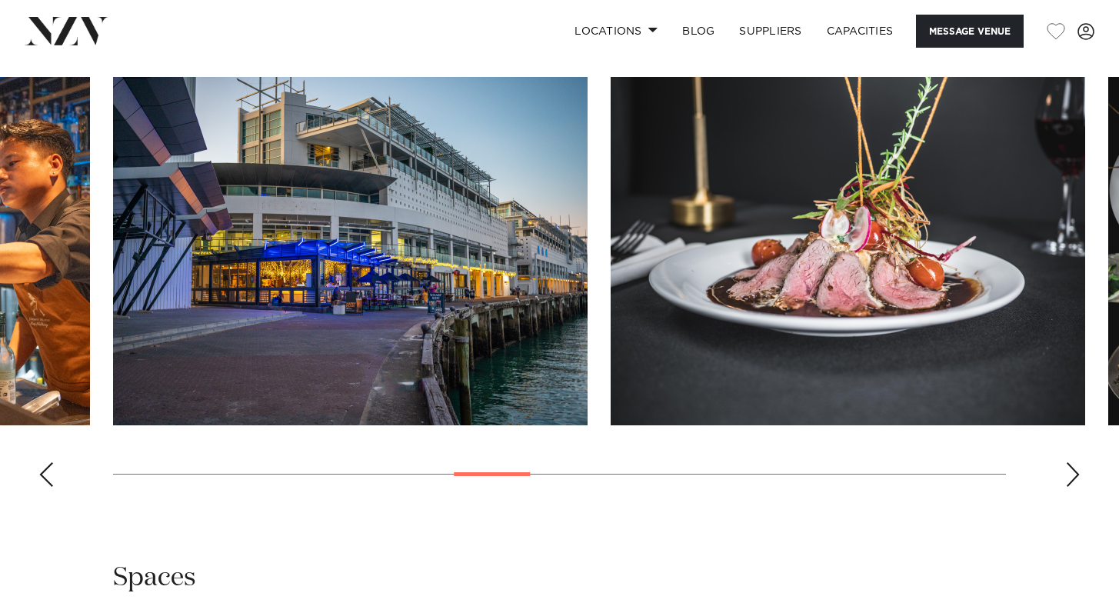
click at [1075, 472] on div "Next slide" at bounding box center [1072, 474] width 15 height 25
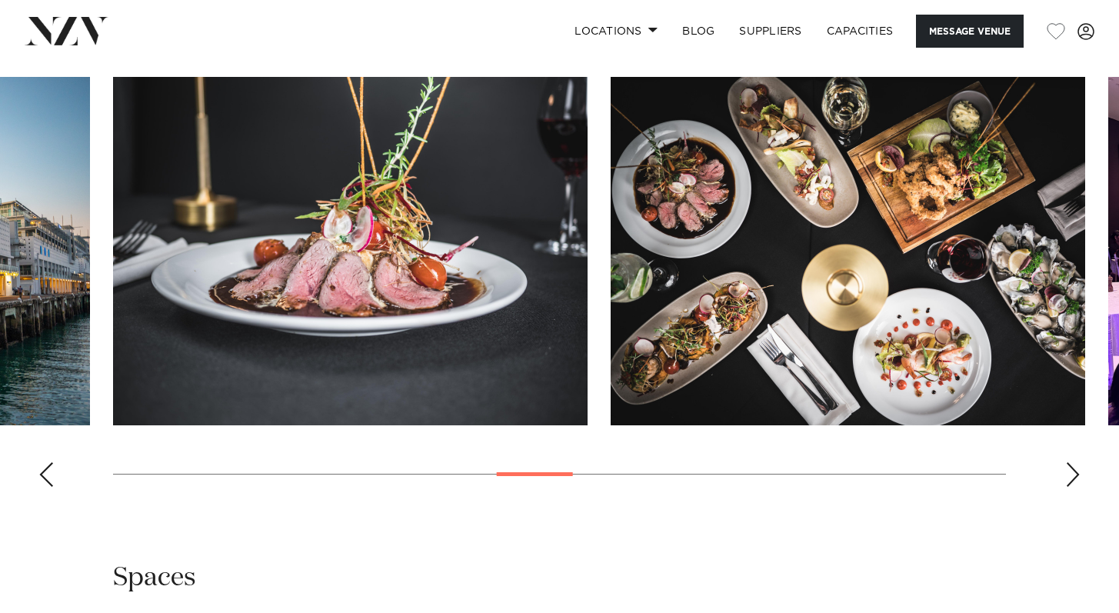
click at [1075, 472] on div "Next slide" at bounding box center [1072, 474] width 15 height 25
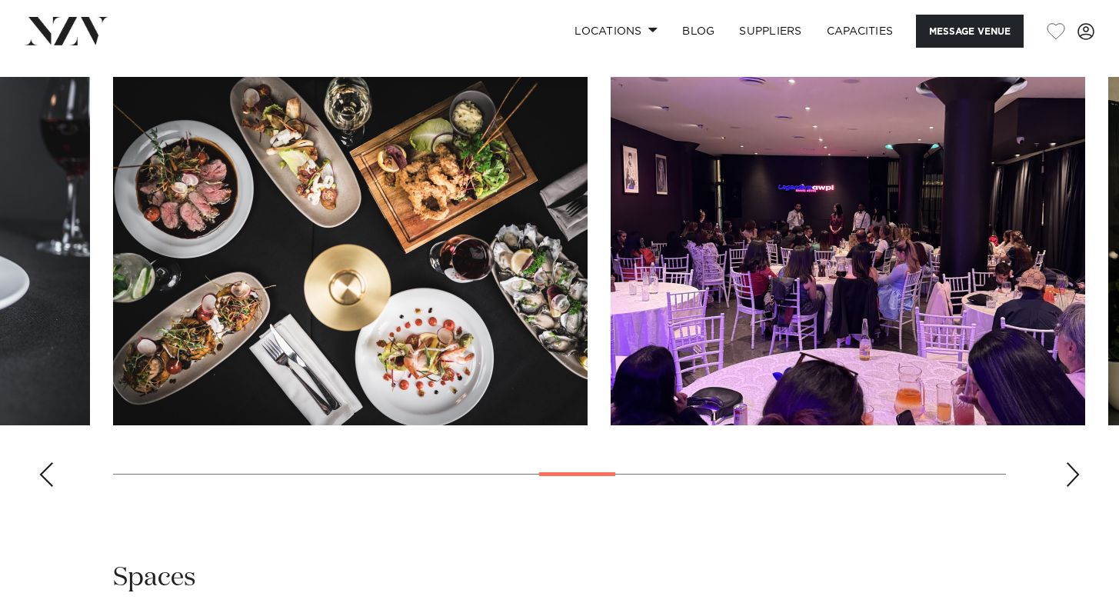
click at [1075, 472] on div "Next slide" at bounding box center [1072, 474] width 15 height 25
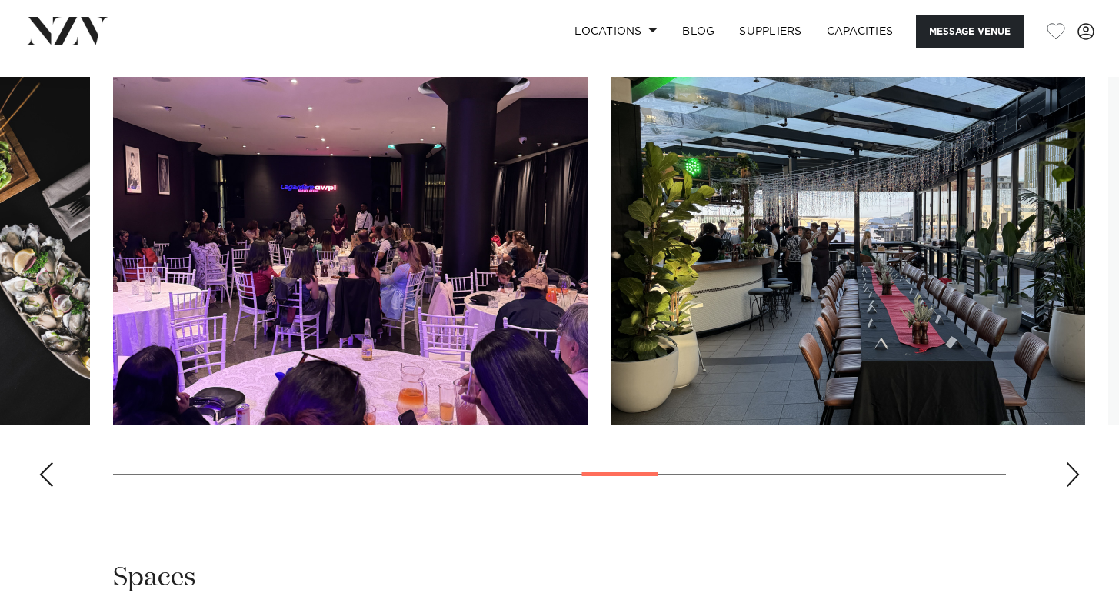
click at [1075, 472] on div "Next slide" at bounding box center [1072, 474] width 15 height 25
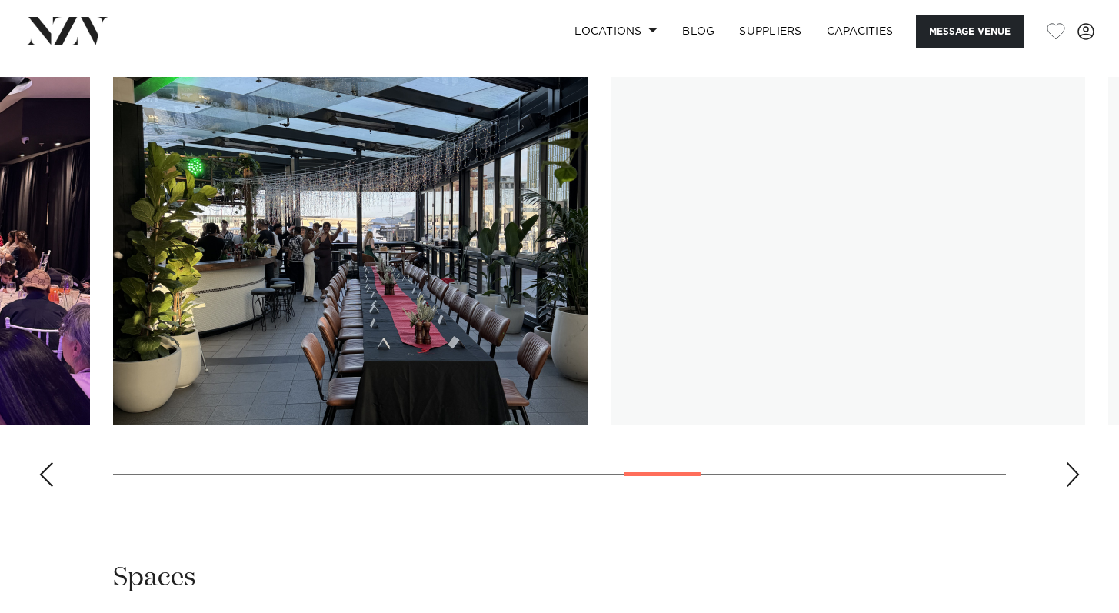
click at [1075, 472] on div "Next slide" at bounding box center [1072, 474] width 15 height 25
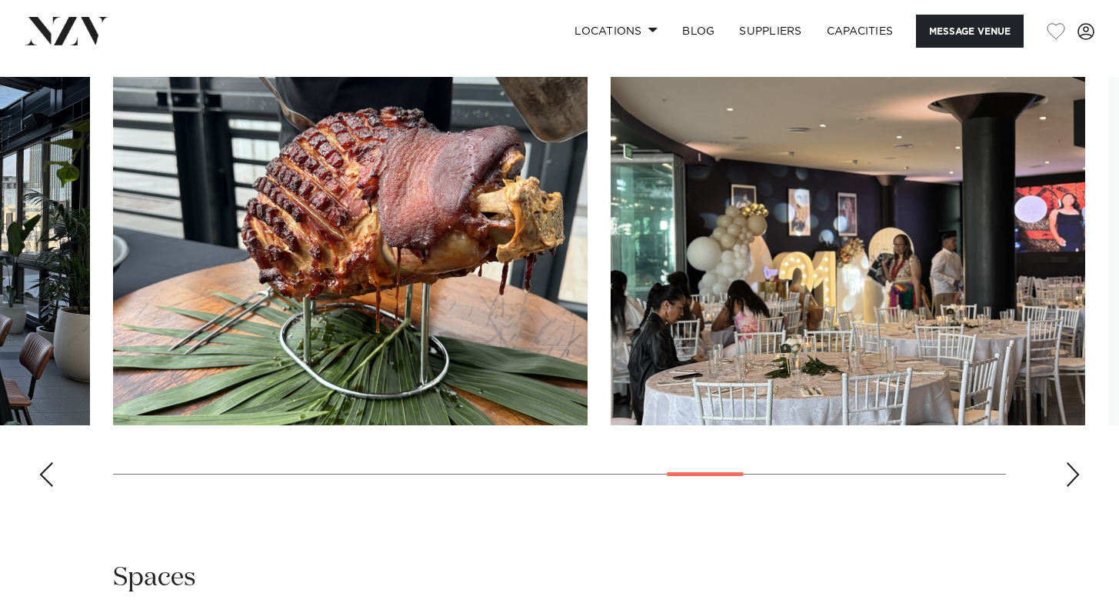
click at [1075, 472] on div "Next slide" at bounding box center [1072, 474] width 15 height 25
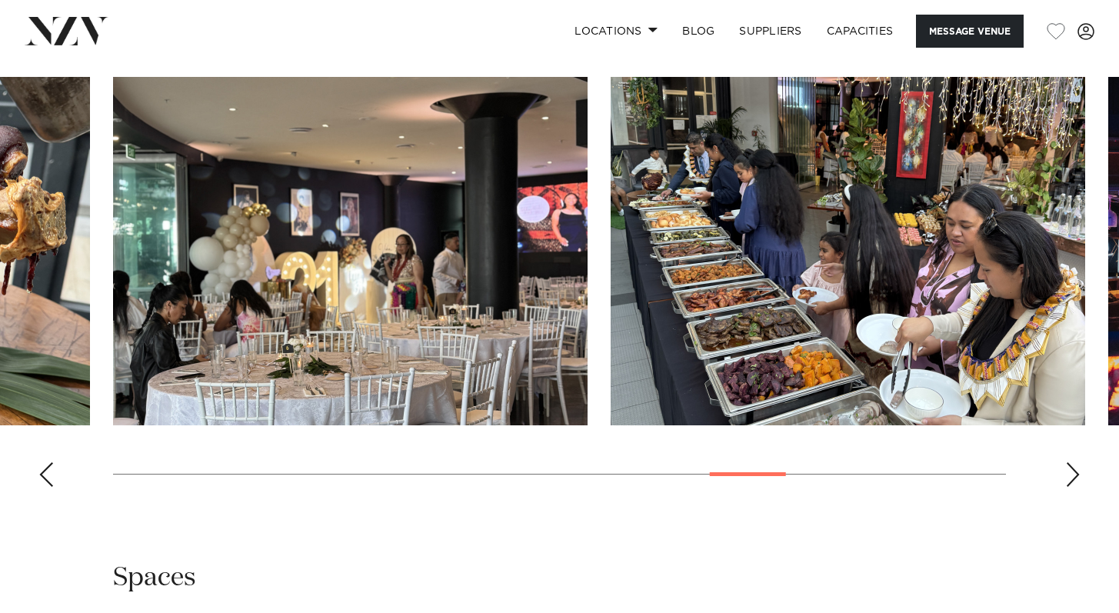
click at [1076, 472] on div "Next slide" at bounding box center [1072, 474] width 15 height 25
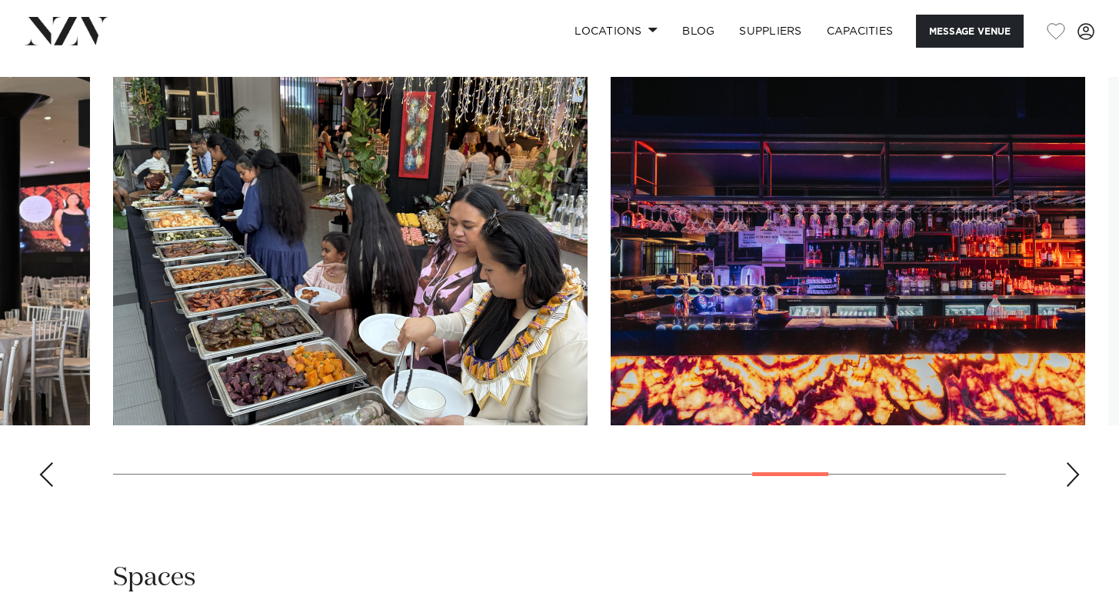
click at [1076, 472] on div "Next slide" at bounding box center [1072, 474] width 15 height 25
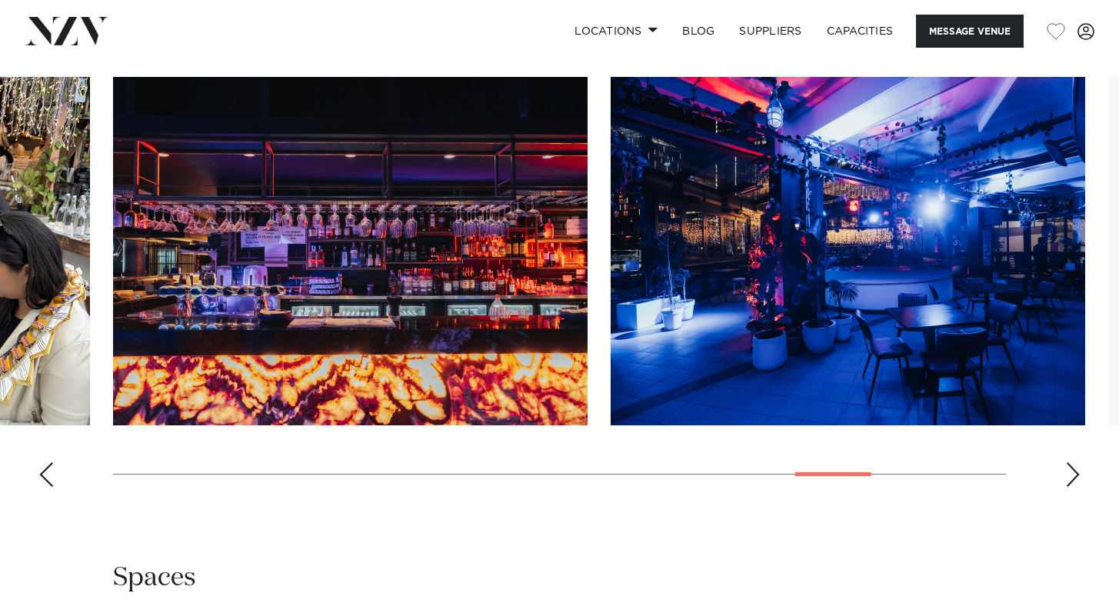
click at [1076, 472] on div "Next slide" at bounding box center [1072, 474] width 15 height 25
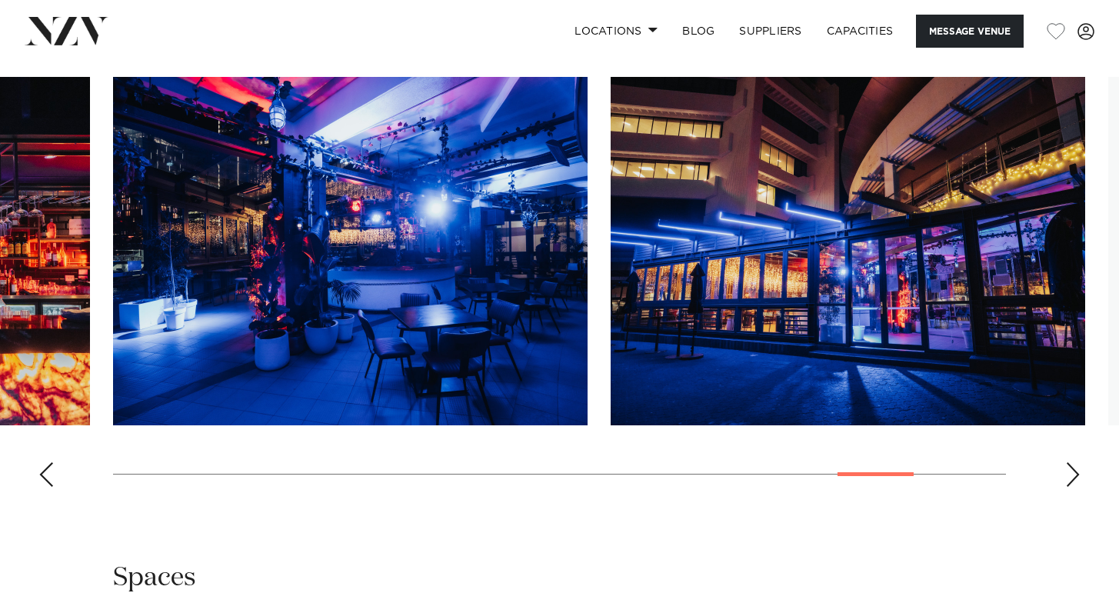
click at [1076, 472] on div "Next slide" at bounding box center [1072, 474] width 15 height 25
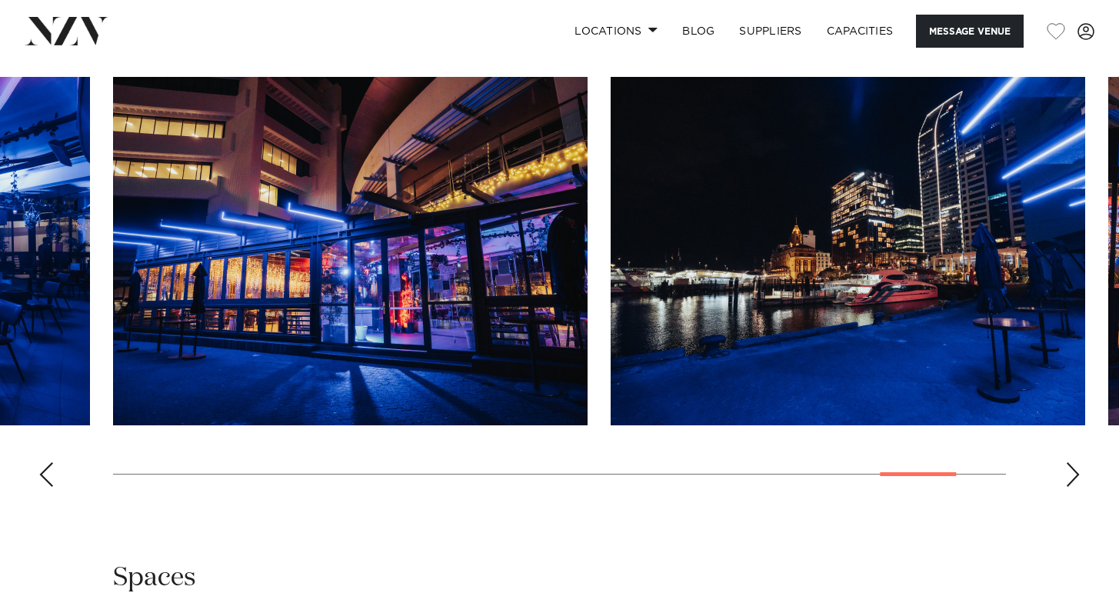
click at [1076, 472] on div "Next slide" at bounding box center [1072, 474] width 15 height 25
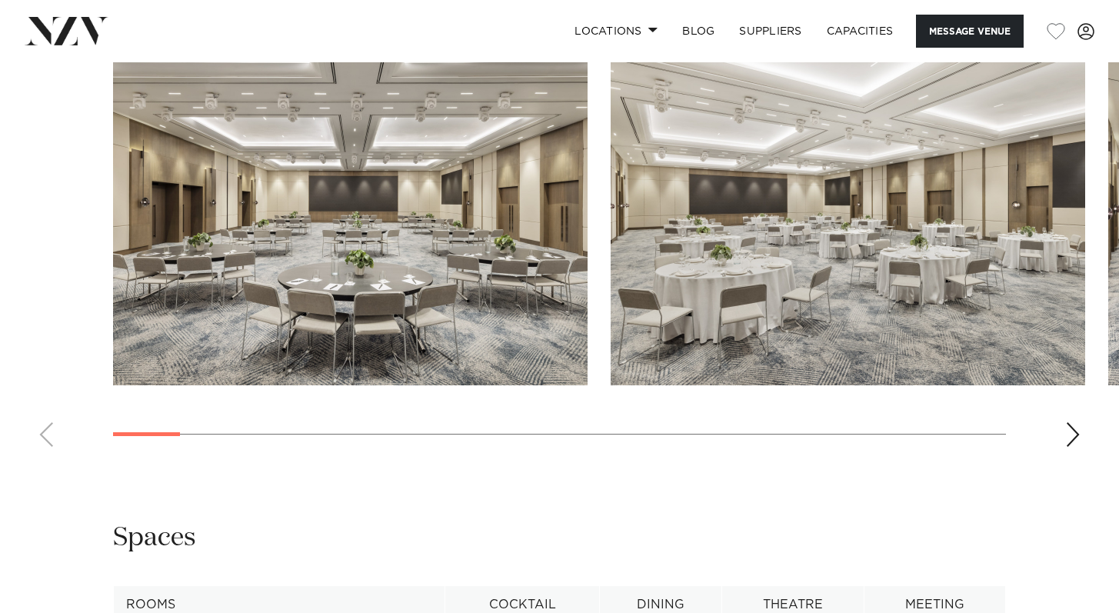
scroll to position [1546, 0]
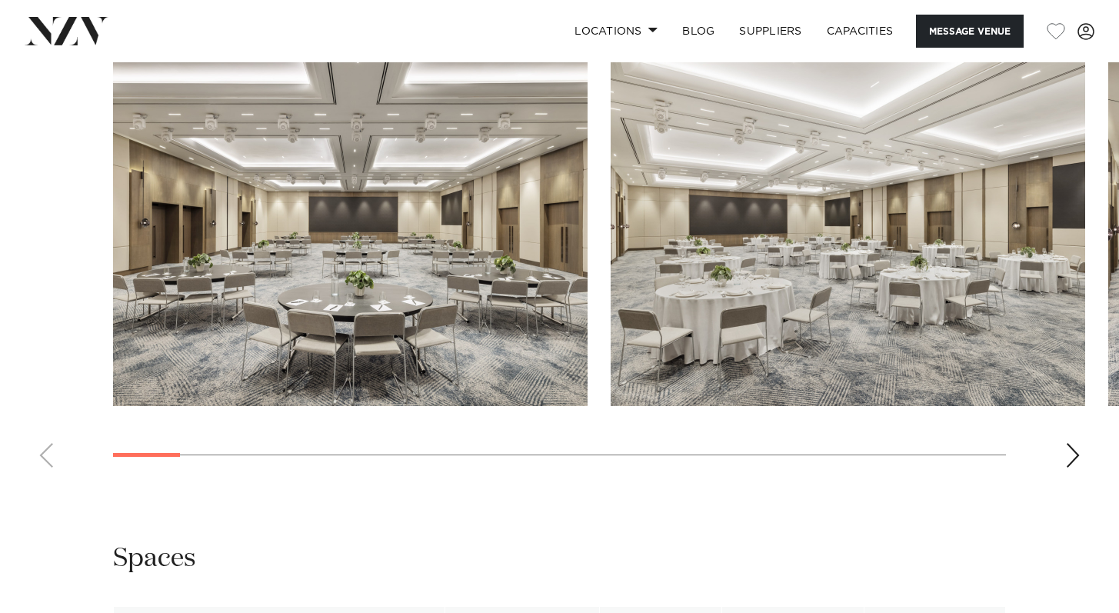
click at [1067, 445] on div "Next slide" at bounding box center [1072, 455] width 15 height 25
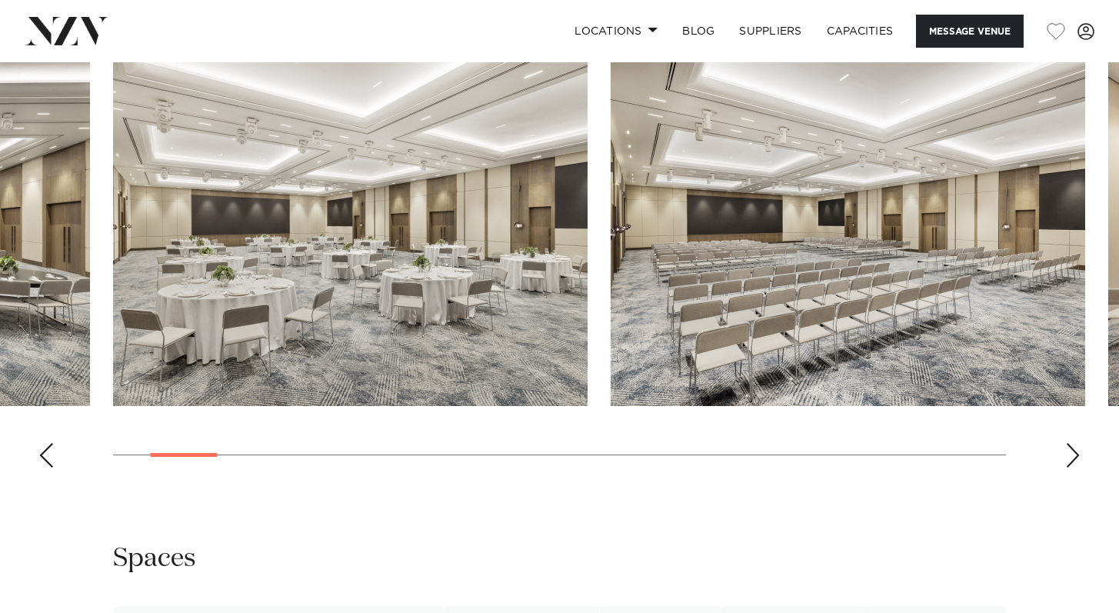
click at [1068, 445] on div "Next slide" at bounding box center [1072, 455] width 15 height 25
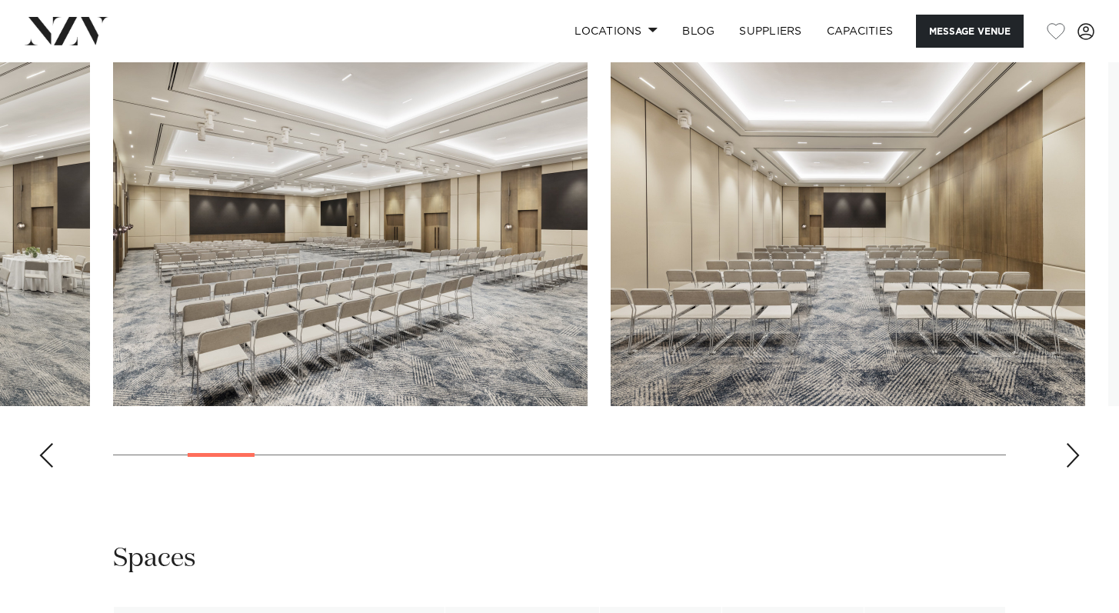
click at [1068, 445] on div "Next slide" at bounding box center [1072, 455] width 15 height 25
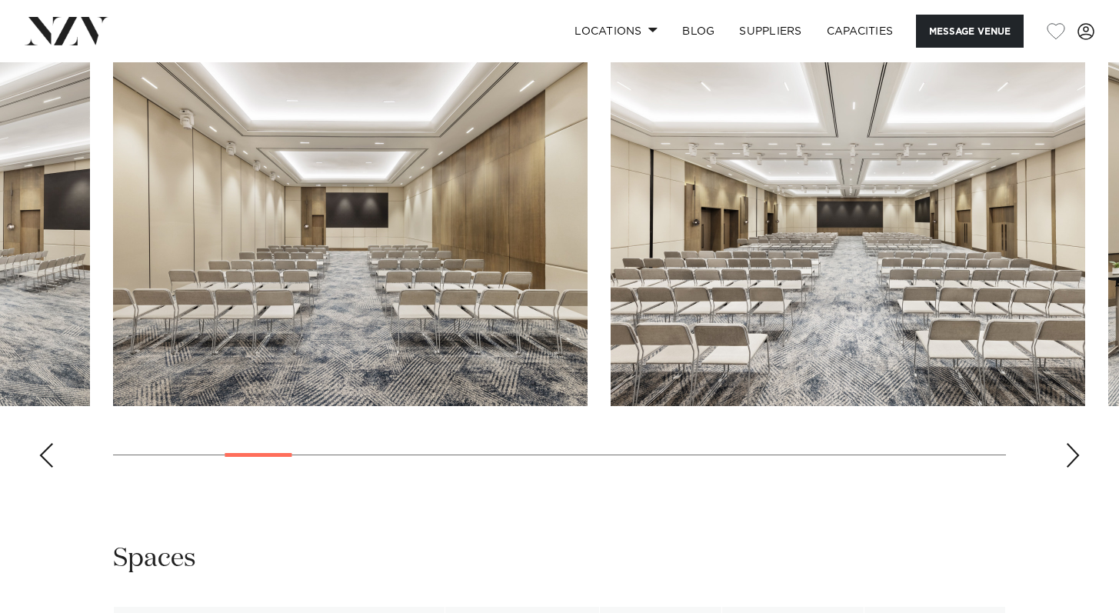
click at [1068, 446] on div "Next slide" at bounding box center [1072, 455] width 15 height 25
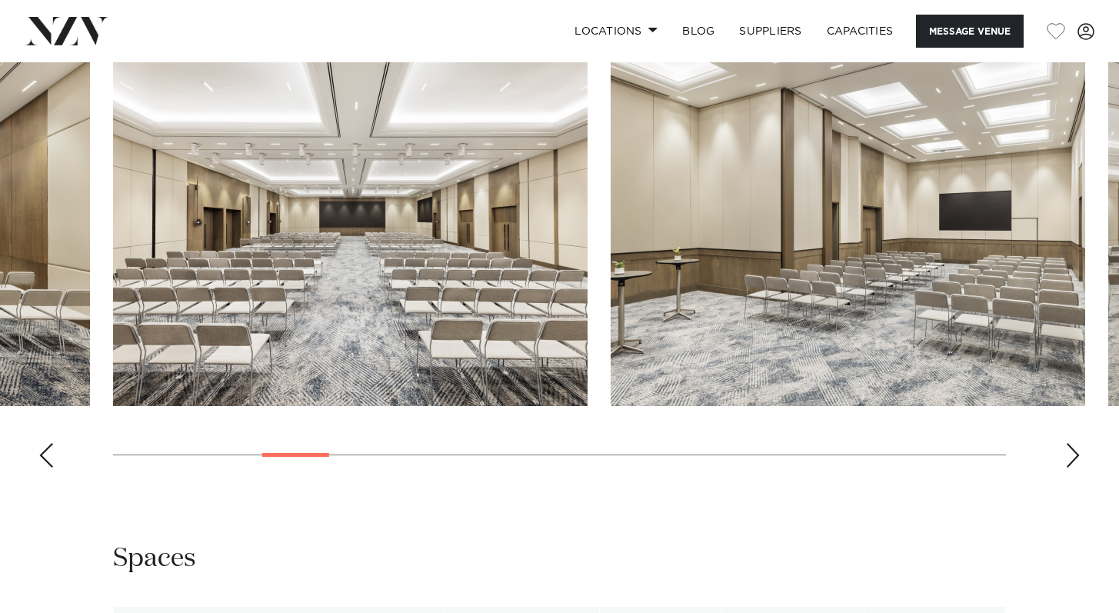
click at [1068, 446] on div "Next slide" at bounding box center [1072, 455] width 15 height 25
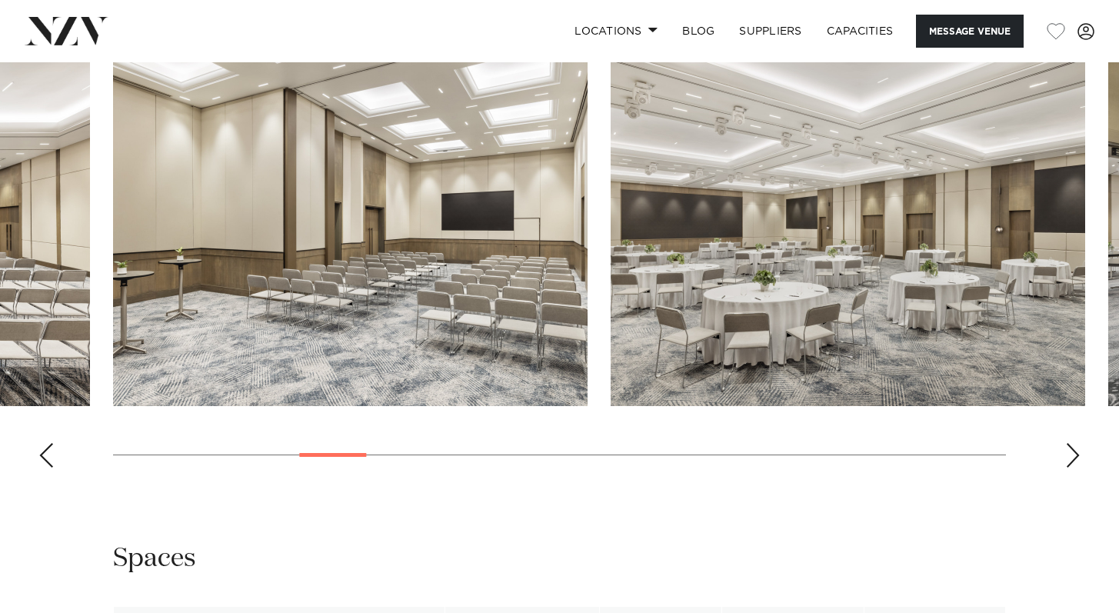
click at [1069, 444] on div "Next slide" at bounding box center [1072, 455] width 15 height 25
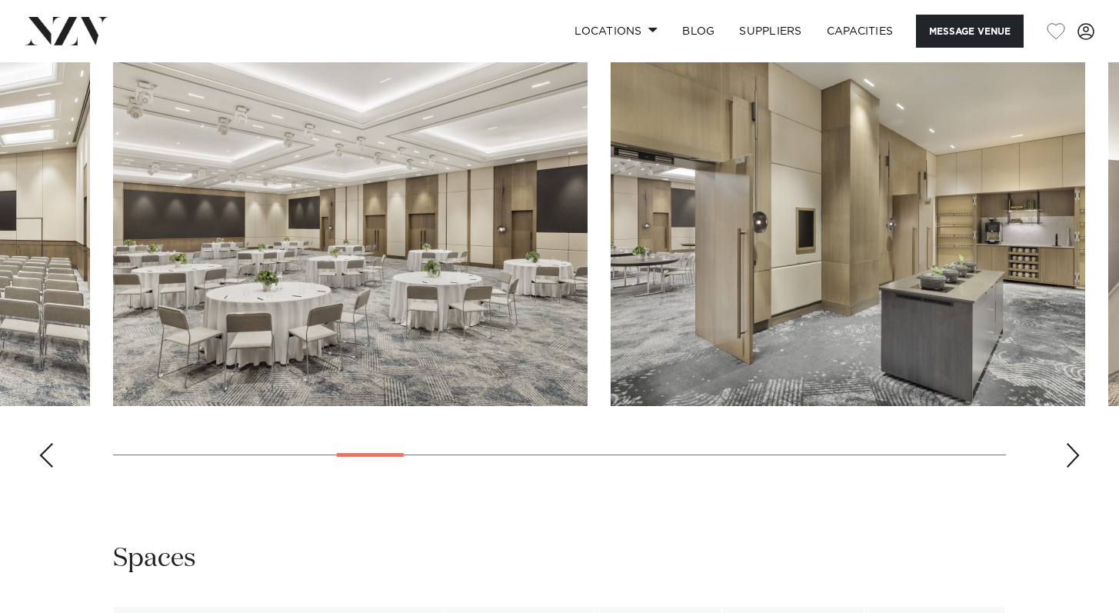
click at [1068, 444] on div "Next slide" at bounding box center [1072, 455] width 15 height 25
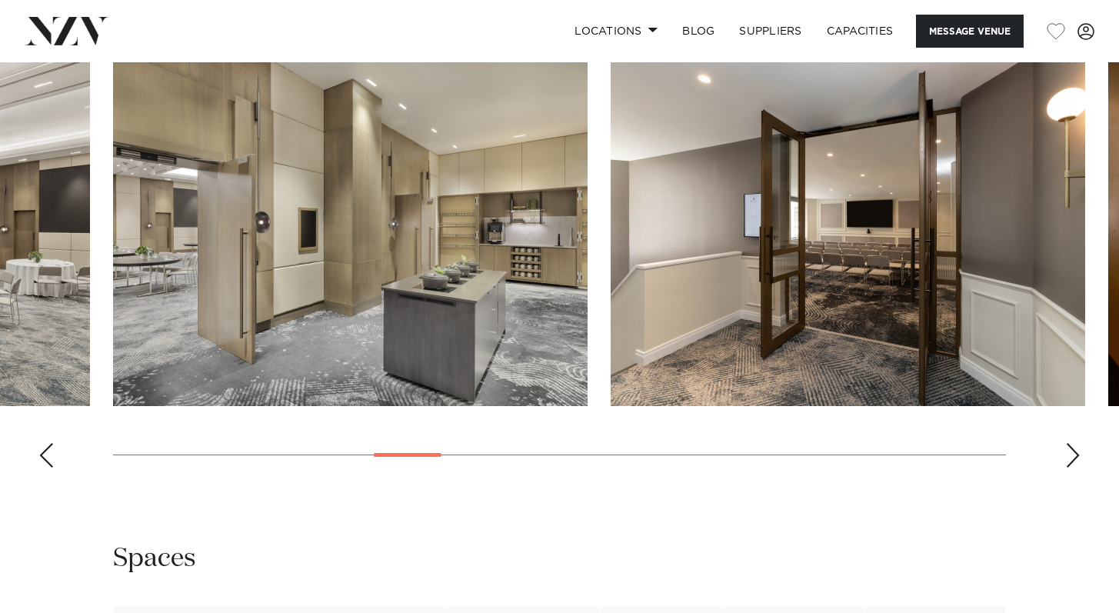
click at [1068, 445] on div "Next slide" at bounding box center [1072, 455] width 15 height 25
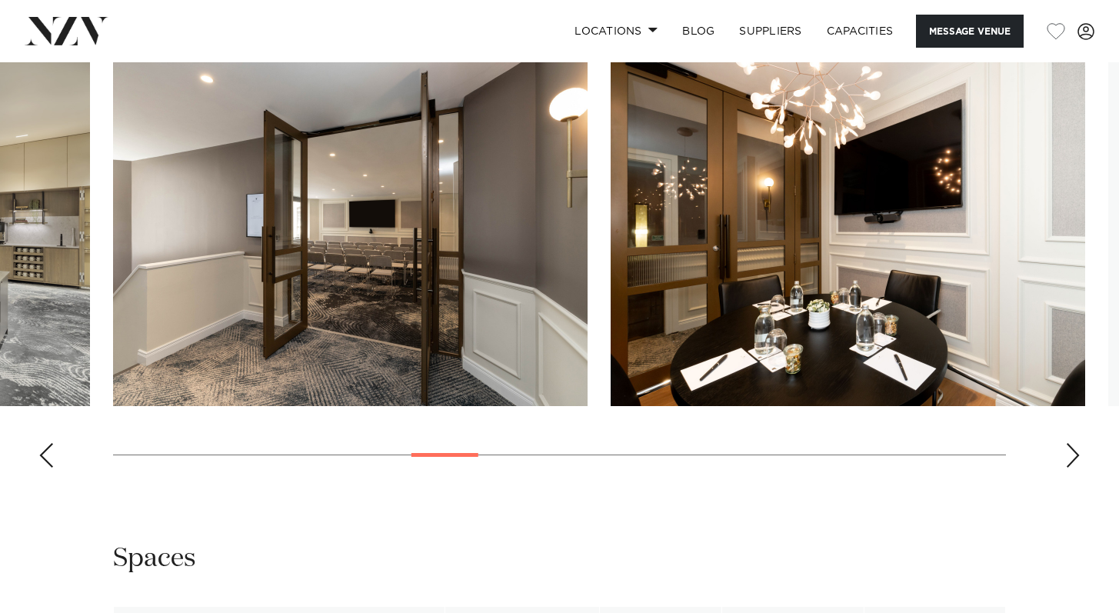
click at [1068, 447] on div "Next slide" at bounding box center [1072, 455] width 15 height 25
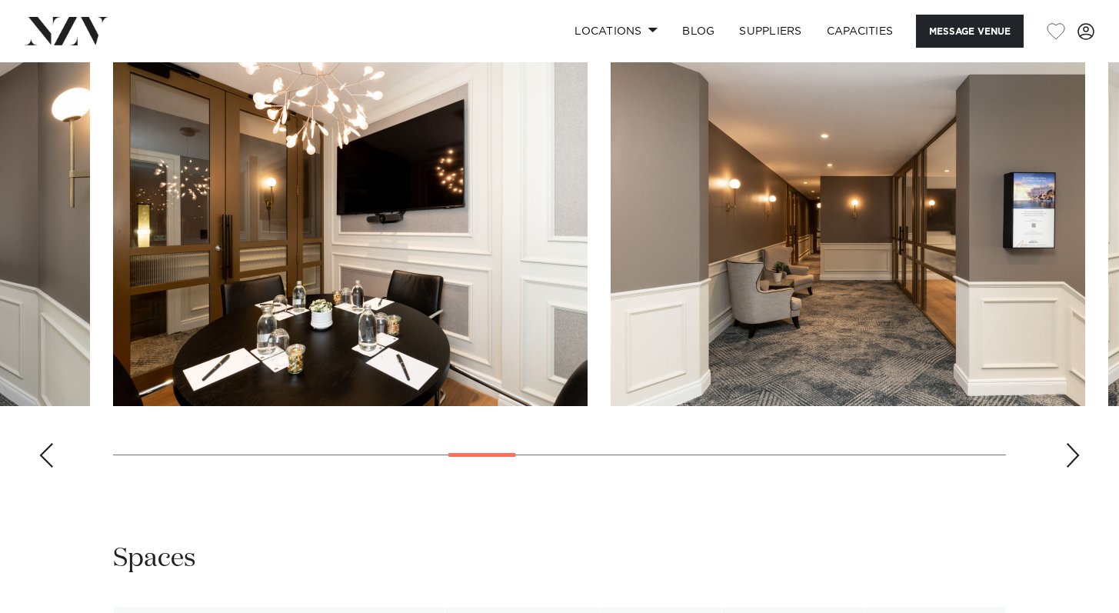
click at [1069, 449] on div "Next slide" at bounding box center [1072, 455] width 15 height 25
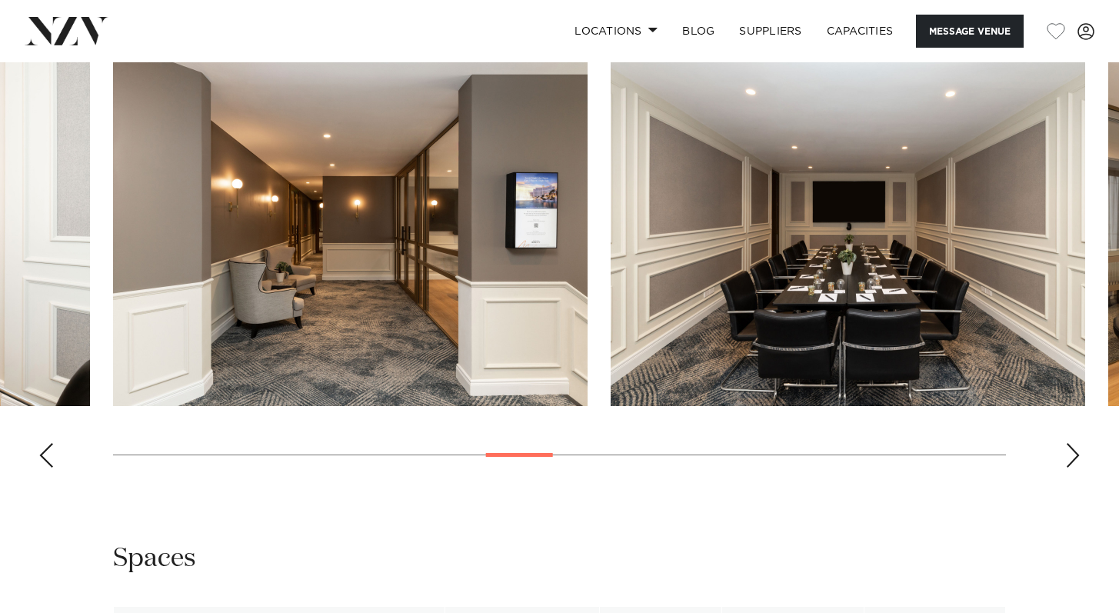
click at [1072, 453] on div "Next slide" at bounding box center [1072, 455] width 15 height 25
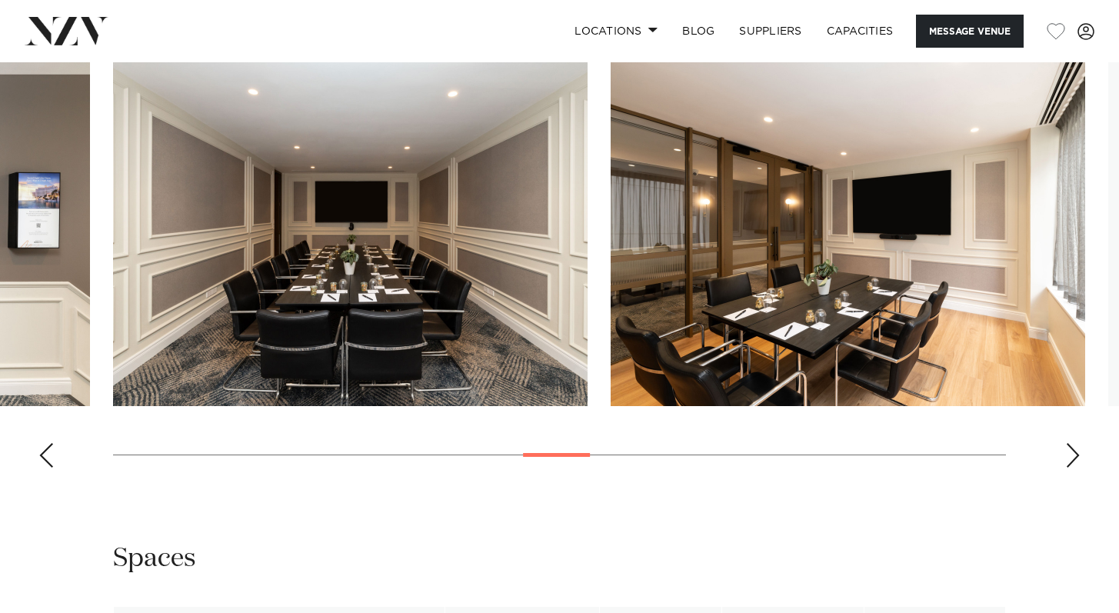
click at [1076, 456] on div "Next slide" at bounding box center [1072, 455] width 15 height 25
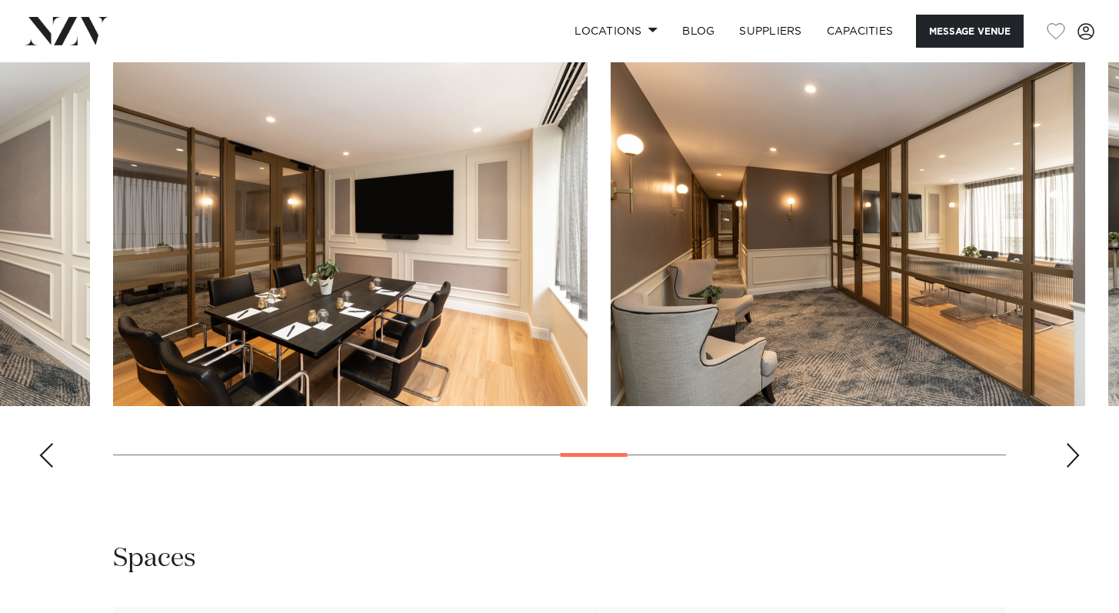
click at [1078, 457] on div "Next slide" at bounding box center [1072, 455] width 15 height 25
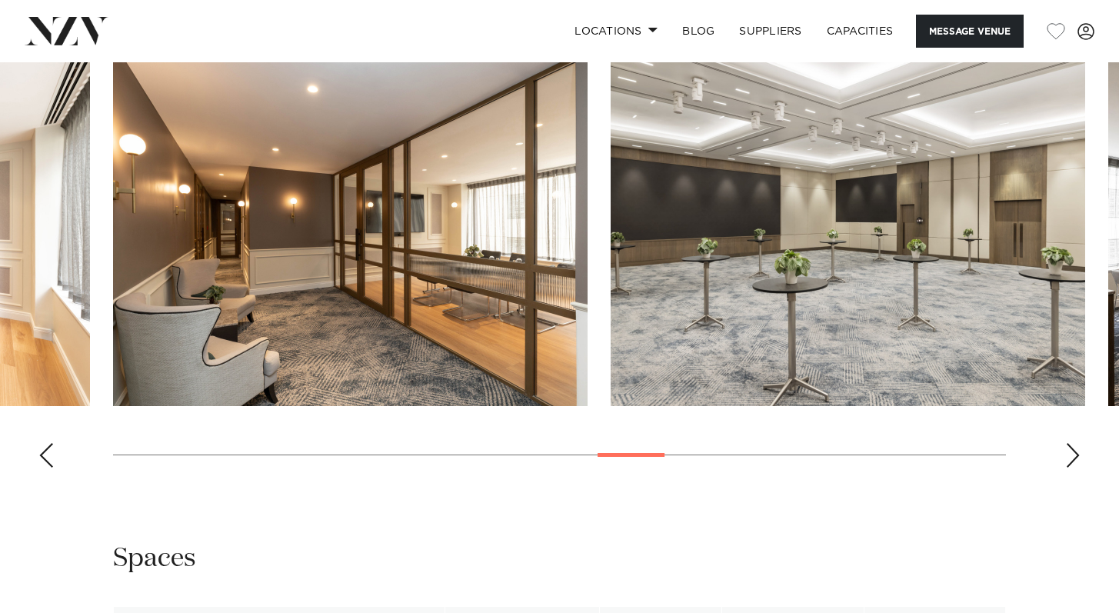
click at [1076, 454] on div "Next slide" at bounding box center [1072, 455] width 15 height 25
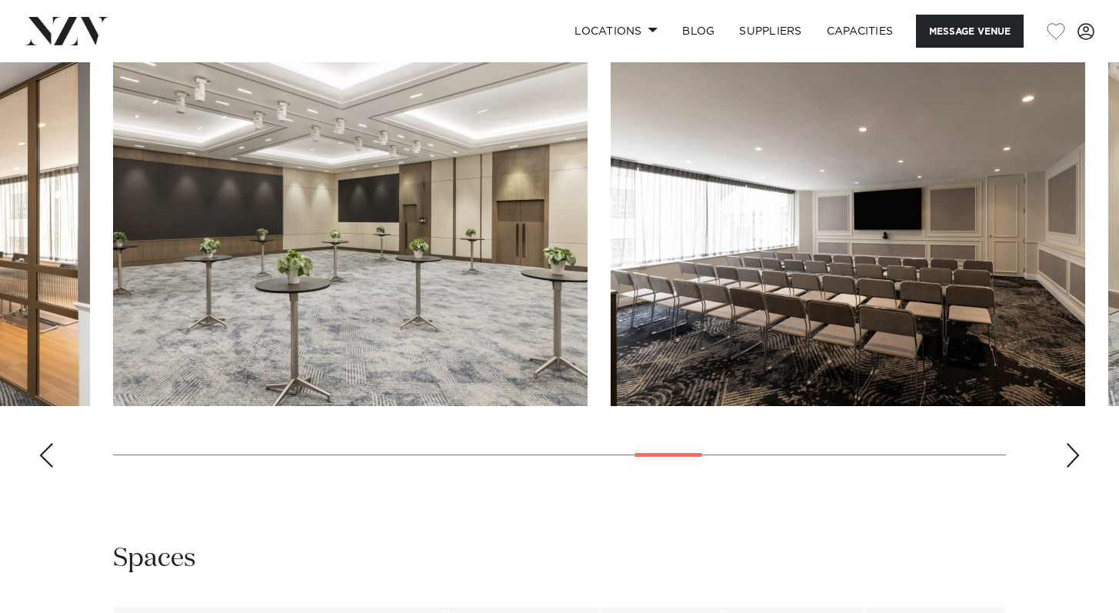
click at [1074, 454] on div "Next slide" at bounding box center [1072, 455] width 15 height 25
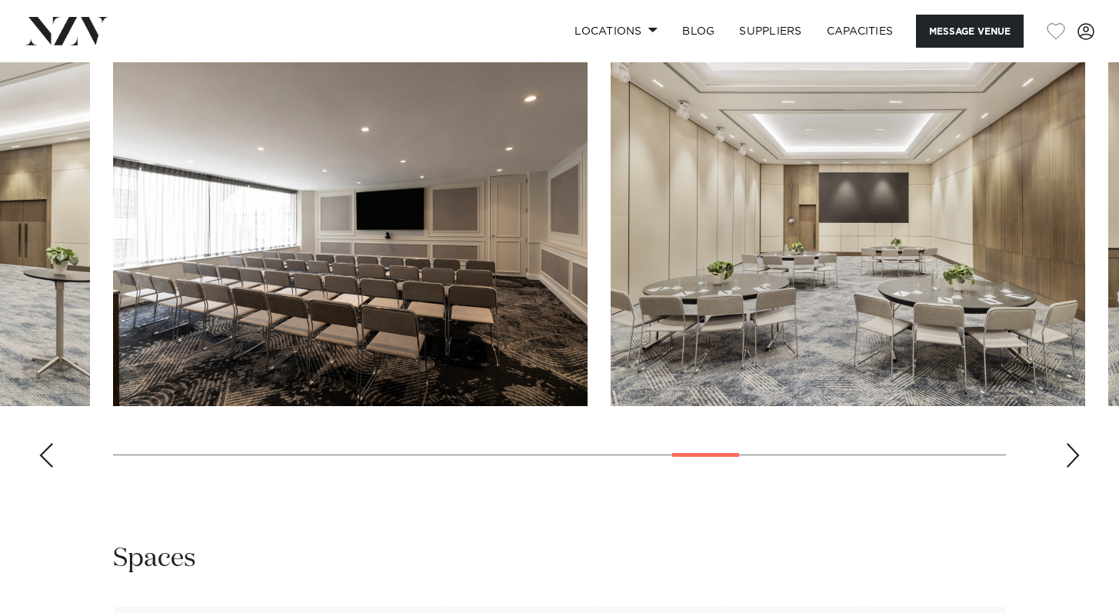
click at [1074, 454] on div "Next slide" at bounding box center [1072, 455] width 15 height 25
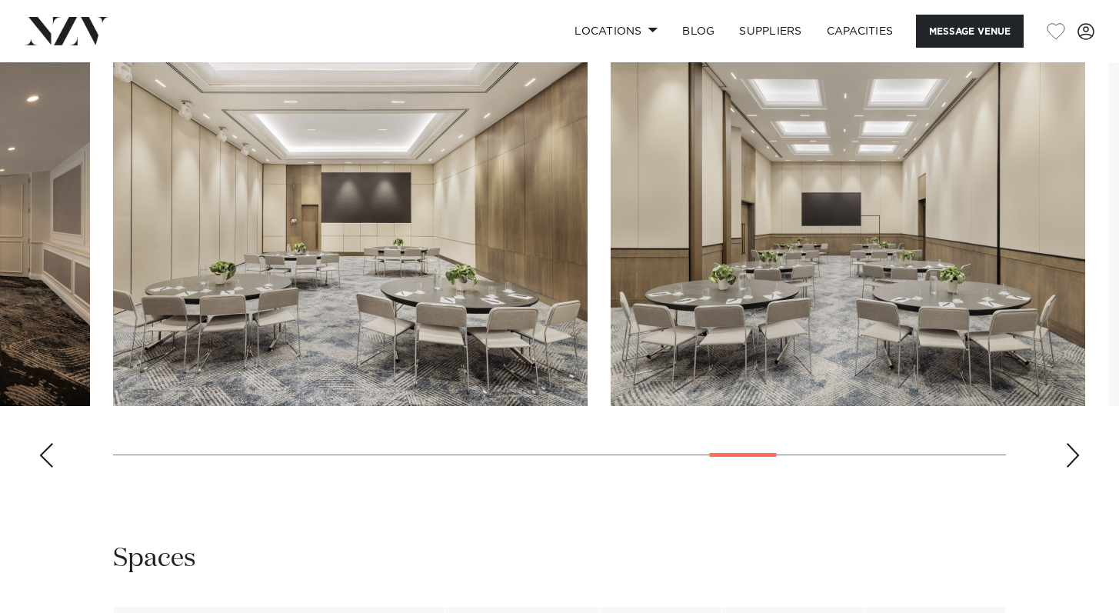
click at [1074, 454] on div "Next slide" at bounding box center [1072, 455] width 15 height 25
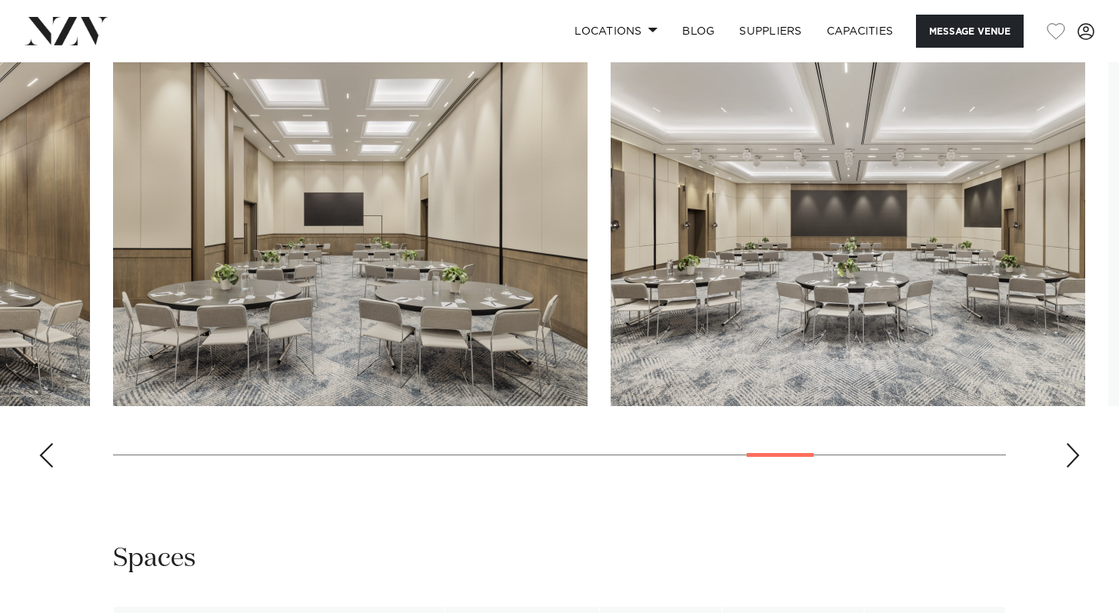
click at [1074, 454] on div "Next slide" at bounding box center [1072, 455] width 15 height 25
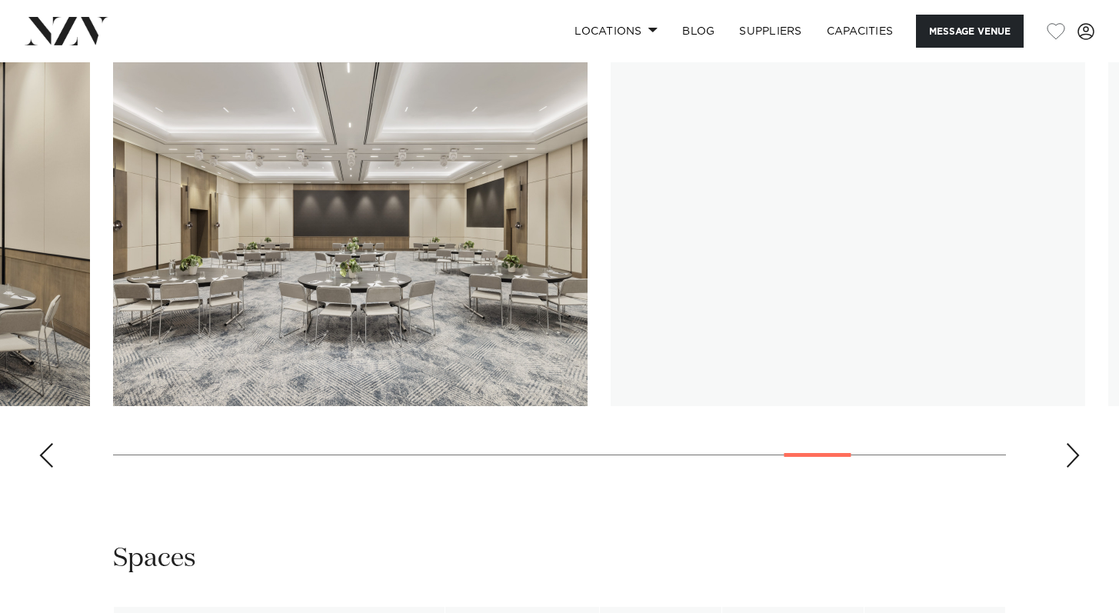
click at [1074, 454] on div "Next slide" at bounding box center [1072, 455] width 15 height 25
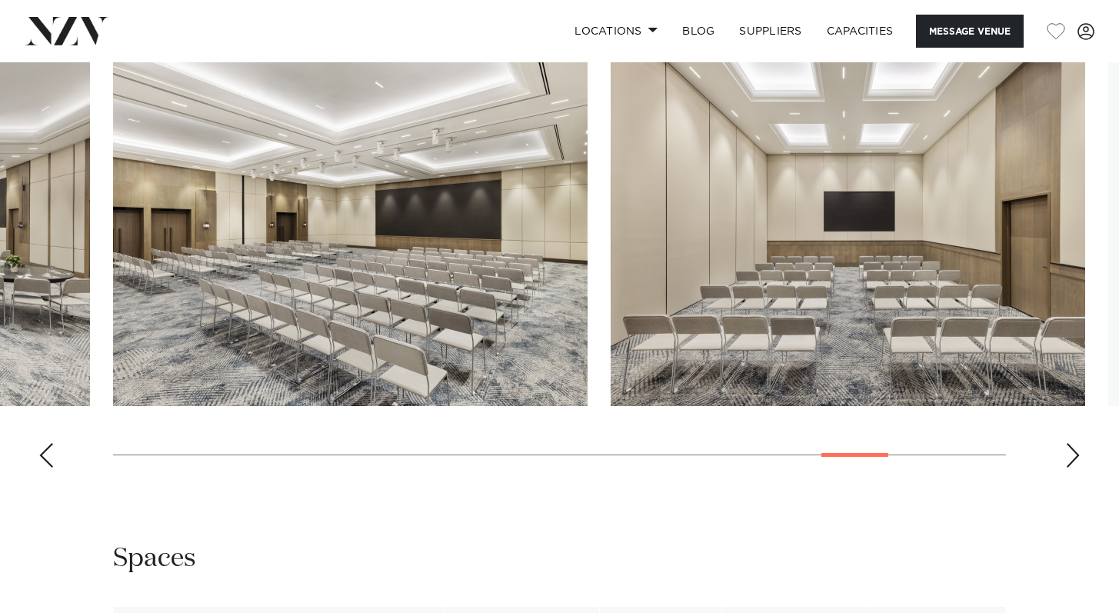
click at [1074, 454] on div "Next slide" at bounding box center [1072, 455] width 15 height 25
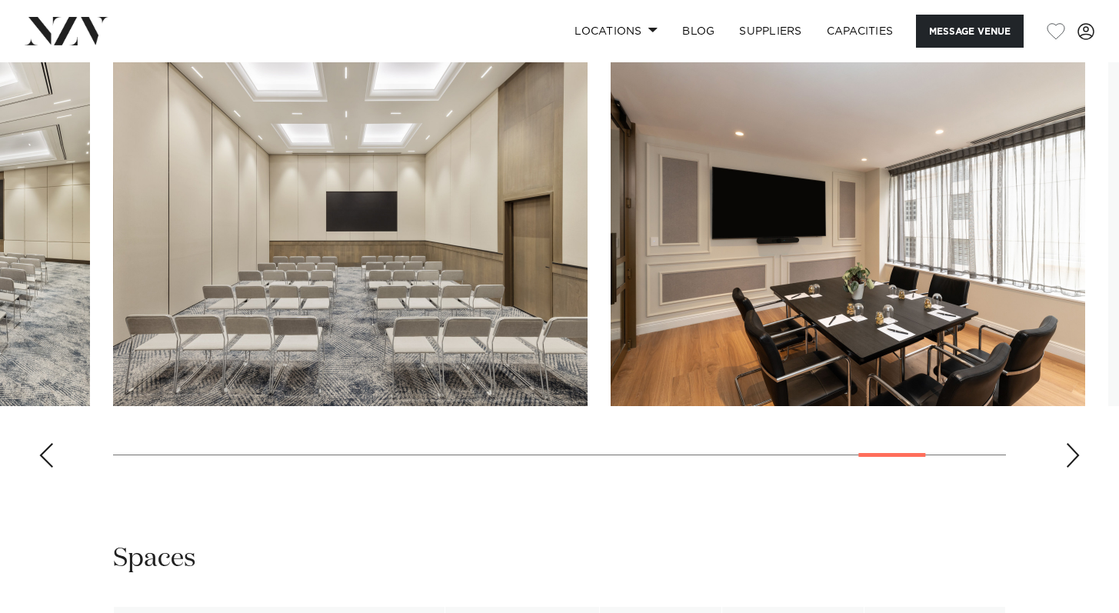
click at [1074, 454] on div "Next slide" at bounding box center [1072, 455] width 15 height 25
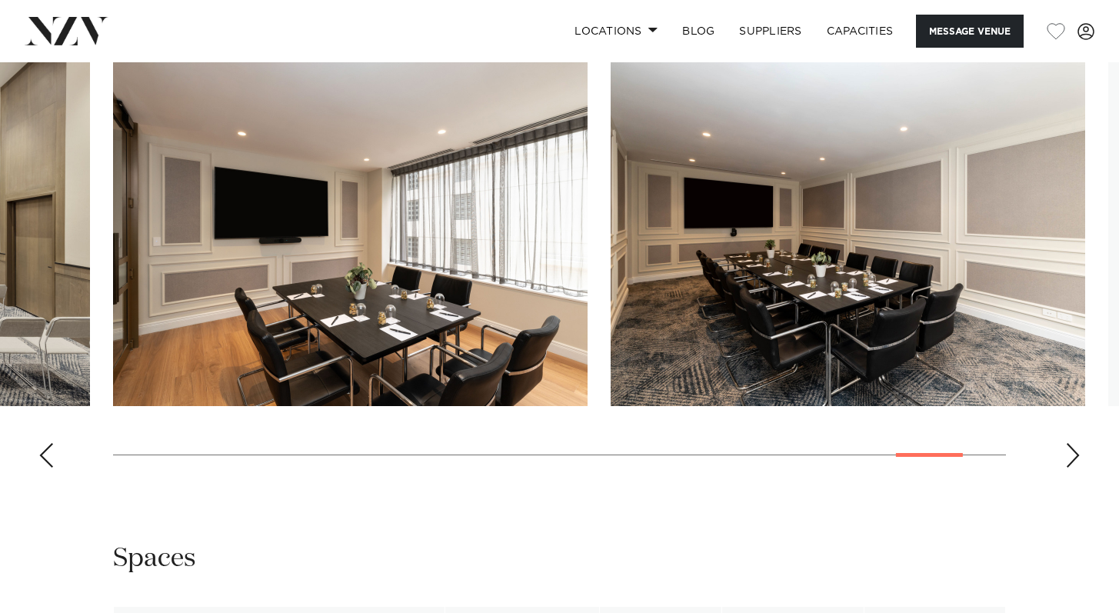
click at [1074, 454] on div "Next slide" at bounding box center [1072, 455] width 15 height 25
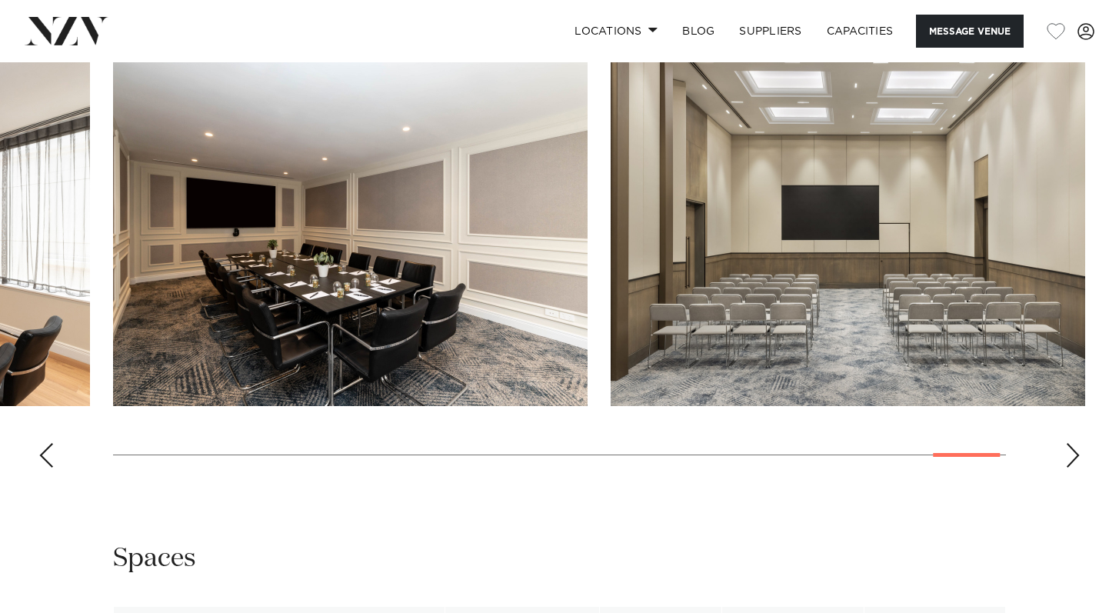
click at [1074, 454] on div "Next slide" at bounding box center [1072, 455] width 15 height 25
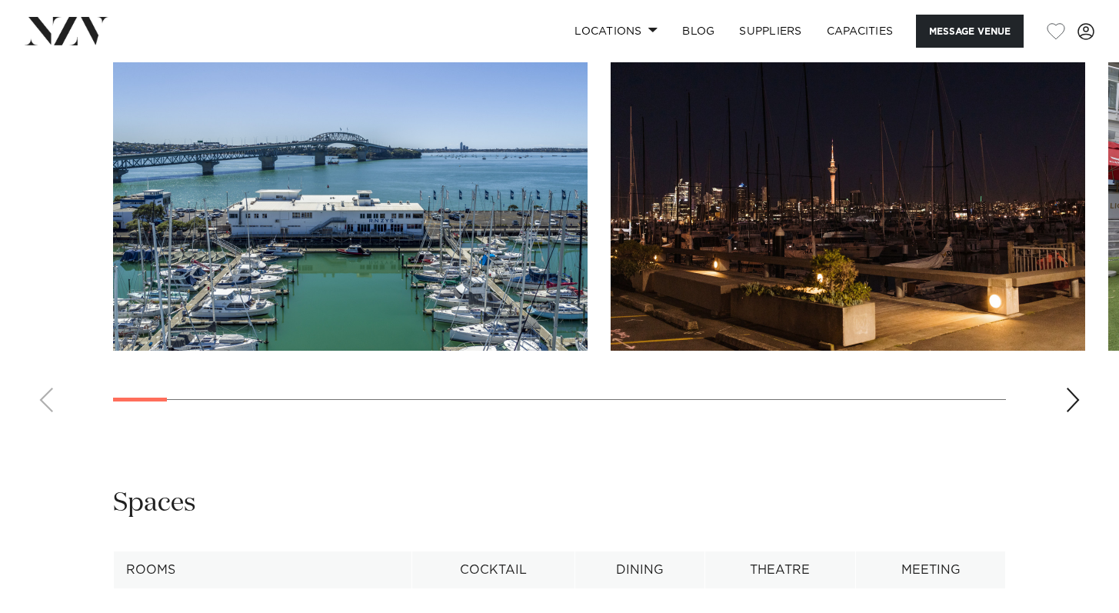
scroll to position [1594, 0]
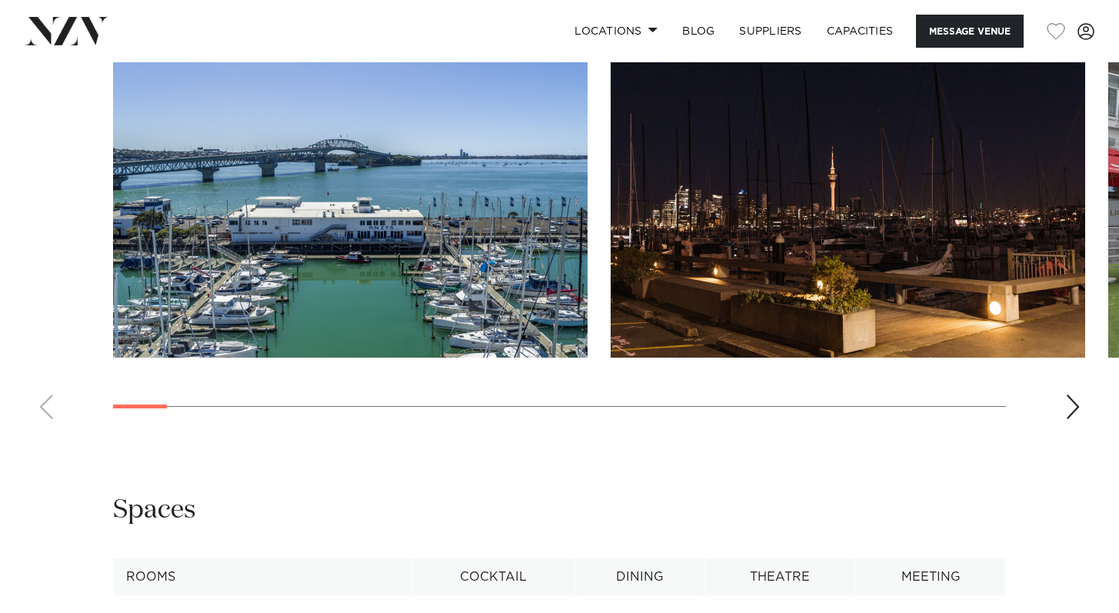
click at [1073, 403] on div "Next slide" at bounding box center [1072, 406] width 15 height 25
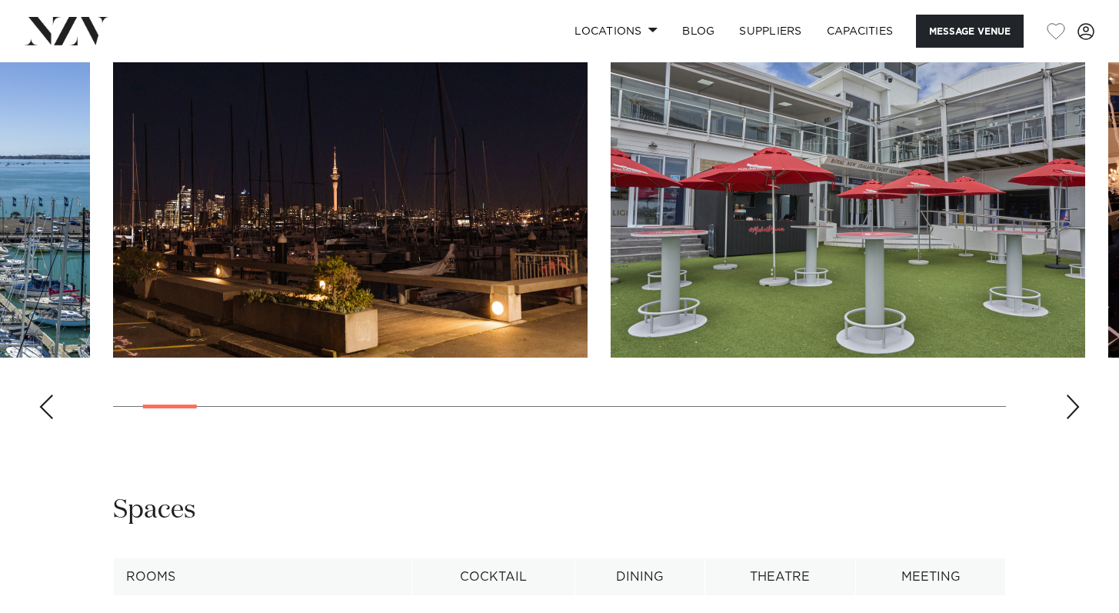
click at [1076, 404] on div "Next slide" at bounding box center [1072, 406] width 15 height 25
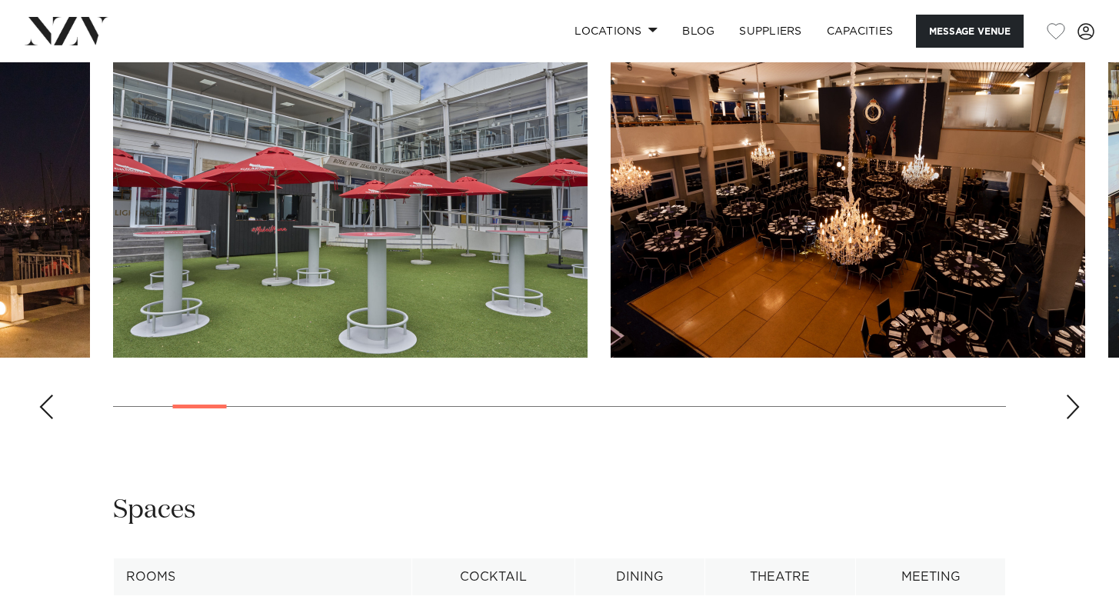
click at [1075, 399] on div "Next slide" at bounding box center [1072, 406] width 15 height 25
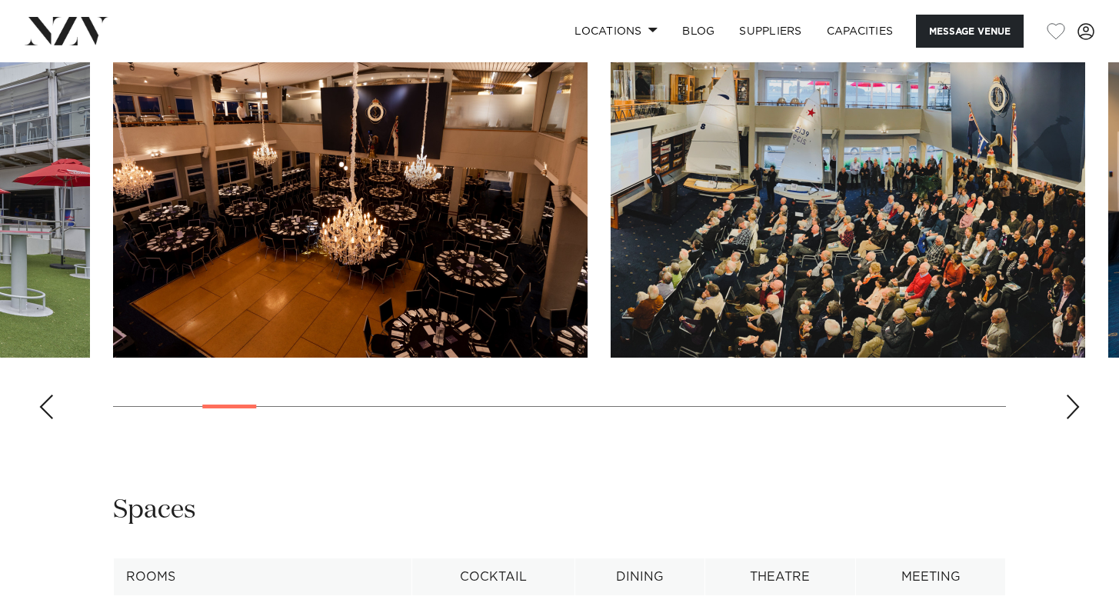
click at [1076, 401] on div "Next slide" at bounding box center [1072, 406] width 15 height 25
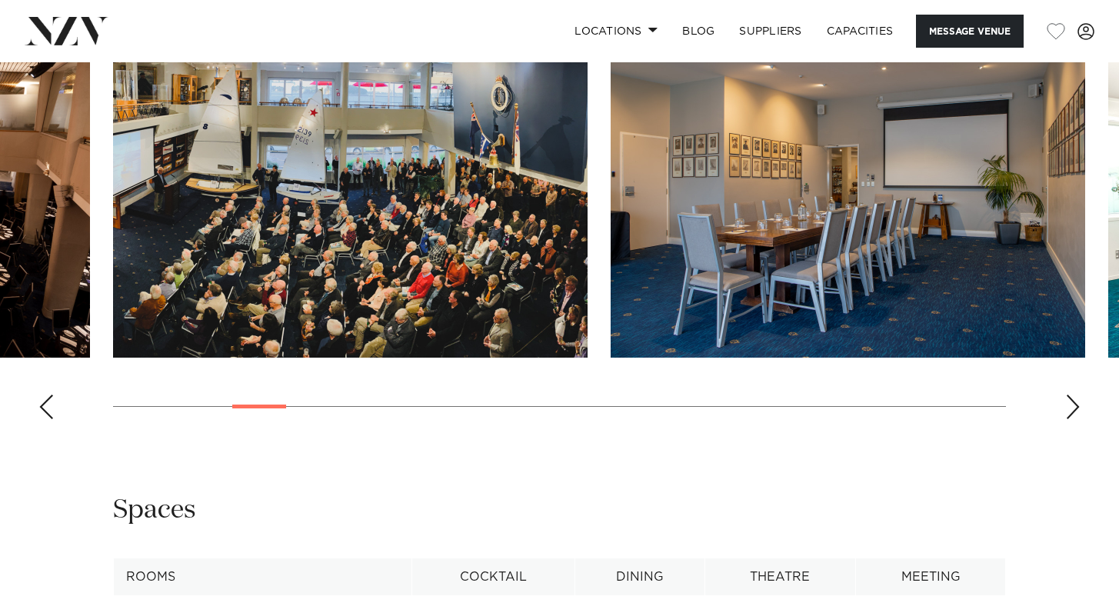
click at [1076, 402] on div "Next slide" at bounding box center [1072, 406] width 15 height 25
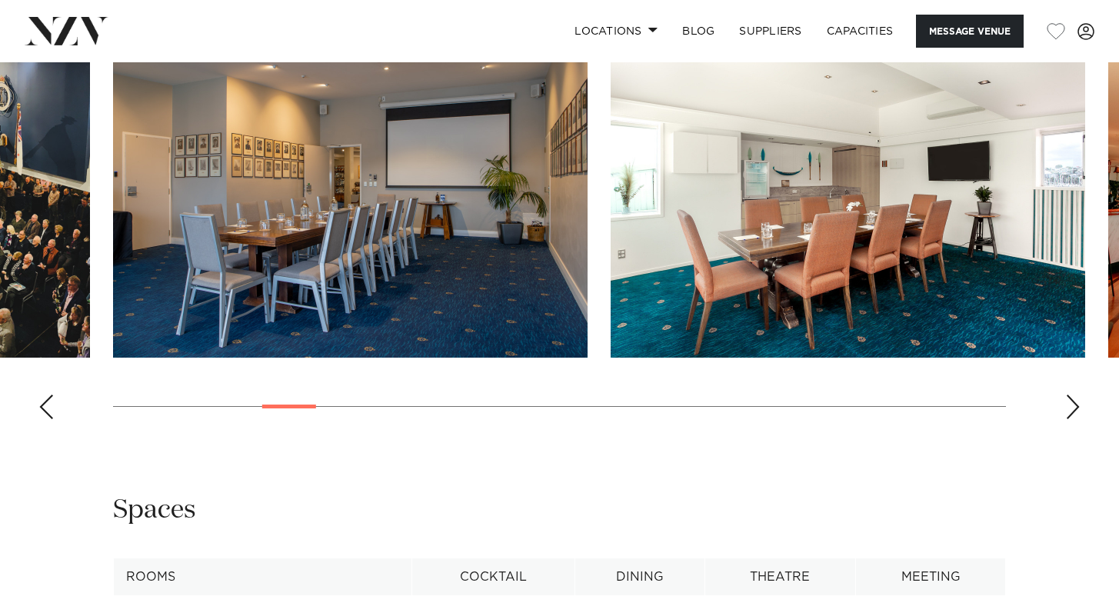
click at [1076, 402] on div "Next slide" at bounding box center [1072, 406] width 15 height 25
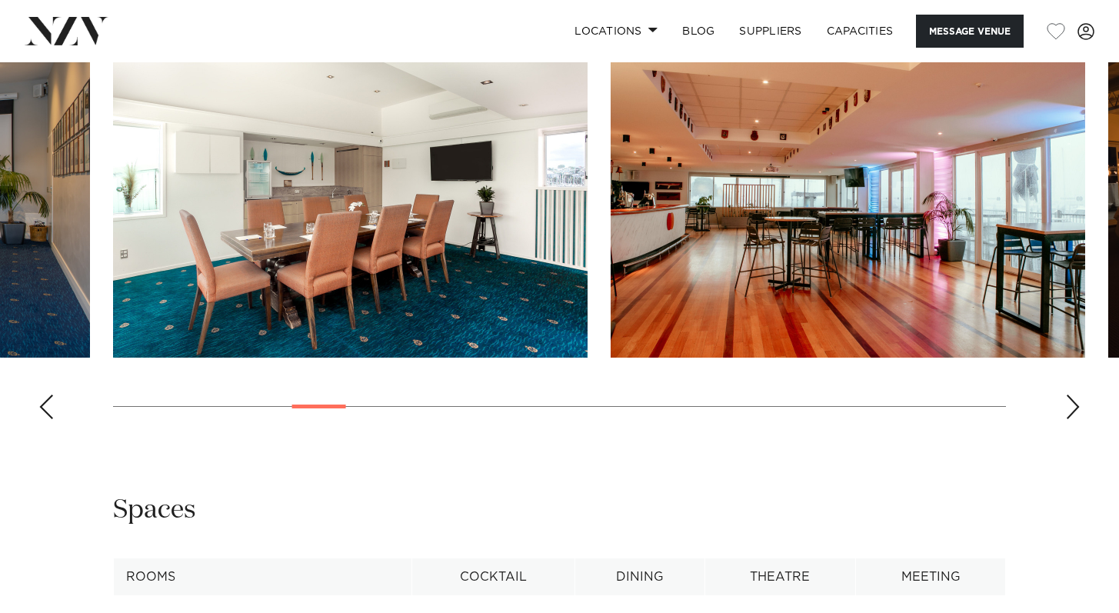
click at [1077, 403] on div "Next slide" at bounding box center [1072, 406] width 15 height 25
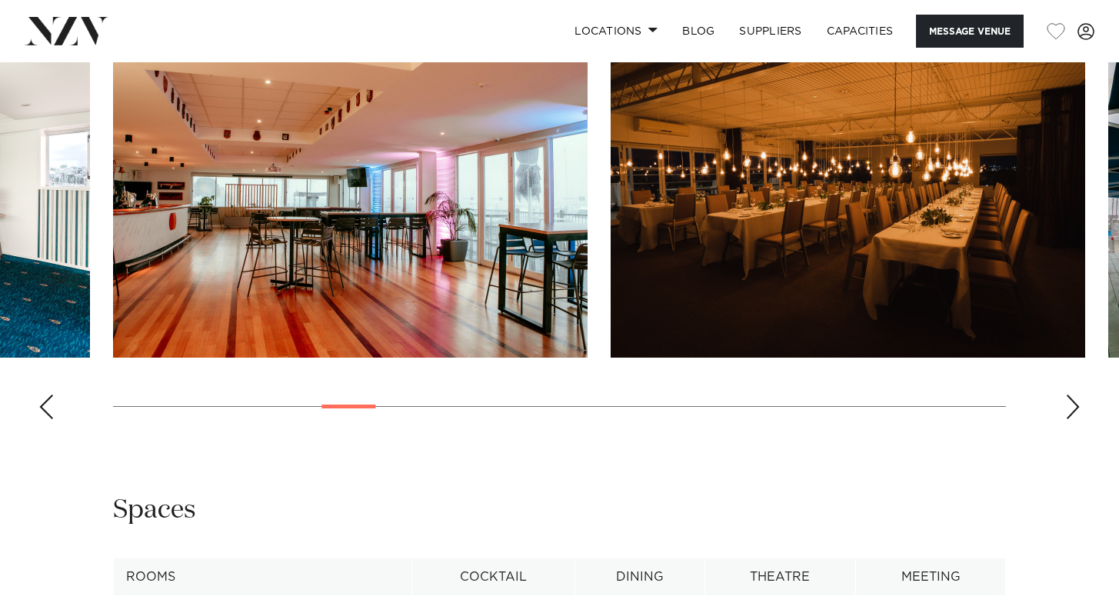
click at [1077, 403] on div "Next slide" at bounding box center [1072, 406] width 15 height 25
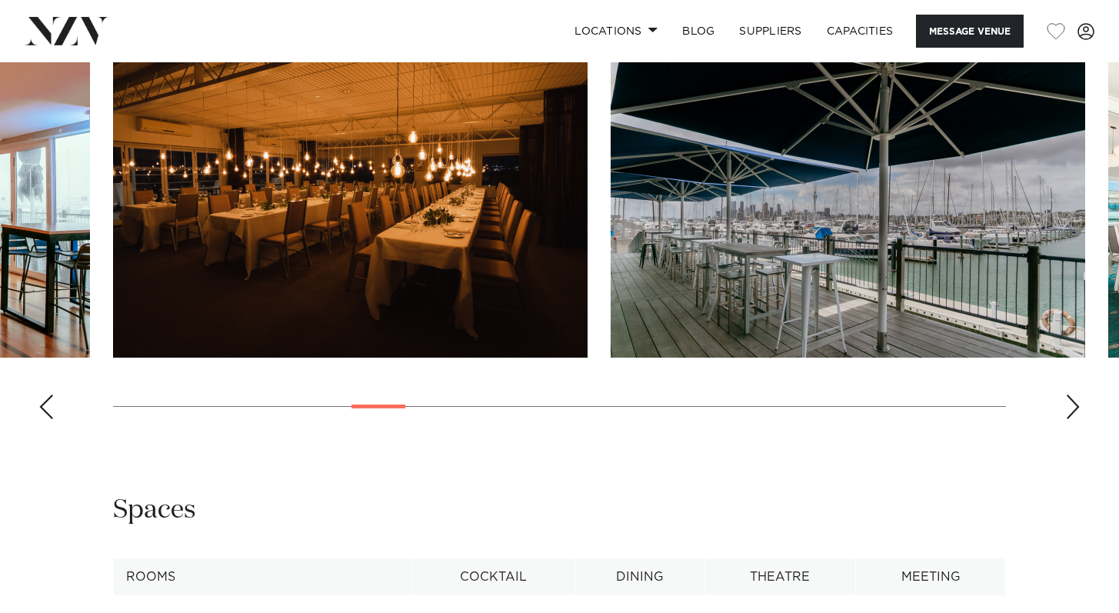
click at [1078, 404] on div "Next slide" at bounding box center [1072, 406] width 15 height 25
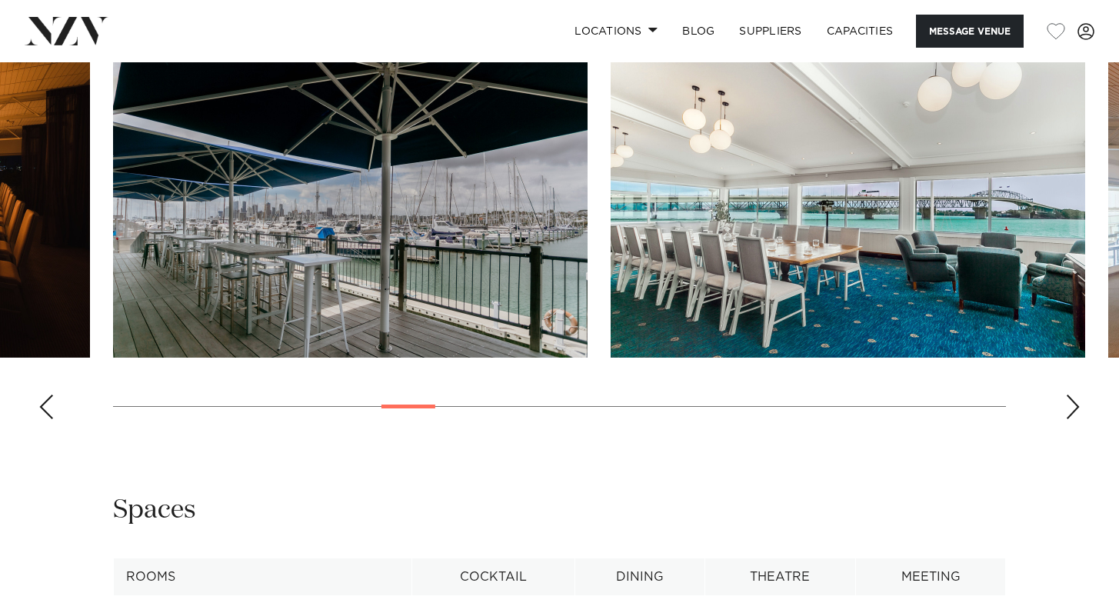
click at [1078, 404] on div "Next slide" at bounding box center [1072, 406] width 15 height 25
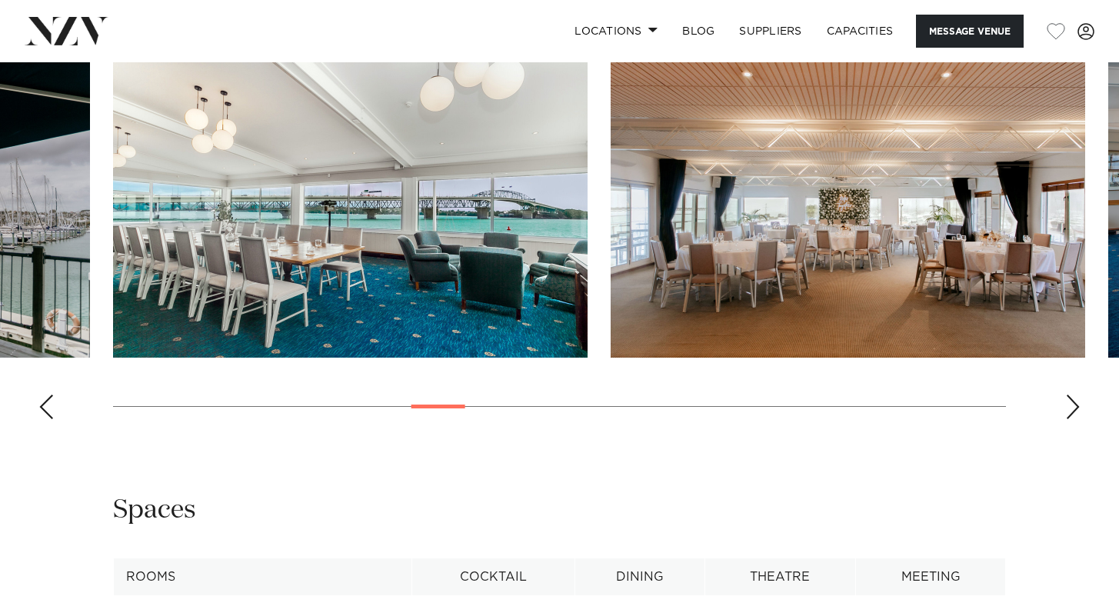
click at [1078, 404] on div "Next slide" at bounding box center [1072, 406] width 15 height 25
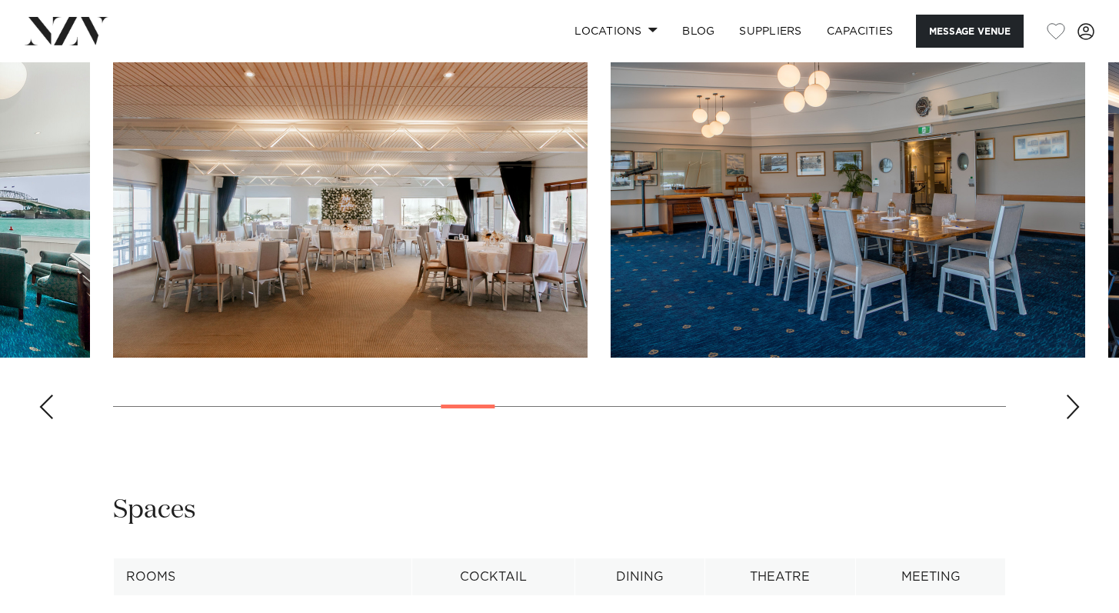
click at [1078, 404] on div "Next slide" at bounding box center [1072, 406] width 15 height 25
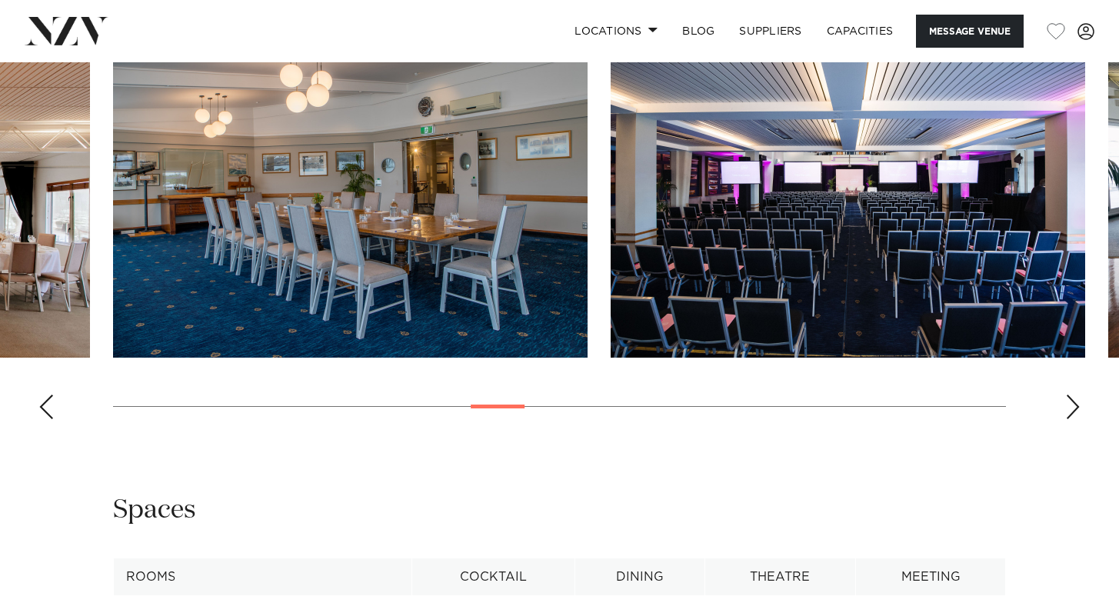
click at [1079, 407] on div "Next slide" at bounding box center [1072, 406] width 15 height 25
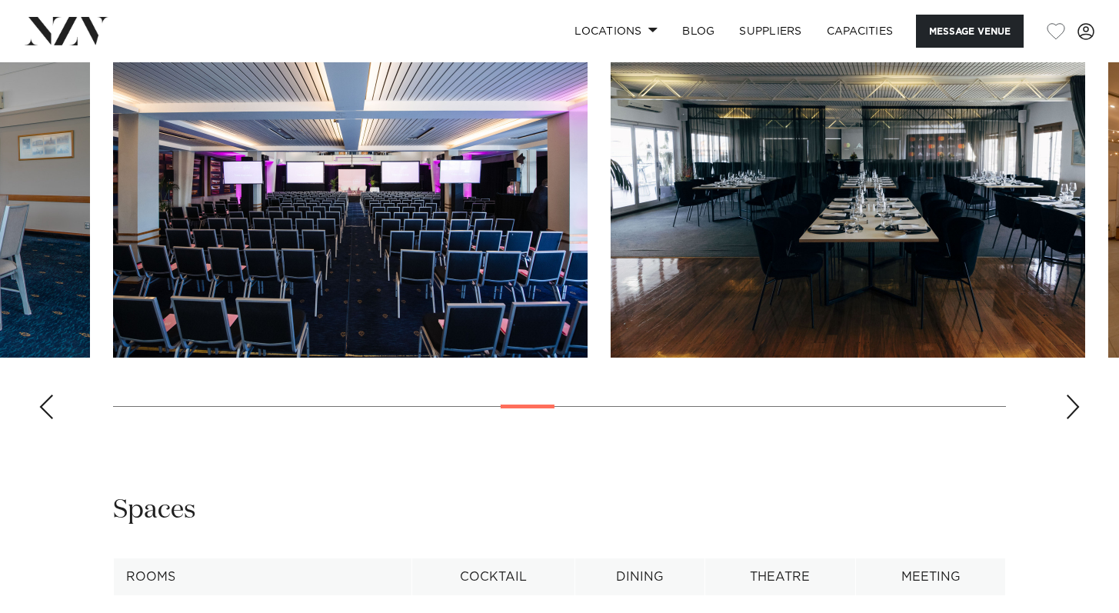
click at [1078, 406] on div "Next slide" at bounding box center [1072, 406] width 15 height 25
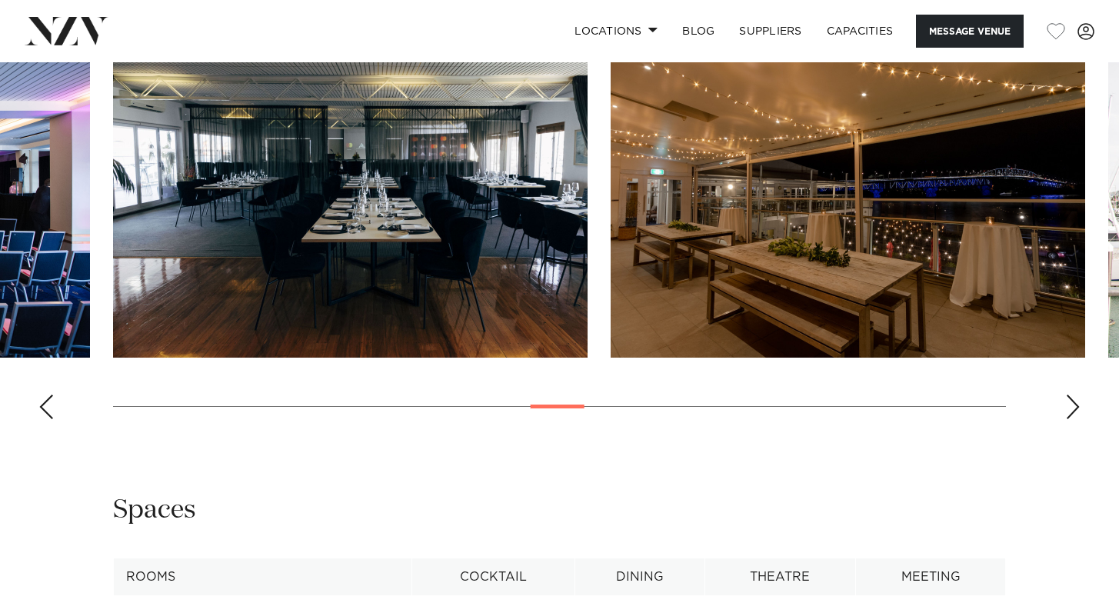
click at [1078, 406] on div "Next slide" at bounding box center [1072, 406] width 15 height 25
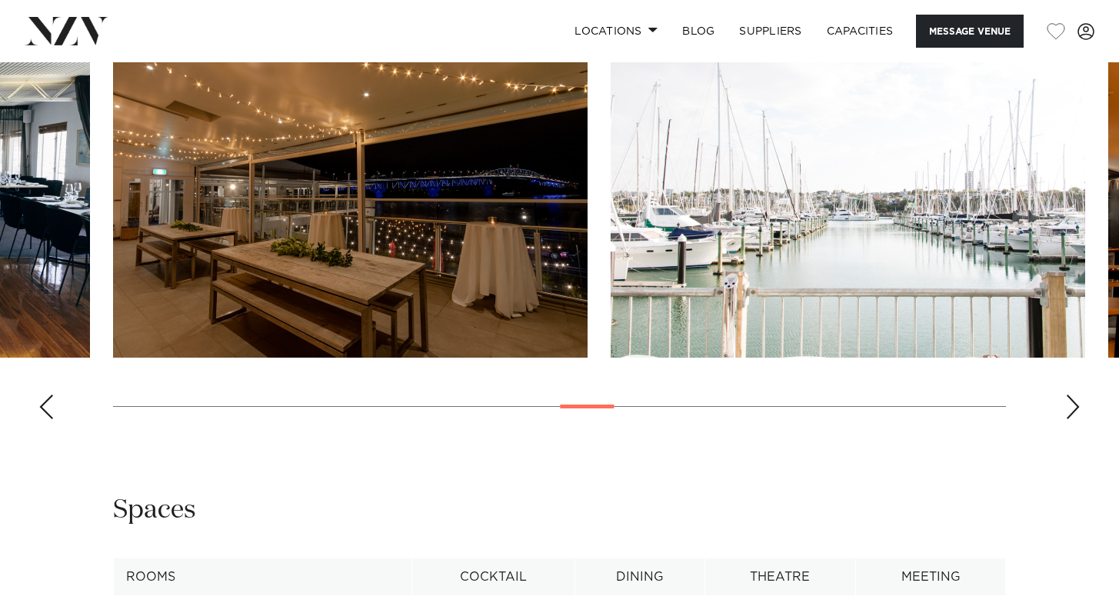
click at [1078, 406] on div "Next slide" at bounding box center [1072, 406] width 15 height 25
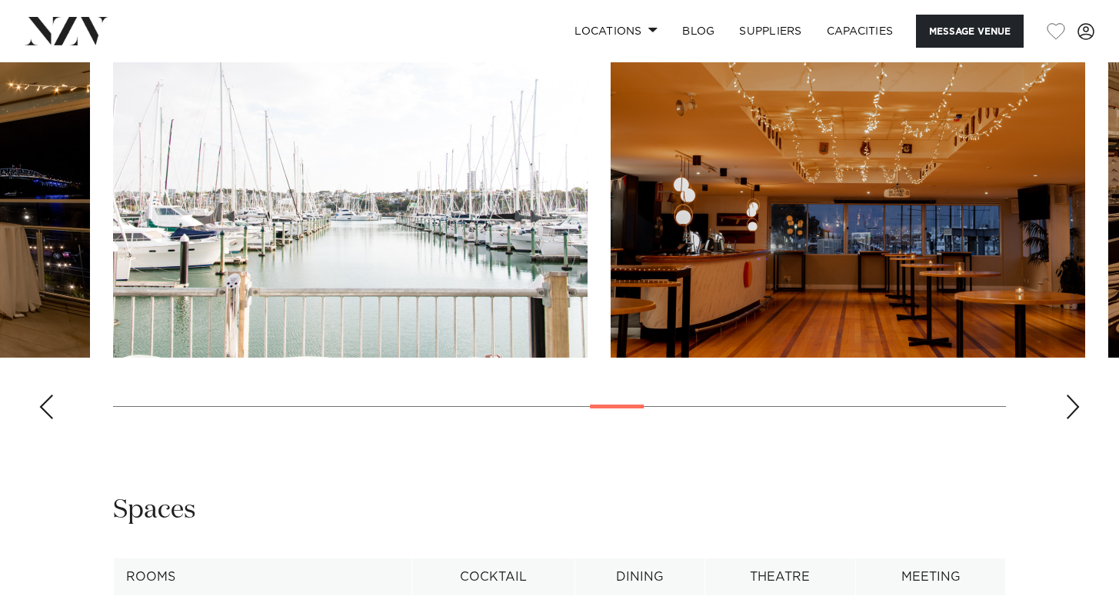
click at [1078, 406] on div "Next slide" at bounding box center [1072, 406] width 15 height 25
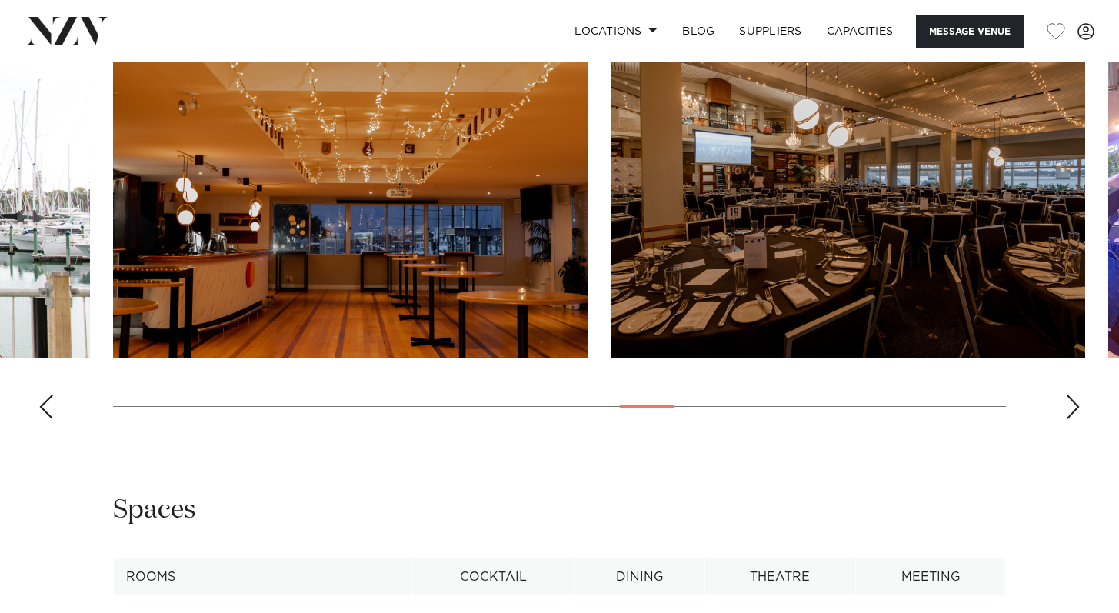
click at [1078, 406] on div "Next slide" at bounding box center [1072, 406] width 15 height 25
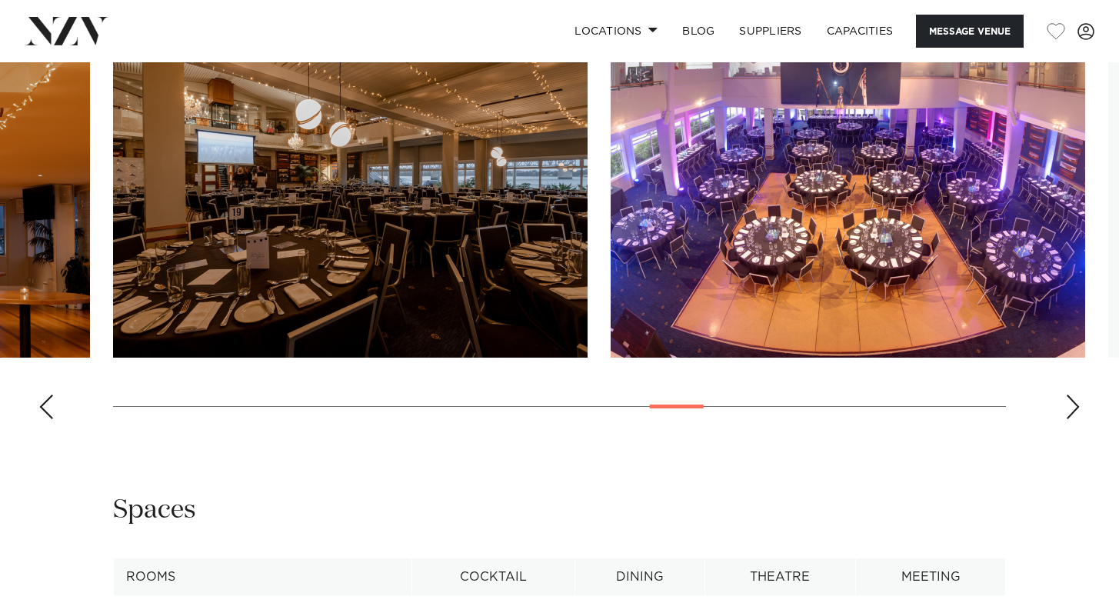
click at [1078, 406] on div "Next slide" at bounding box center [1072, 406] width 15 height 25
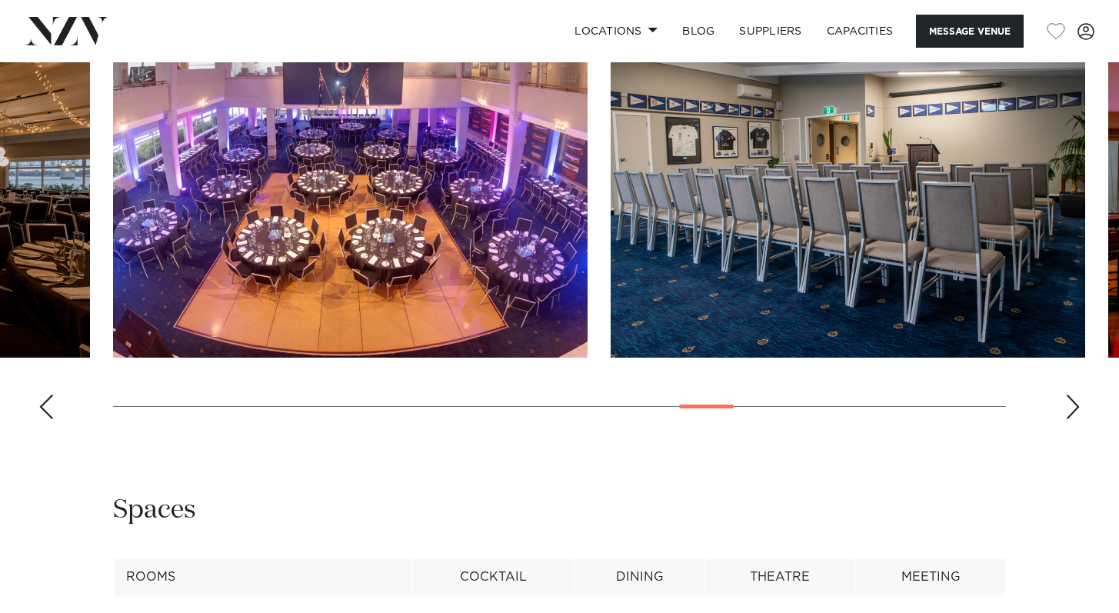
click at [1078, 406] on div "Next slide" at bounding box center [1072, 406] width 15 height 25
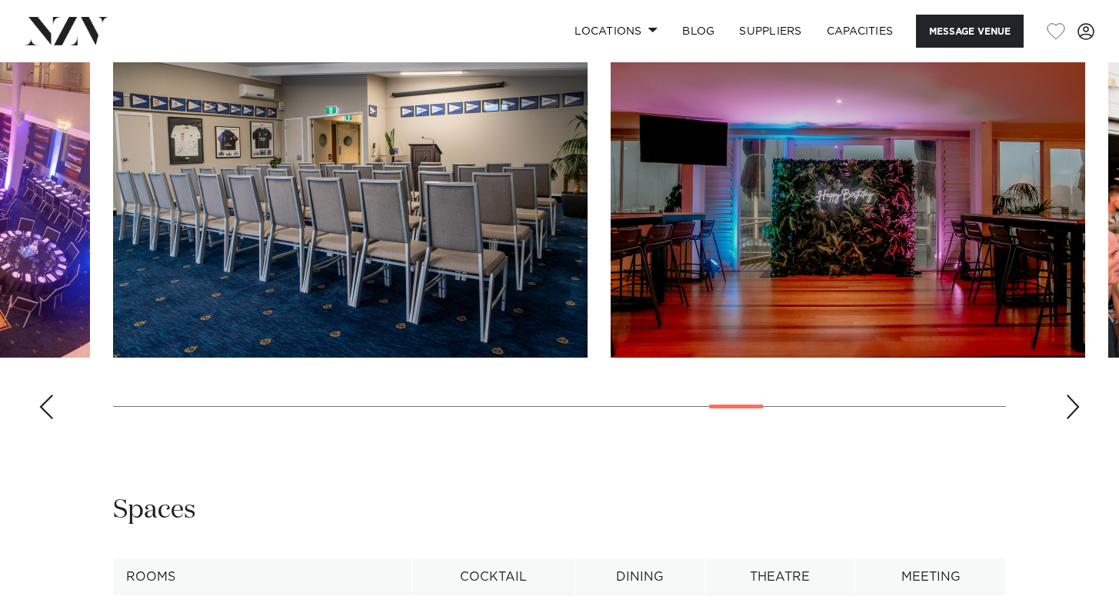
click at [1078, 406] on div "Next slide" at bounding box center [1072, 406] width 15 height 25
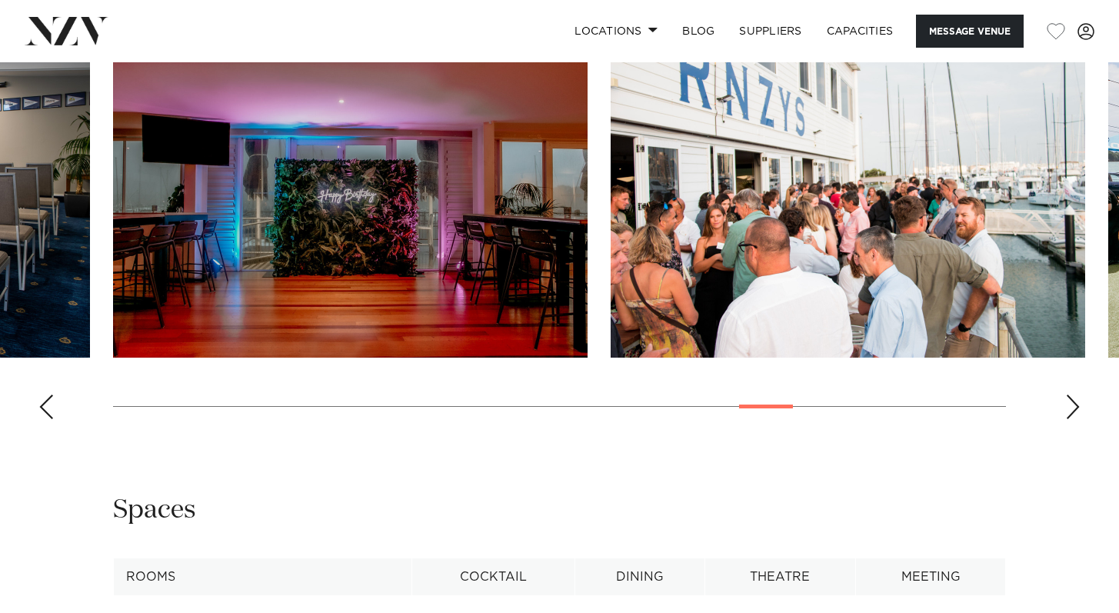
click at [1078, 406] on div "Next slide" at bounding box center [1072, 406] width 15 height 25
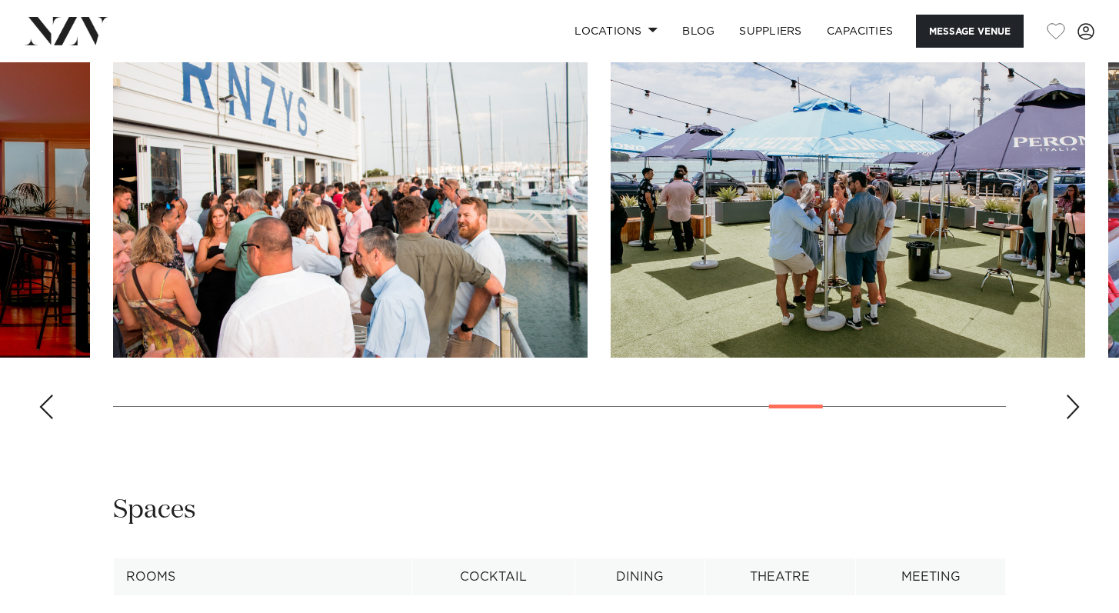
click at [1078, 406] on div "Next slide" at bounding box center [1072, 406] width 15 height 25
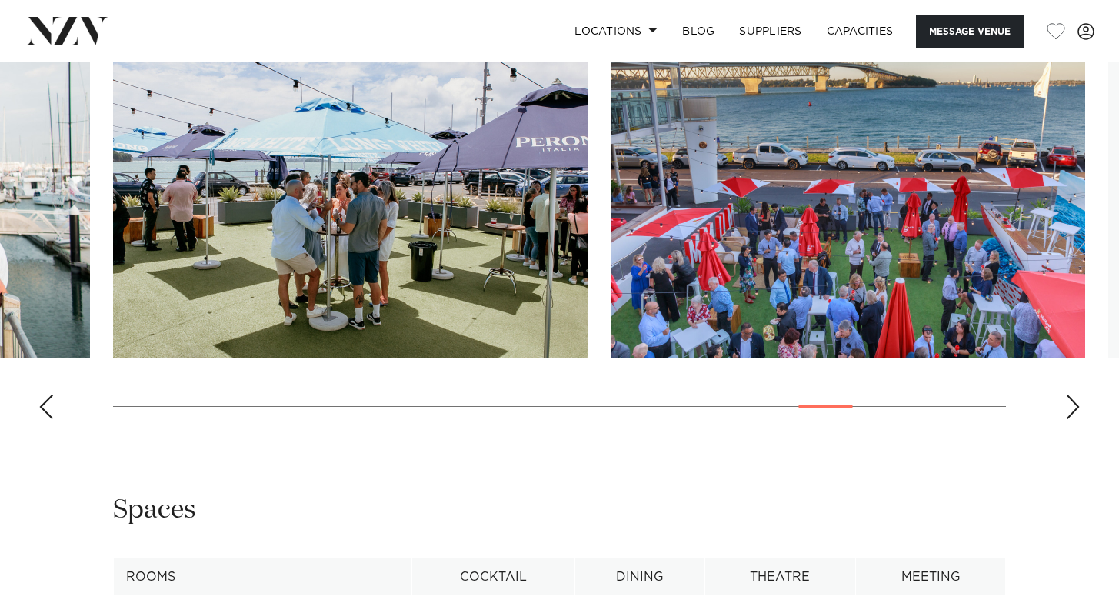
click at [1078, 405] on div "Next slide" at bounding box center [1072, 406] width 15 height 25
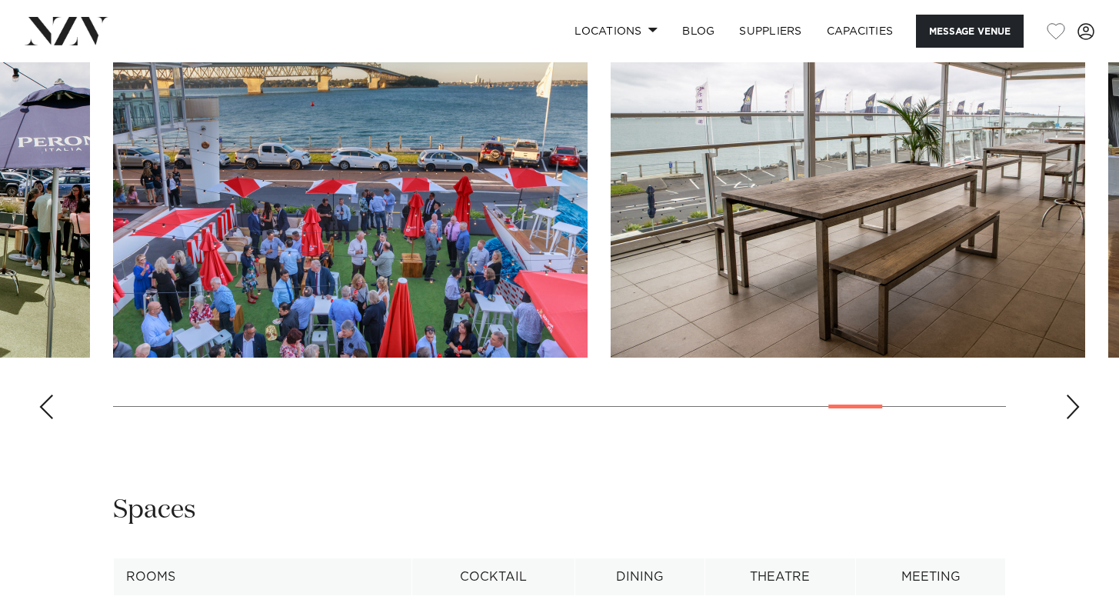
click at [1067, 405] on div "Next slide" at bounding box center [1072, 406] width 15 height 25
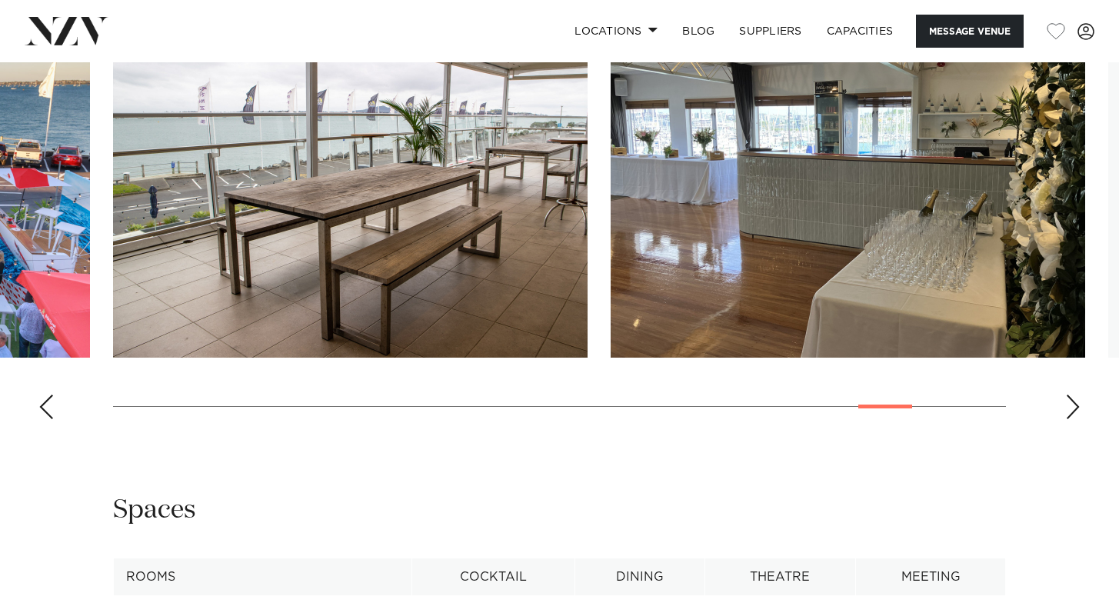
click at [1067, 405] on div "Next slide" at bounding box center [1072, 406] width 15 height 25
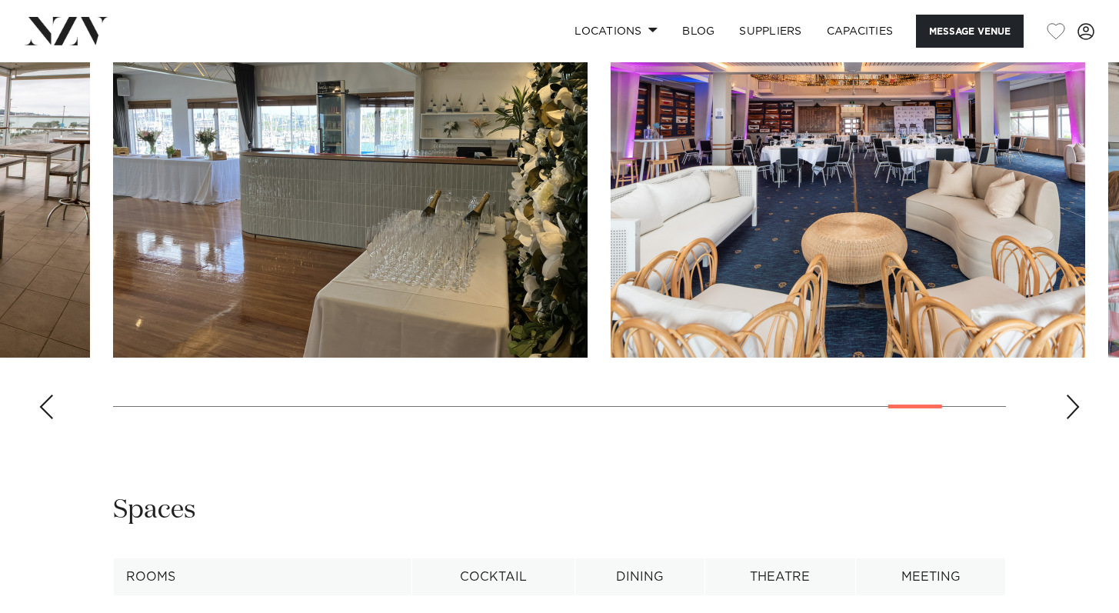
click at [1067, 404] on div "Next slide" at bounding box center [1072, 406] width 15 height 25
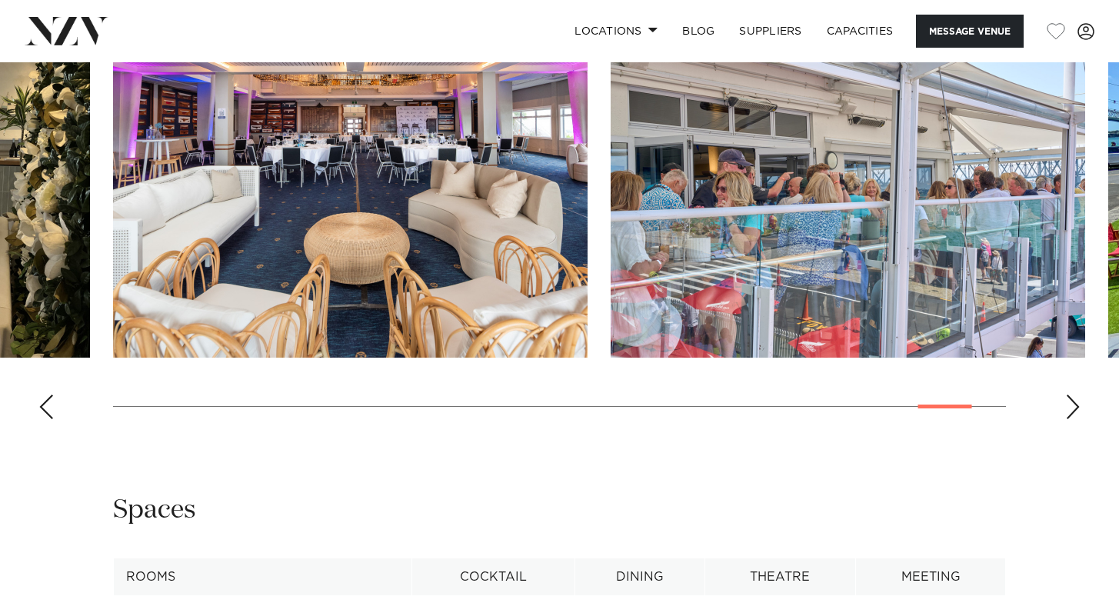
click at [1067, 404] on div "Next slide" at bounding box center [1072, 406] width 15 height 25
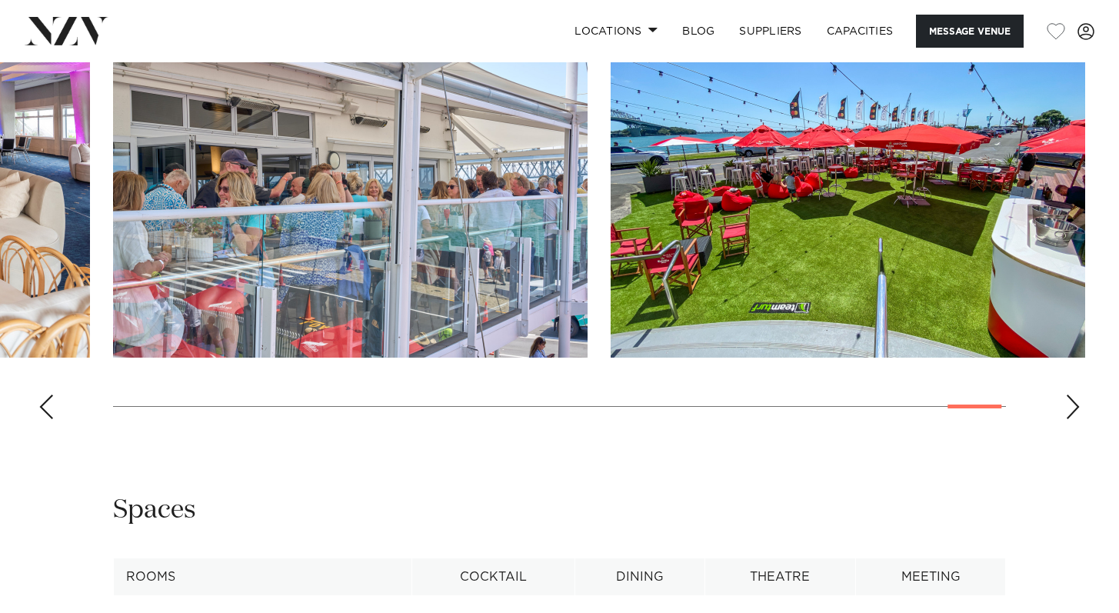
click at [1067, 404] on div "Next slide" at bounding box center [1072, 406] width 15 height 25
